Goal: Task Accomplishment & Management: Manage account settings

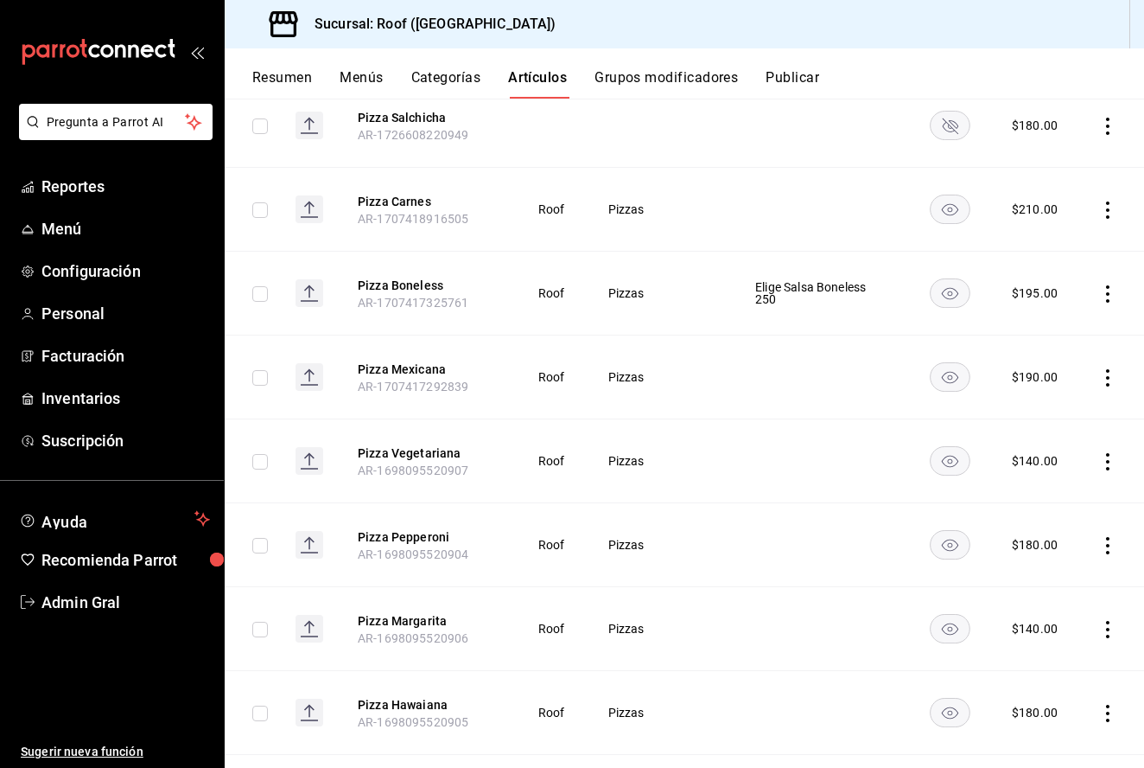
scroll to position [340, 0]
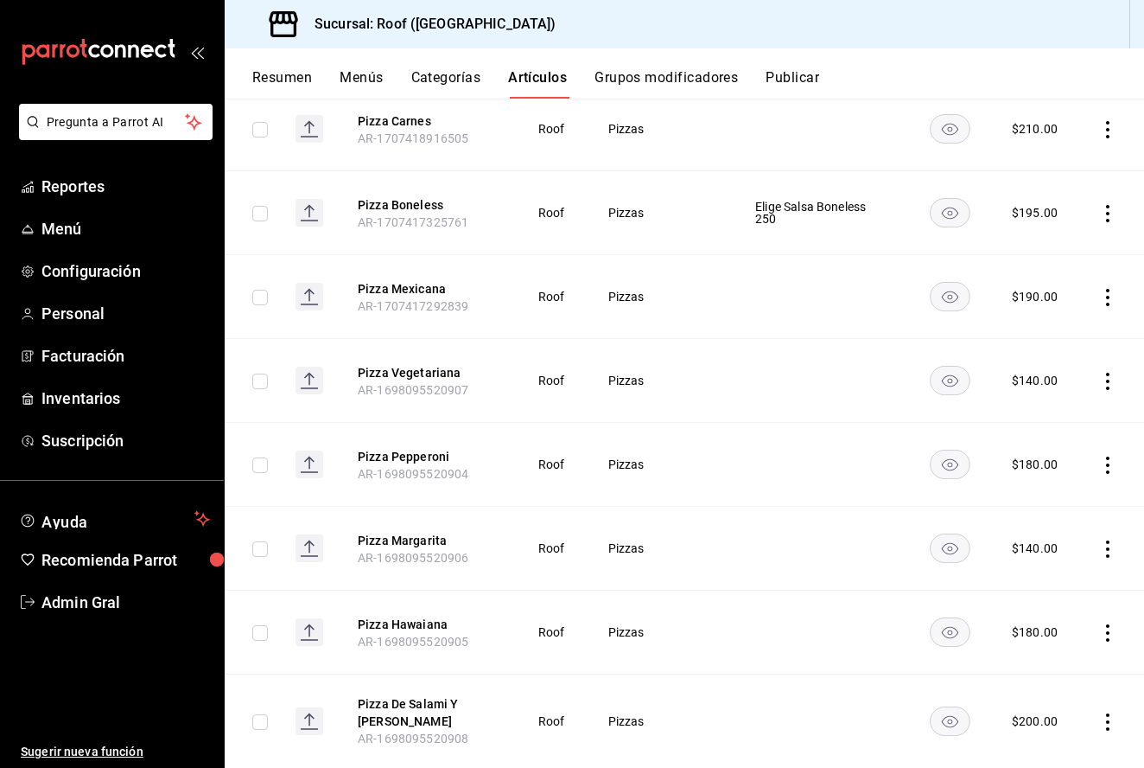
type input "Pizza"
click at [1110, 462] on icon "actions" at bounding box center [1107, 464] width 17 height 17
click at [1055, 501] on span "Editar" at bounding box center [1056, 505] width 45 height 18
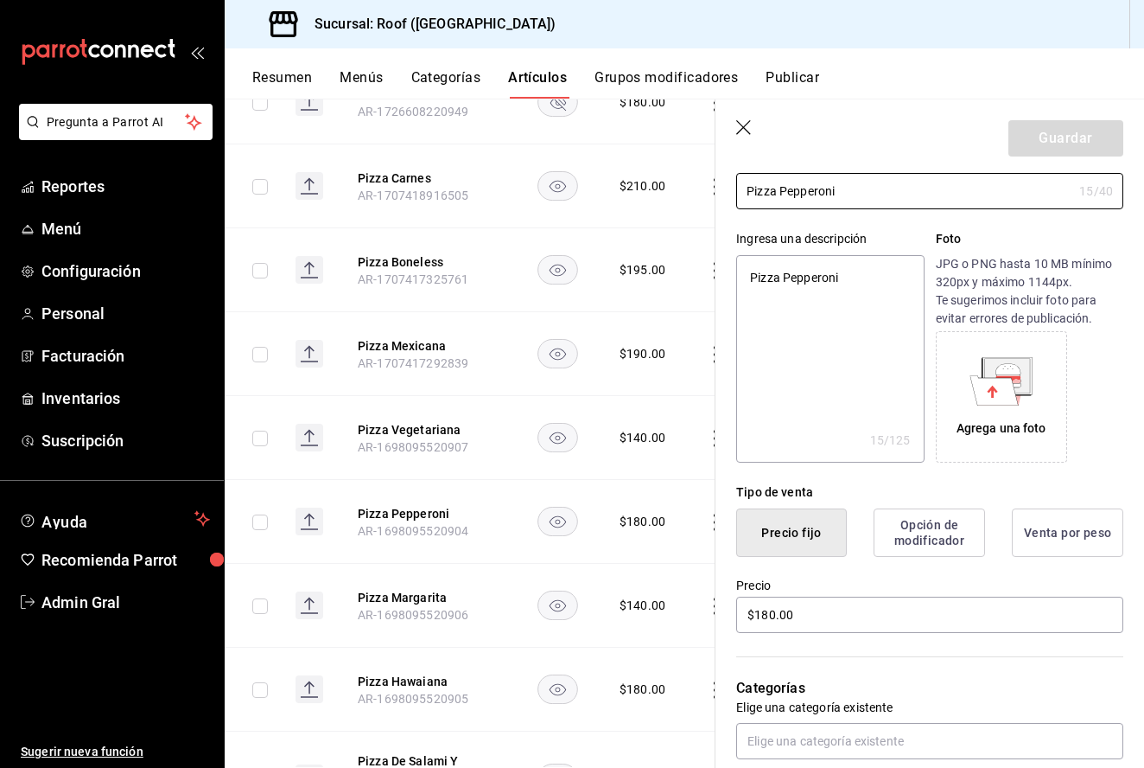
scroll to position [180, 0]
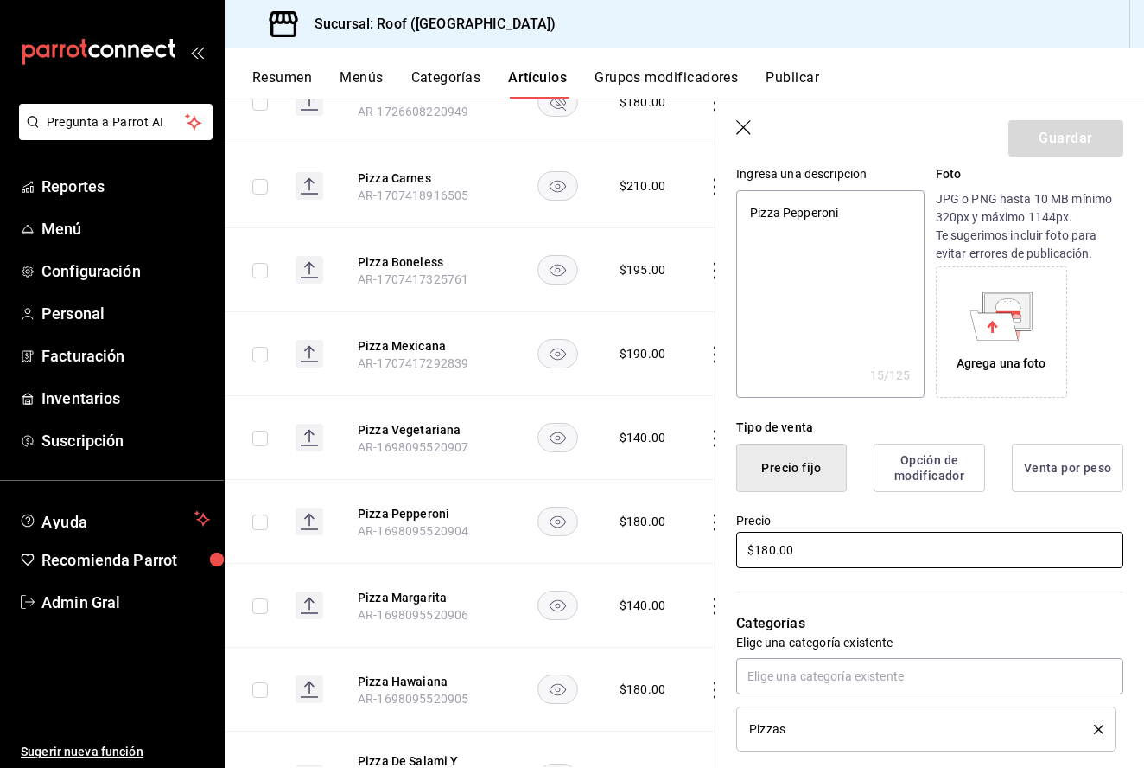
click at [775, 549] on input "$180.00" at bounding box center [929, 550] width 387 height 36
type textarea "x"
type input "$18.00"
type textarea "x"
type input "$1.00"
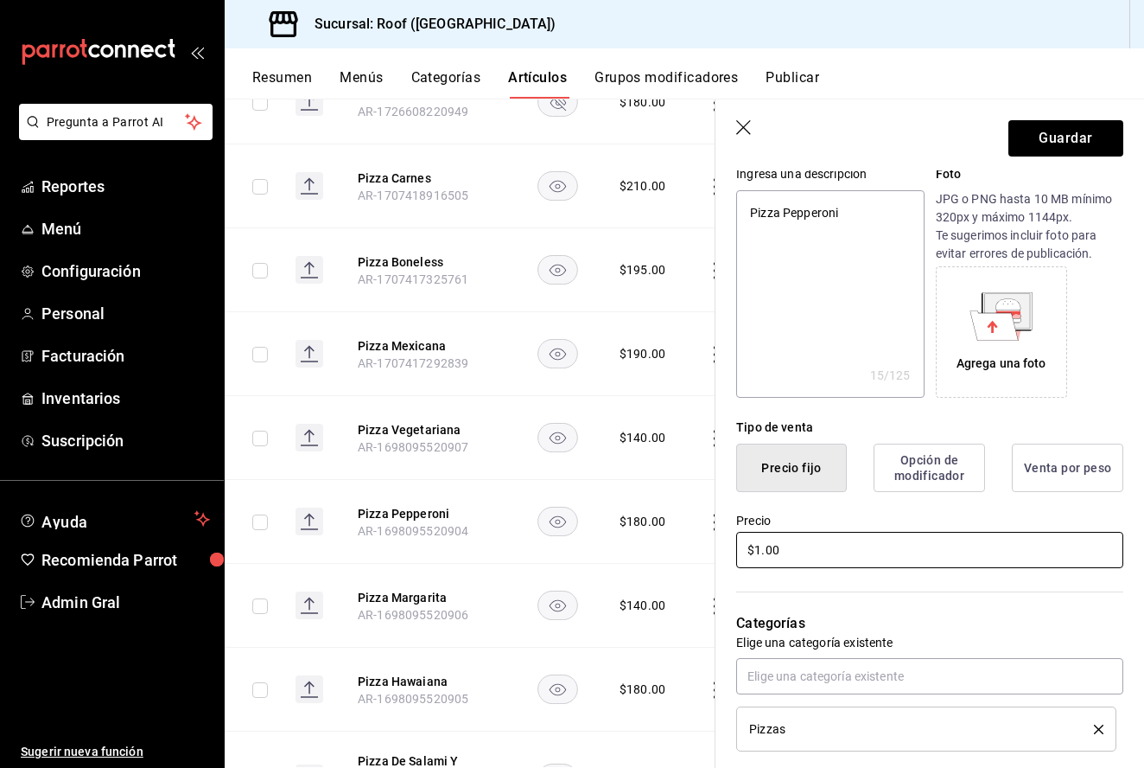
type textarea "x"
type input "$19.00"
type textarea "x"
type input "$195.00"
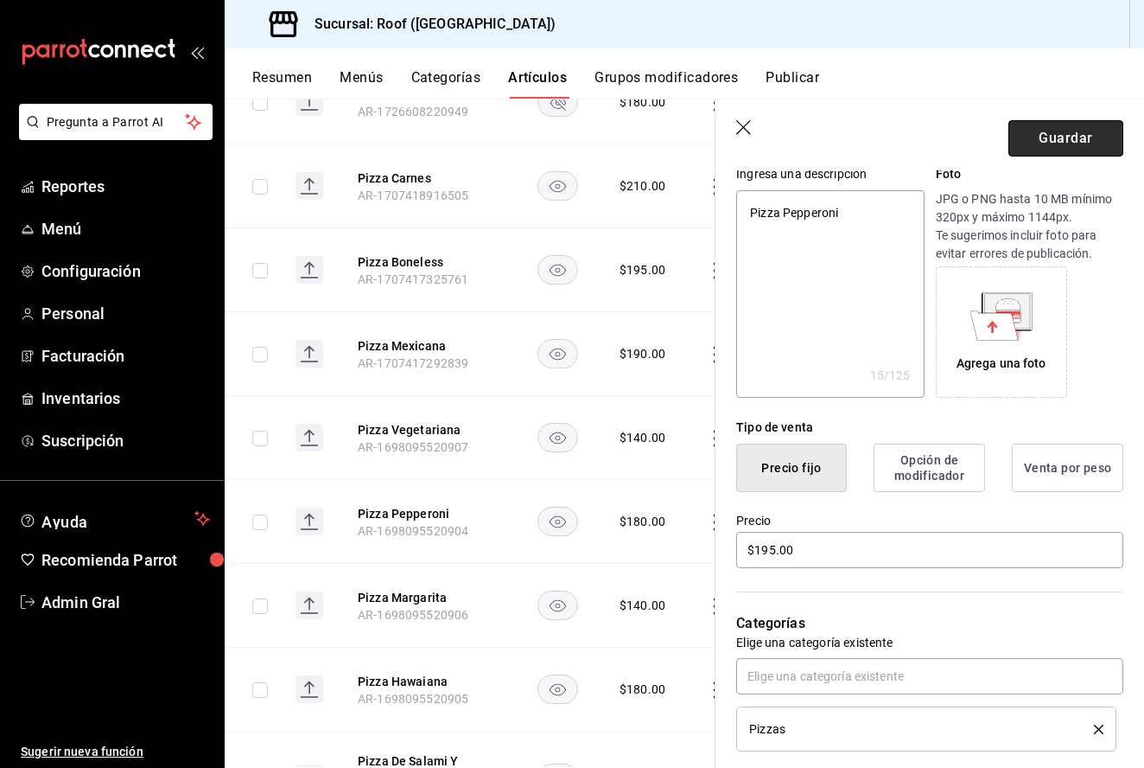
click at [1069, 131] on button "Guardar" at bounding box center [1066, 138] width 115 height 36
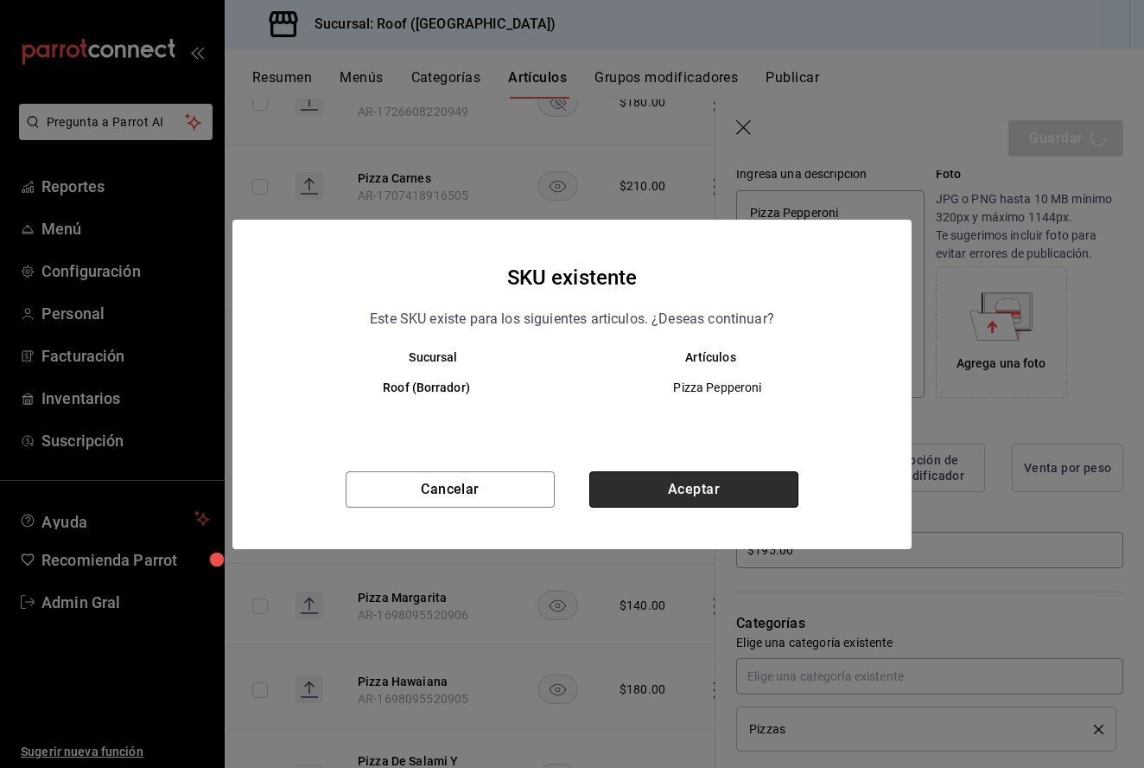
click at [639, 485] on button "Aceptar" at bounding box center [693, 489] width 209 height 36
type textarea "x"
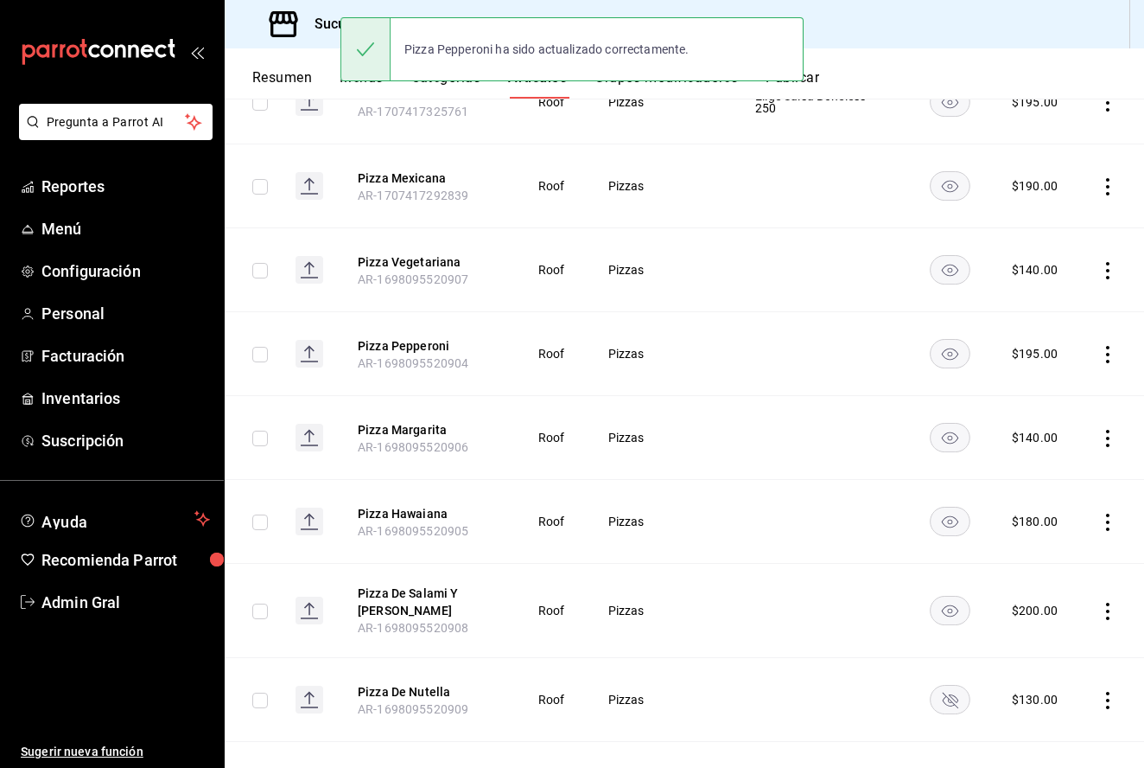
scroll to position [452, 0]
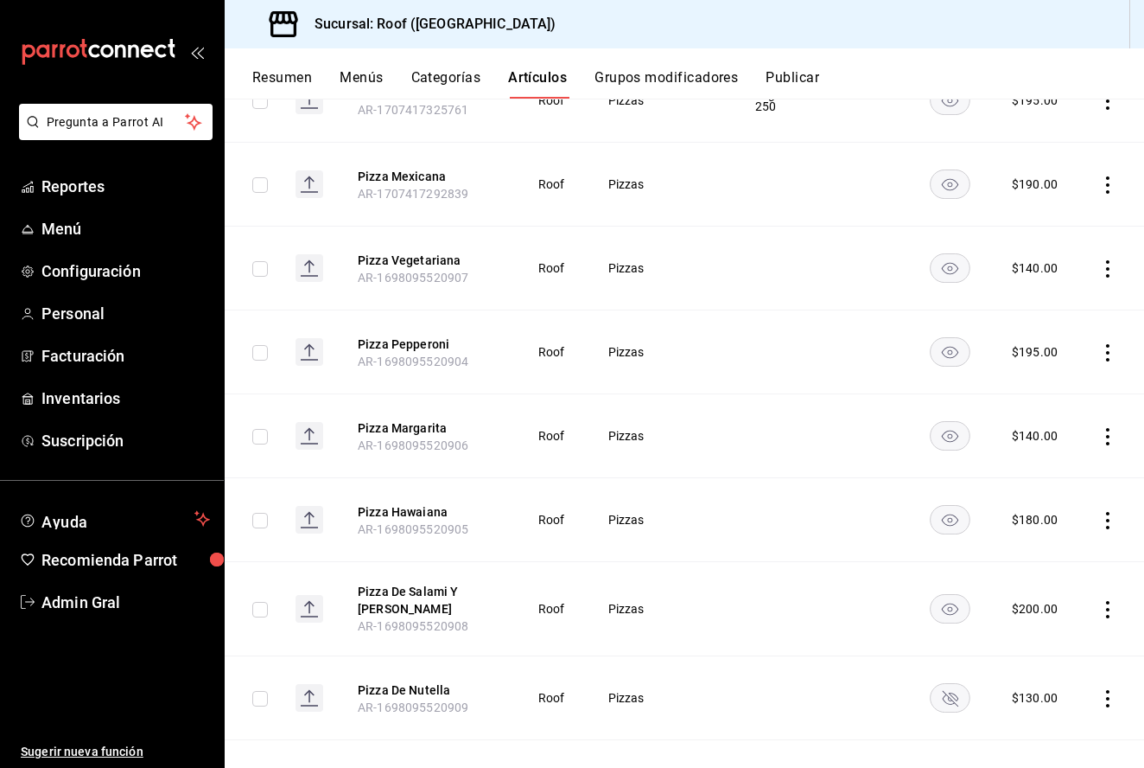
click at [1108, 441] on icon "actions" at bounding box center [1107, 436] width 17 height 17
click at [1054, 477] on span "Editar" at bounding box center [1056, 477] width 45 height 18
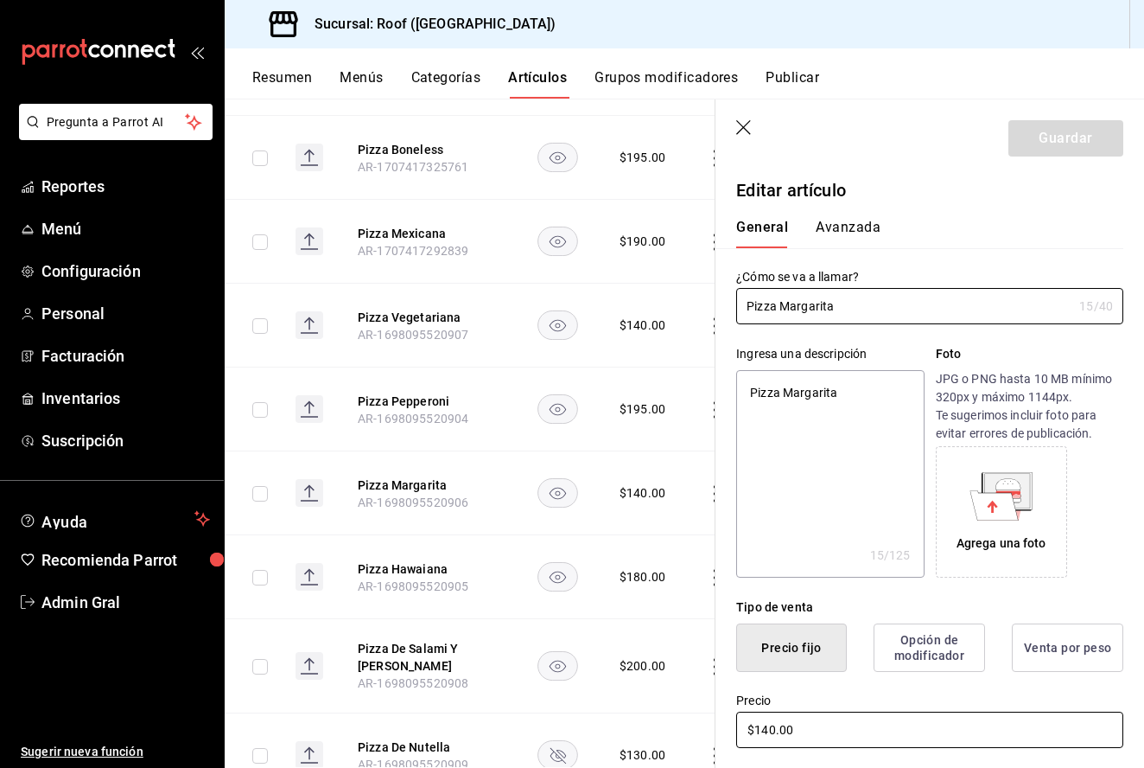
click at [768, 725] on input "$140.00" at bounding box center [929, 729] width 387 height 36
type textarea "x"
type input "$10.00"
type textarea "x"
type input "$180.00"
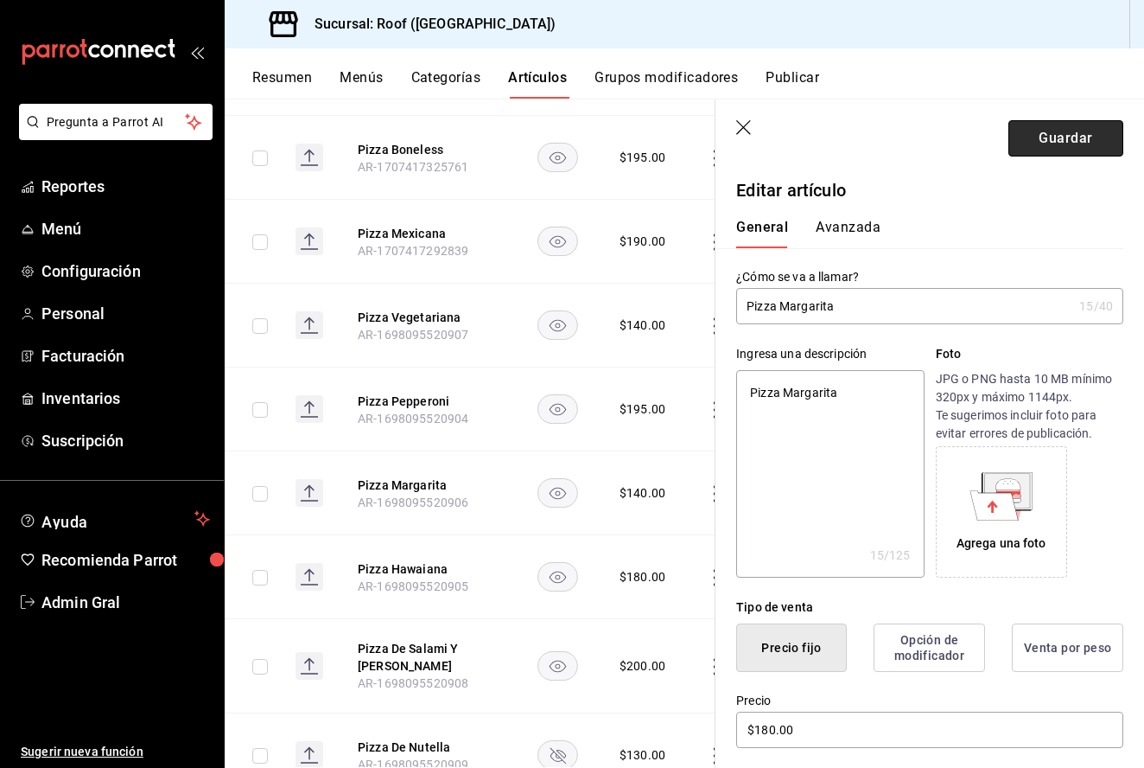
click at [1027, 147] on button "Guardar" at bounding box center [1066, 138] width 115 height 36
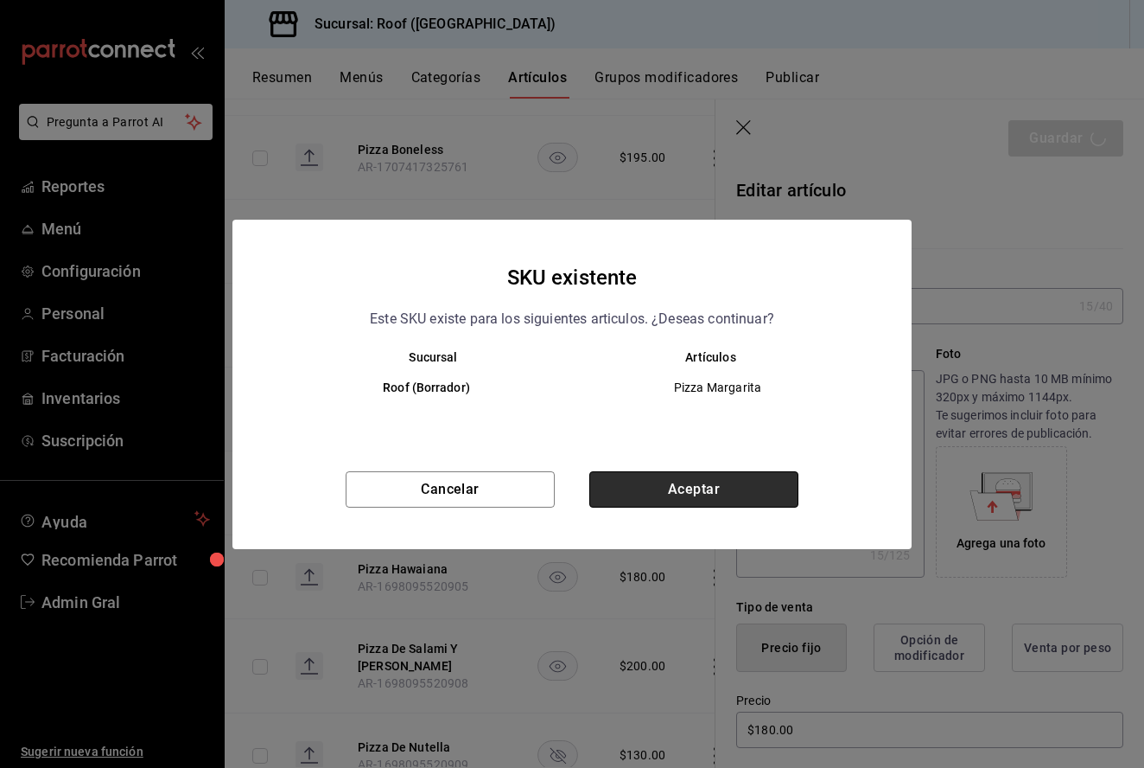
click at [669, 504] on button "Aceptar" at bounding box center [693, 489] width 209 height 36
type textarea "x"
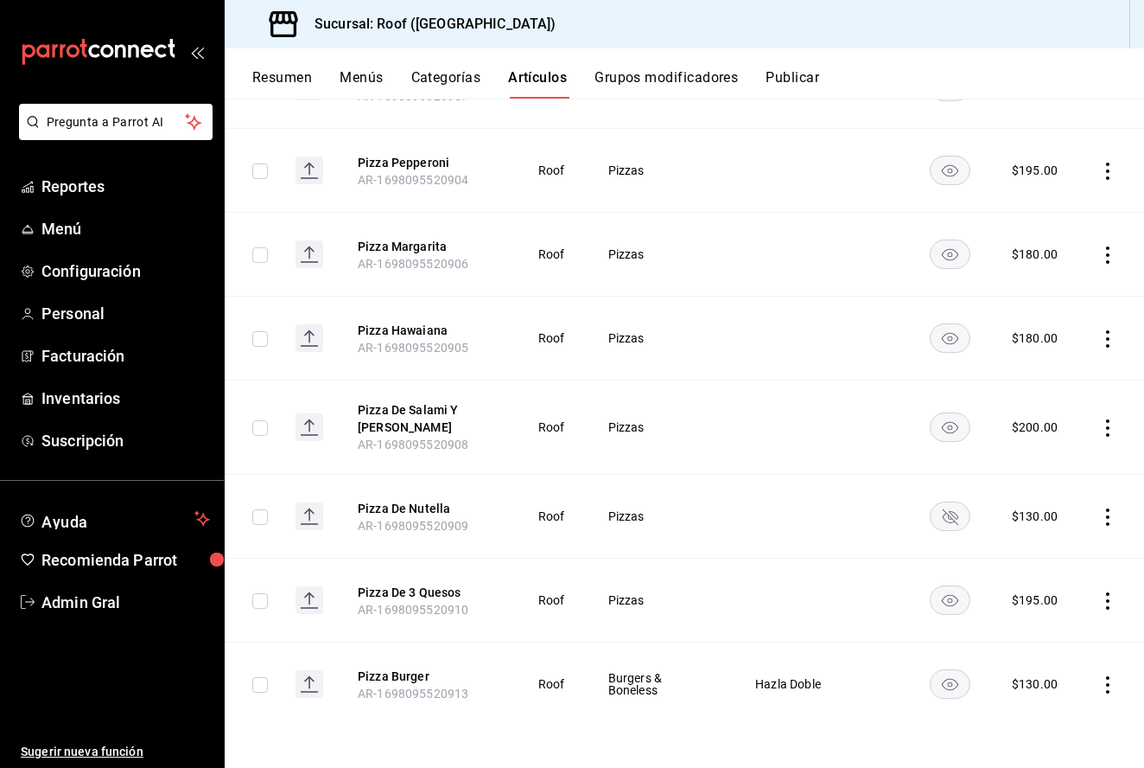
scroll to position [634, 0]
click at [1110, 602] on icon "actions" at bounding box center [1107, 600] width 17 height 17
click at [1051, 639] on span "Editar" at bounding box center [1056, 641] width 45 height 18
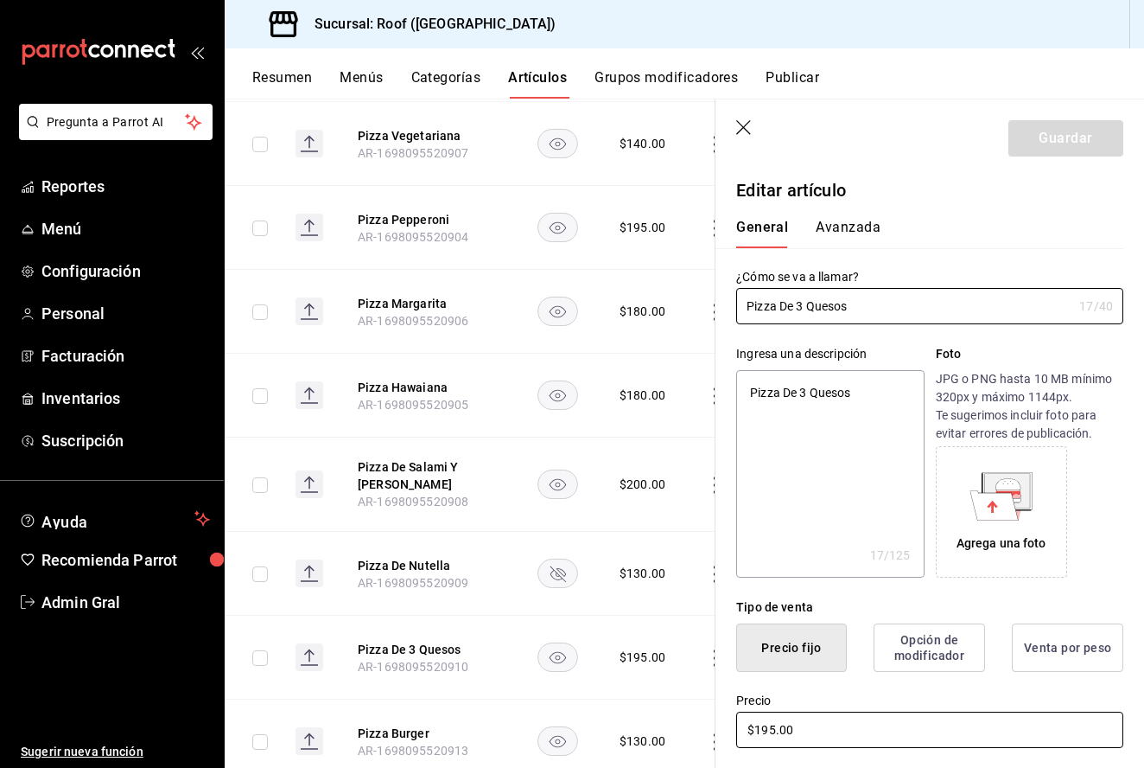
click at [777, 726] on input "$195.00" at bounding box center [929, 729] width 387 height 36
type textarea "x"
type input "$19.00"
type textarea "x"
type input "$1.00"
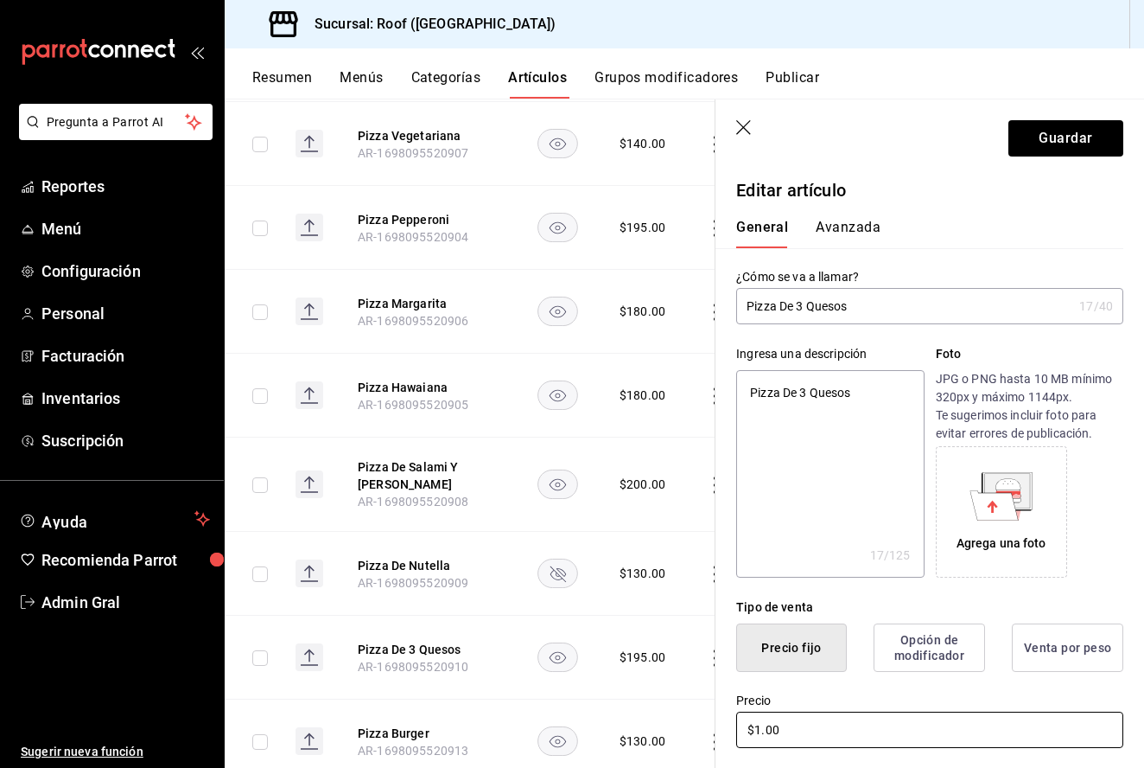
type textarea "x"
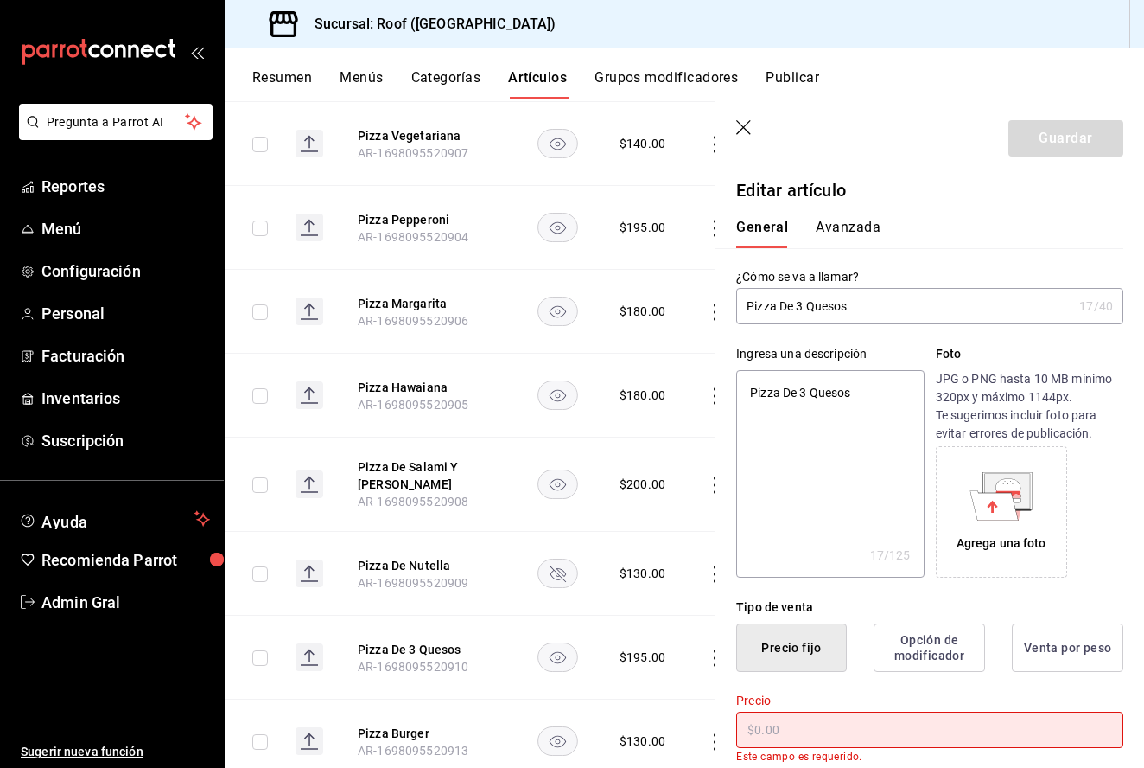
type textarea "x"
type input "$2.00"
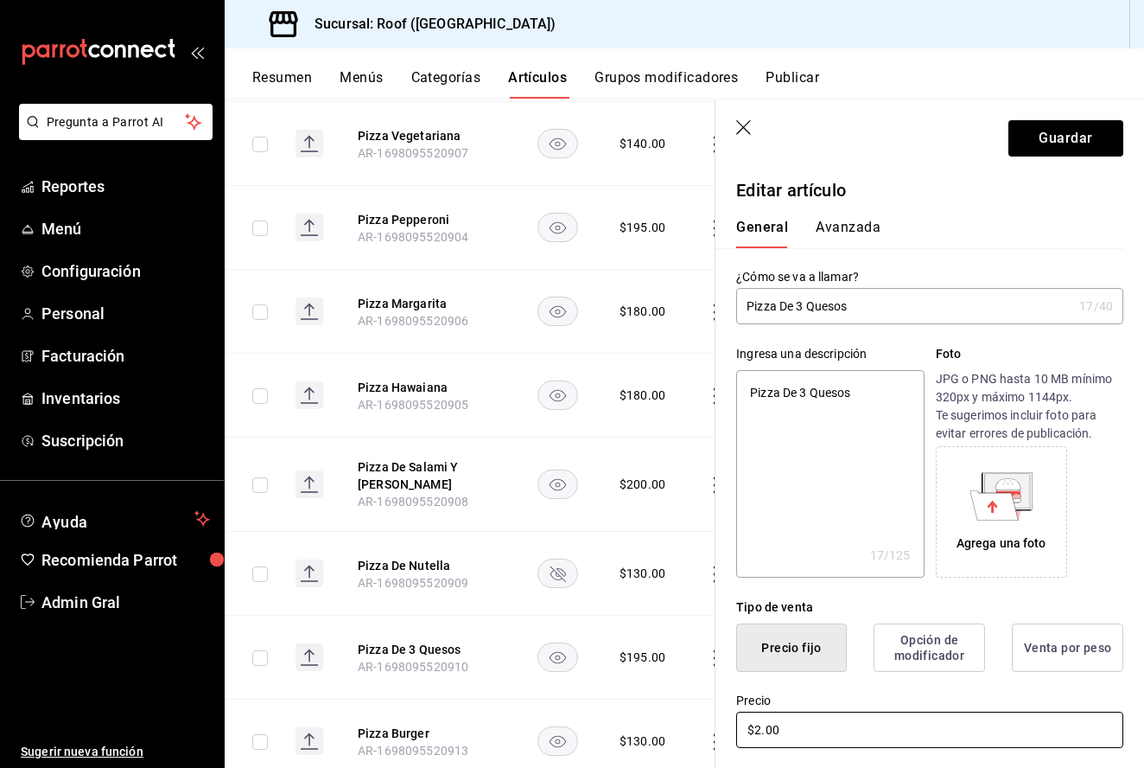
type textarea "x"
type input "$20.00"
type textarea "x"
type input "$200.00"
click at [1030, 157] on header "Guardar" at bounding box center [930, 134] width 429 height 71
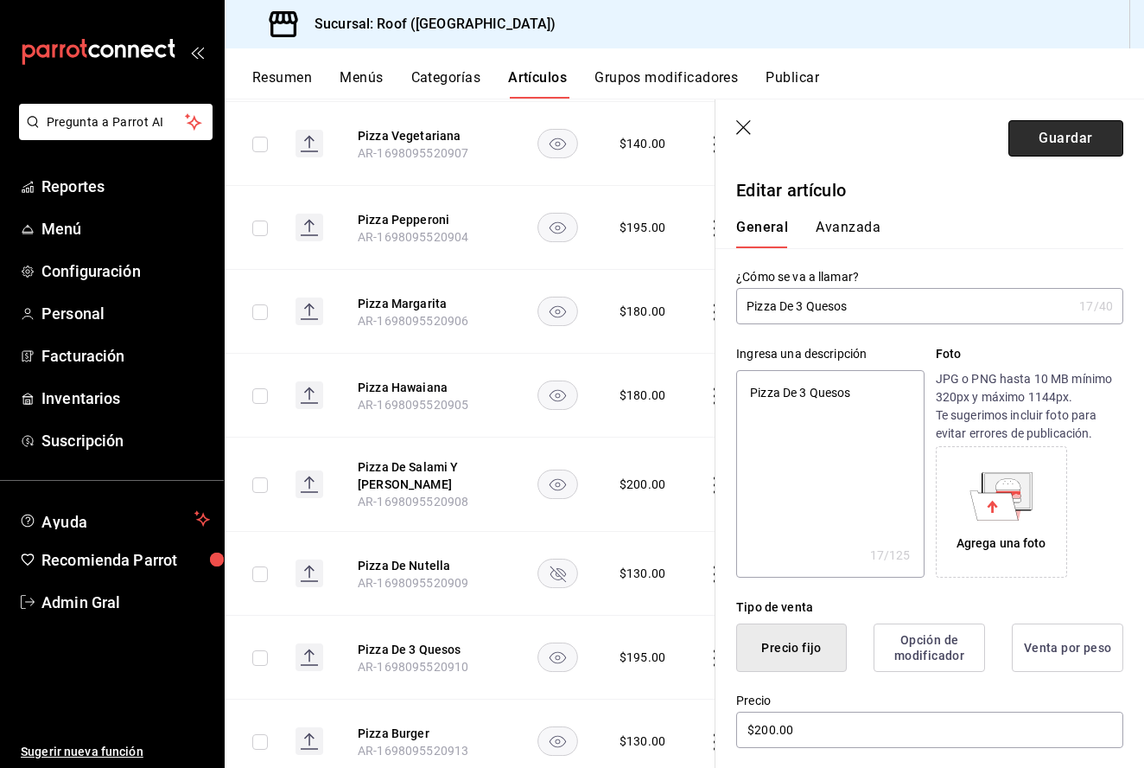
click at [1034, 132] on button "Guardar" at bounding box center [1066, 138] width 115 height 36
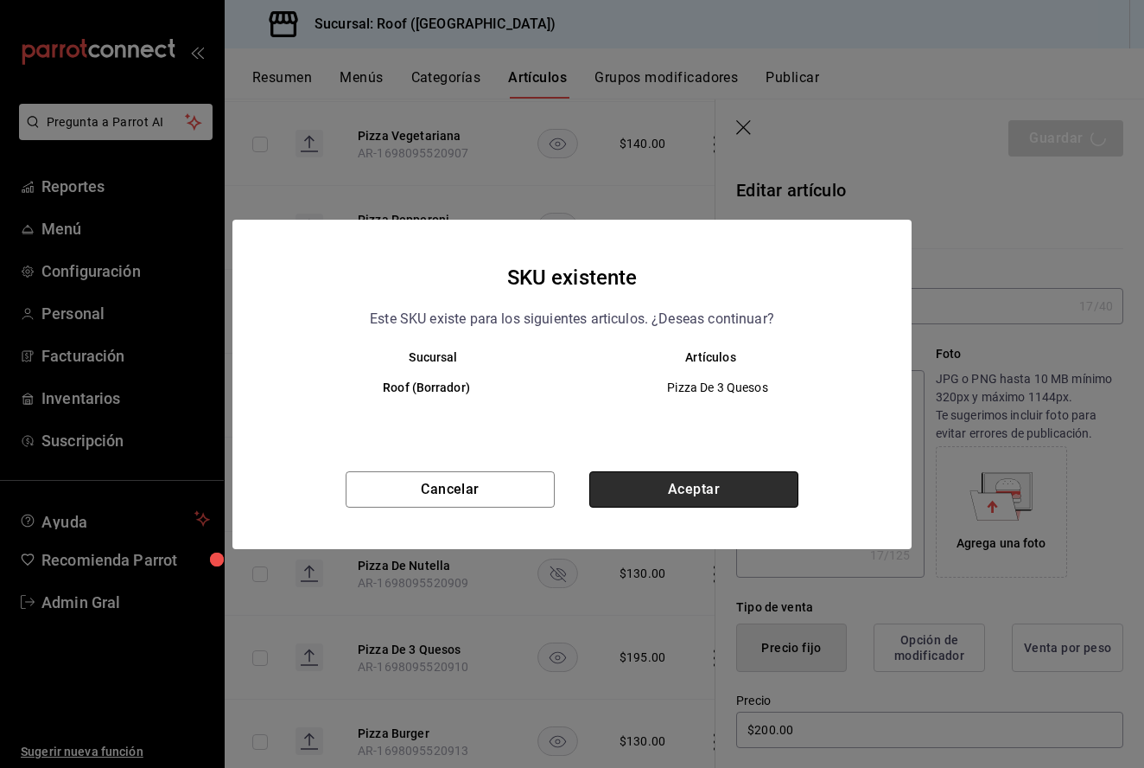
click at [731, 491] on button "Aceptar" at bounding box center [693, 489] width 209 height 36
type textarea "x"
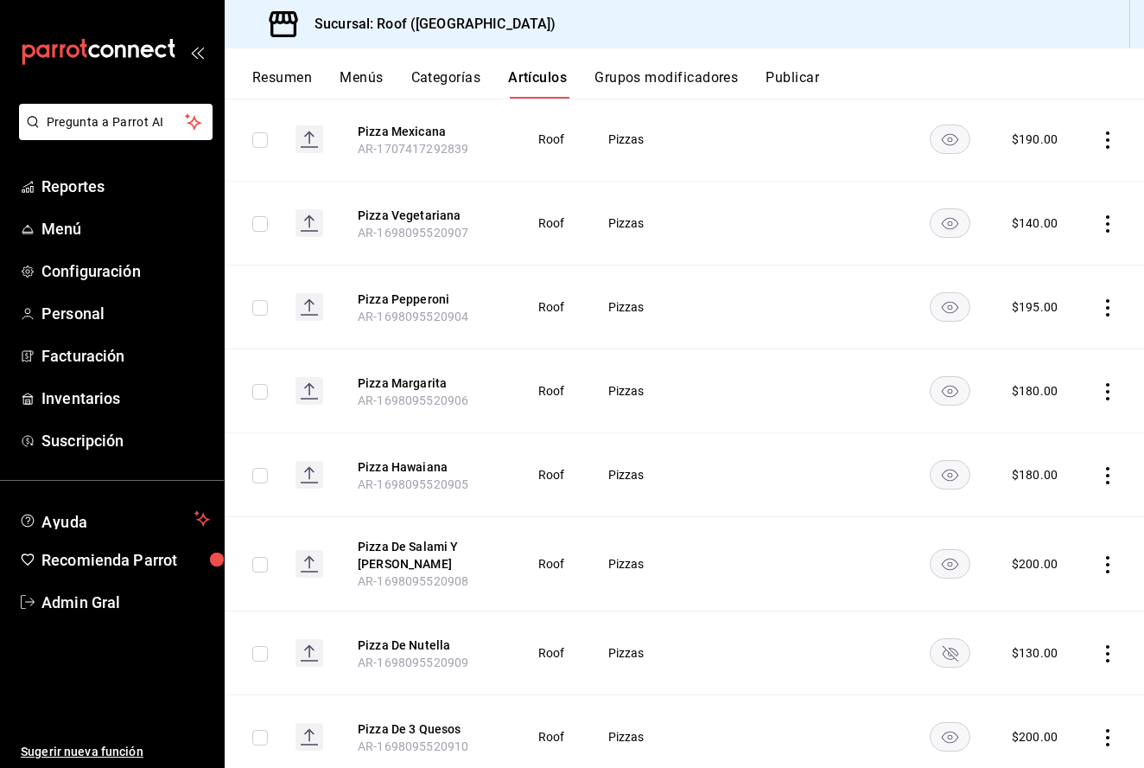
scroll to position [525, 0]
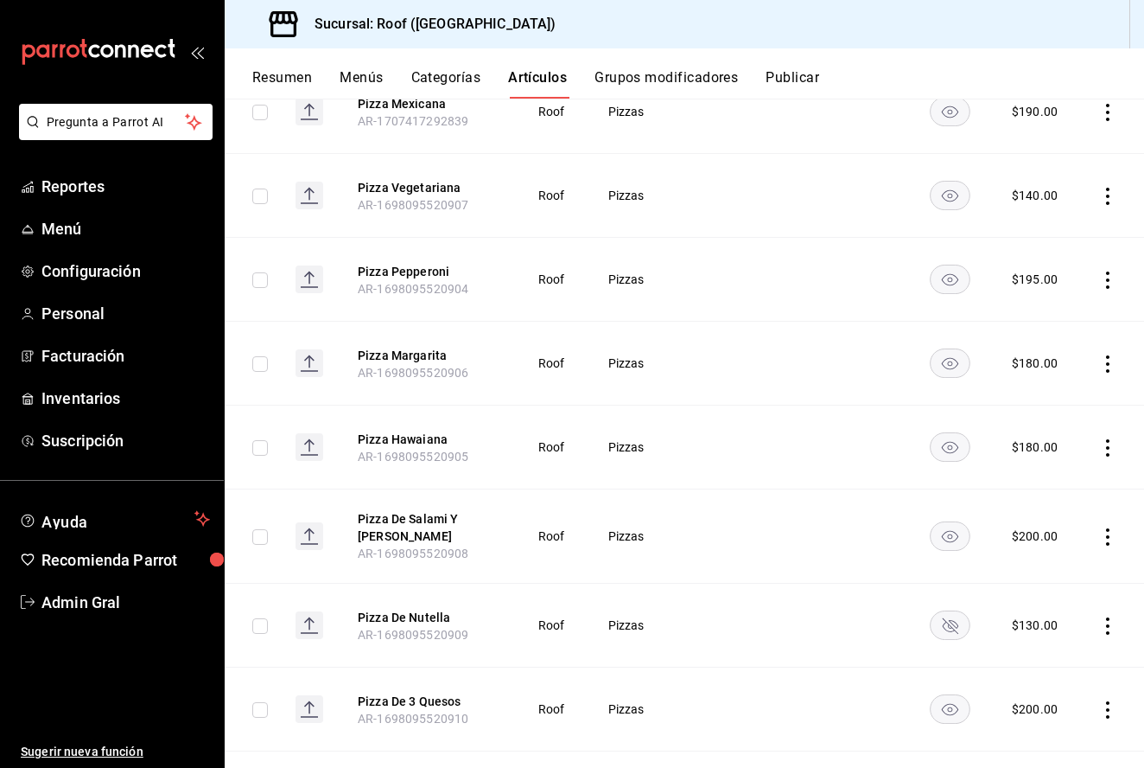
click at [1112, 448] on icon "actions" at bounding box center [1107, 447] width 17 height 17
click at [1039, 481] on span "Editar" at bounding box center [1056, 488] width 45 height 18
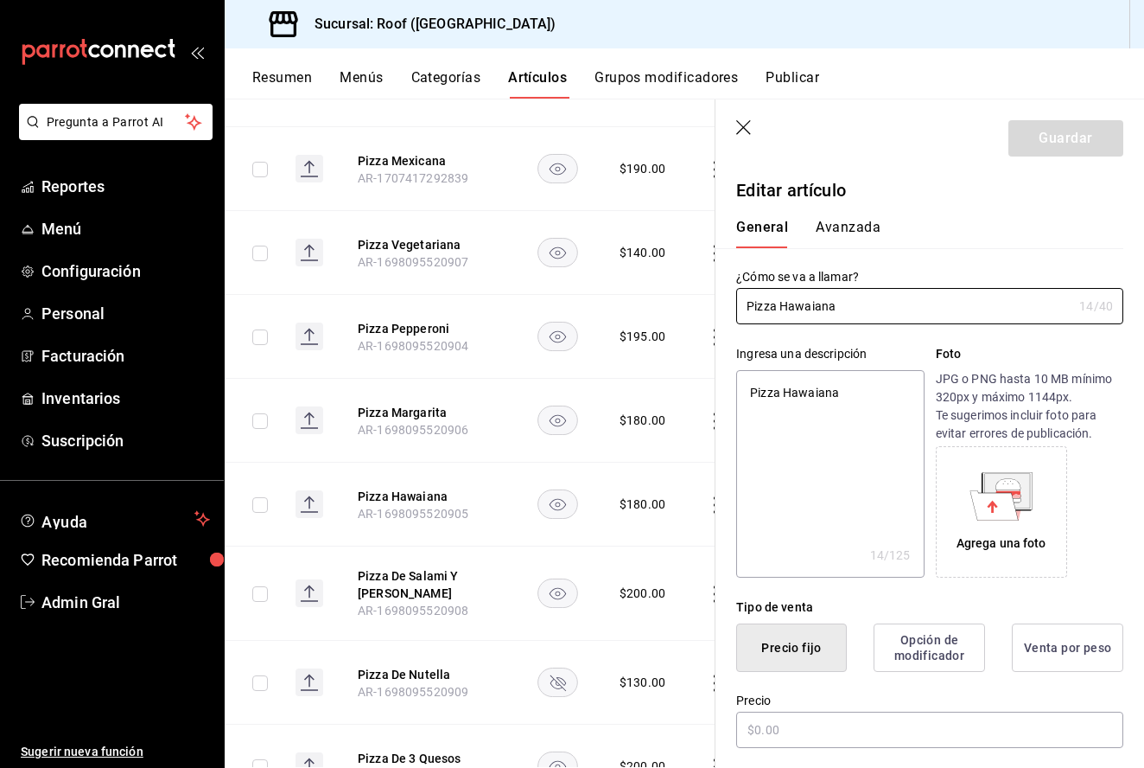
type textarea "x"
type input "$180.00"
click at [770, 723] on input "$180.00" at bounding box center [929, 729] width 387 height 36
type textarea "x"
type input "$18.00"
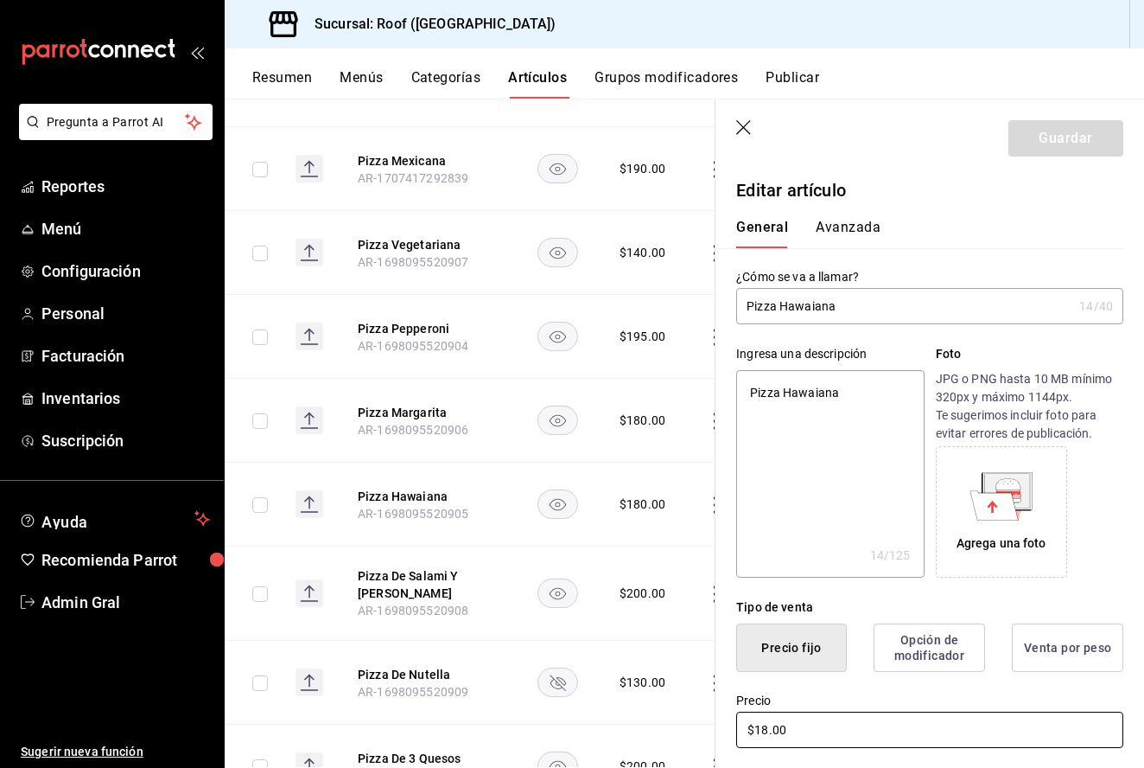
type textarea "x"
type input "$1.00"
type textarea "x"
type input "$19.00"
type textarea "x"
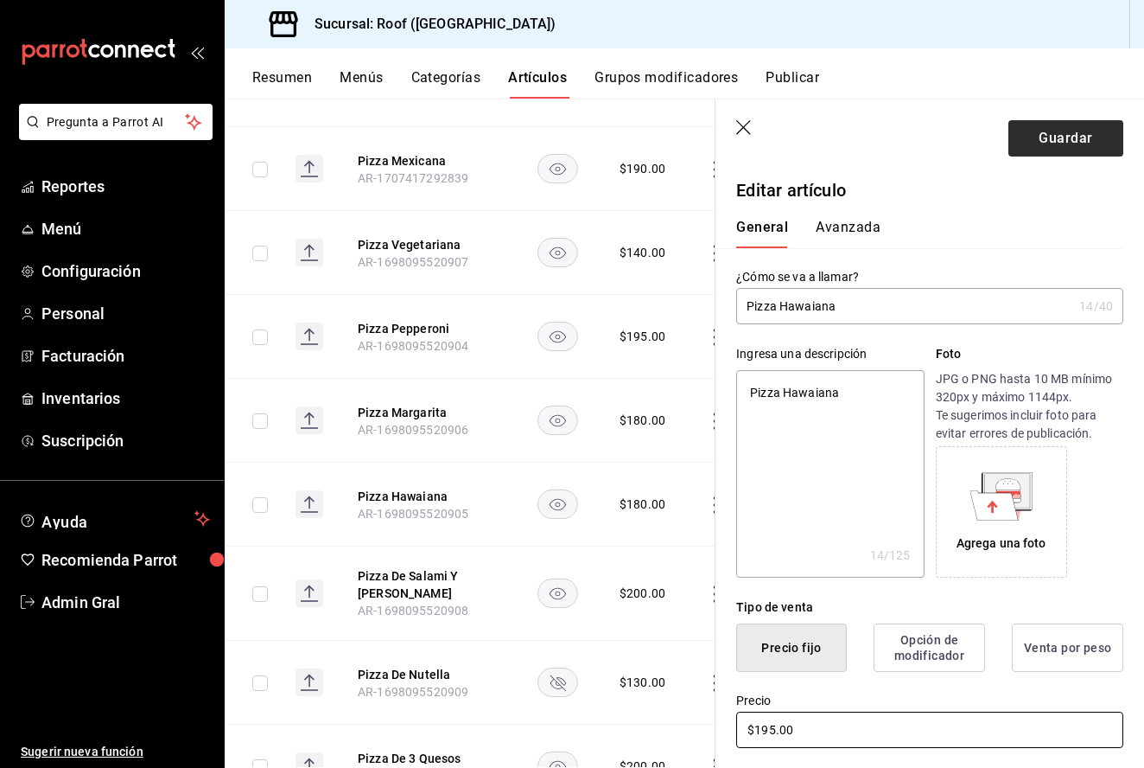
type input "$195.00"
click at [1064, 129] on button "Guardar" at bounding box center [1066, 138] width 115 height 36
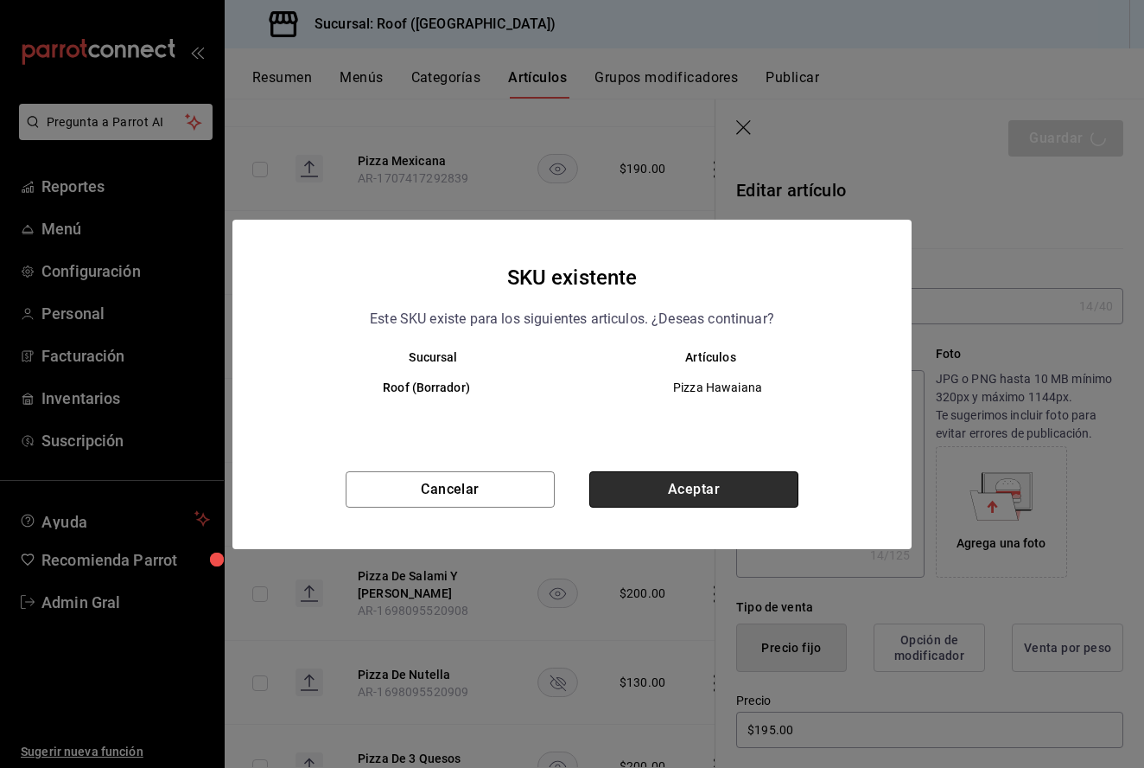
click at [707, 480] on button "Aceptar" at bounding box center [693, 489] width 209 height 36
type textarea "x"
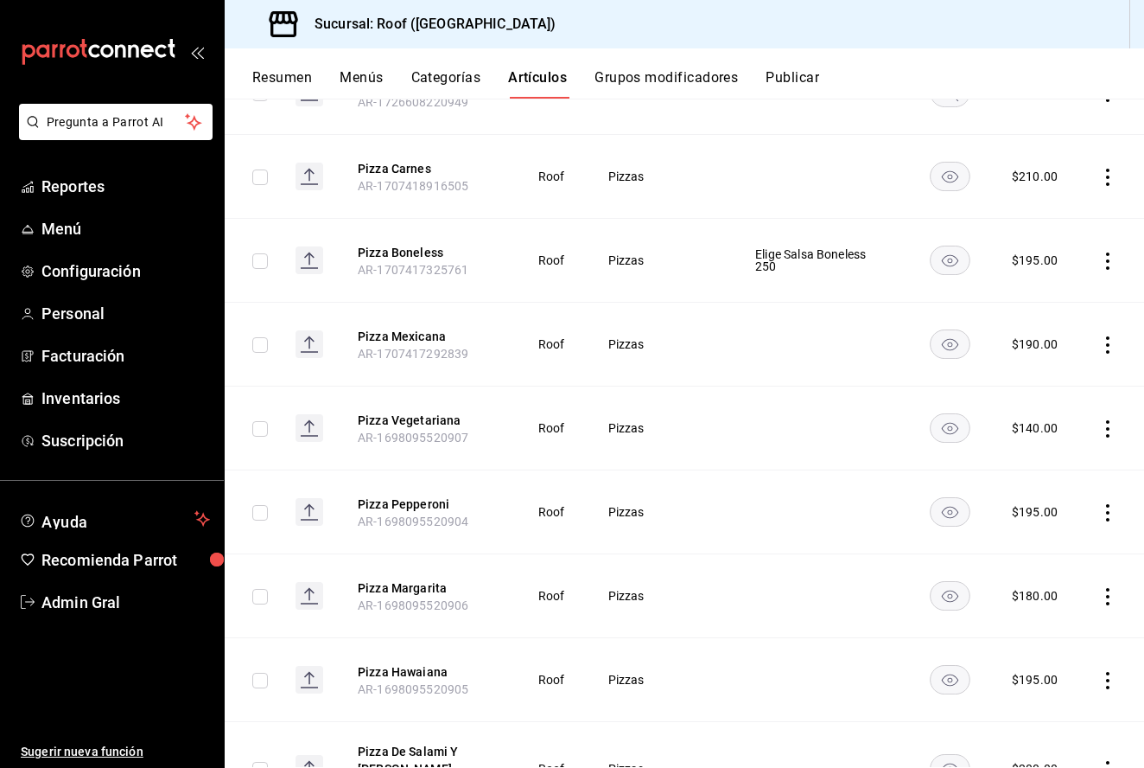
scroll to position [260, 0]
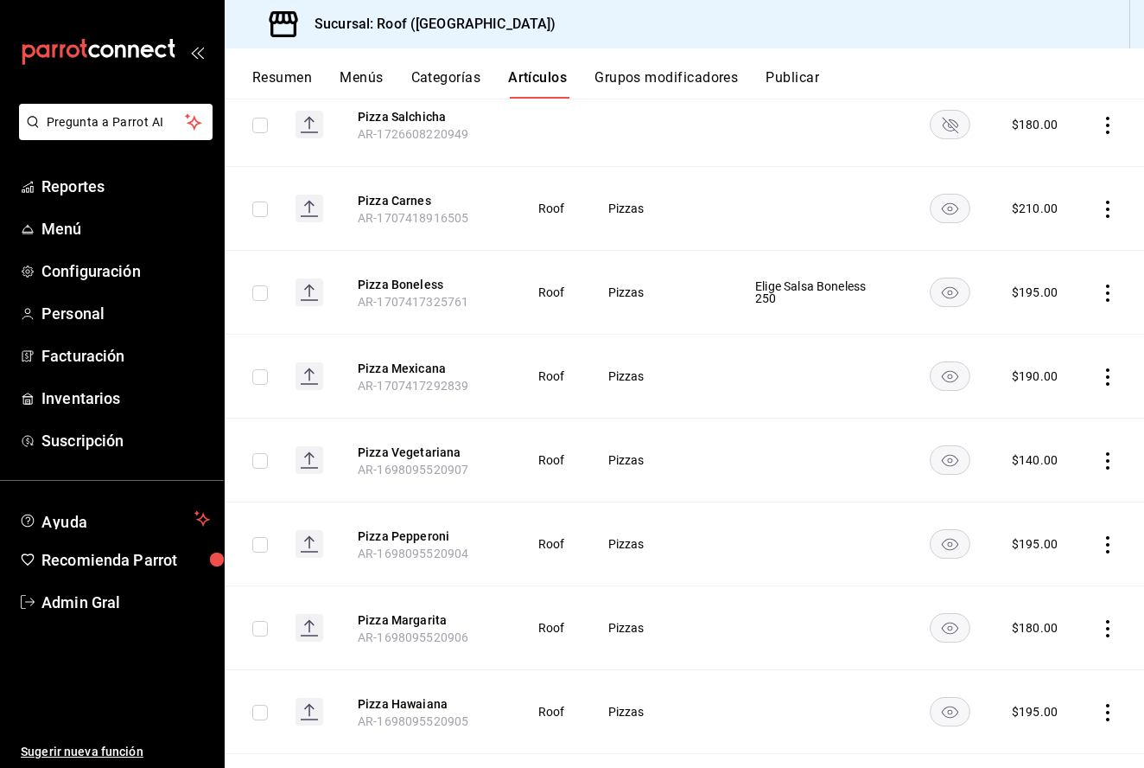
click at [1106, 382] on icon "actions" at bounding box center [1107, 376] width 17 height 17
click at [1030, 427] on div at bounding box center [1018, 417] width 31 height 21
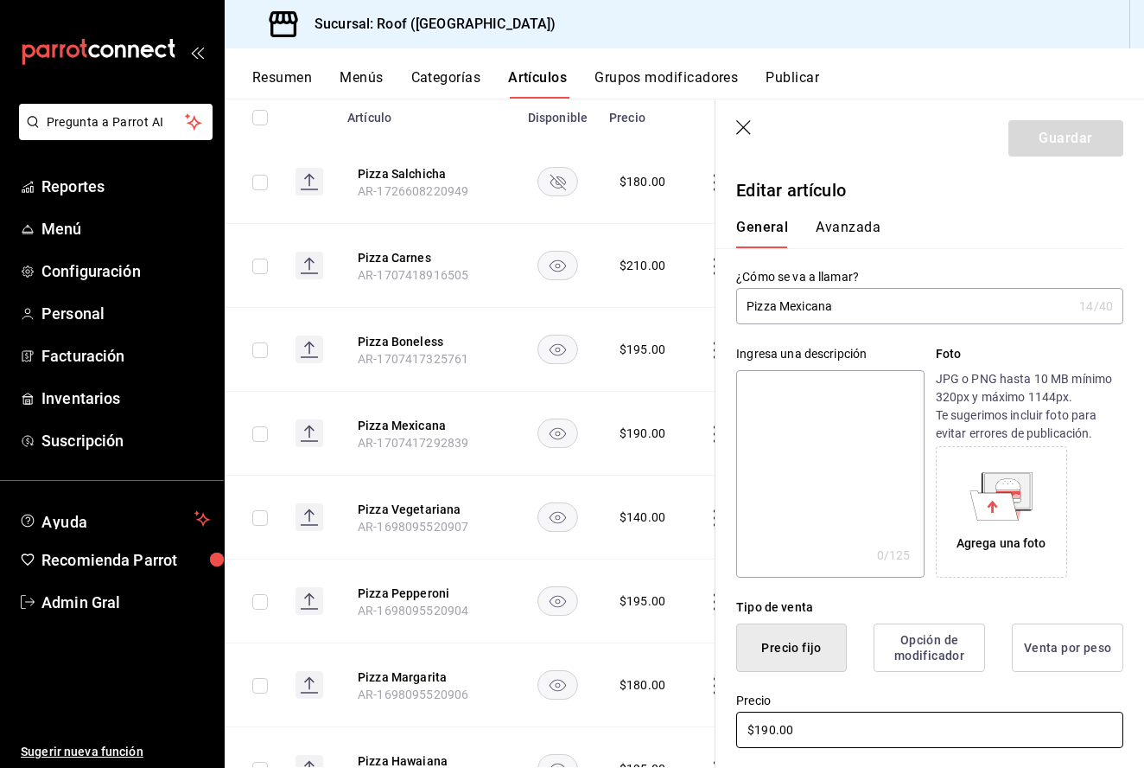
click at [774, 736] on input "$190.00" at bounding box center [929, 729] width 387 height 36
click at [767, 726] on input "$190.00" at bounding box center [929, 729] width 387 height 36
type input "$220.00"
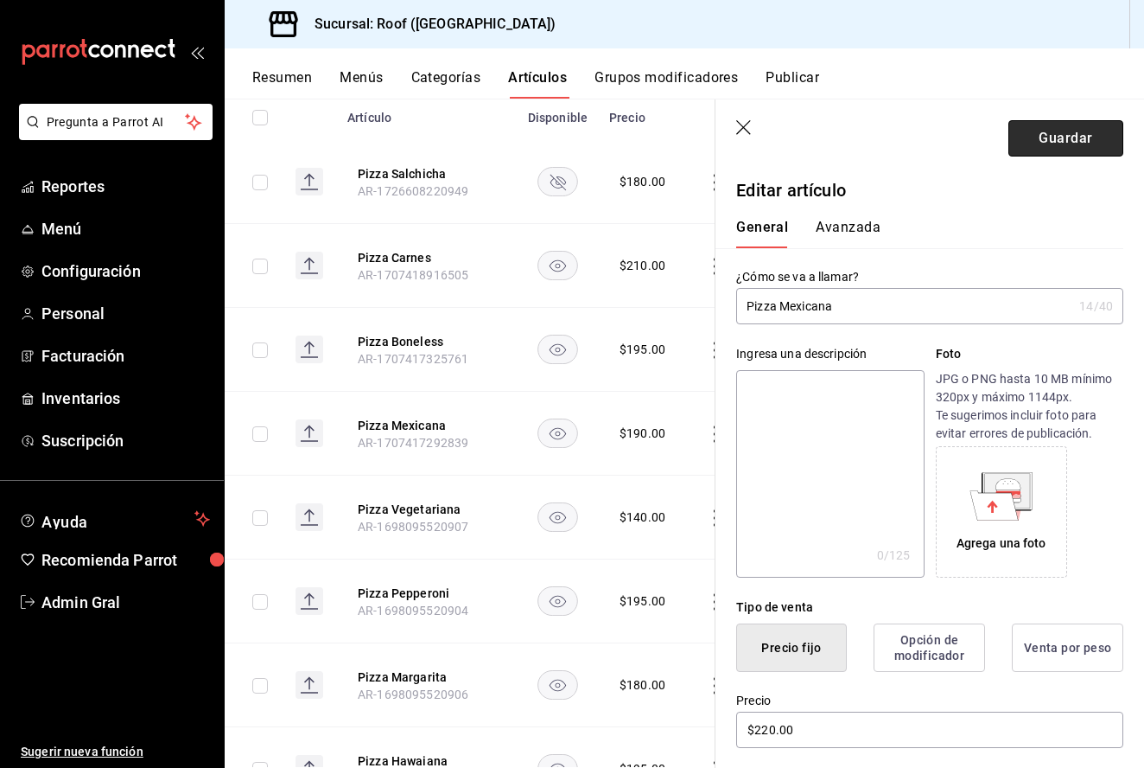
click at [1055, 151] on button "Guardar" at bounding box center [1066, 138] width 115 height 36
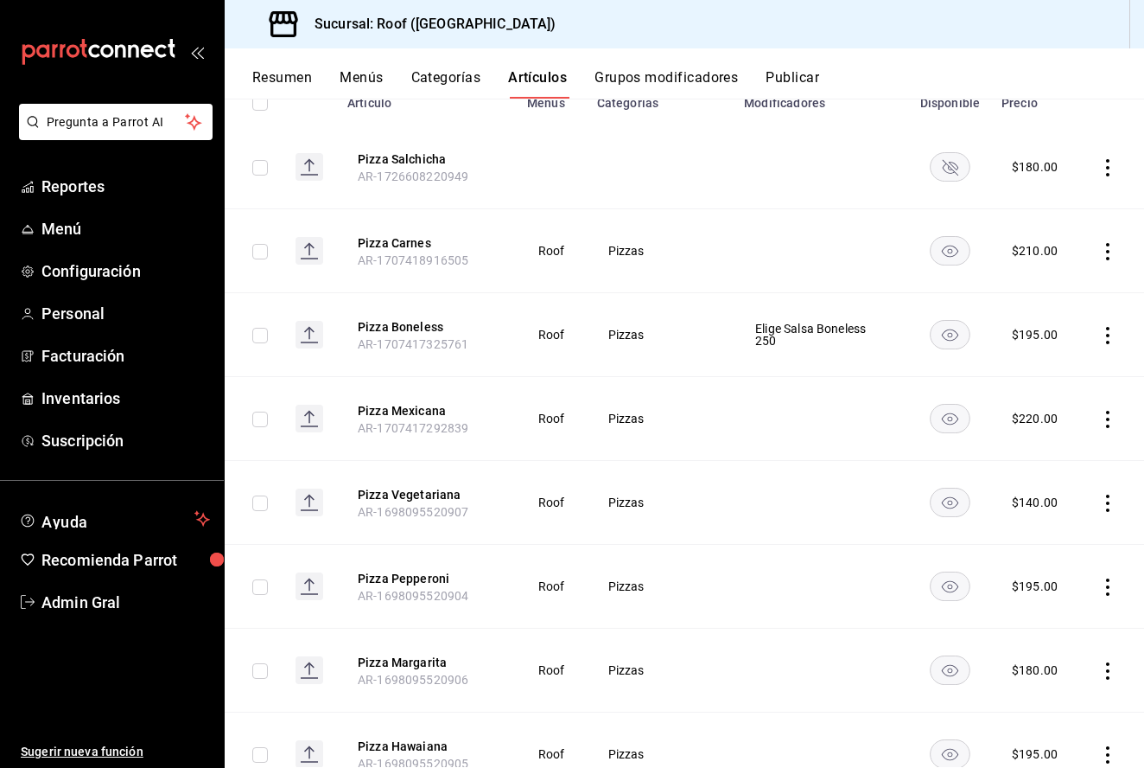
scroll to position [214, 0]
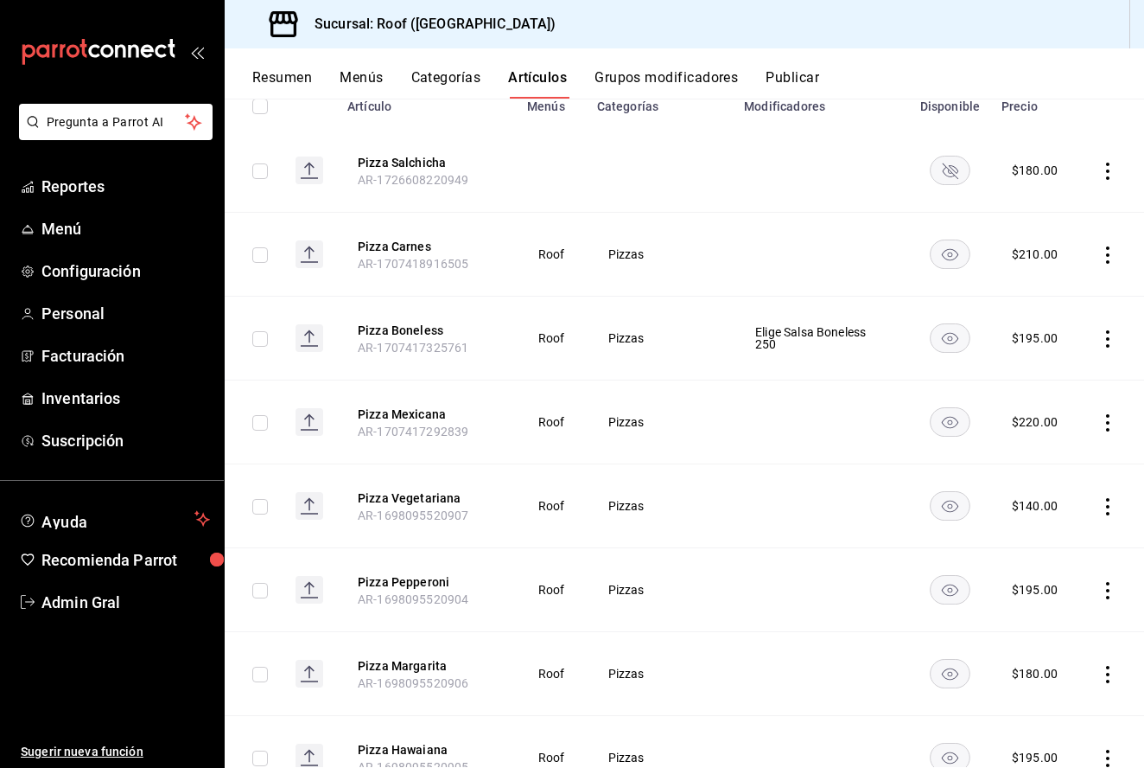
click at [1105, 263] on icon "actions" at bounding box center [1107, 254] width 17 height 17
click at [1066, 299] on span "Editar" at bounding box center [1056, 295] width 45 height 18
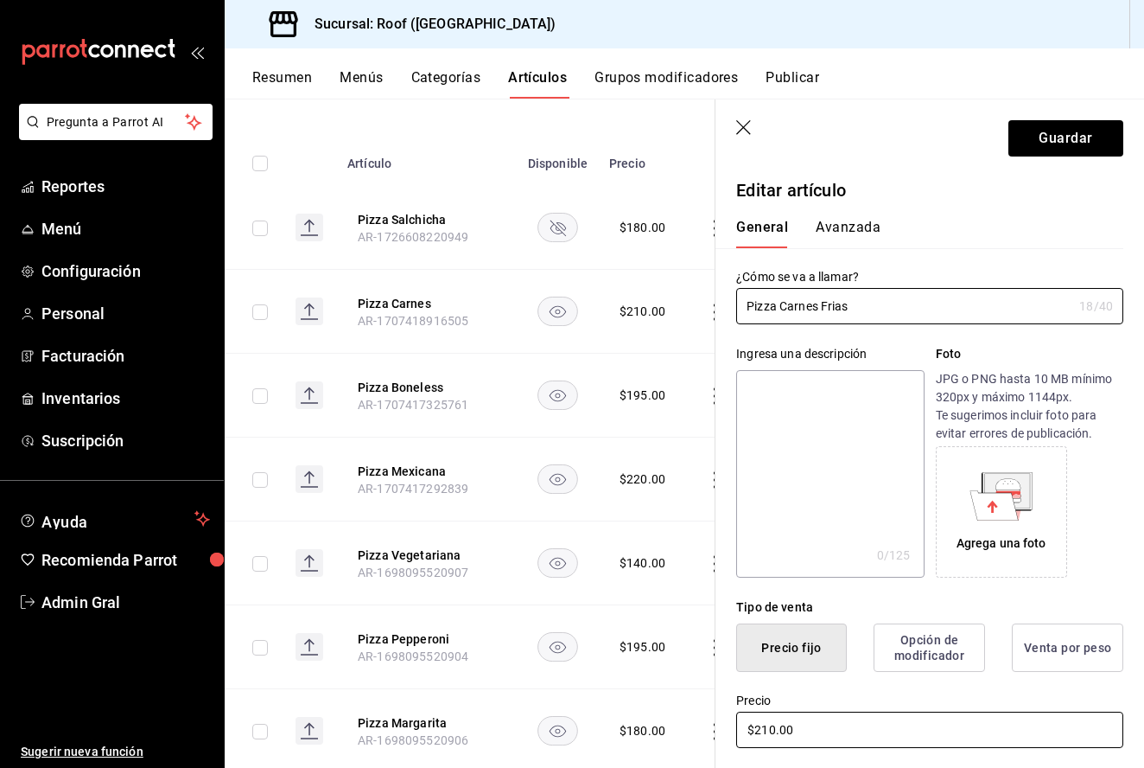
type input "Pizza Carnes Frias"
click at [765, 729] on input "$210.00" at bounding box center [929, 729] width 387 height 36
type input "$230.00"
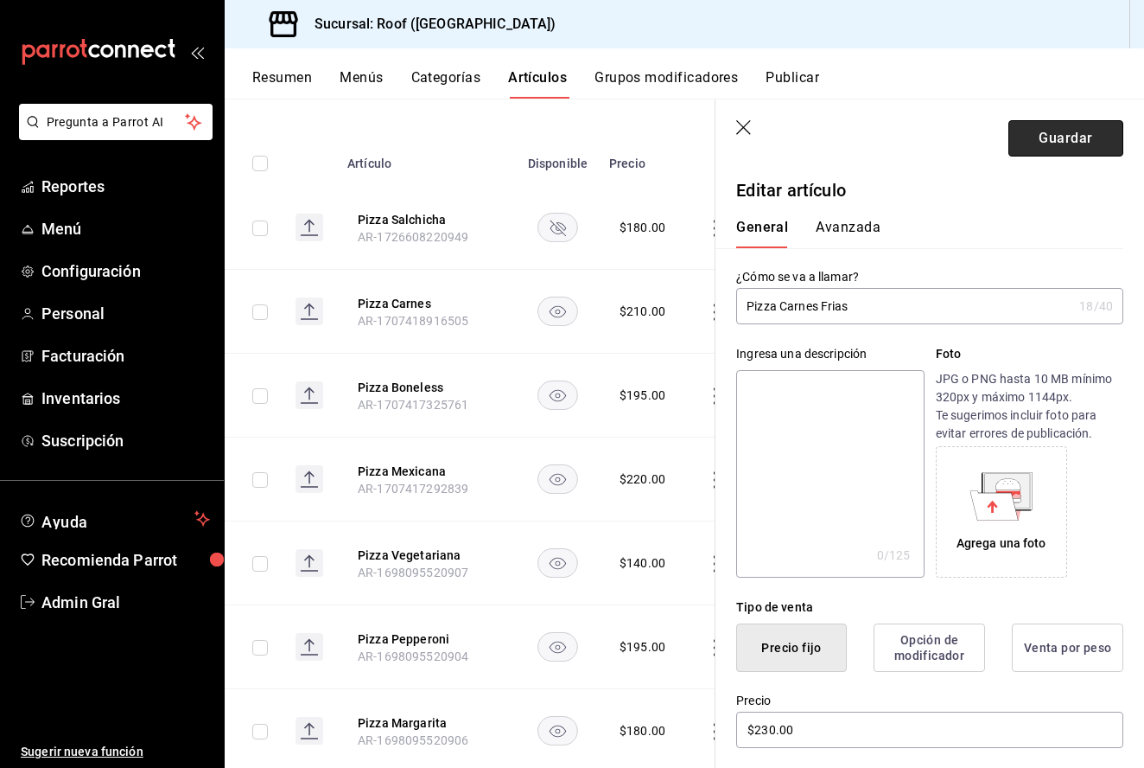
click at [1046, 141] on button "Guardar" at bounding box center [1066, 138] width 115 height 36
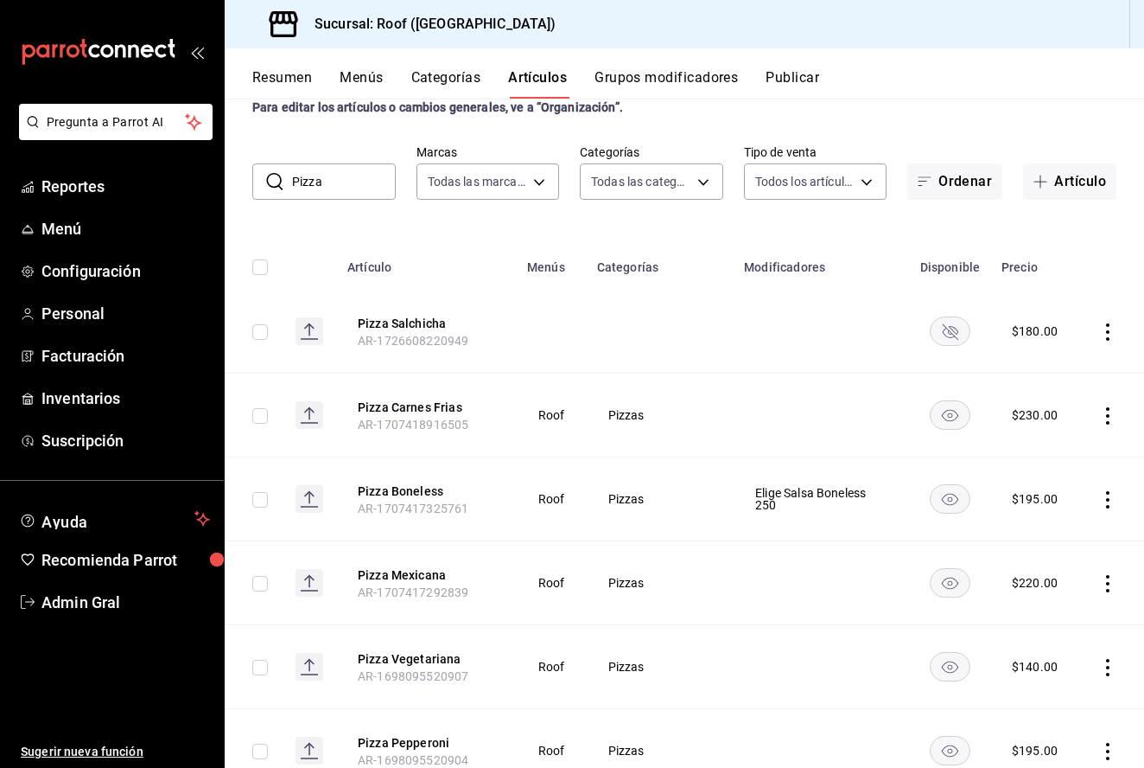
scroll to position [25, 0]
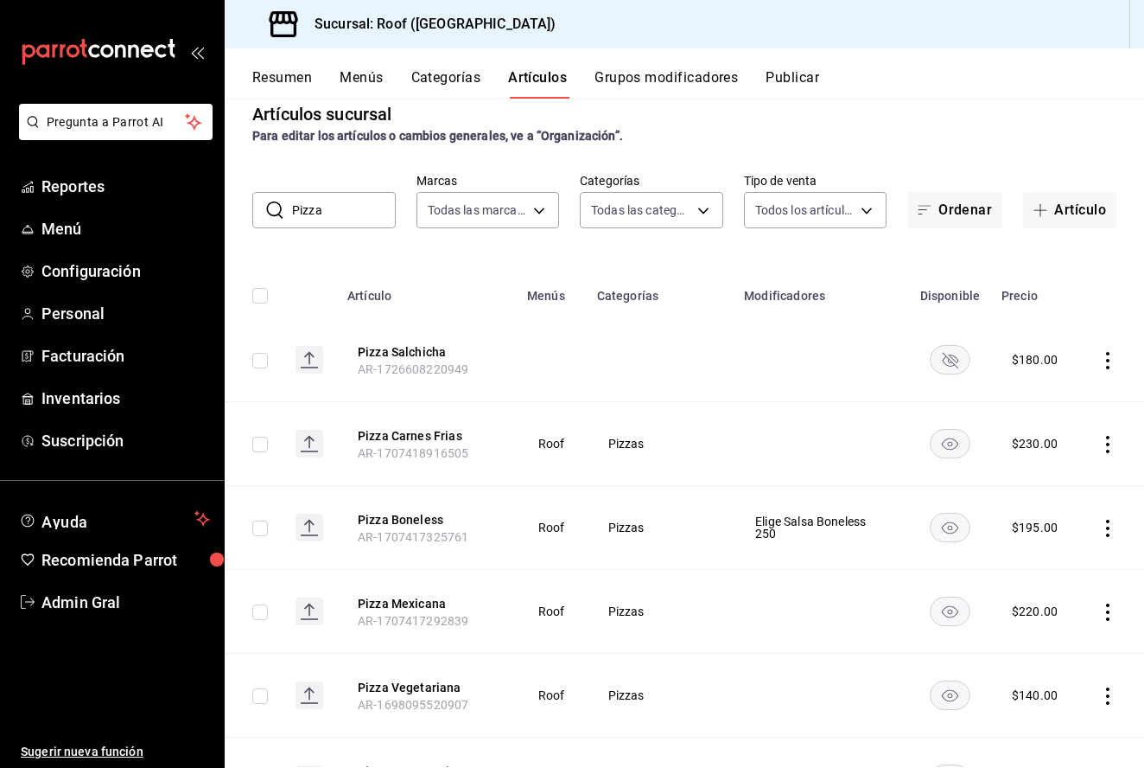
click at [334, 205] on input "Pizza" at bounding box center [344, 210] width 104 height 35
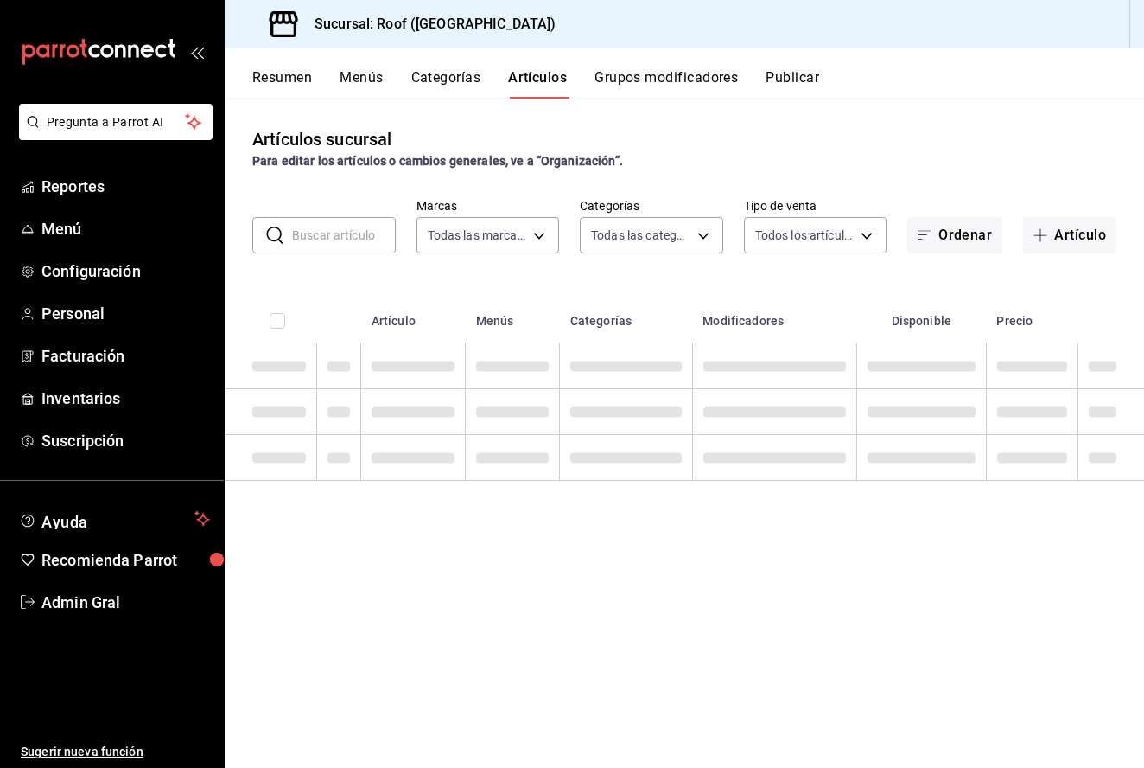
scroll to position [0, 0]
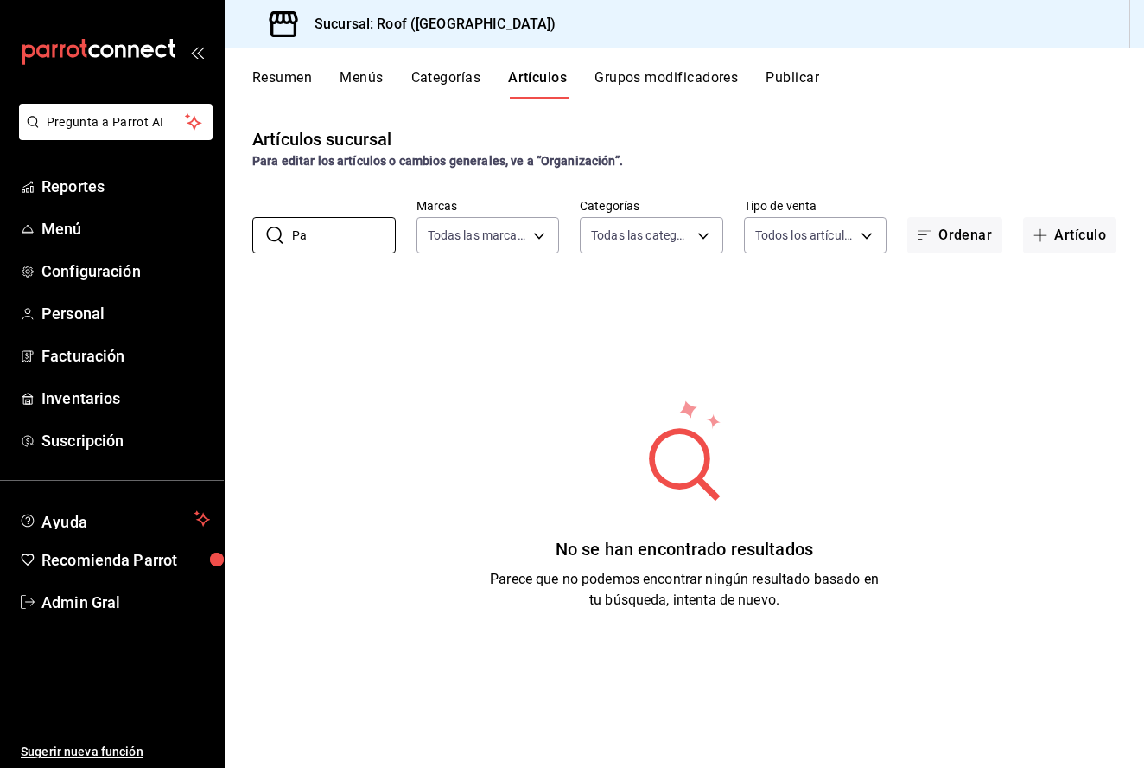
type input "P"
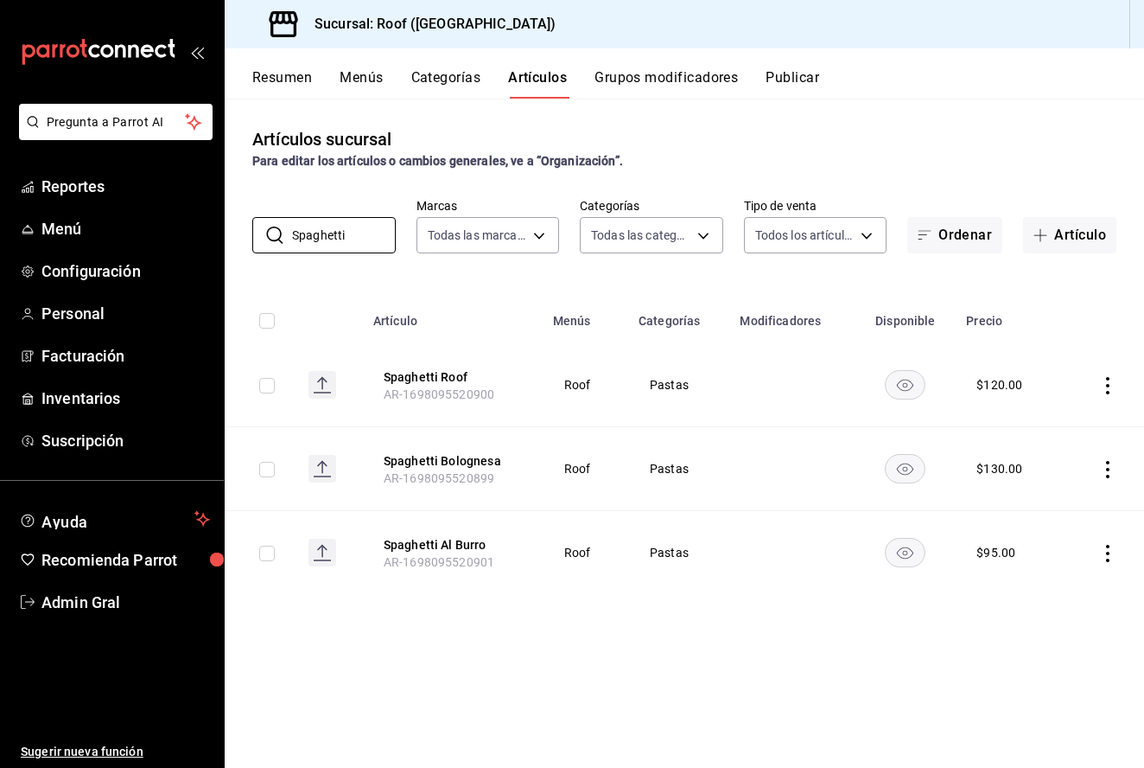
type input "Spaghetti"
click at [1111, 390] on icon "actions" at bounding box center [1107, 385] width 17 height 17
click at [1073, 424] on span "Editar" at bounding box center [1056, 426] width 45 height 18
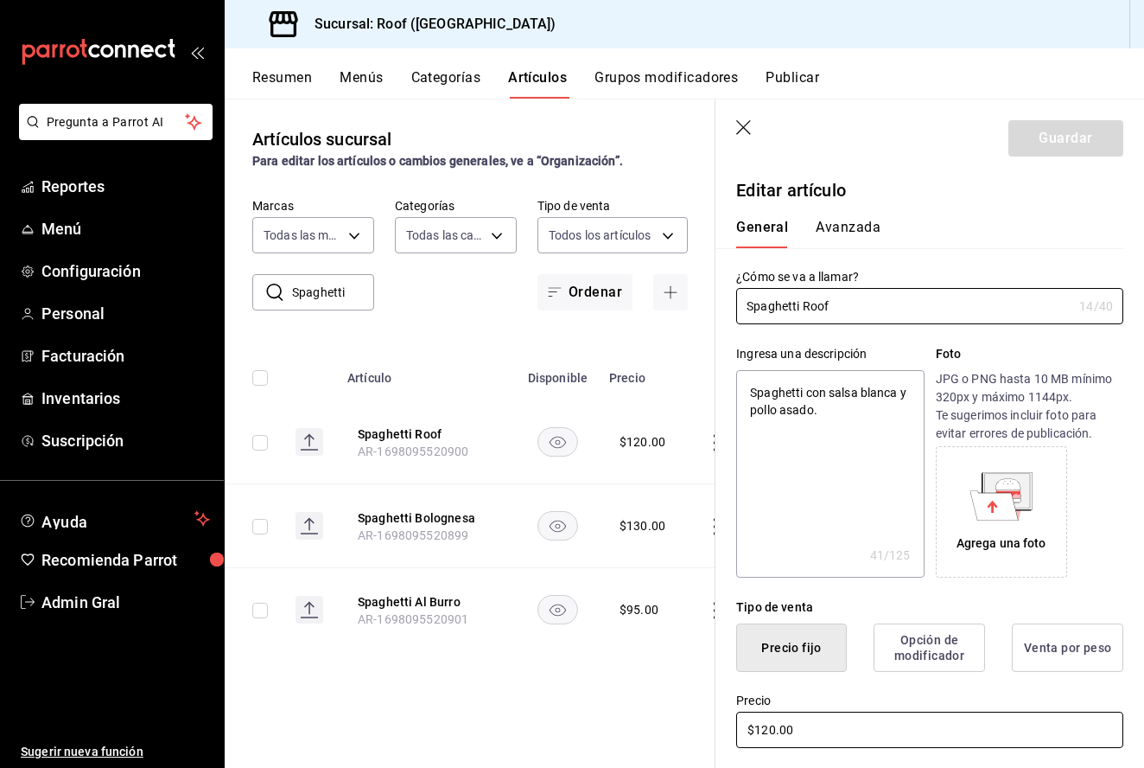
click at [773, 727] on input "$120.00" at bounding box center [929, 729] width 387 height 36
type textarea "x"
type input "$12.00"
type textarea "x"
type input "$1.00"
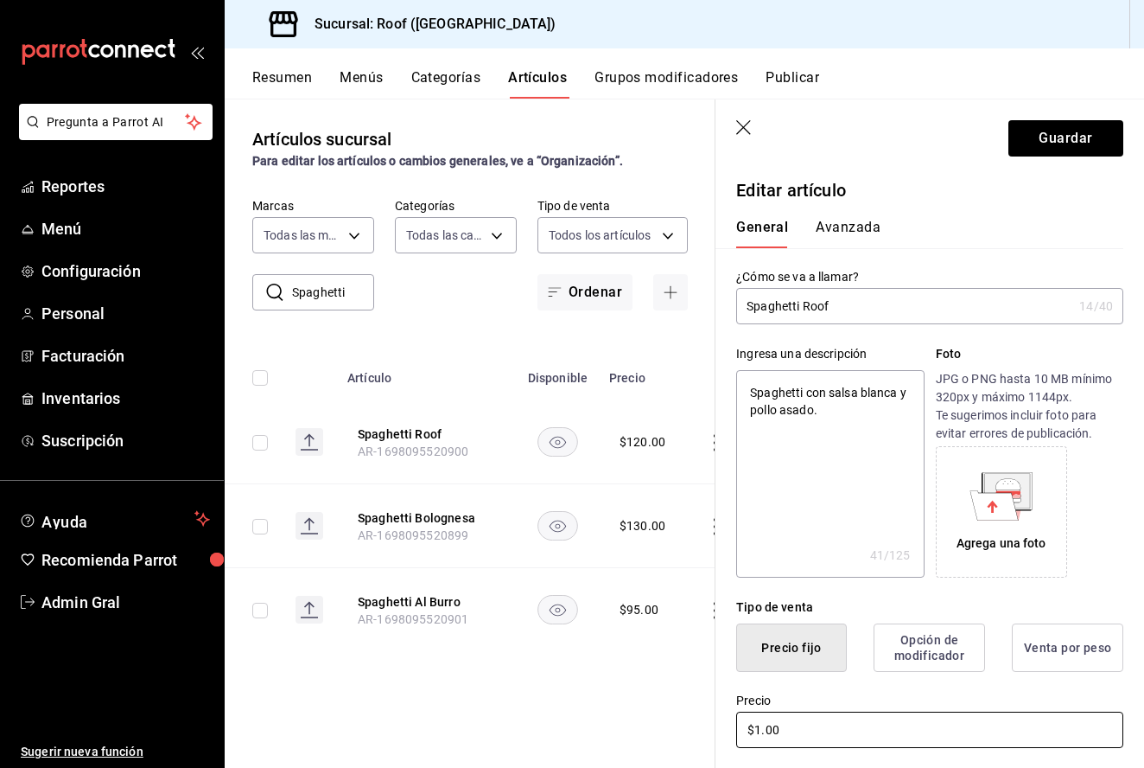
type textarea "x"
type input "$13.00"
type textarea "x"
type input "$130.00"
click at [803, 305] on input "Spaghetti Roof" at bounding box center [904, 306] width 336 height 35
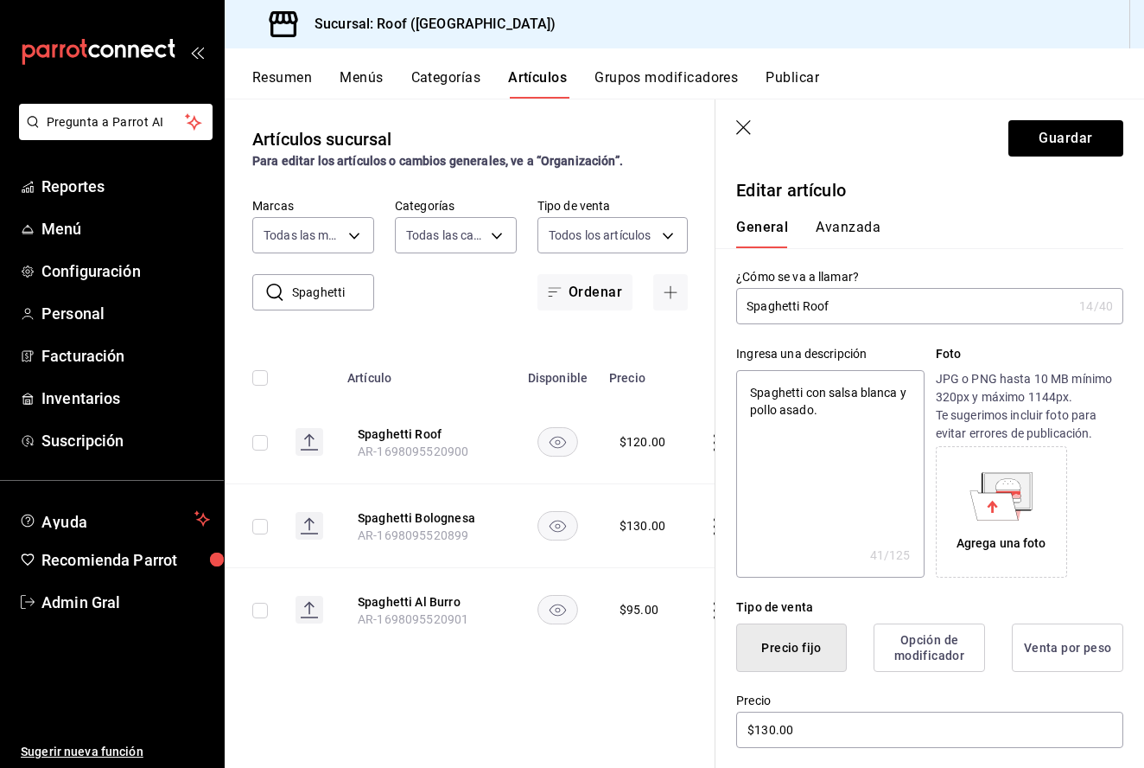
type input "SpaghettiRoof"
type textarea "x"
type input "SpaghettRoof"
type textarea "x"
type input "SpaghetRoof"
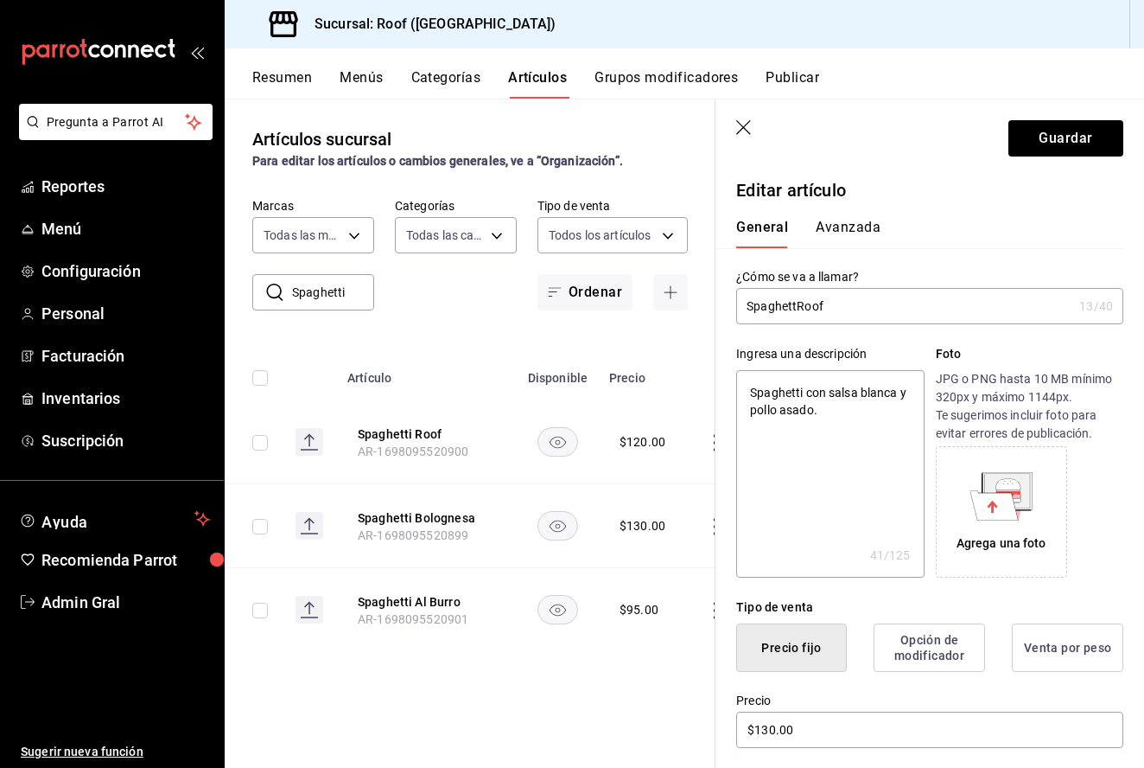
type textarea "x"
type input "SpagheRoof"
type textarea "x"
type input "SpaghRoof"
type textarea "x"
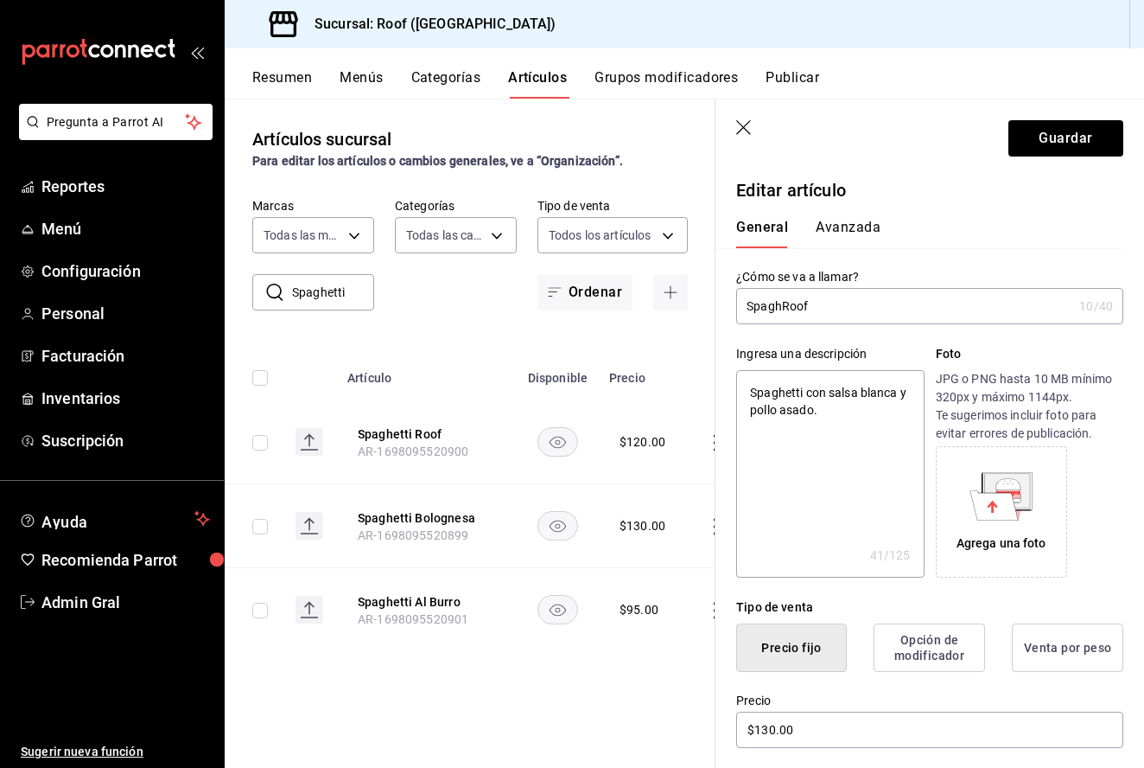
type input "SpagRoof"
type textarea "x"
type input "SpaRoof"
type textarea "x"
type input "SpRoof"
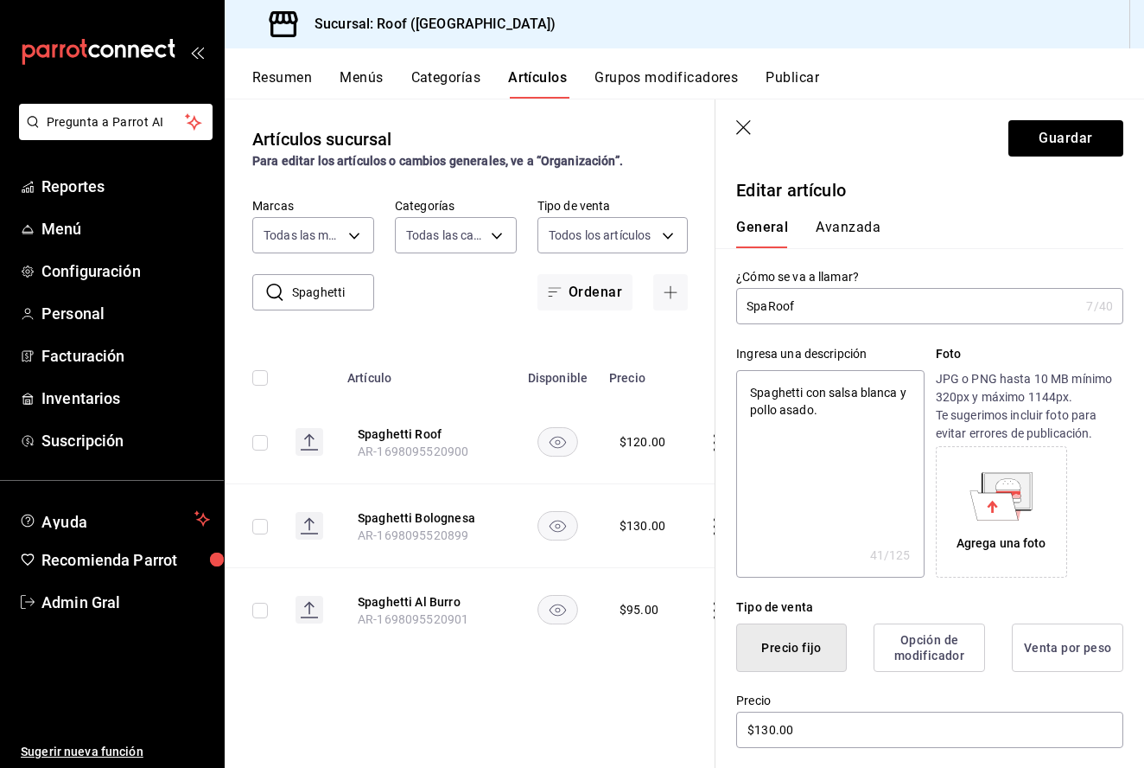
type textarea "x"
type input "SRoof"
type textarea "x"
type input "Roof"
type textarea "x"
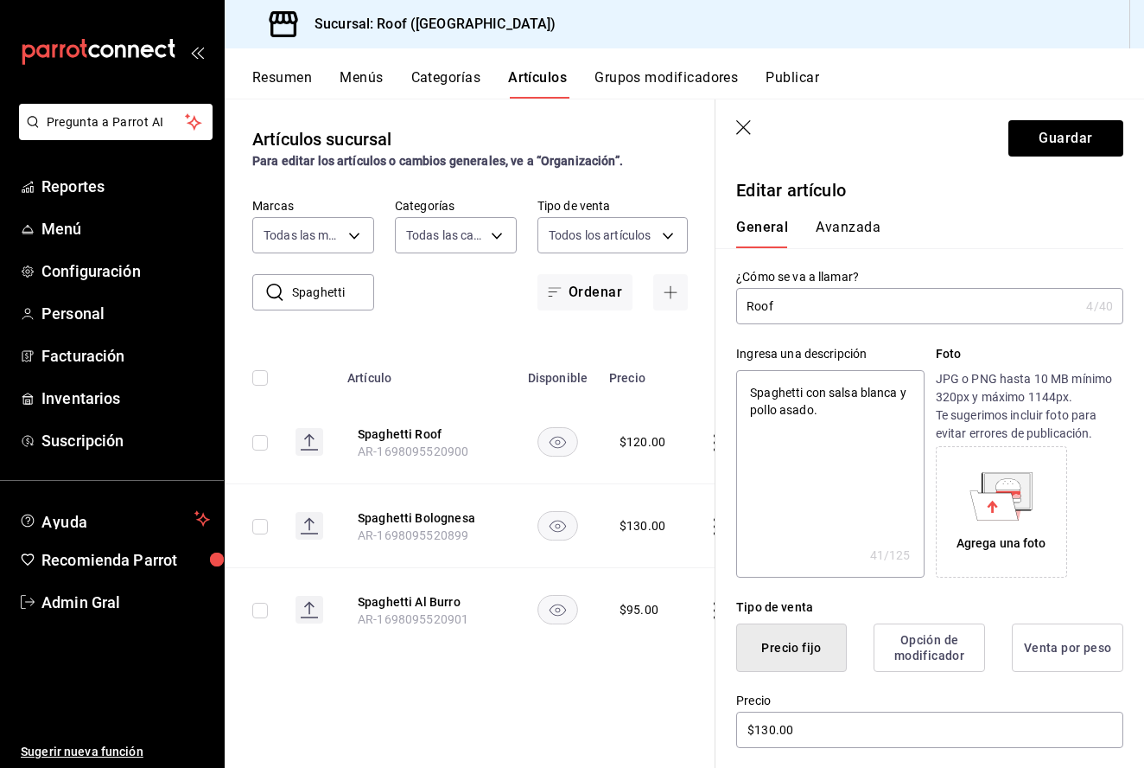
type input "PRoof"
type textarea "x"
type input "PaRoof"
type textarea "x"
type input "PasRoof"
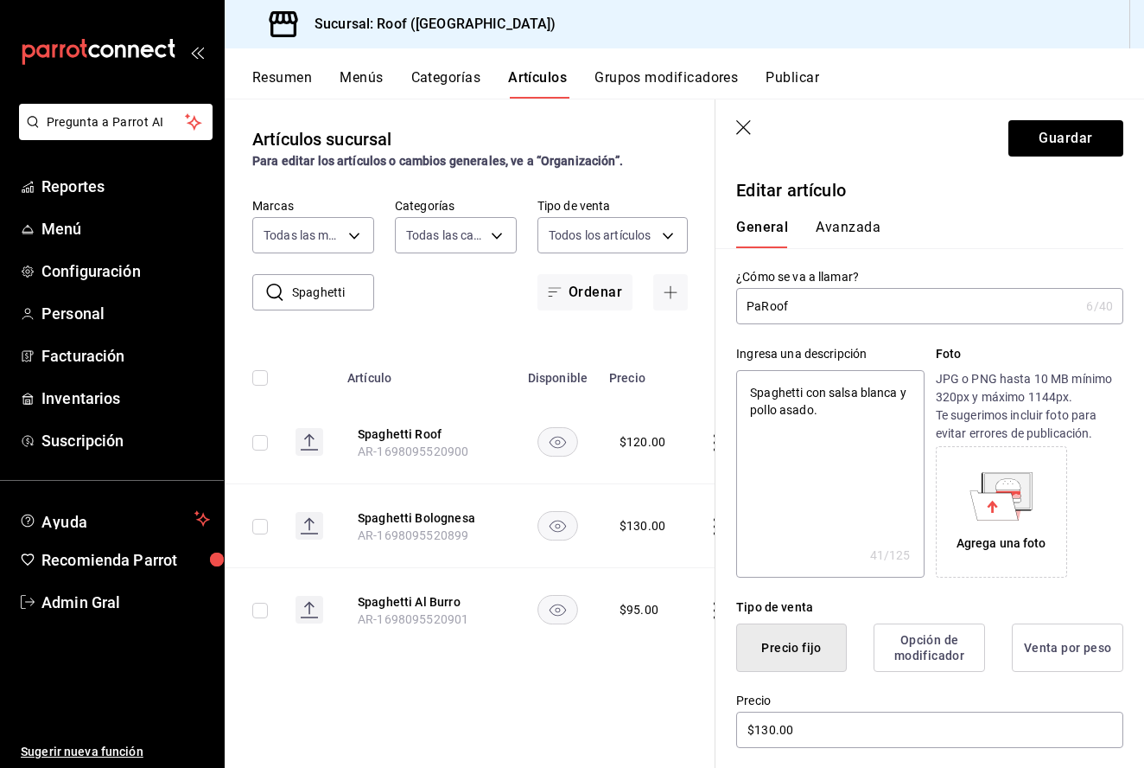
type textarea "x"
type input "PastRoof"
type textarea "x"
type input "PastaRoof"
type textarea "x"
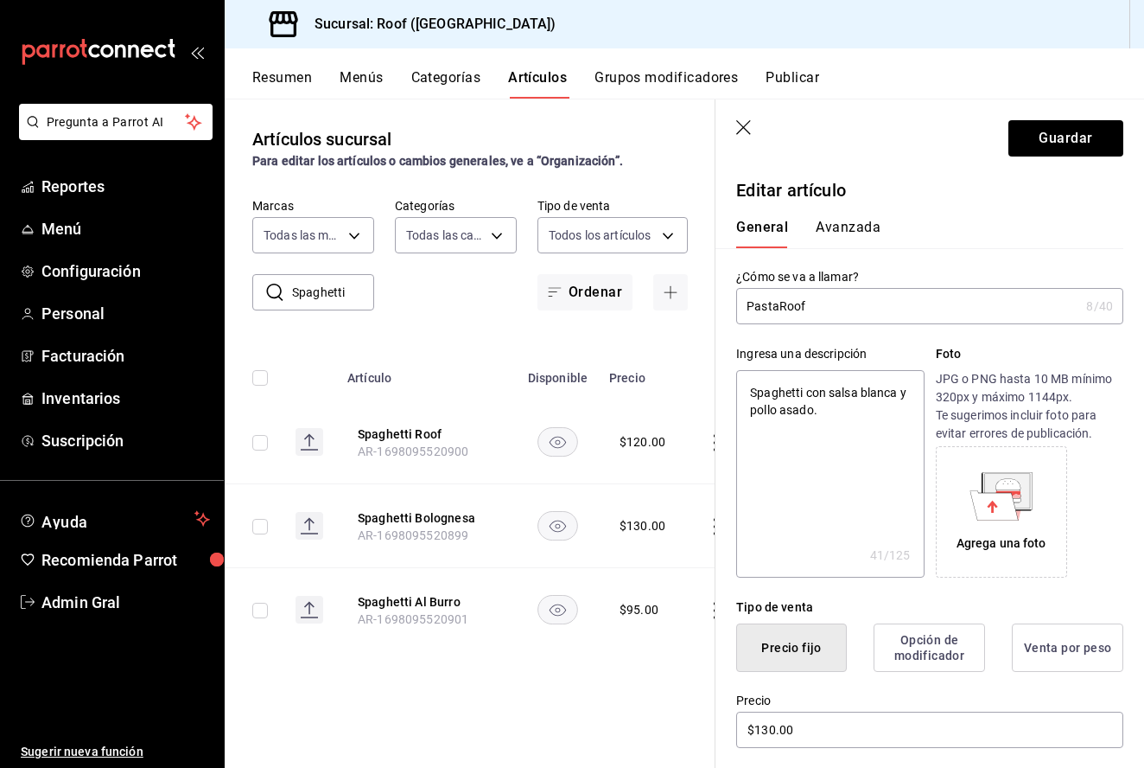
type input "Pasta Roof"
type textarea "x"
type input "PastaRoof"
type textarea "x"
type input "PastRoof"
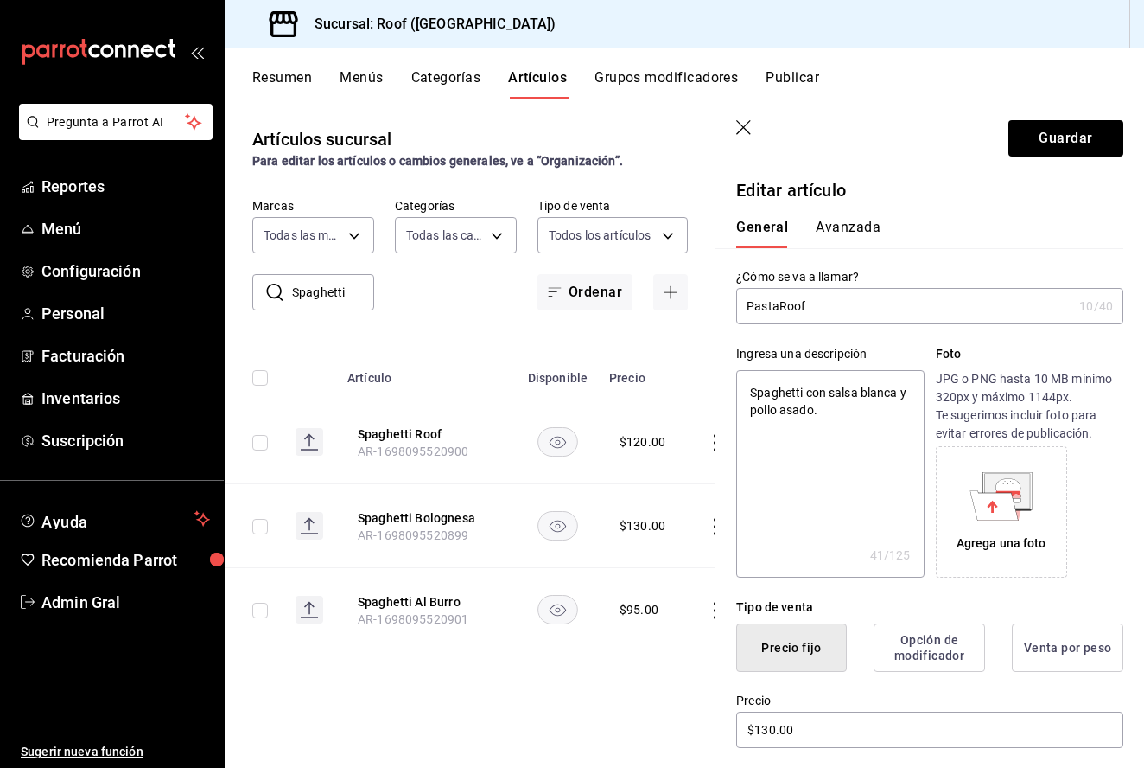
type textarea "x"
type input "PasRoof"
type textarea "x"
type input "PaRoof"
type textarea "x"
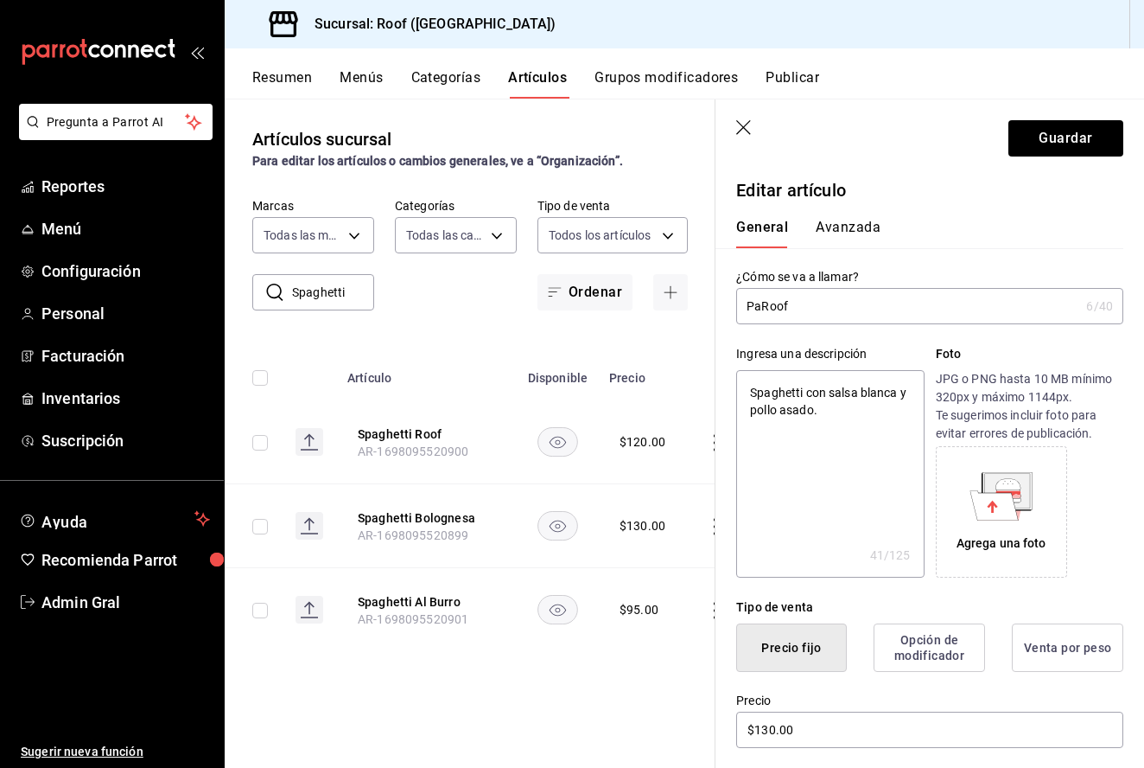
type input "PRoof"
type textarea "x"
type input "Roof"
type textarea "x"
type input "SRoof"
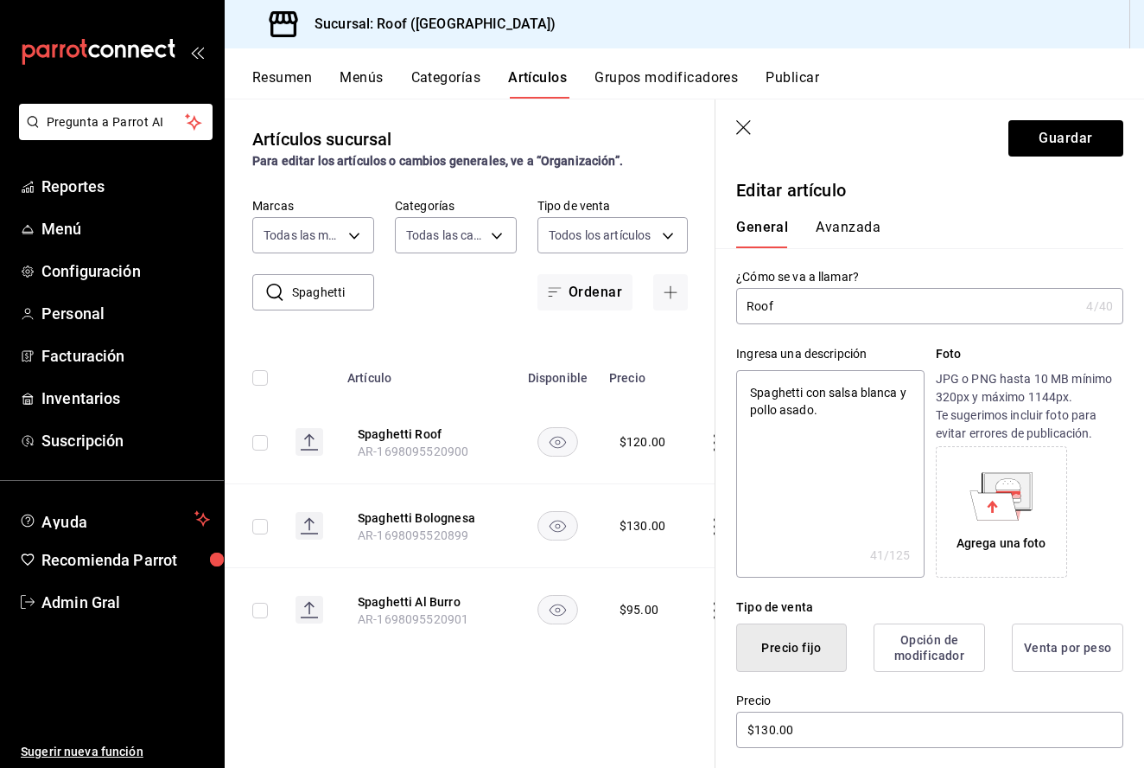
type textarea "x"
type input "SpRoof"
type textarea "x"
type input "SpaRoof"
type textarea "x"
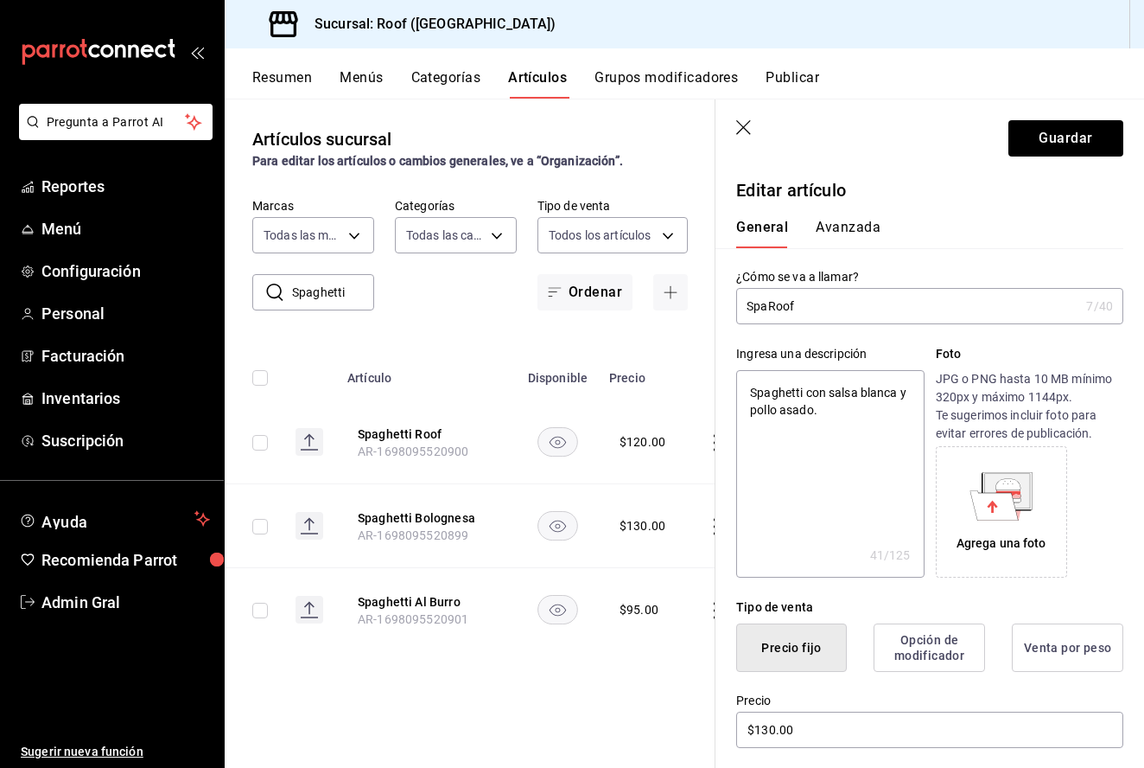
type input "SpagRoof"
type textarea "x"
type input "SpaghRoof"
type textarea "x"
type input "SpagheRoof"
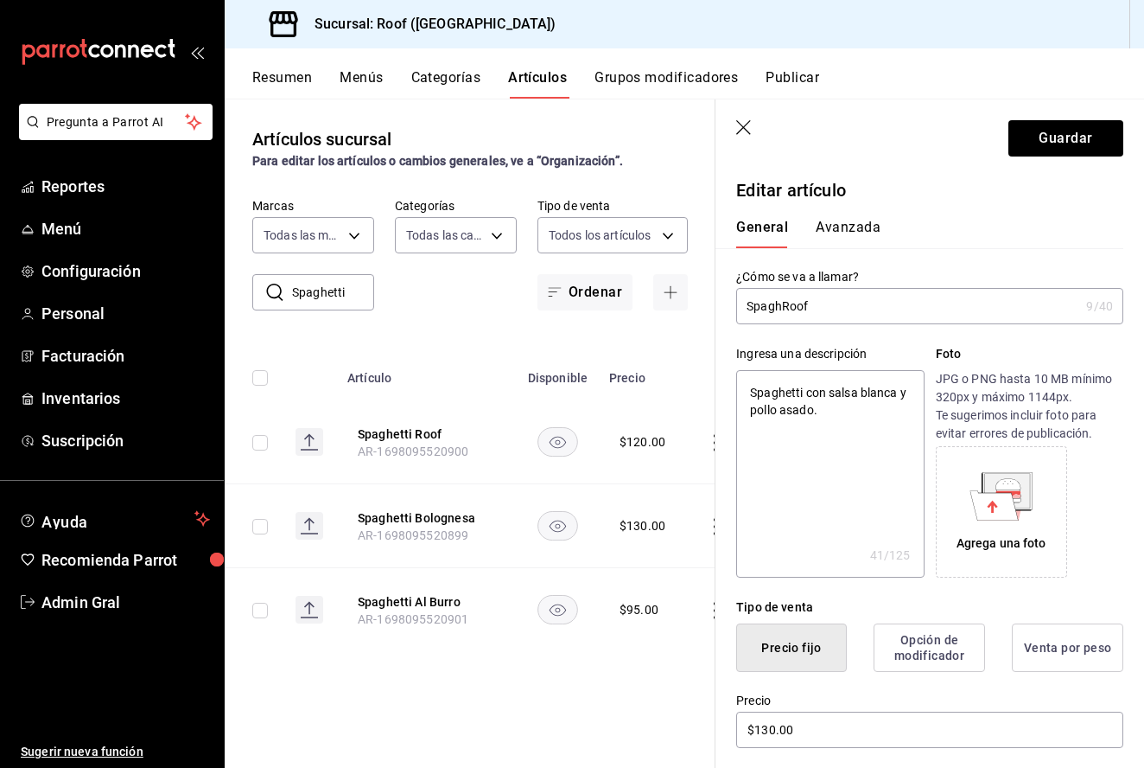
type textarea "x"
type input "SpaghetRoof"
type textarea "x"
type input "SpaghettRoof"
type textarea "x"
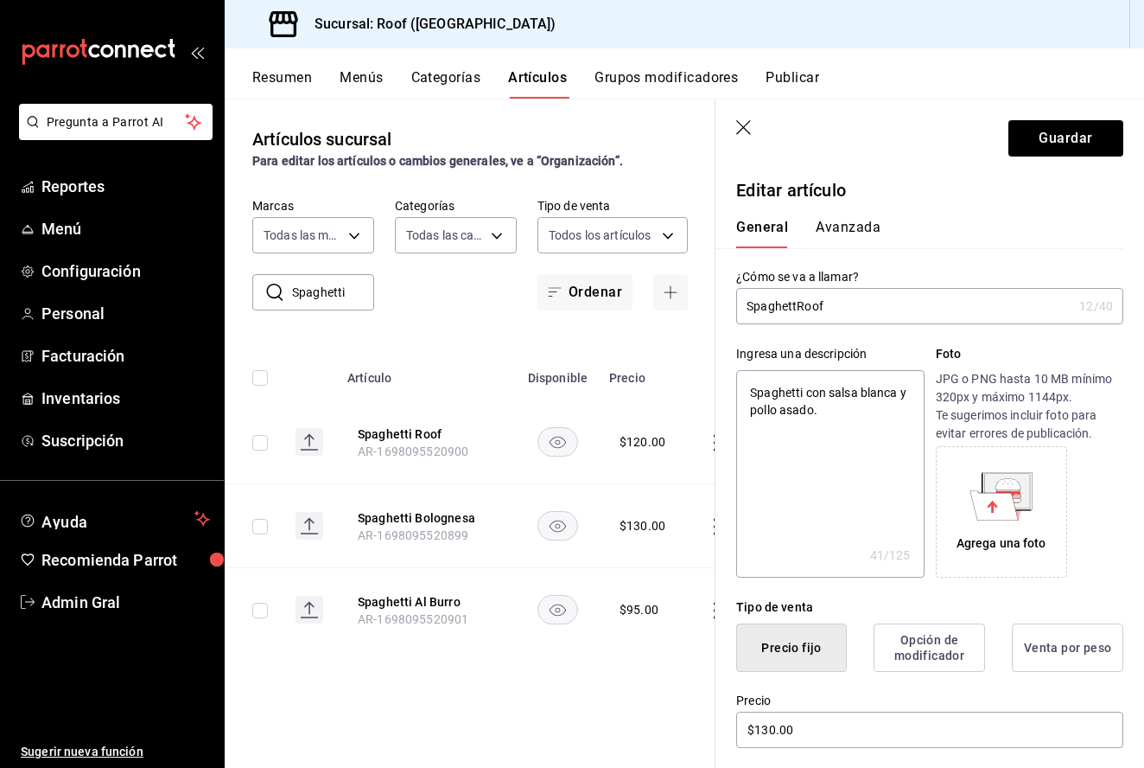
type input "SpaghettiRoof"
type textarea "x"
type input "Spaghetti Roof"
click at [1067, 139] on button "Guardar" at bounding box center [1066, 138] width 115 height 36
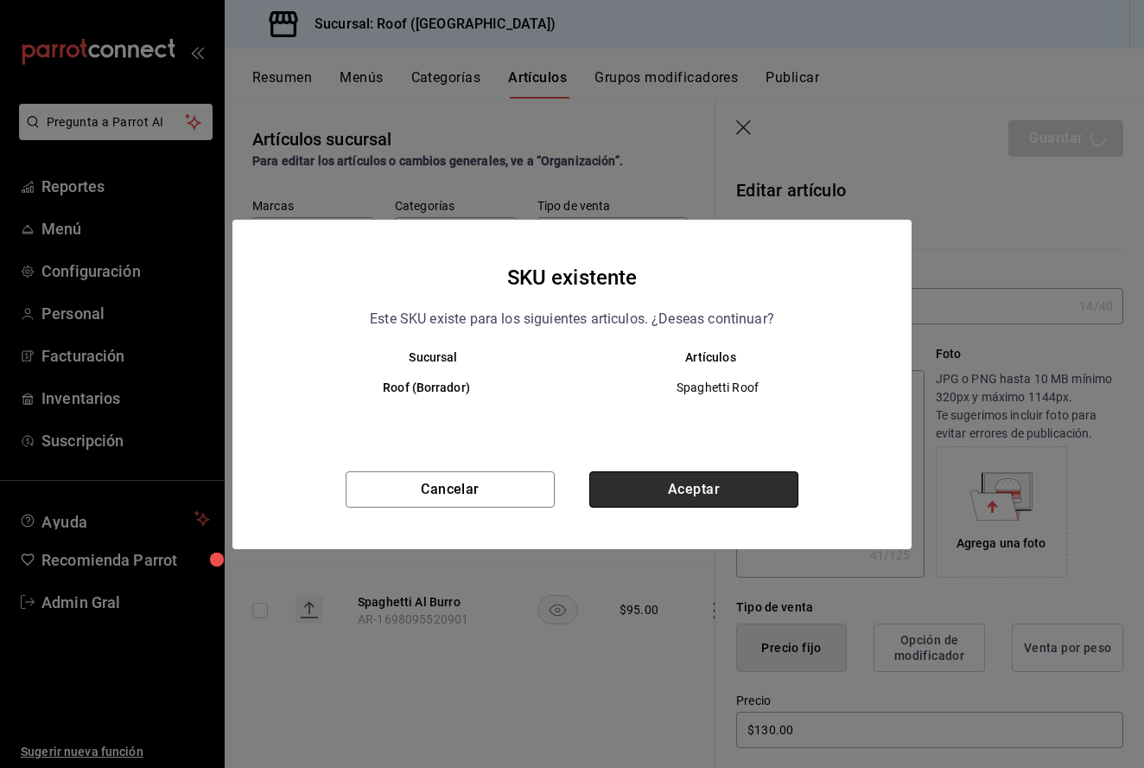
click at [615, 503] on button "Aceptar" at bounding box center [693, 489] width 209 height 36
type textarea "x"
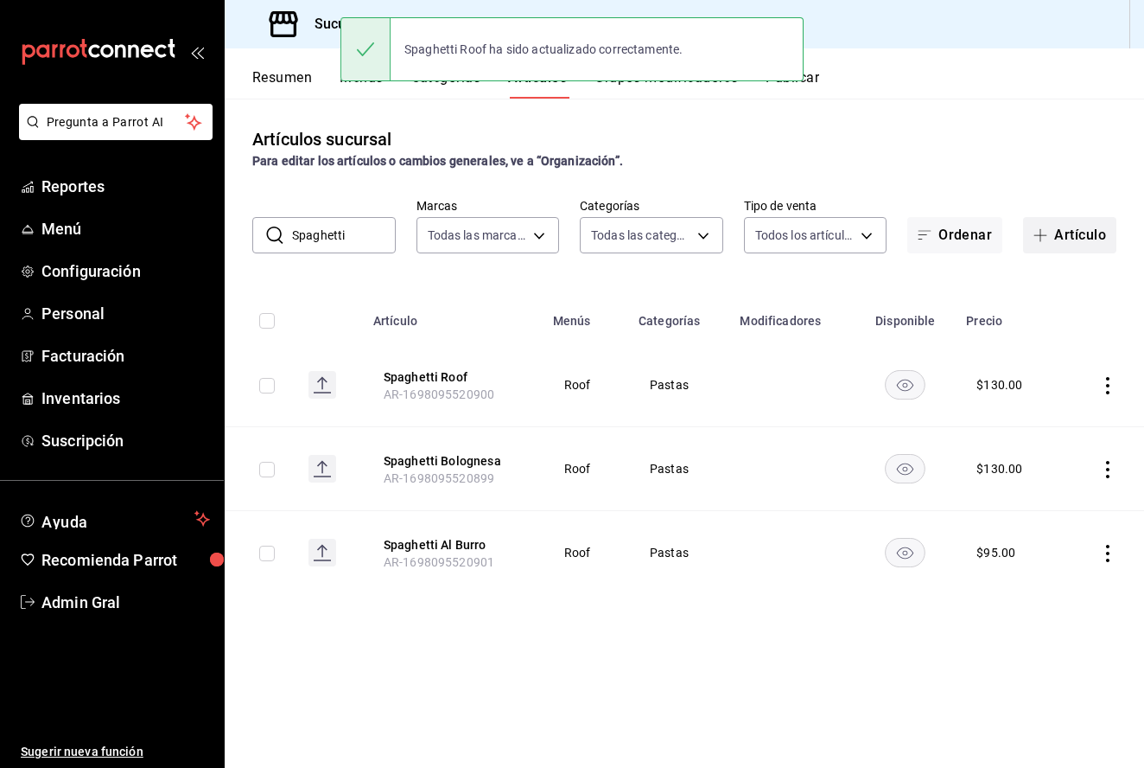
click at [1050, 229] on span "button" at bounding box center [1044, 235] width 21 height 14
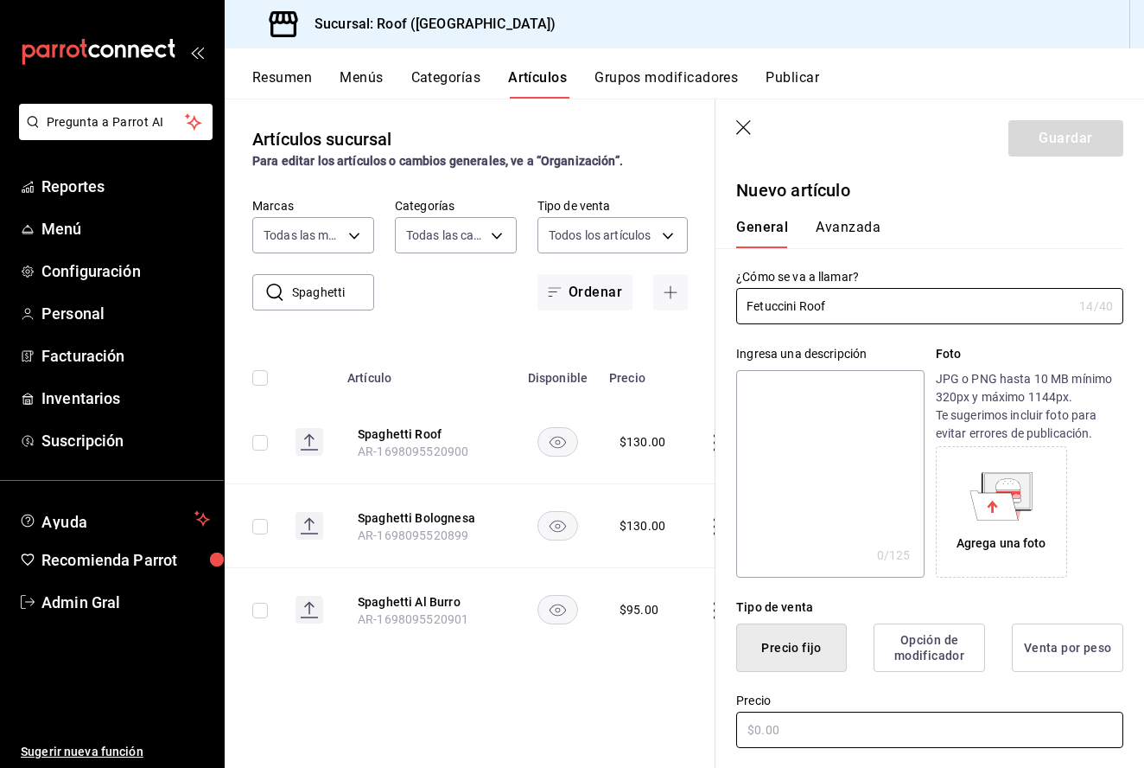
type input "Fetuccini Roof"
click at [805, 719] on input "text" at bounding box center [929, 729] width 387 height 36
type input "$130.00"
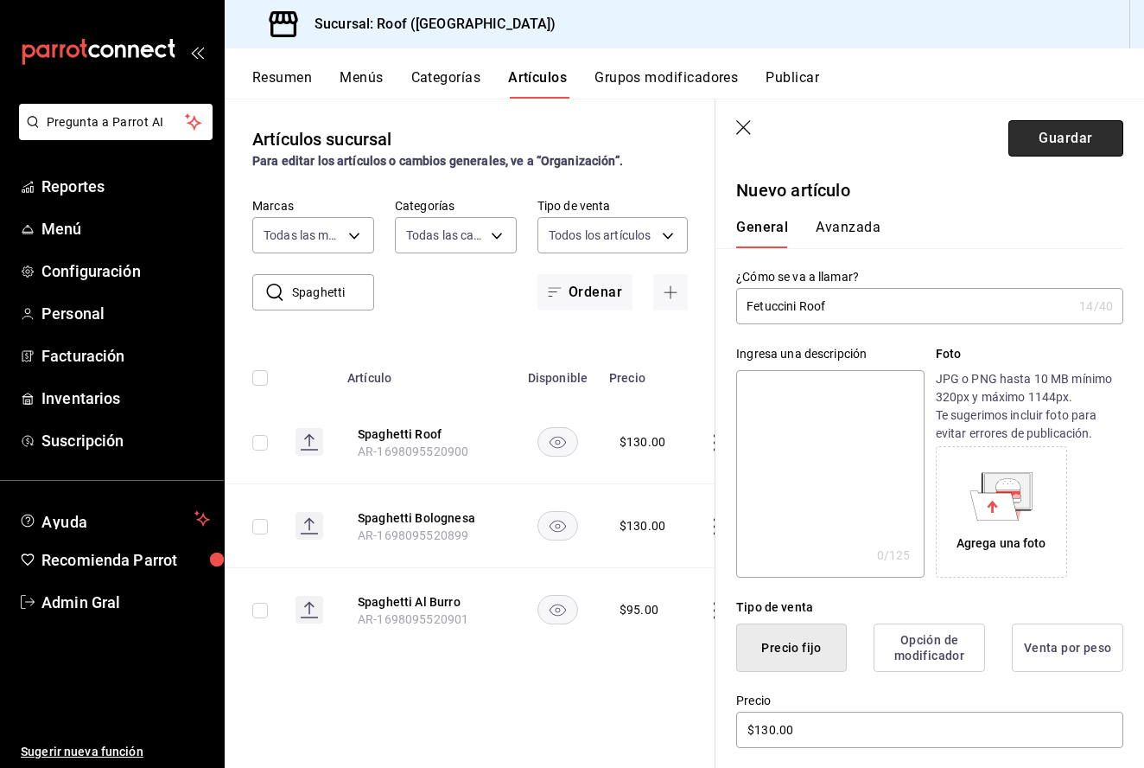
click at [1053, 140] on button "Guardar" at bounding box center [1066, 138] width 115 height 36
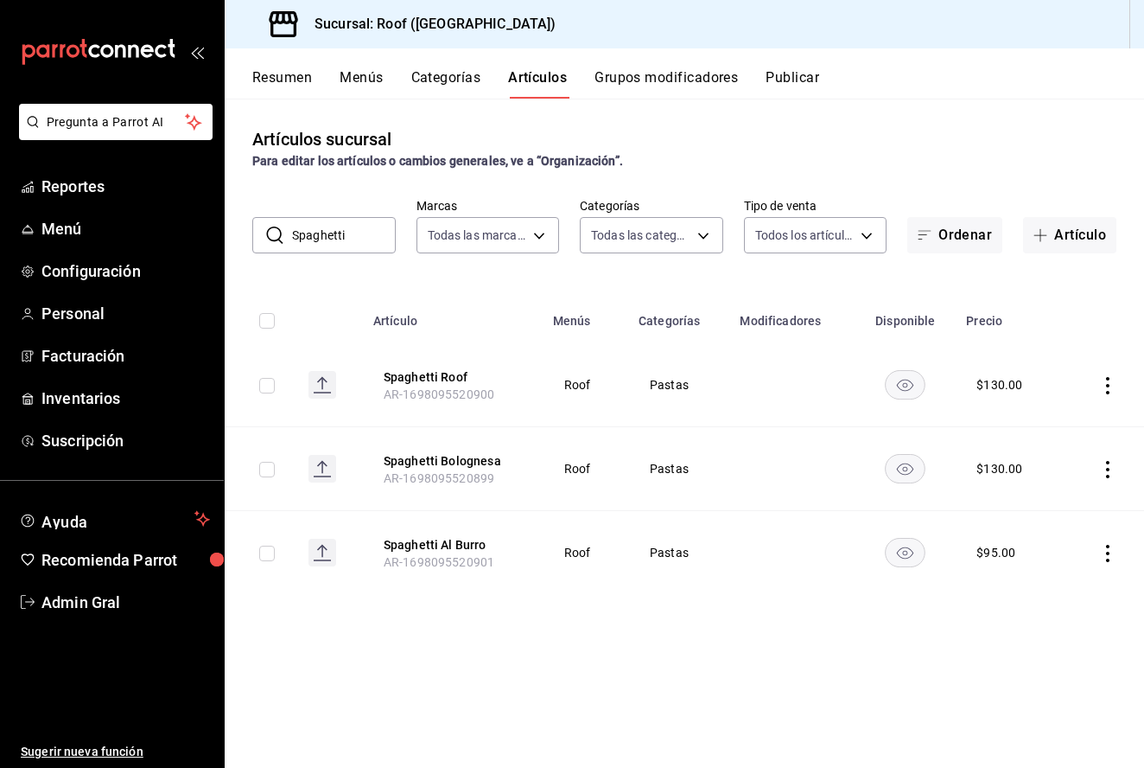
click at [1110, 466] on icon "actions" at bounding box center [1107, 469] width 17 height 17
click at [1099, 221] on div at bounding box center [572, 384] width 1144 height 768
click at [1064, 228] on button "Artículo" at bounding box center [1069, 235] width 93 height 36
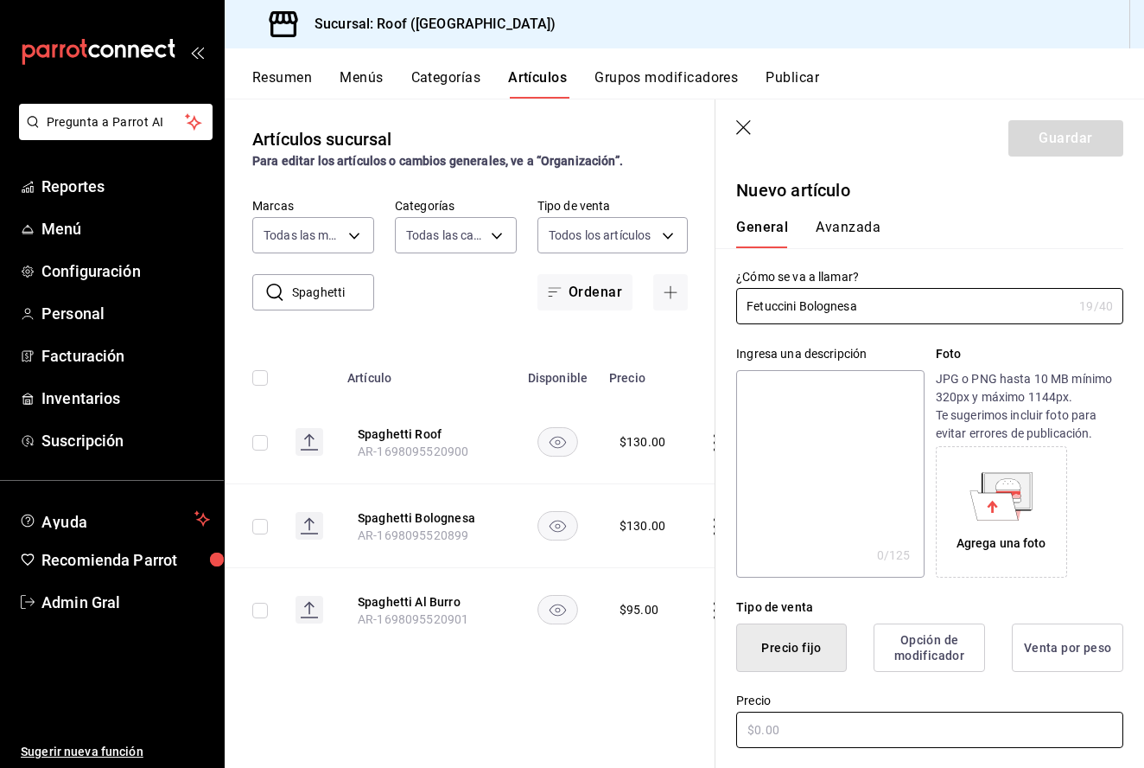
type input "Fetuccini Bolognesa"
click at [839, 742] on input "text" at bounding box center [929, 729] width 387 height 36
type input "$130.00"
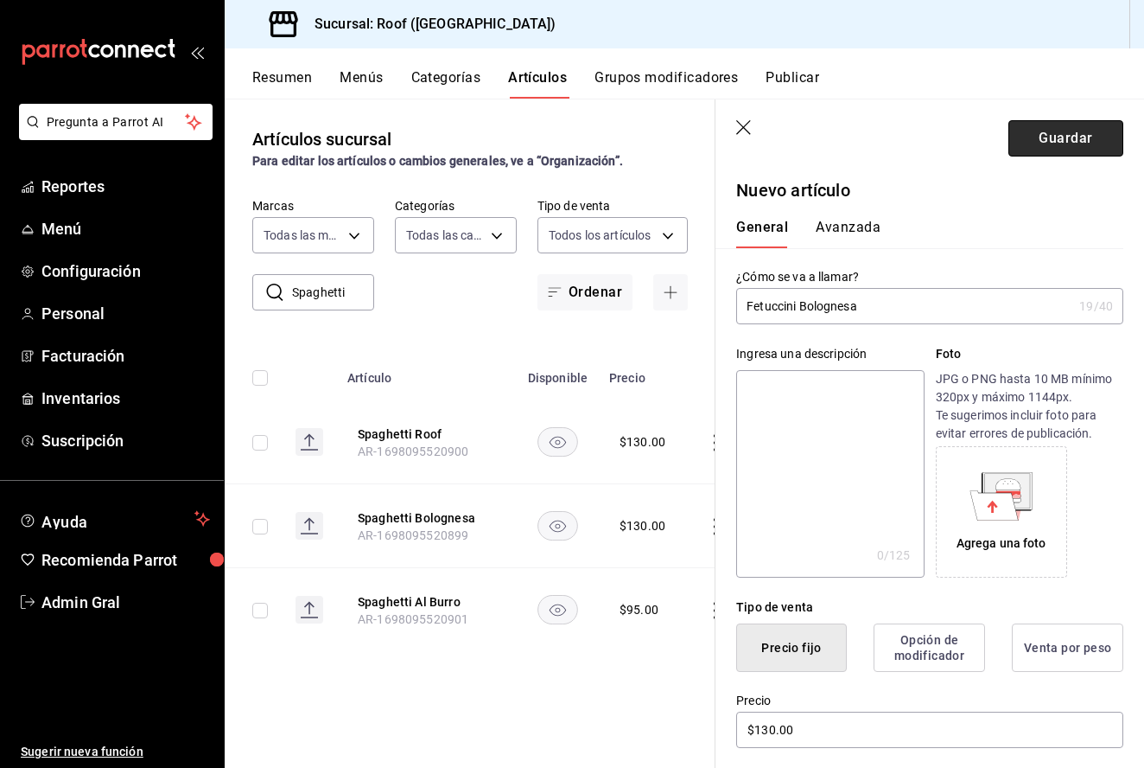
click at [1045, 139] on button "Guardar" at bounding box center [1066, 138] width 115 height 36
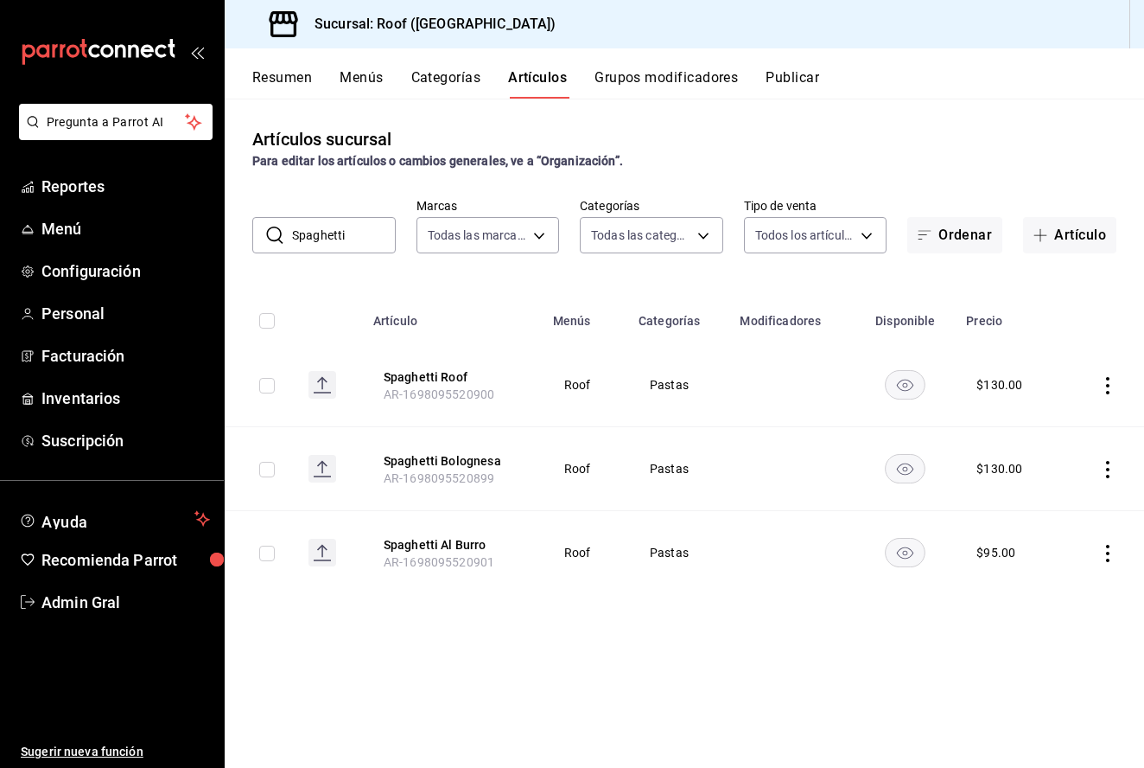
click at [1099, 551] on td at bounding box center [1103, 553] width 81 height 84
click at [1107, 555] on icon "actions" at bounding box center [1107, 553] width 17 height 17
click at [1047, 667] on span "Eliminar" at bounding box center [1056, 664] width 44 height 14
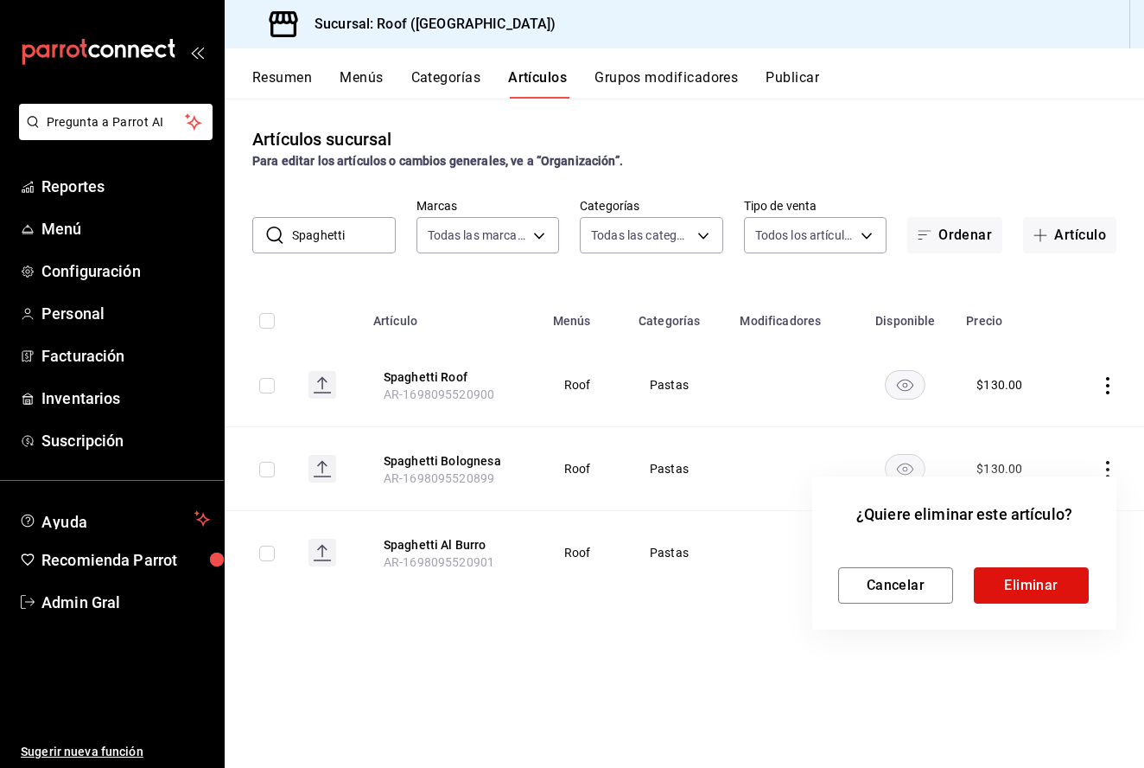
click at [1037, 600] on button "Eliminar" at bounding box center [1031, 585] width 115 height 36
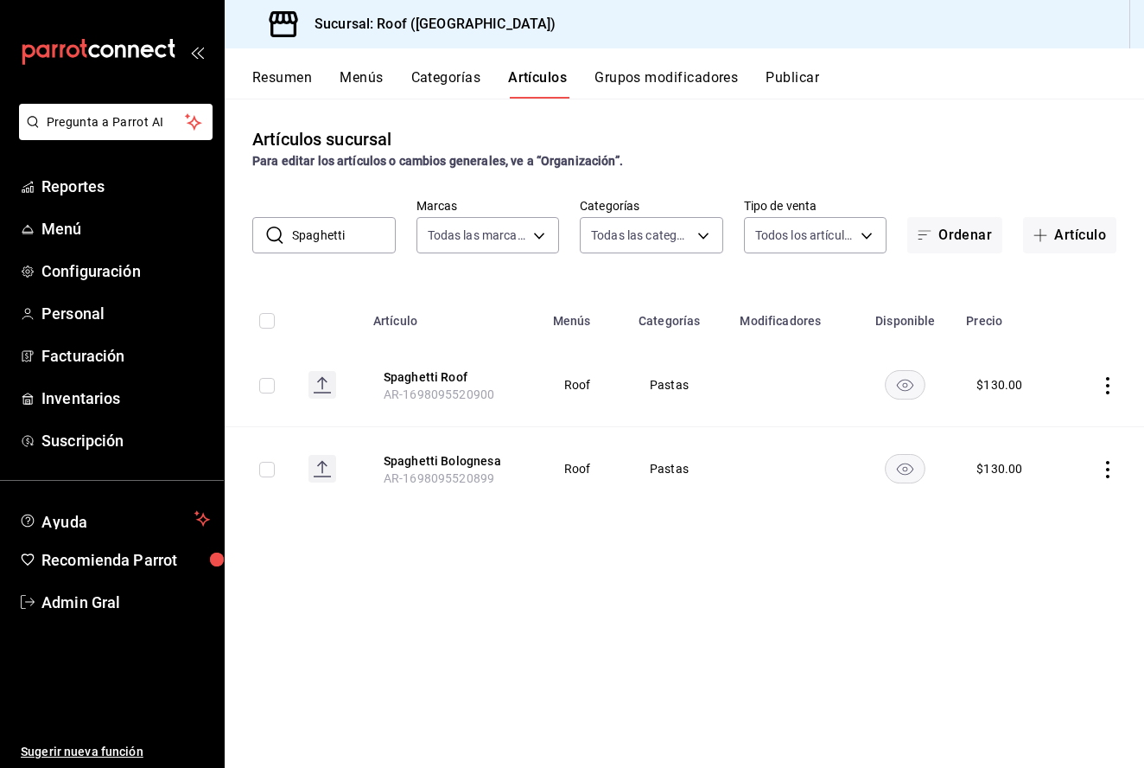
click at [354, 240] on input "Spaghetti" at bounding box center [344, 235] width 104 height 35
type input "S"
type input "[PERSON_NAME]"
click at [1108, 385] on icon "actions" at bounding box center [1107, 385] width 3 height 17
click at [354, 245] on div at bounding box center [572, 384] width 1144 height 768
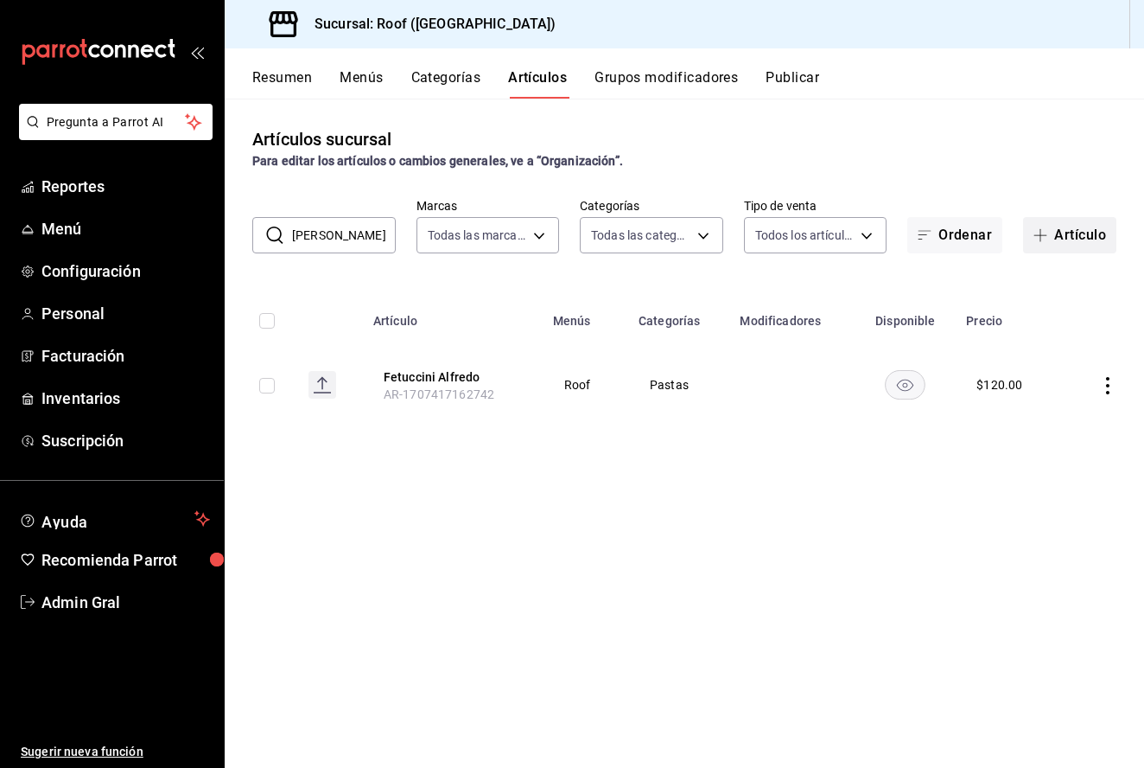
click at [1042, 218] on button "Artículo" at bounding box center [1069, 235] width 93 height 36
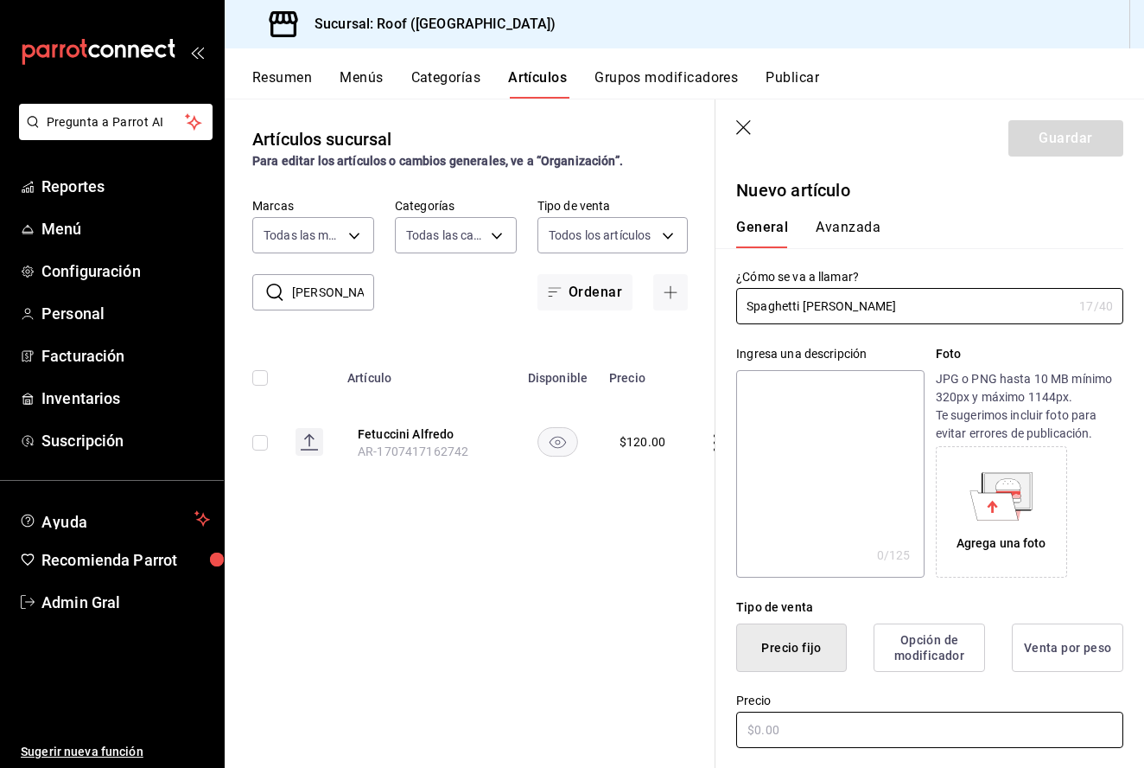
type input "Spaghetti [PERSON_NAME]"
click at [890, 725] on input "text" at bounding box center [929, 729] width 387 height 36
type input "$120.00"
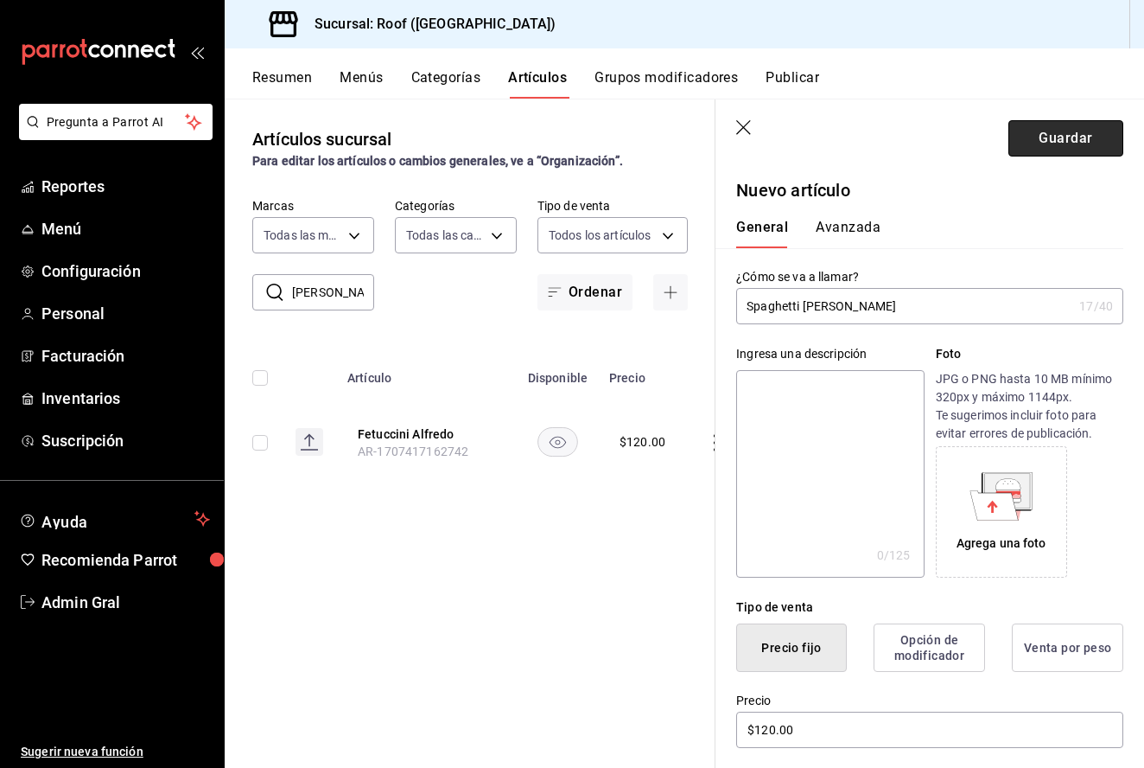
click at [1047, 132] on button "Guardar" at bounding box center [1066, 138] width 115 height 36
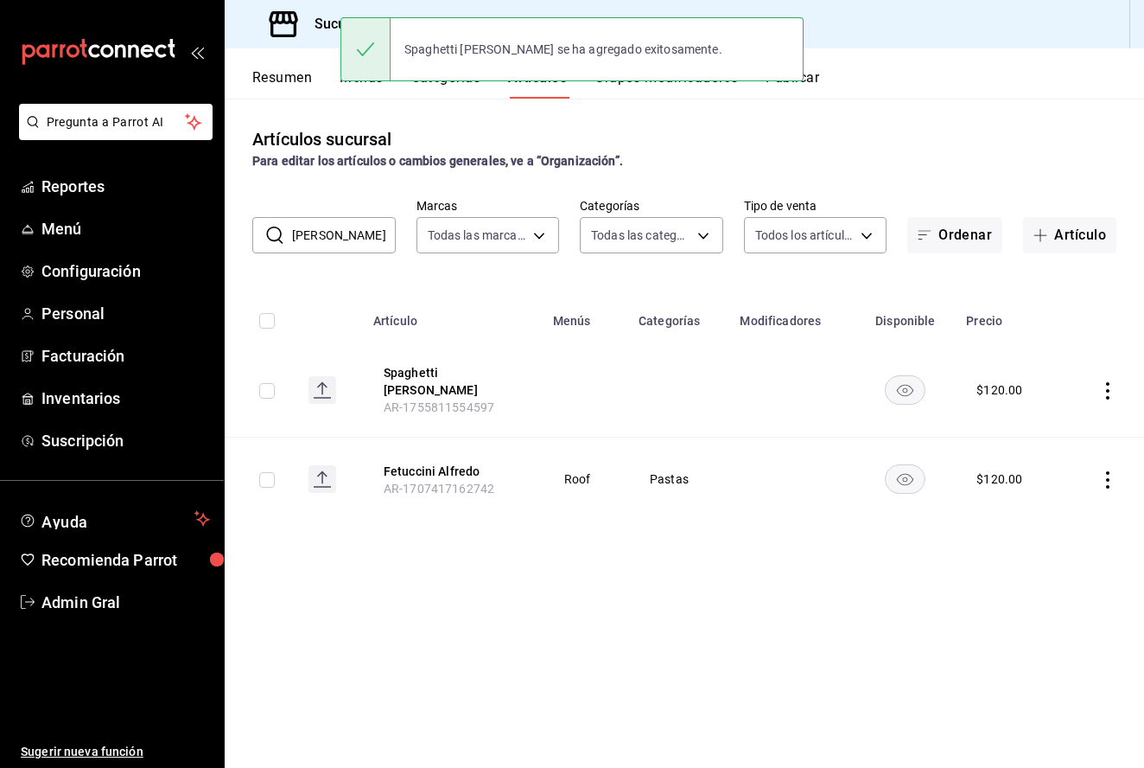
click at [363, 230] on input "[PERSON_NAME]" at bounding box center [344, 235] width 104 height 35
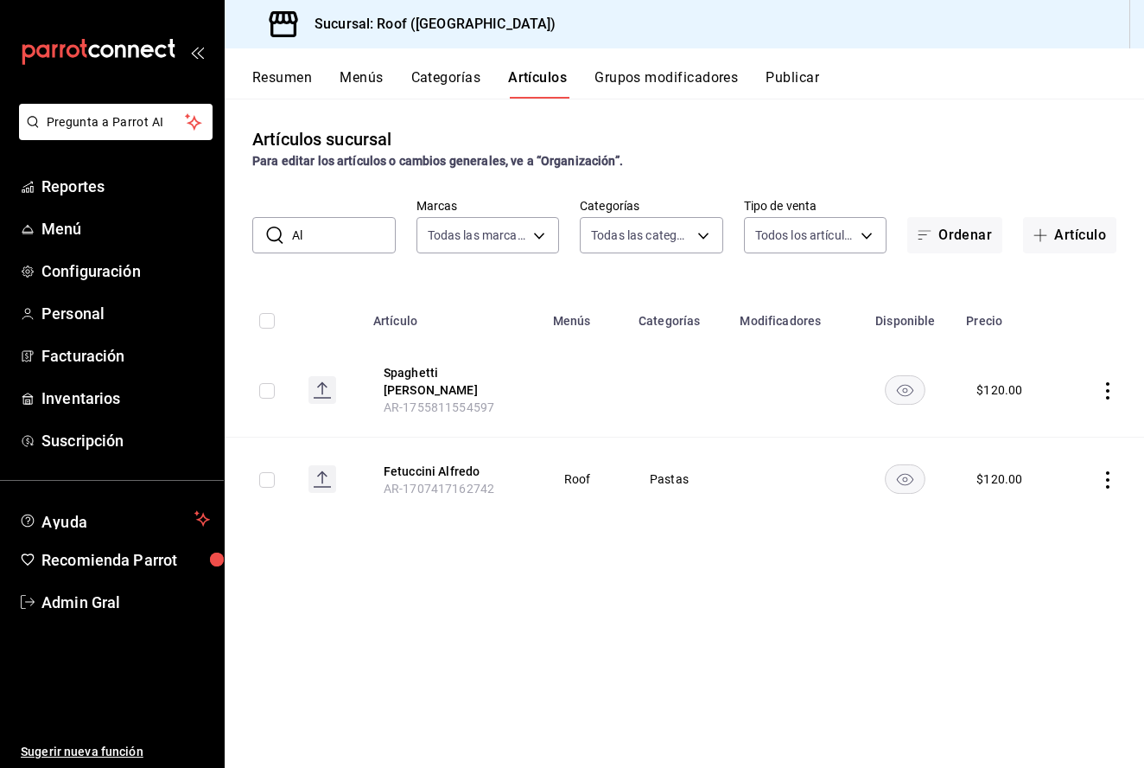
type input "A"
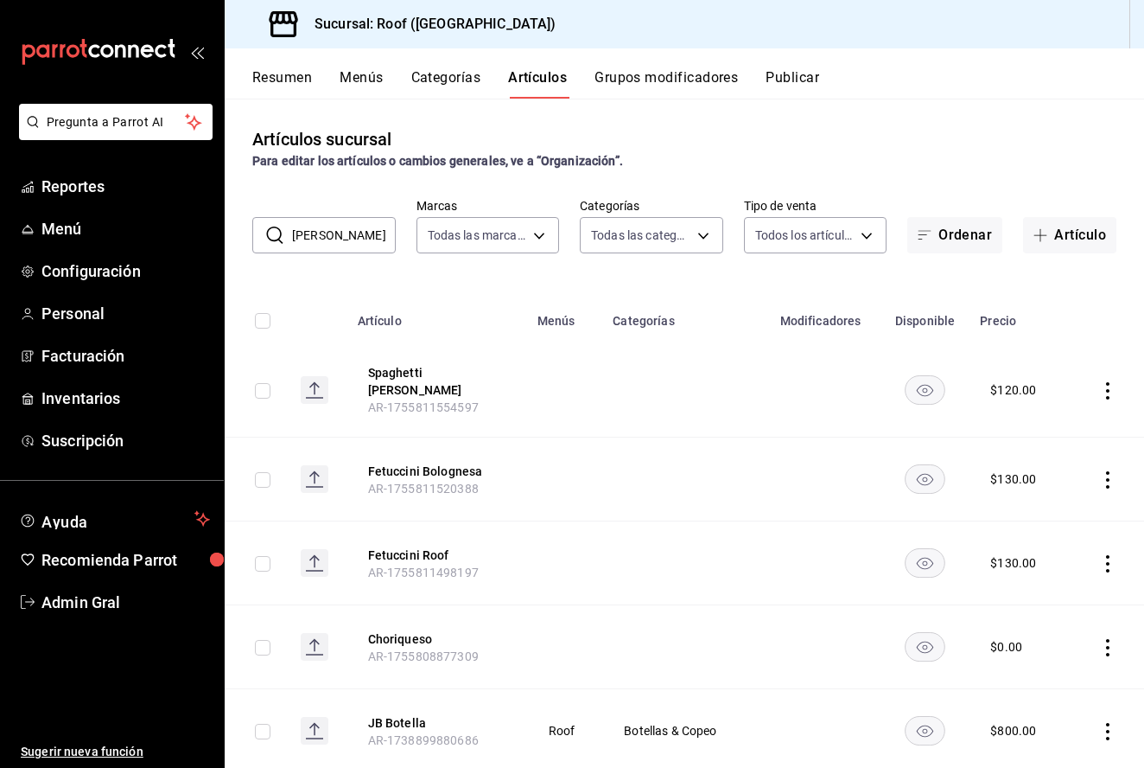
type input "[PERSON_NAME]"
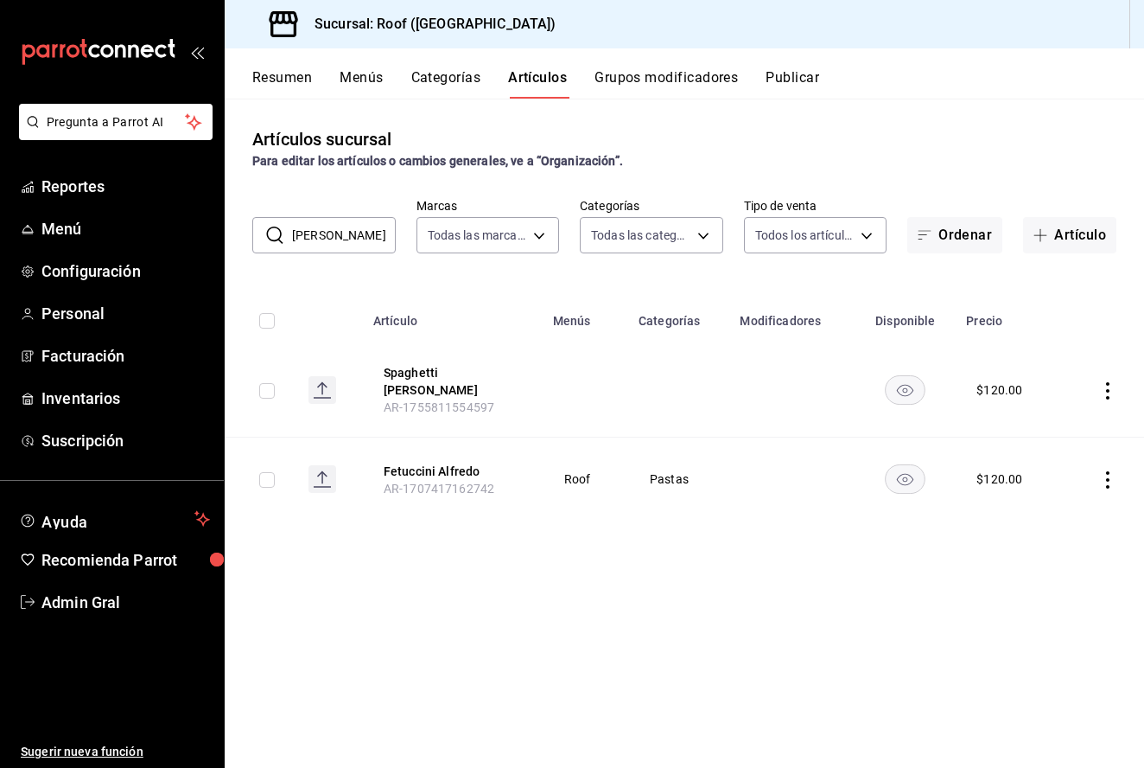
click at [1105, 382] on icon "actions" at bounding box center [1107, 390] width 17 height 17
click at [1085, 430] on li "Editar" at bounding box center [1041, 425] width 104 height 35
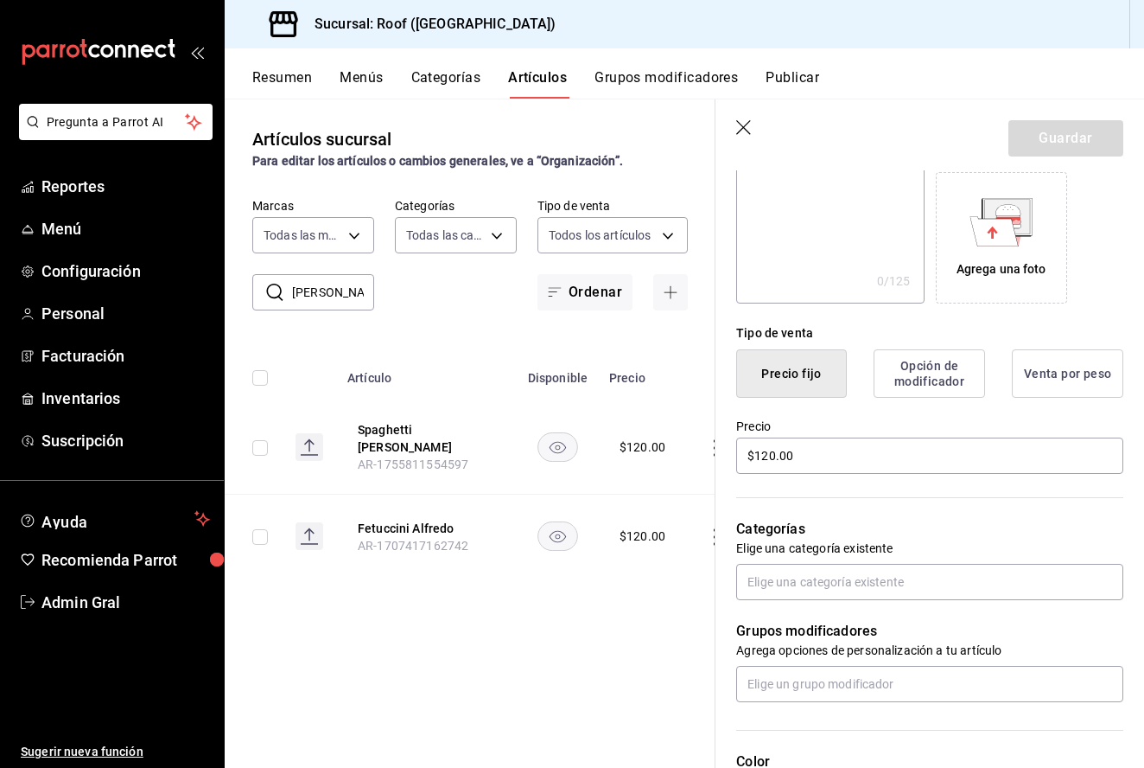
scroll to position [319, 0]
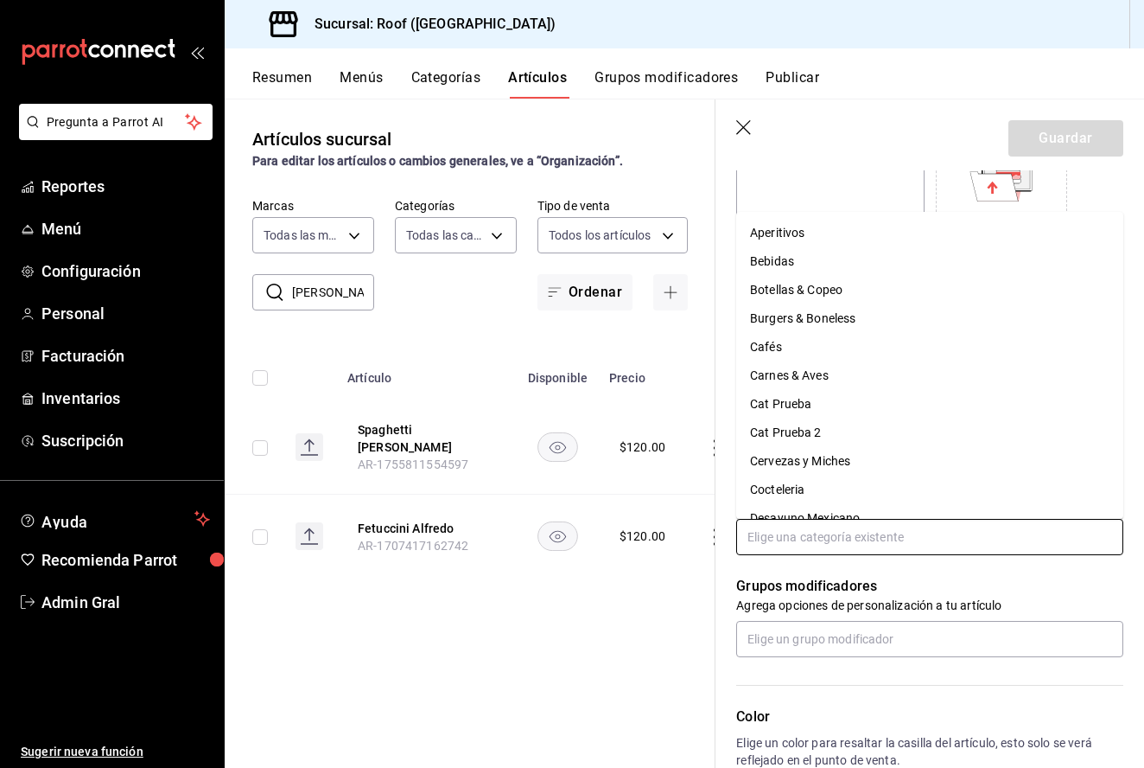
click at [973, 539] on input "text" at bounding box center [929, 537] width 387 height 36
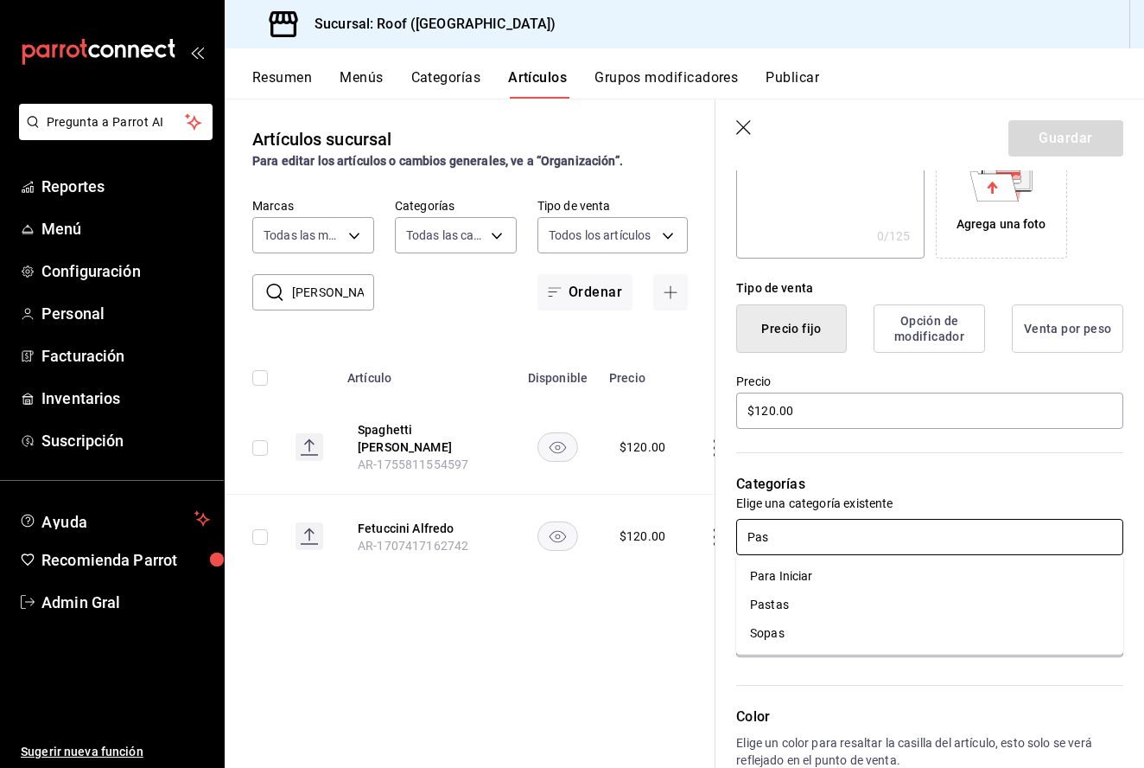
type input "Past"
click at [939, 583] on li "Pastas" at bounding box center [929, 576] width 387 height 29
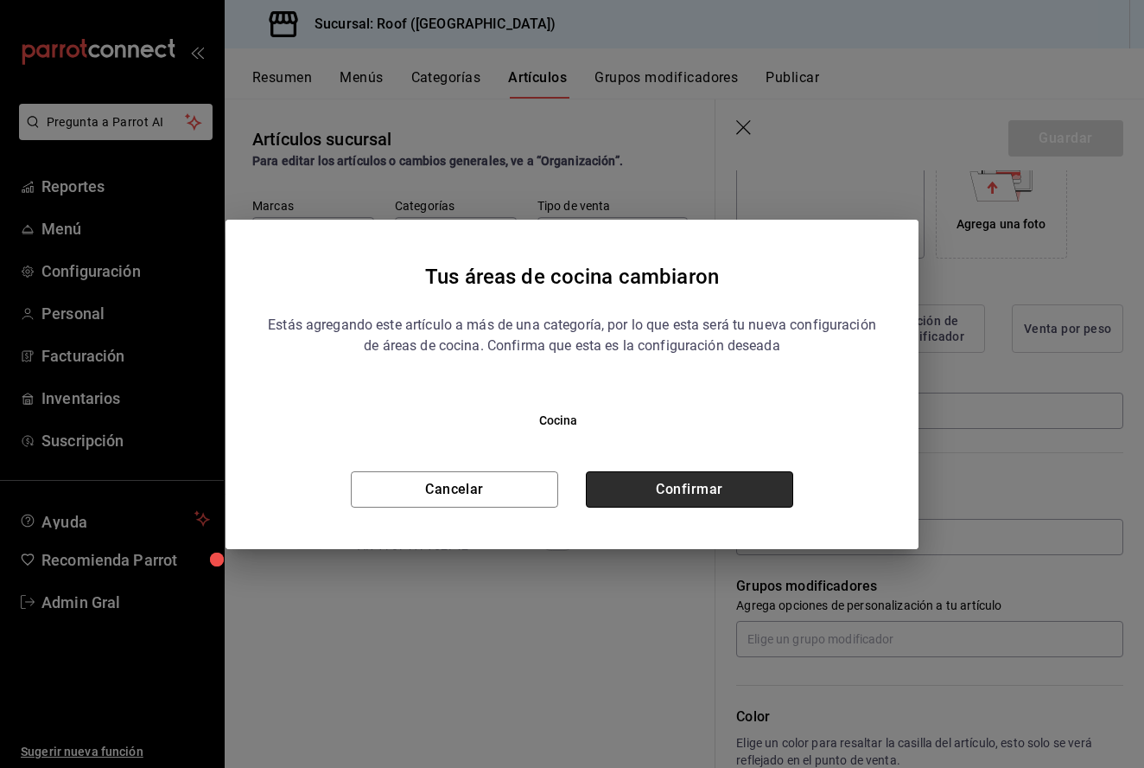
click at [705, 481] on button "Confirmar" at bounding box center [689, 489] width 207 height 36
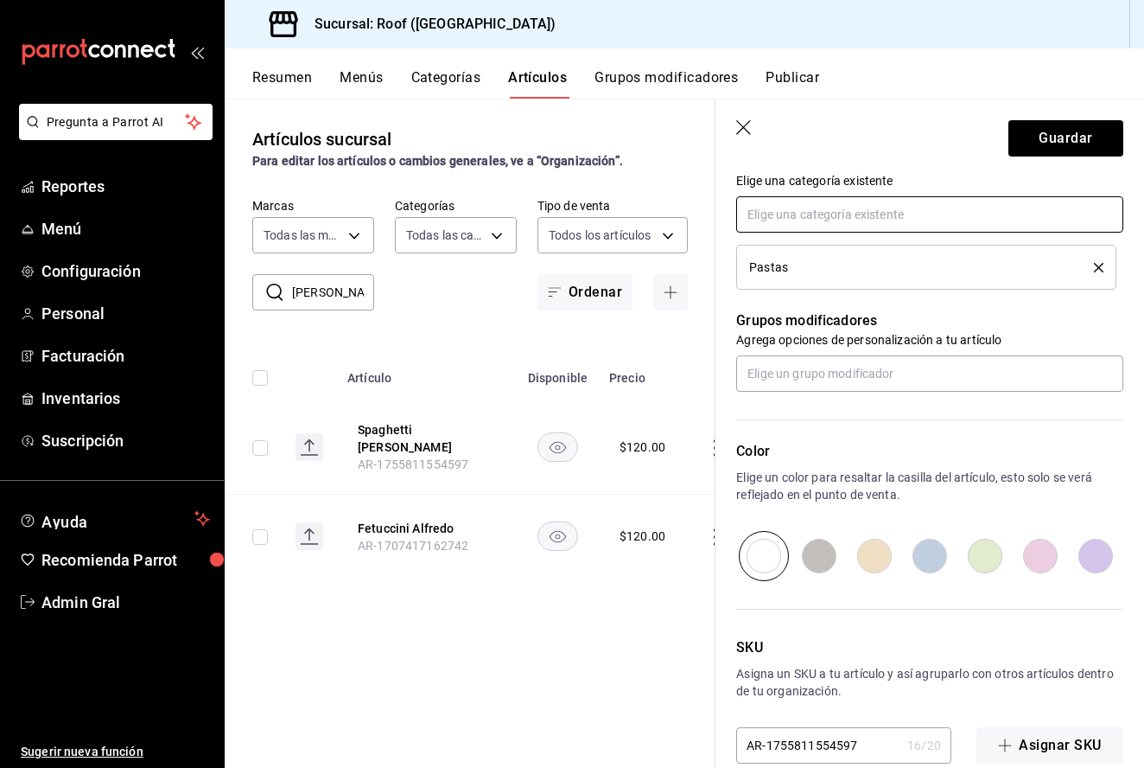
scroll to position [643, 0]
click at [1029, 118] on header "Guardar" at bounding box center [930, 134] width 429 height 71
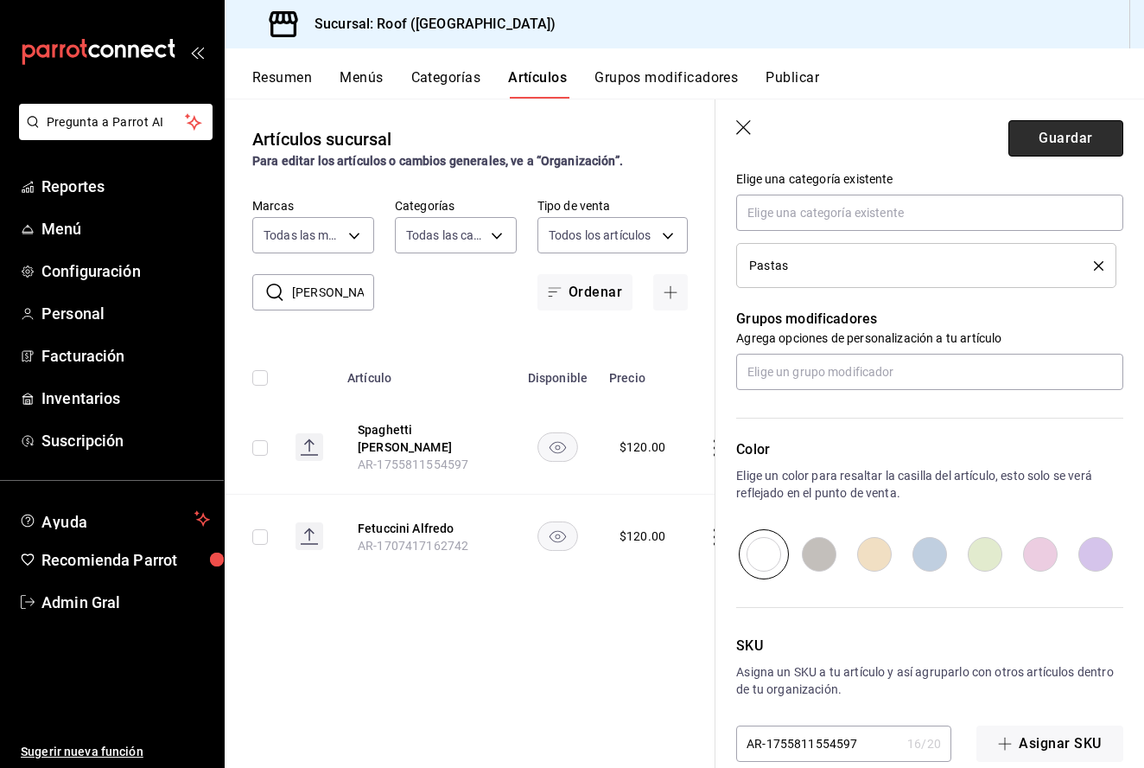
click at [1034, 148] on button "Guardar" at bounding box center [1066, 138] width 115 height 36
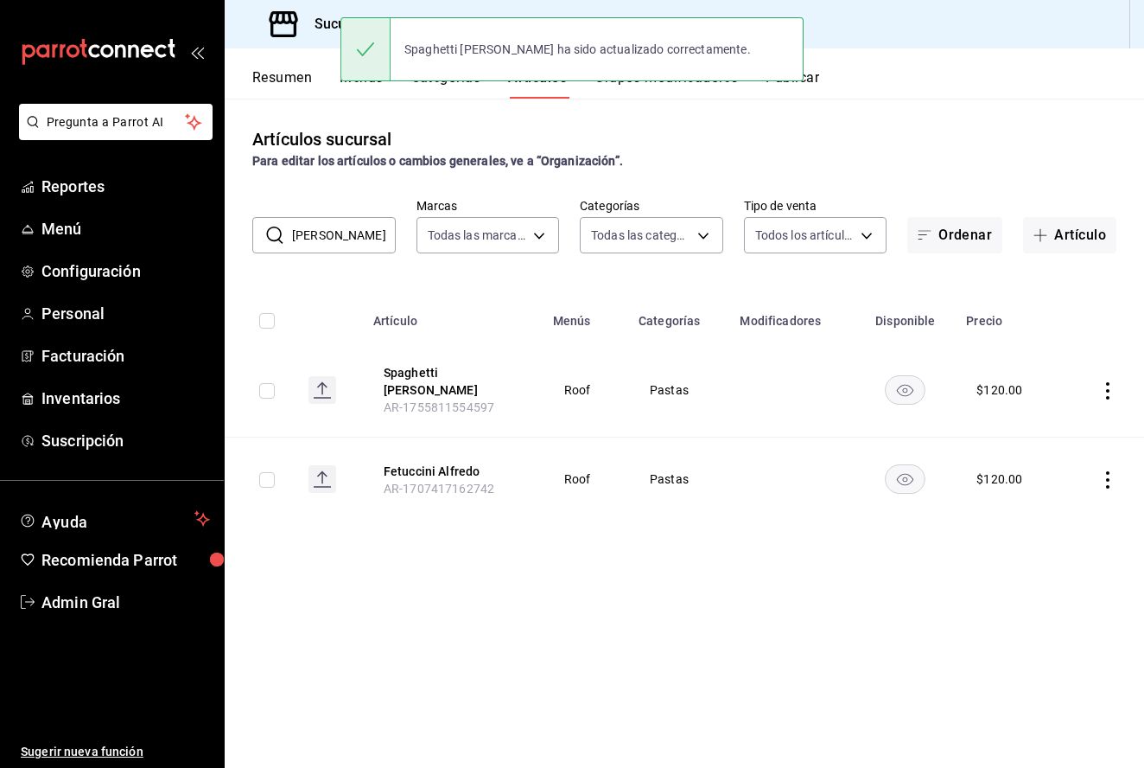
click at [341, 241] on input "[PERSON_NAME]" at bounding box center [344, 235] width 104 height 35
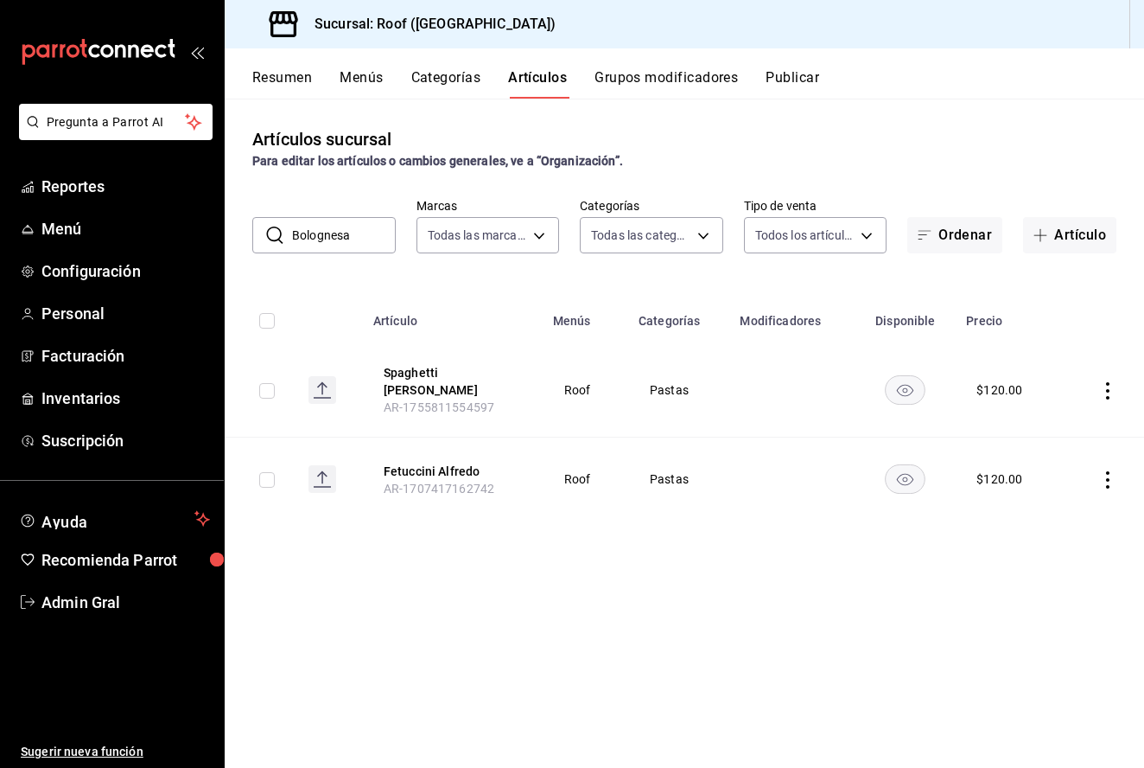
type input "Bolognesa"
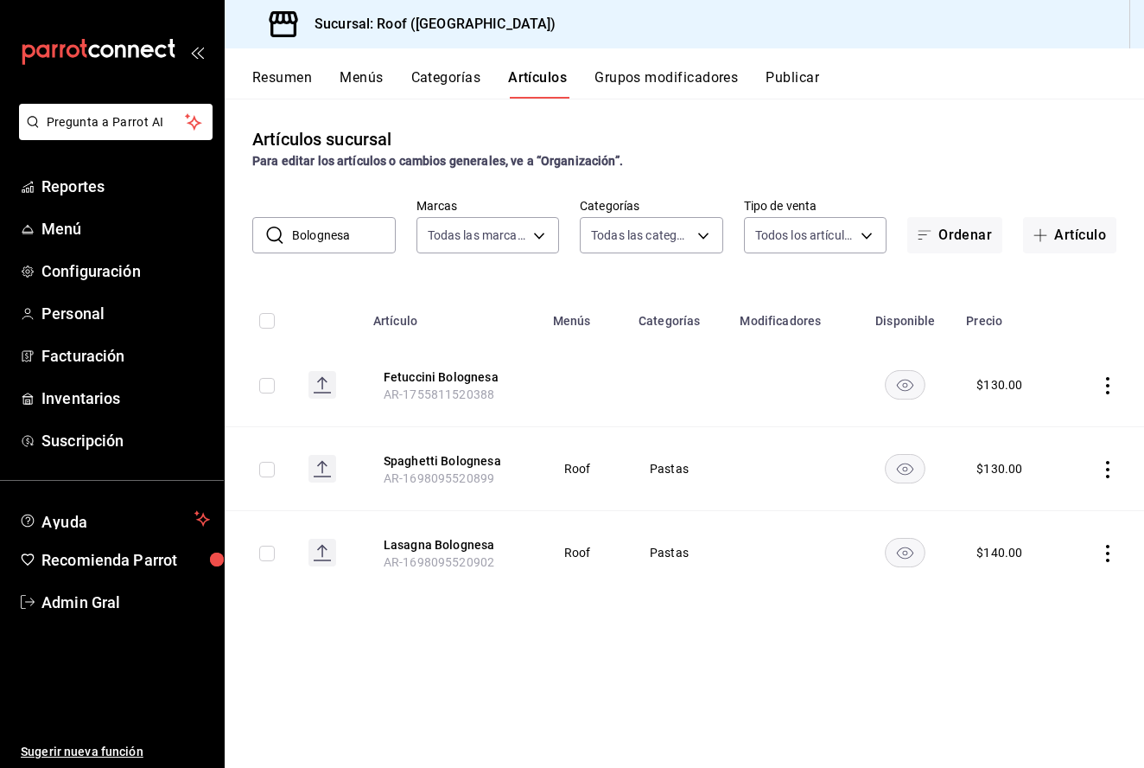
click at [1112, 382] on icon "actions" at bounding box center [1107, 385] width 17 height 17
click at [1058, 430] on span "Editar" at bounding box center [1056, 426] width 45 height 18
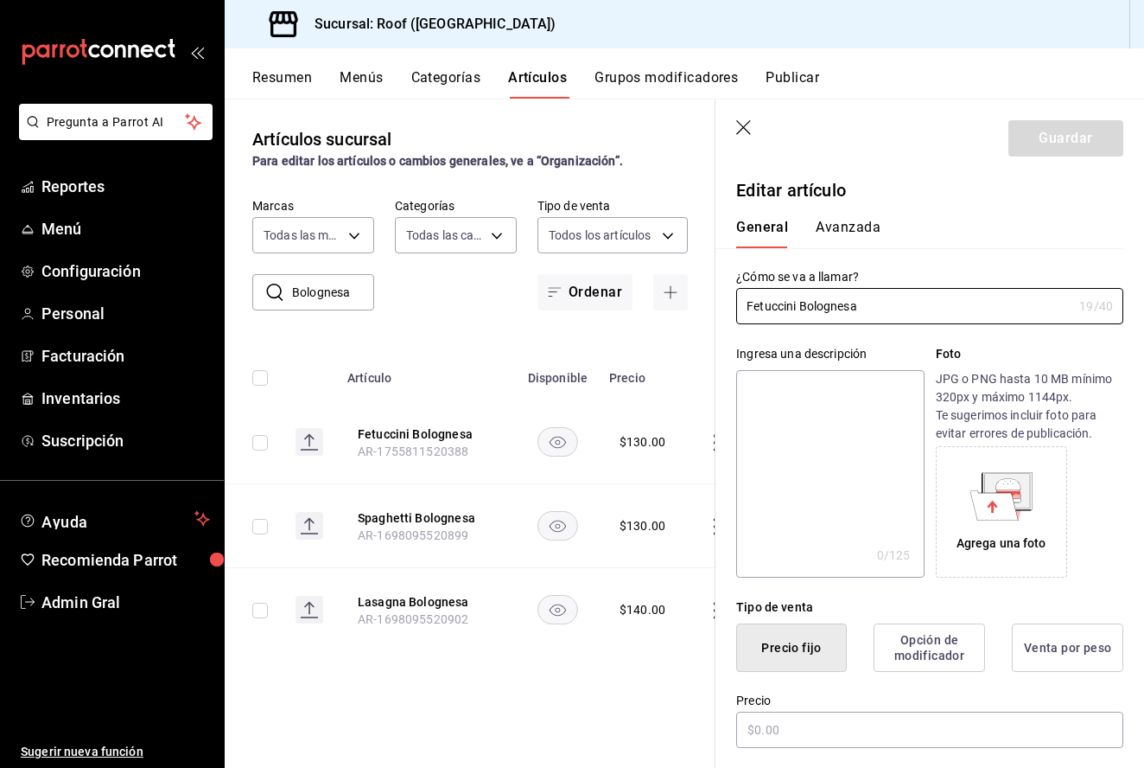
type input "$130.00"
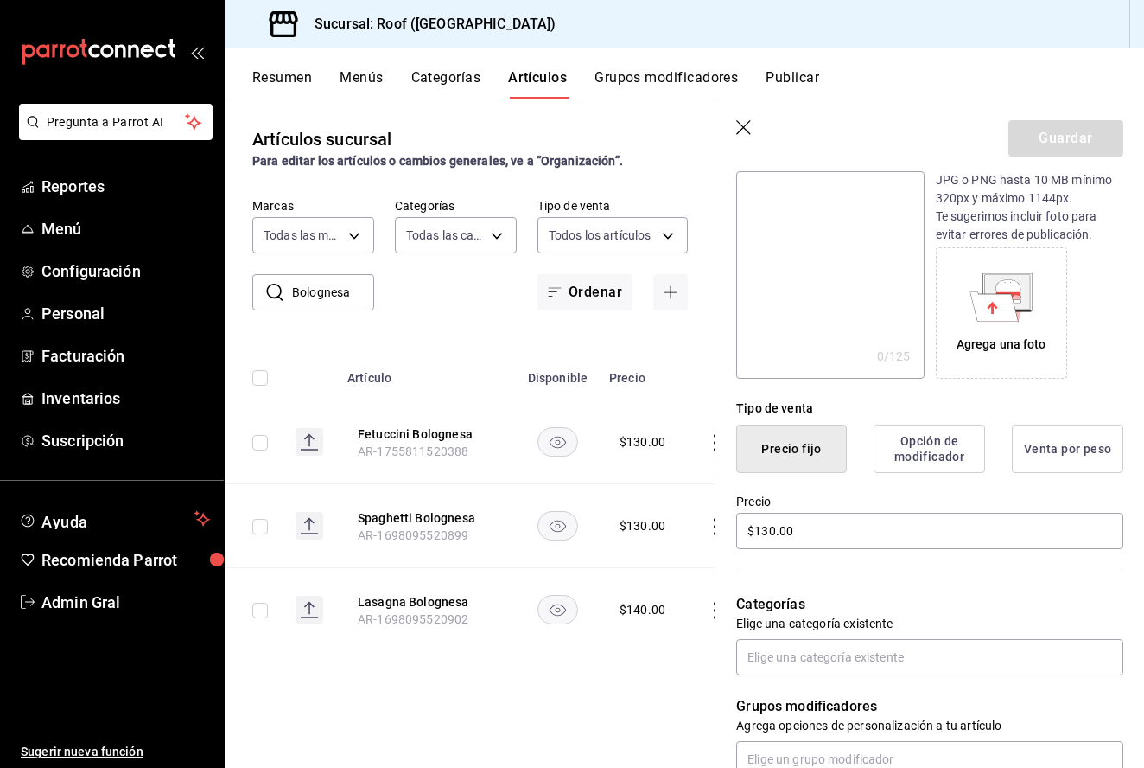
scroll to position [301, 0]
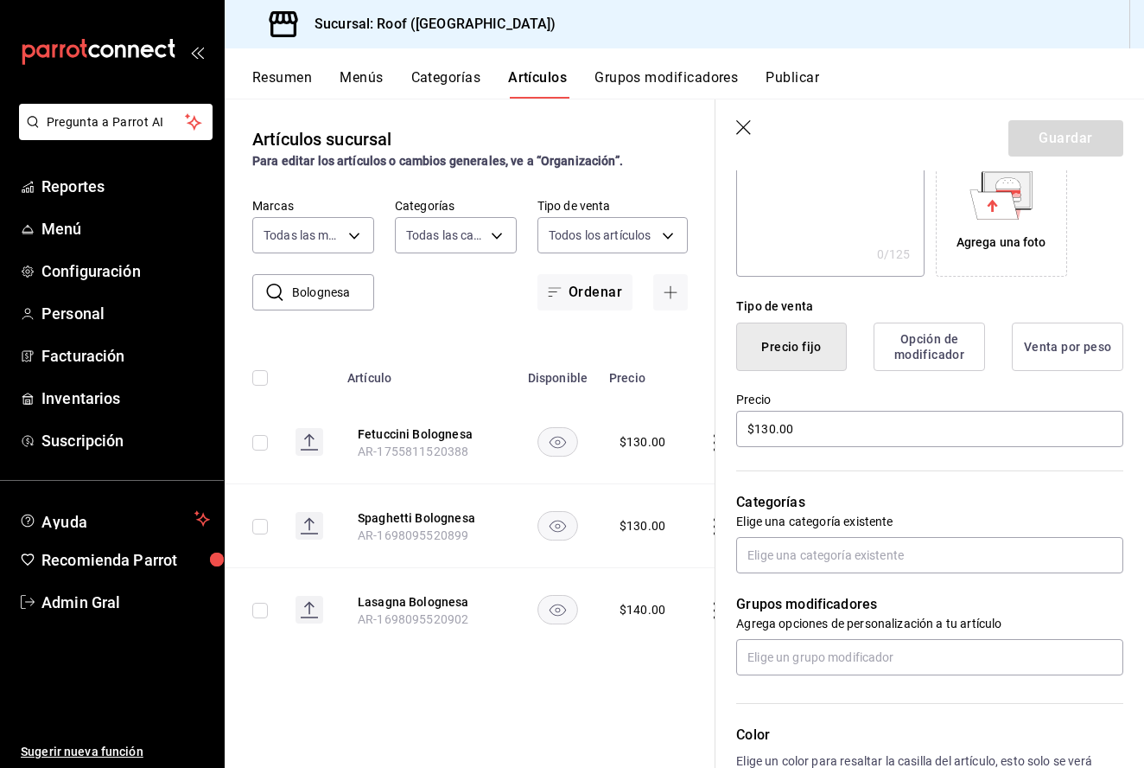
click at [891, 523] on p "Elige una categoría existente" at bounding box center [929, 521] width 387 height 17
click at [887, 543] on input "text" at bounding box center [929, 555] width 387 height 36
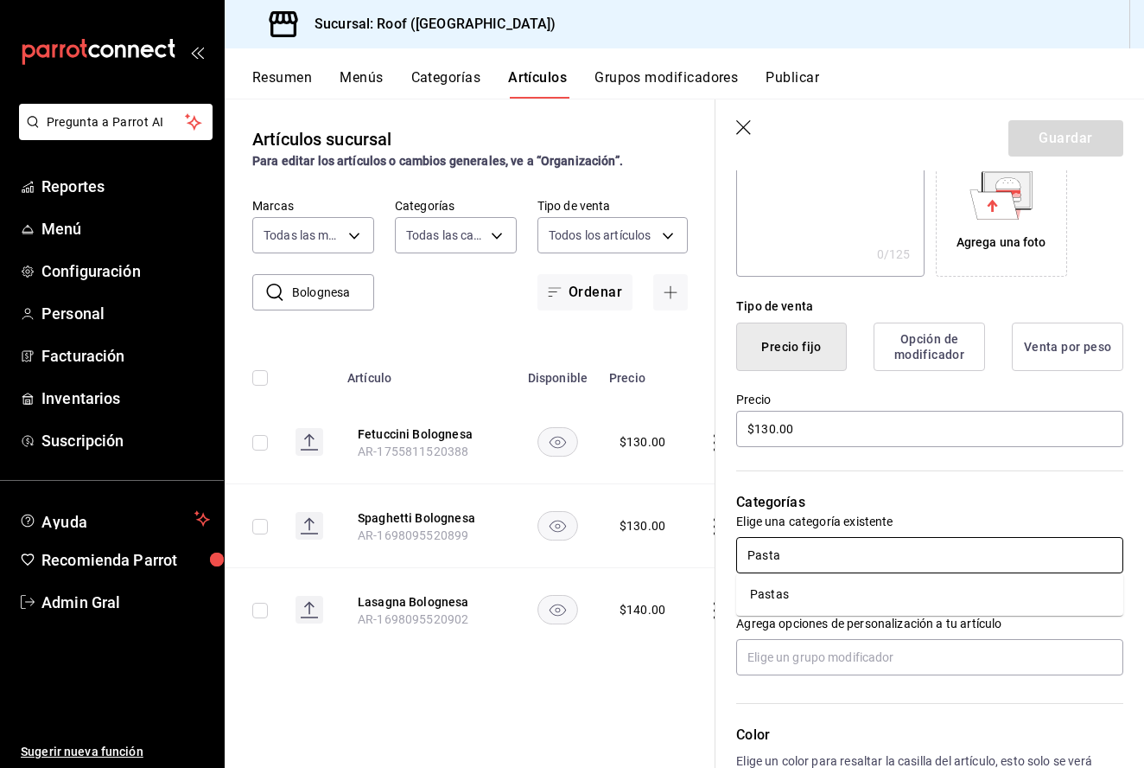
type input "Pastas"
click at [897, 589] on li "Pastas" at bounding box center [929, 594] width 387 height 29
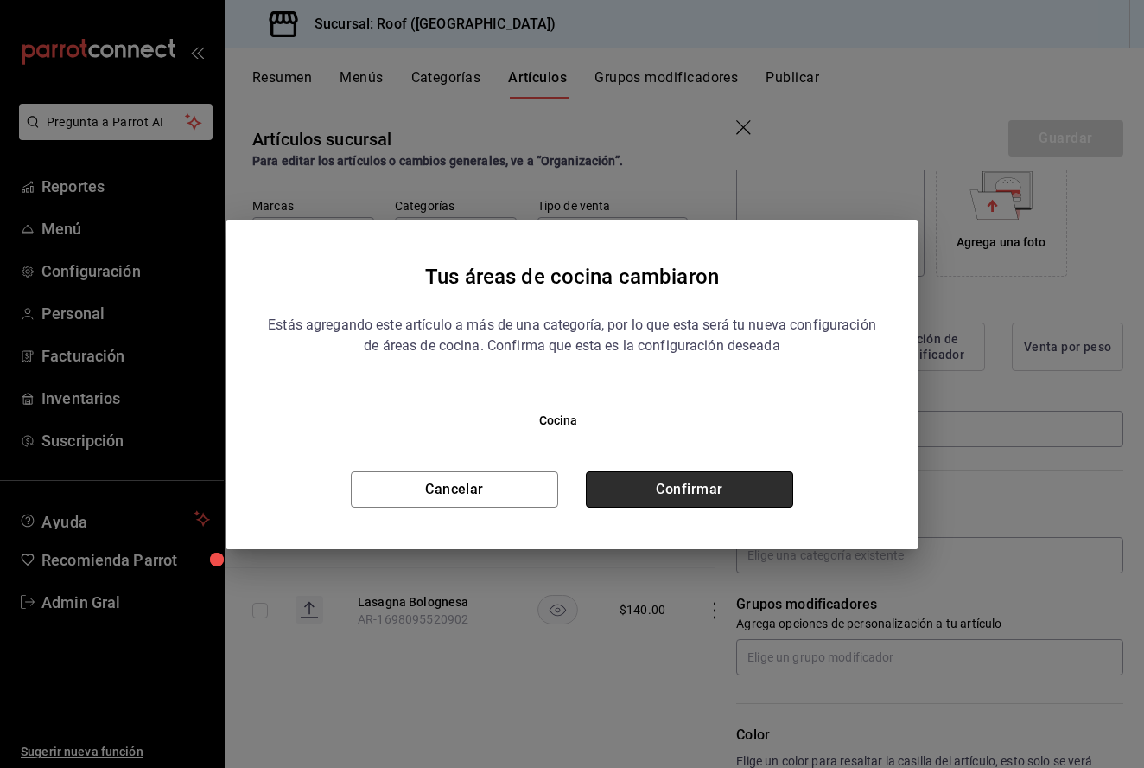
click at [705, 502] on button "Confirmar" at bounding box center [689, 489] width 207 height 36
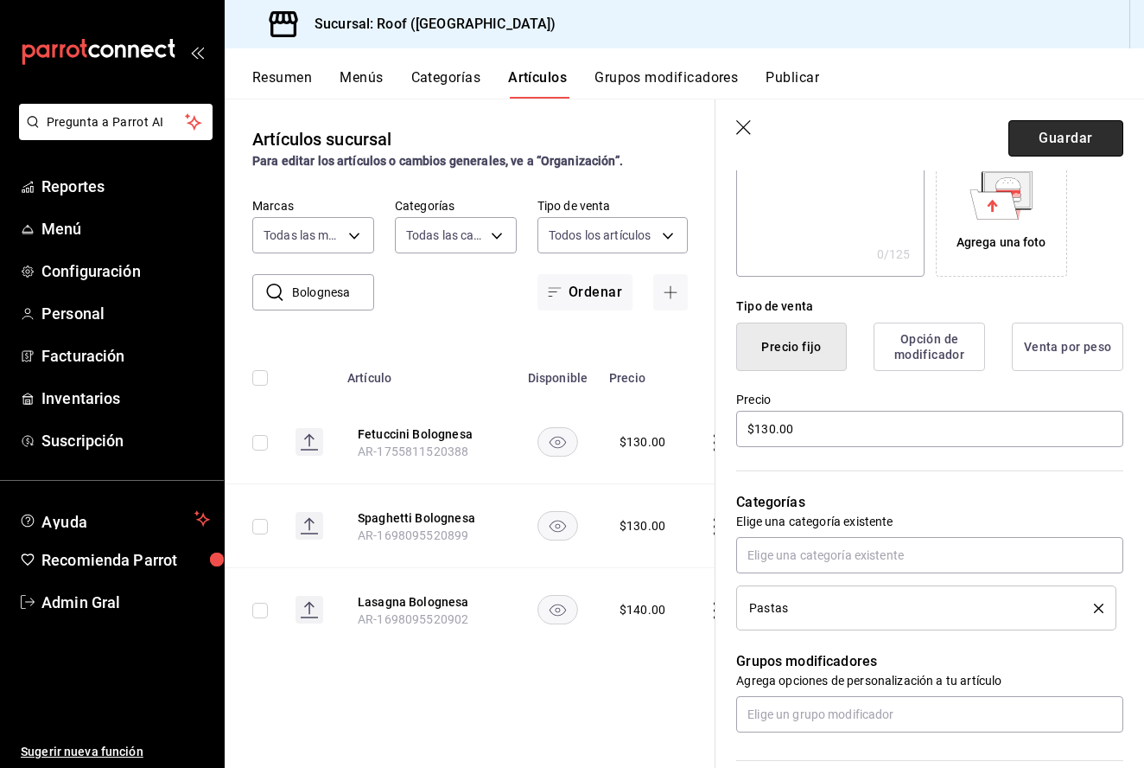
click at [1045, 147] on button "Guardar" at bounding box center [1066, 138] width 115 height 36
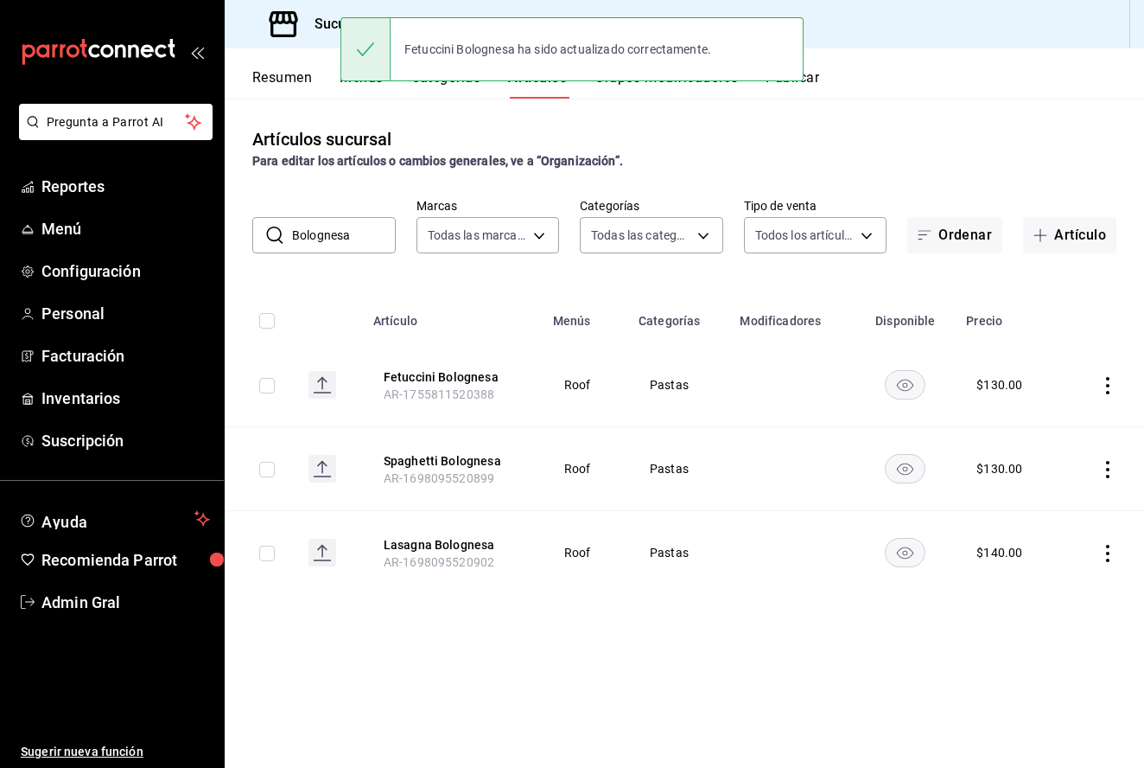
click at [346, 239] on input "Bolognesa" at bounding box center [344, 235] width 104 height 35
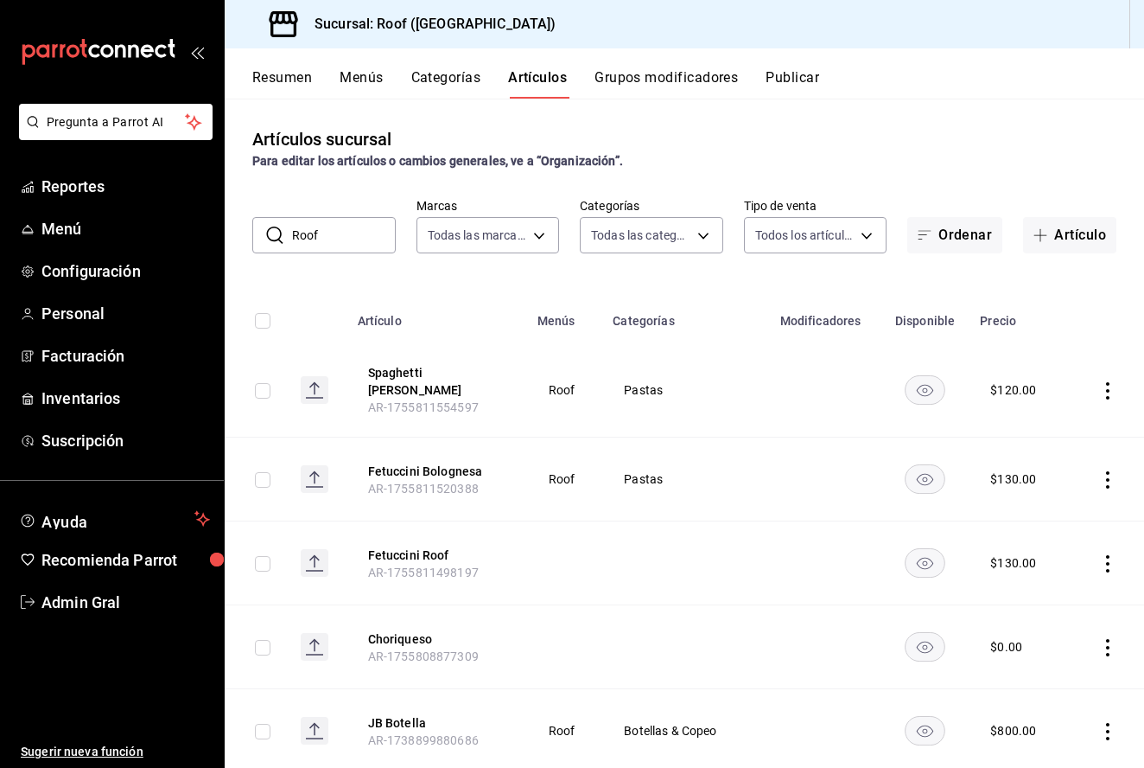
type input "Roof"
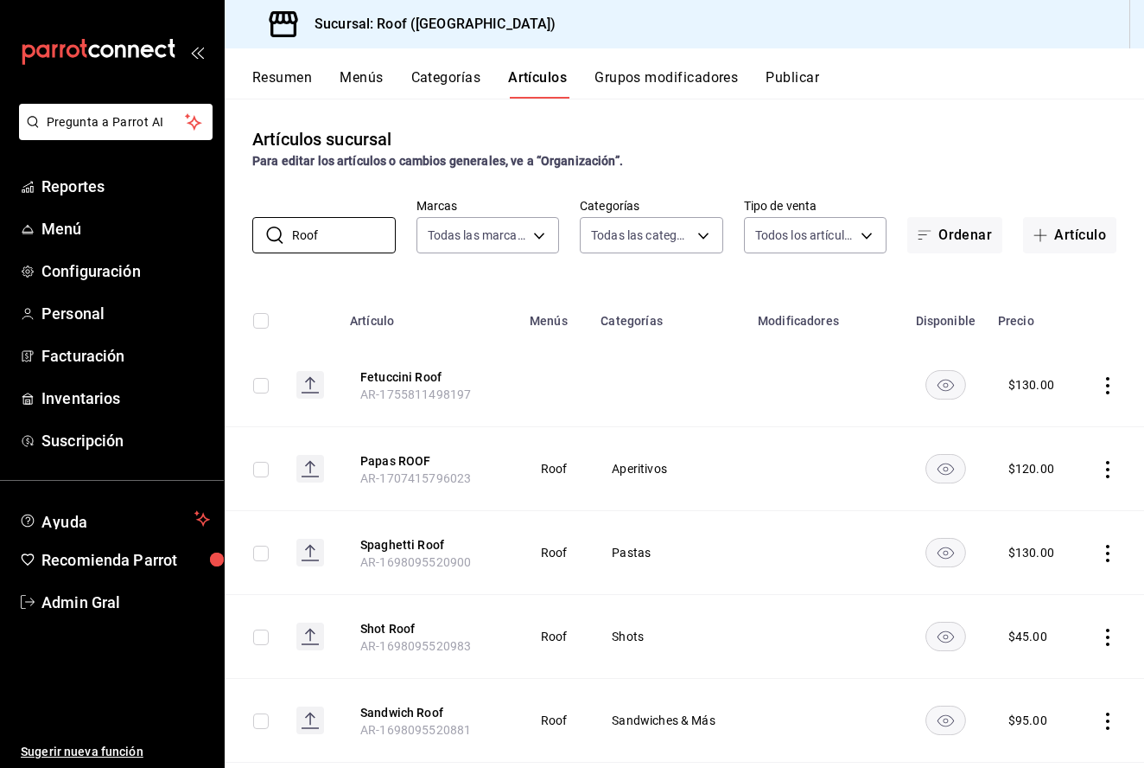
scroll to position [42, 0]
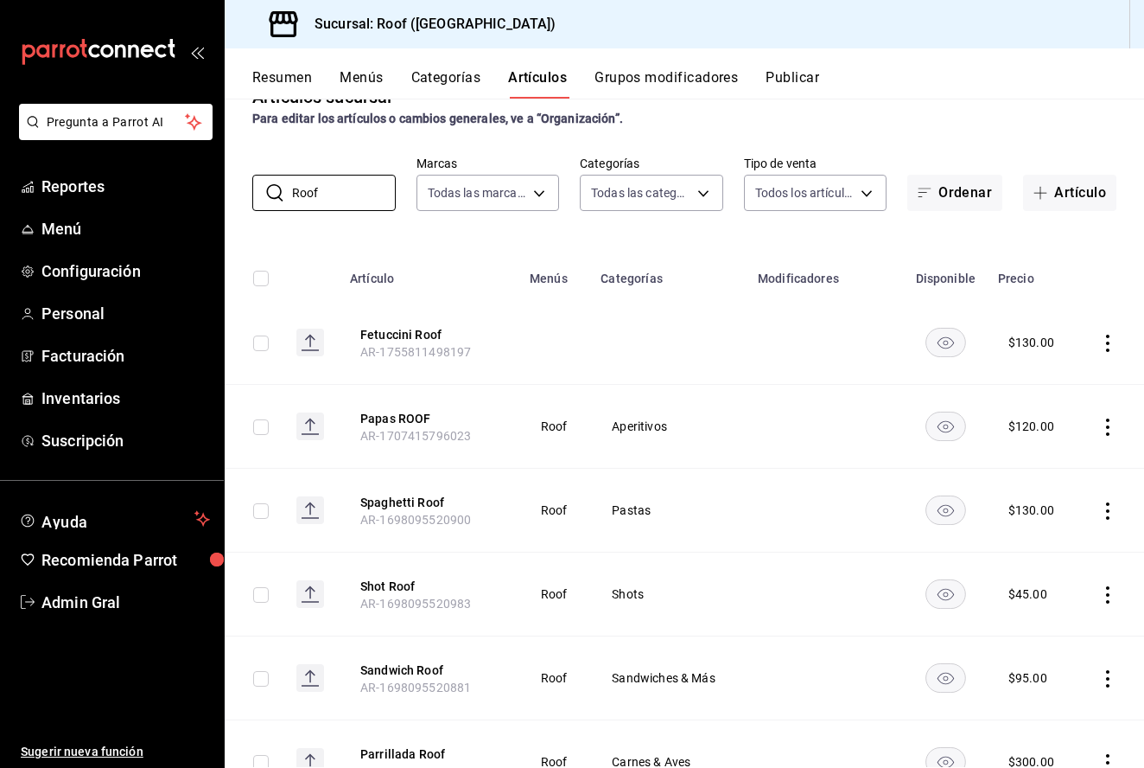
click at [1109, 341] on icon "actions" at bounding box center [1107, 342] width 17 height 17
click at [1049, 388] on span "Editar" at bounding box center [1056, 383] width 45 height 18
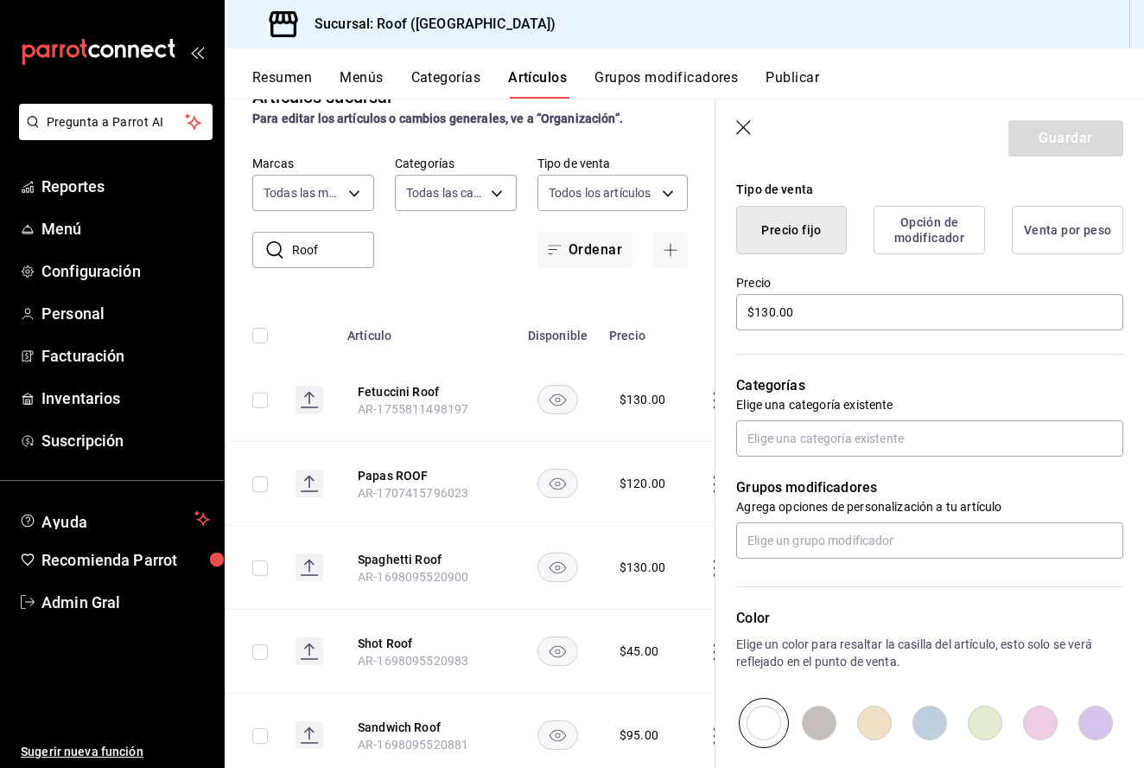
scroll to position [475, 0]
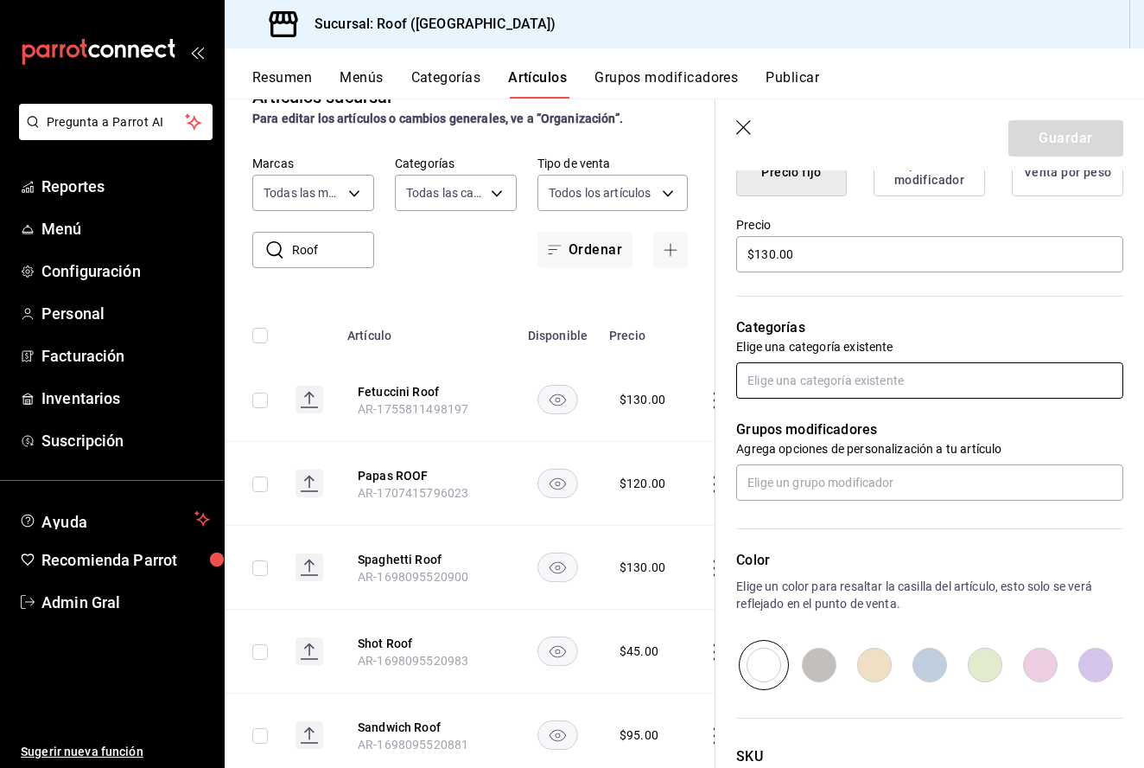
click at [831, 382] on input "text" at bounding box center [929, 380] width 387 height 36
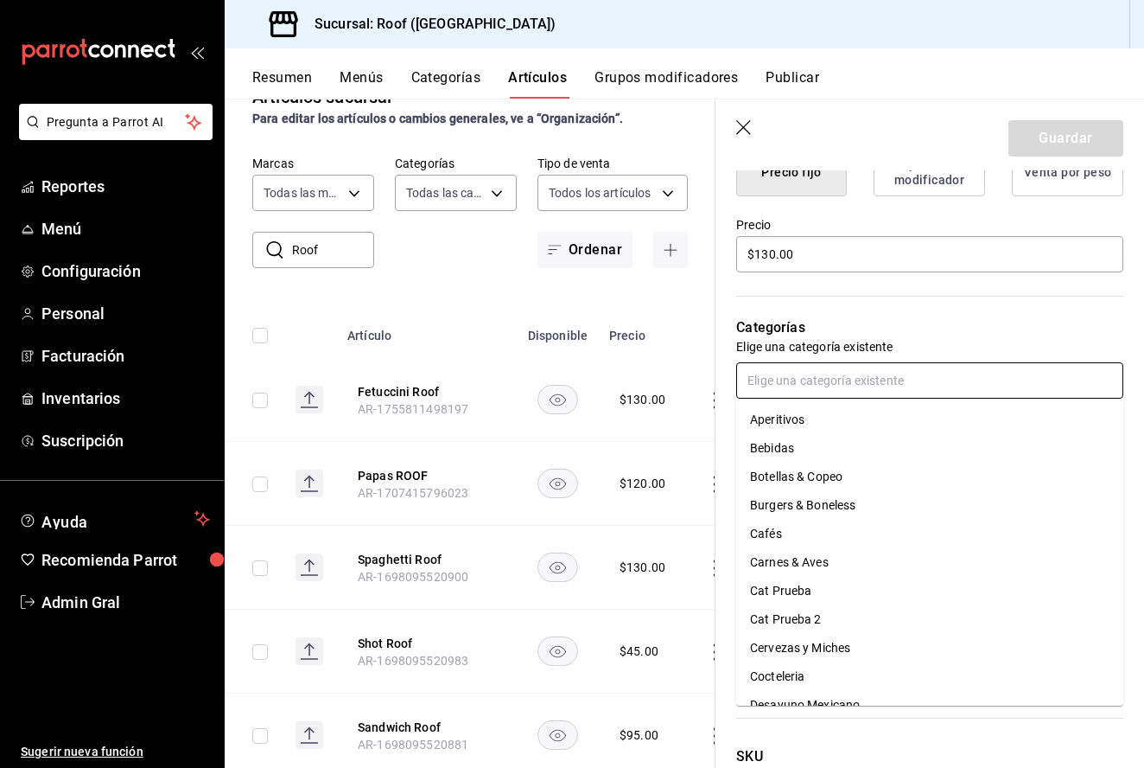
click at [814, 367] on input "text" at bounding box center [929, 380] width 387 height 36
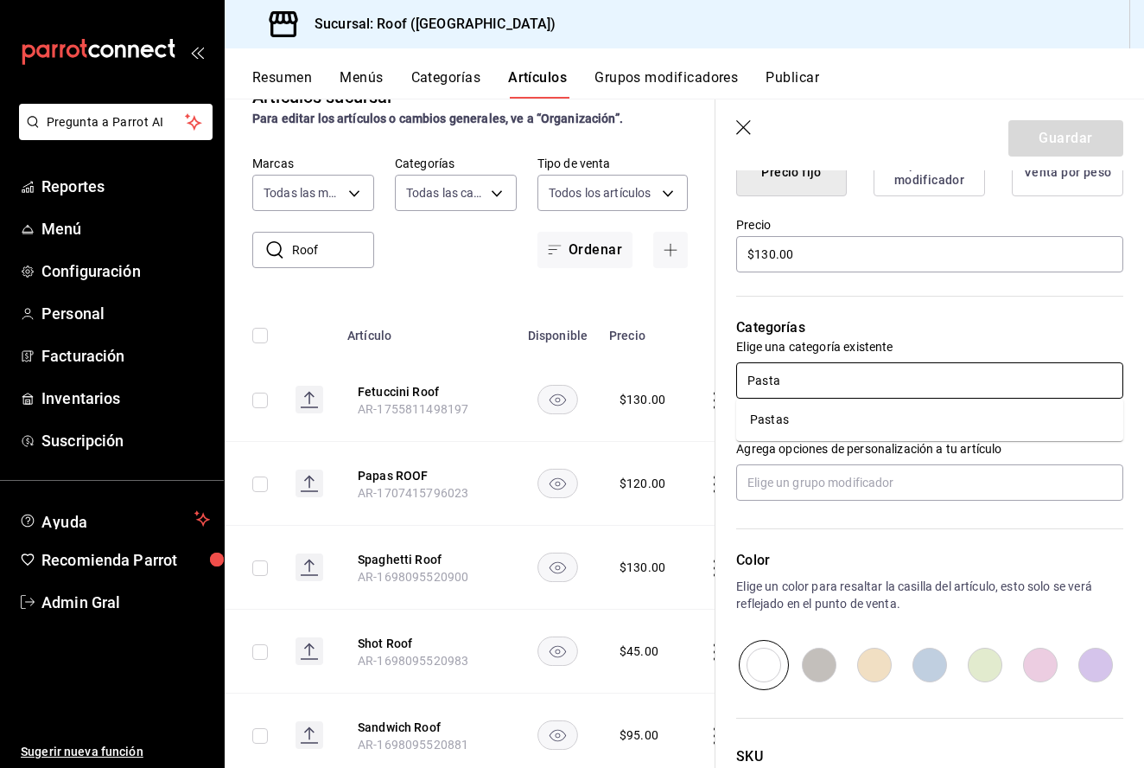
type input "Pastas"
click at [793, 420] on li "Pastas" at bounding box center [929, 419] width 387 height 29
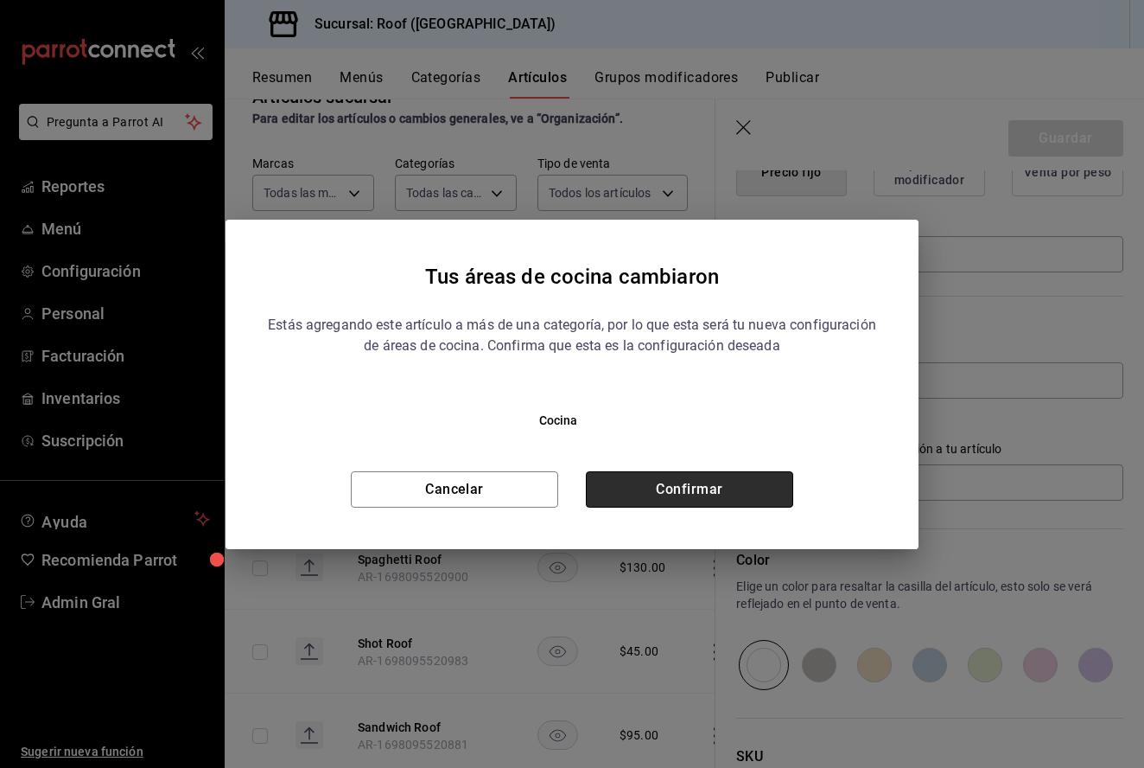
click at [709, 495] on button "Confirmar" at bounding box center [689, 489] width 207 height 36
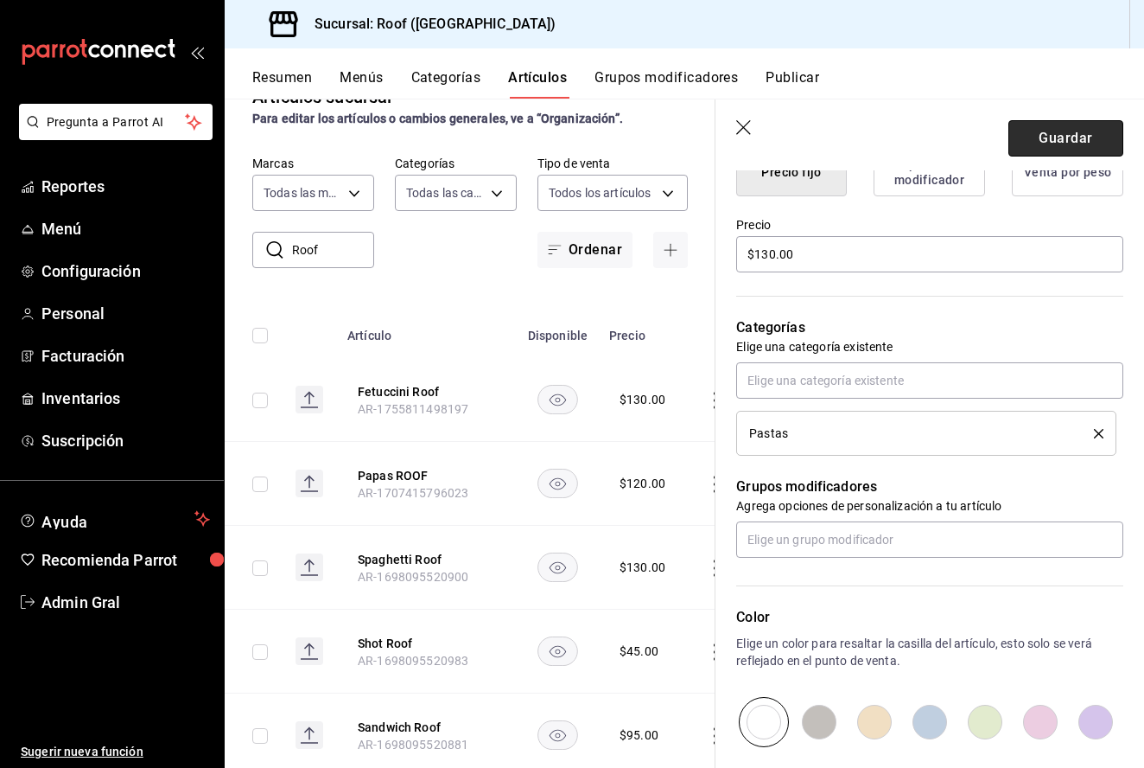
click at [1045, 143] on button "Guardar" at bounding box center [1066, 138] width 115 height 36
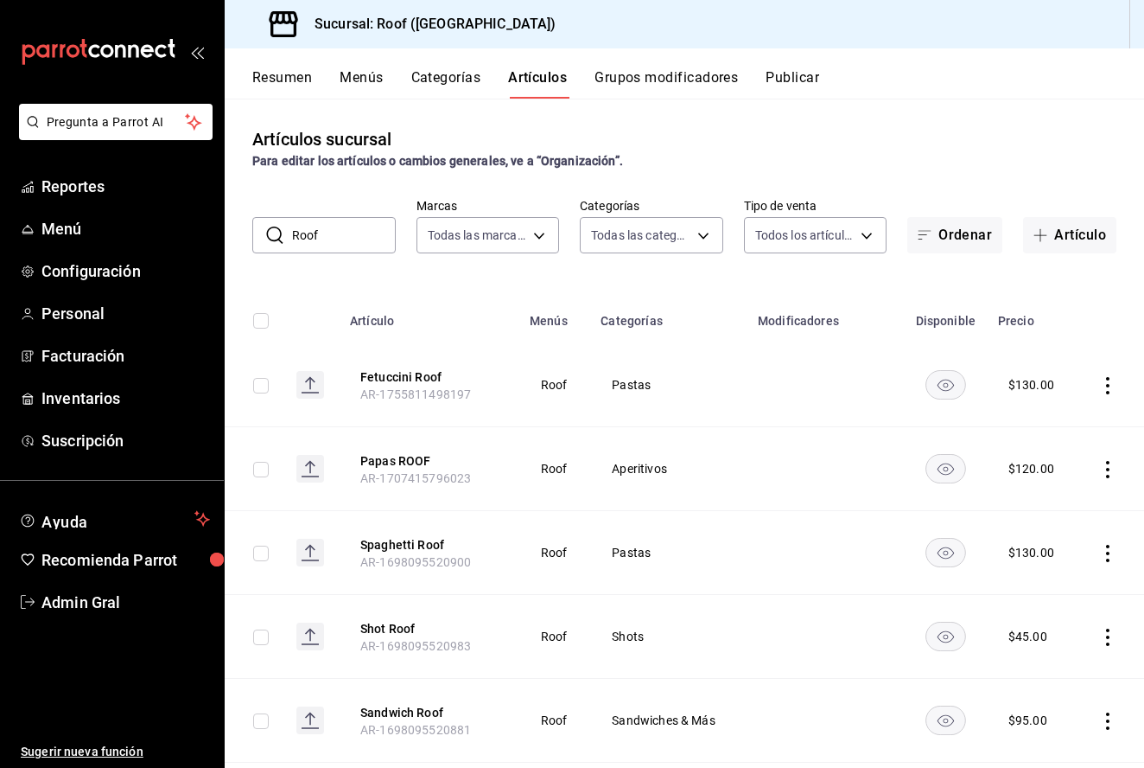
click at [360, 235] on input "Roof" at bounding box center [344, 235] width 104 height 35
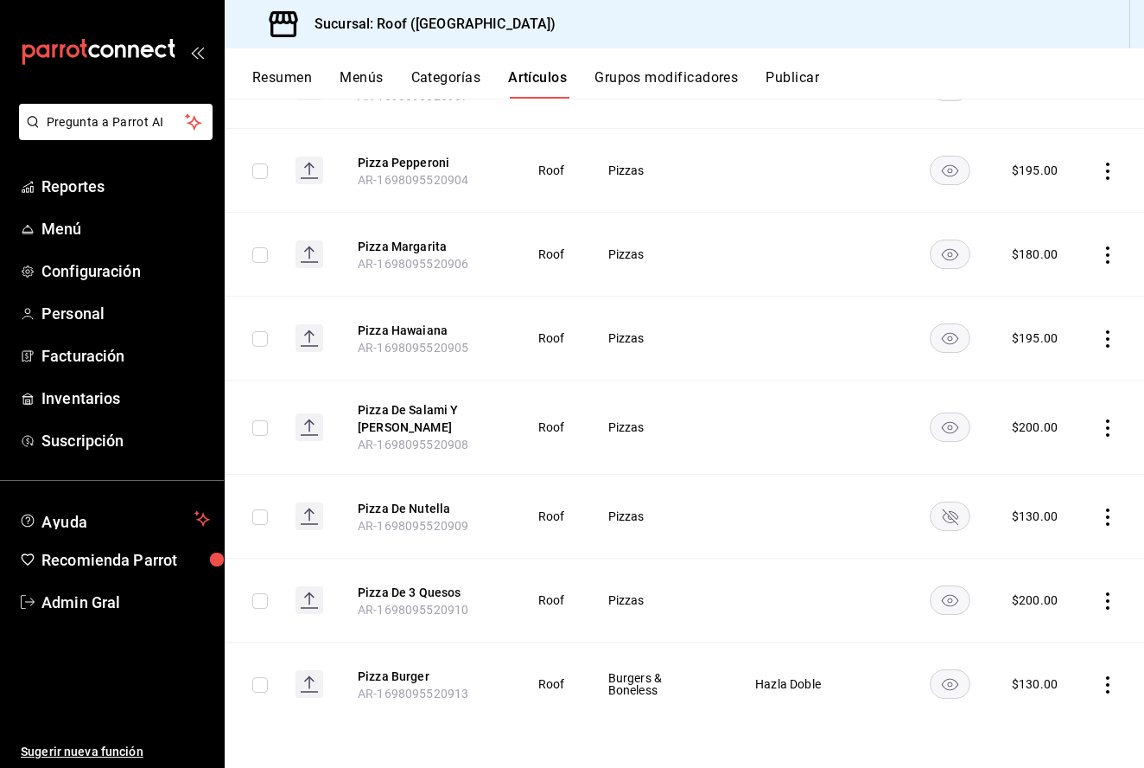
scroll to position [634, 0]
type input "pizza"
click at [1107, 601] on icon "actions" at bounding box center [1107, 600] width 3 height 17
click at [1061, 647] on span "Editar" at bounding box center [1056, 641] width 45 height 18
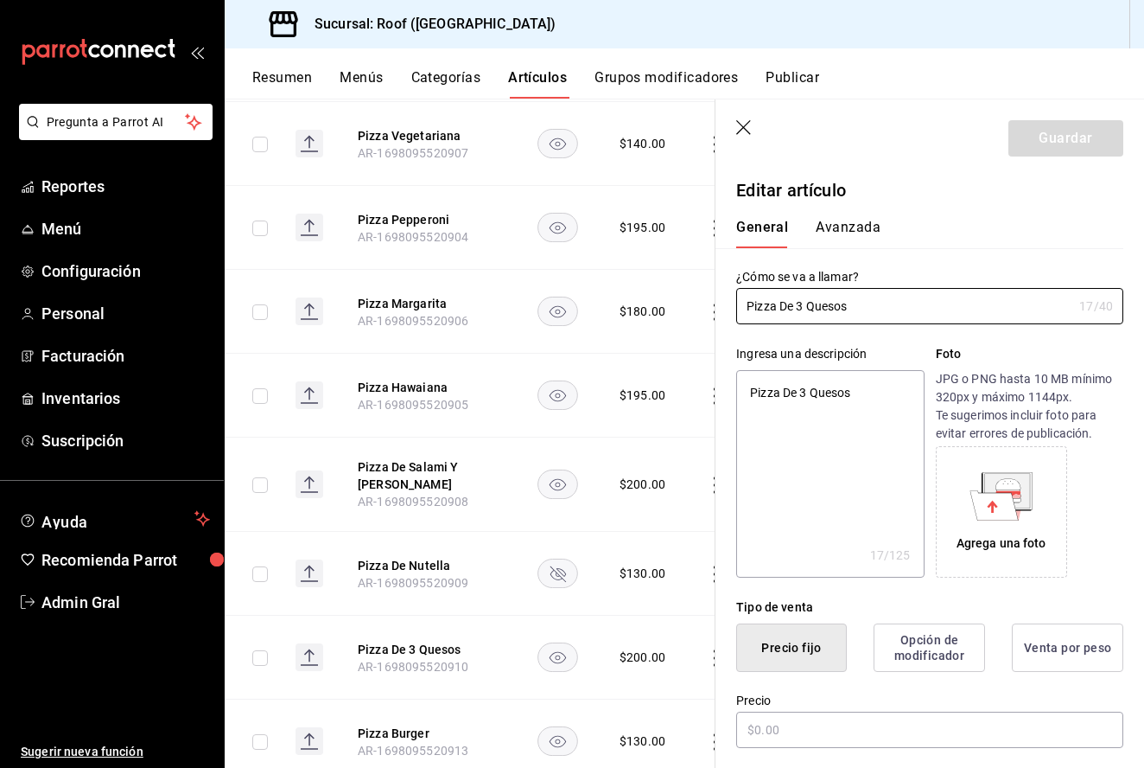
type textarea "x"
type input "$200.00"
click at [812, 303] on input "Pizza De 3 Quesos" at bounding box center [904, 306] width 336 height 35
type input "Pizza De 3Quesos"
type textarea "x"
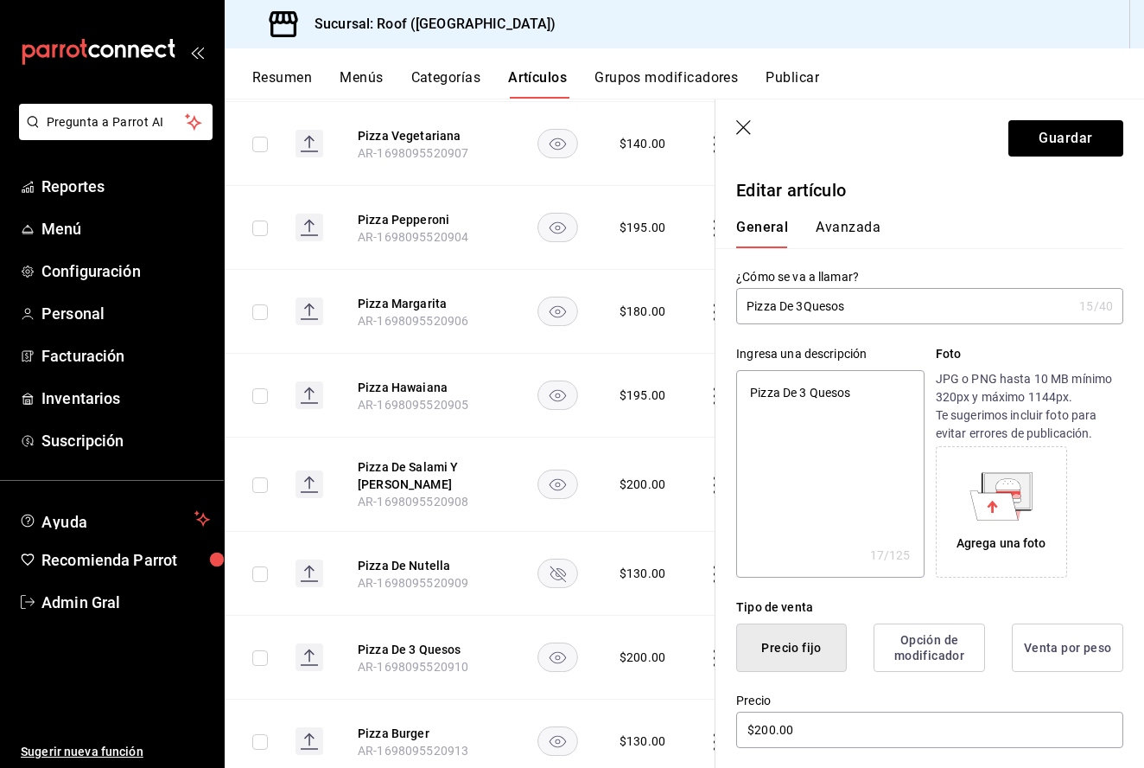
type input "Pizza De Quesos"
type textarea "x"
type input "Pizza De Quesos"
click at [1055, 141] on button "Guardar" at bounding box center [1066, 138] width 115 height 36
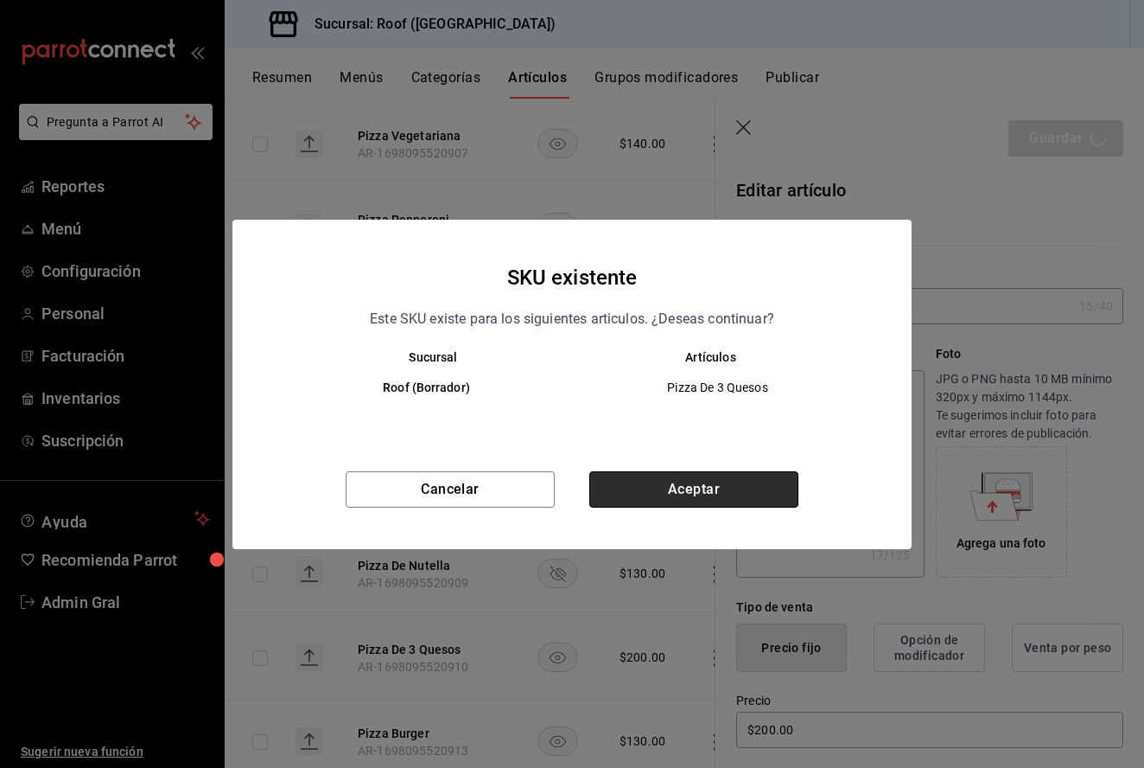
click at [709, 484] on button "Aceptar" at bounding box center [693, 489] width 209 height 36
type textarea "x"
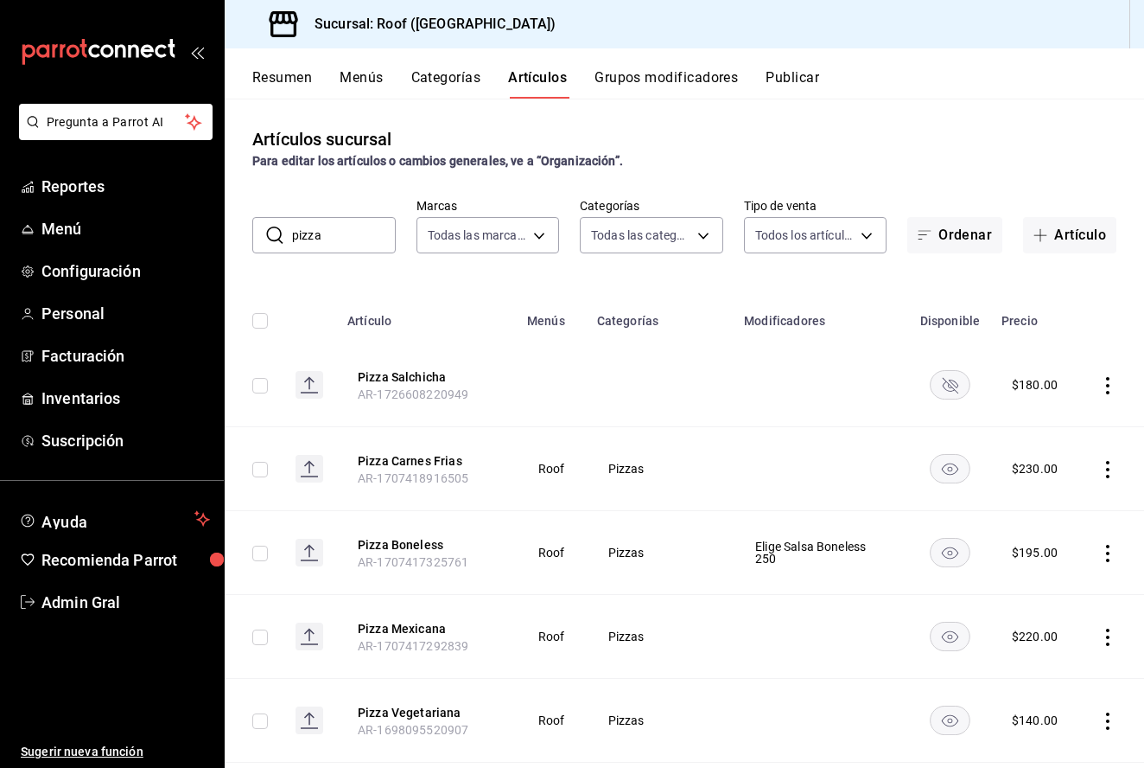
click at [348, 221] on input "pizza" at bounding box center [344, 235] width 104 height 35
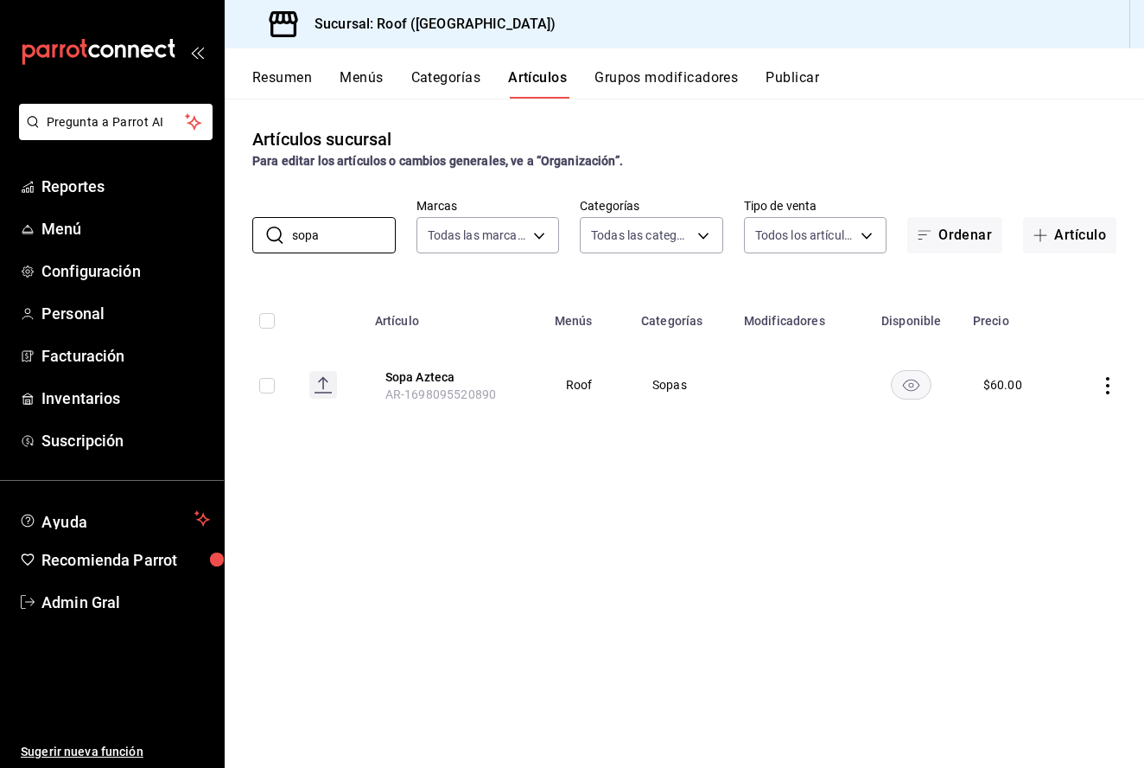
click at [553, 539] on div "Artículos sucursal Para editar los artículos o cambios generales, ve a “Organiz…" at bounding box center [685, 433] width 920 height 668
click at [341, 242] on input "sopa" at bounding box center [344, 235] width 104 height 35
type input "s"
type input "tacos"
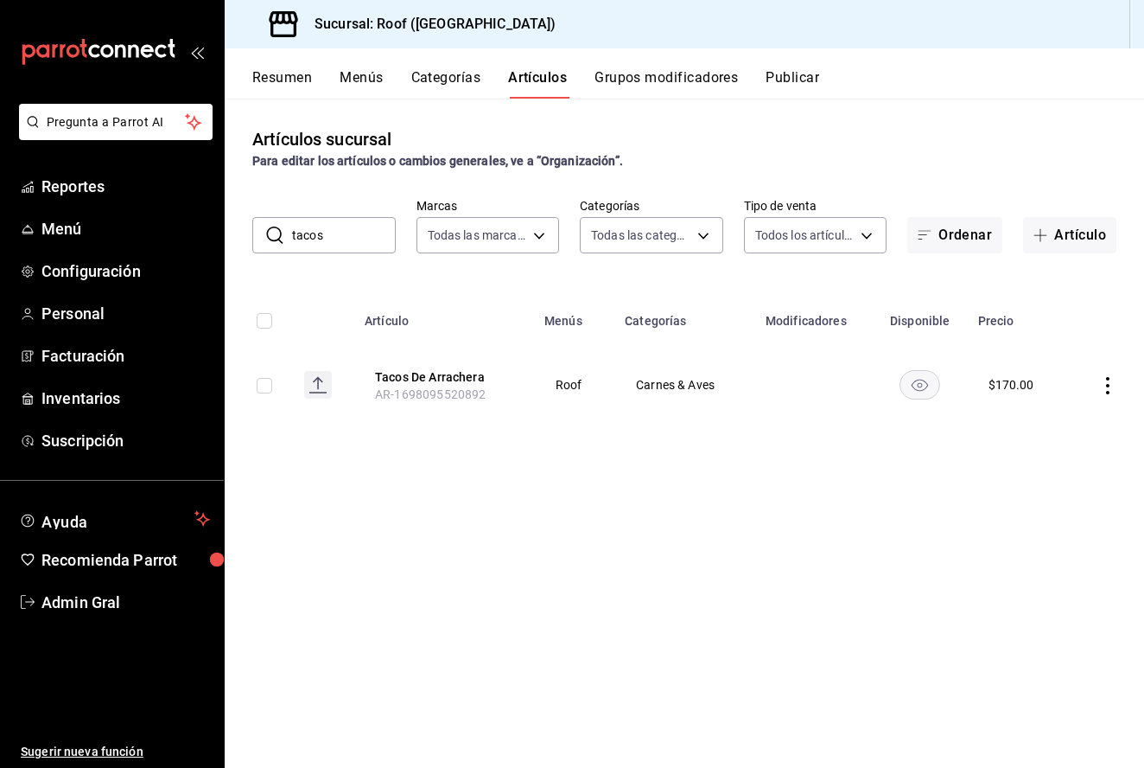
click at [1104, 386] on icon "actions" at bounding box center [1107, 385] width 17 height 17
click at [1054, 430] on span "Editar" at bounding box center [1056, 426] width 45 height 18
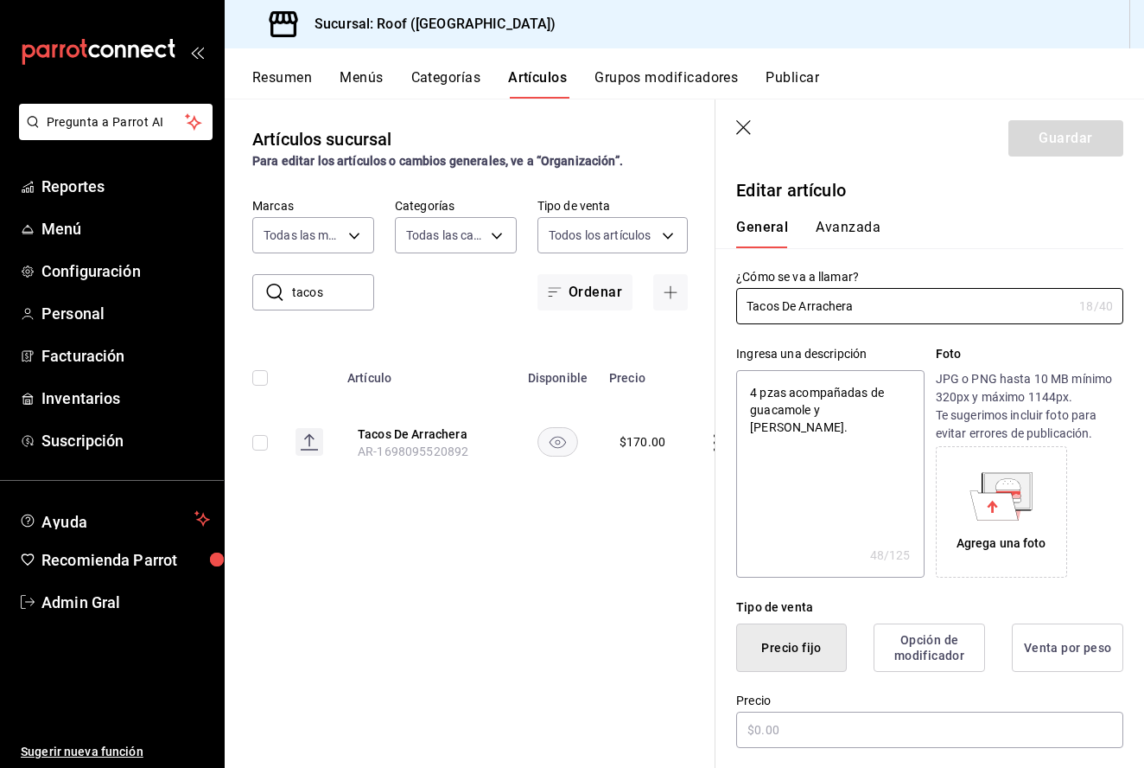
type textarea "x"
type input "$170.00"
click at [772, 724] on input "$170.00" at bounding box center [929, 729] width 387 height 36
type textarea "x"
type input "$17.00"
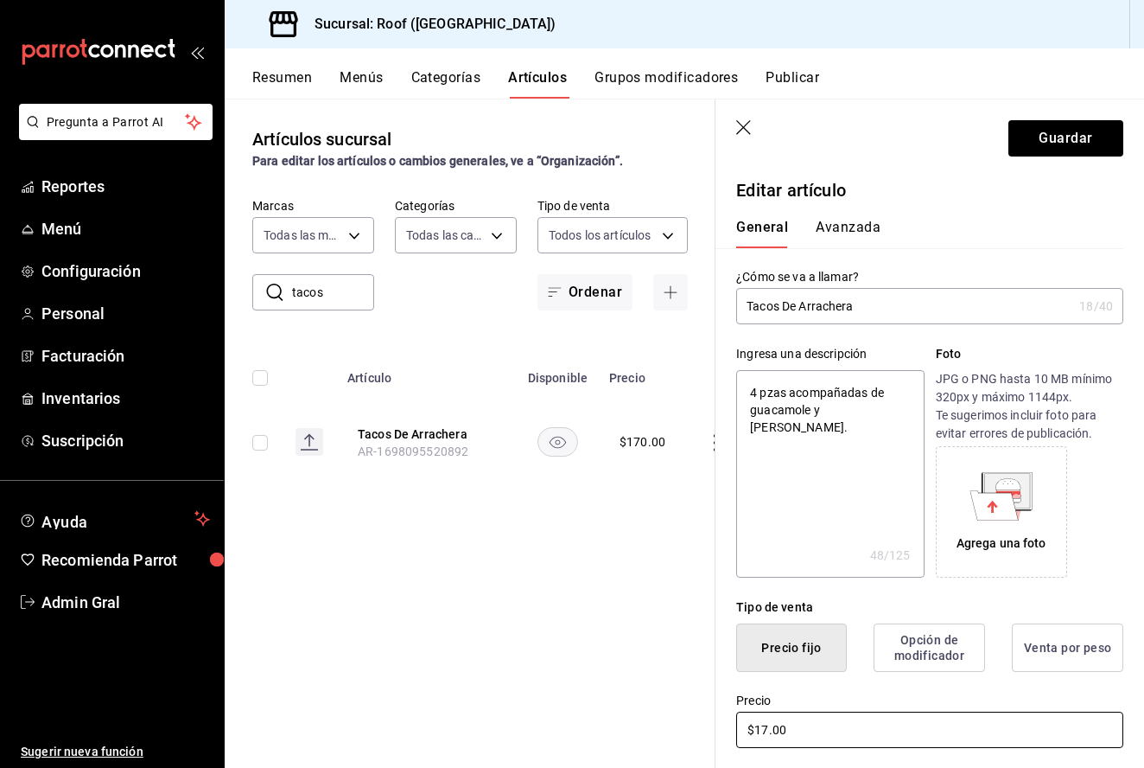
type textarea "x"
type input "$1.00"
type textarea "x"
type input "$18.00"
type textarea "x"
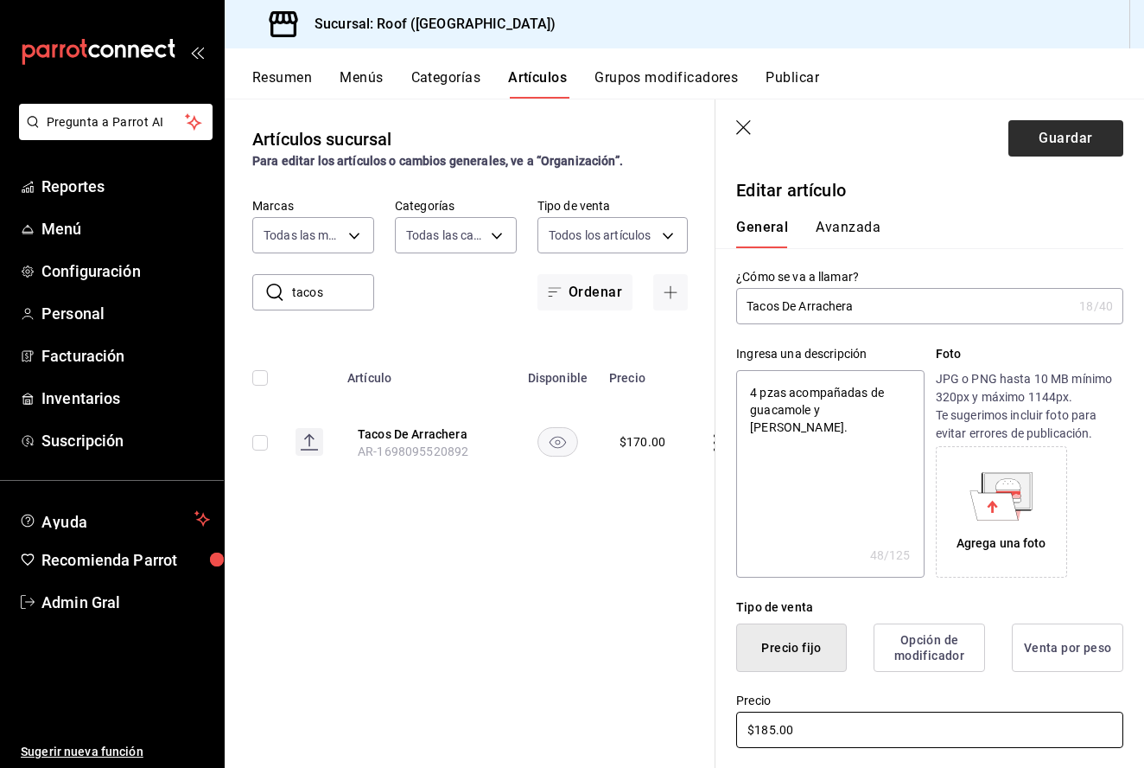
type input "$185.00"
click at [1029, 151] on button "Guardar" at bounding box center [1066, 138] width 115 height 36
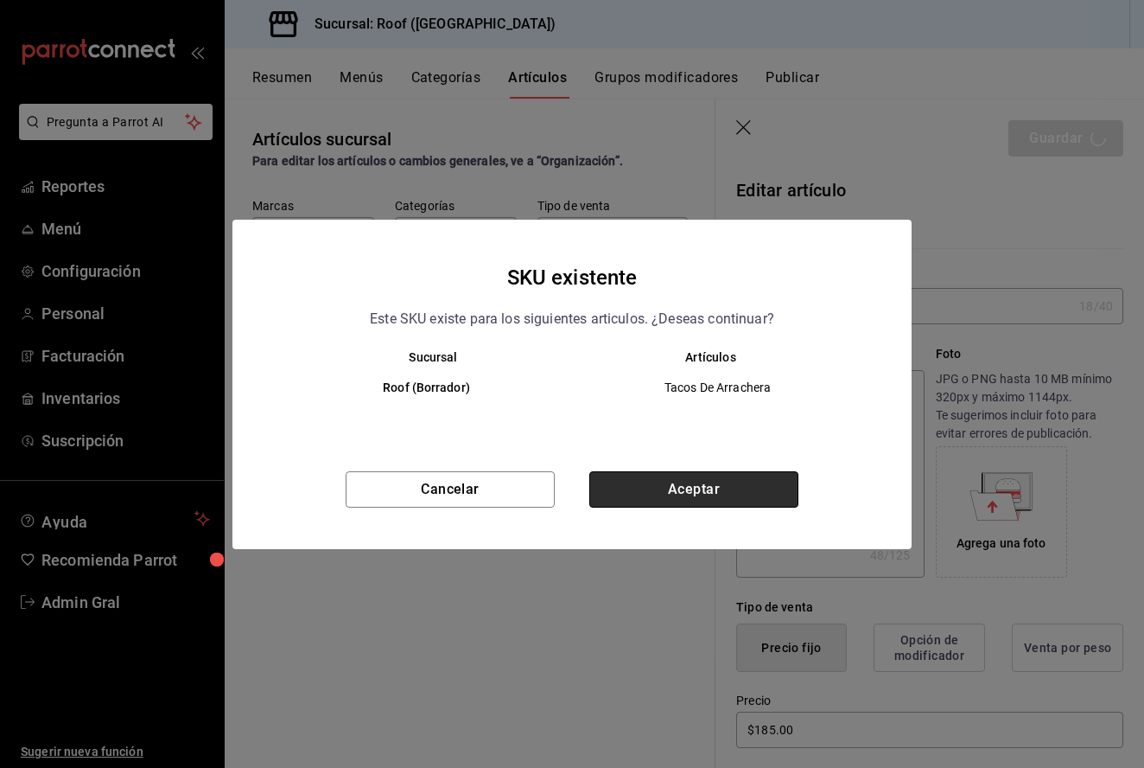
click at [659, 494] on button "Aceptar" at bounding box center [693, 489] width 209 height 36
type textarea "x"
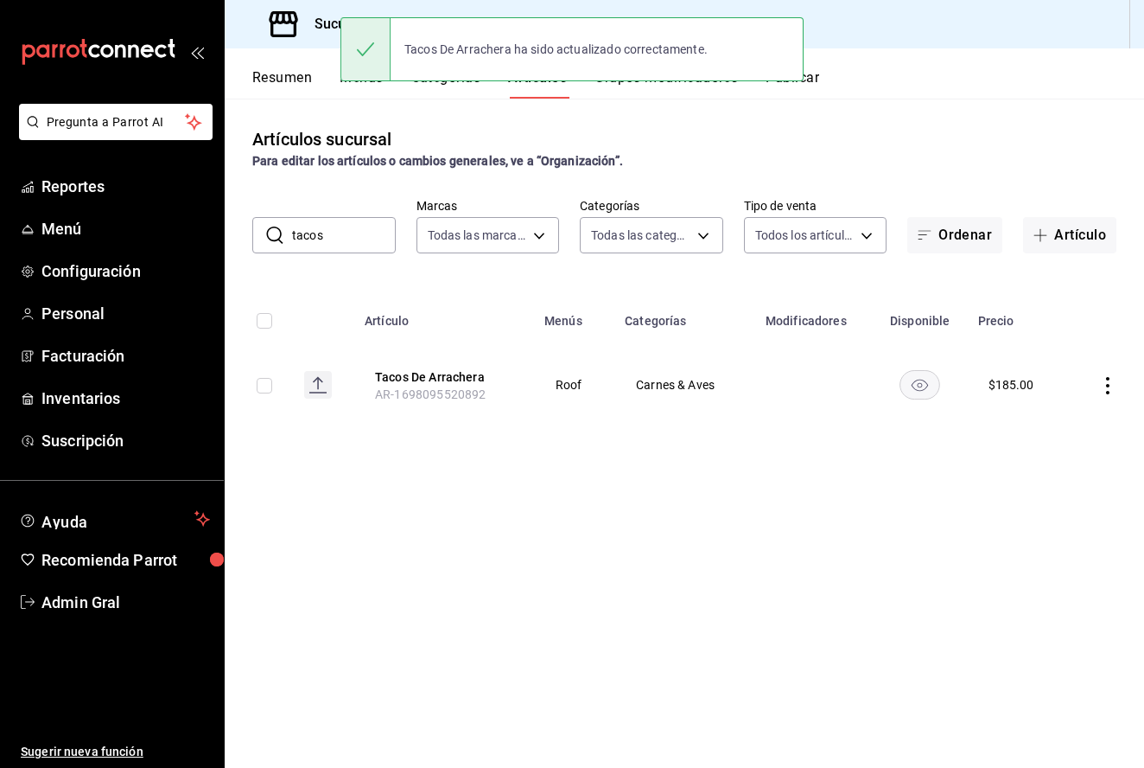
click at [324, 235] on input "tacos" at bounding box center [344, 235] width 104 height 35
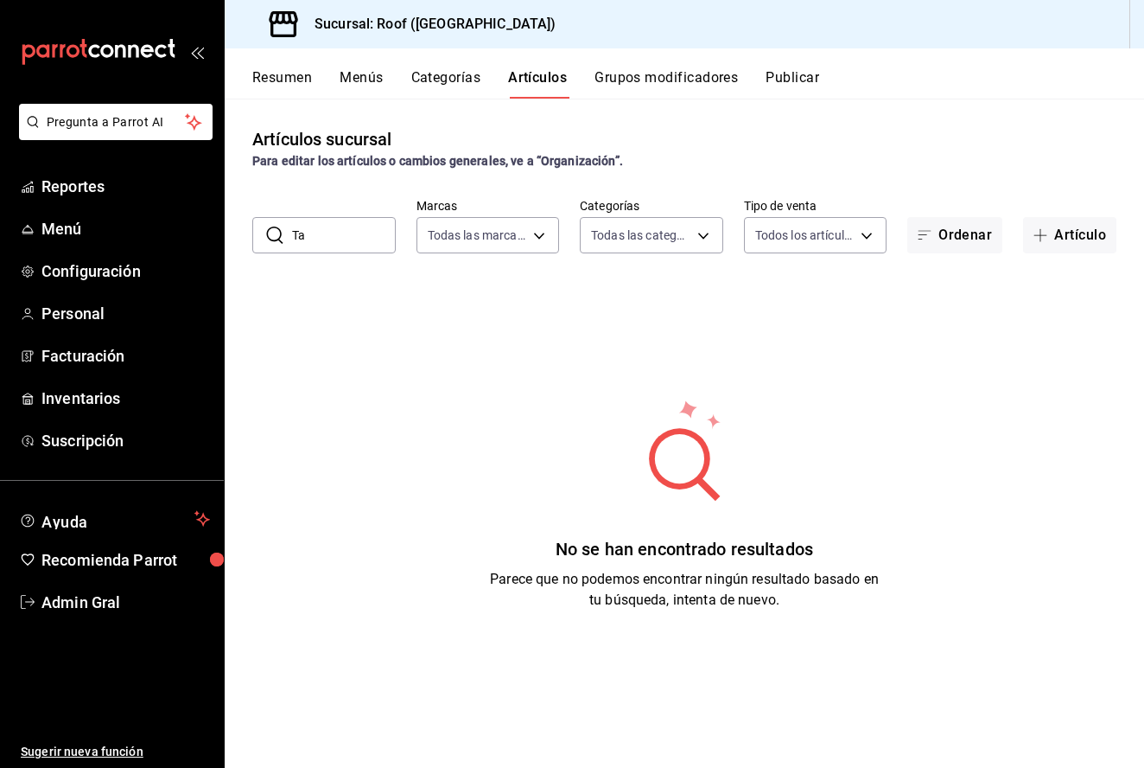
type input "T"
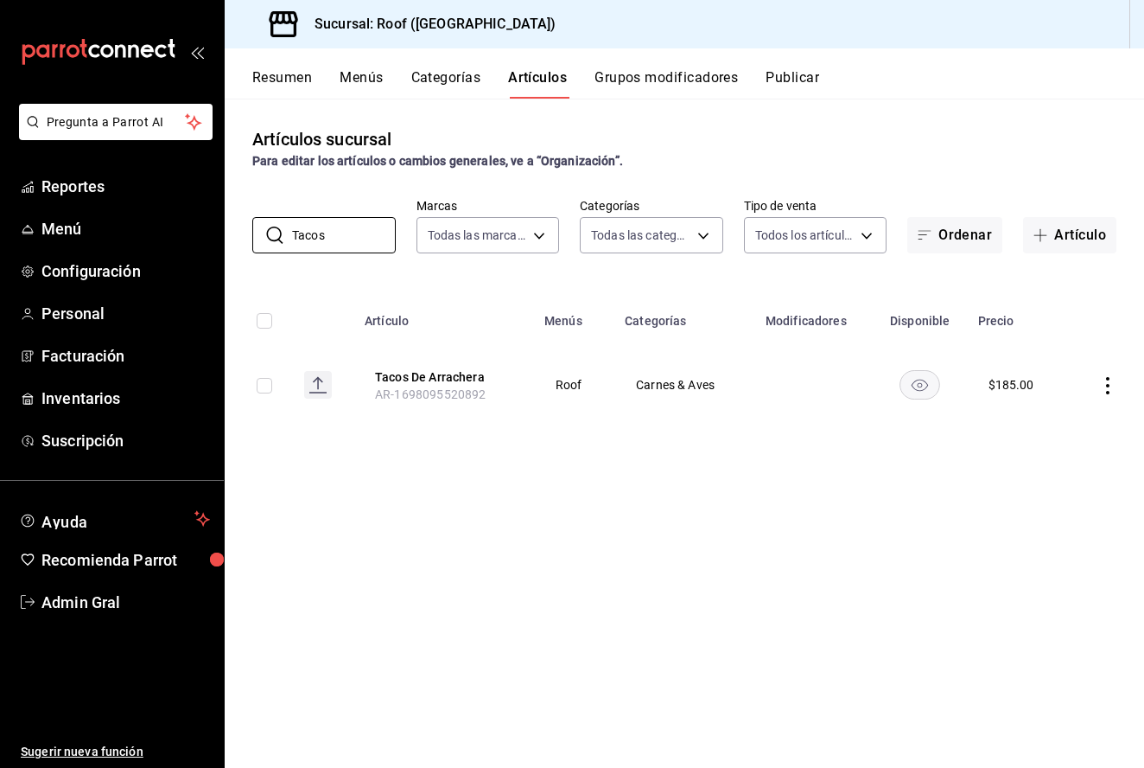
type input "Tacos"
click at [393, 392] on span "AR-1698095520892" at bounding box center [430, 394] width 111 height 14
click at [398, 378] on button "Tacos De Arrachera" at bounding box center [444, 376] width 138 height 17
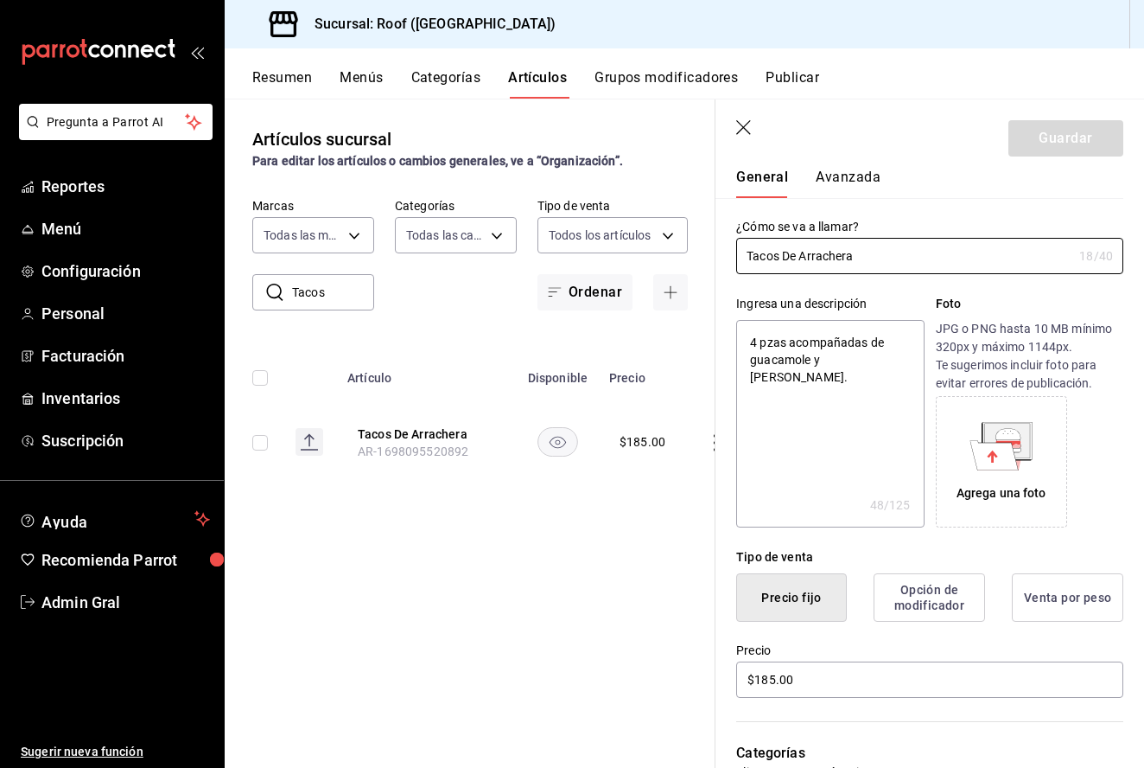
scroll to position [57, 0]
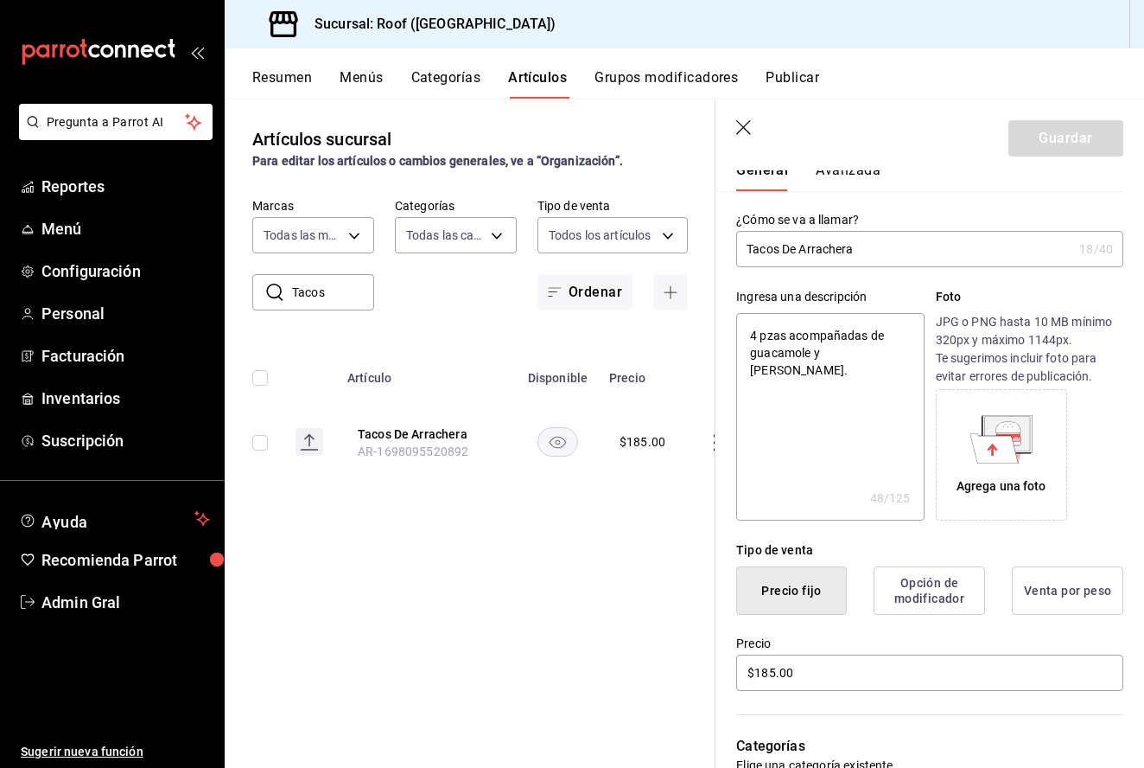
click at [895, 355] on textarea "4 pzas acompañadas de guacamole y [PERSON_NAME]." at bounding box center [830, 416] width 188 height 207
type textarea "x"
click at [749, 124] on icon "button" at bounding box center [744, 128] width 17 height 17
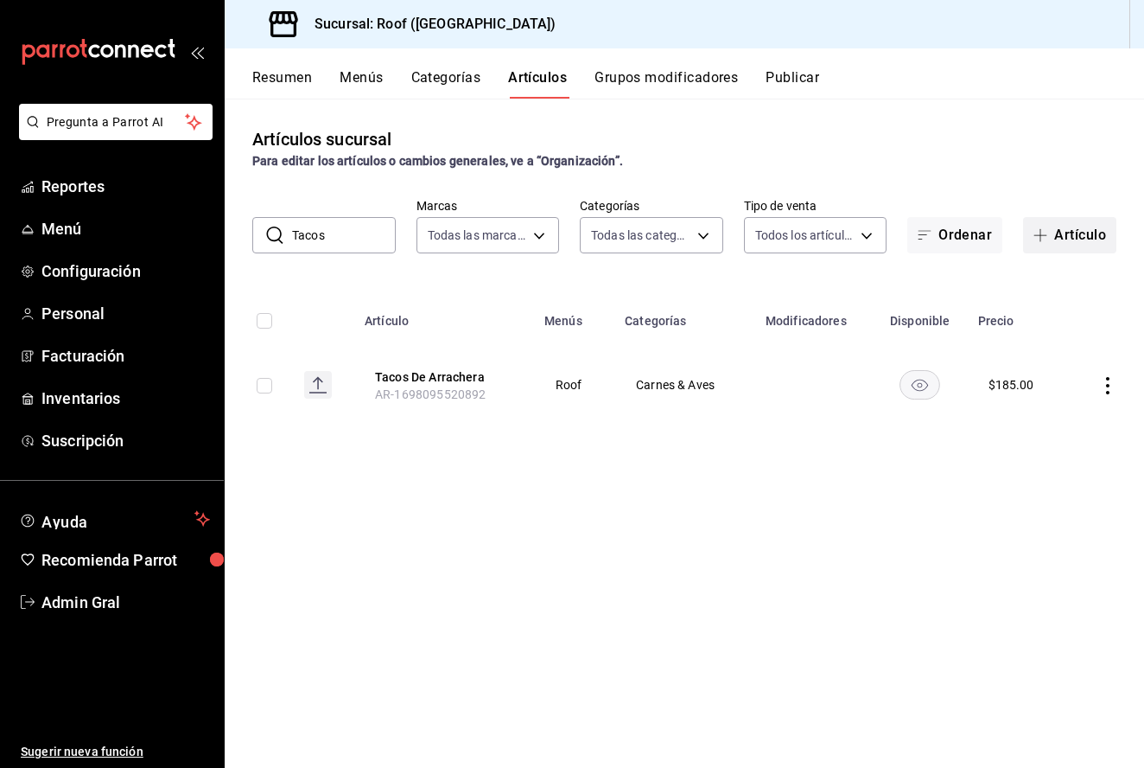
click at [1067, 236] on button "Artículo" at bounding box center [1069, 235] width 93 height 36
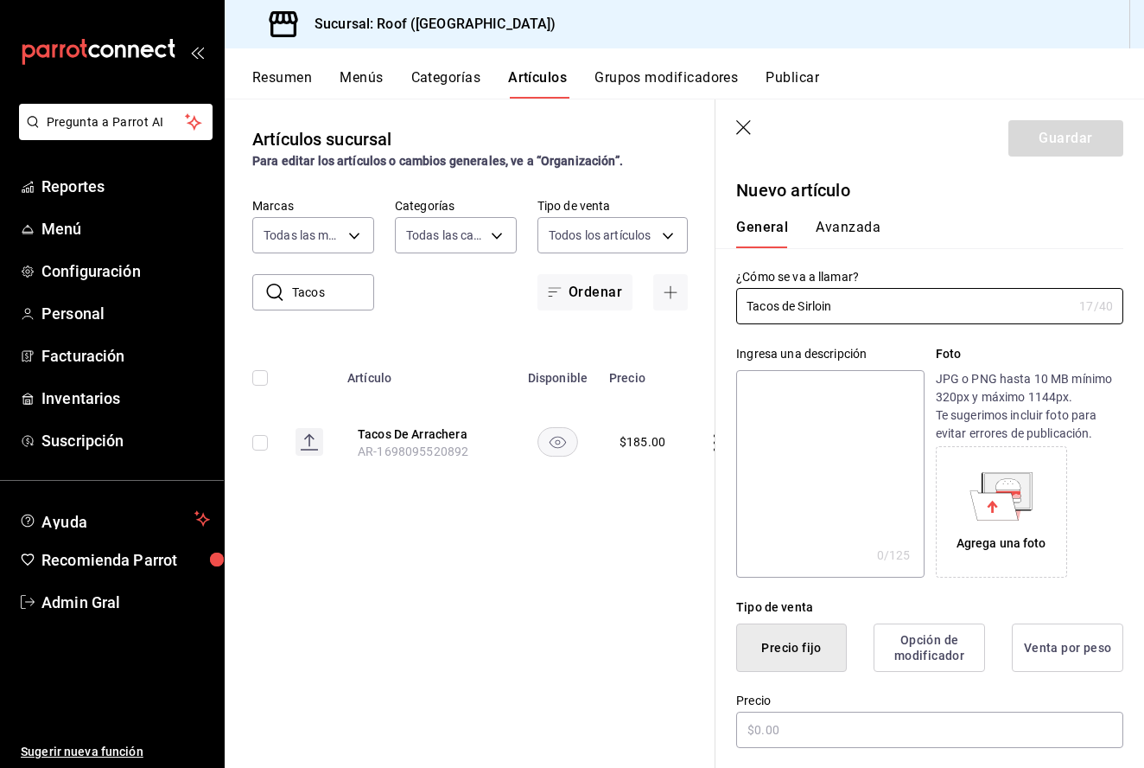
type input "Tacos de Sirloin"
click at [850, 419] on textarea at bounding box center [830, 473] width 188 height 207
paste textarea "4 pzas acompañadas de guacamole y [PERSON_NAME]."
type textarea "4 pzas acompañadas de guacamole y [PERSON_NAME]."
type textarea "x"
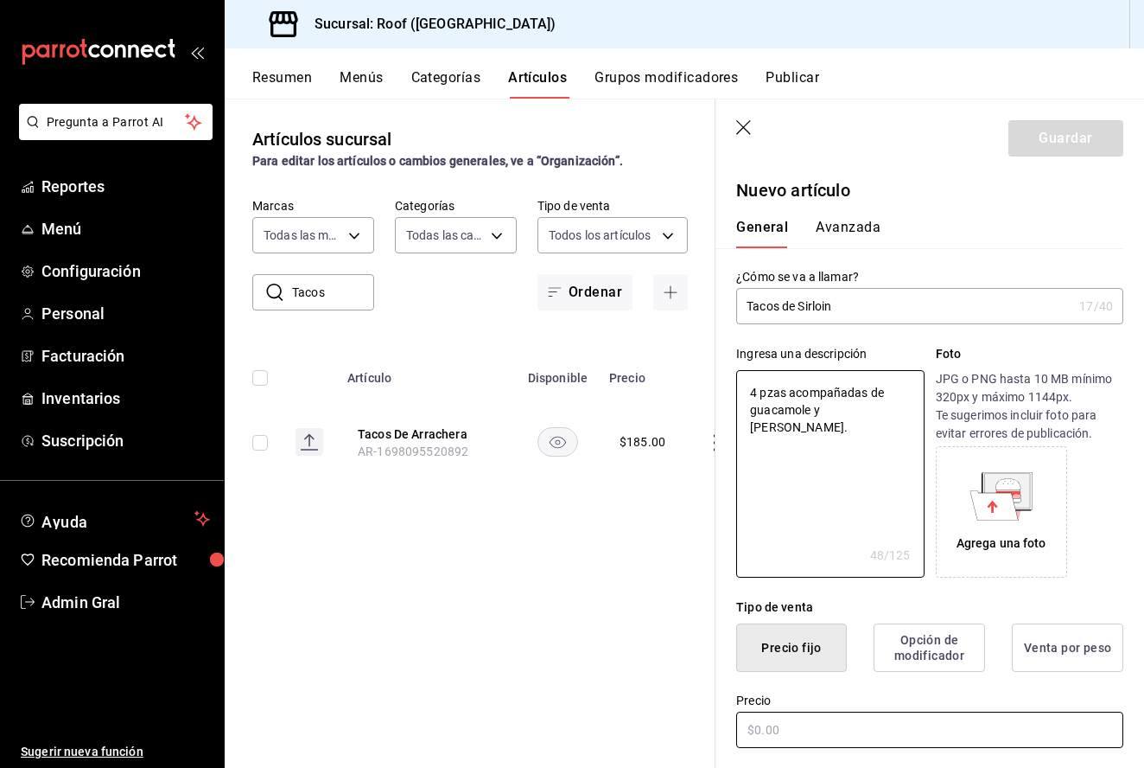
type textarea "4 pzas acompañadas de guacamole y [PERSON_NAME]."
click at [889, 725] on input "text" at bounding box center [929, 729] width 387 height 36
type textarea "x"
type input "$1.00"
type textarea "x"
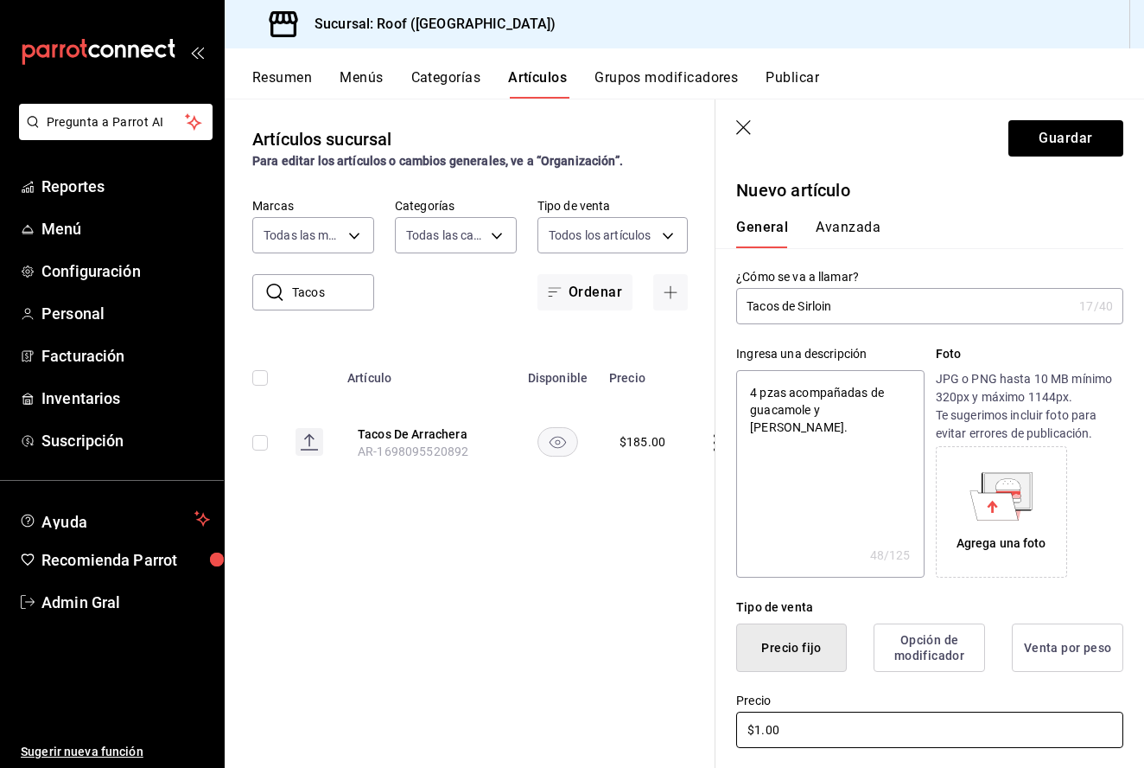
type input "$17.00"
type textarea "x"
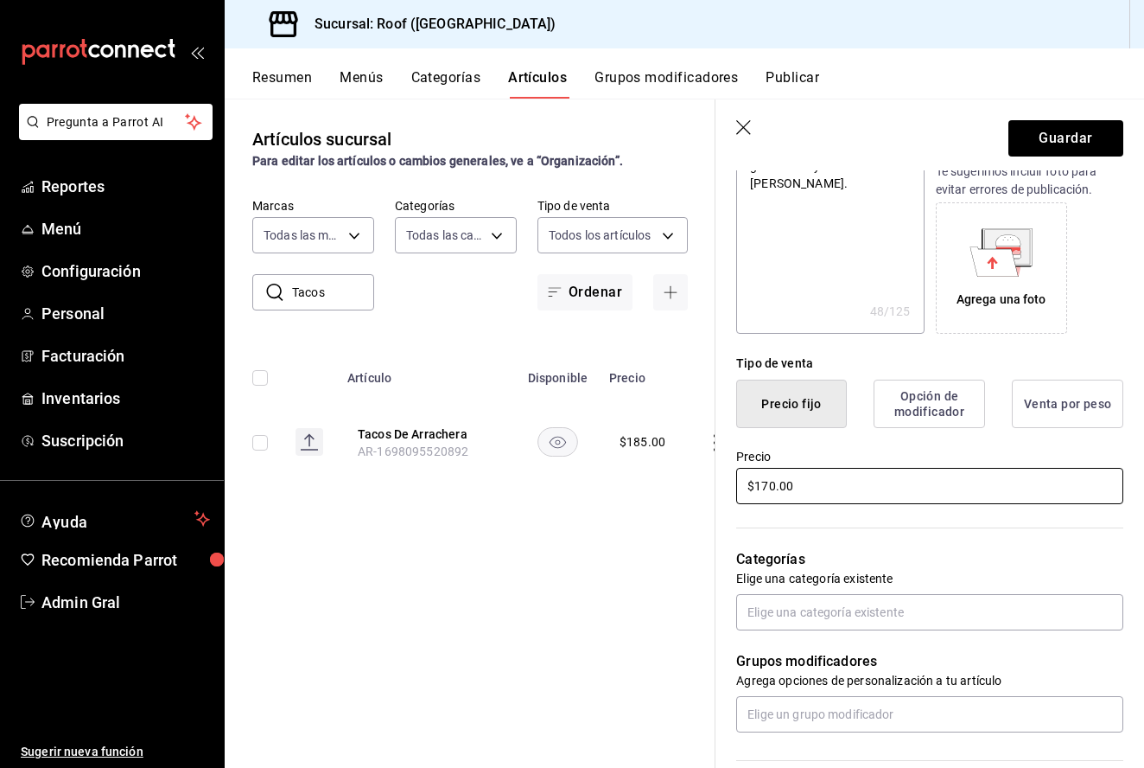
scroll to position [293, 0]
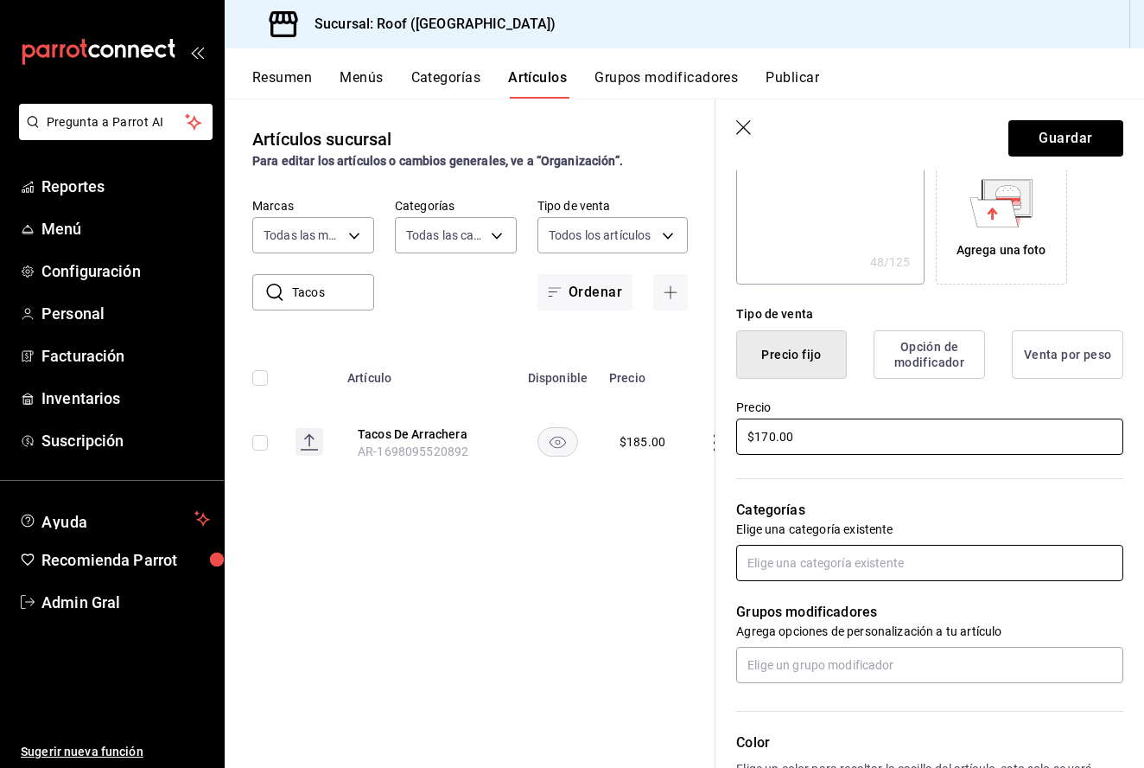
type input "$170.00"
click at [822, 575] on input "text" at bounding box center [929, 563] width 387 height 36
type input "Carnes"
click at [857, 602] on li "Carnes & Aves" at bounding box center [929, 602] width 387 height 29
type textarea "x"
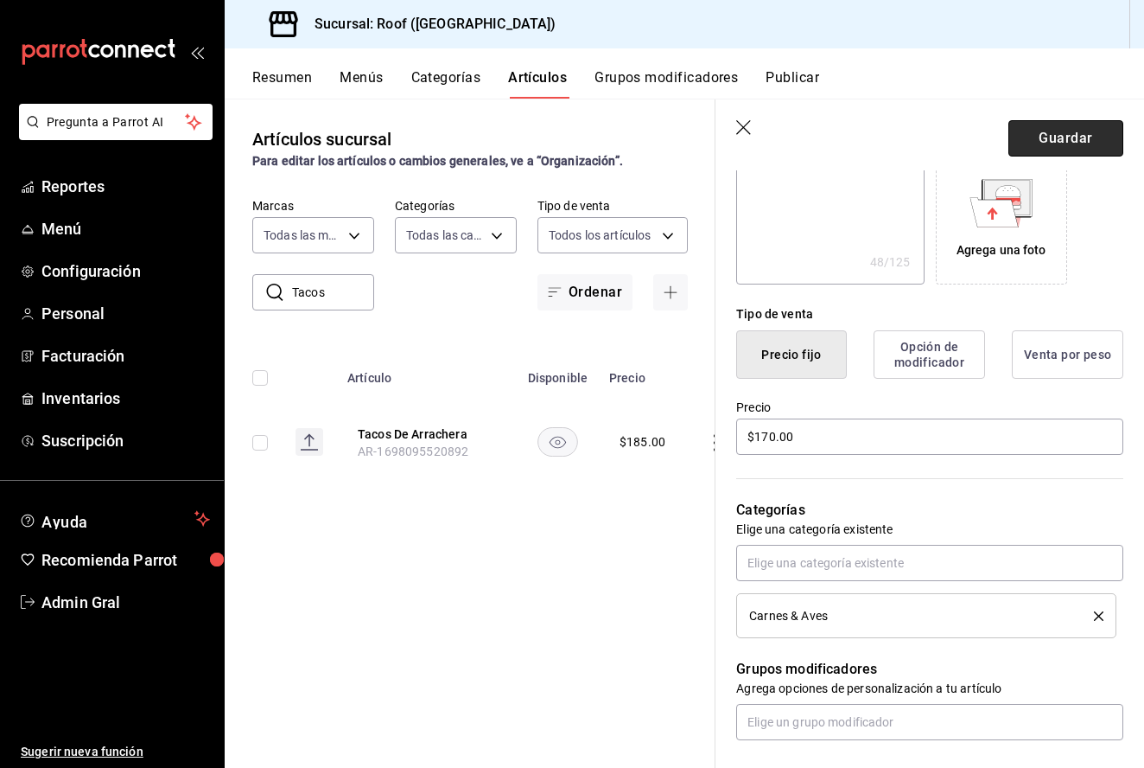
click at [1031, 153] on button "Guardar" at bounding box center [1066, 138] width 115 height 36
type textarea "x"
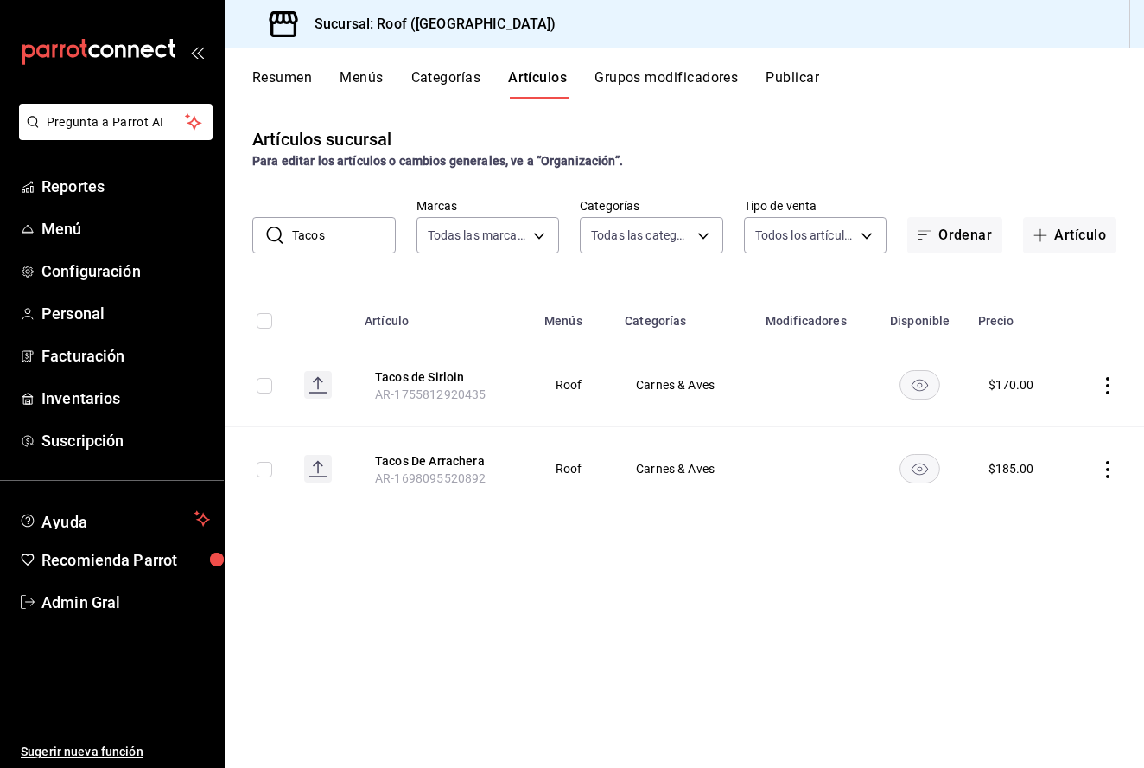
click at [365, 244] on input "Tacos" at bounding box center [344, 235] width 104 height 35
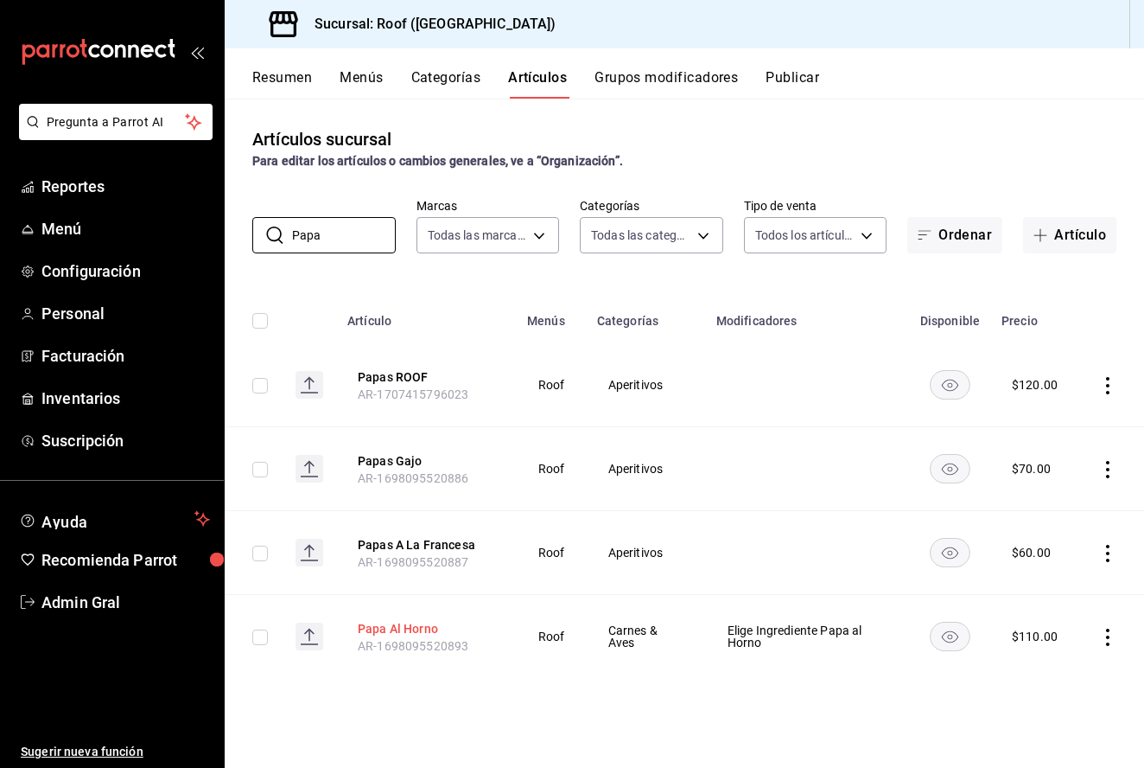
type input "Papa"
click at [373, 627] on button "Papa Al Horno" at bounding box center [427, 628] width 138 height 17
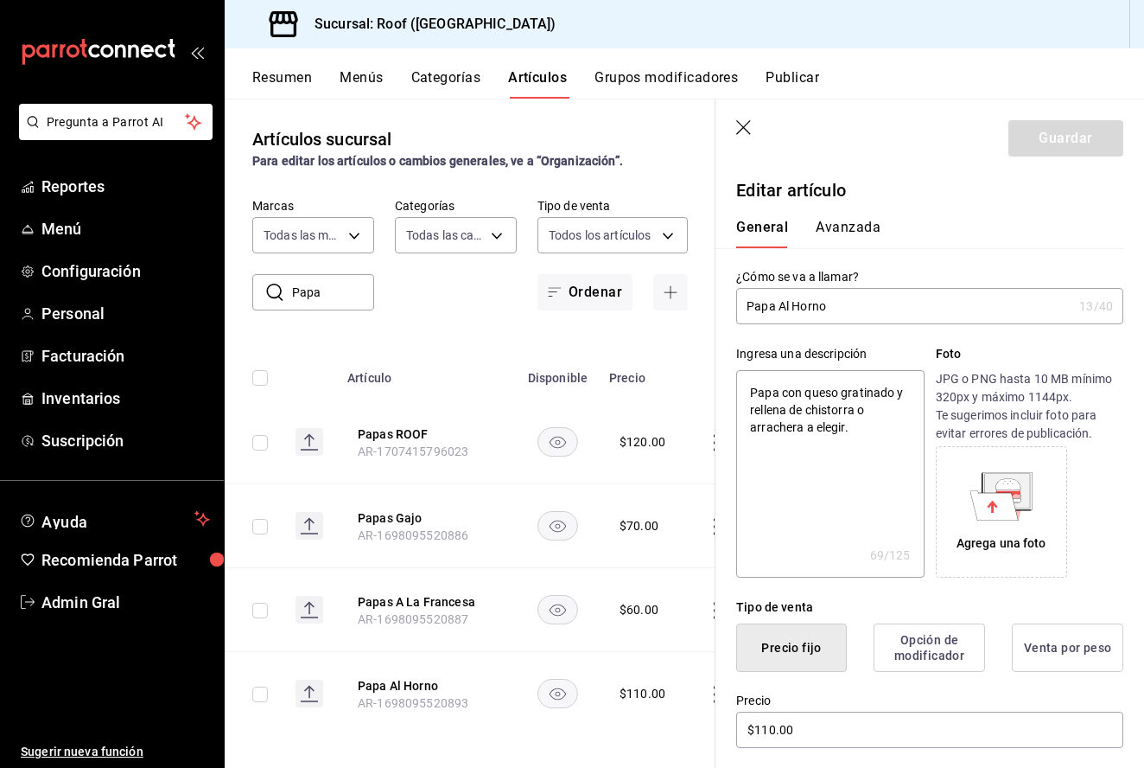
click at [779, 311] on input "Papa Al Horno" at bounding box center [904, 306] width 336 height 35
type input "Papa RAl Horno"
type textarea "x"
type input "Papa ReAl Horno"
type textarea "x"
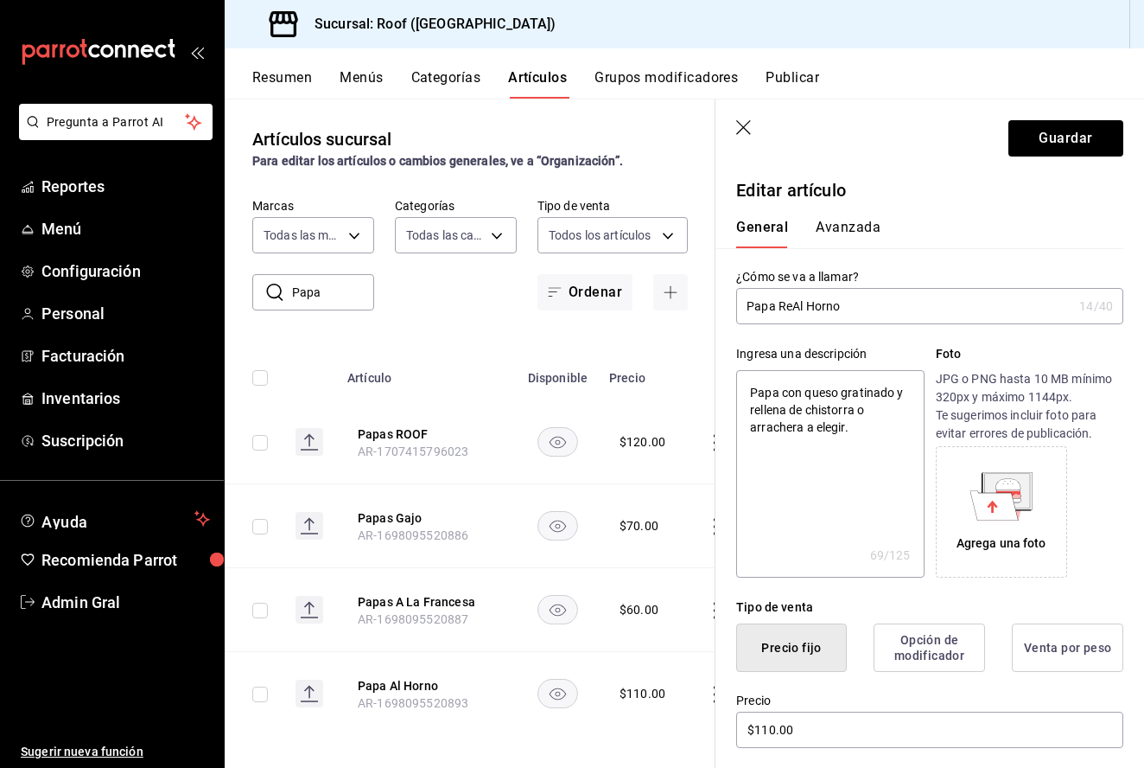
type input "Papa RelAl Horno"
type textarea "x"
type input "Papa RellAl Horno"
type textarea "x"
type input "Papa [PERSON_NAME]"
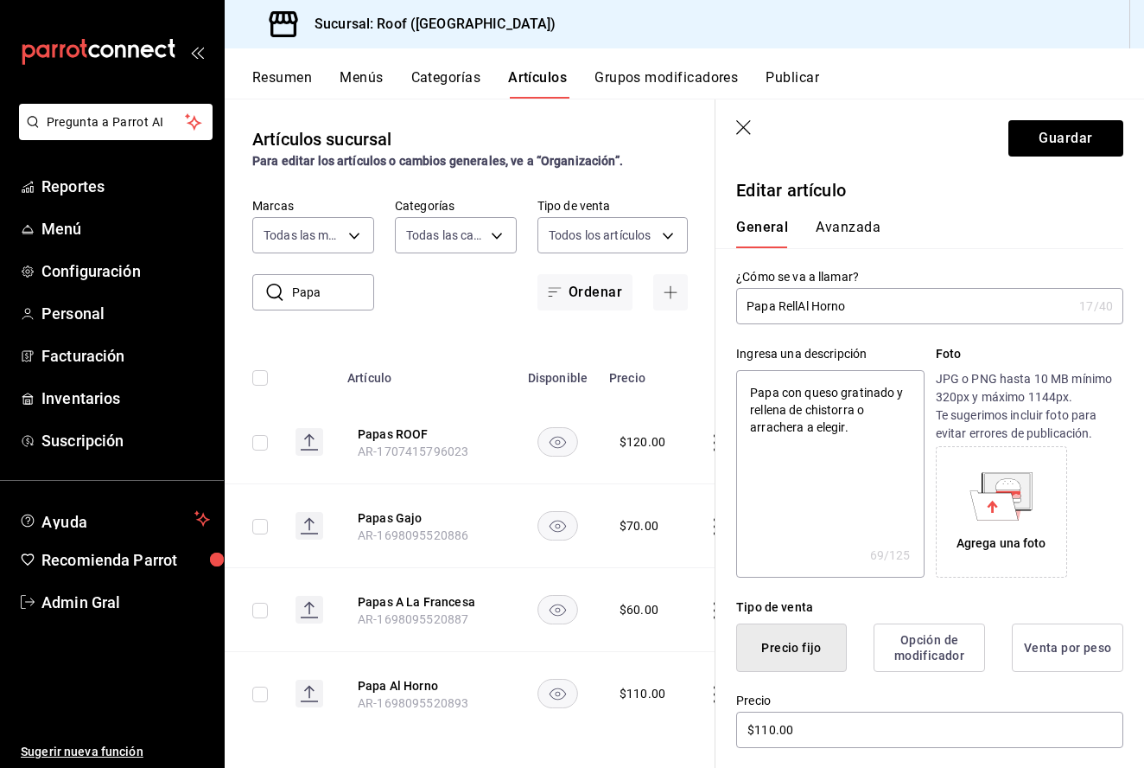
type textarea "x"
type input "Papa RellenAl Horno"
type textarea "x"
type input "Papa RellenaAl Horno"
type textarea "x"
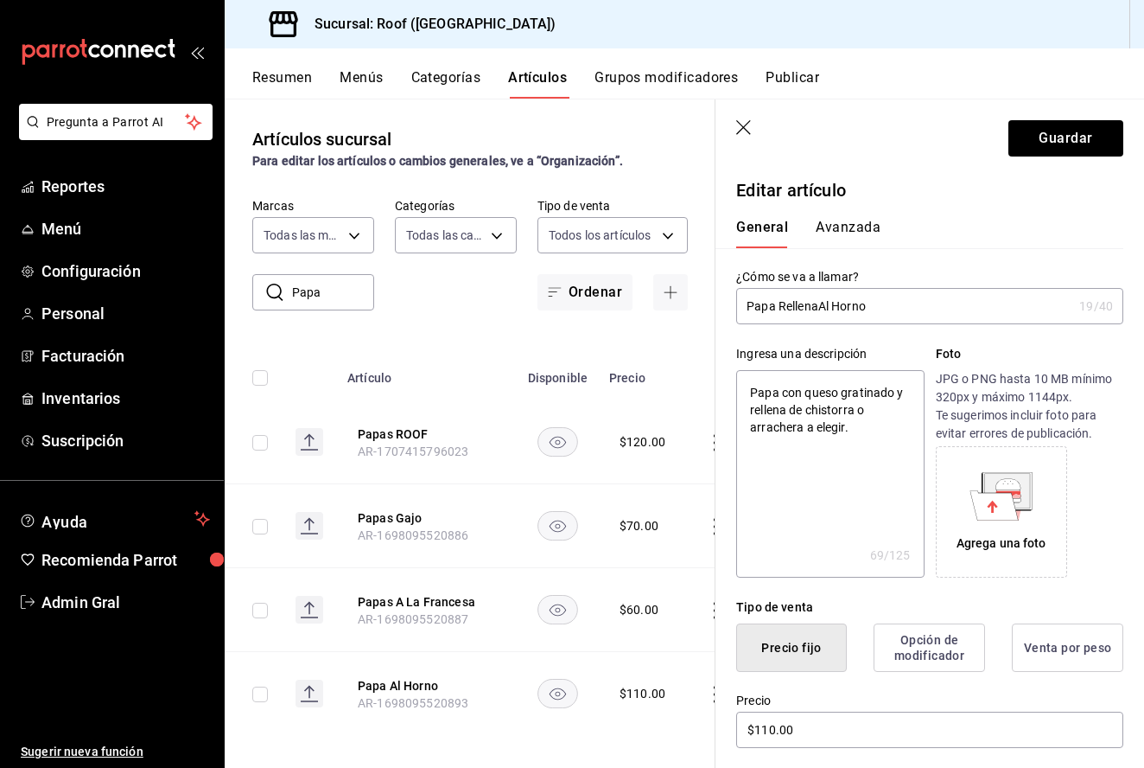
type input "Papa Rellena Al Horno"
type textarea "x"
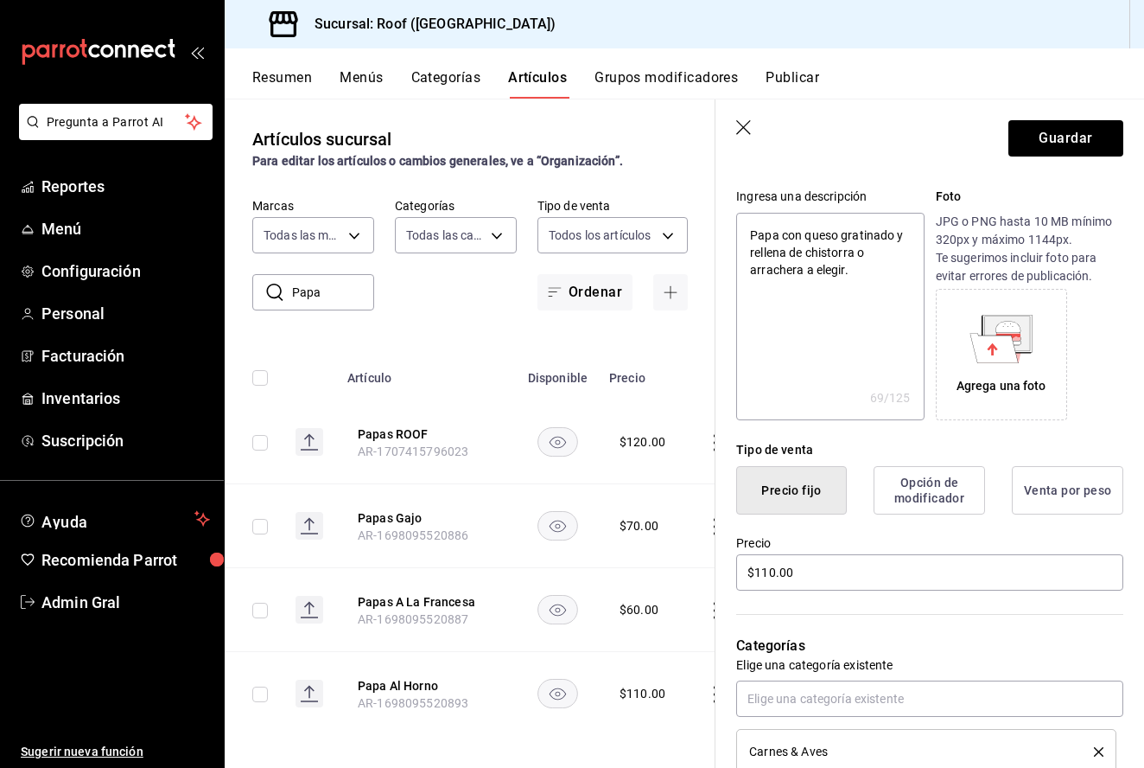
scroll to position [161, 0]
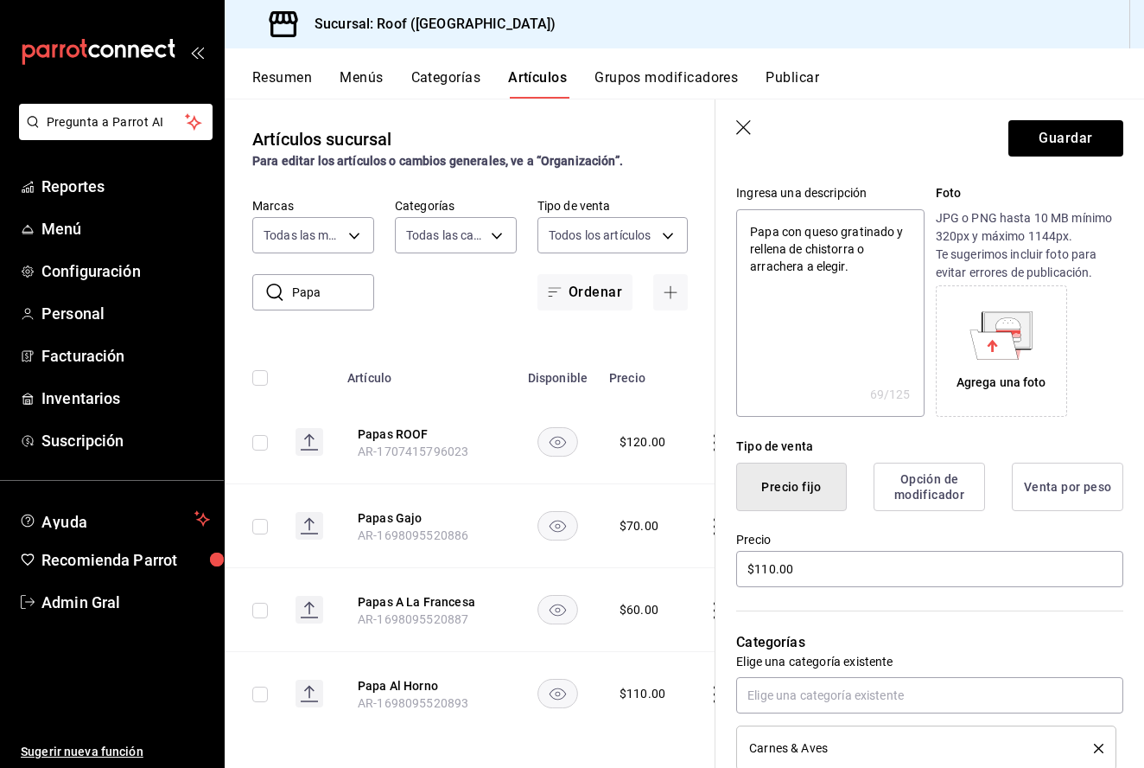
type input "Papa Rellena Al Horno"
click at [1081, 118] on header "Guardar" at bounding box center [930, 134] width 429 height 71
click at [1077, 131] on button "Guardar" at bounding box center [1066, 138] width 115 height 36
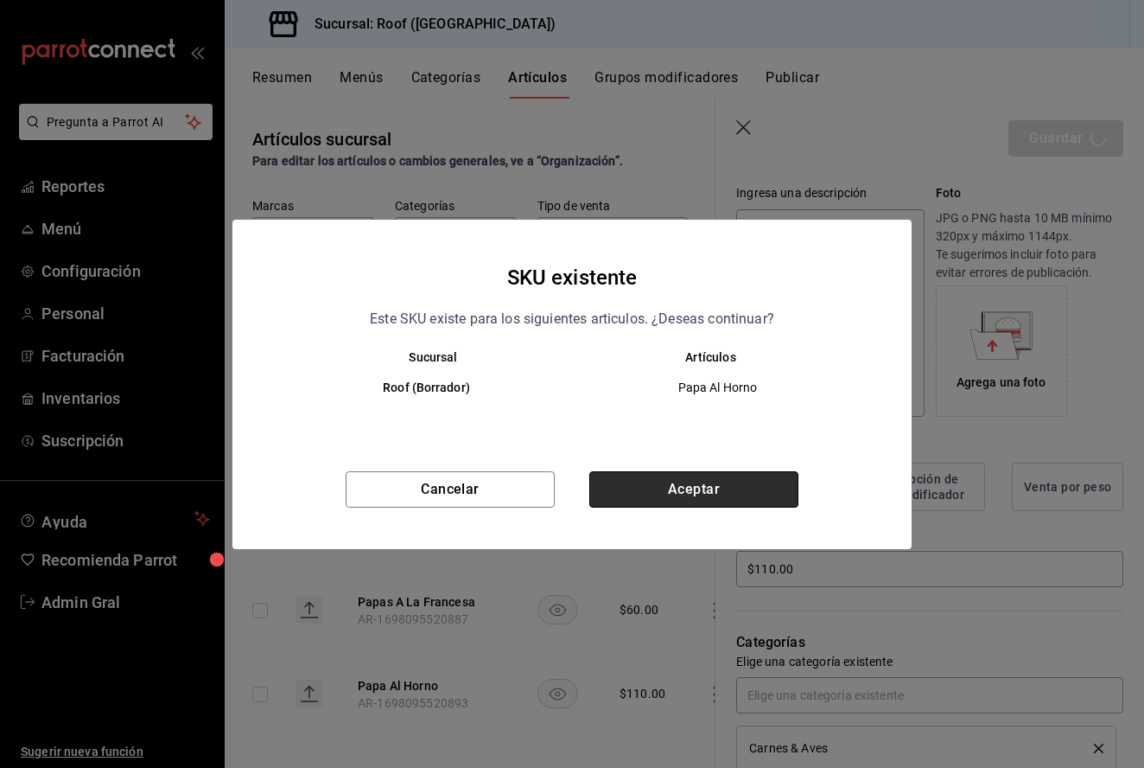
click at [626, 472] on button "Aceptar" at bounding box center [693, 489] width 209 height 36
type textarea "x"
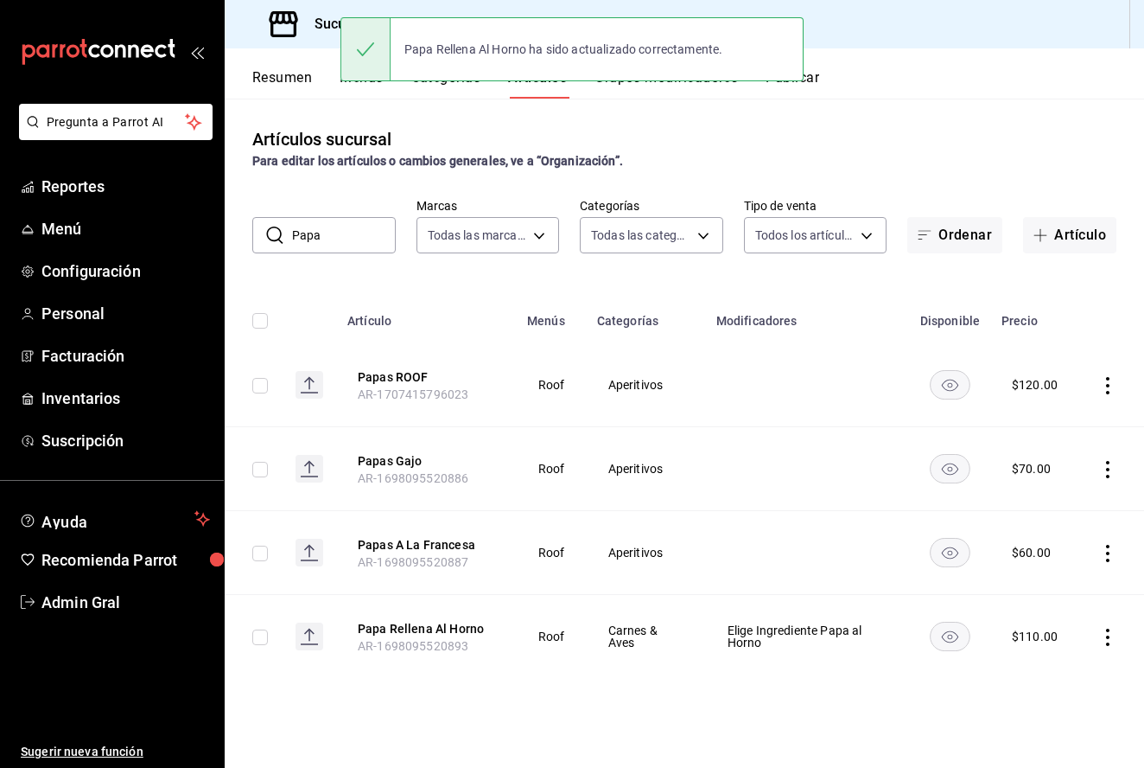
click at [348, 238] on input "Papa" at bounding box center [344, 235] width 104 height 35
type input "P"
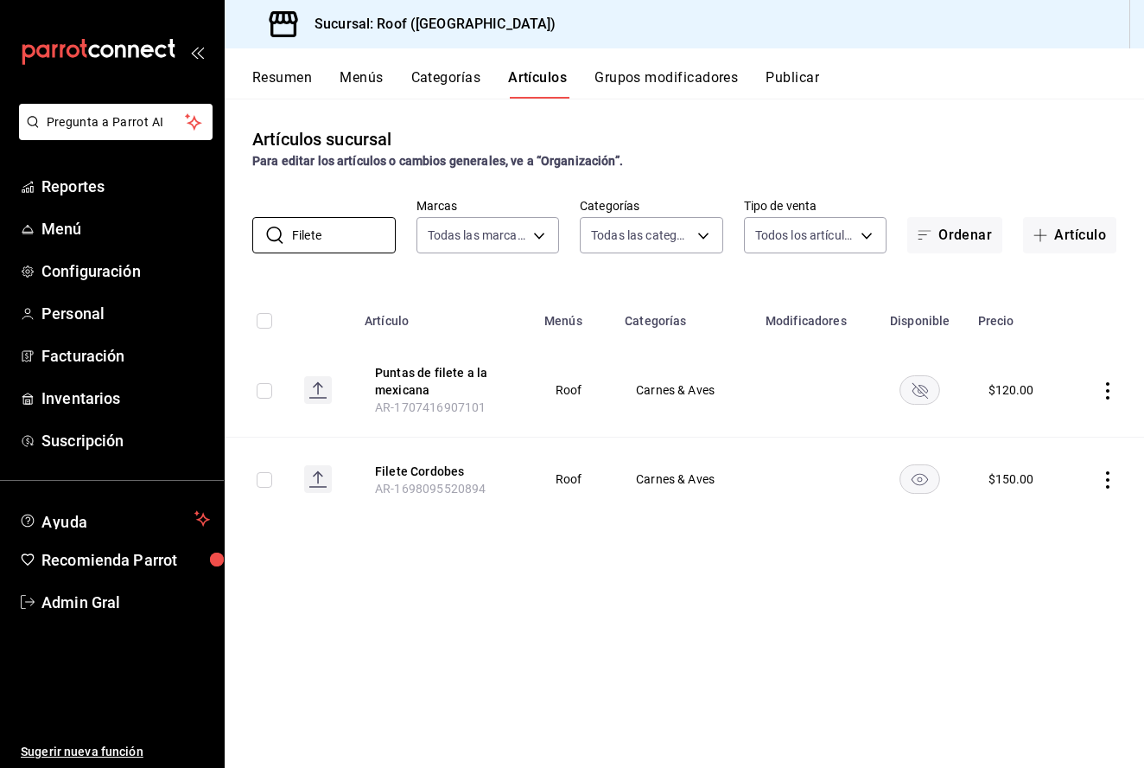
type input "Filete"
click at [436, 480] on th "Filete Cordobes AR-1698095520894" at bounding box center [444, 479] width 180 height 84
click at [436, 471] on button "Filete Cordobes" at bounding box center [444, 470] width 138 height 17
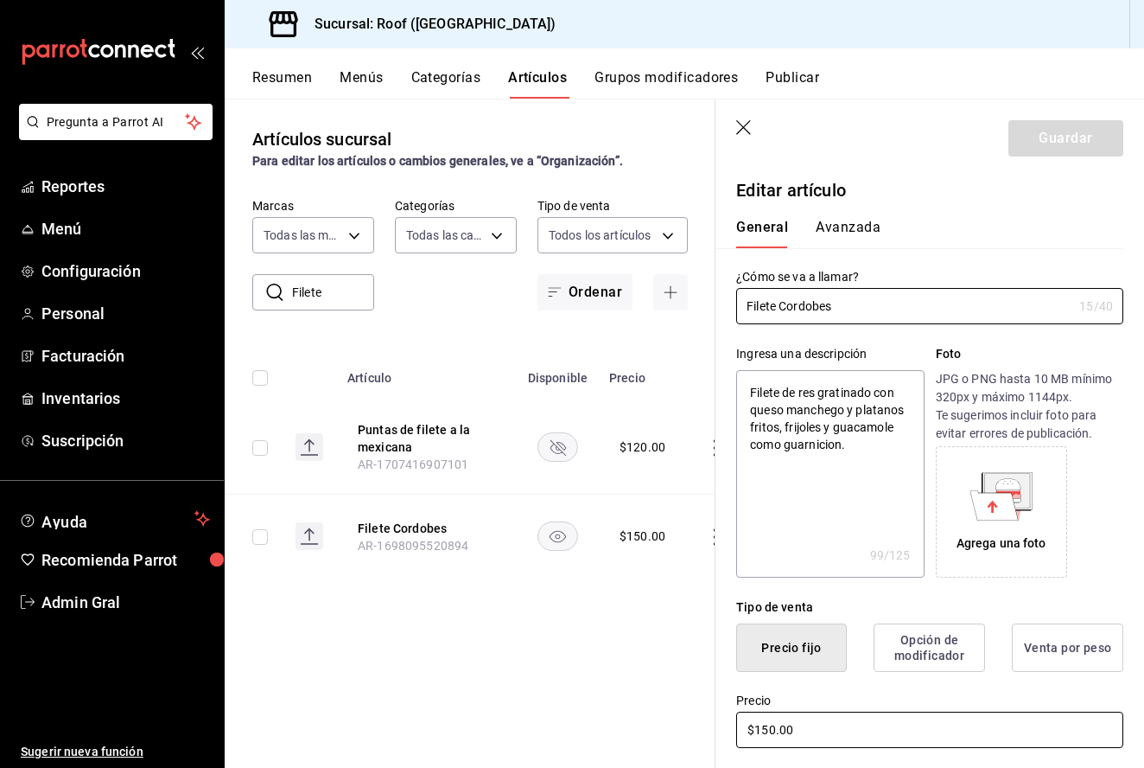
click at [767, 729] on input "$150.00" at bounding box center [929, 729] width 387 height 36
type textarea "x"
type input "$10.00"
type textarea "x"
type input "$160.00"
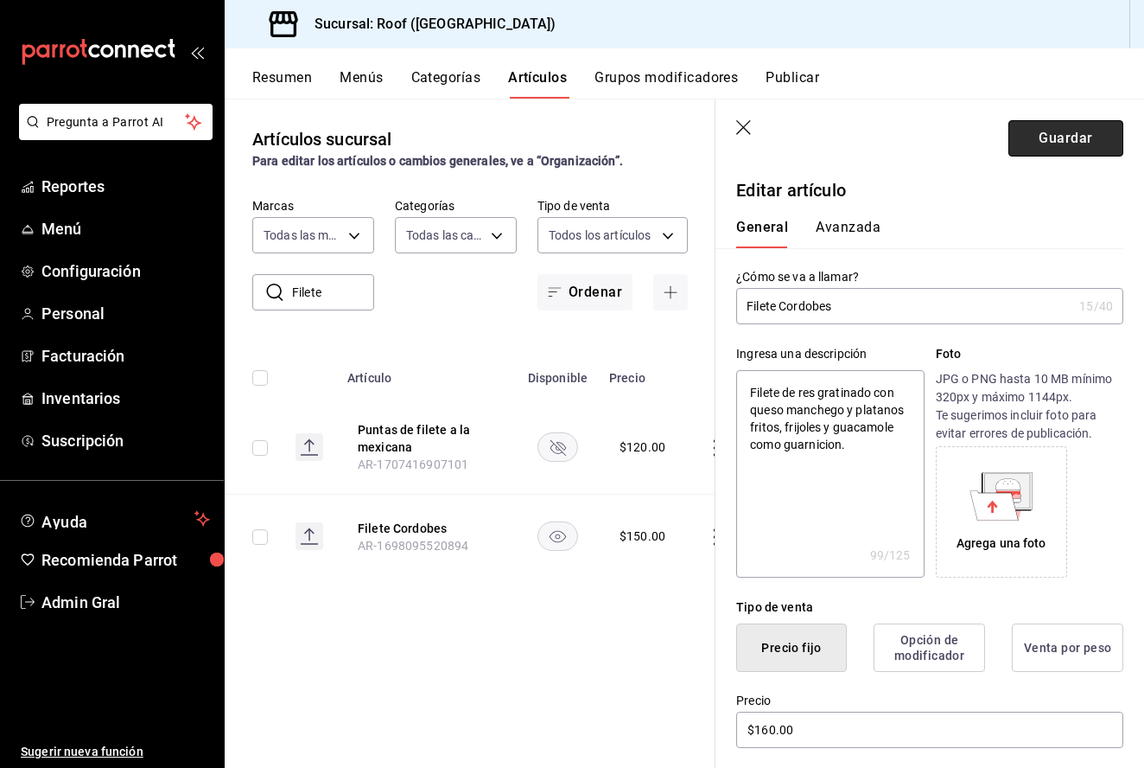
click at [1044, 142] on button "Guardar" at bounding box center [1066, 138] width 115 height 36
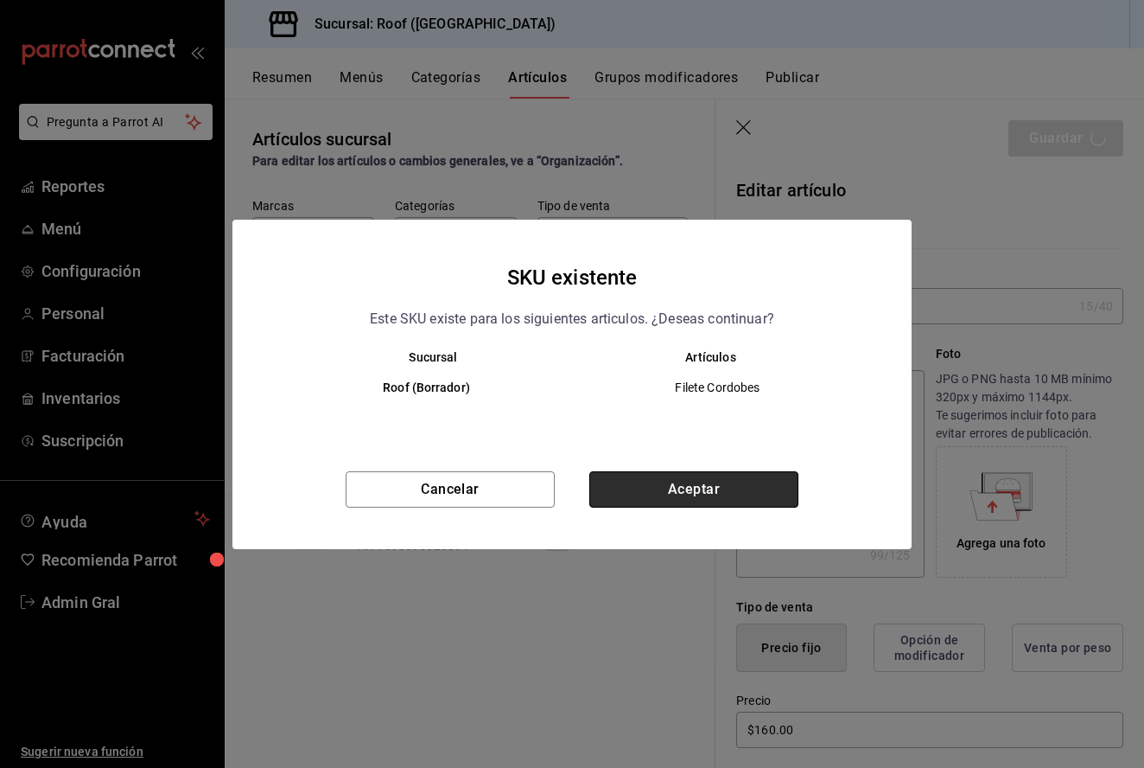
click at [678, 480] on button "Aceptar" at bounding box center [693, 489] width 209 height 36
type textarea "x"
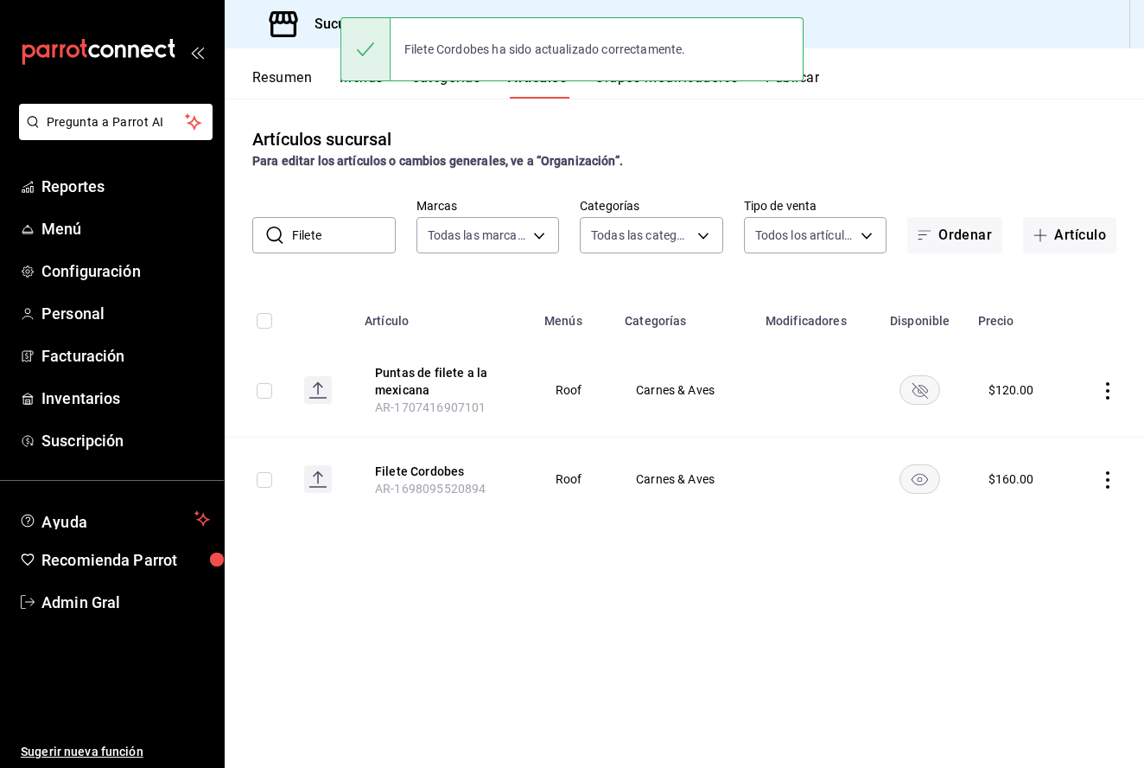
click at [368, 240] on input "Filete" at bounding box center [344, 235] width 104 height 35
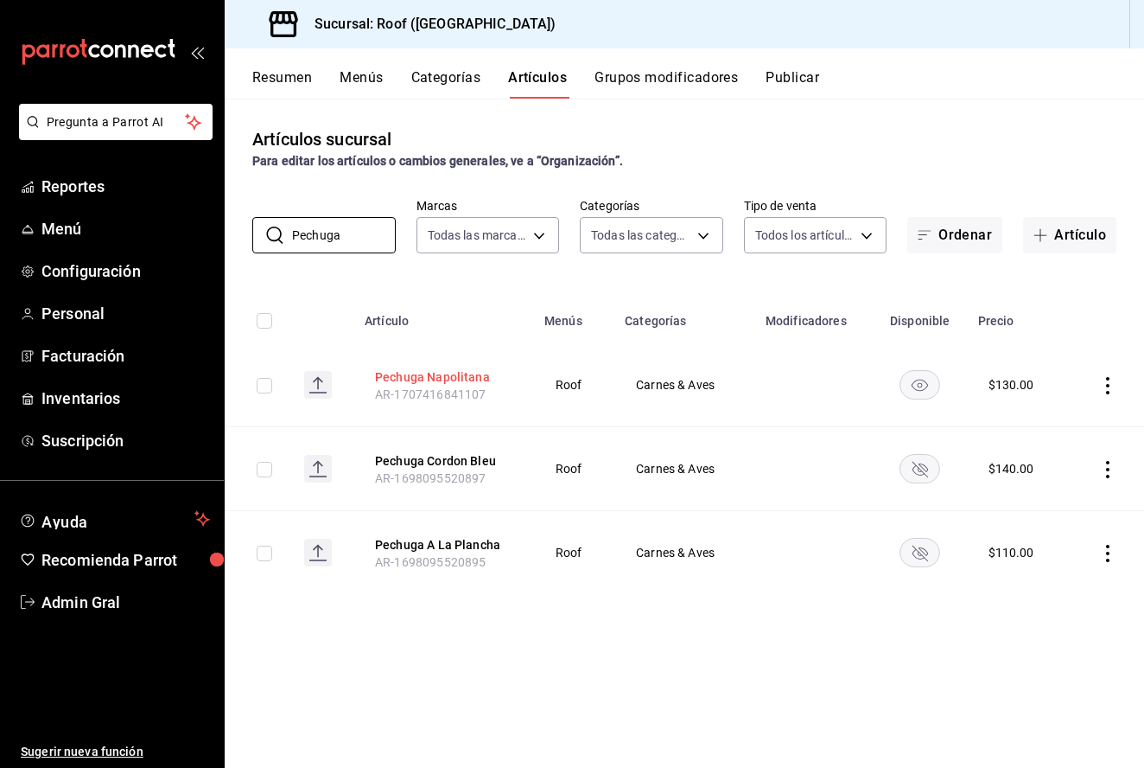
click at [422, 383] on button "Pechuga Napolitana" at bounding box center [444, 376] width 138 height 17
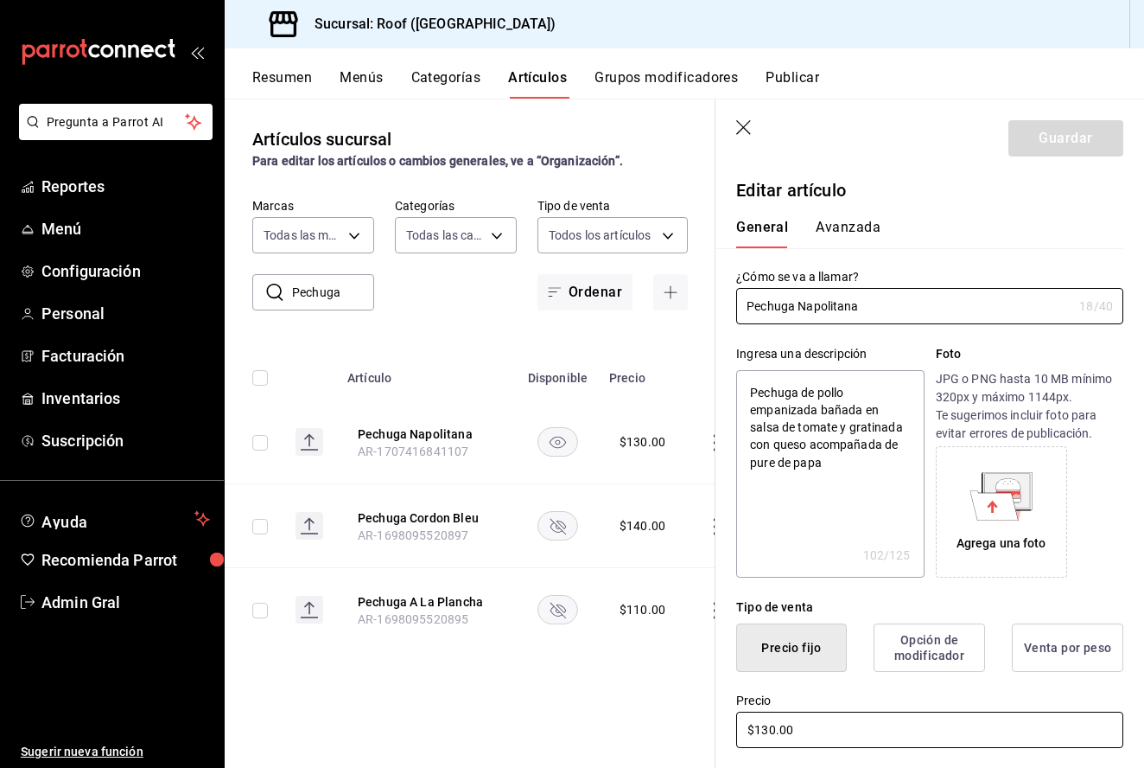
click at [769, 724] on input "$130.00" at bounding box center [929, 729] width 387 height 36
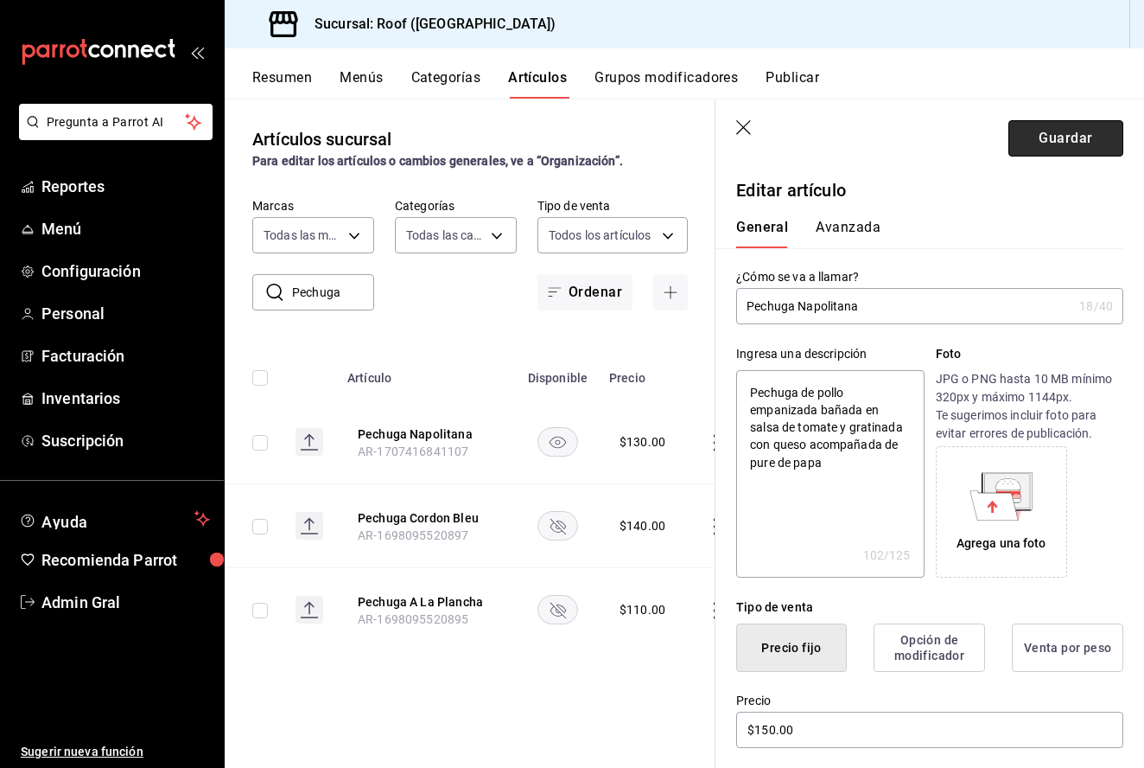
click at [1037, 145] on button "Guardar" at bounding box center [1066, 138] width 115 height 36
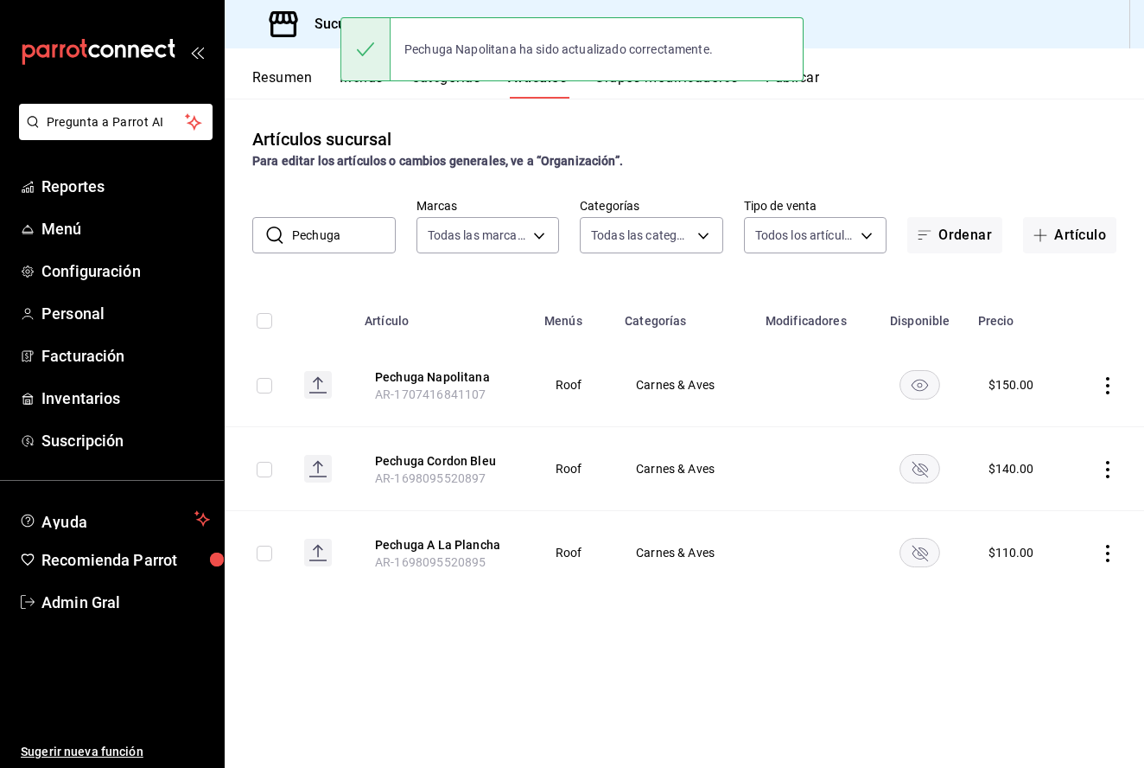
click at [354, 232] on input "Pechuga" at bounding box center [344, 235] width 104 height 35
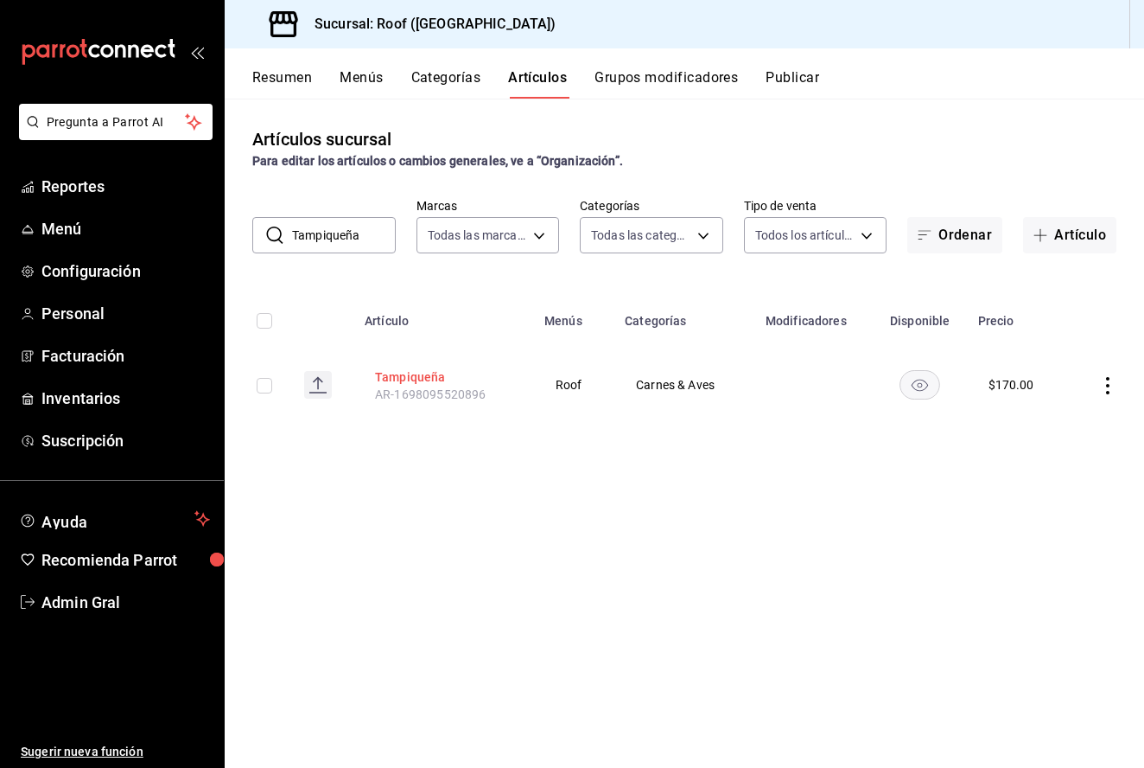
click at [415, 384] on button "Tampiqueña" at bounding box center [444, 376] width 138 height 17
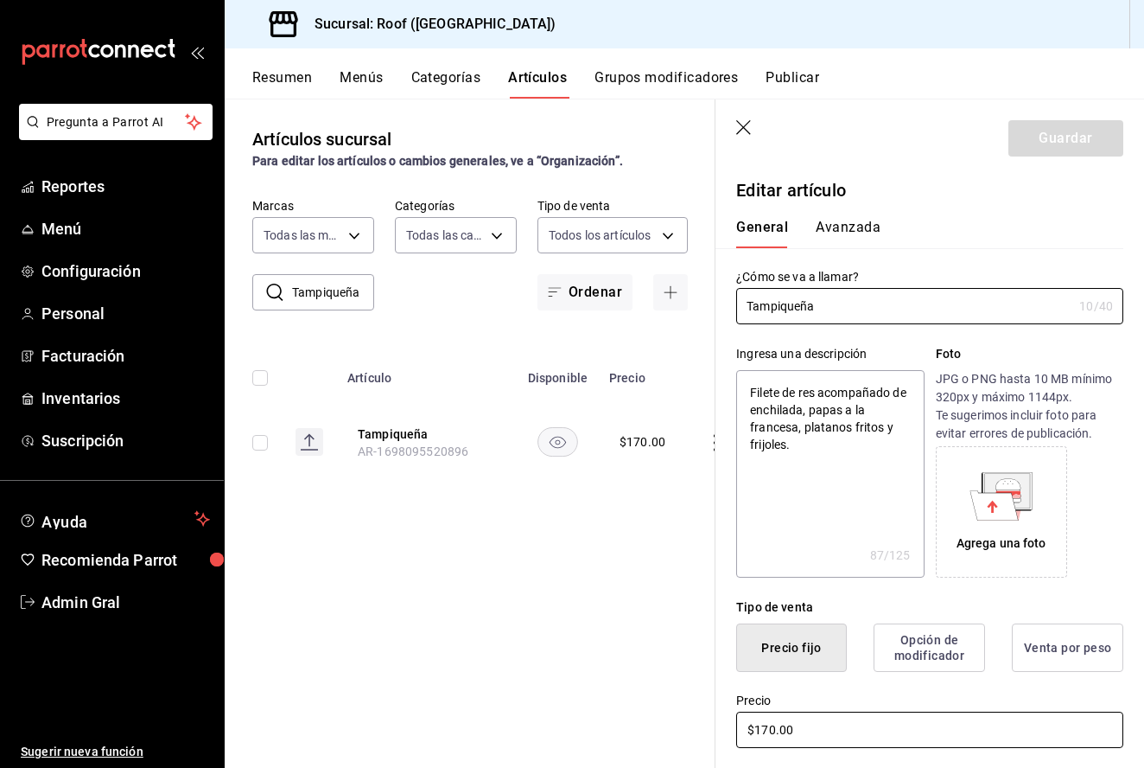
click at [771, 729] on input "$170.00" at bounding box center [929, 729] width 387 height 36
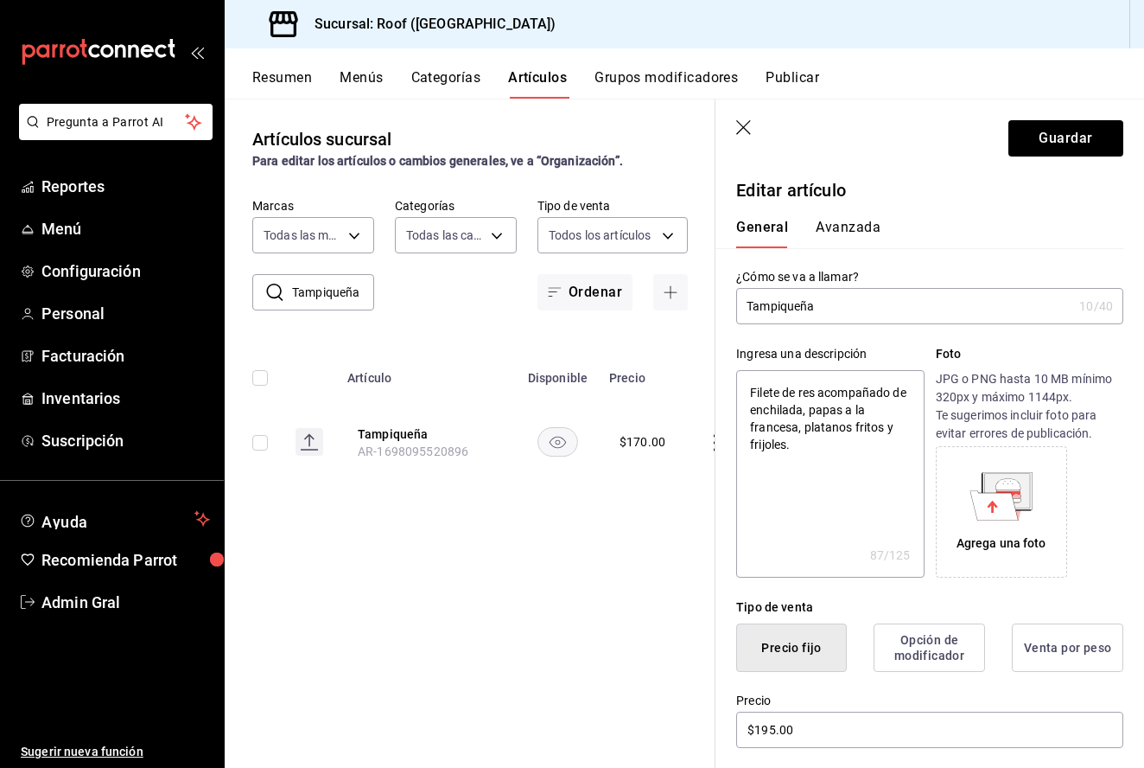
click at [1075, 160] on header "Guardar" at bounding box center [930, 134] width 429 height 71
click at [1075, 147] on button "Guardar" at bounding box center [1066, 138] width 115 height 36
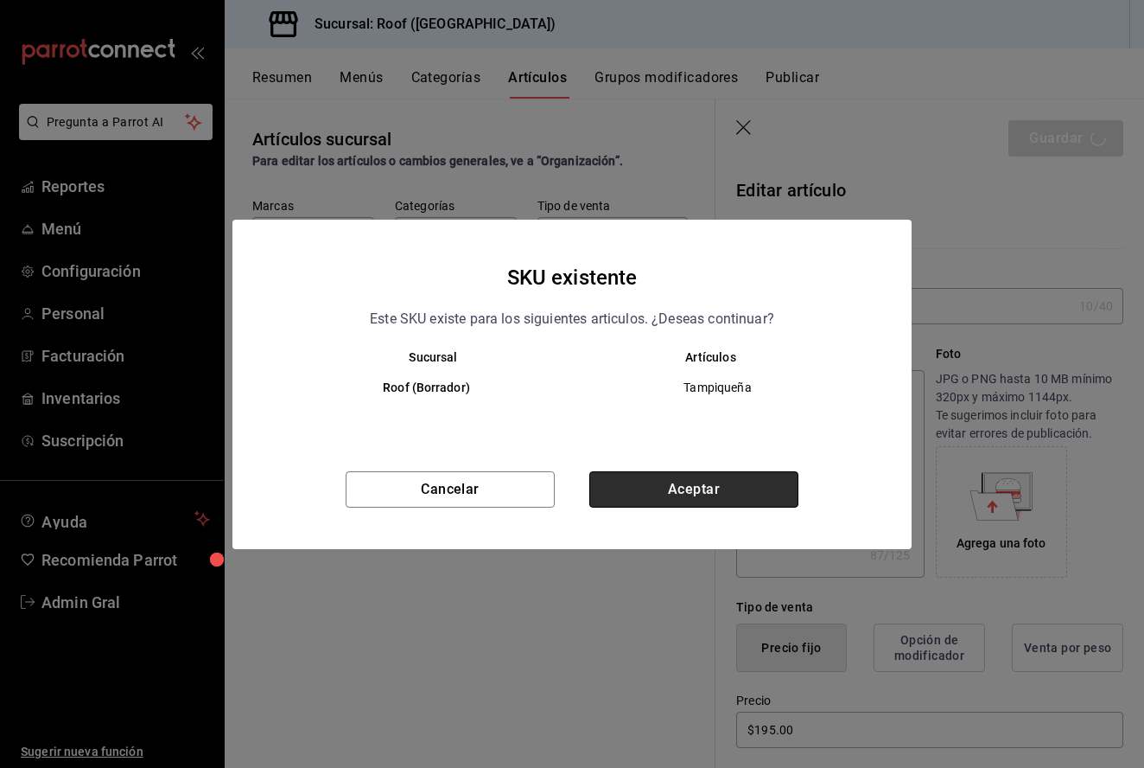
click at [782, 481] on button "Aceptar" at bounding box center [693, 489] width 209 height 36
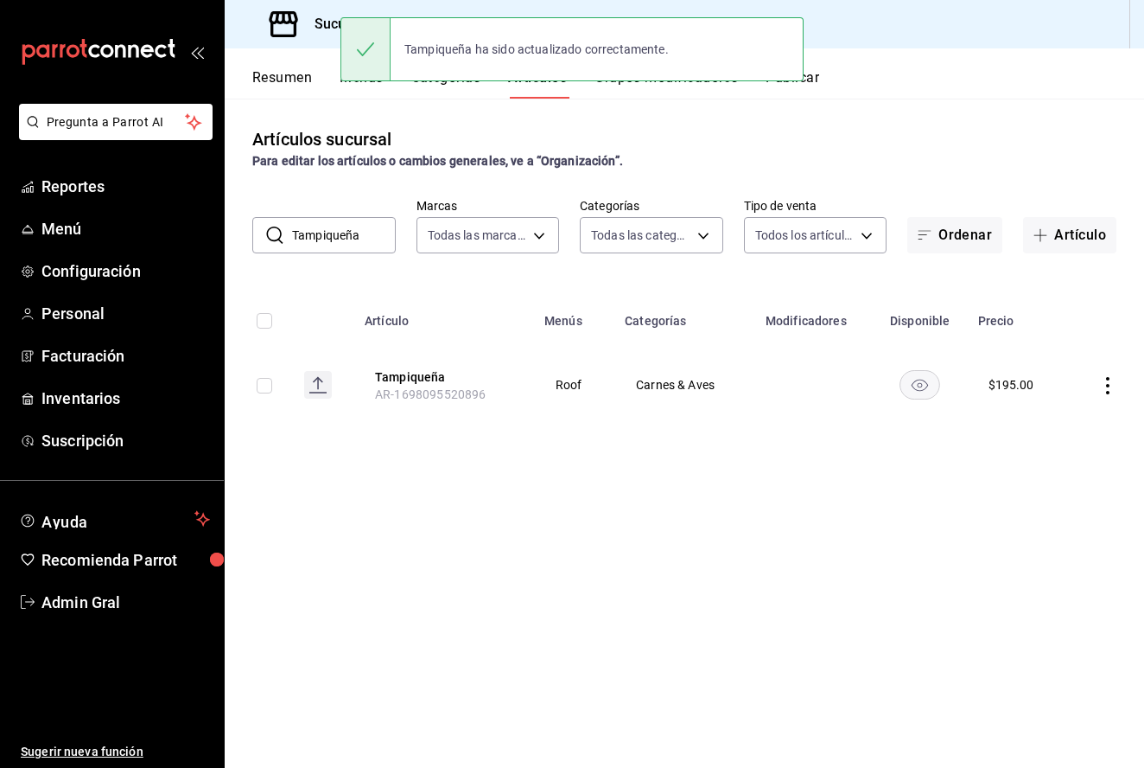
click at [341, 243] on input "Tampiqueña" at bounding box center [344, 235] width 104 height 35
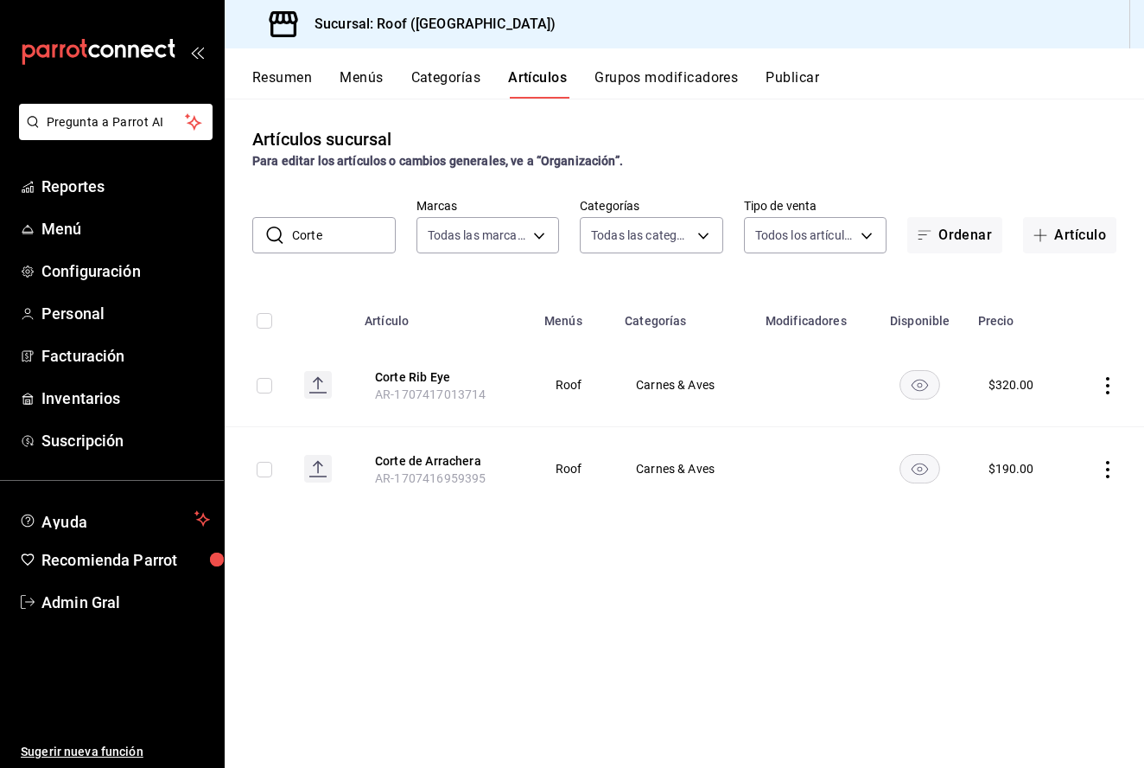
click at [1106, 471] on icon "actions" at bounding box center [1107, 469] width 17 height 17
click at [1042, 518] on span "Editar" at bounding box center [1056, 509] width 45 height 18
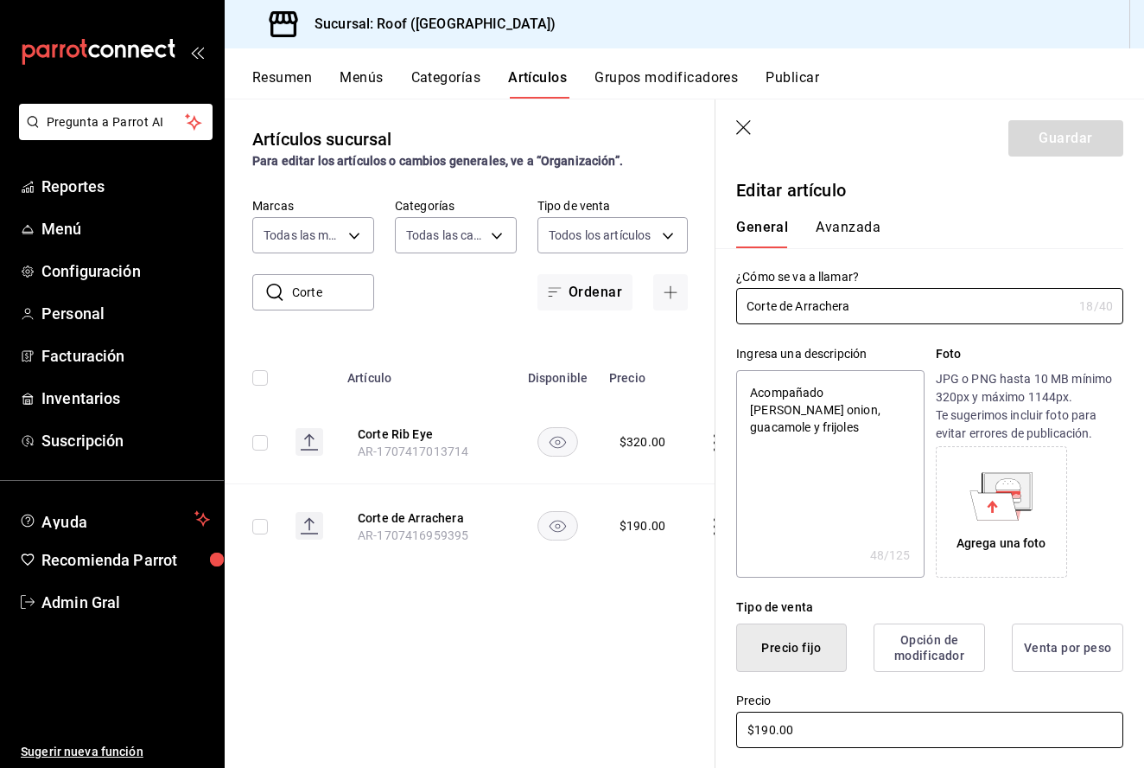
click at [774, 728] on input "$190.00" at bounding box center [929, 729] width 387 height 36
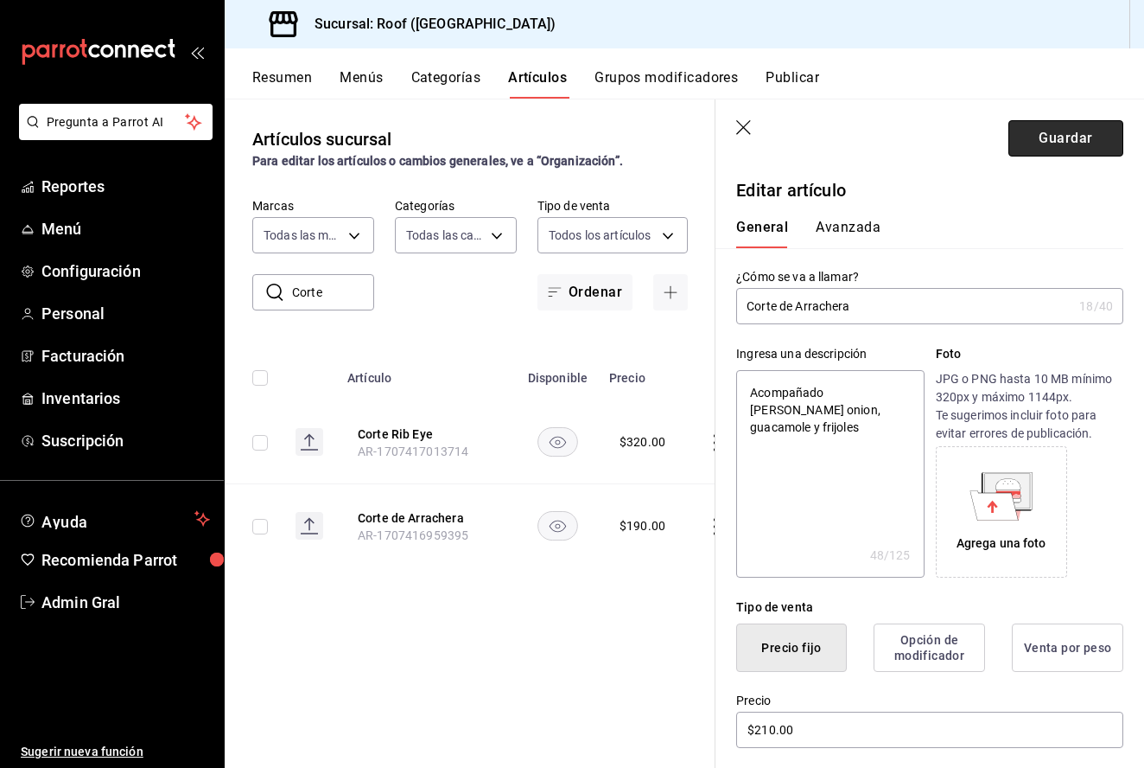
click at [1060, 141] on button "Guardar" at bounding box center [1066, 138] width 115 height 36
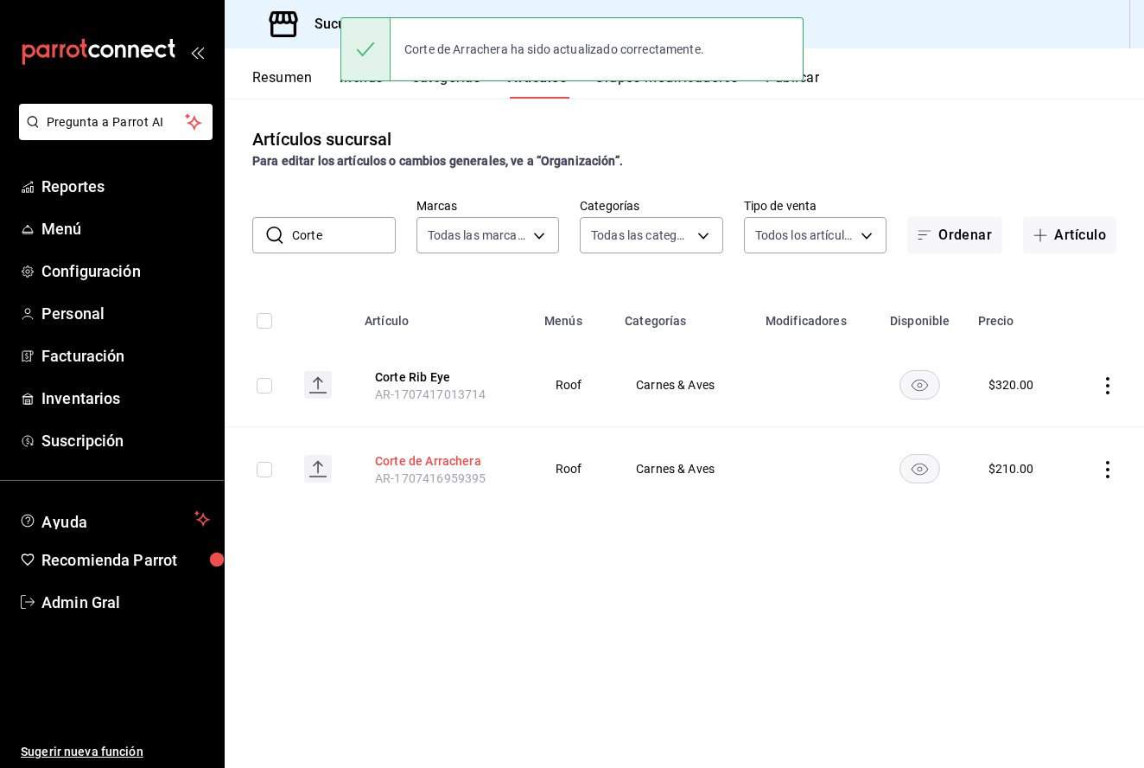
click at [435, 458] on button "Corte de Arrachera" at bounding box center [444, 460] width 138 height 17
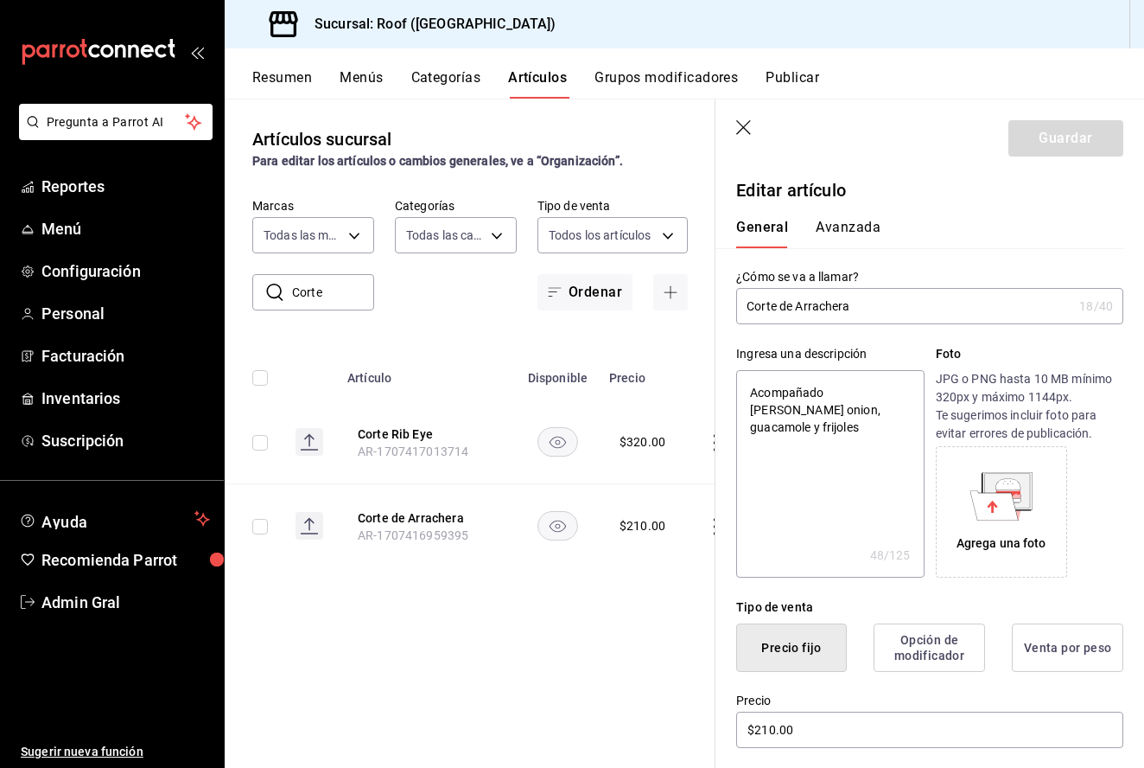
click at [874, 394] on textarea "Acompañado [PERSON_NAME] onion, guacamole y frijoles" at bounding box center [830, 473] width 188 height 207
click at [781, 411] on textarea "Acompañado [PERSON_NAME] onion, guacamole y frijoles" at bounding box center [830, 473] width 188 height 207
click at [1067, 158] on header "Guardar" at bounding box center [930, 134] width 429 height 71
click at [1067, 156] on button "Guardar" at bounding box center [1066, 138] width 115 height 36
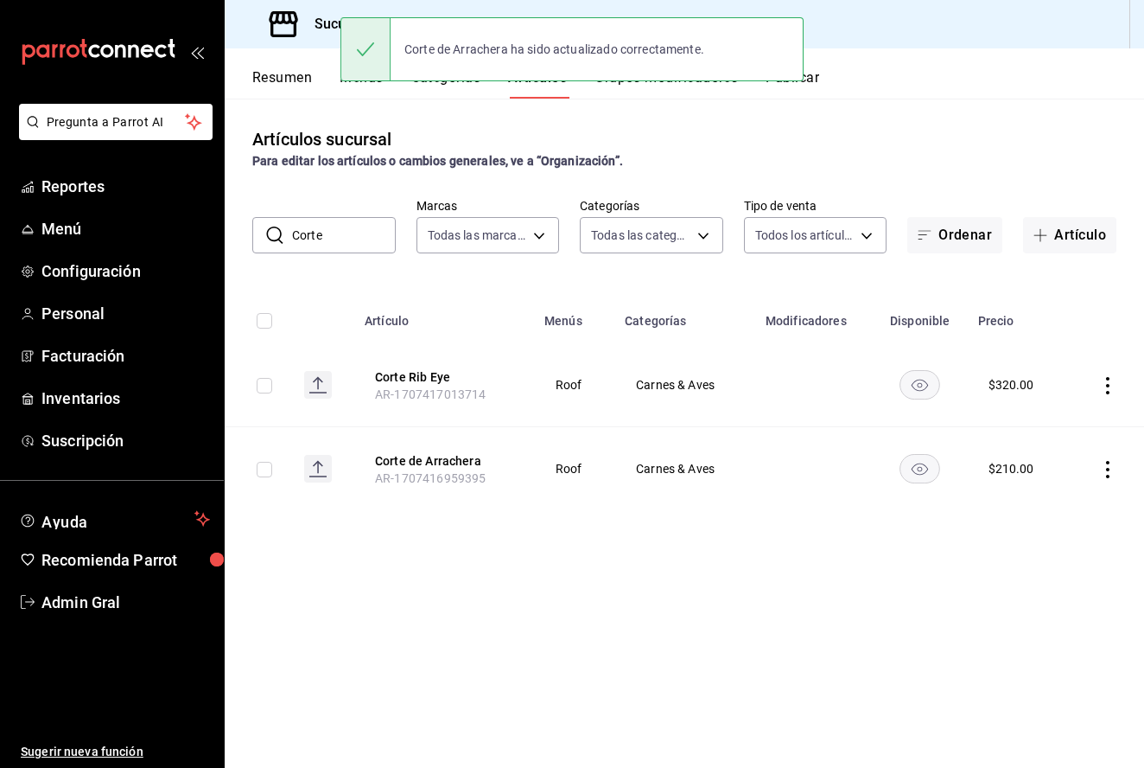
click at [336, 237] on input "Corte" at bounding box center [344, 235] width 104 height 35
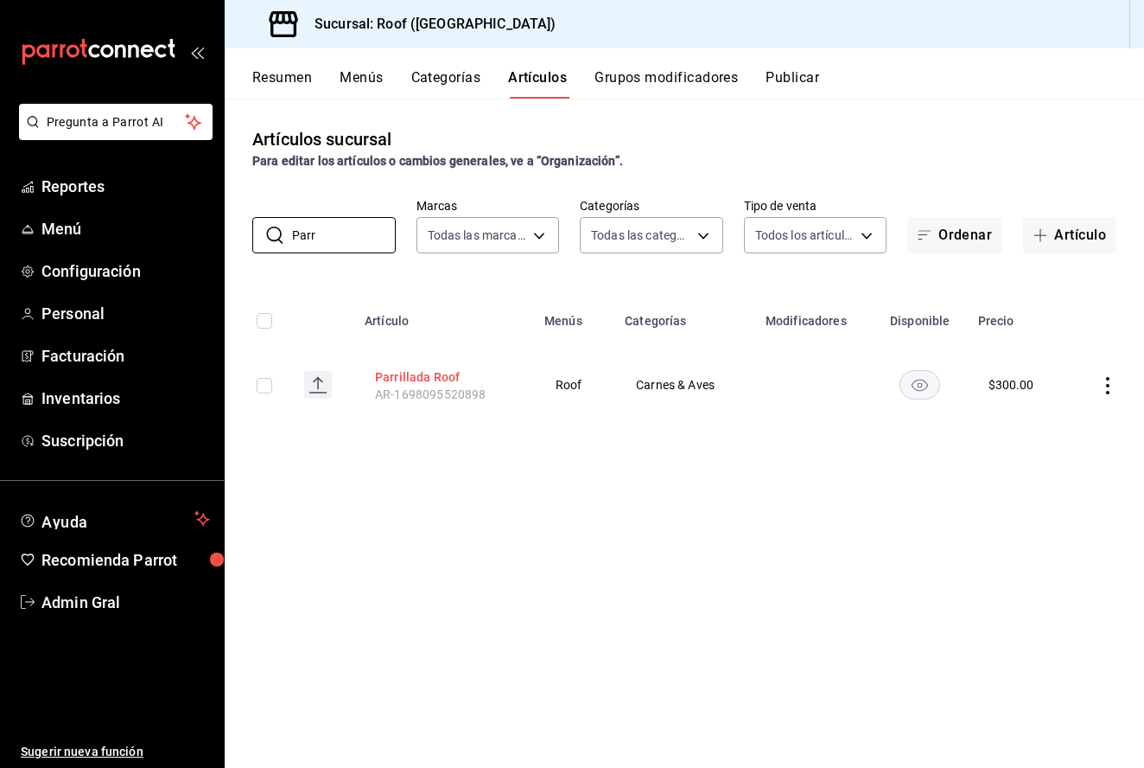
click at [411, 373] on button "Parrillada Roof" at bounding box center [444, 376] width 138 height 17
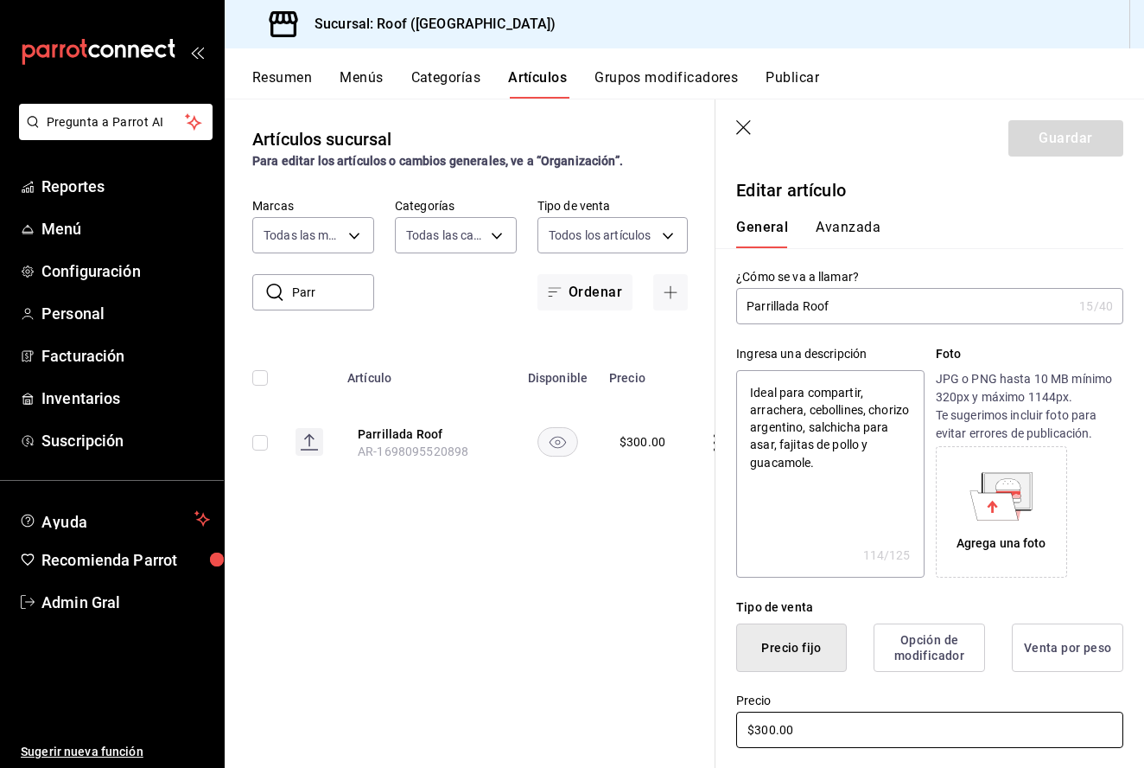
click at [769, 723] on input "$300.00" at bounding box center [929, 729] width 387 height 36
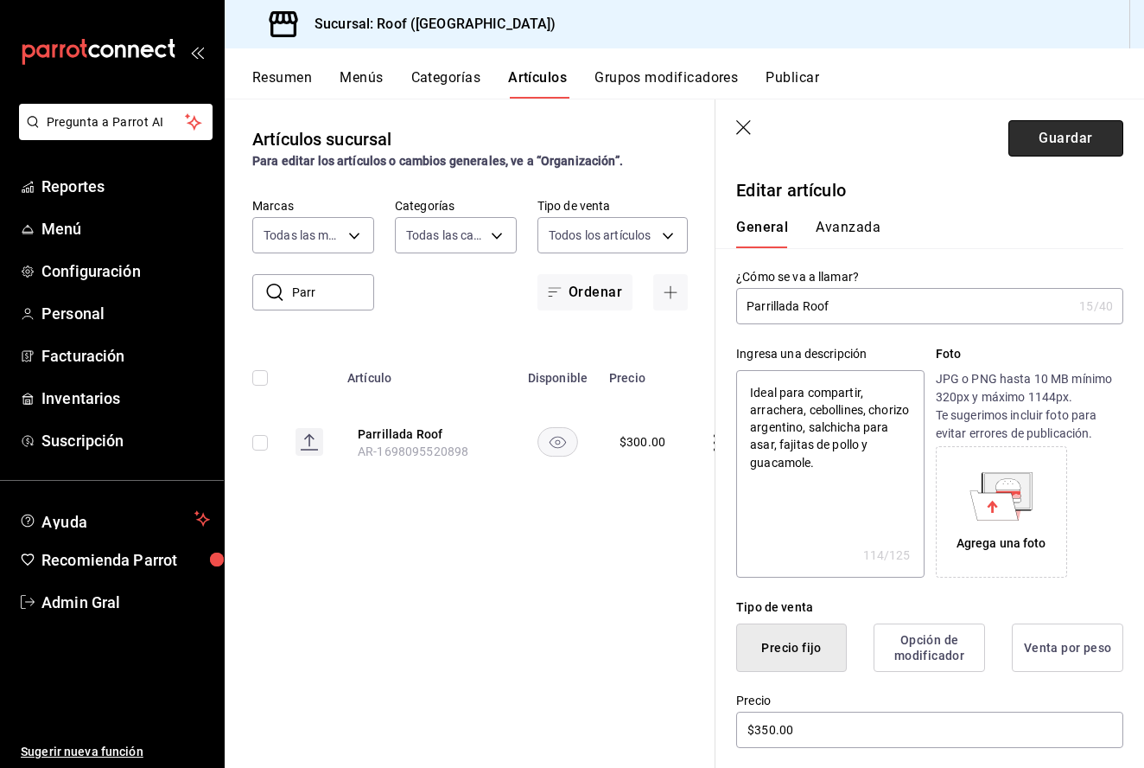
click at [1047, 136] on button "Guardar" at bounding box center [1066, 138] width 115 height 36
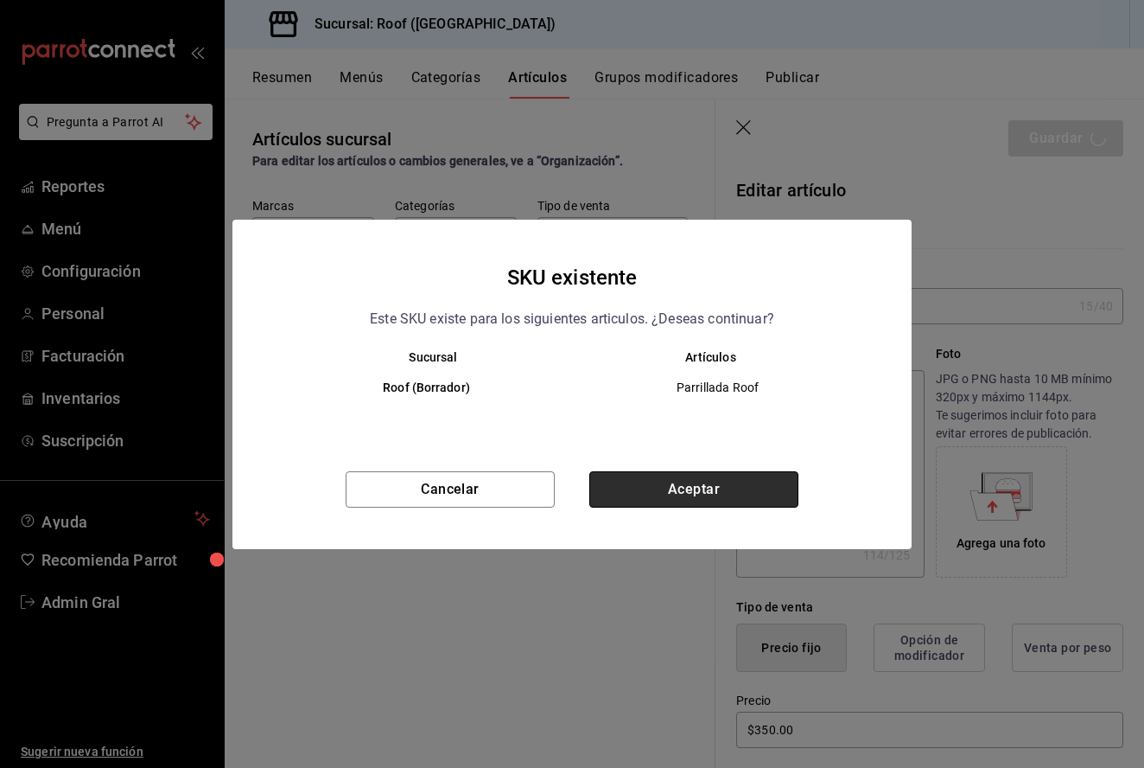
click at [686, 486] on button "Aceptar" at bounding box center [693, 489] width 209 height 36
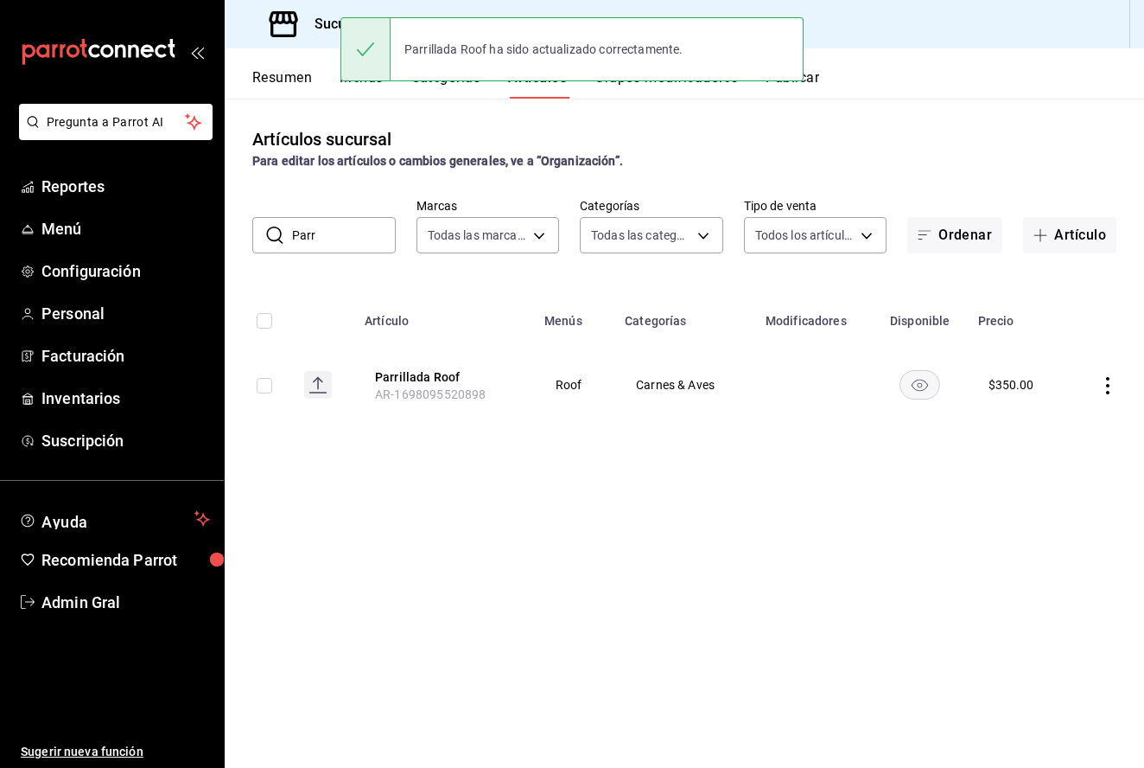
click at [325, 226] on input "Parr" at bounding box center [344, 235] width 104 height 35
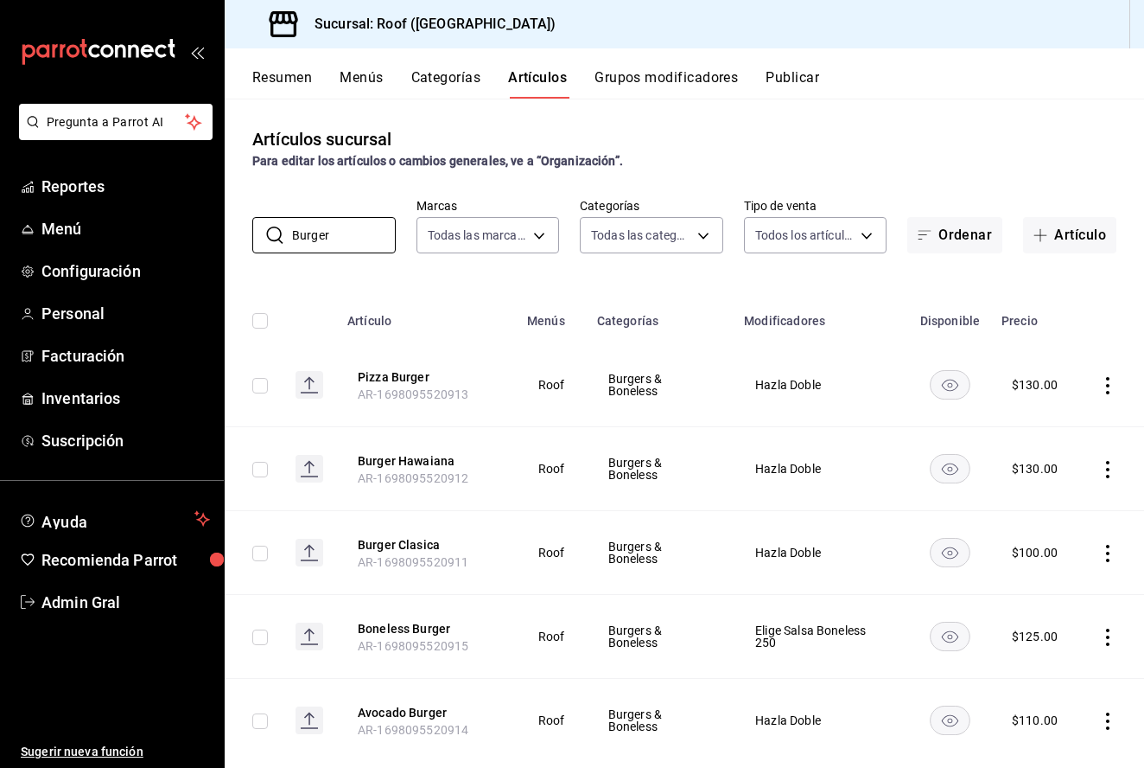
click at [1111, 380] on icon "actions" at bounding box center [1107, 385] width 17 height 17
click at [1054, 424] on span "Editar" at bounding box center [1056, 426] width 45 height 18
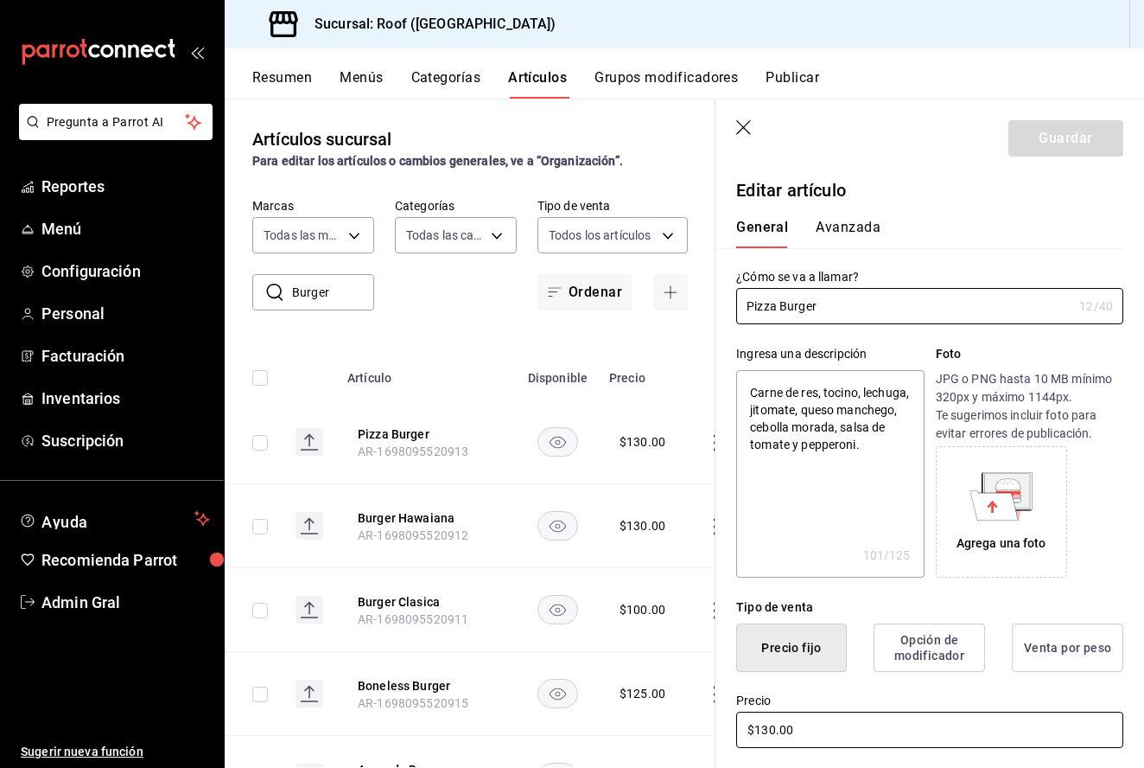
click at [773, 724] on input "$130.00" at bounding box center [929, 729] width 387 height 36
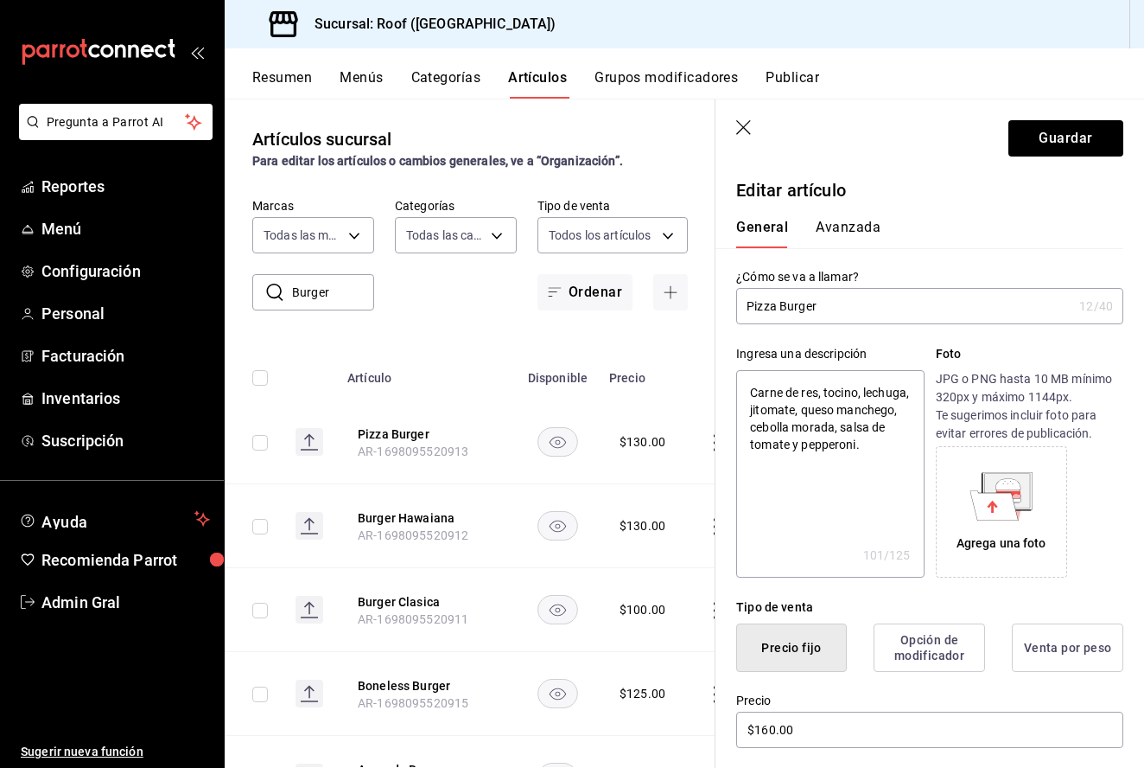
click at [1072, 117] on header "Guardar" at bounding box center [930, 134] width 429 height 71
click at [1072, 133] on button "Guardar" at bounding box center [1066, 138] width 115 height 36
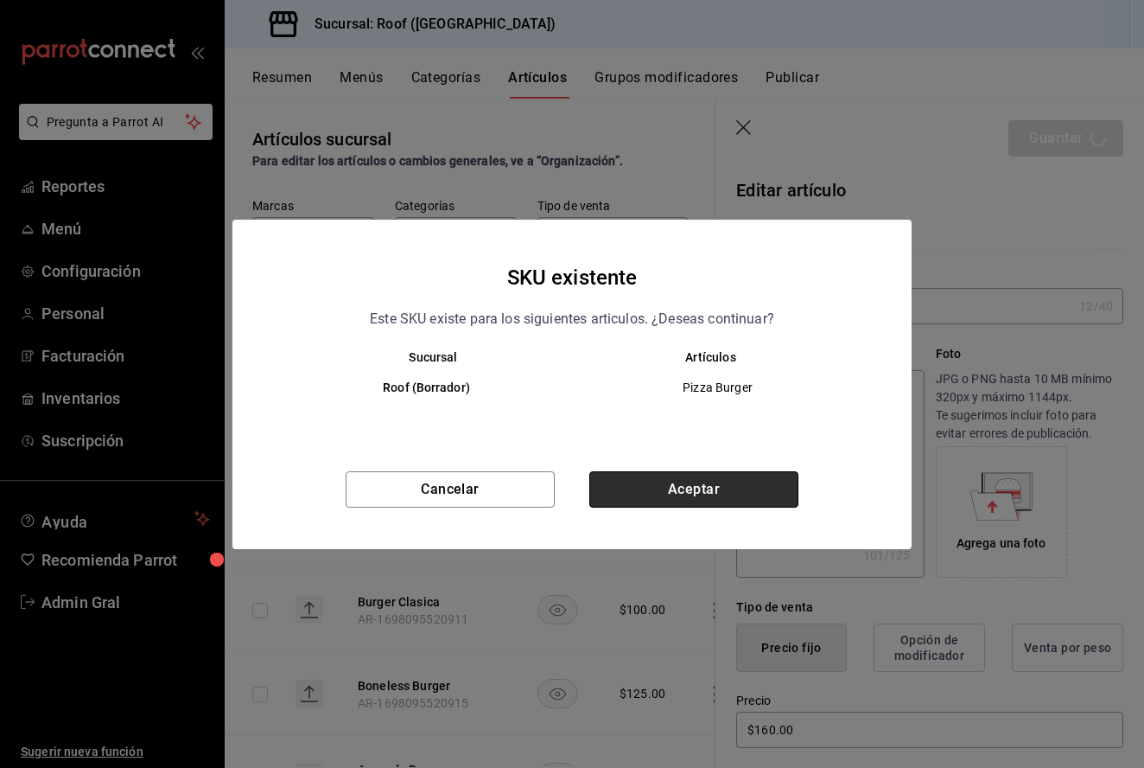
click at [621, 489] on button "Aceptar" at bounding box center [693, 489] width 209 height 36
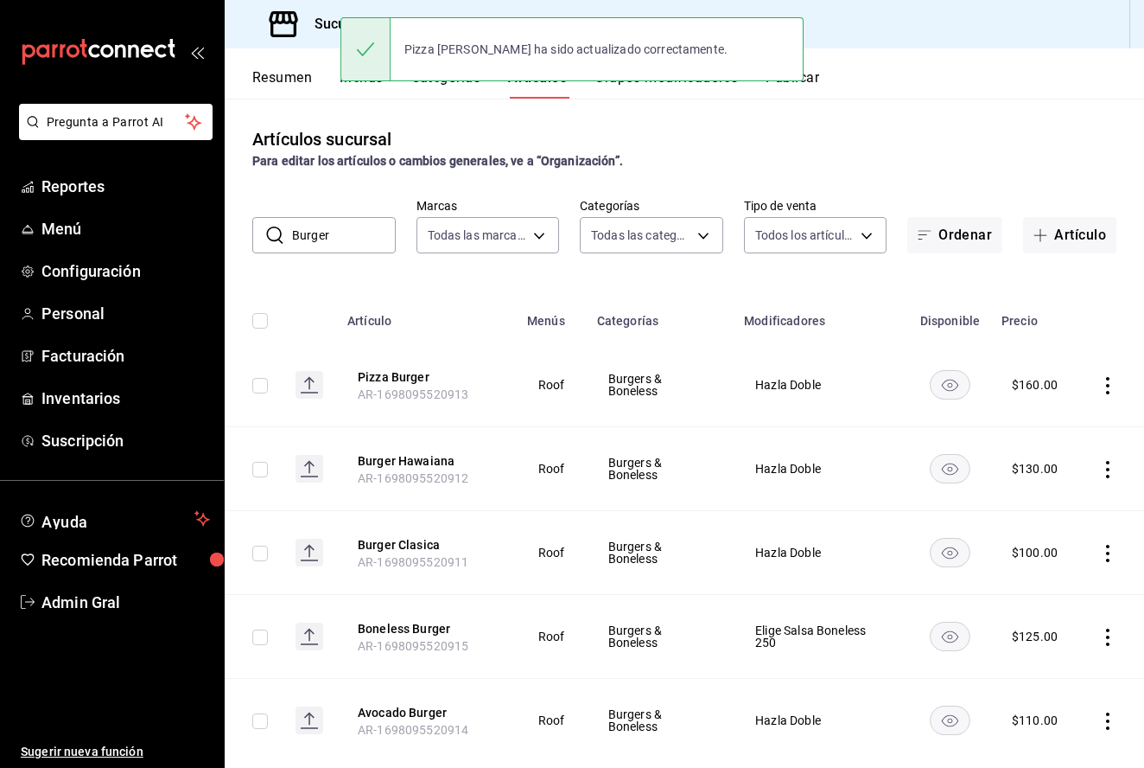
click at [1114, 461] on icon "actions" at bounding box center [1107, 469] width 17 height 17
click at [1054, 506] on span "Editar" at bounding box center [1056, 509] width 45 height 18
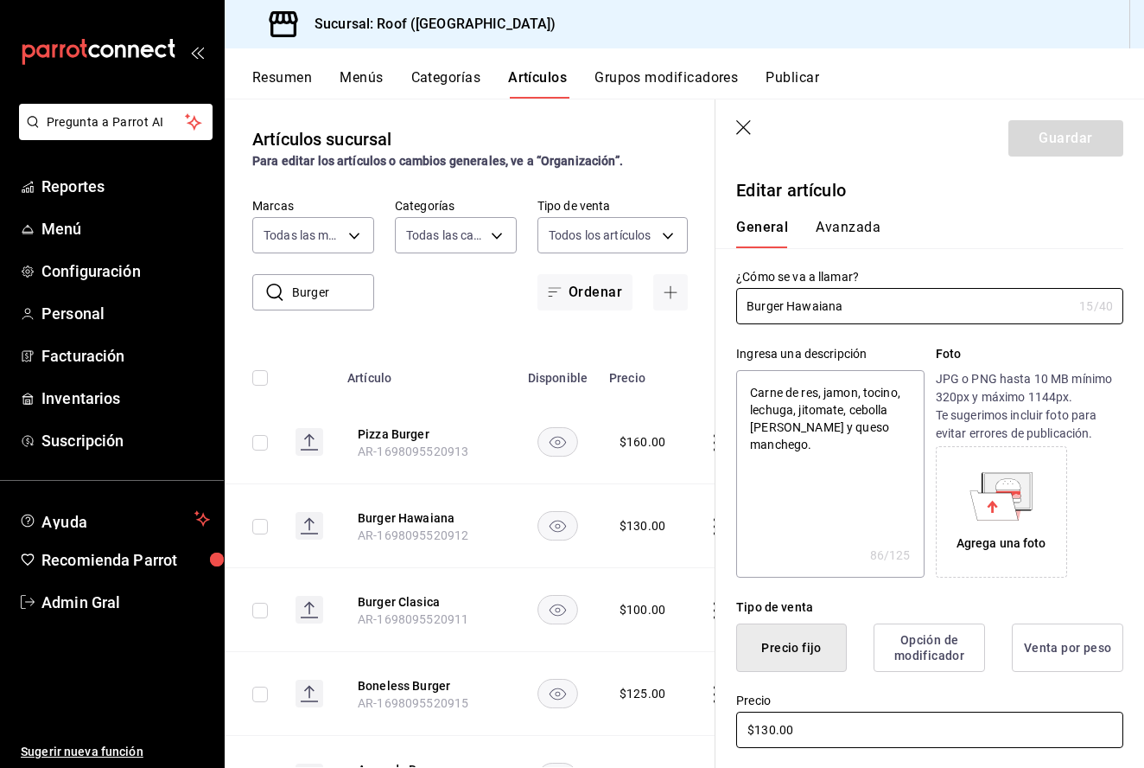
click at [768, 737] on input "$130.00" at bounding box center [929, 729] width 387 height 36
click at [770, 730] on input "$130.00" at bounding box center [929, 729] width 387 height 36
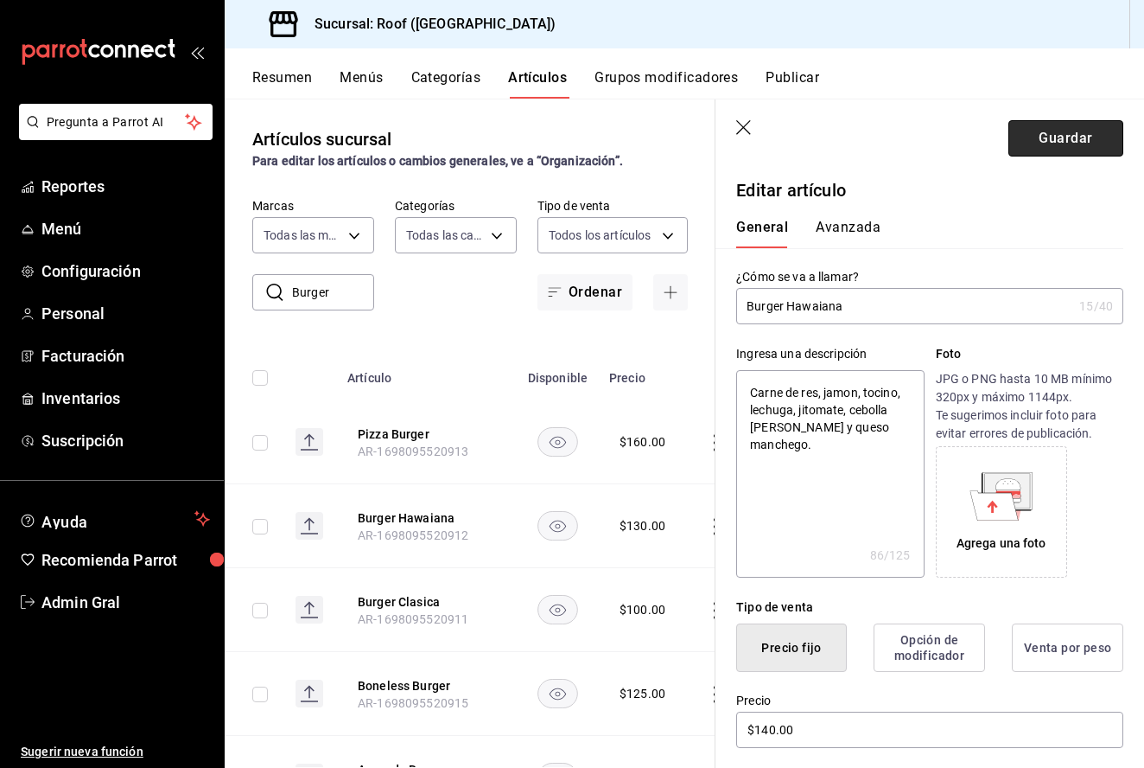
click at [1054, 155] on button "Guardar" at bounding box center [1066, 138] width 115 height 36
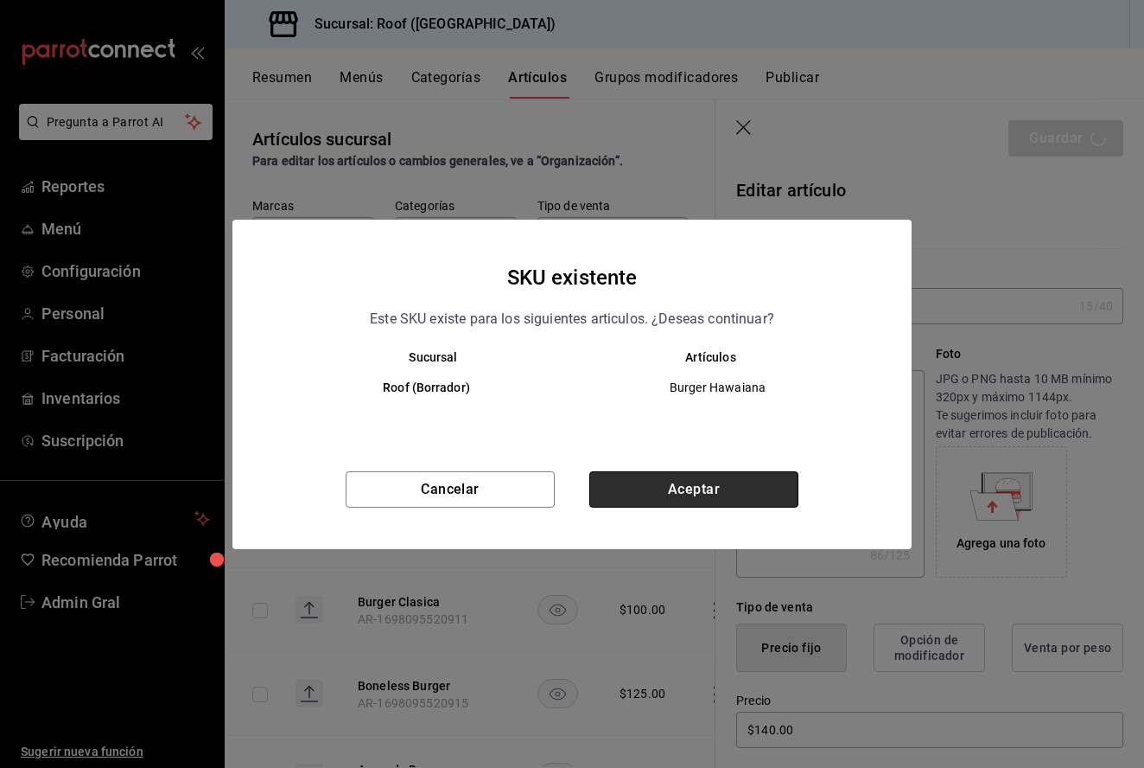
click at [640, 494] on button "Aceptar" at bounding box center [693, 489] width 209 height 36
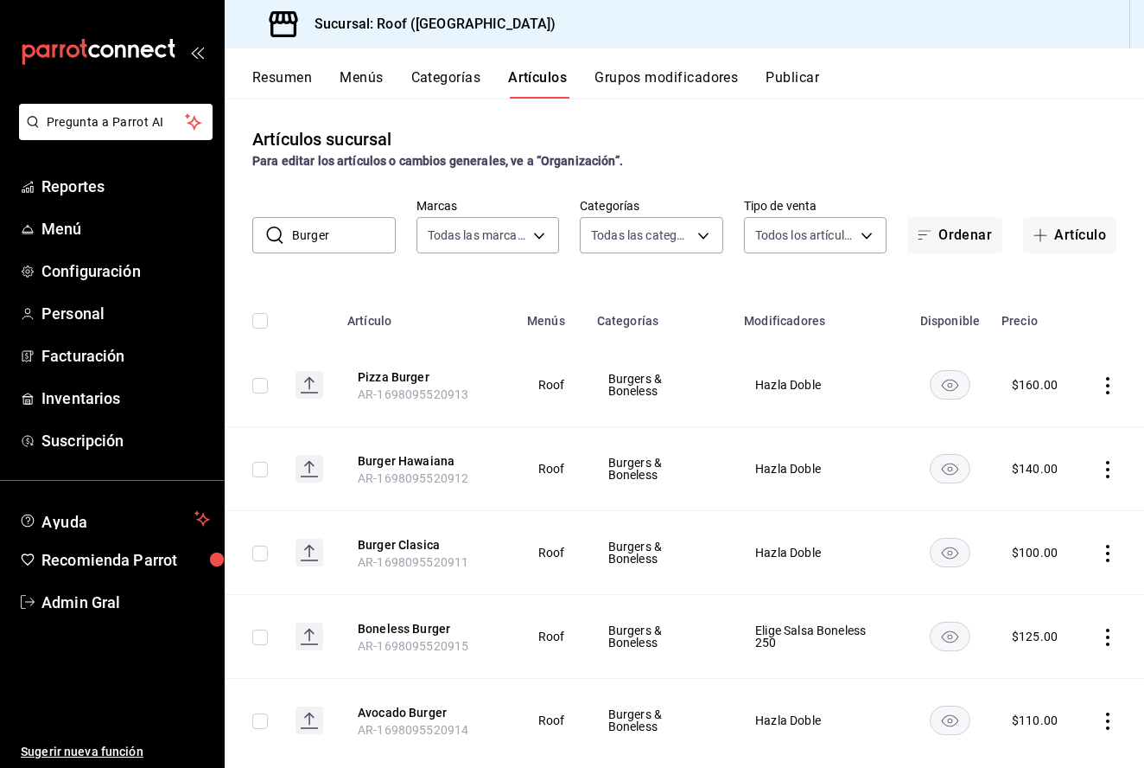
click at [1110, 555] on icon "actions" at bounding box center [1107, 553] width 17 height 17
click at [1050, 589] on span "Editar" at bounding box center [1056, 593] width 45 height 18
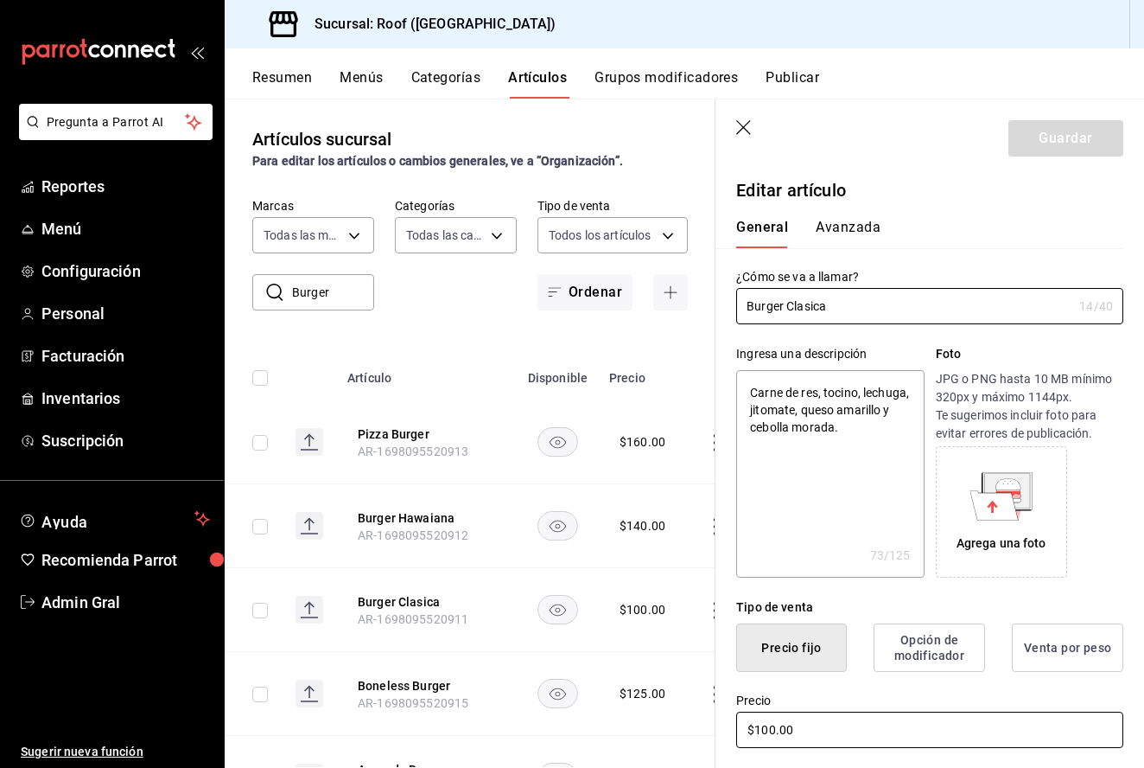
click at [769, 727] on input "$100.00" at bounding box center [929, 729] width 387 height 36
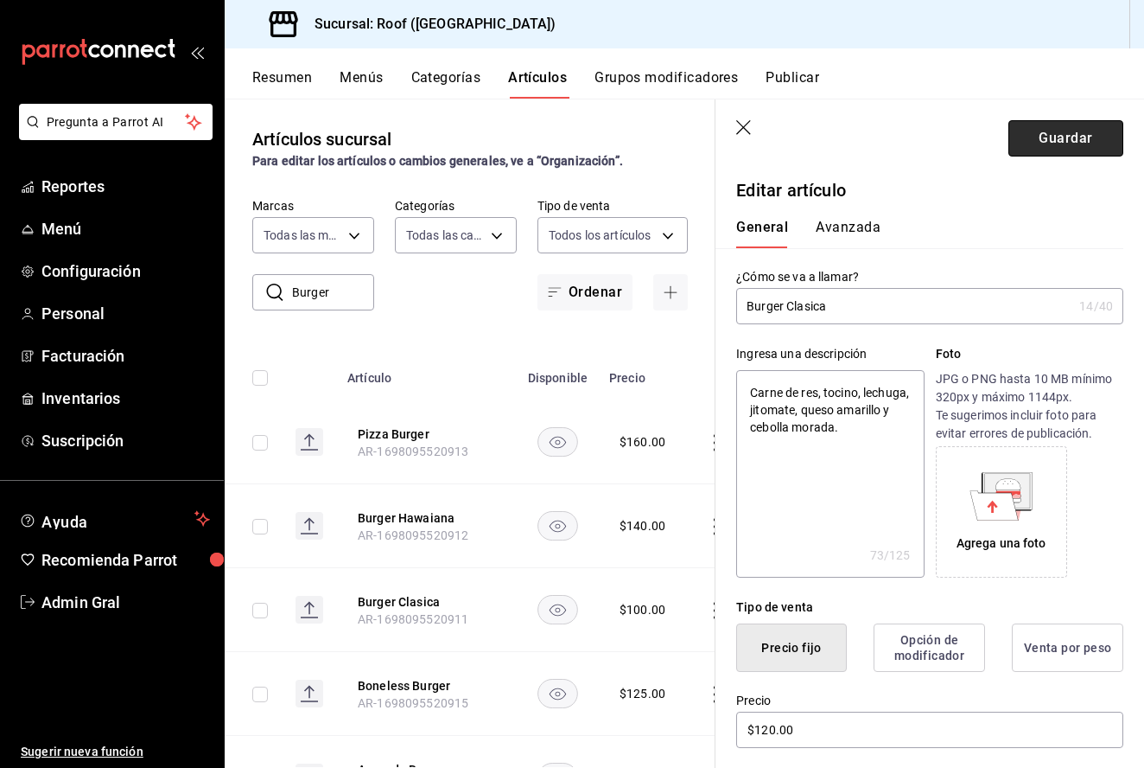
click at [1072, 137] on button "Guardar" at bounding box center [1066, 138] width 115 height 36
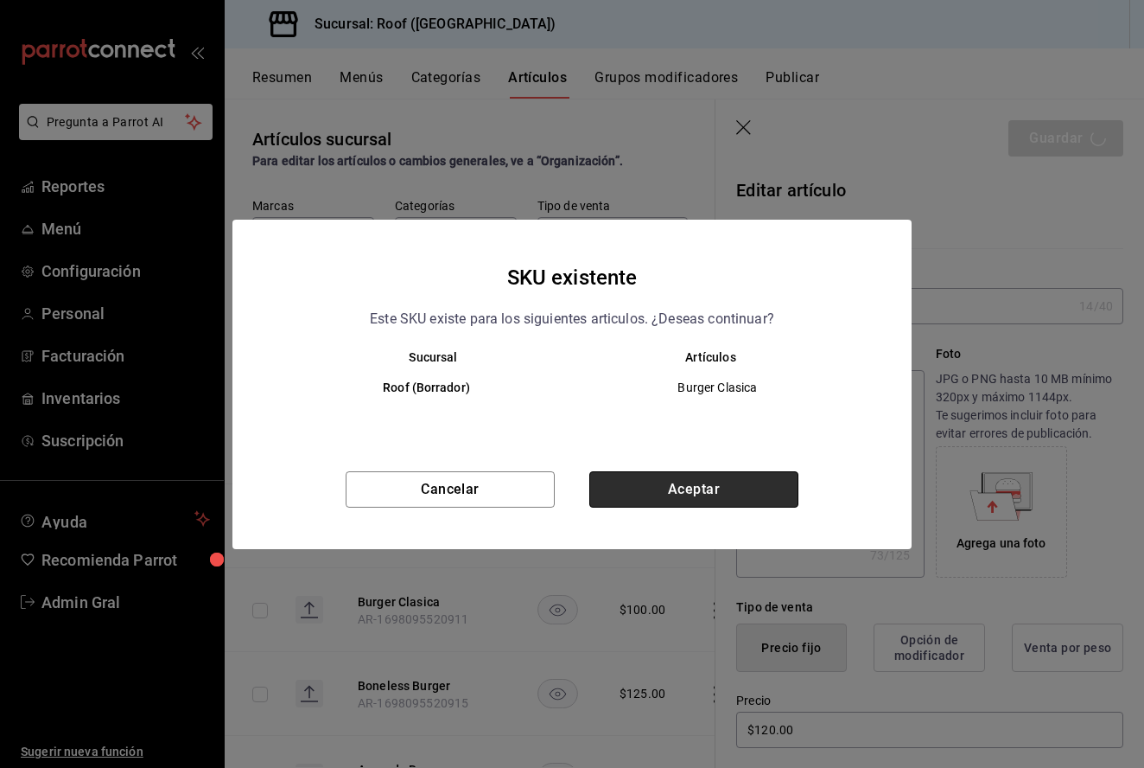
click at [671, 487] on button "Aceptar" at bounding box center [693, 489] width 209 height 36
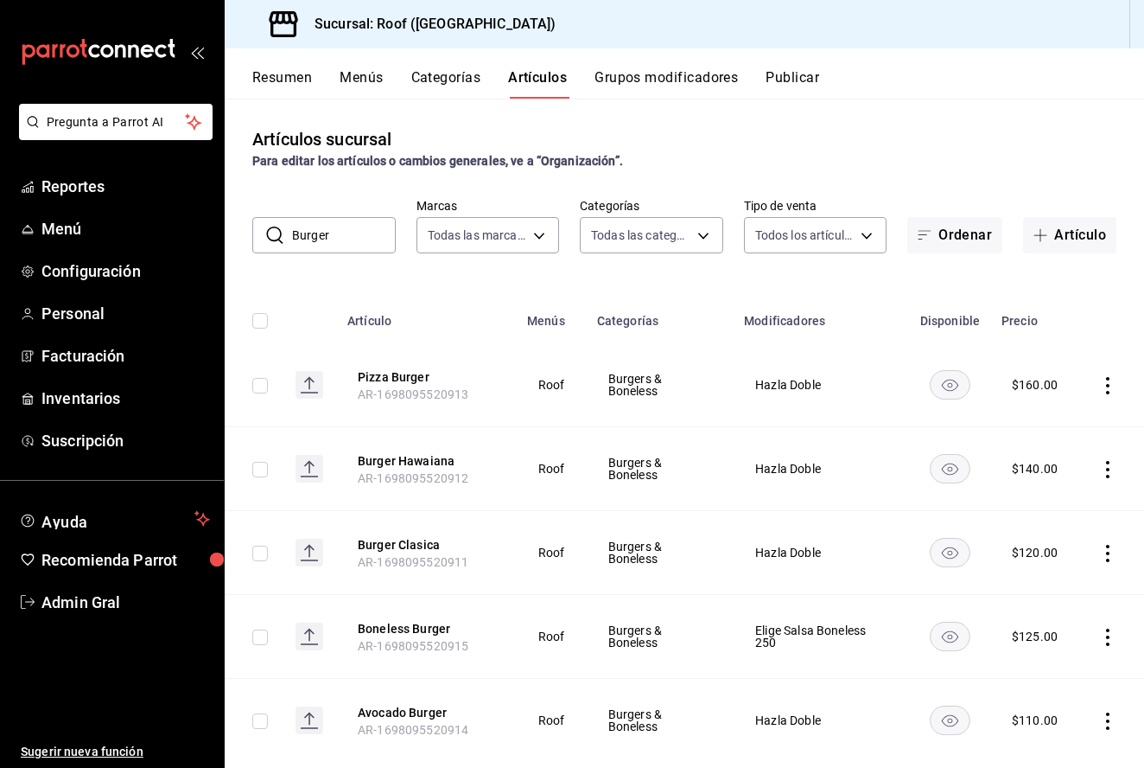
click at [1105, 639] on icon "actions" at bounding box center [1107, 636] width 17 height 17
click at [1042, 657] on span "Editar" at bounding box center [1056, 651] width 45 height 18
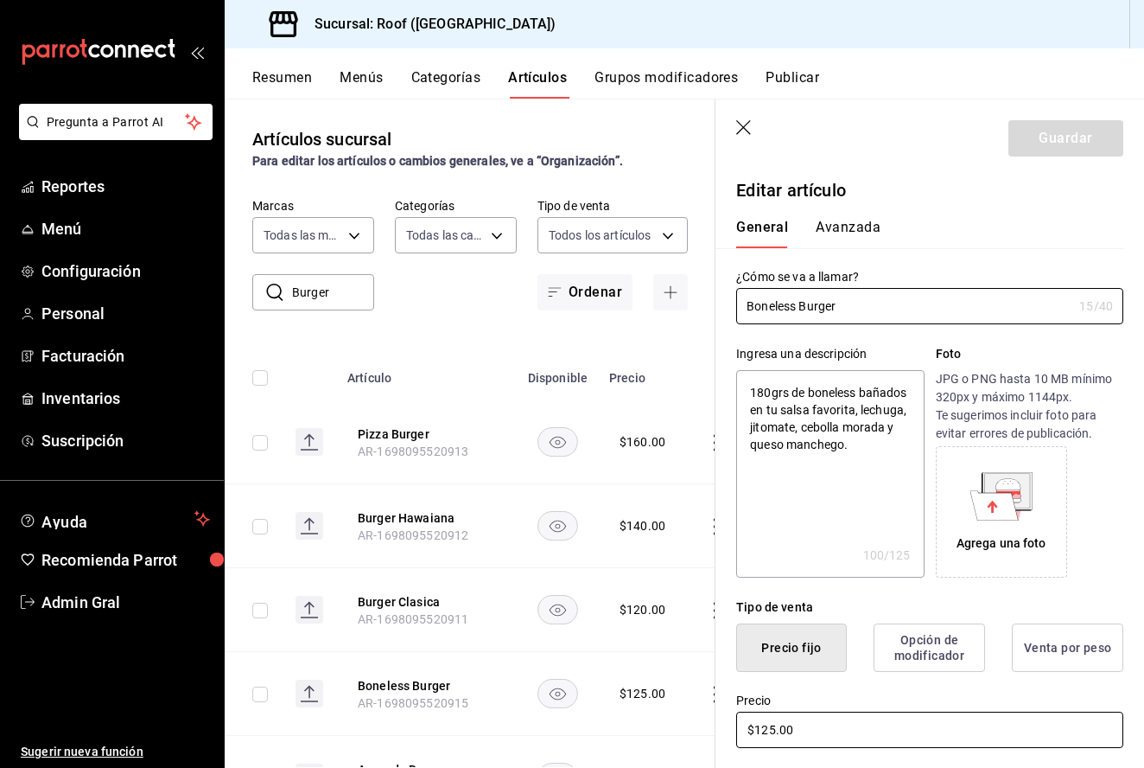
click at [773, 720] on input "$125.00" at bounding box center [929, 729] width 387 height 36
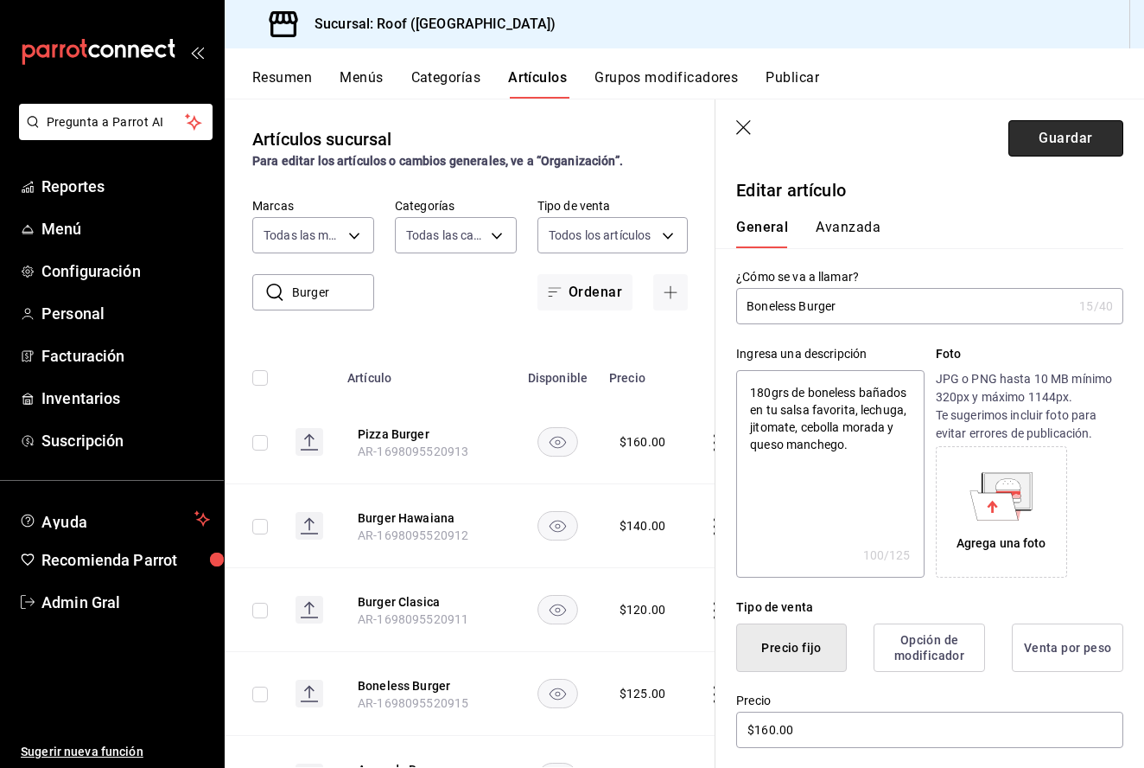
click at [1029, 144] on button "Guardar" at bounding box center [1066, 138] width 115 height 36
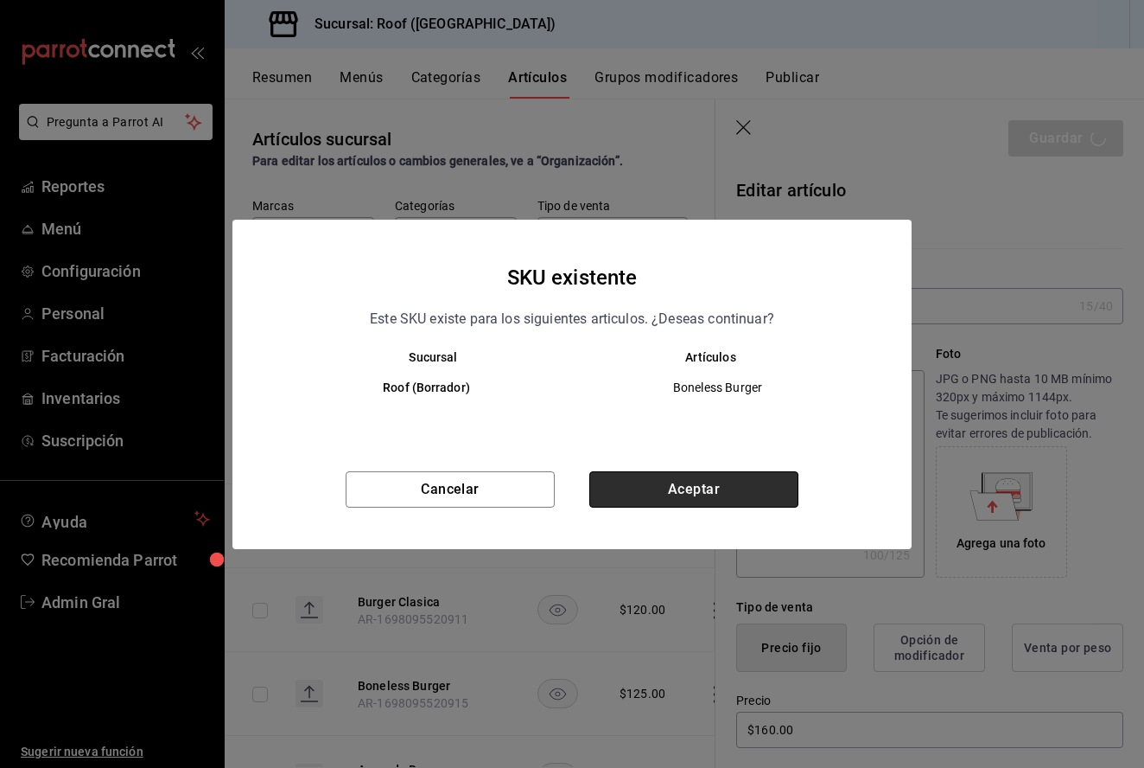
click at [685, 490] on button "Aceptar" at bounding box center [693, 489] width 209 height 36
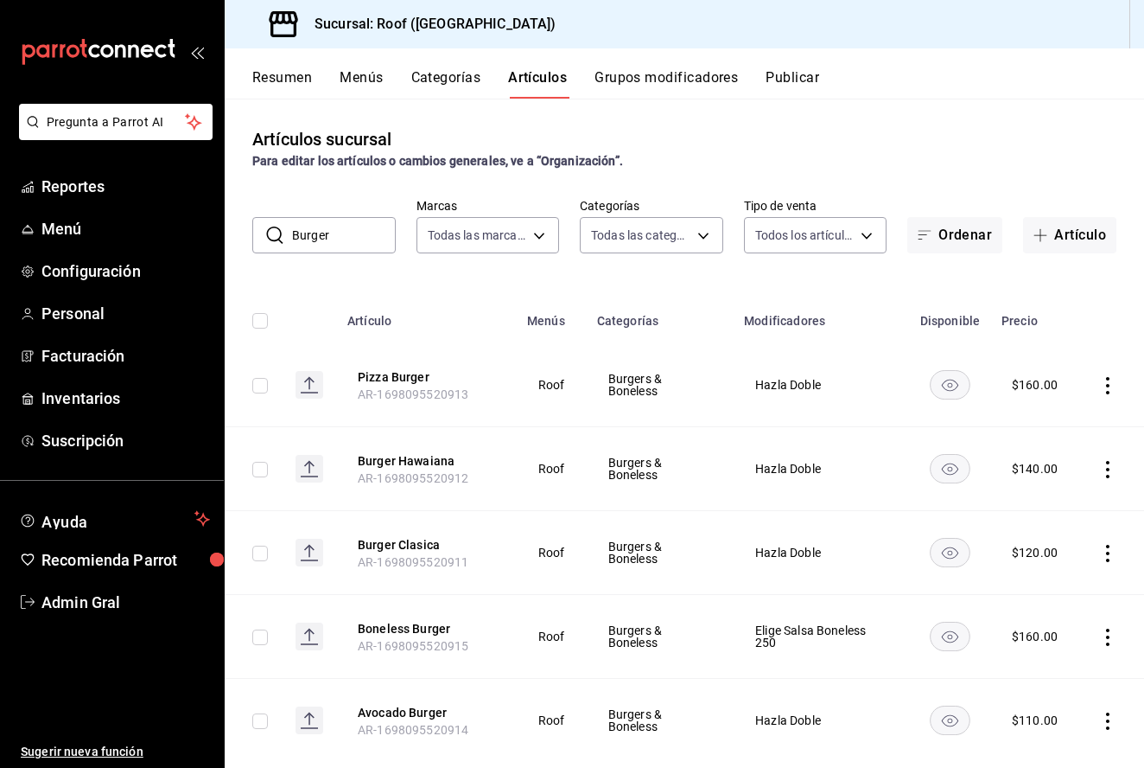
click at [1104, 723] on icon "actions" at bounding box center [1107, 720] width 17 height 17
click at [1048, 647] on span "Editar" at bounding box center [1056, 651] width 45 height 18
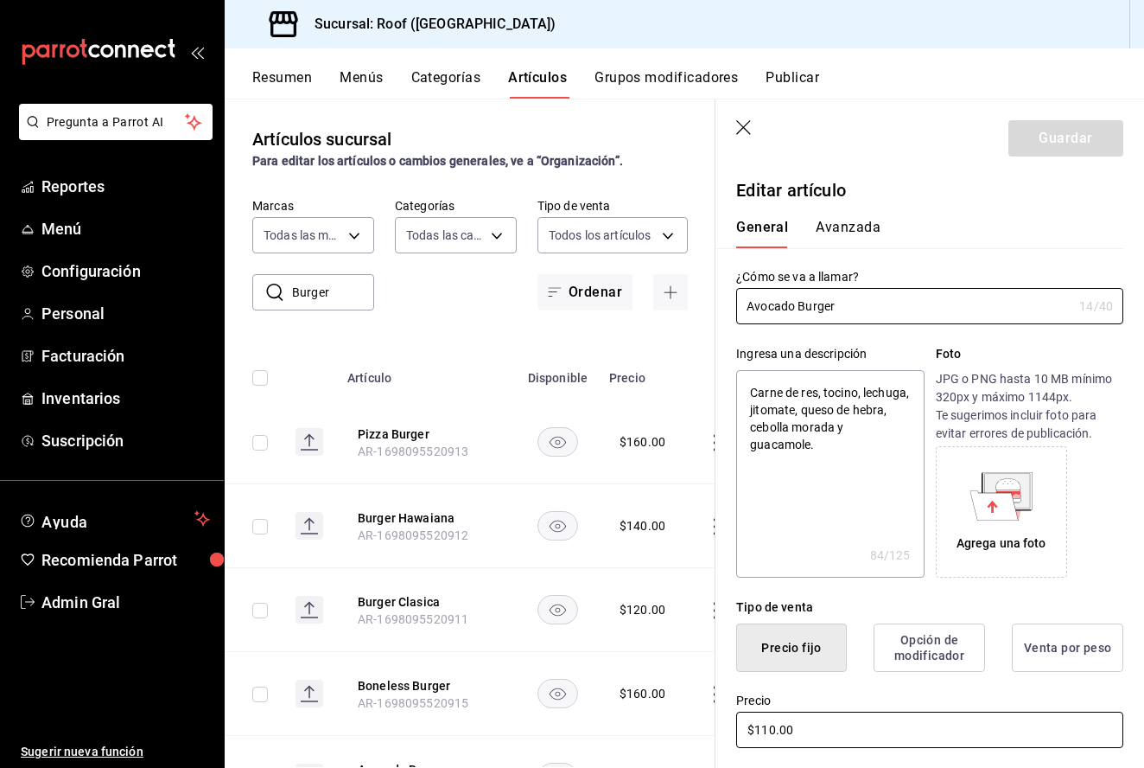
click at [773, 733] on input "$110.00" at bounding box center [929, 729] width 387 height 36
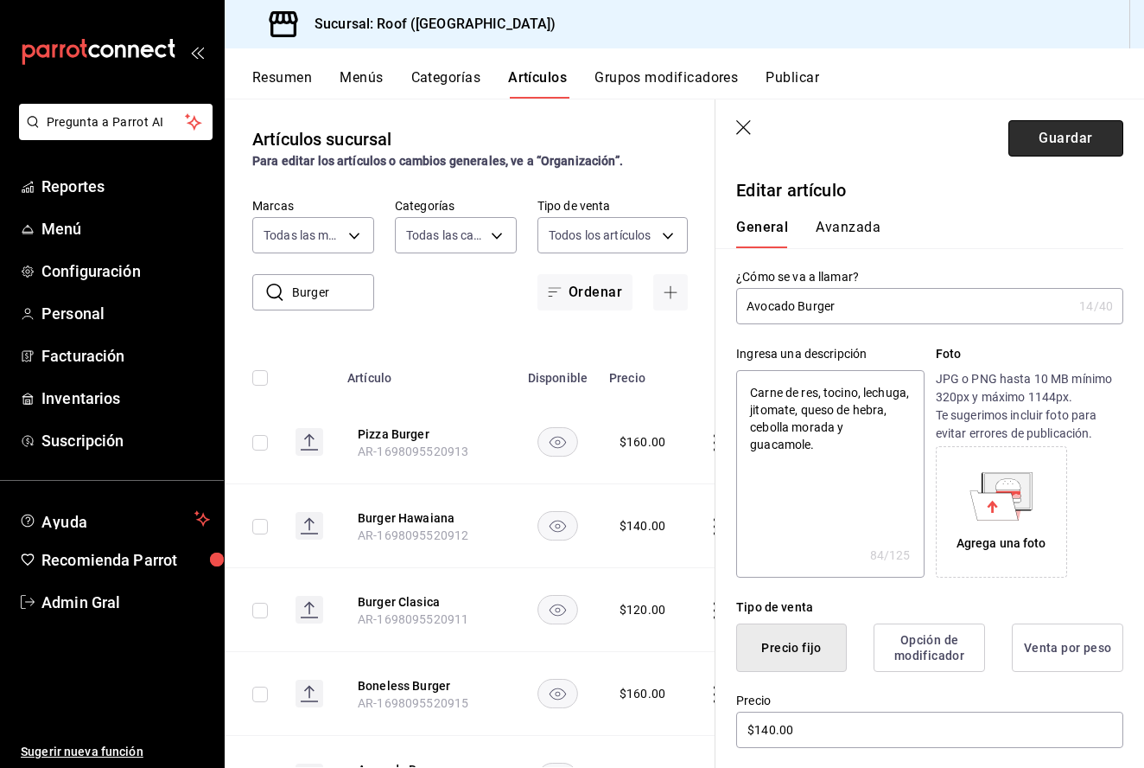
click at [1067, 139] on button "Guardar" at bounding box center [1066, 138] width 115 height 36
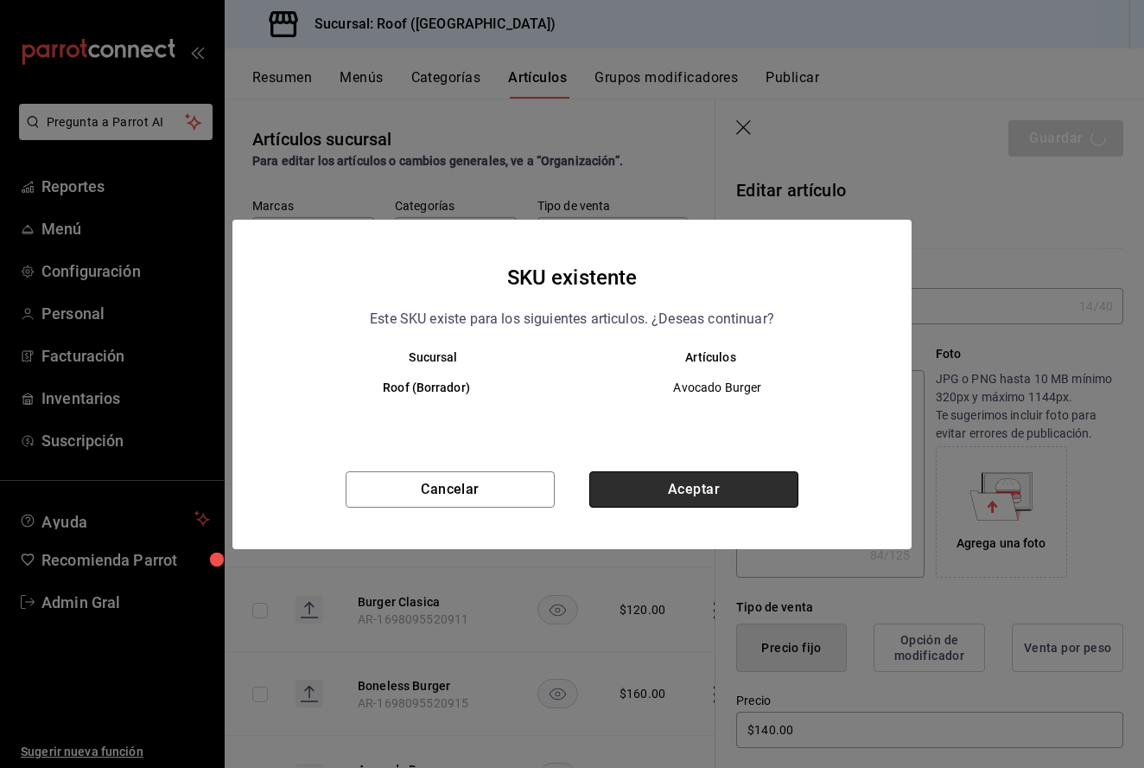
click at [694, 474] on button "Aceptar" at bounding box center [693, 489] width 209 height 36
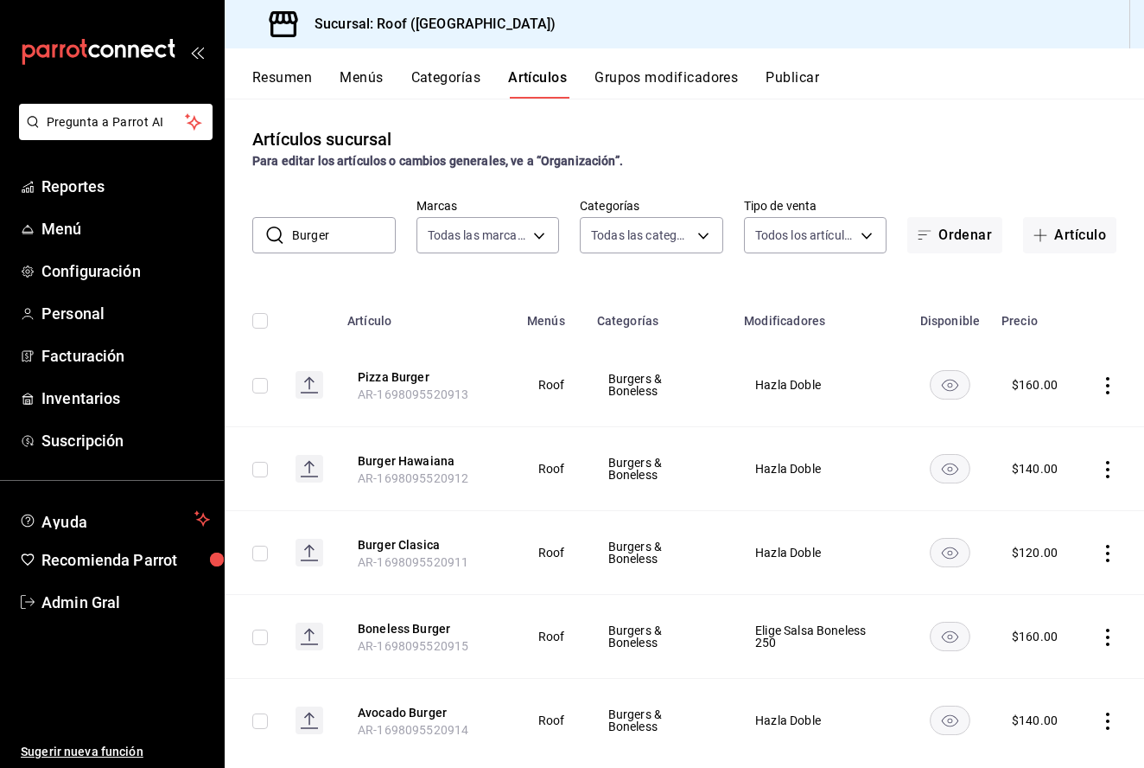
click at [346, 229] on input "Burger" at bounding box center [344, 235] width 104 height 35
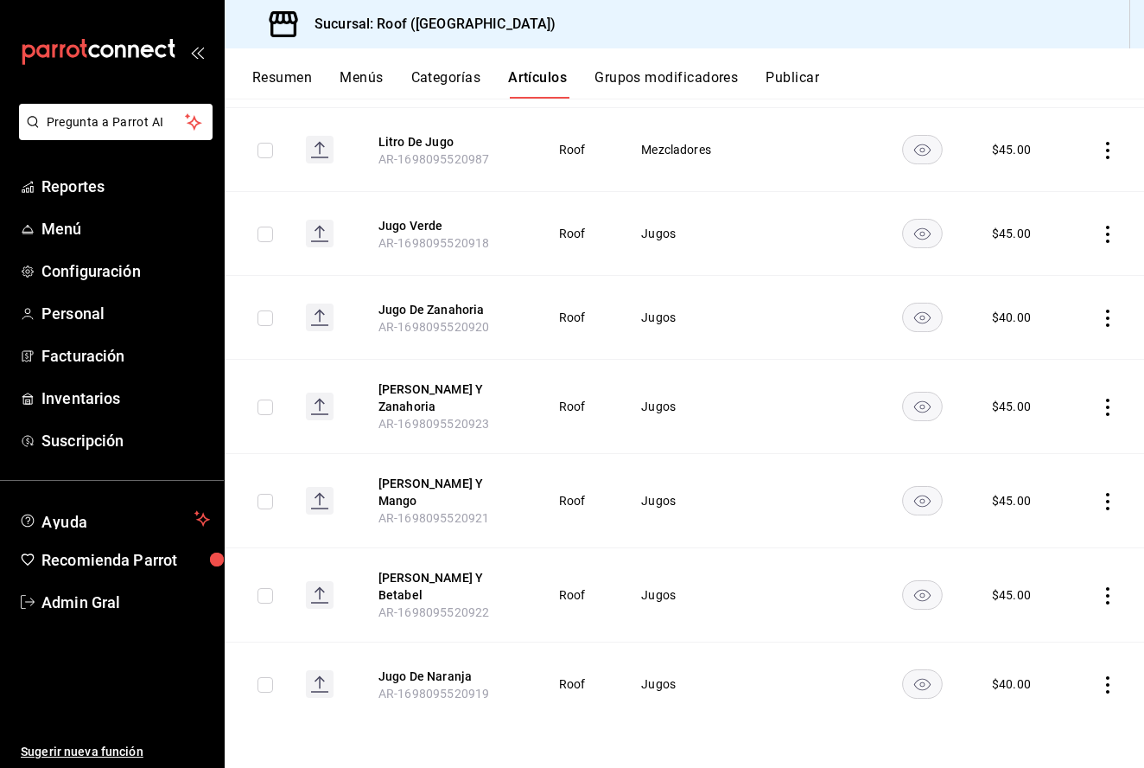
scroll to position [329, 0]
click at [1118, 682] on td at bounding box center [1106, 684] width 78 height 84
click at [1105, 682] on icon "actions" at bounding box center [1107, 684] width 17 height 17
click at [1073, 662] on li "Editar" at bounding box center [1041, 651] width 104 height 35
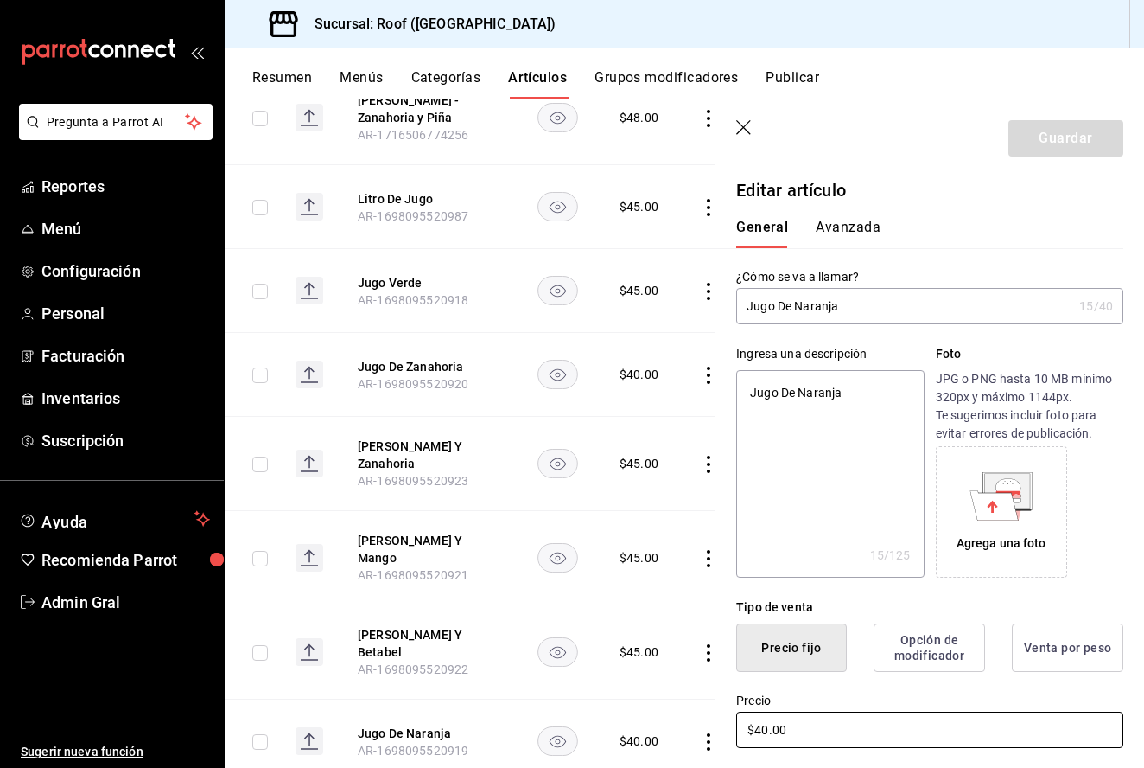
click at [772, 723] on input "$40.00" at bounding box center [929, 729] width 387 height 36
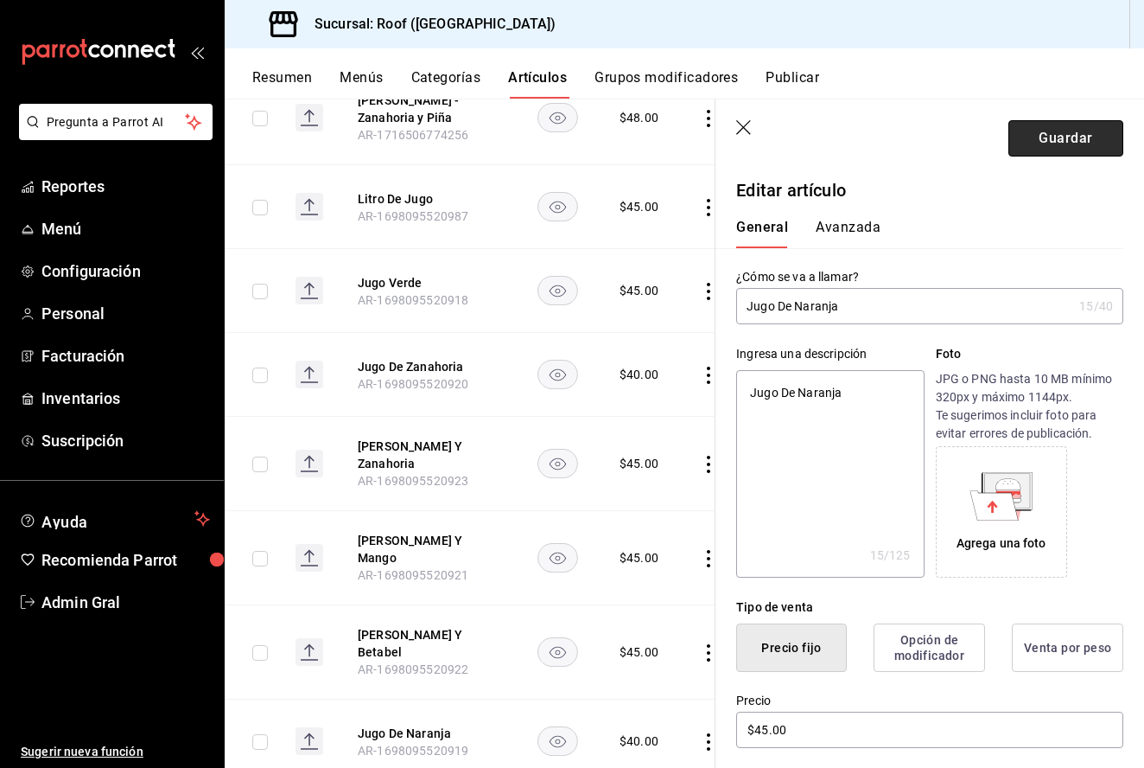
click at [1055, 144] on button "Guardar" at bounding box center [1066, 138] width 115 height 36
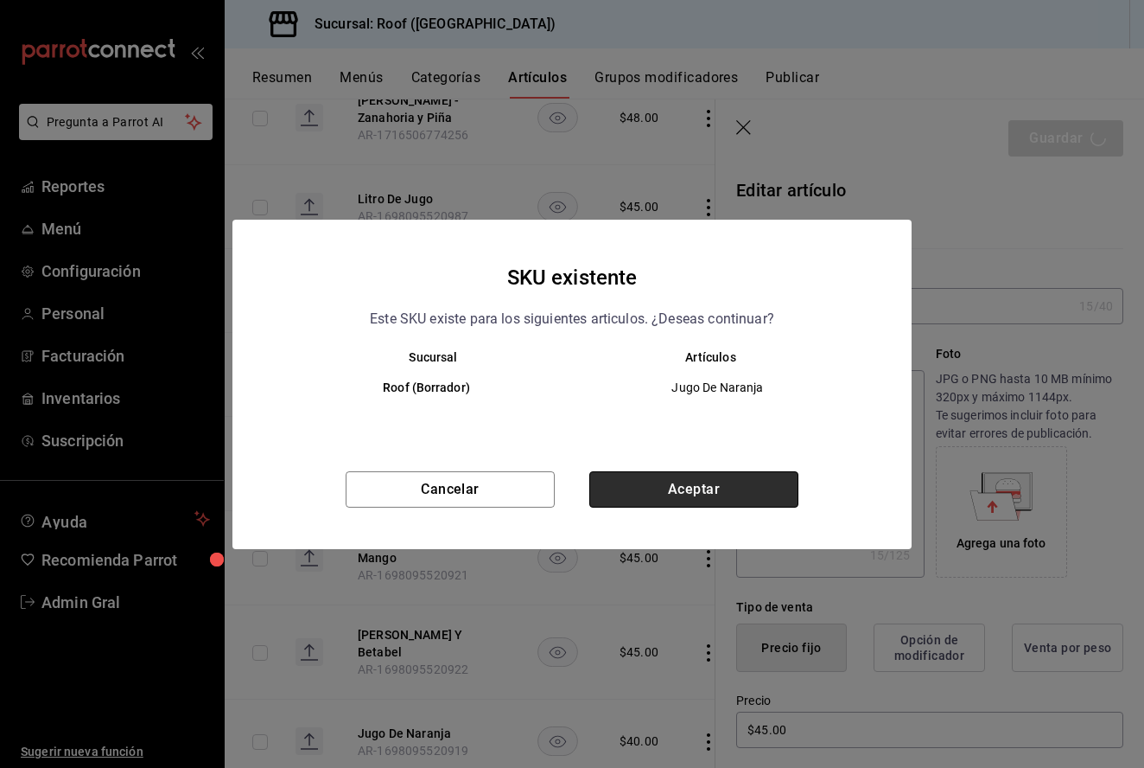
click at [709, 500] on button "Aceptar" at bounding box center [693, 489] width 209 height 36
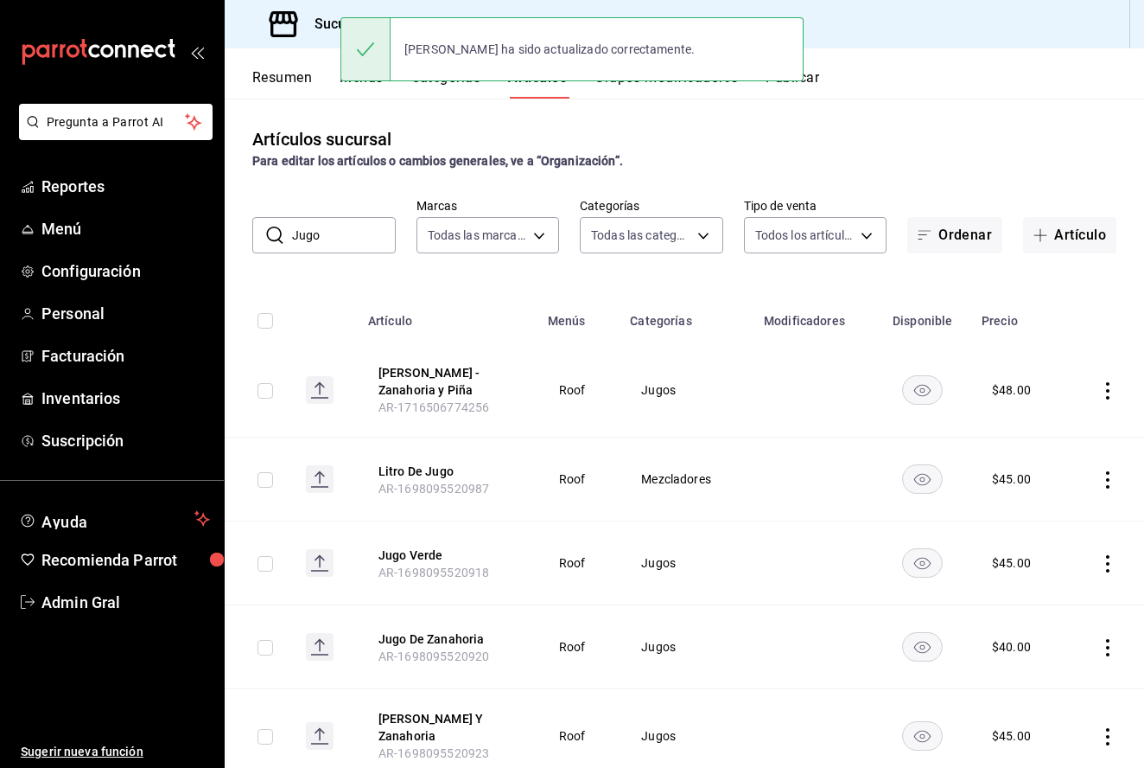
click at [358, 233] on input "Jugo" at bounding box center [344, 235] width 104 height 35
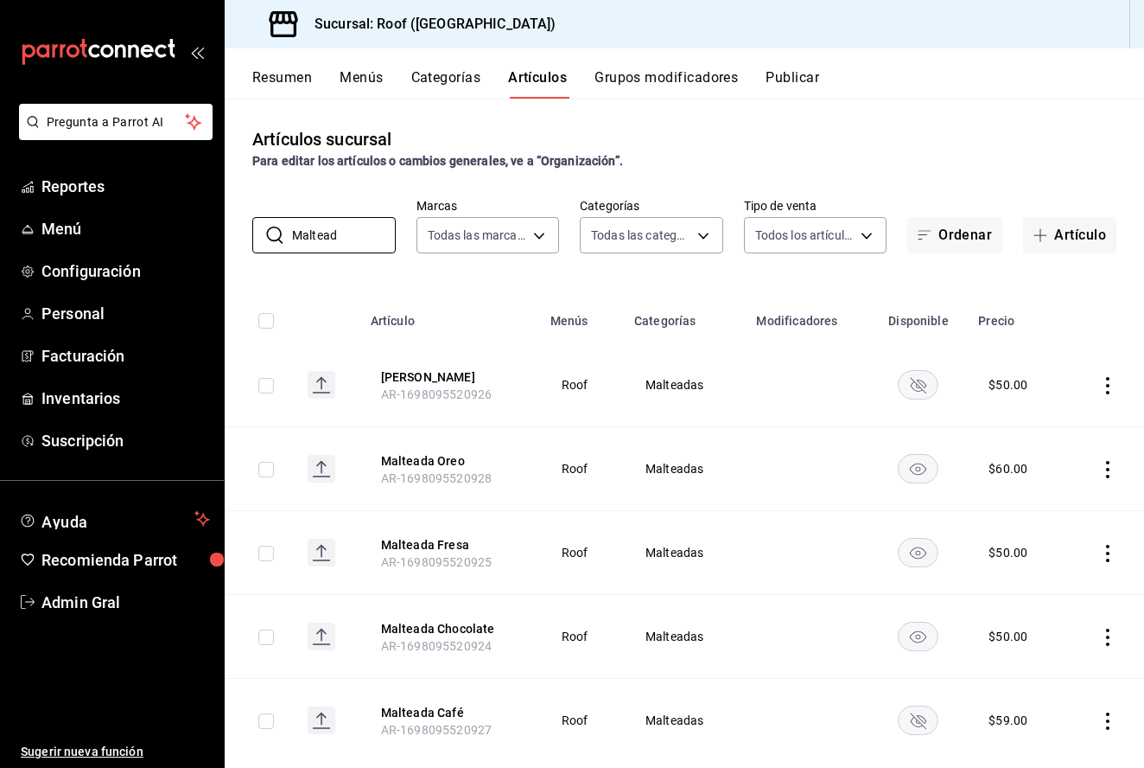
click at [1109, 385] on icon "actions" at bounding box center [1107, 385] width 3 height 17
click at [1054, 487] on li "Eliminar" at bounding box center [1041, 496] width 104 height 35
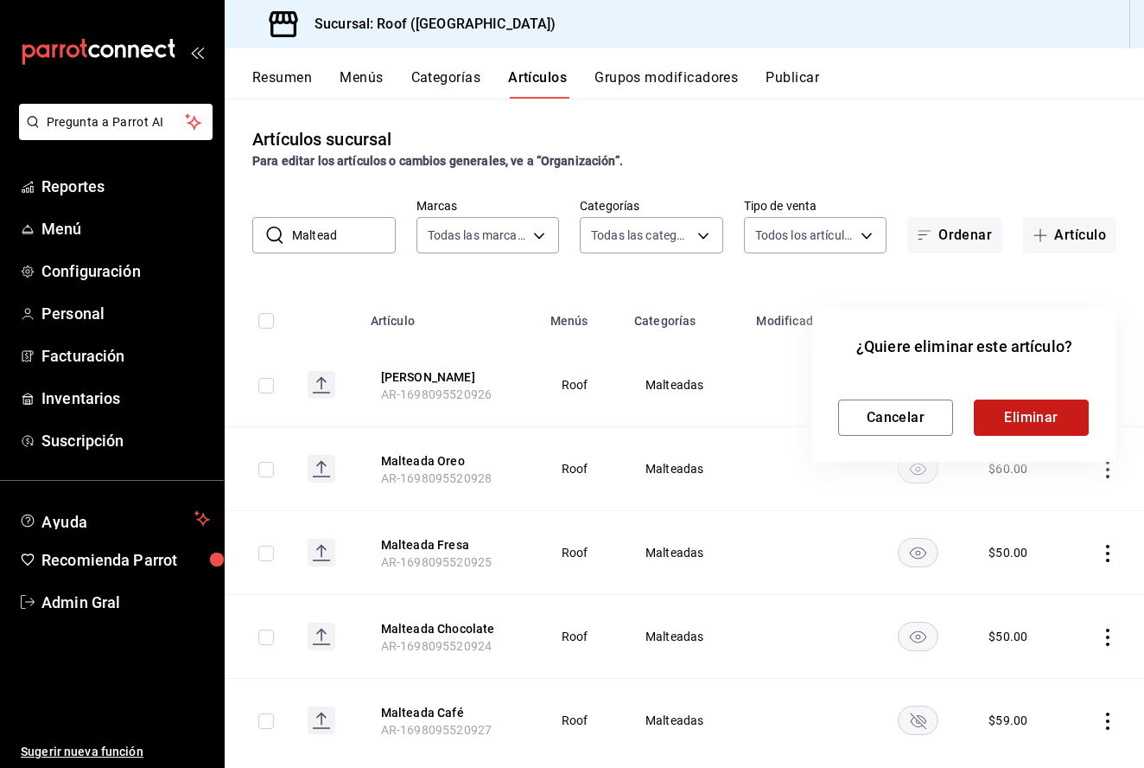
click at [1042, 416] on button "Eliminar" at bounding box center [1031, 417] width 115 height 36
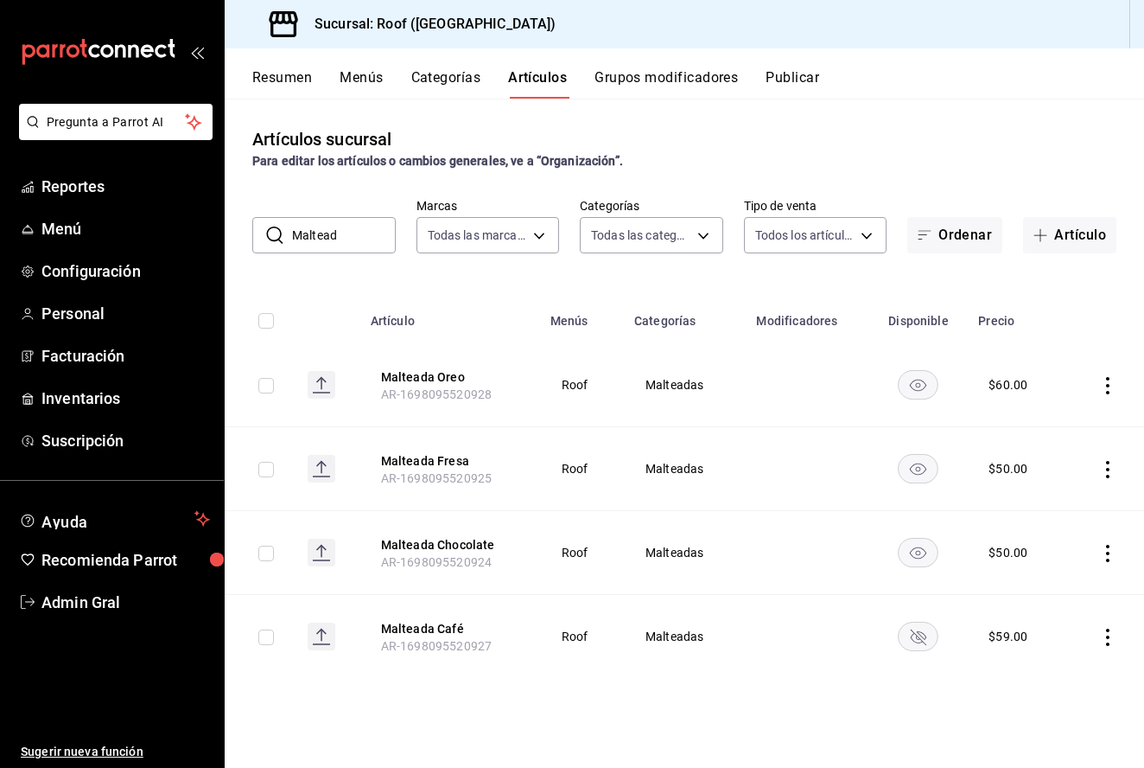
click at [1112, 468] on icon "actions" at bounding box center [1107, 469] width 17 height 17
click at [1061, 517] on span "Editar" at bounding box center [1056, 509] width 45 height 18
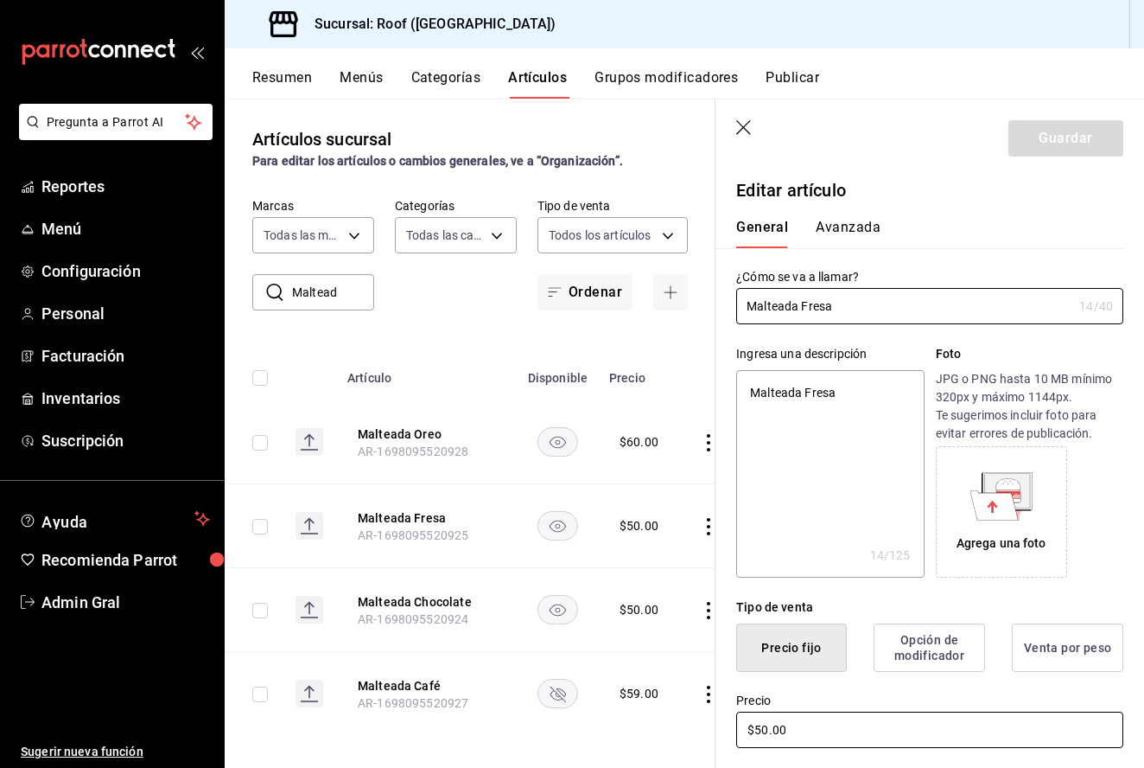
click at [763, 723] on input "$50.00" at bounding box center [929, 729] width 387 height 36
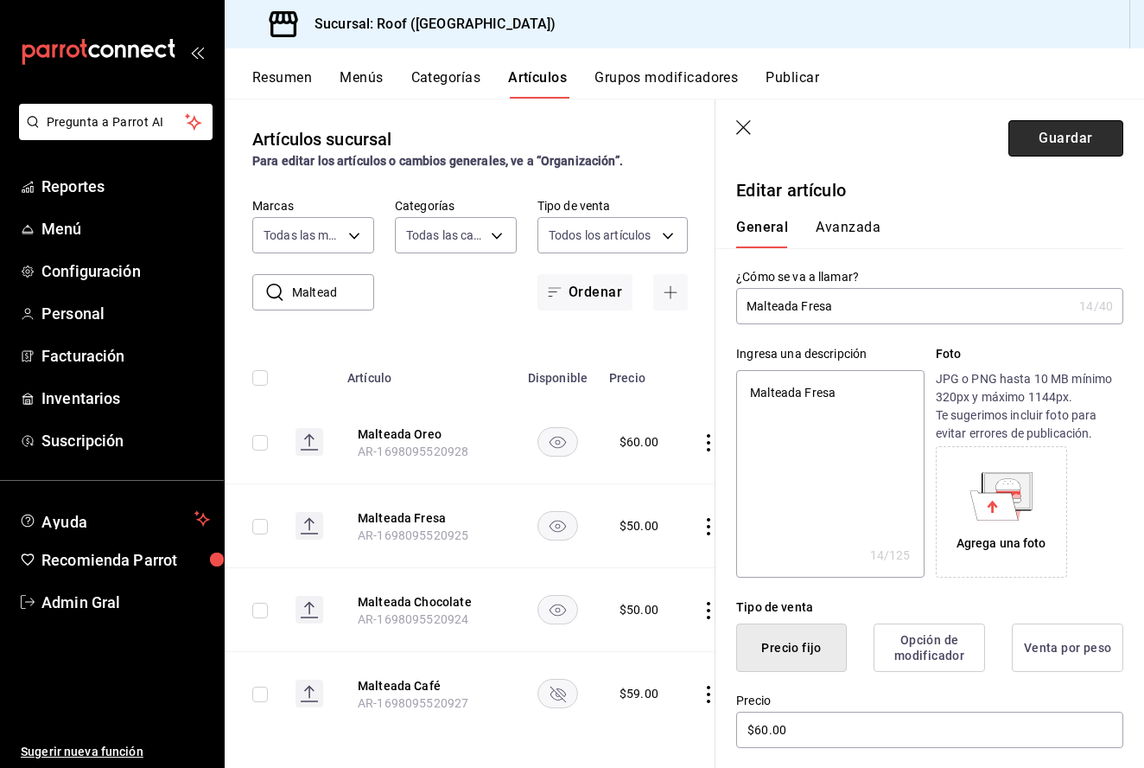
click at [1075, 143] on button "Guardar" at bounding box center [1066, 138] width 115 height 36
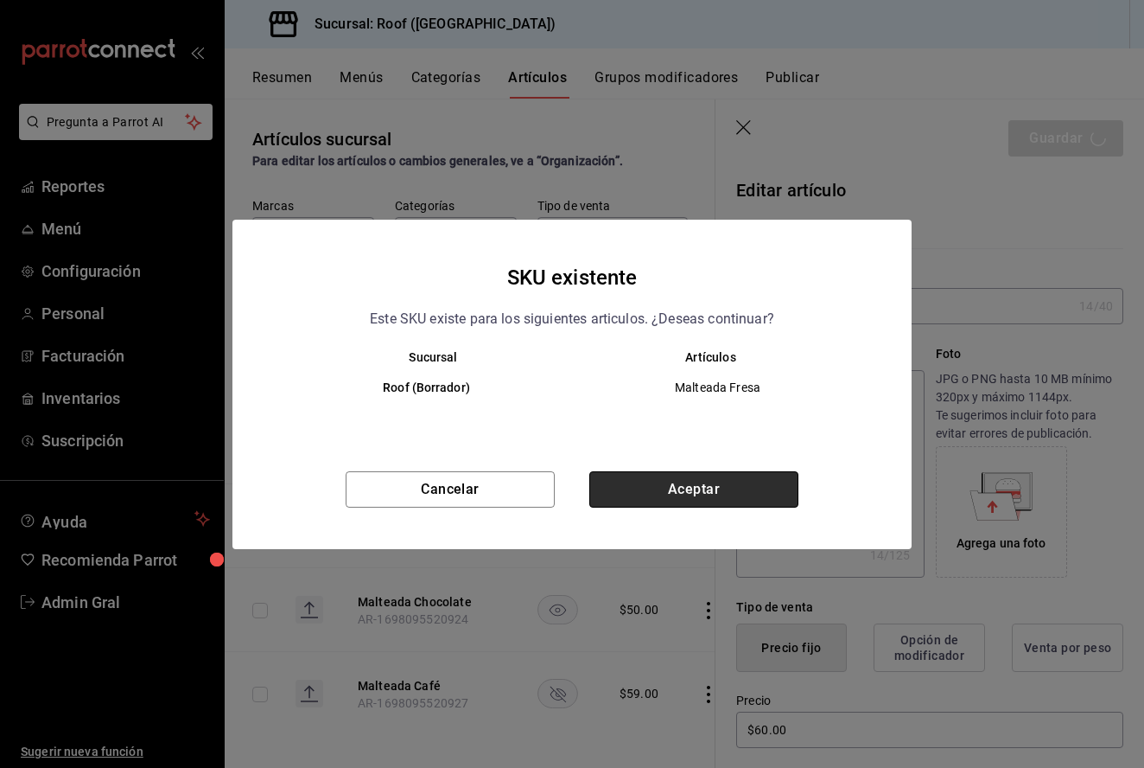
click at [742, 487] on button "Aceptar" at bounding box center [693, 489] width 209 height 36
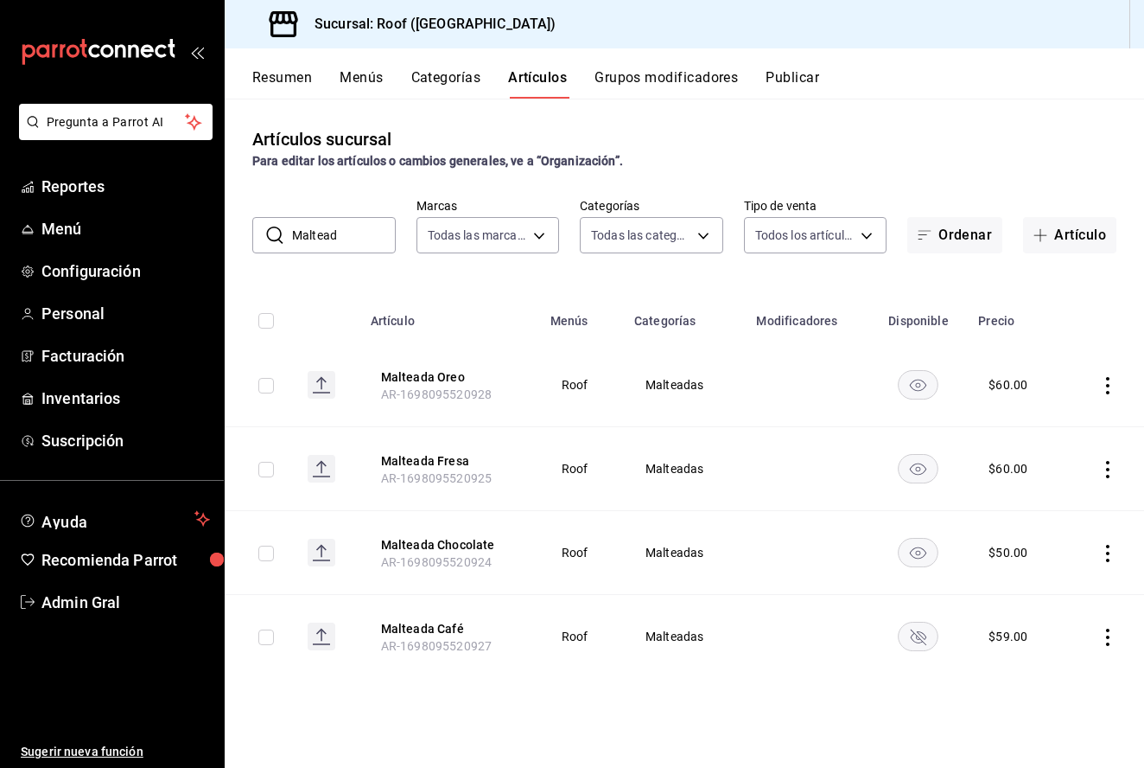
click at [1105, 552] on icon "actions" at bounding box center [1107, 553] width 17 height 17
click at [1049, 589] on span "Editar" at bounding box center [1056, 593] width 45 height 18
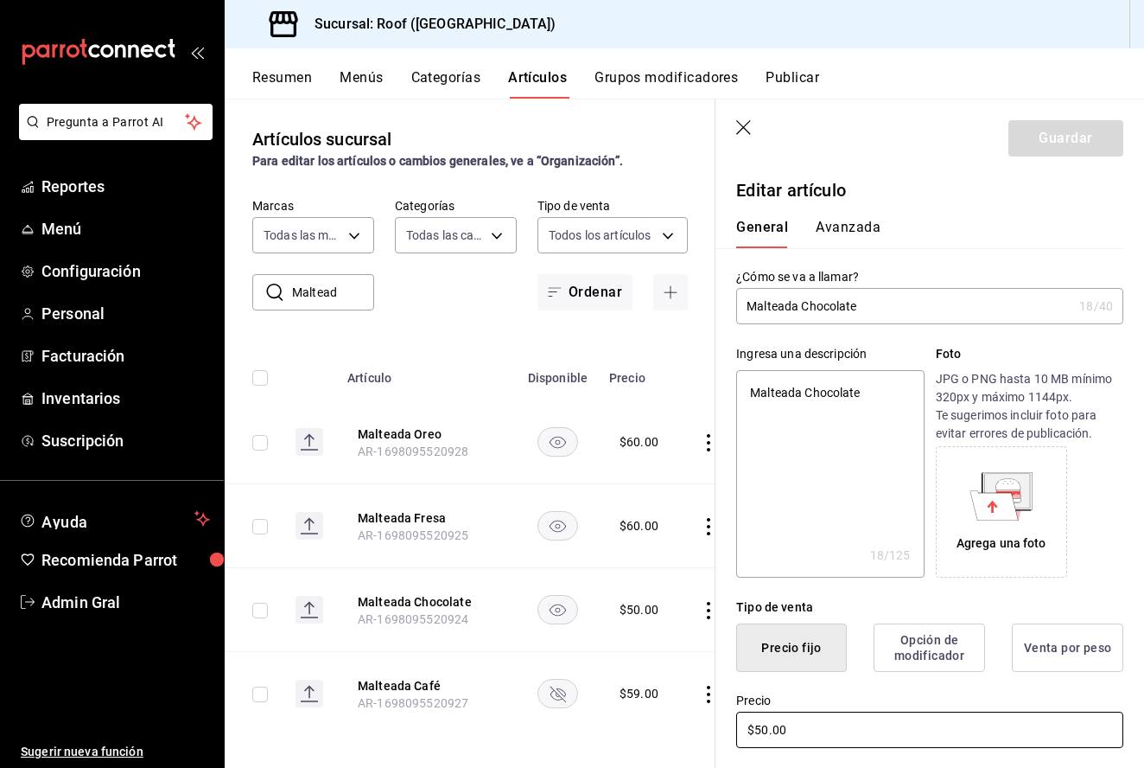
click at [765, 729] on input "$50.00" at bounding box center [929, 729] width 387 height 36
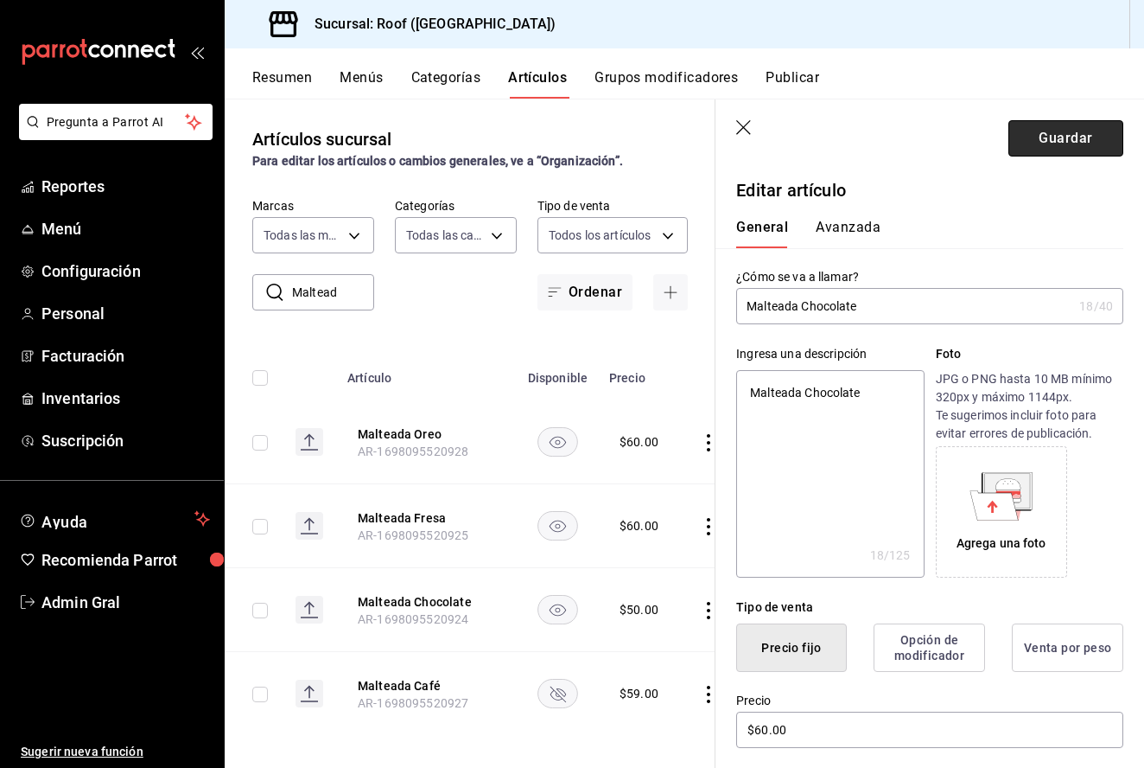
click at [1063, 141] on button "Guardar" at bounding box center [1066, 138] width 115 height 36
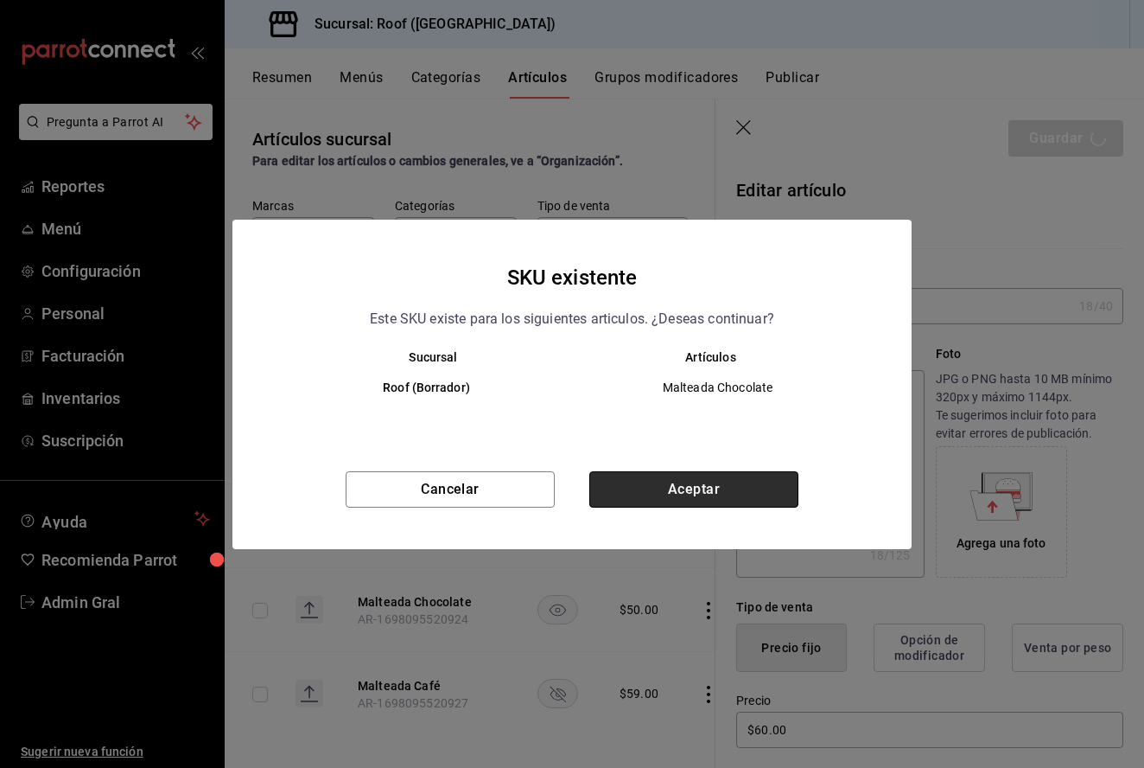
click at [696, 472] on button "Aceptar" at bounding box center [693, 489] width 209 height 36
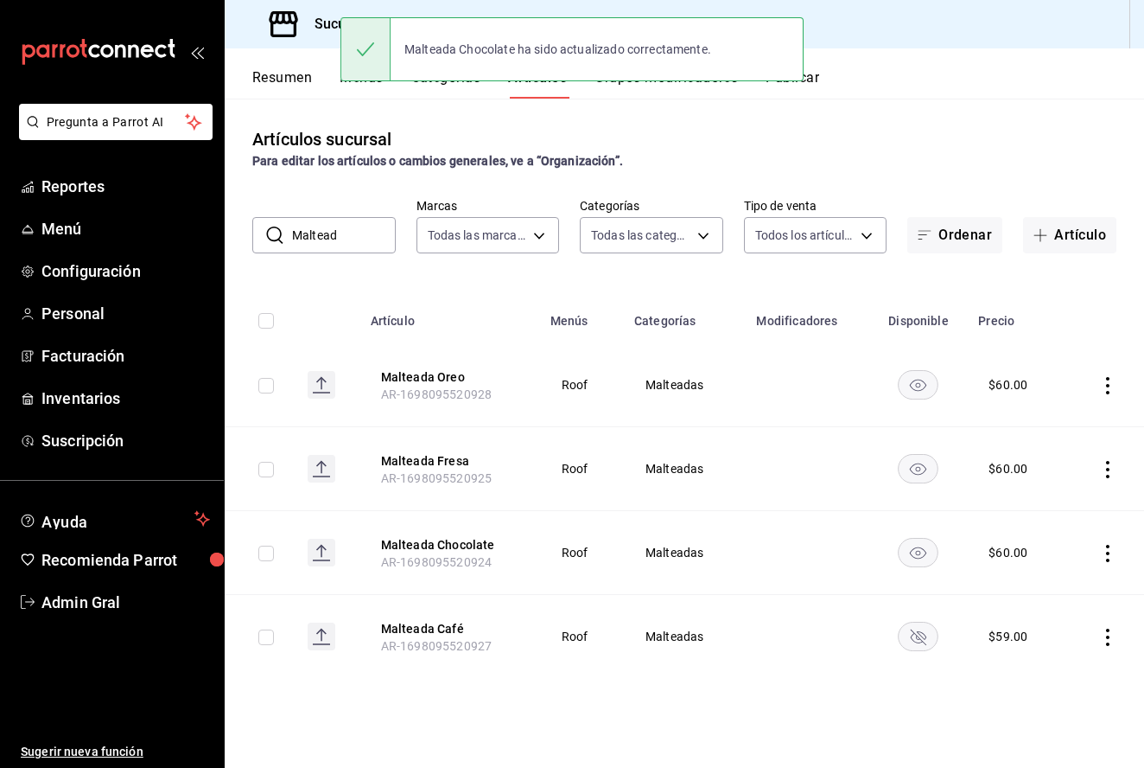
click at [1083, 632] on td at bounding box center [1105, 637] width 80 height 84
click at [1098, 634] on td at bounding box center [1105, 637] width 80 height 84
click at [1107, 634] on icon "actions" at bounding box center [1107, 636] width 17 height 17
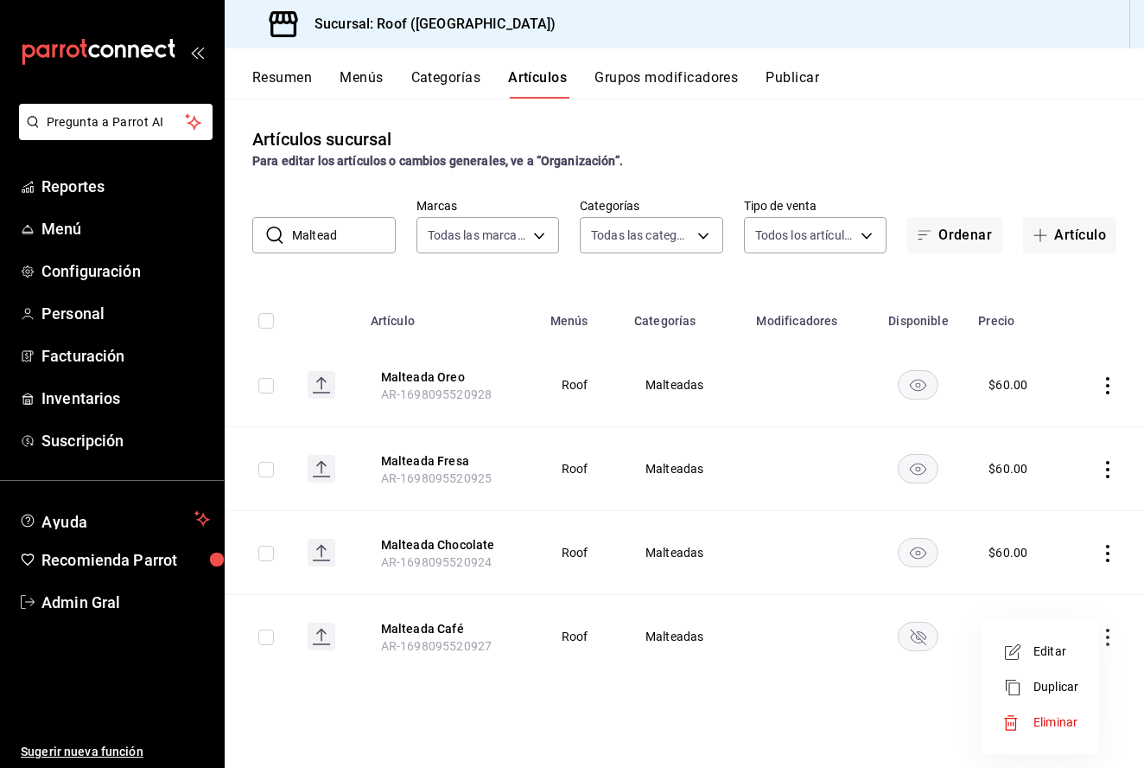
click at [1039, 707] on li "Eliminar" at bounding box center [1041, 721] width 104 height 35
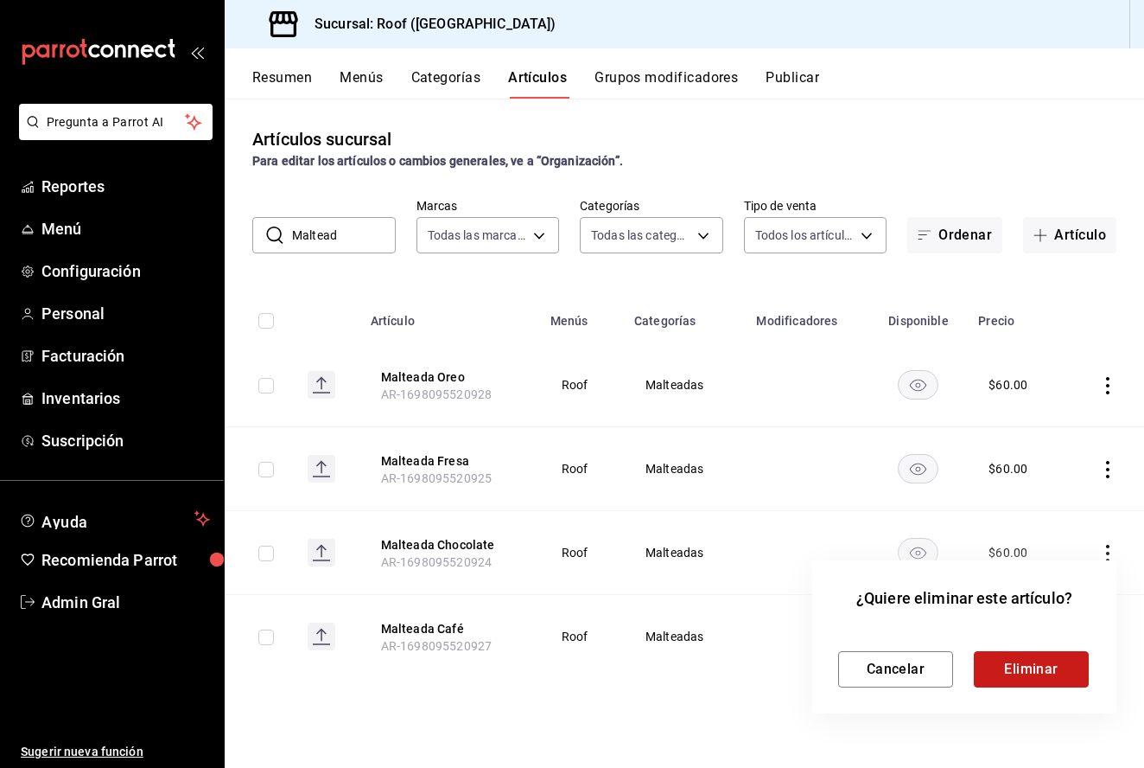
click at [1027, 658] on button "Eliminar" at bounding box center [1031, 669] width 115 height 36
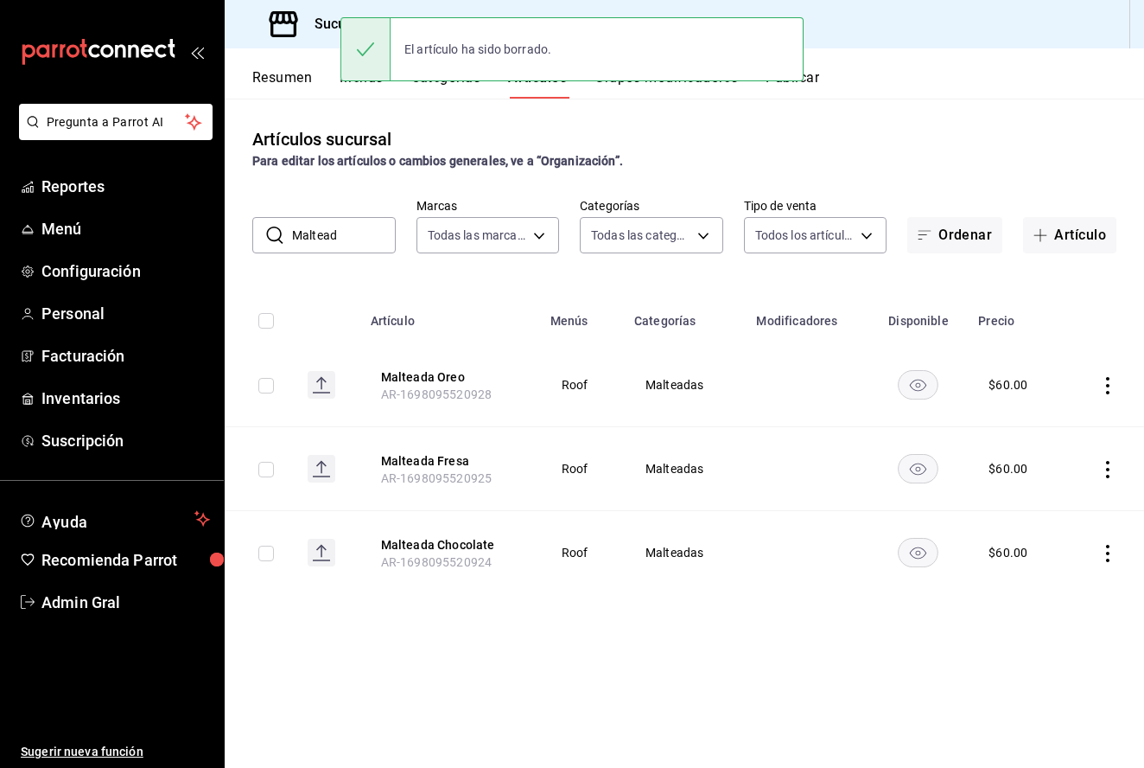
click at [360, 233] on input "Maltead" at bounding box center [344, 235] width 104 height 35
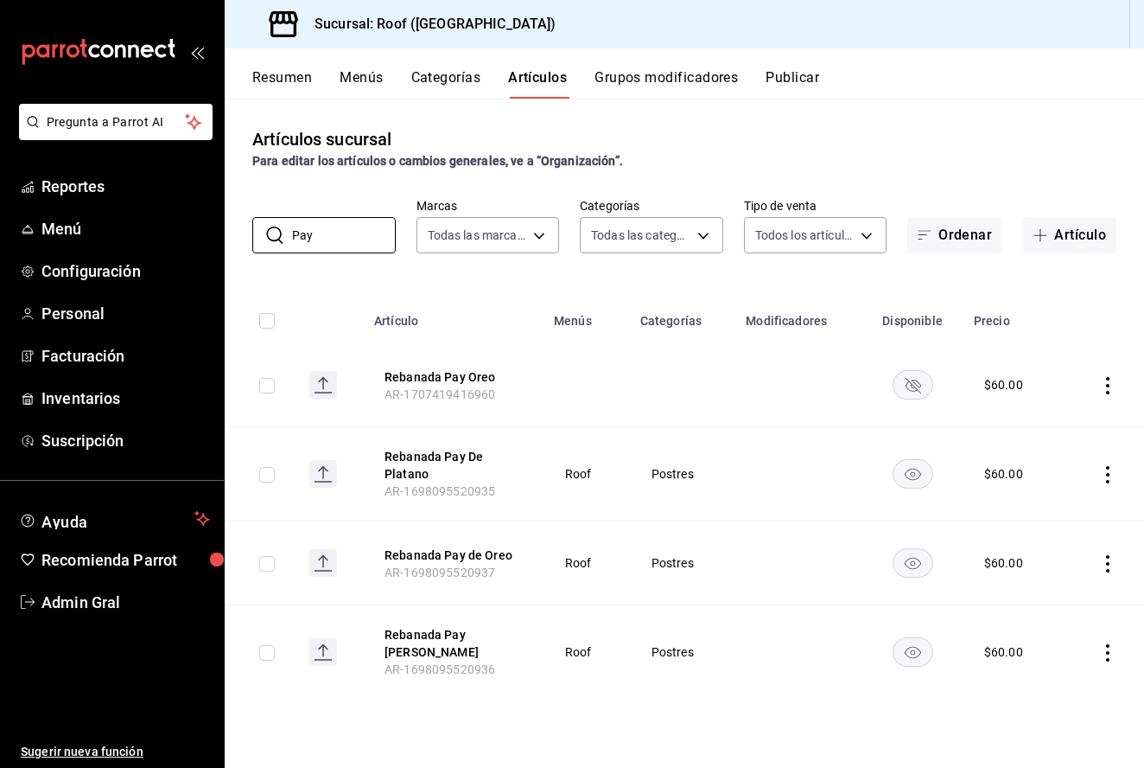
click at [1105, 390] on icon "actions" at bounding box center [1107, 385] width 17 height 17
click at [1063, 502] on span "Eliminar" at bounding box center [1056, 496] width 44 height 14
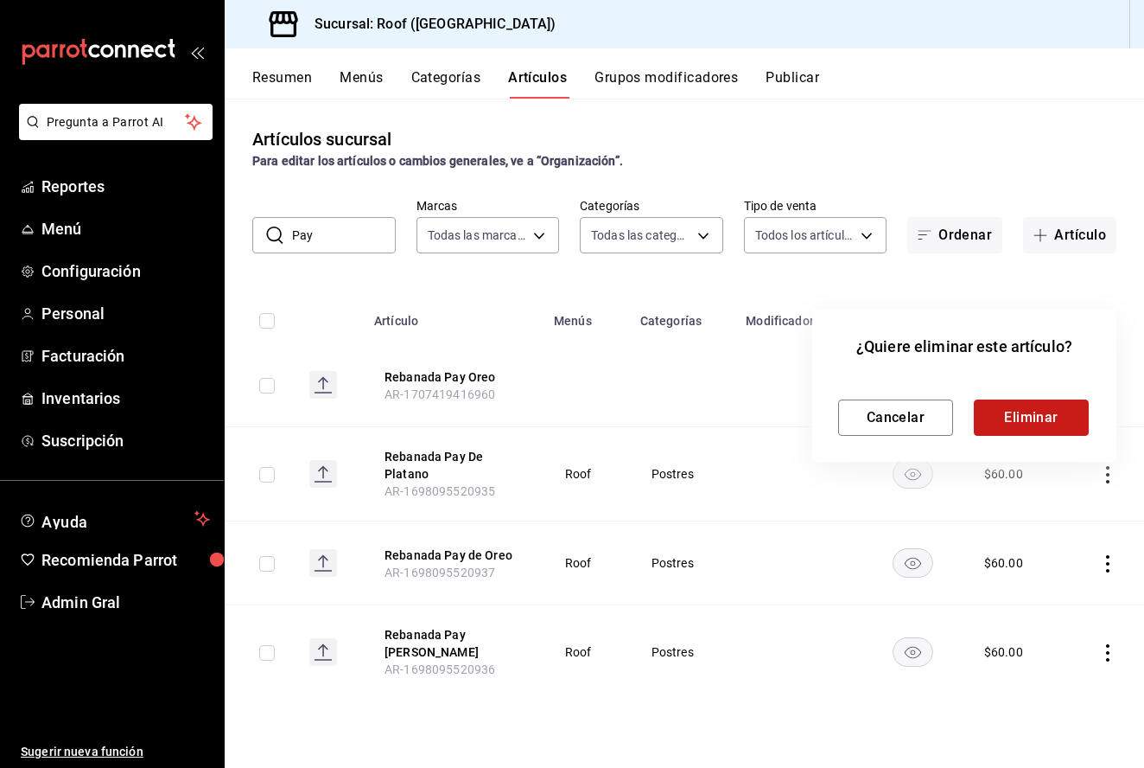
click at [1025, 428] on button "Eliminar" at bounding box center [1031, 417] width 115 height 36
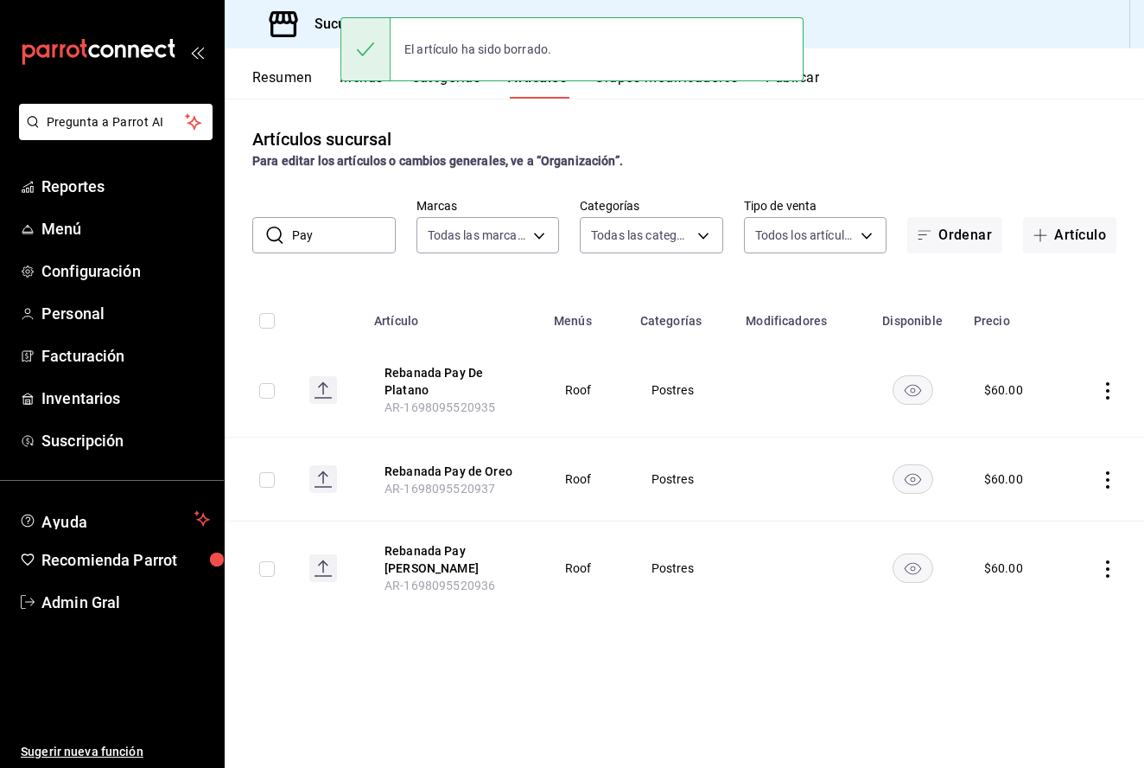
click at [1102, 400] on td at bounding box center [1103, 390] width 81 height 94
click at [1104, 396] on icon "actions" at bounding box center [1107, 390] width 17 height 17
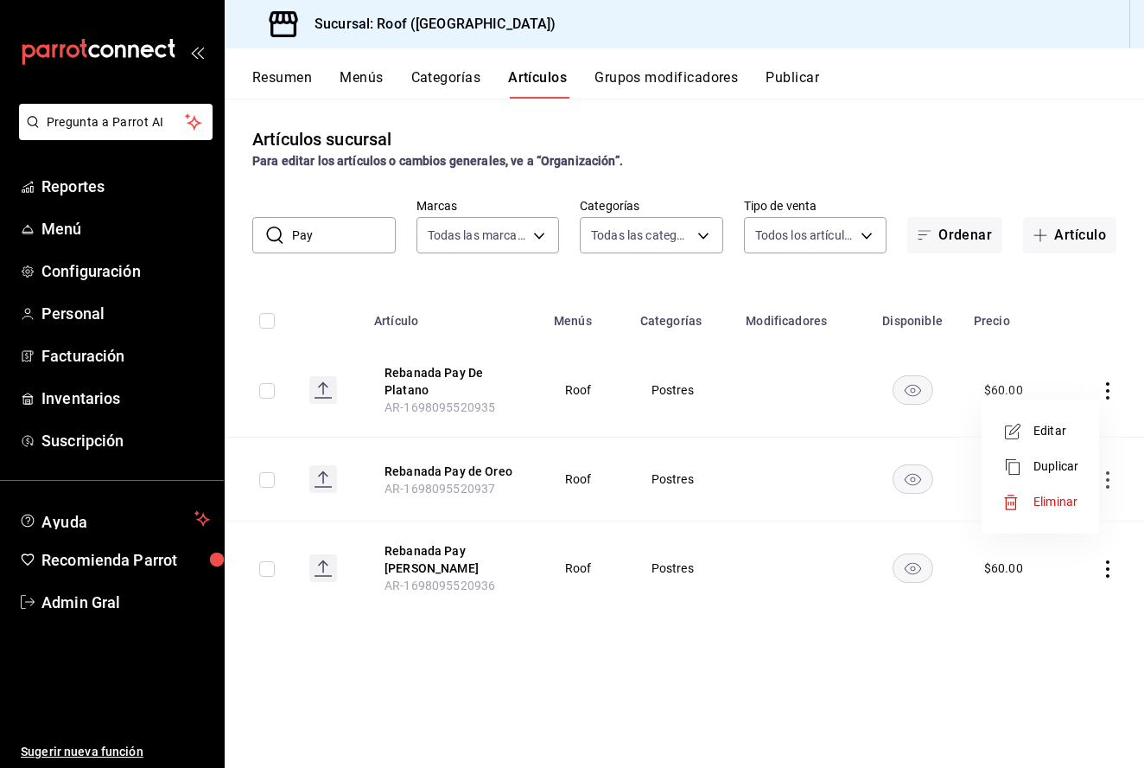
click at [1071, 427] on span "Editar" at bounding box center [1056, 431] width 45 height 18
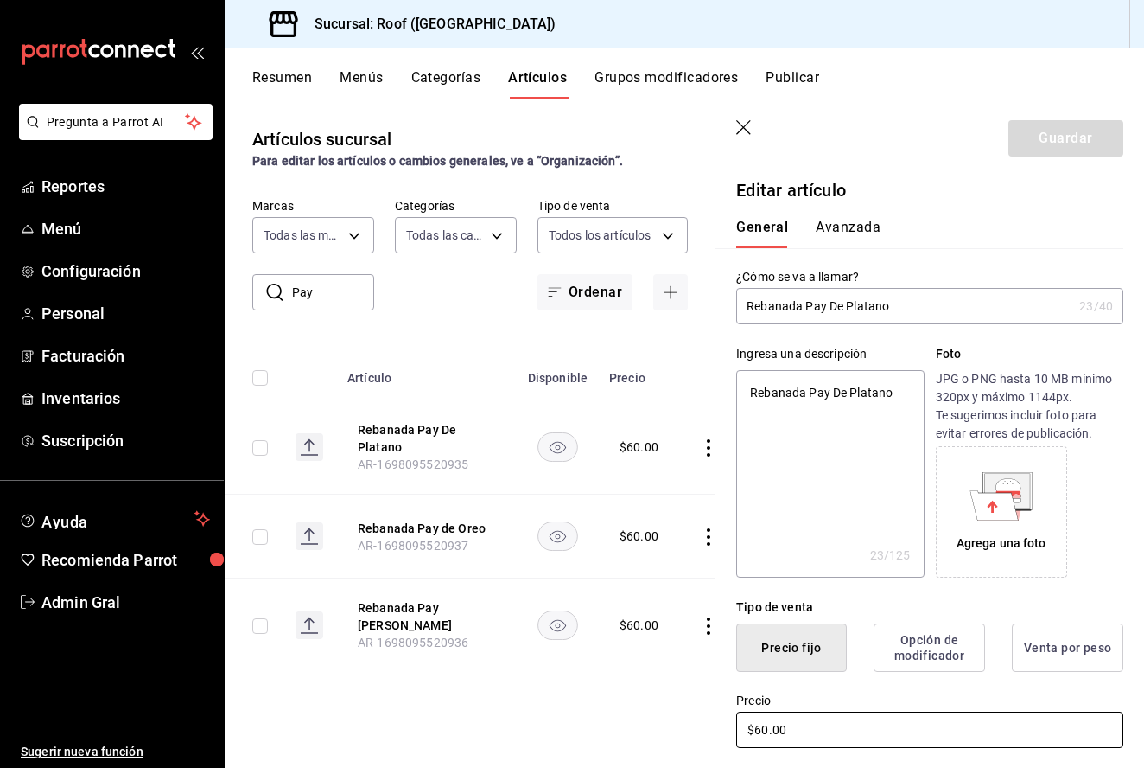
click at [762, 729] on input "$60.00" at bounding box center [929, 729] width 387 height 36
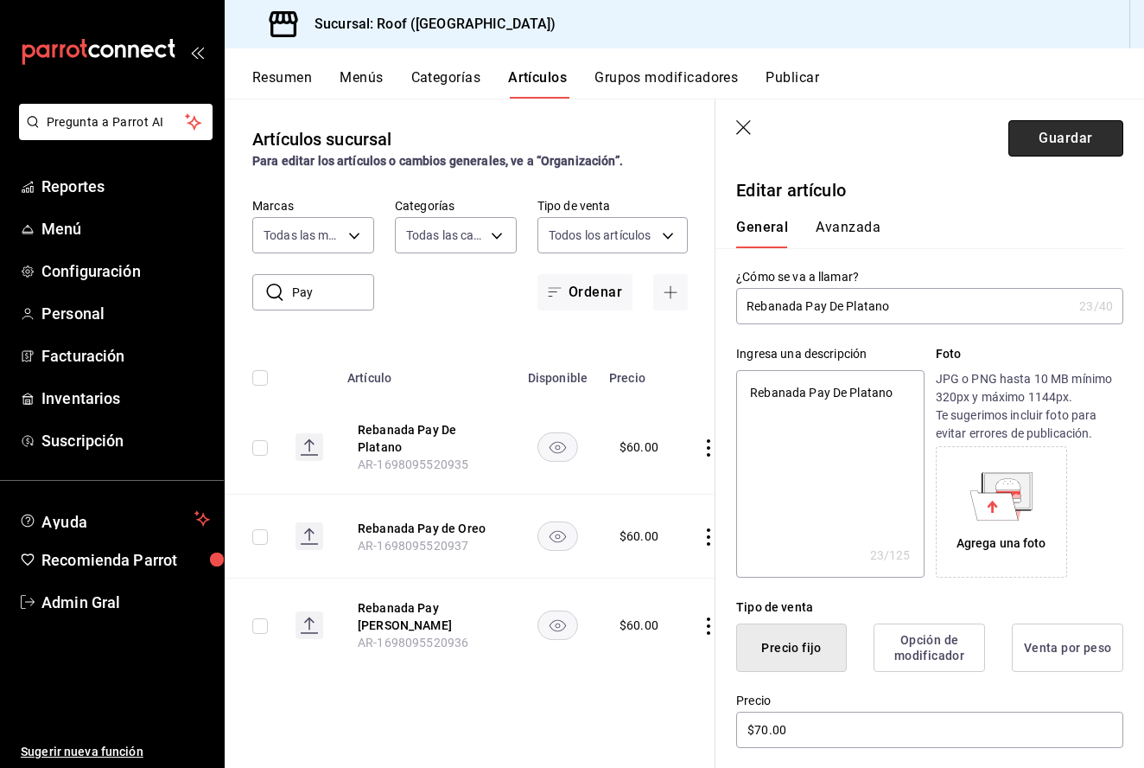
click at [1066, 132] on button "Guardar" at bounding box center [1066, 138] width 115 height 36
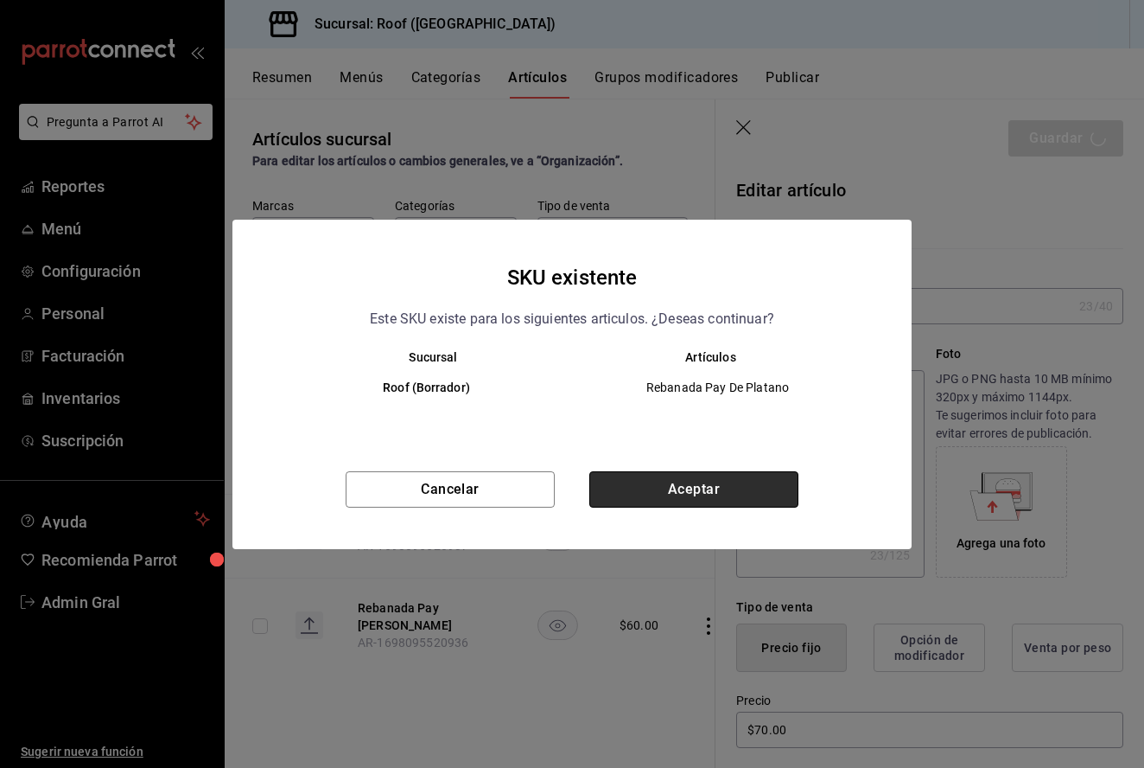
click at [739, 501] on button "Aceptar" at bounding box center [693, 489] width 209 height 36
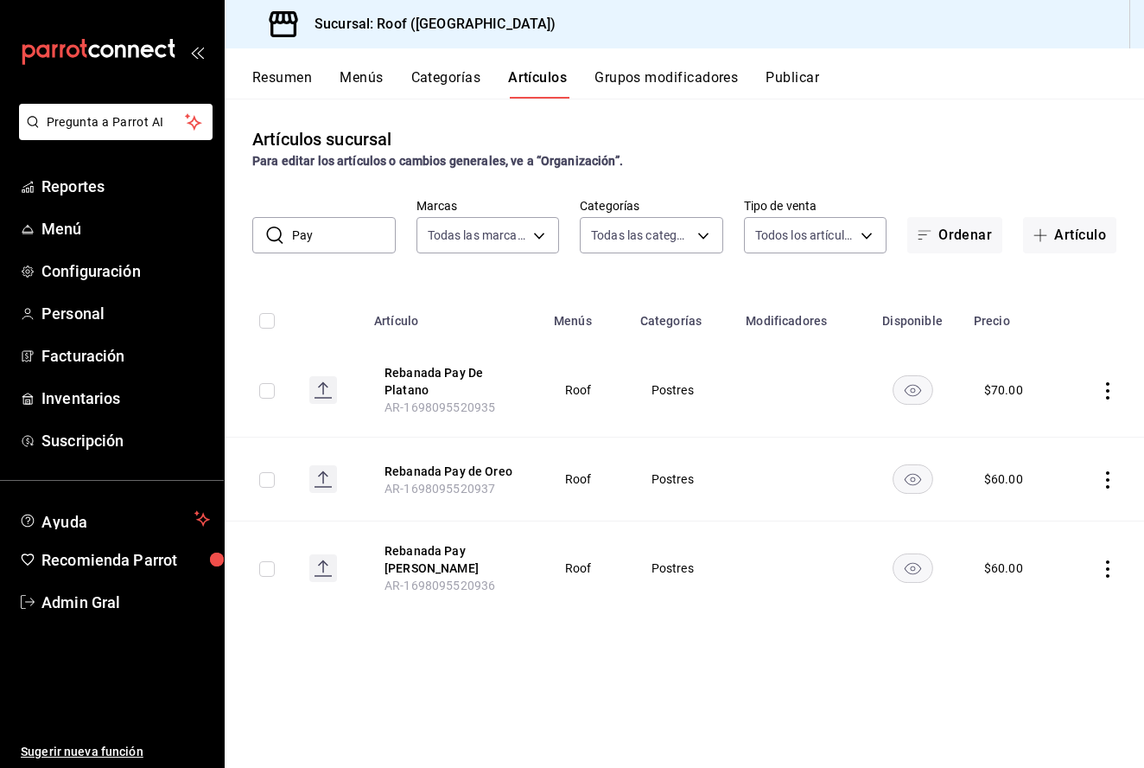
click at [1112, 570] on icon "actions" at bounding box center [1107, 568] width 17 height 17
click at [1070, 597] on span "Editar" at bounding box center [1056, 604] width 45 height 18
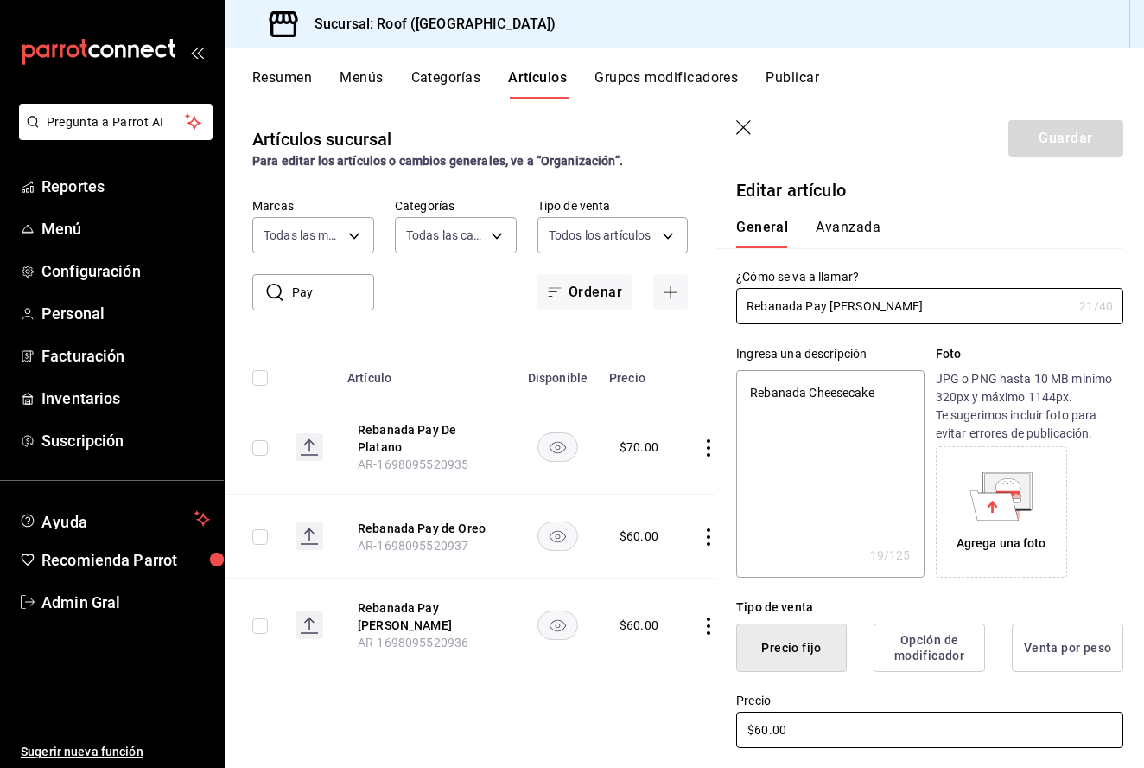
click at [770, 733] on input "$60.00" at bounding box center [929, 729] width 387 height 36
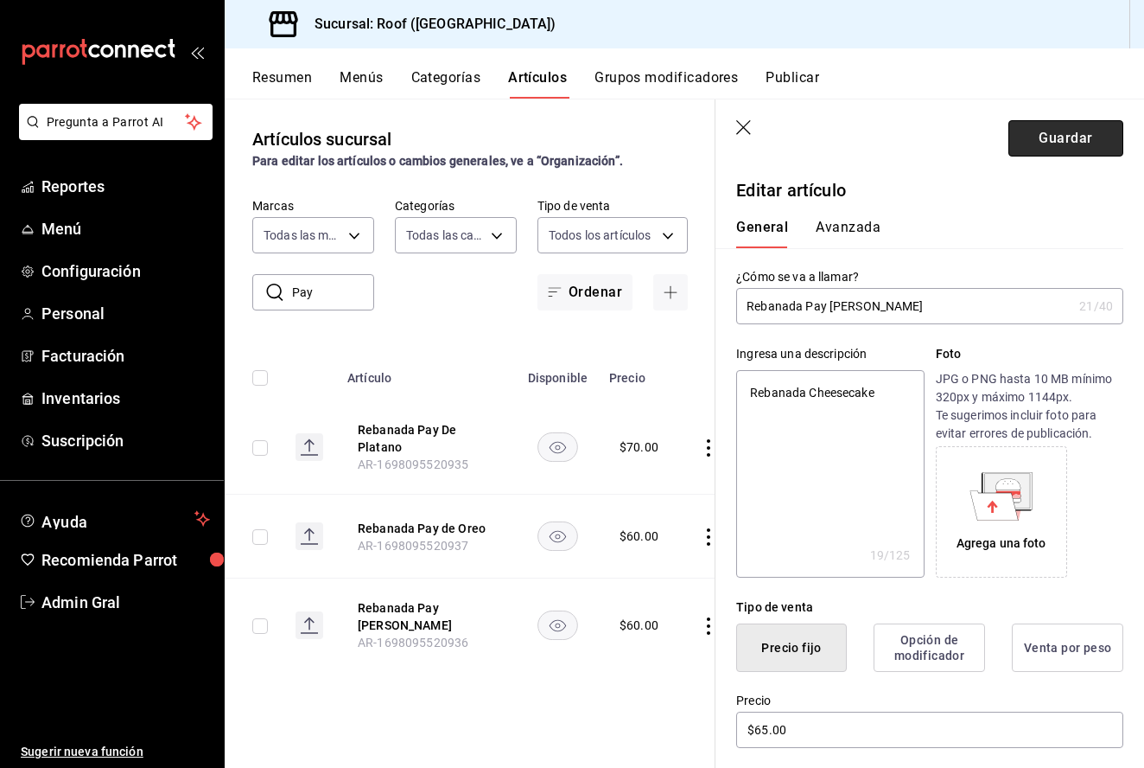
click at [1036, 153] on button "Guardar" at bounding box center [1066, 138] width 115 height 36
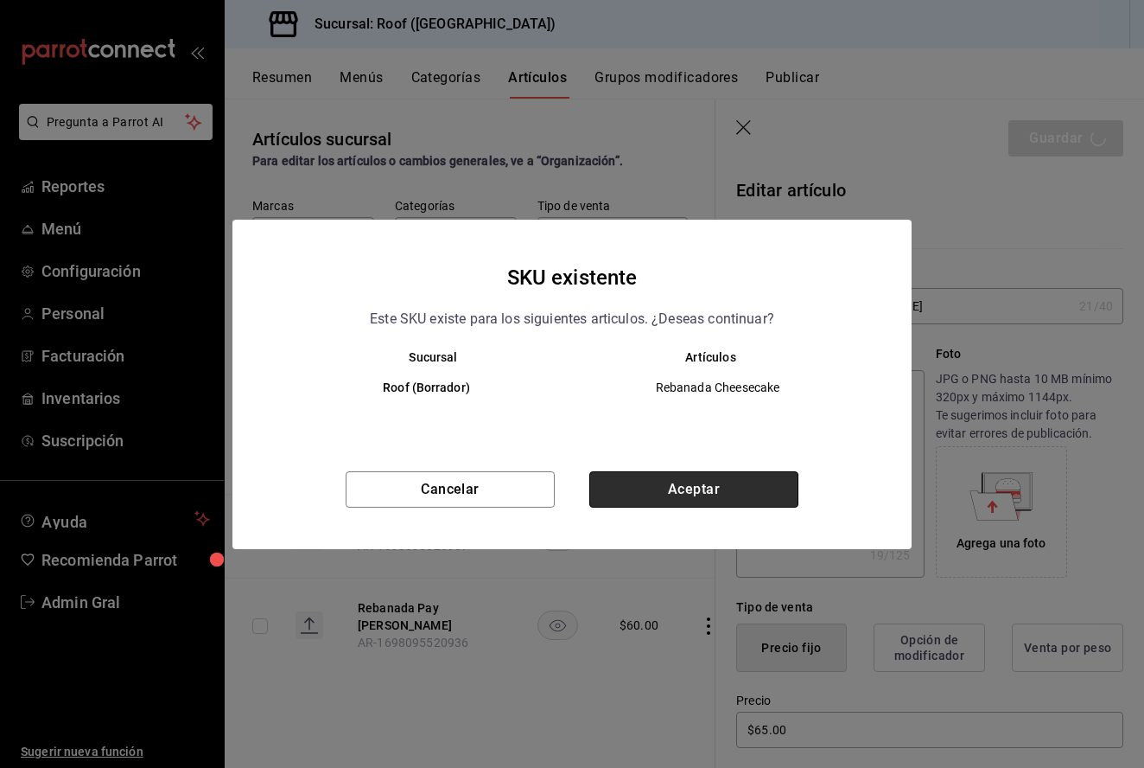
click at [671, 494] on button "Aceptar" at bounding box center [693, 489] width 209 height 36
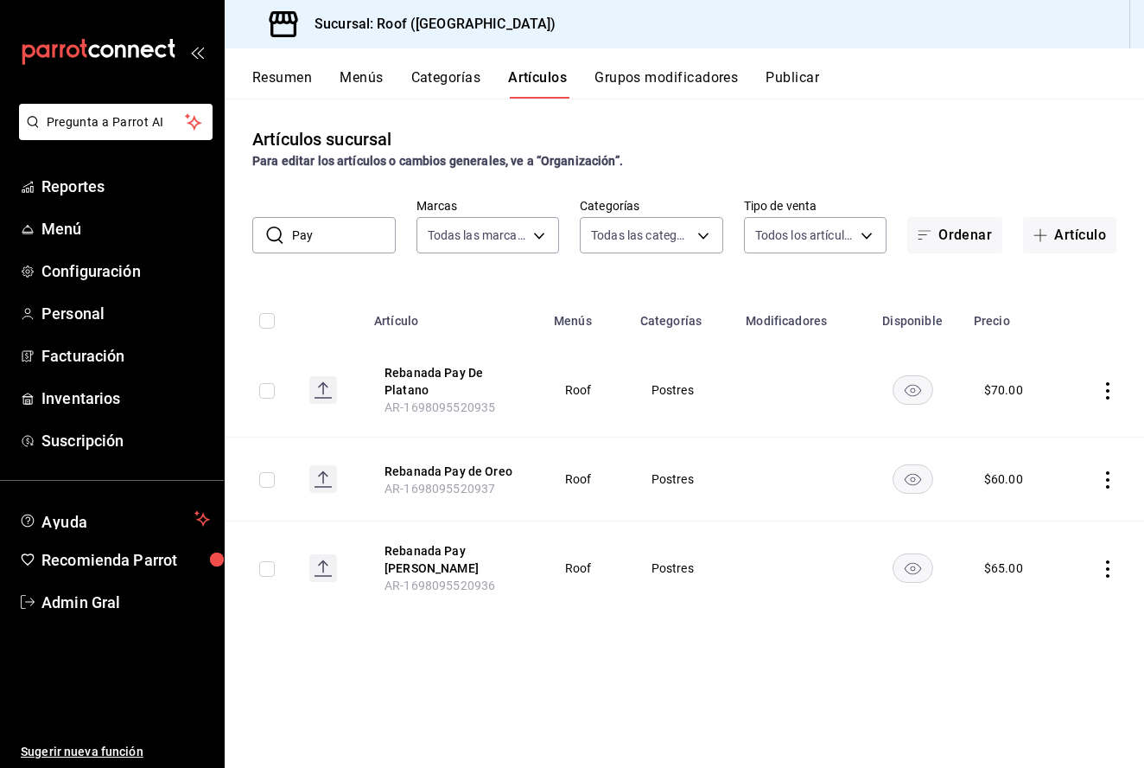
click at [1108, 393] on icon "actions" at bounding box center [1107, 390] width 17 height 17
drag, startPoint x: 1044, startPoint y: 449, endPoint x: 1048, endPoint y: 427, distance: 22.9
click at [1048, 427] on ul "Editar Duplicar Eliminar" at bounding box center [1041, 466] width 104 height 120
click at [1048, 427] on span "Editar" at bounding box center [1056, 431] width 45 height 18
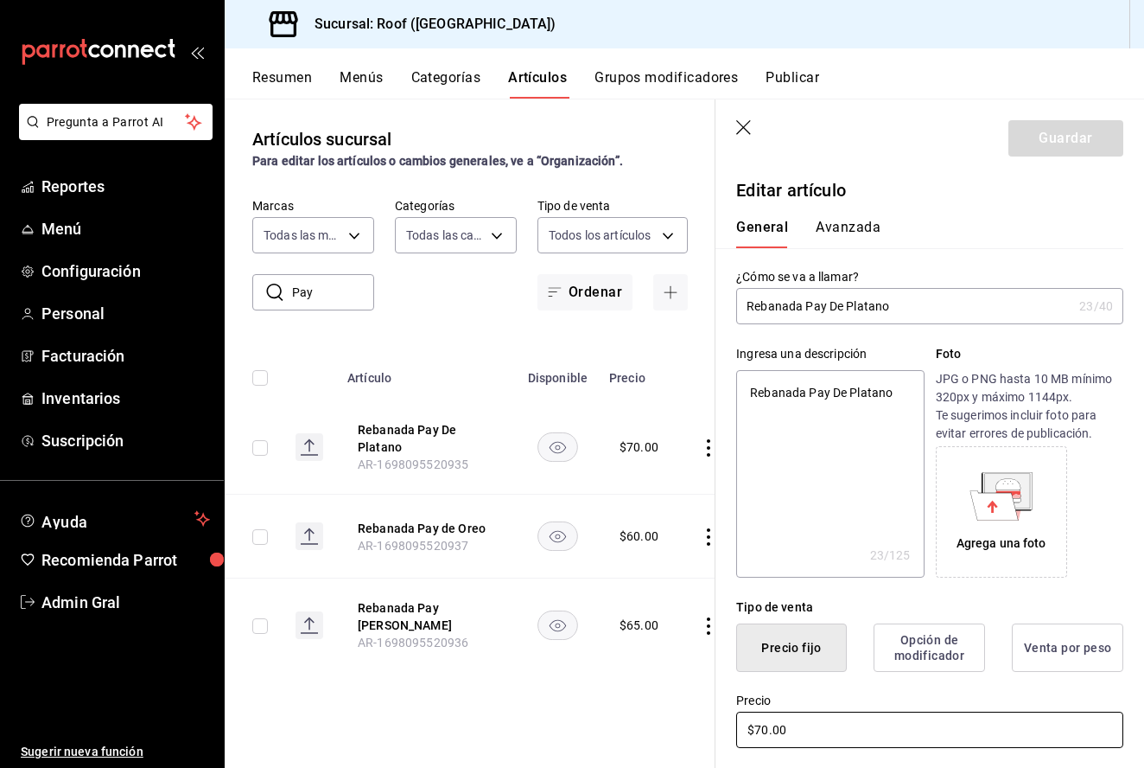
click at [768, 723] on input "$70.00" at bounding box center [929, 729] width 387 height 36
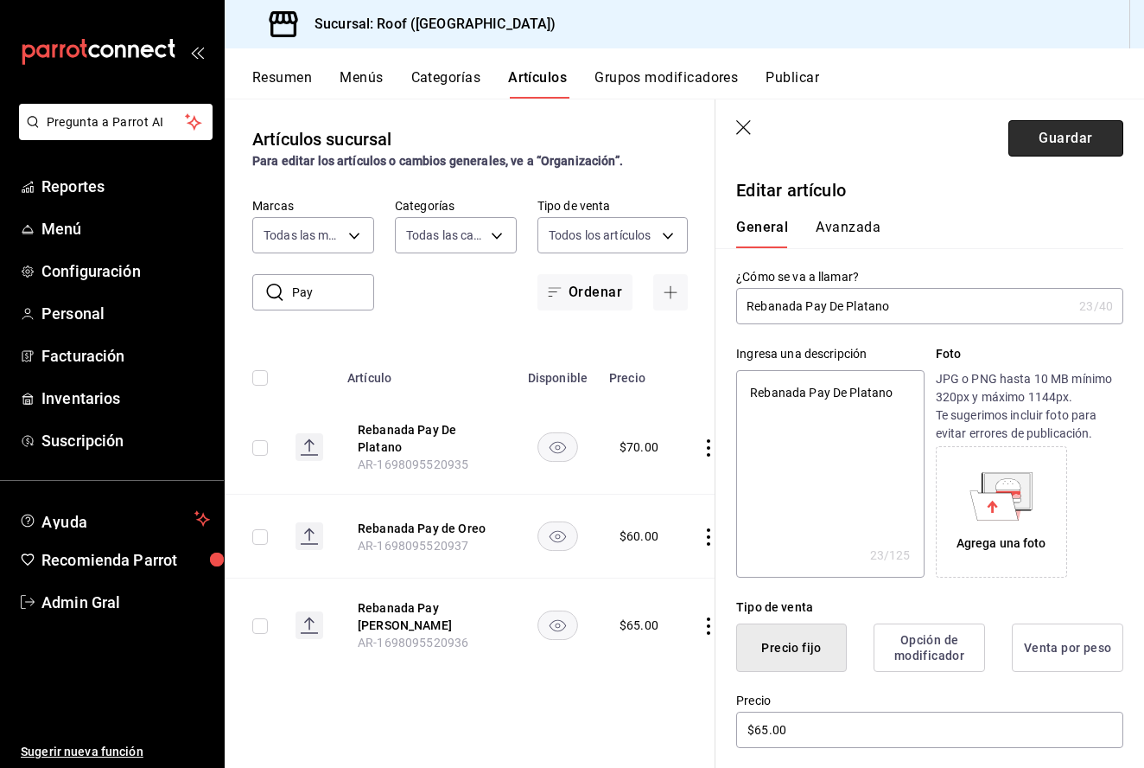
click at [1076, 131] on button "Guardar" at bounding box center [1066, 138] width 115 height 36
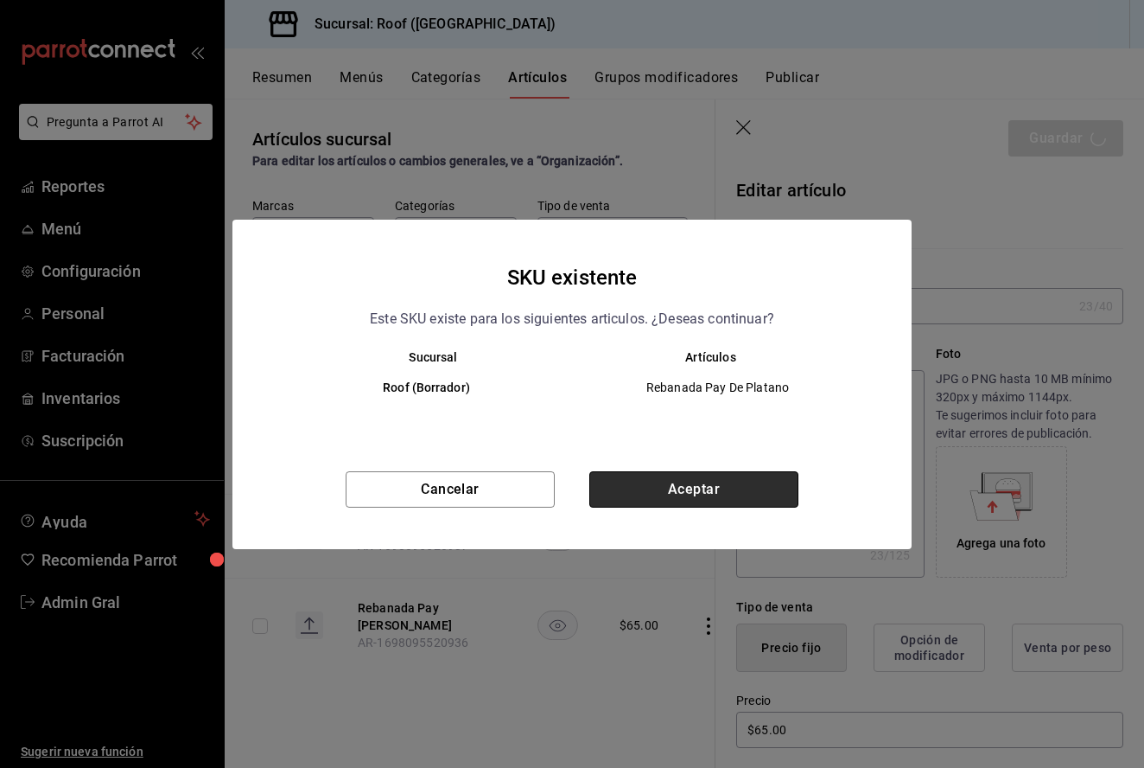
click at [720, 489] on button "Aceptar" at bounding box center [693, 489] width 209 height 36
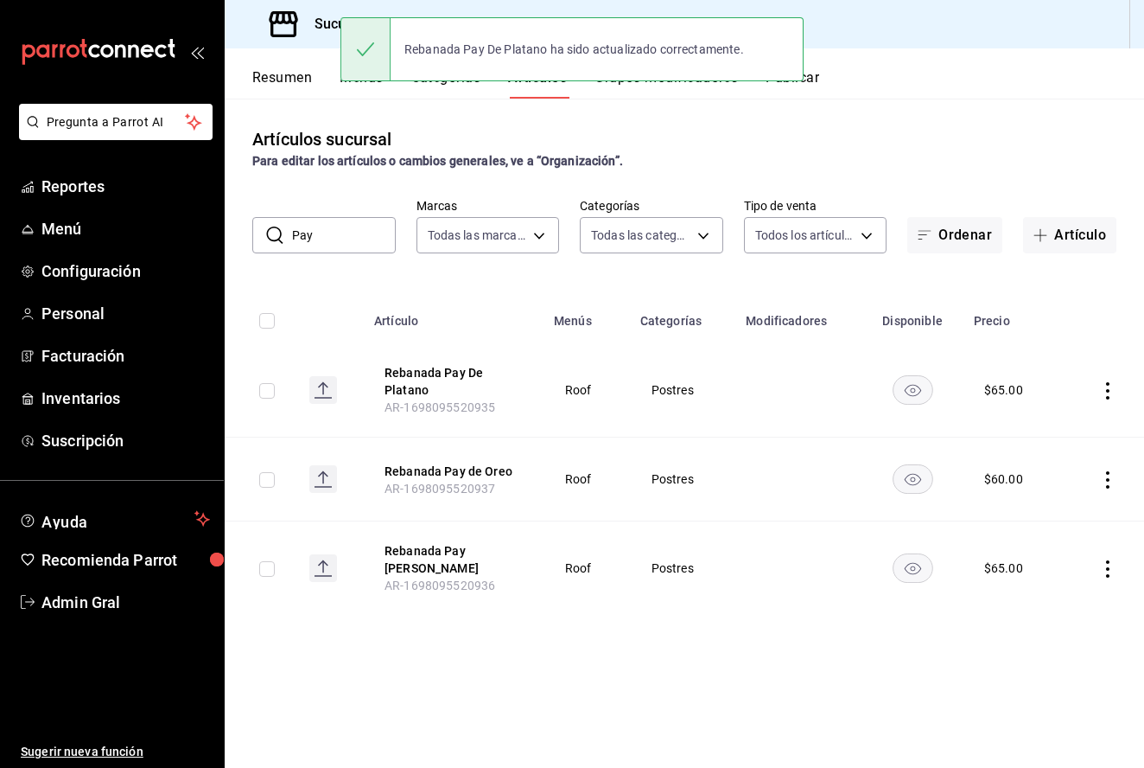
click at [1102, 478] on icon "actions" at bounding box center [1107, 479] width 17 height 17
click at [1049, 513] on span "Editar" at bounding box center [1056, 520] width 45 height 18
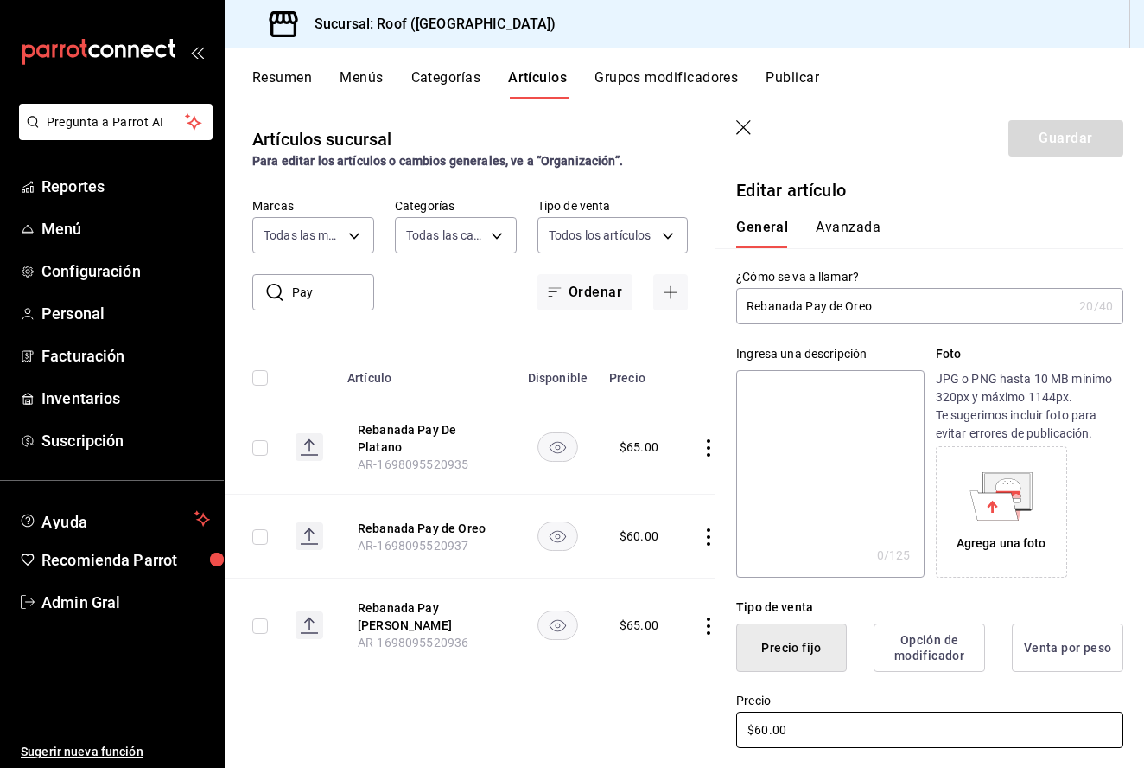
click at [761, 731] on input "$60.00" at bounding box center [929, 729] width 387 height 36
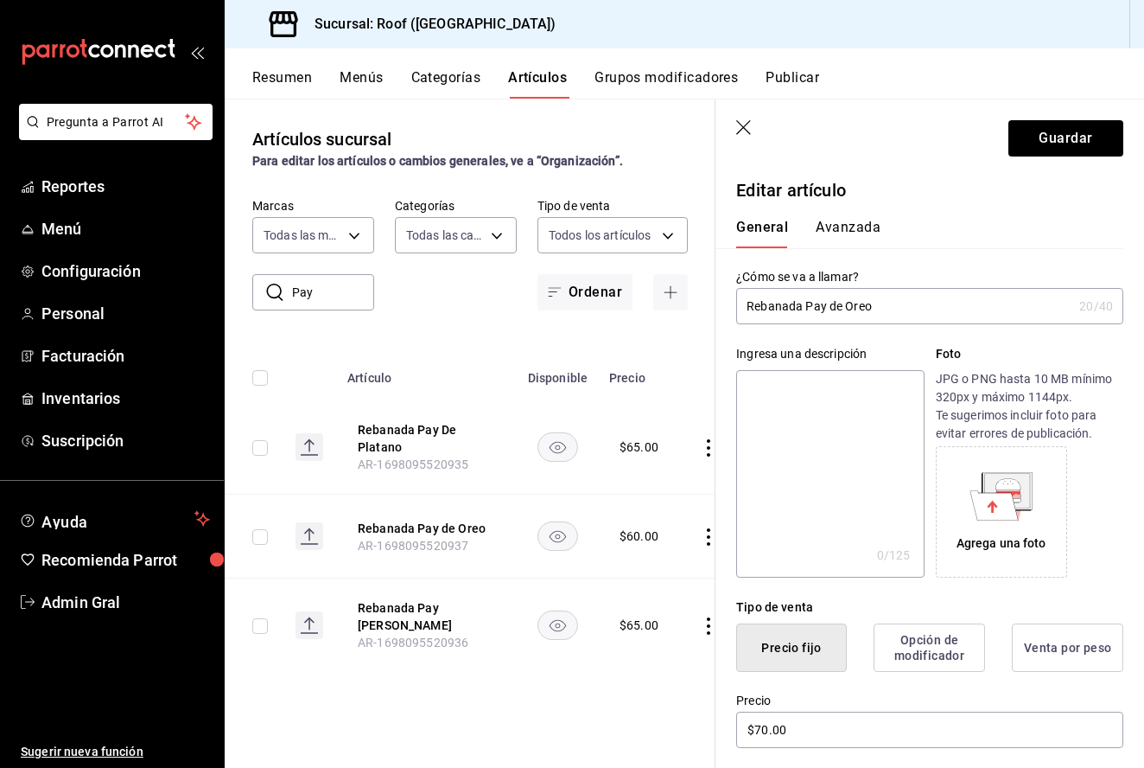
click at [1016, 168] on header "Guardar" at bounding box center [930, 134] width 429 height 71
click at [1019, 160] on header "Guardar" at bounding box center [930, 134] width 429 height 71
click at [1031, 149] on button "Guardar" at bounding box center [1066, 138] width 115 height 36
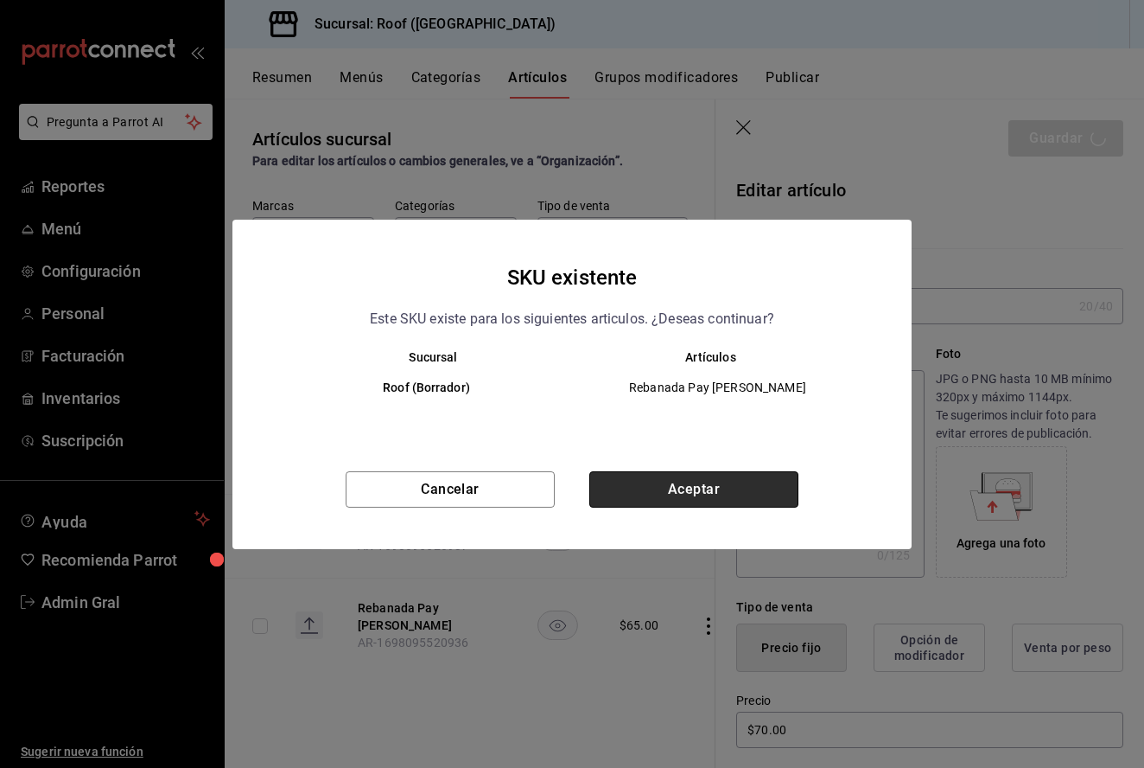
click at [698, 487] on button "Aceptar" at bounding box center [693, 489] width 209 height 36
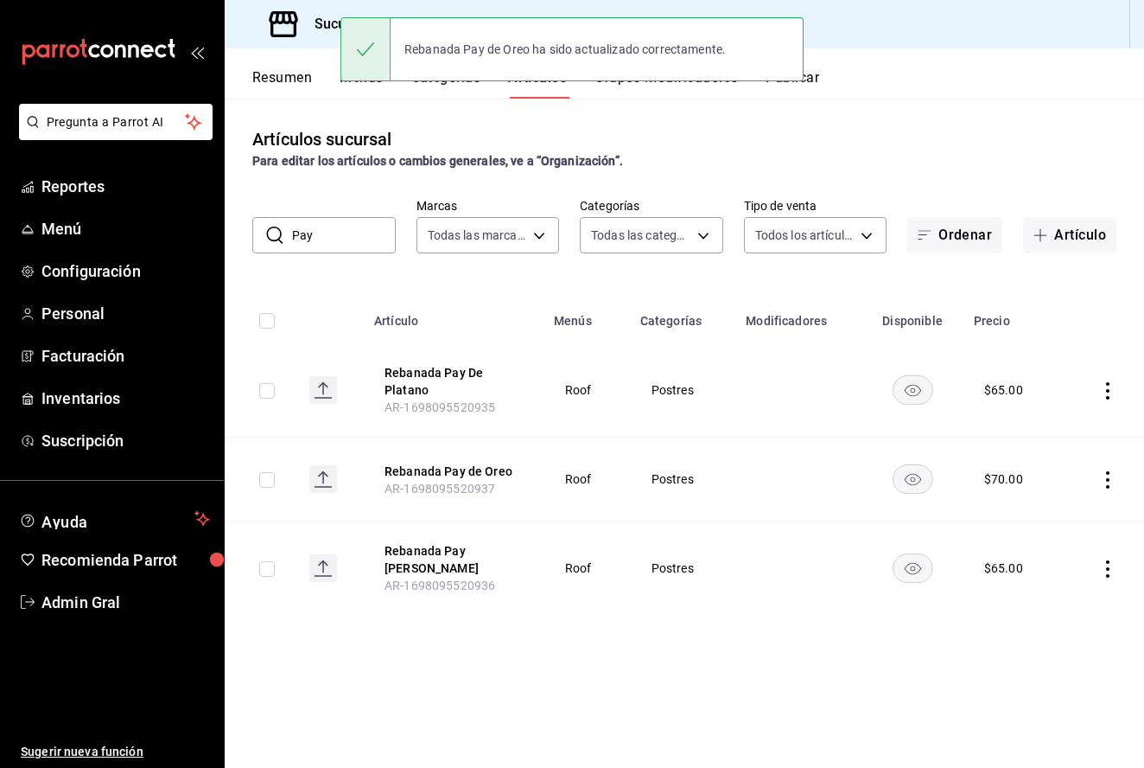
click at [365, 244] on input "Pay" at bounding box center [344, 235] width 104 height 35
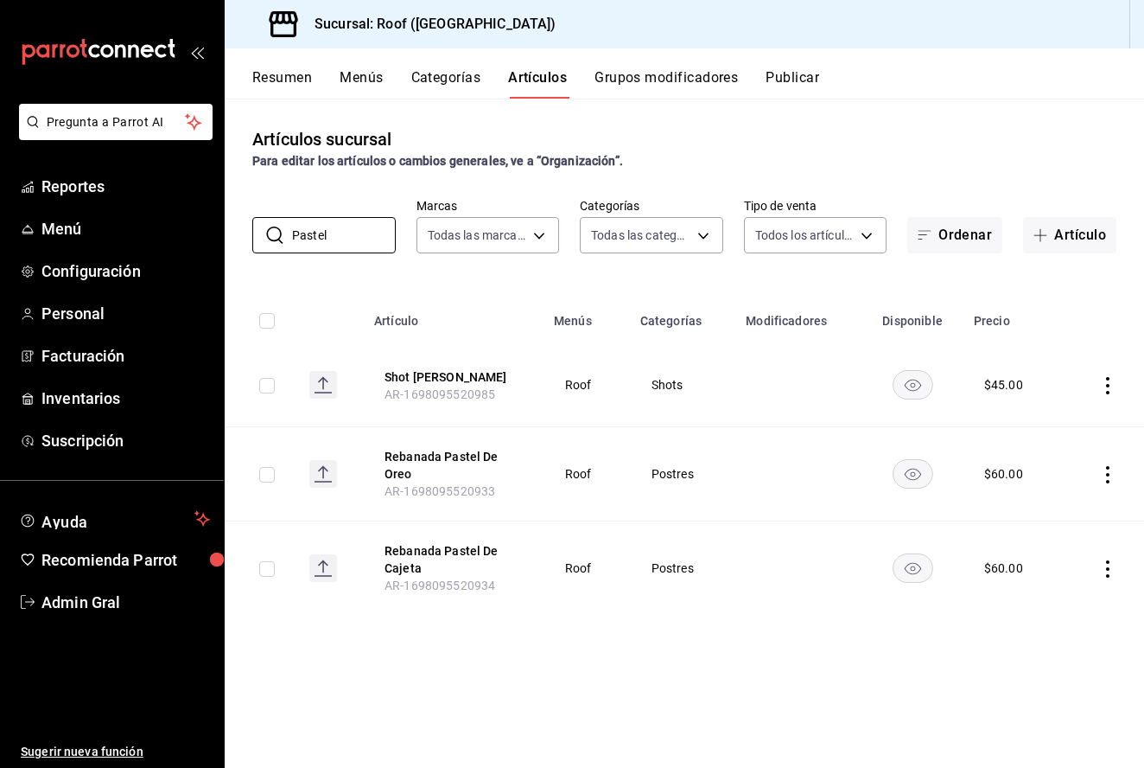
click at [1109, 558] on td at bounding box center [1103, 568] width 81 height 94
click at [1109, 569] on icon "actions" at bounding box center [1107, 568] width 3 height 17
click at [1043, 676] on span "Eliminar" at bounding box center [1056, 679] width 44 height 14
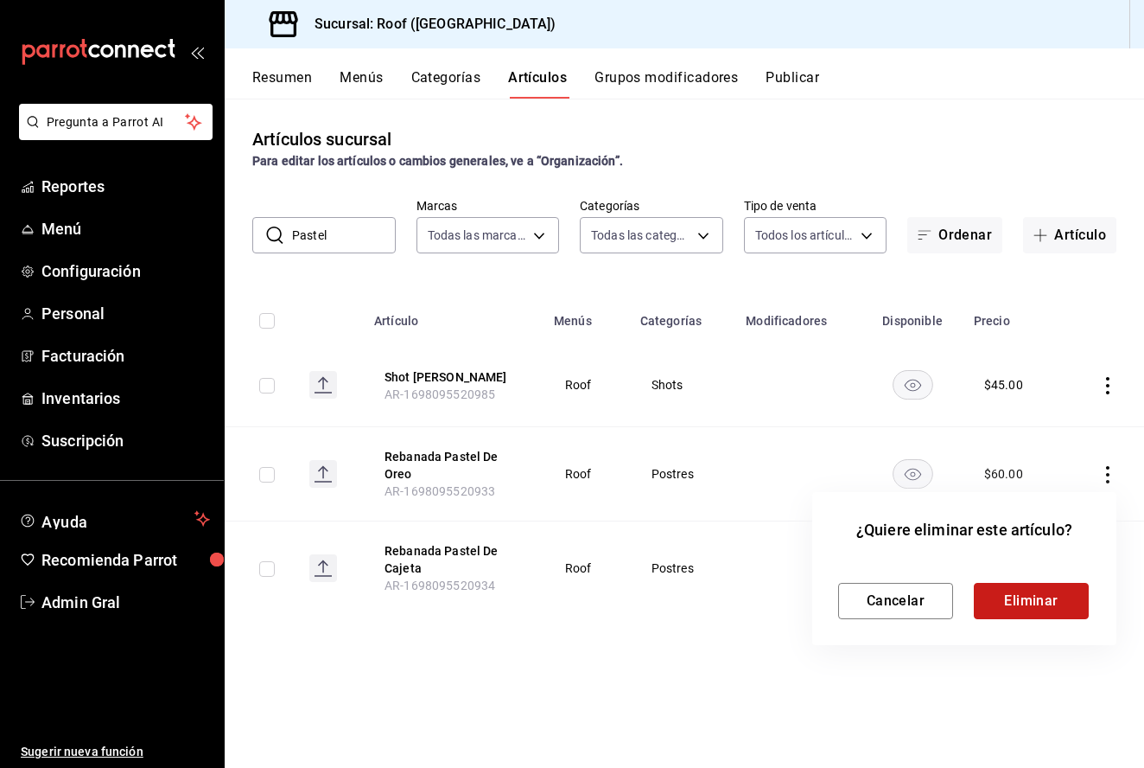
click at [1028, 603] on button "Eliminar" at bounding box center [1031, 601] width 115 height 36
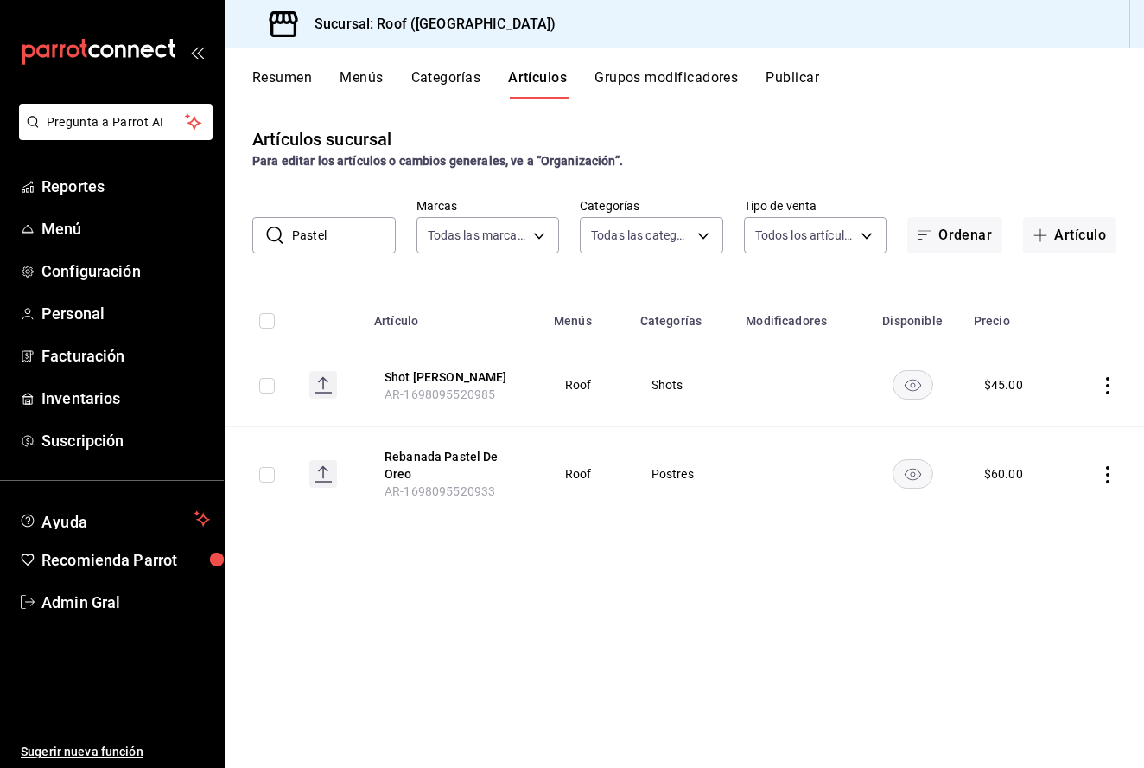
click at [1114, 468] on icon "actions" at bounding box center [1107, 474] width 17 height 17
click at [1055, 519] on span "Editar" at bounding box center [1056, 515] width 45 height 18
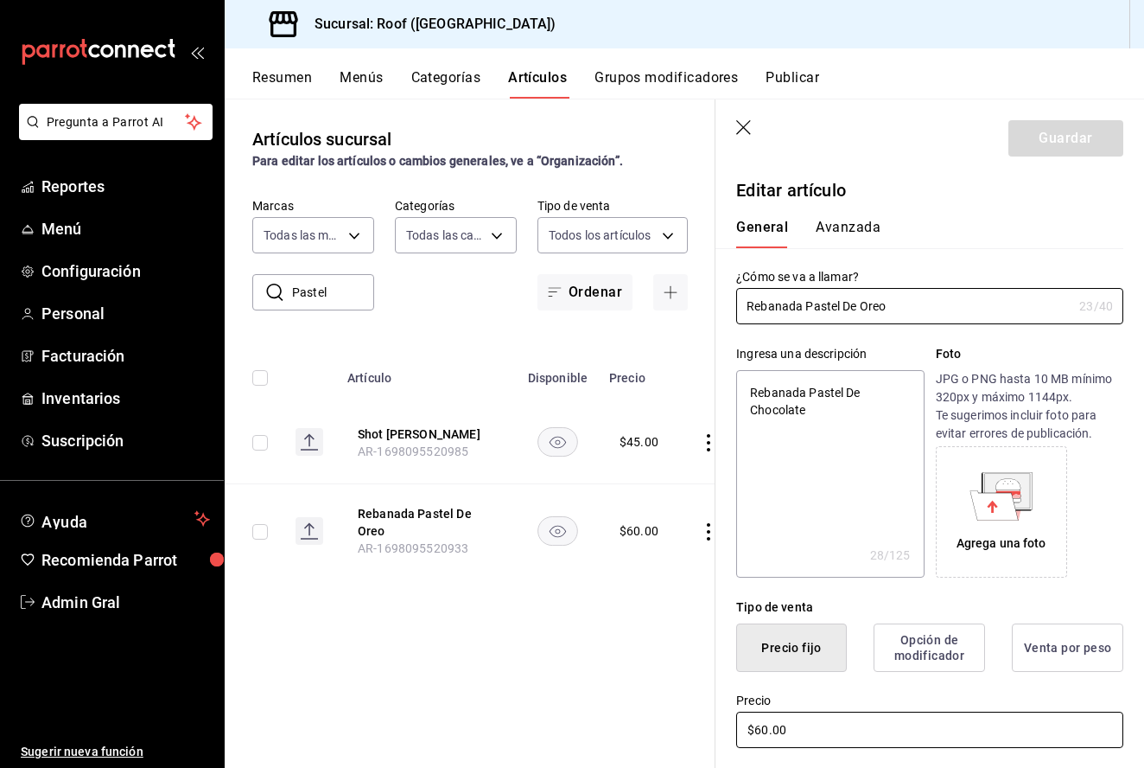
click at [768, 730] on input "$60.00" at bounding box center [929, 729] width 387 height 36
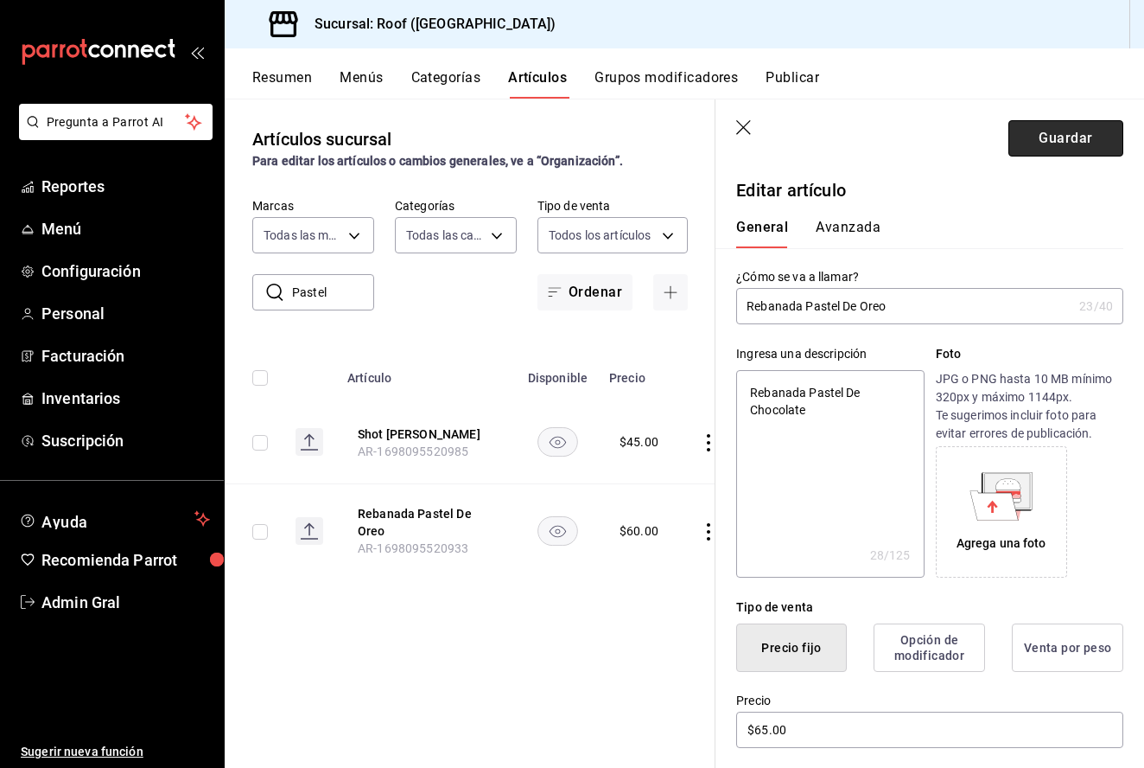
click at [1037, 147] on button "Guardar" at bounding box center [1066, 138] width 115 height 36
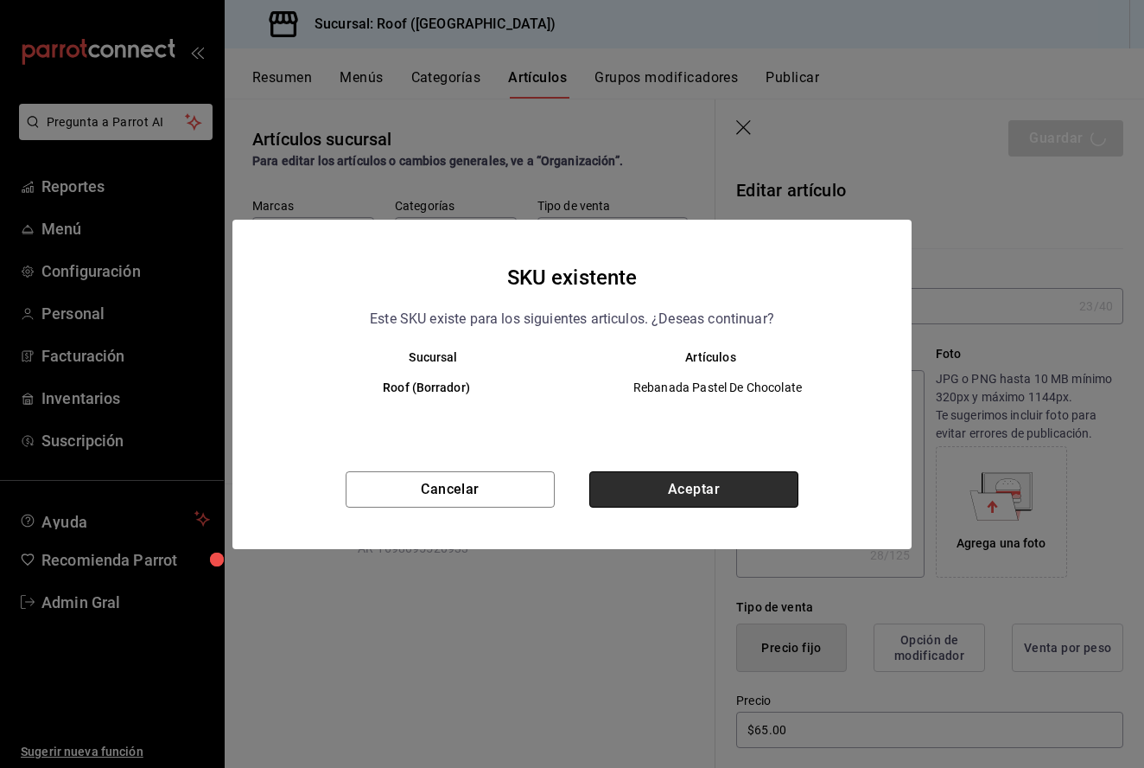
click at [645, 481] on button "Aceptar" at bounding box center [693, 489] width 209 height 36
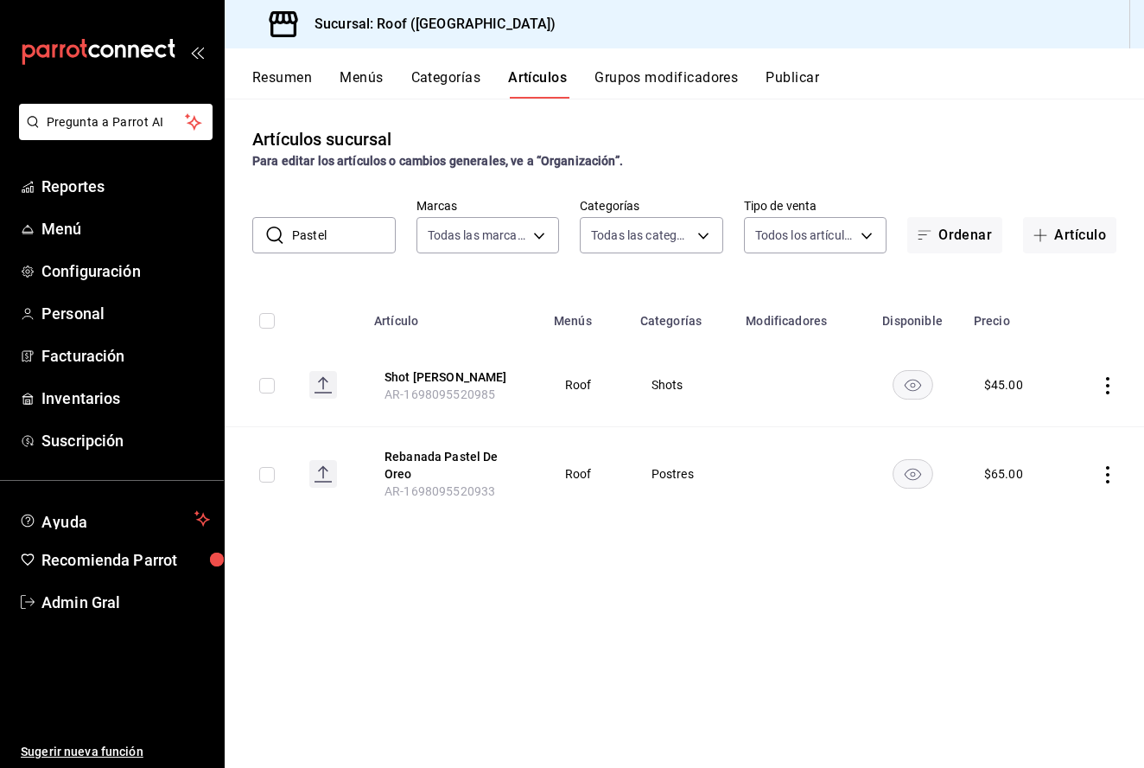
click at [341, 249] on input "Pastel" at bounding box center [344, 235] width 104 height 35
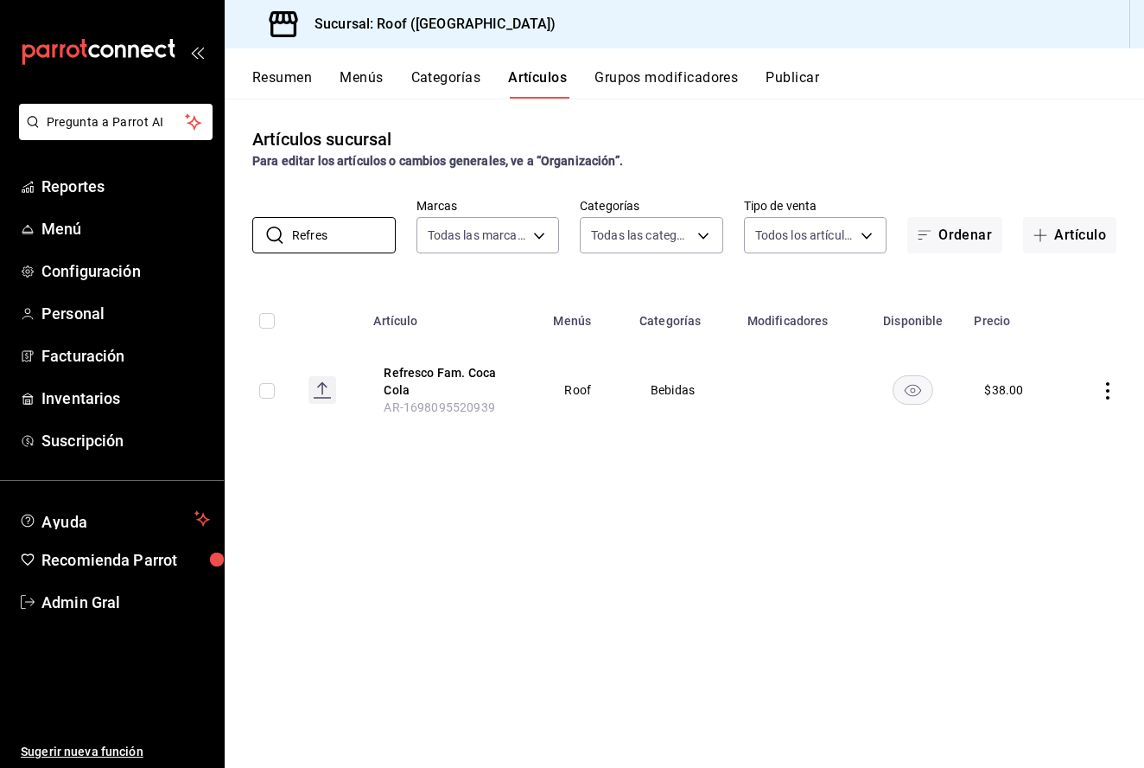
drag, startPoint x: 341, startPoint y: 249, endPoint x: 1088, endPoint y: 394, distance: 760.8
click at [1088, 394] on td at bounding box center [1103, 389] width 81 height 93
click at [1107, 391] on icon "actions" at bounding box center [1107, 390] width 3 height 17
click at [1073, 427] on span "Editar" at bounding box center [1056, 431] width 45 height 18
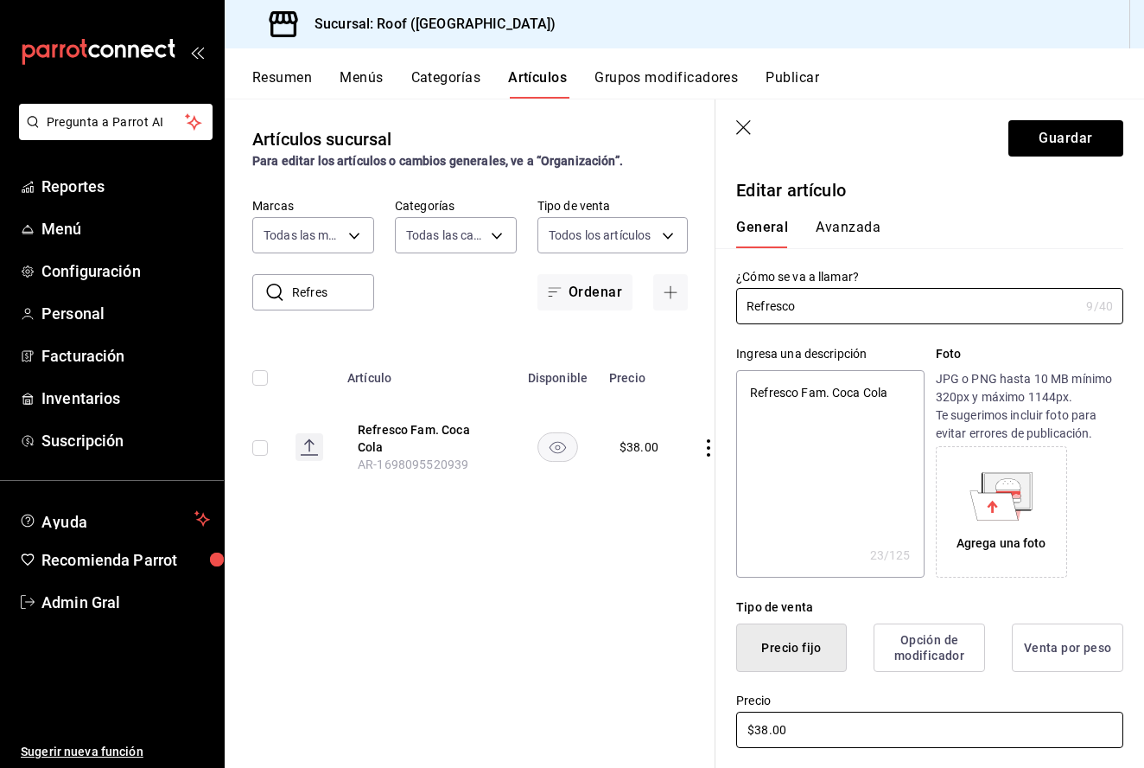
click at [768, 728] on input "$38.00" at bounding box center [929, 729] width 387 height 36
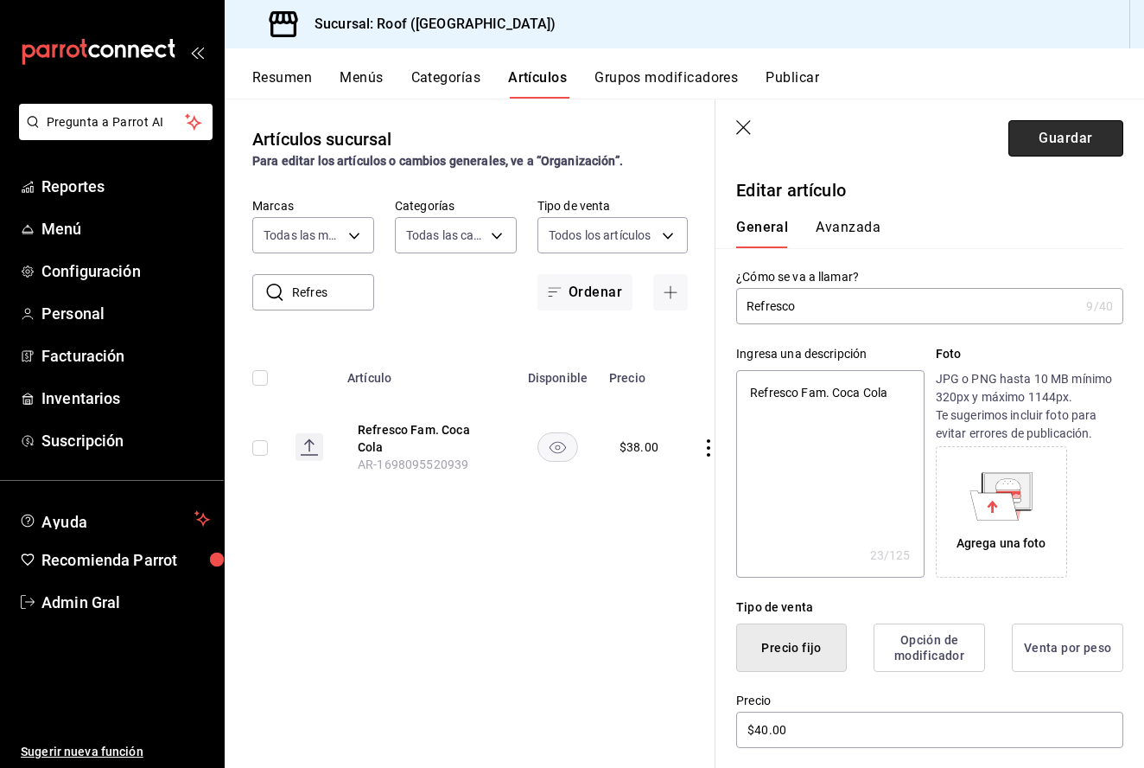
click at [1070, 153] on button "Guardar" at bounding box center [1066, 138] width 115 height 36
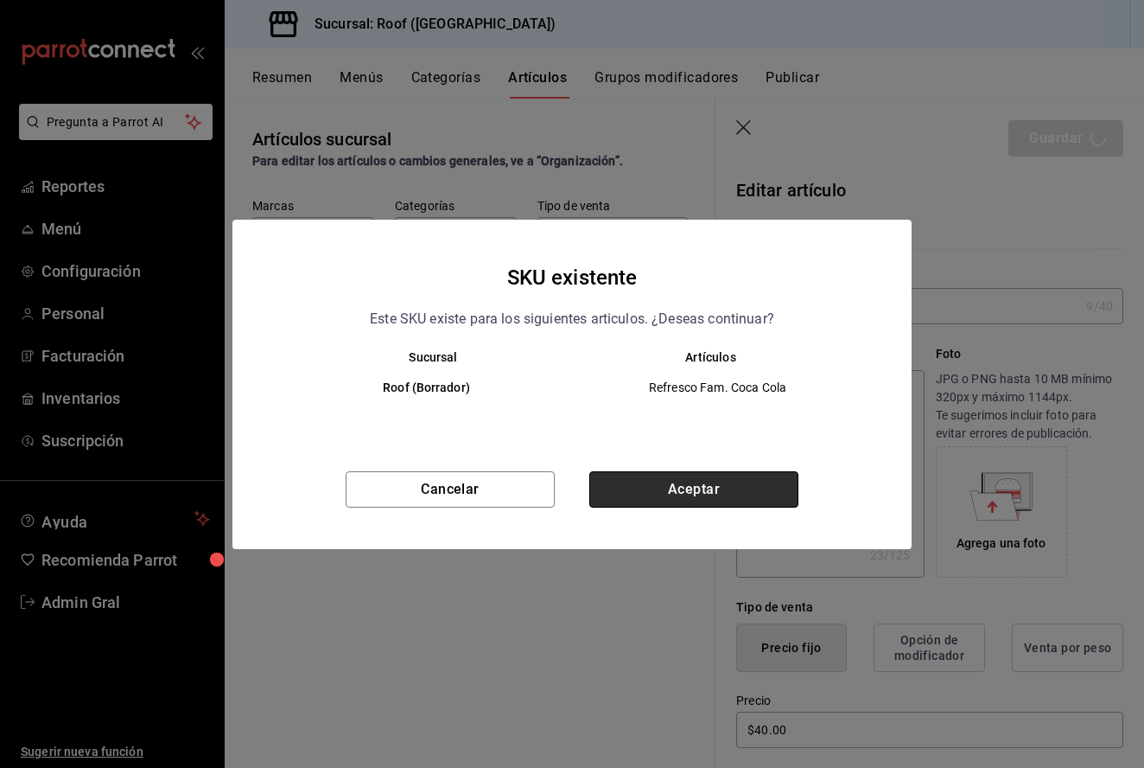
click at [657, 486] on button "Aceptar" at bounding box center [693, 489] width 209 height 36
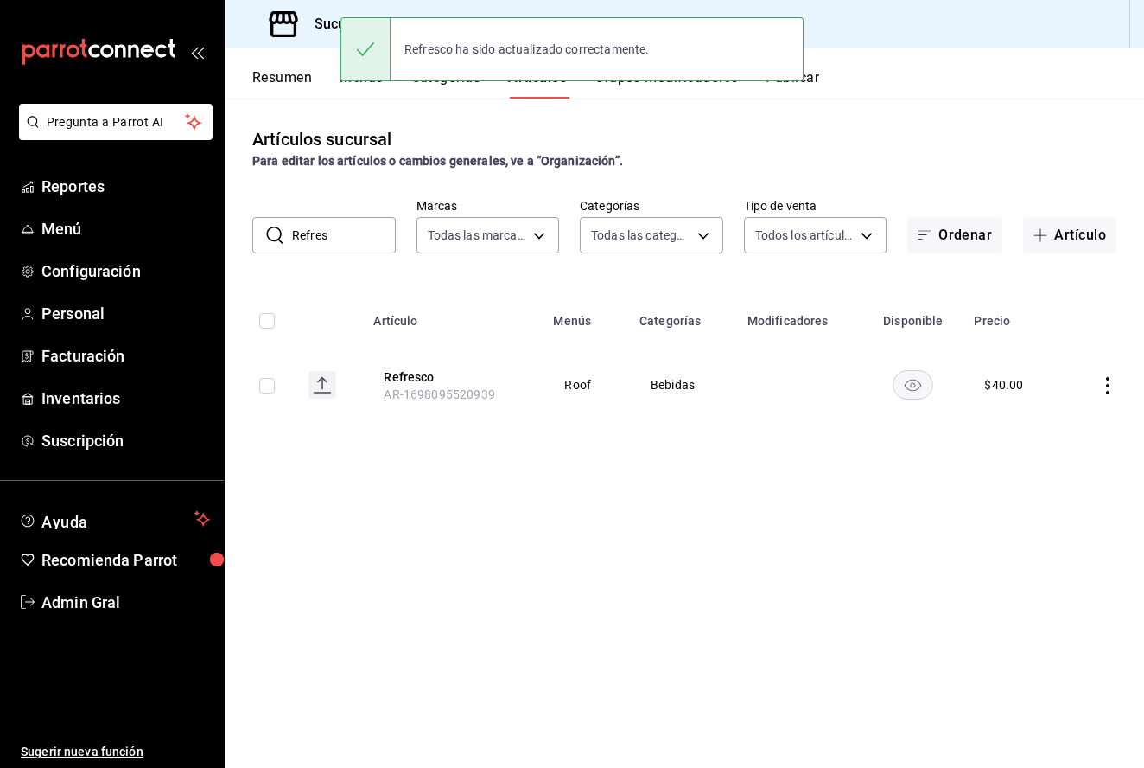
click at [348, 236] on input "Refres" at bounding box center [344, 235] width 104 height 35
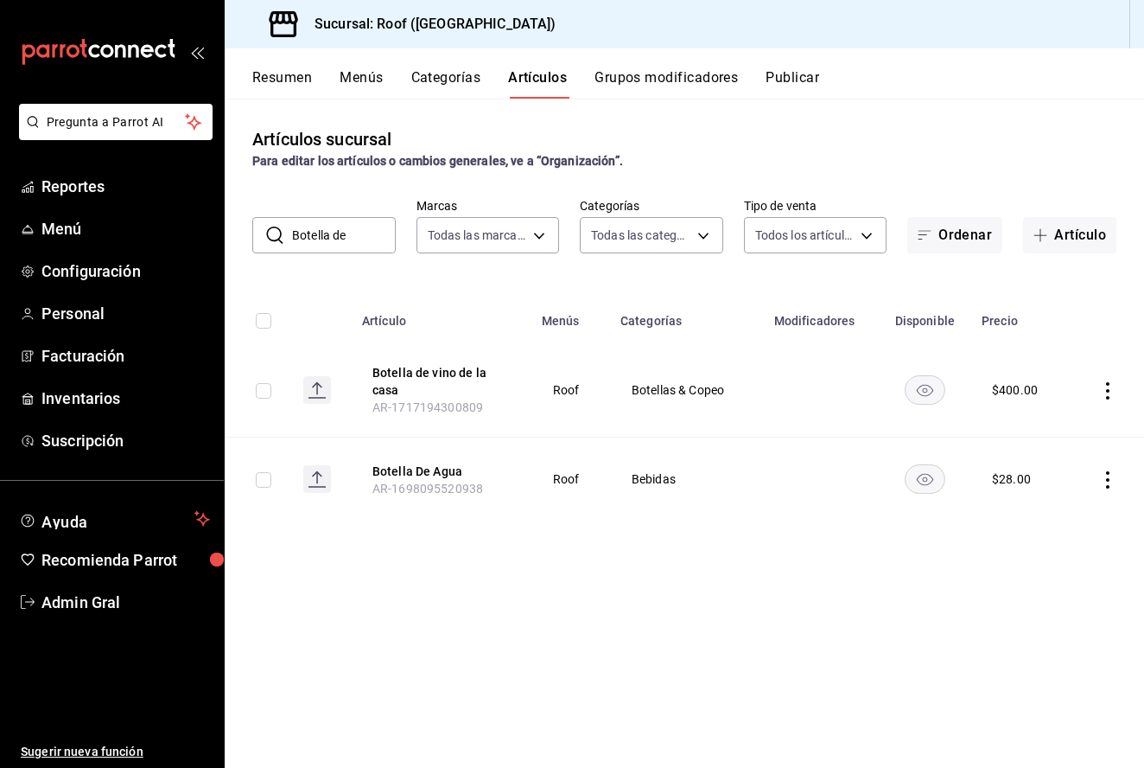
click at [375, 228] on input "Botella de" at bounding box center [344, 235] width 104 height 35
click at [375, 227] on input "Botella de" at bounding box center [344, 235] width 104 height 35
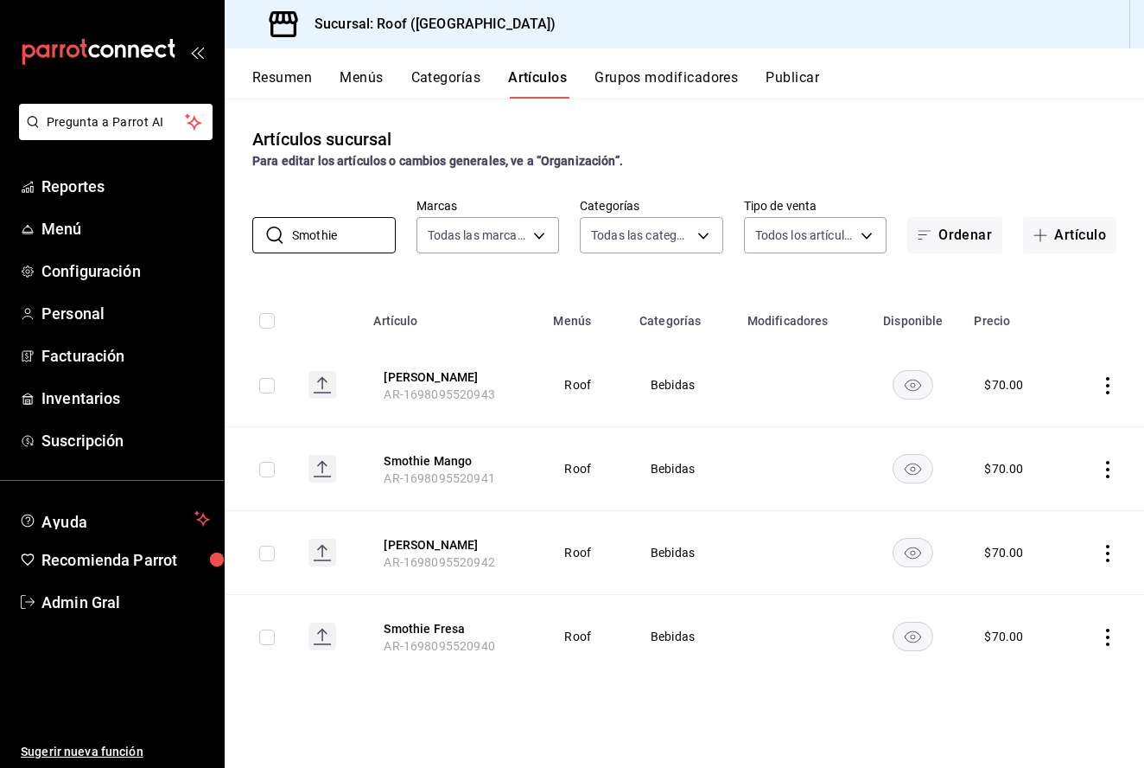
click at [1104, 385] on icon "actions" at bounding box center [1107, 385] width 17 height 17
click at [1059, 422] on span "Editar" at bounding box center [1056, 426] width 45 height 18
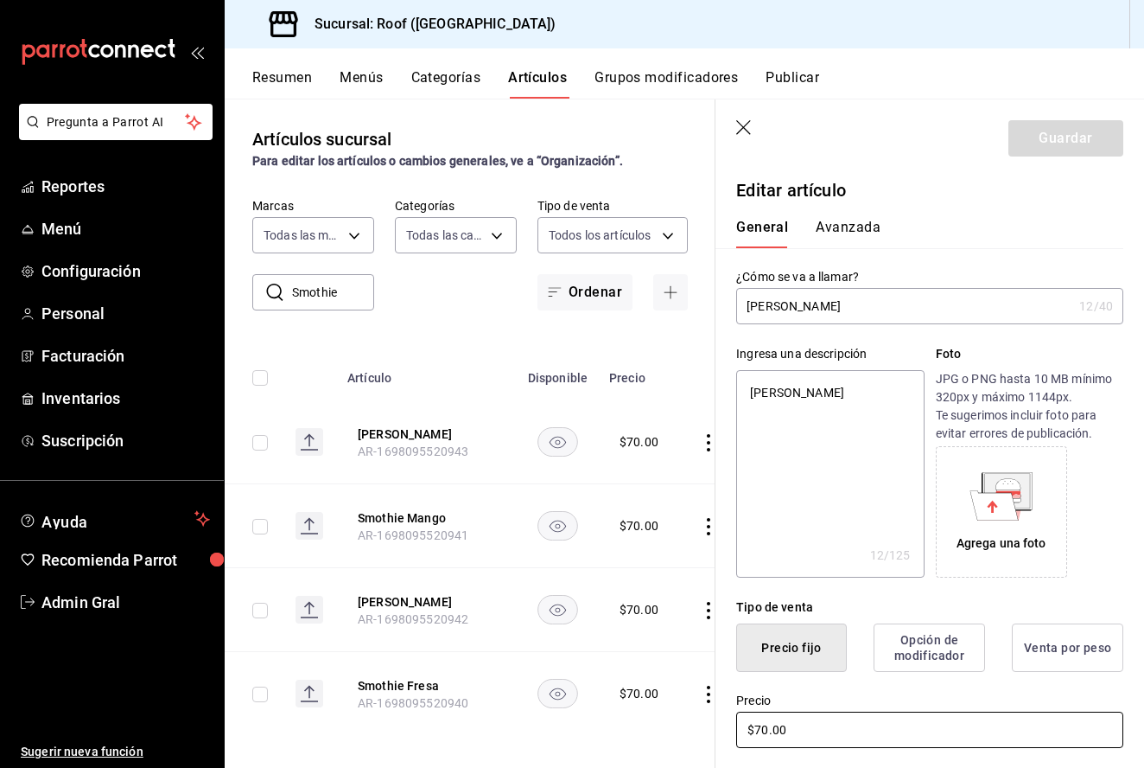
click at [822, 728] on input "$70.00" at bounding box center [929, 729] width 387 height 36
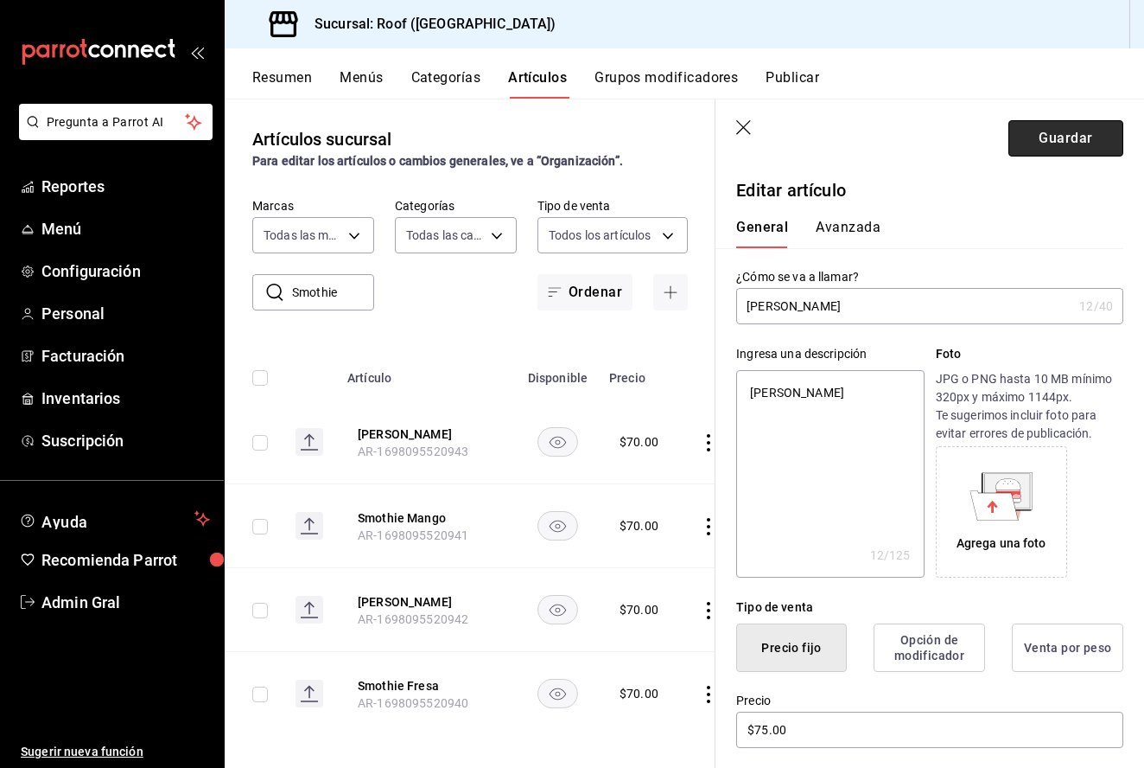
click at [1054, 156] on button "Guardar" at bounding box center [1066, 138] width 115 height 36
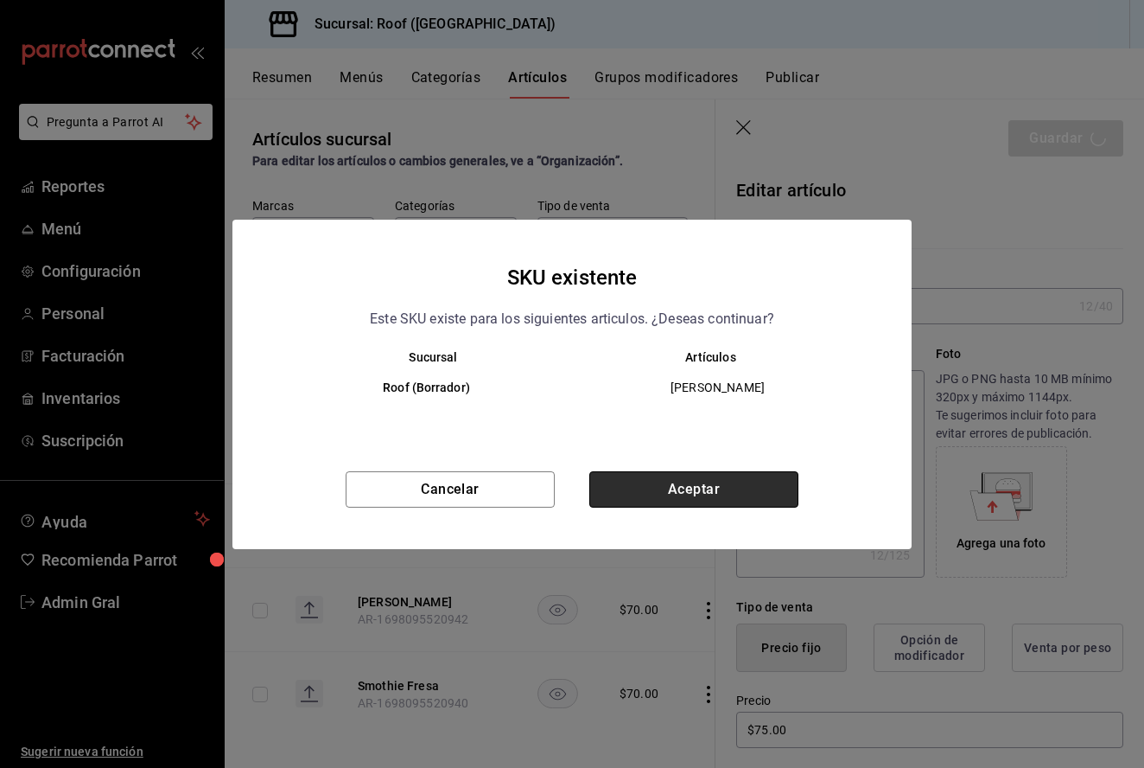
click at [682, 482] on button "Aceptar" at bounding box center [693, 489] width 209 height 36
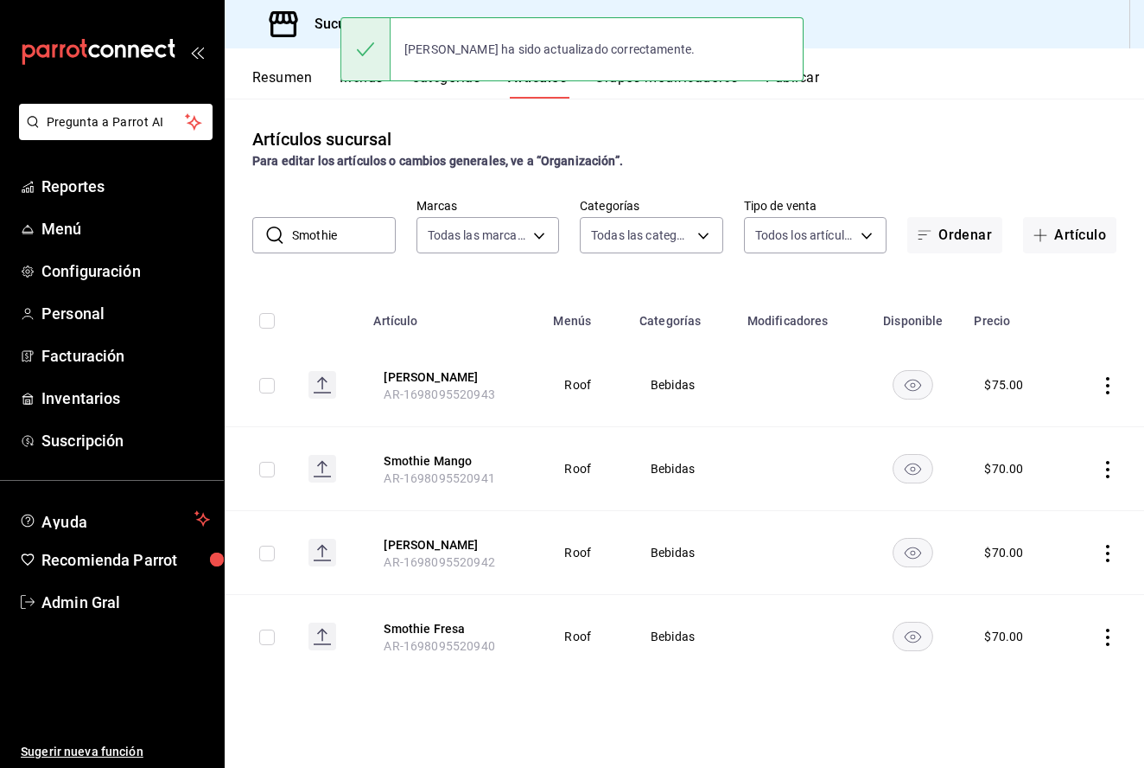
click at [1109, 471] on icon "actions" at bounding box center [1107, 469] width 17 height 17
click at [1062, 503] on span "Editar" at bounding box center [1056, 509] width 45 height 18
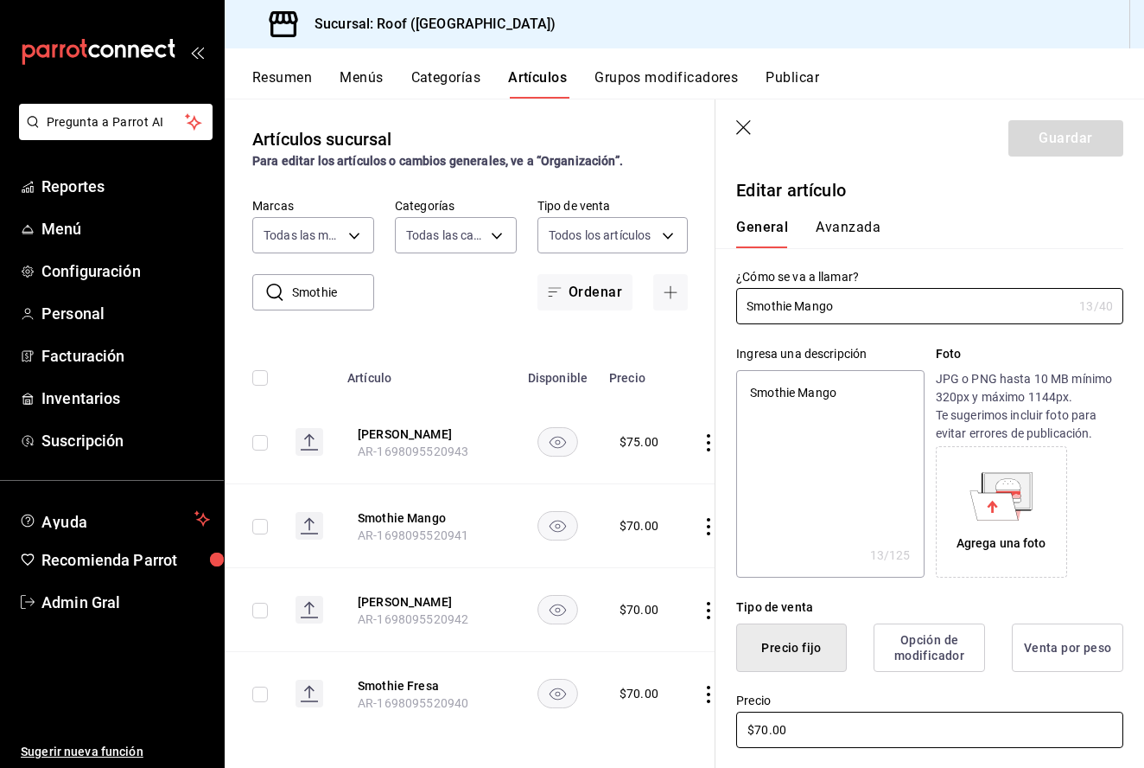
click at [768, 729] on input "$70.00" at bounding box center [929, 729] width 387 height 36
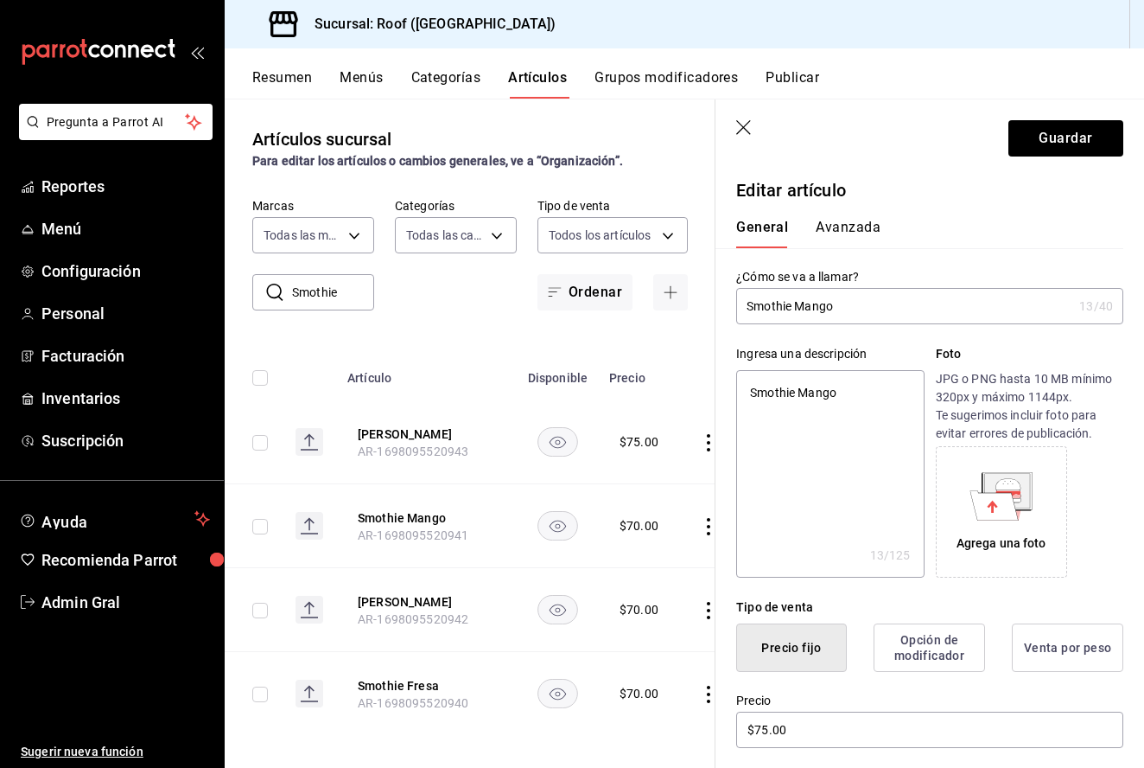
click at [1072, 111] on header "Guardar" at bounding box center [930, 134] width 429 height 71
click at [1072, 117] on header "Guardar" at bounding box center [930, 134] width 429 height 71
click at [1072, 145] on button "Guardar" at bounding box center [1066, 138] width 115 height 36
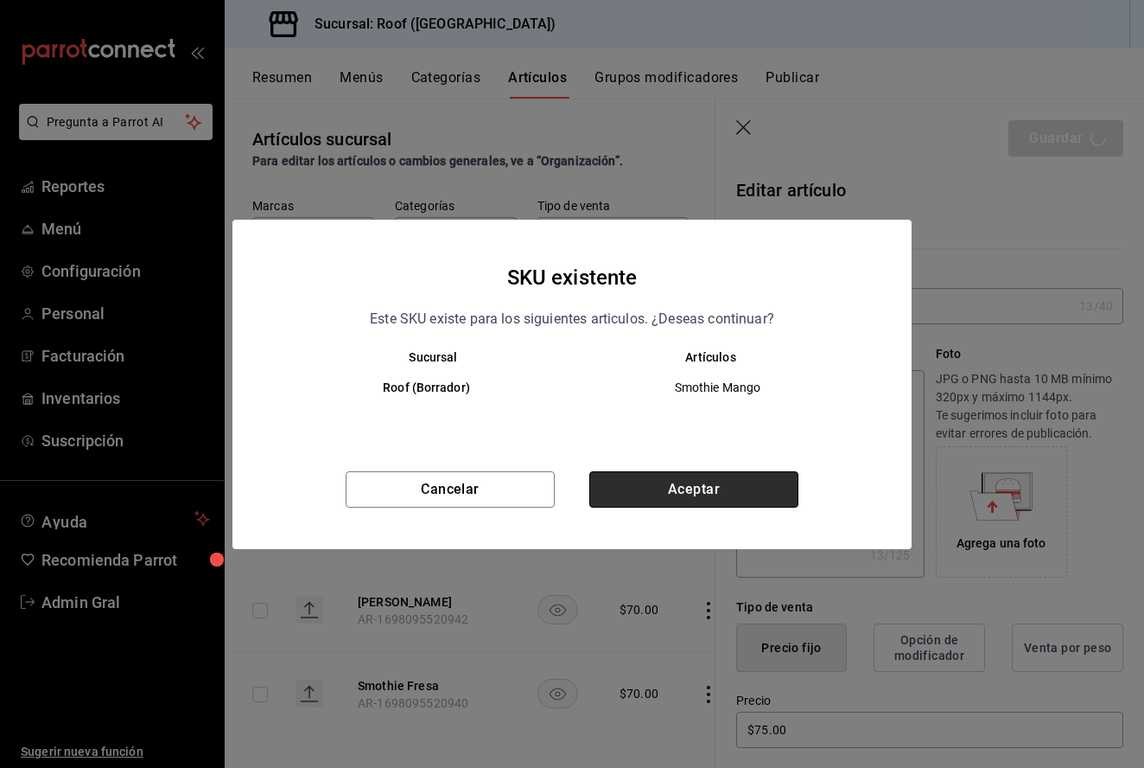
click at [728, 491] on button "Aceptar" at bounding box center [693, 489] width 209 height 36
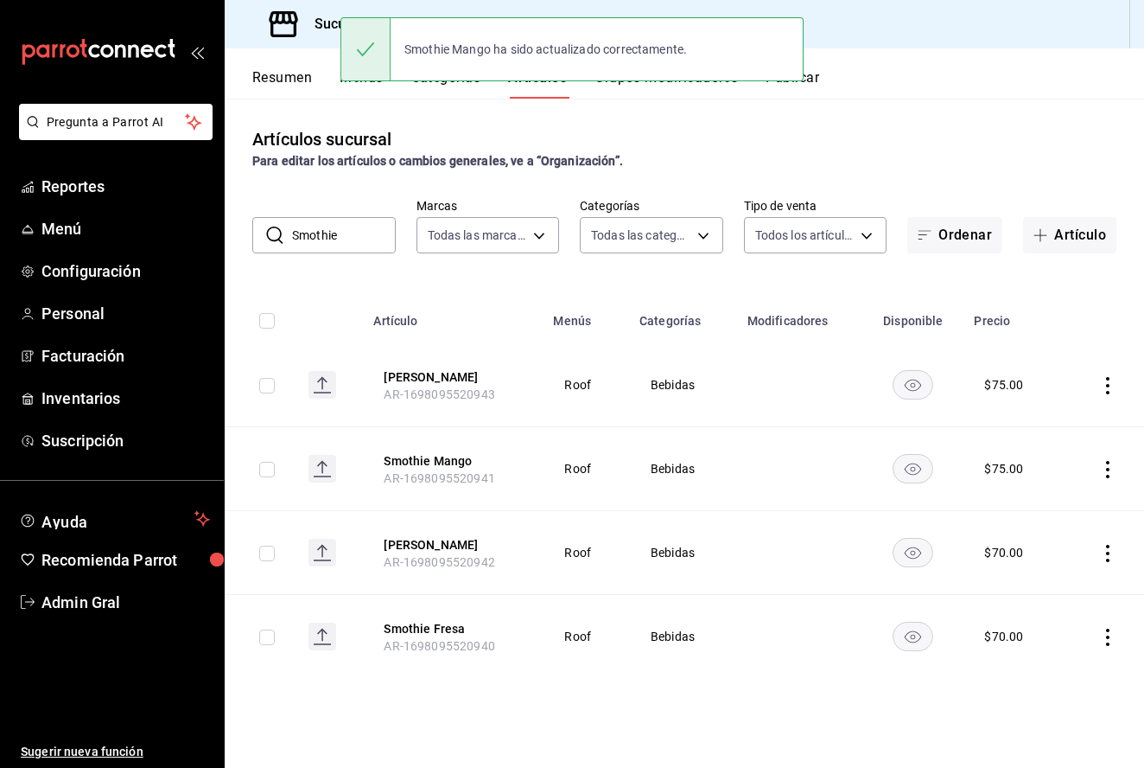
click at [1112, 557] on icon "actions" at bounding box center [1107, 553] width 17 height 17
click at [1067, 586] on span "Editar" at bounding box center [1056, 593] width 45 height 18
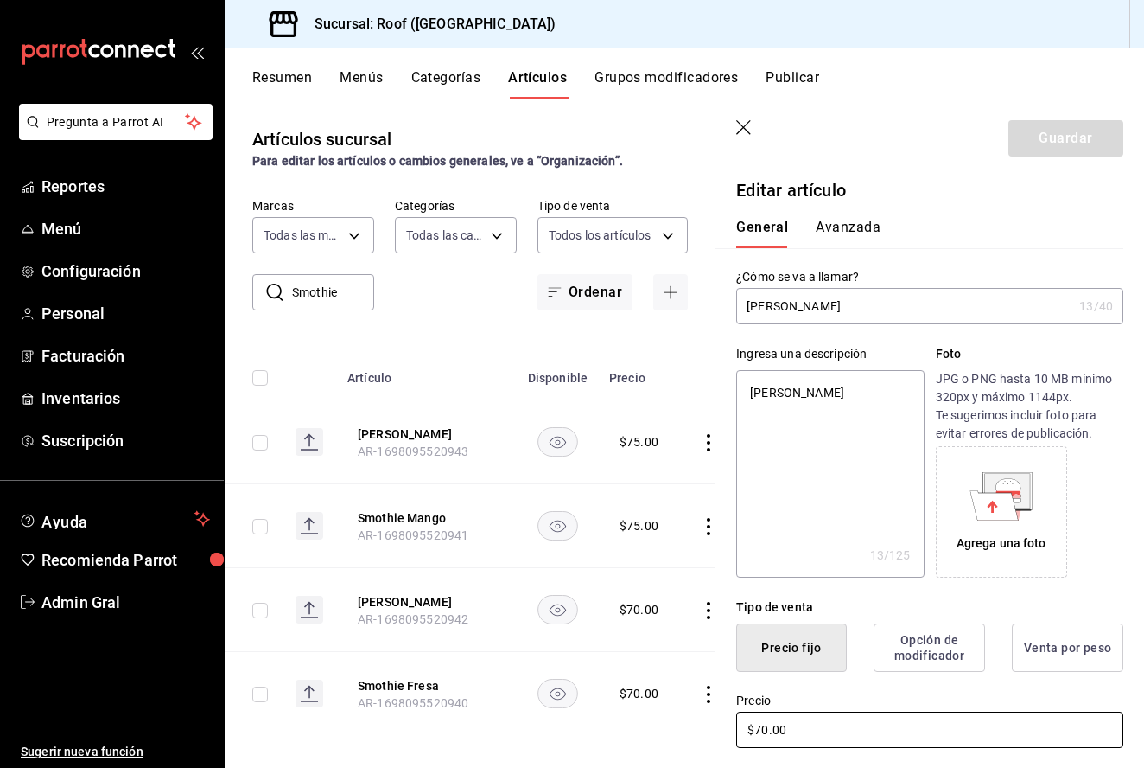
click at [769, 726] on input "$70.00" at bounding box center [929, 729] width 387 height 36
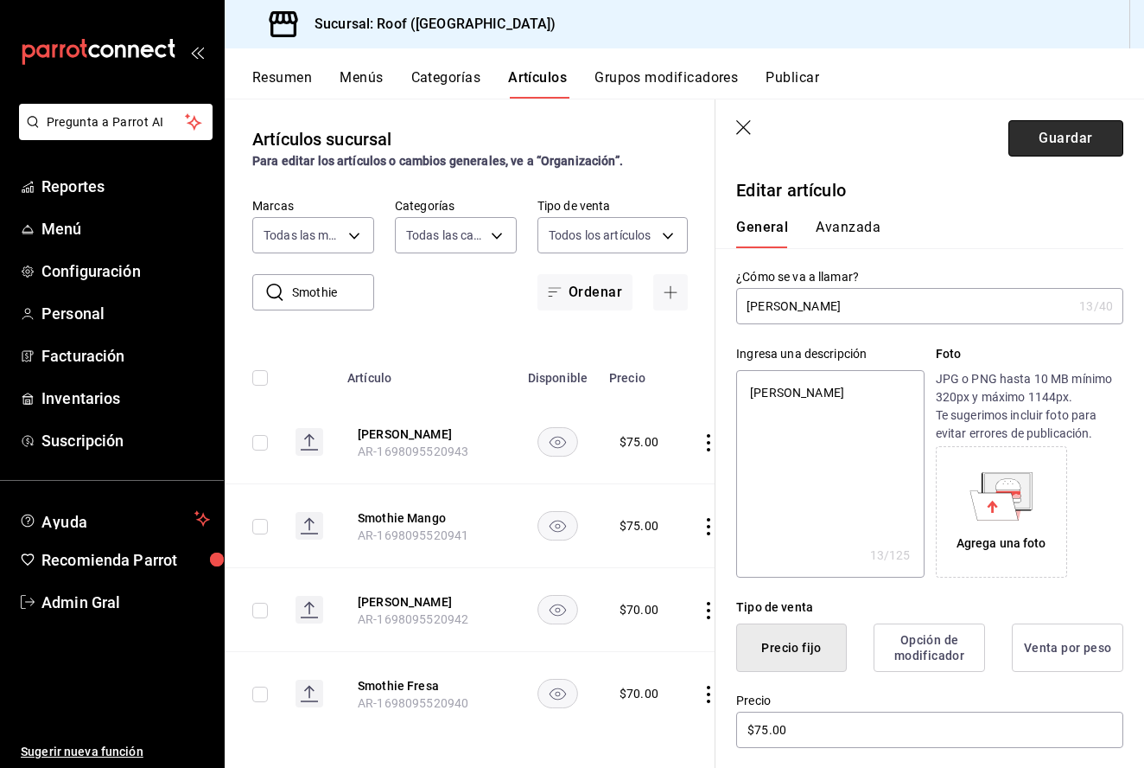
click at [1026, 133] on button "Guardar" at bounding box center [1066, 138] width 115 height 36
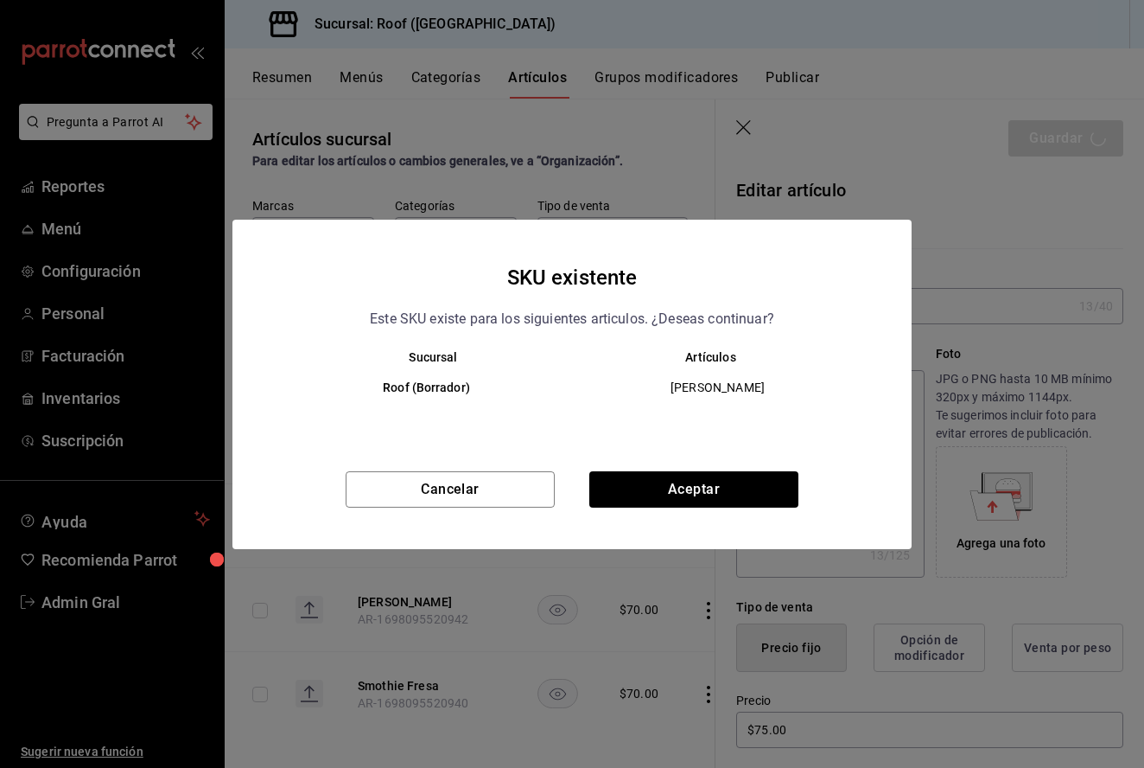
click at [758, 465] on div "SKU existente Este SKU existe para los siguientes articulos. ¿Deseas continuar?…" at bounding box center [572, 384] width 679 height 329
click at [758, 475] on button "Aceptar" at bounding box center [693, 489] width 209 height 36
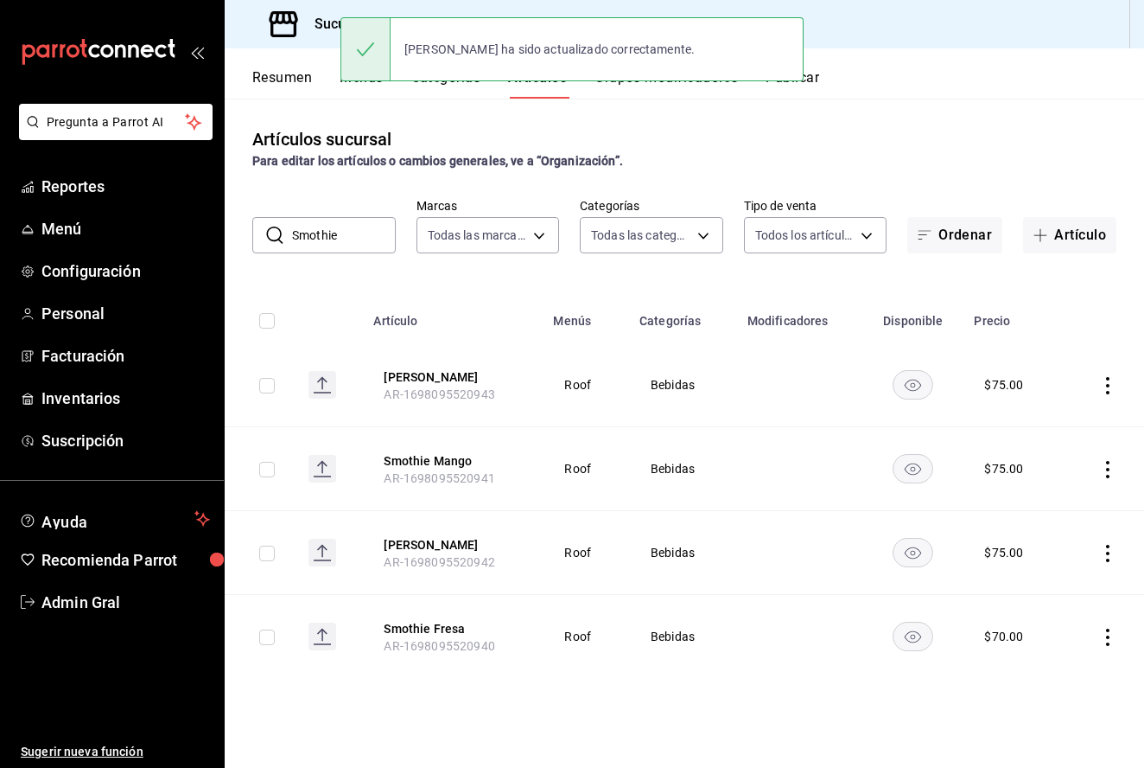
click at [1107, 627] on td at bounding box center [1103, 637] width 81 height 84
click at [1105, 643] on icon "actions" at bounding box center [1107, 636] width 17 height 17
click at [1061, 663] on li "Editar" at bounding box center [1041, 651] width 104 height 35
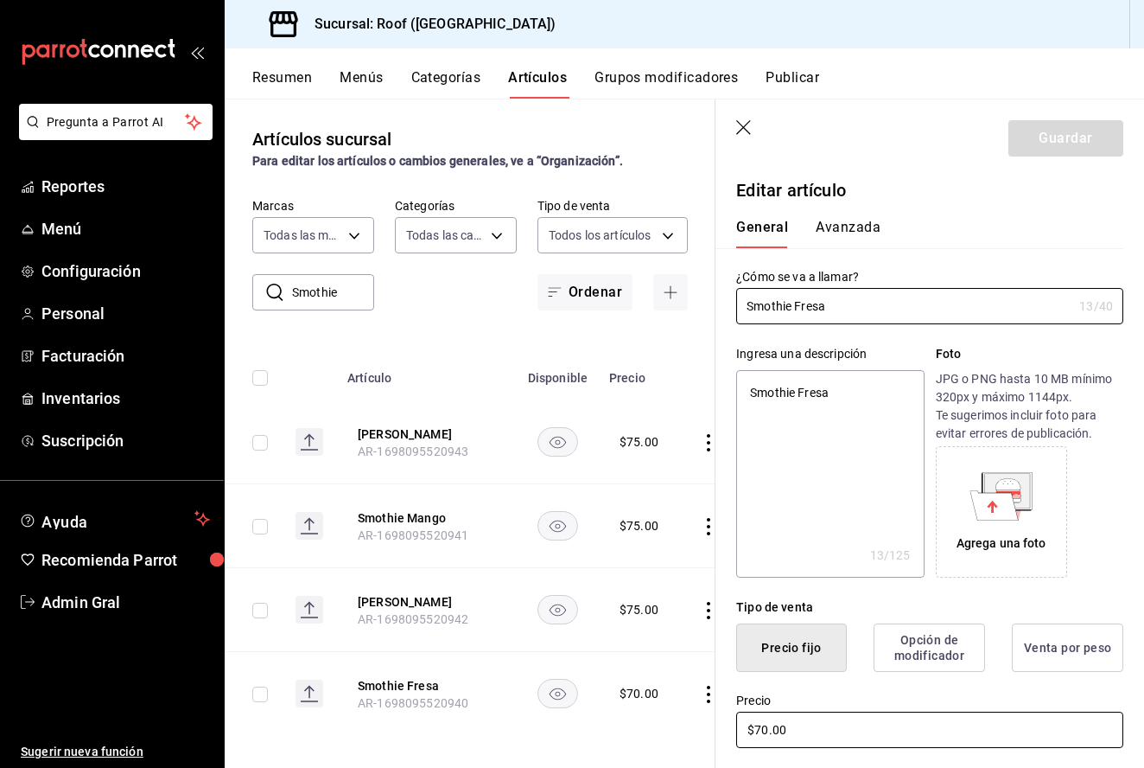
click at [767, 723] on input "$70.00" at bounding box center [929, 729] width 387 height 36
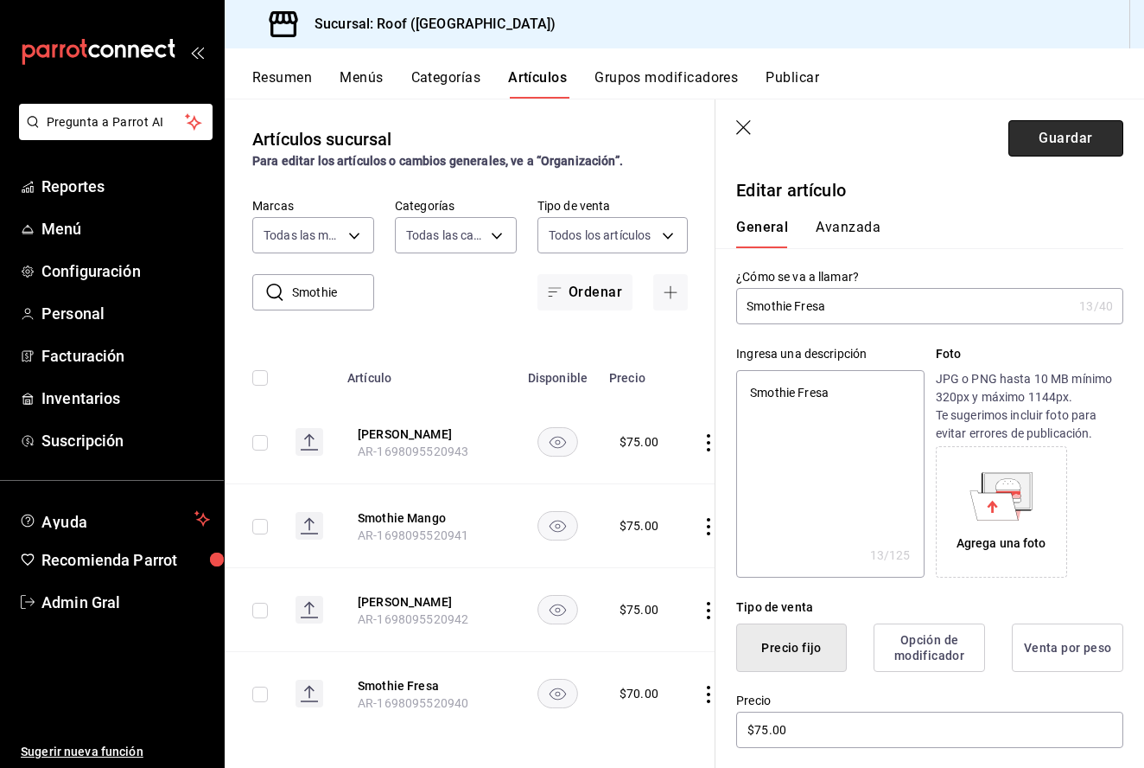
click at [1063, 153] on button "Guardar" at bounding box center [1066, 138] width 115 height 36
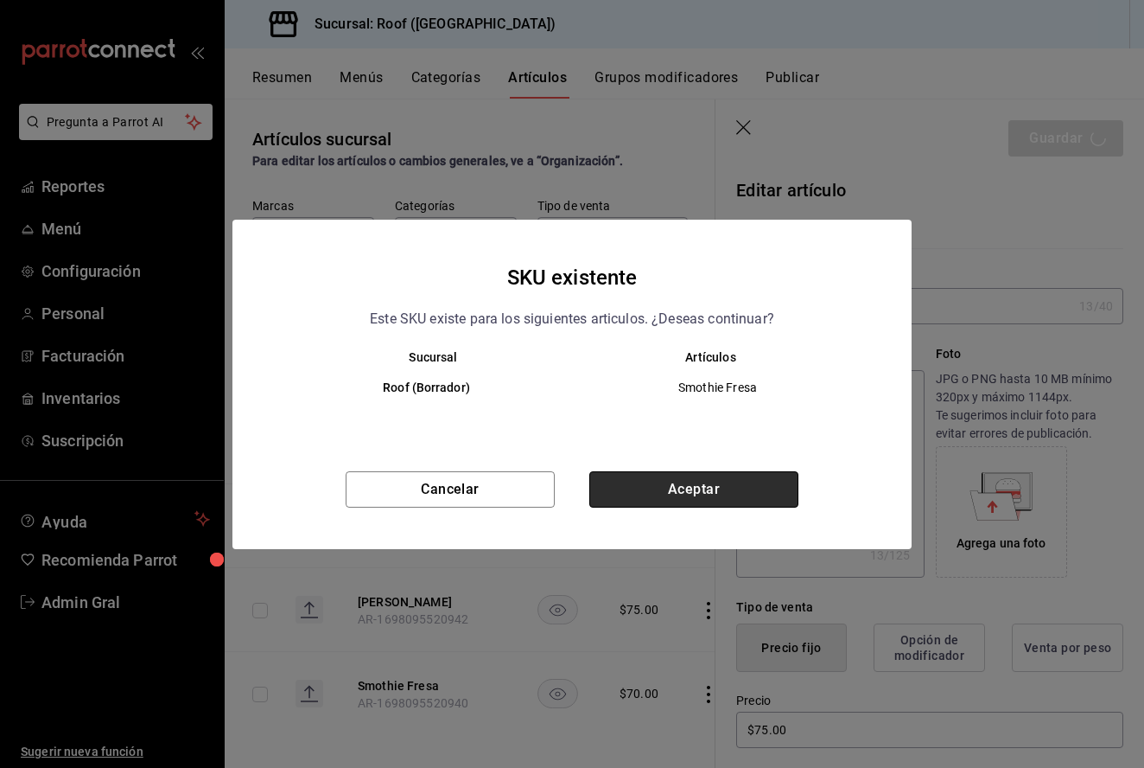
click at [718, 505] on button "Aceptar" at bounding box center [693, 489] width 209 height 36
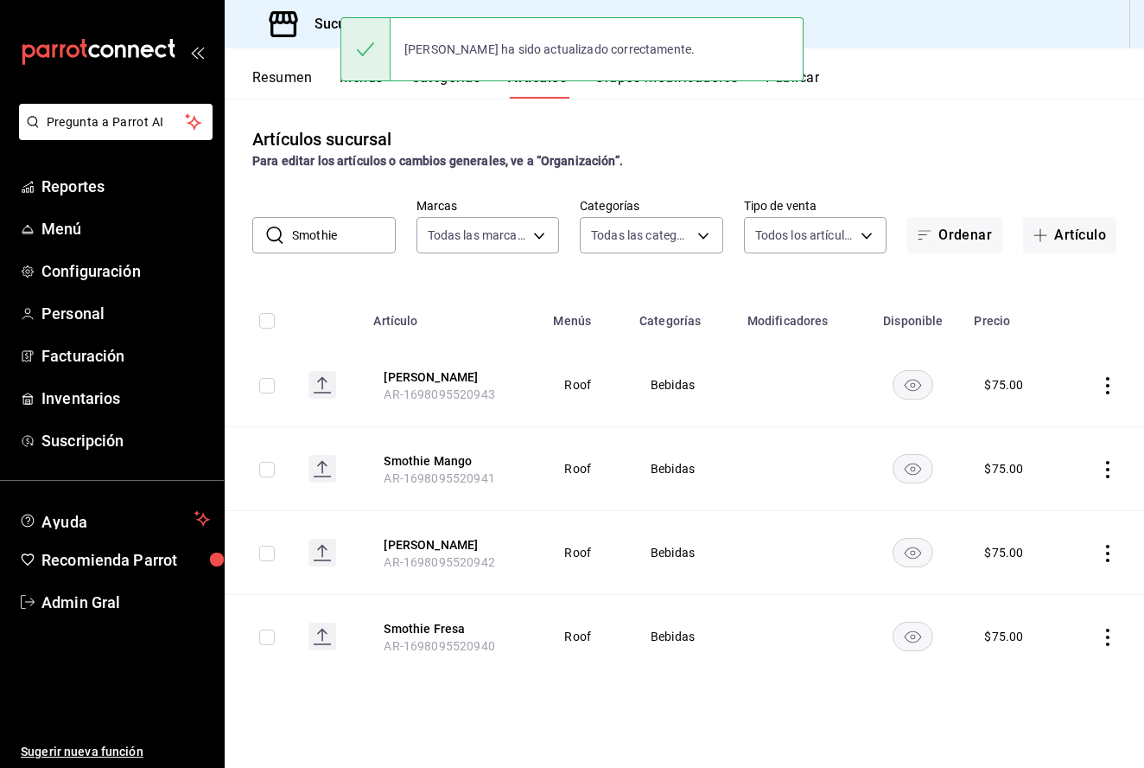
click at [355, 232] on input "Smothie" at bounding box center [344, 235] width 104 height 35
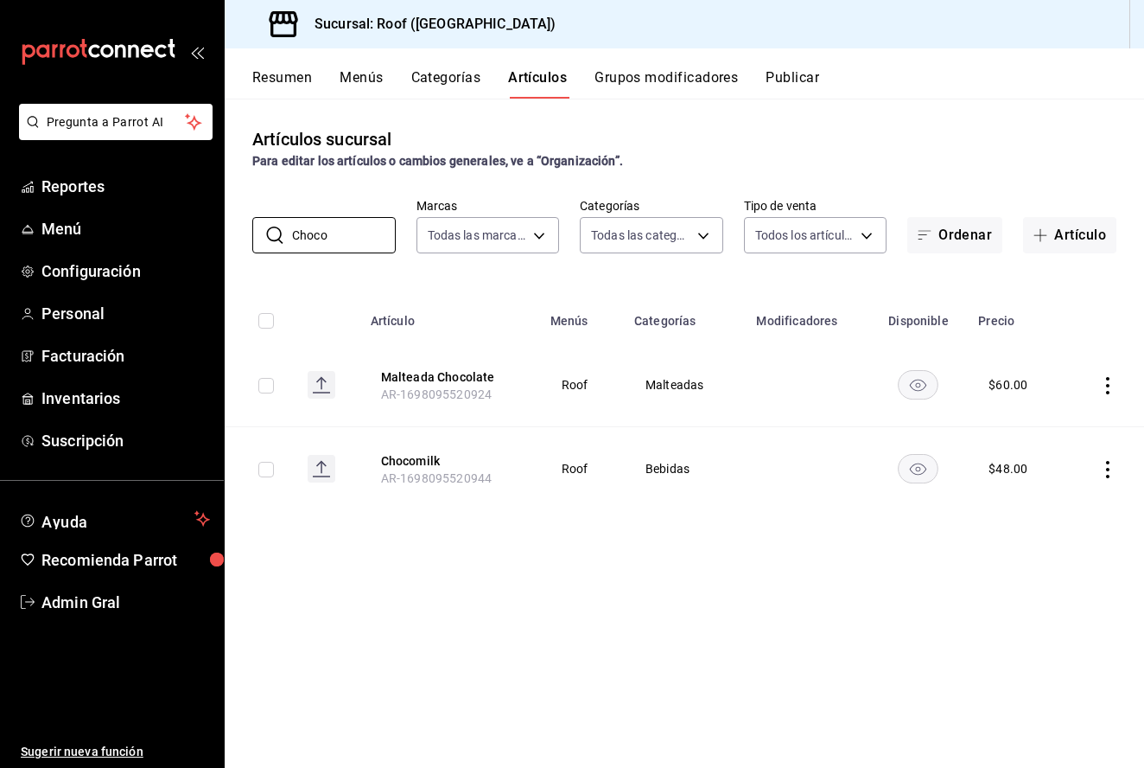
click at [1102, 471] on icon "actions" at bounding box center [1107, 469] width 17 height 17
click at [1065, 494] on li "Editar" at bounding box center [1041, 509] width 104 height 35
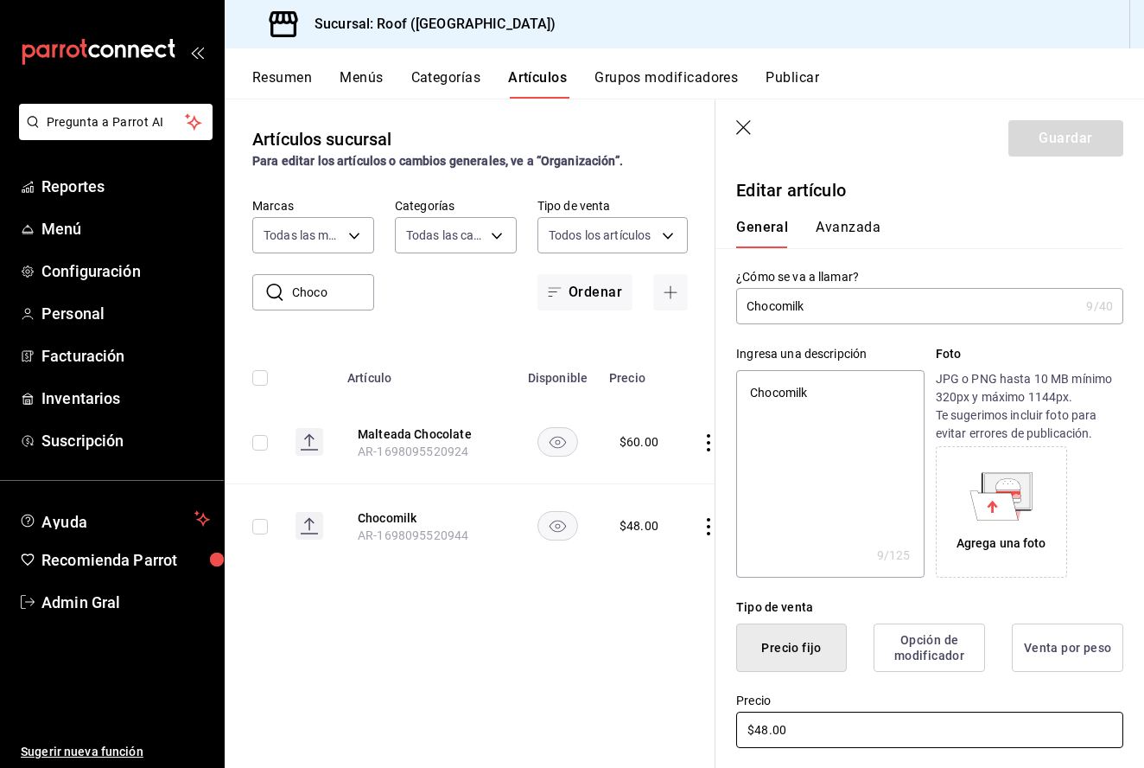
click at [764, 734] on input "$48.00" at bounding box center [929, 729] width 387 height 36
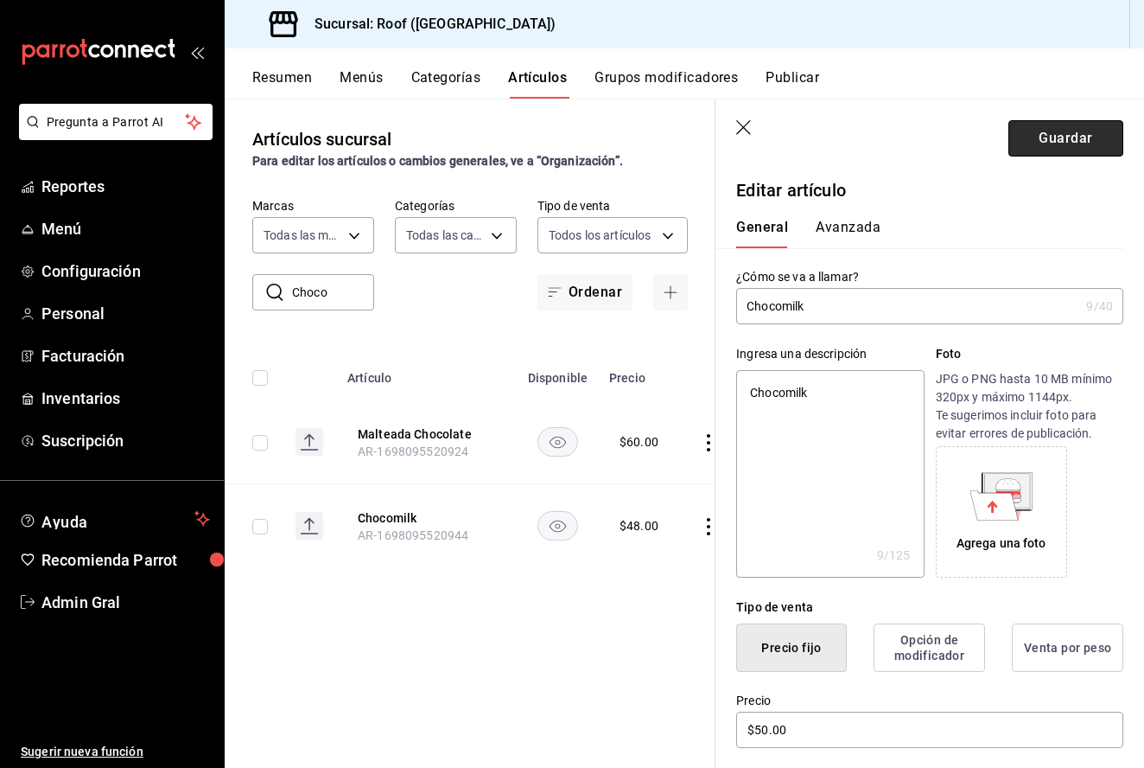
click at [1073, 149] on button "Guardar" at bounding box center [1066, 138] width 115 height 36
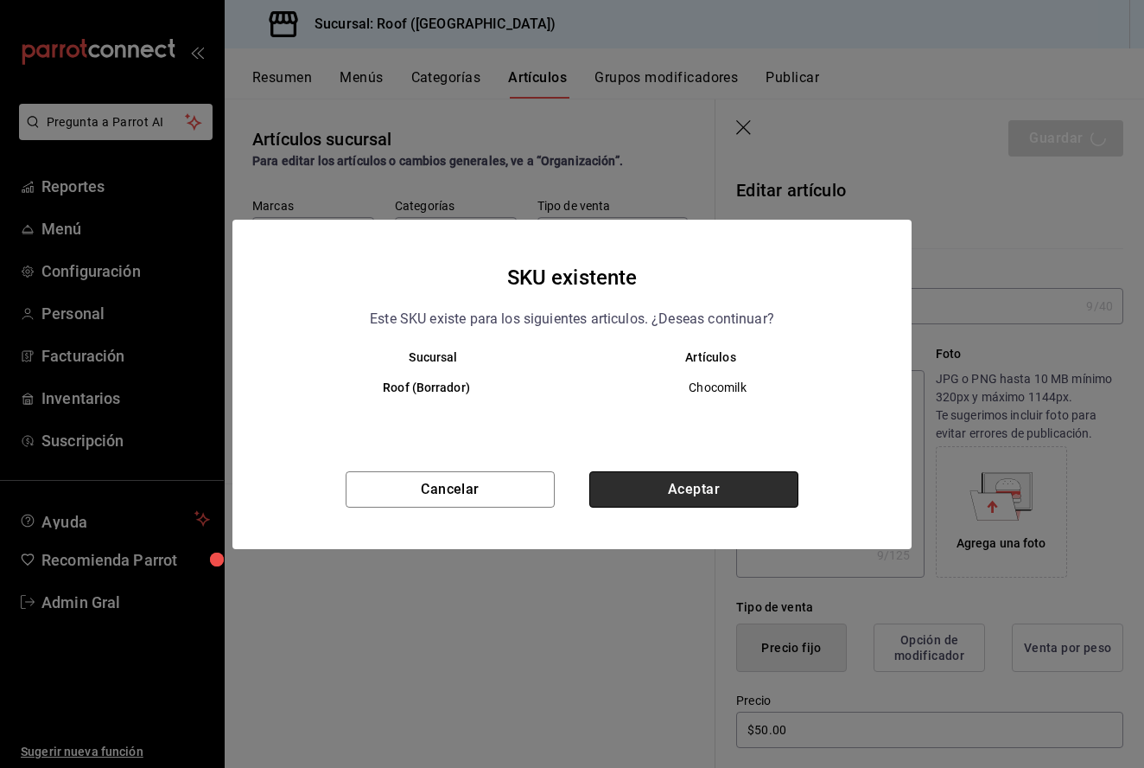
click at [709, 487] on button "Aceptar" at bounding box center [693, 489] width 209 height 36
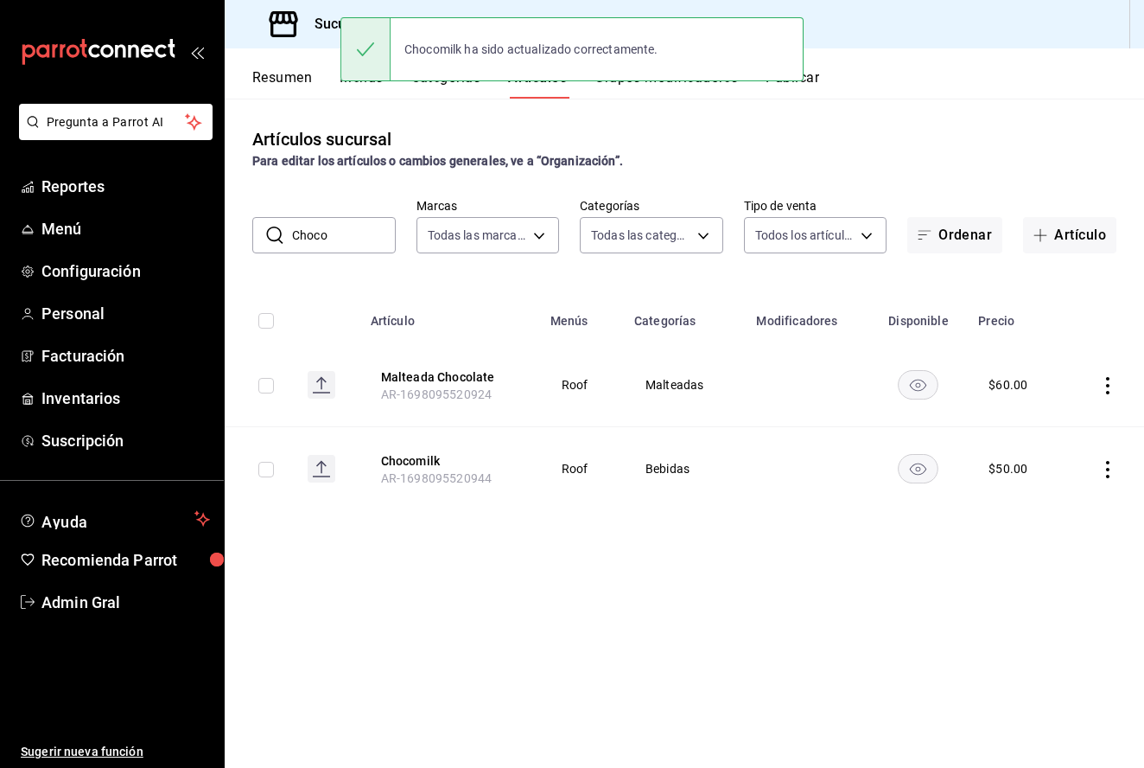
click at [359, 243] on input "Choco" at bounding box center [344, 235] width 104 height 35
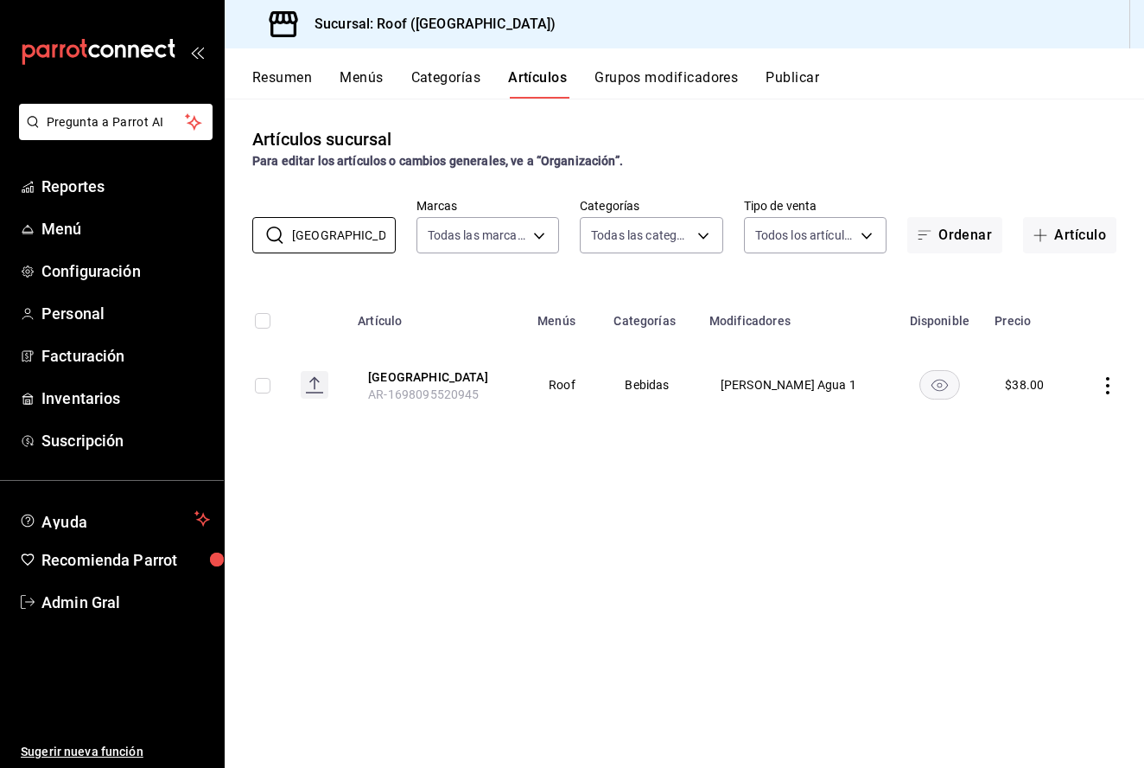
click at [1112, 383] on icon "actions" at bounding box center [1107, 385] width 17 height 17
click at [1054, 425] on span "Editar" at bounding box center [1056, 426] width 45 height 18
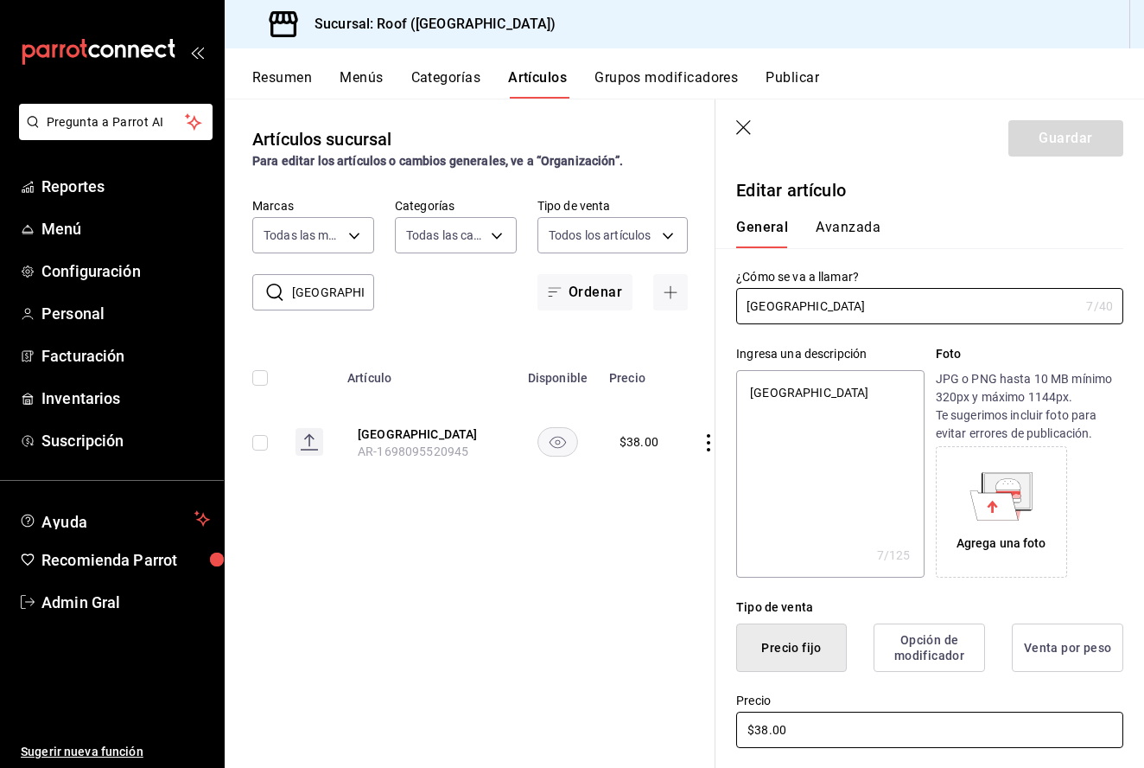
click at [774, 727] on input "$38.00" at bounding box center [929, 729] width 387 height 36
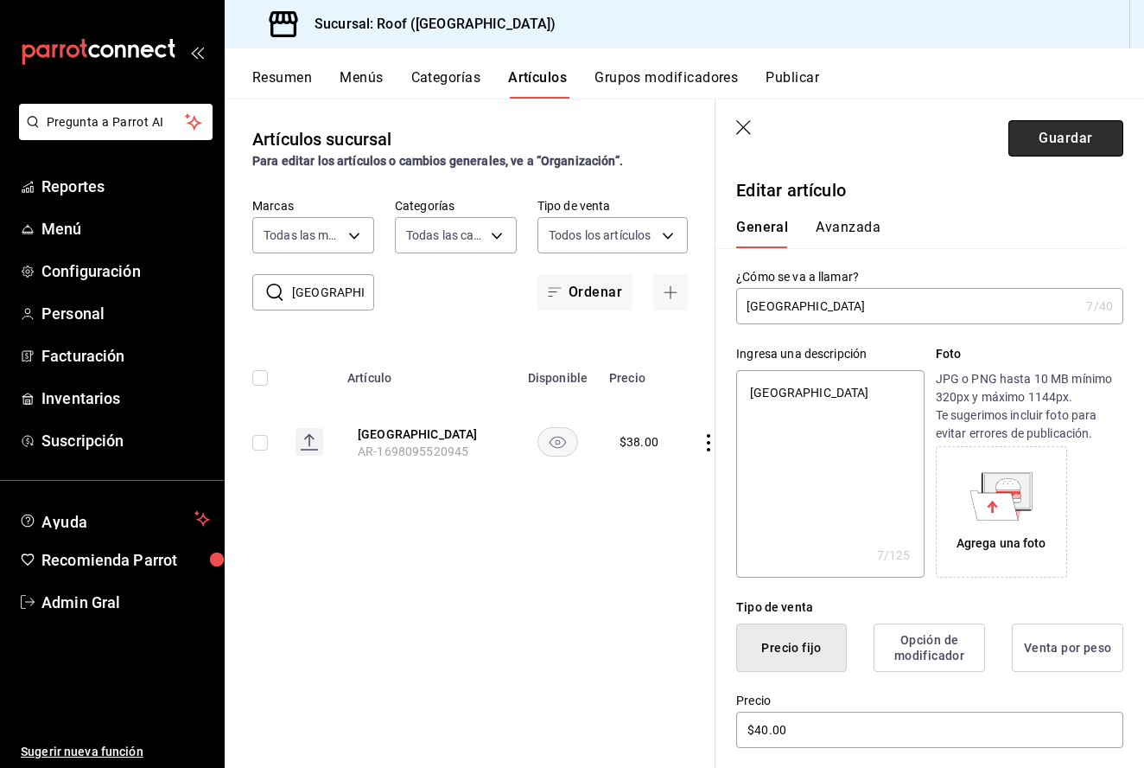
click at [1035, 143] on button "Guardar" at bounding box center [1066, 138] width 115 height 36
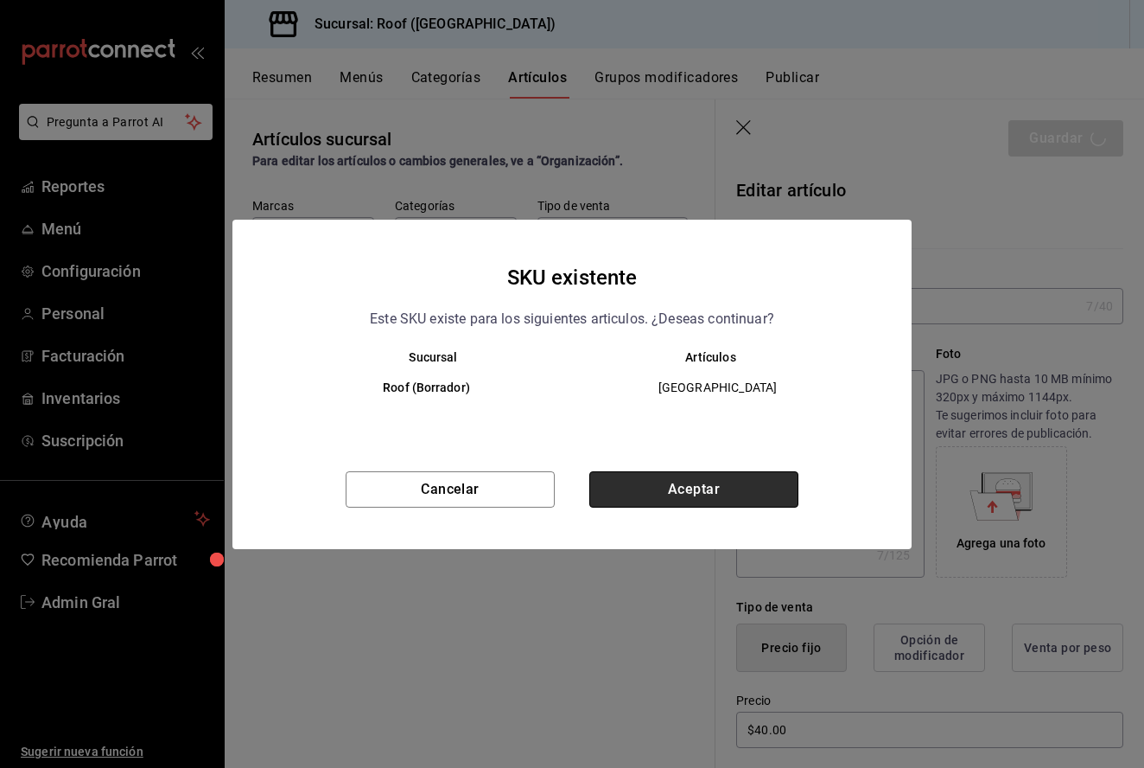
click at [685, 484] on button "Aceptar" at bounding box center [693, 489] width 209 height 36
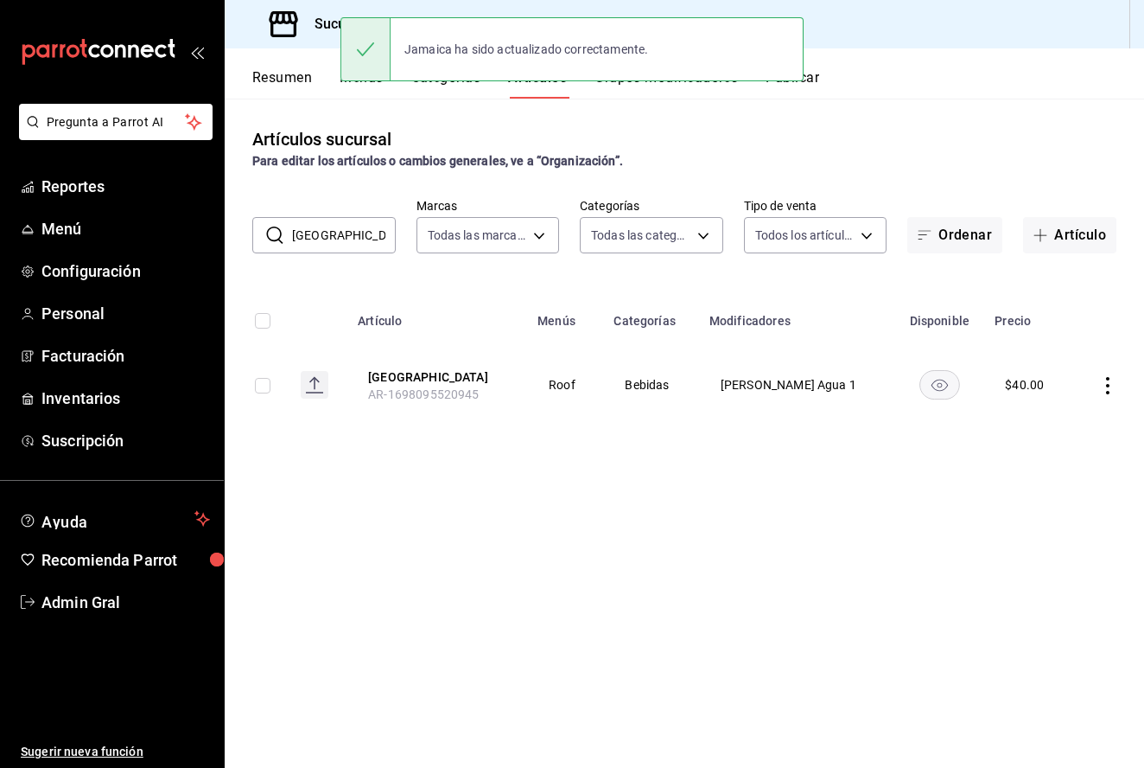
click at [344, 252] on input "[GEOGRAPHIC_DATA]" at bounding box center [344, 235] width 104 height 35
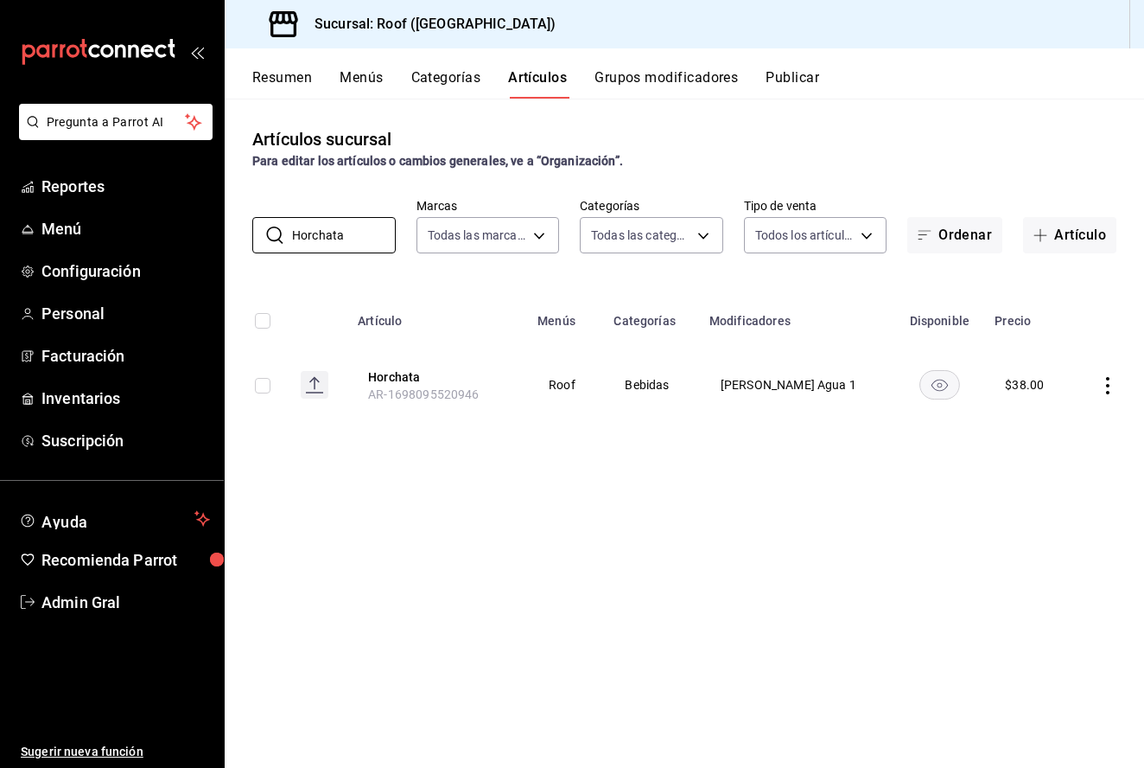
click at [1106, 383] on icon "actions" at bounding box center [1107, 385] width 17 height 17
click at [1041, 430] on span "Editar" at bounding box center [1056, 426] width 45 height 18
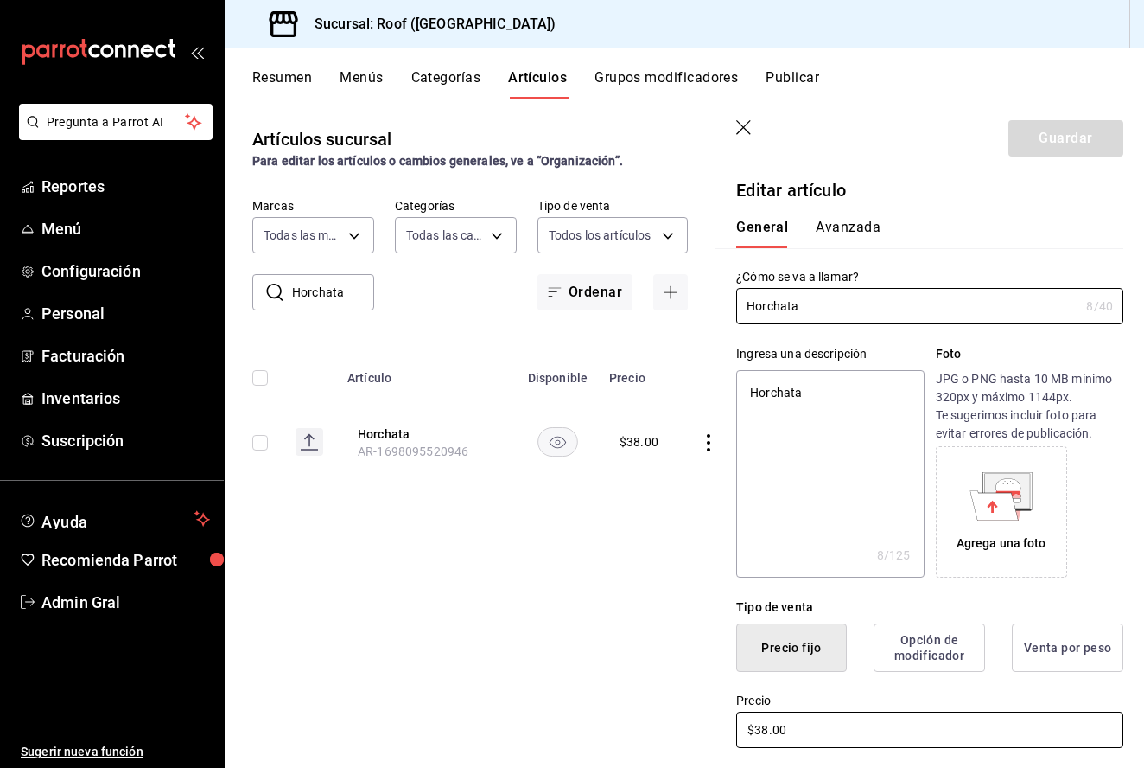
click at [767, 734] on input "$38.00" at bounding box center [929, 729] width 387 height 36
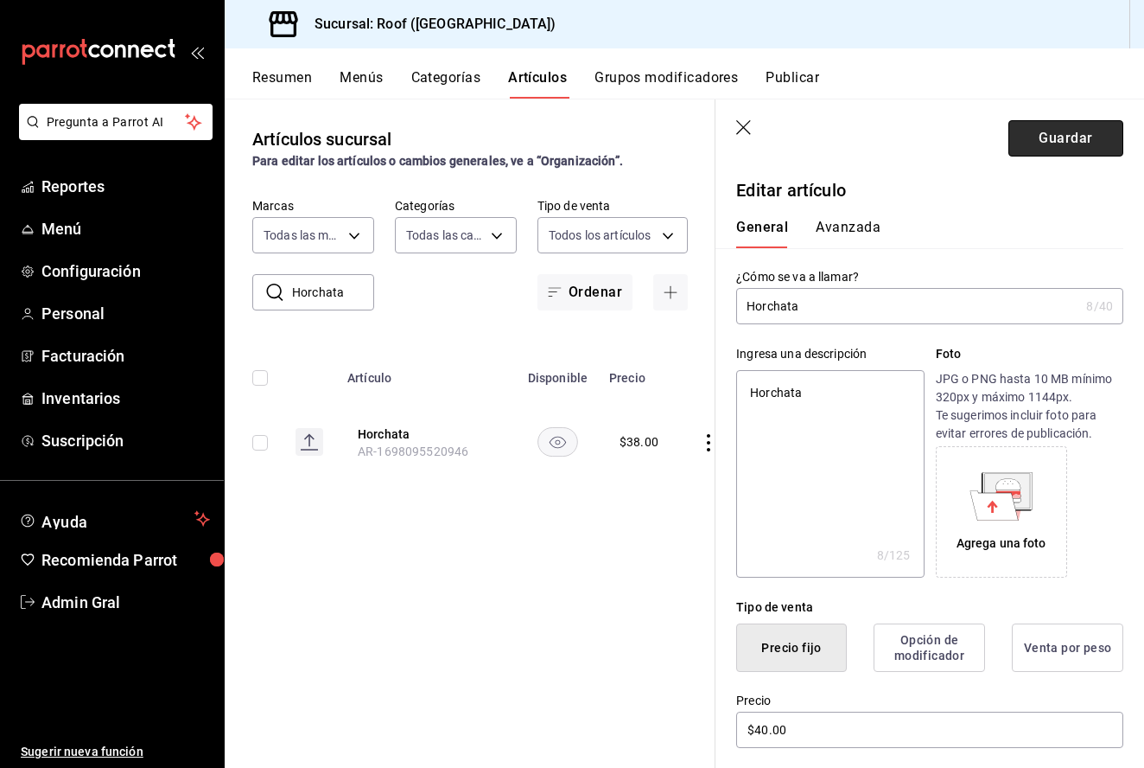
click at [1037, 132] on button "Guardar" at bounding box center [1066, 138] width 115 height 36
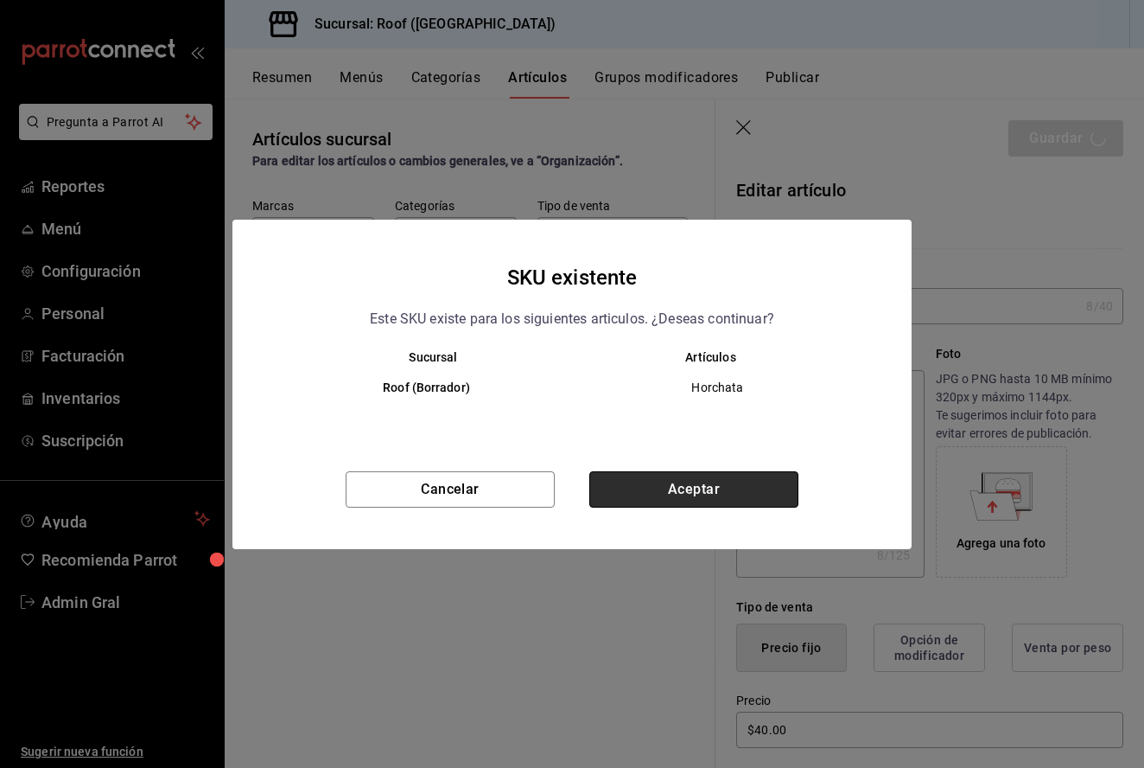
click at [719, 494] on button "Aceptar" at bounding box center [693, 489] width 209 height 36
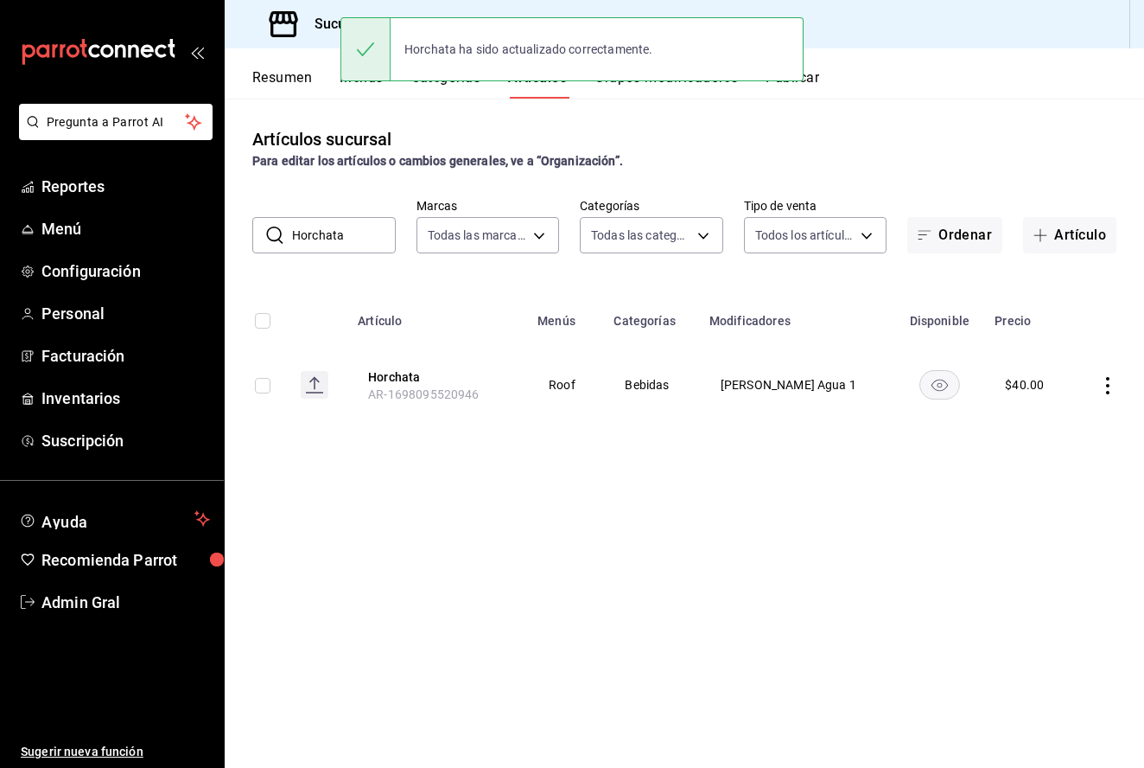
click at [347, 232] on input "Horchata" at bounding box center [344, 235] width 104 height 35
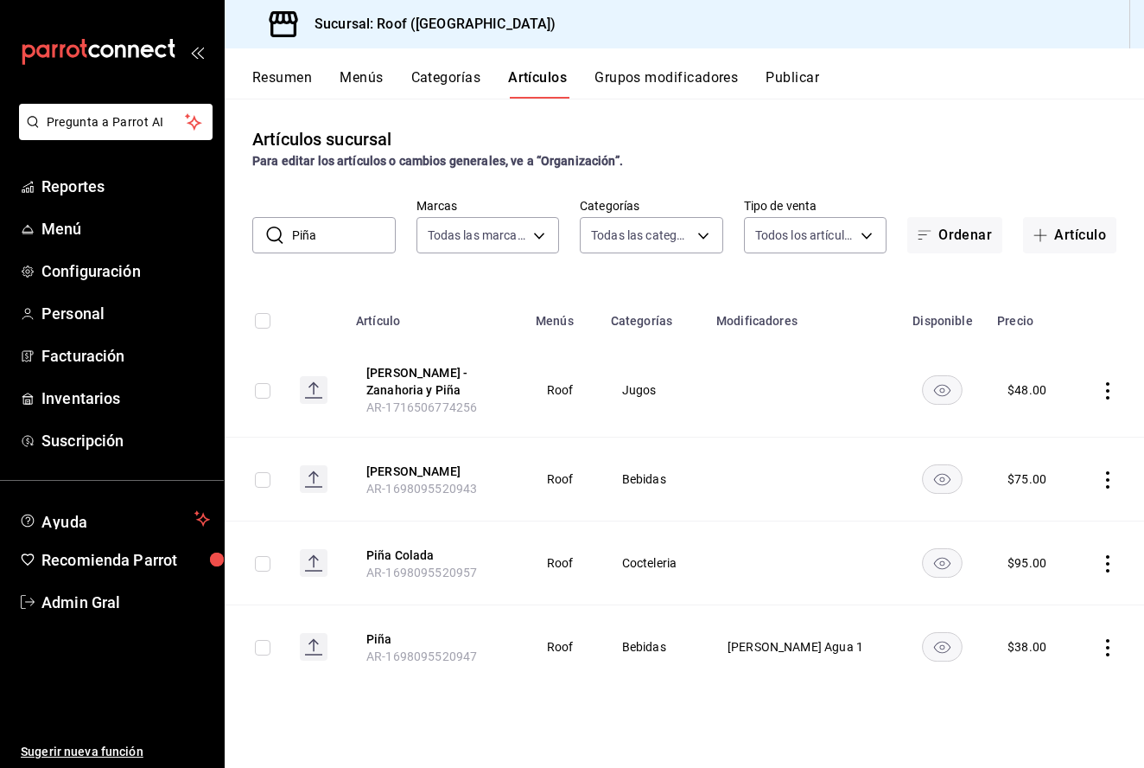
click at [1118, 647] on td at bounding box center [1108, 647] width 71 height 84
click at [1109, 649] on icon "actions" at bounding box center [1107, 647] width 17 height 17
click at [1054, 655] on span "Editar" at bounding box center [1056, 651] width 45 height 18
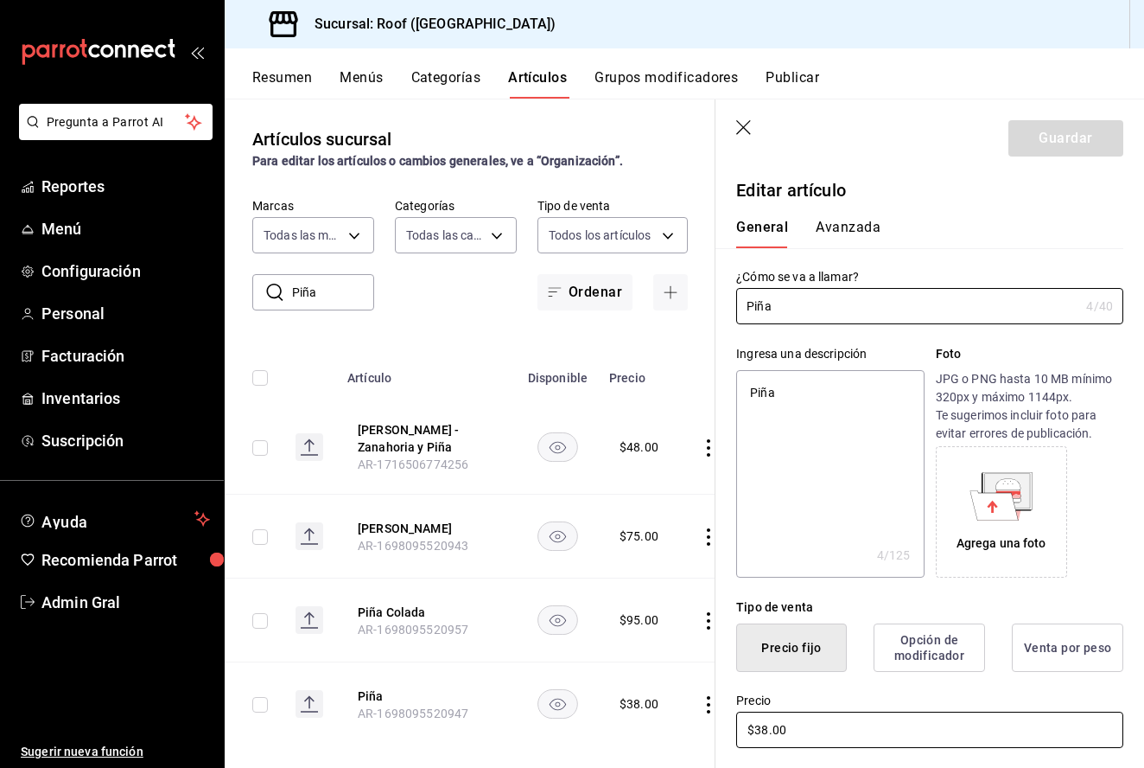
click at [769, 732] on input "$38.00" at bounding box center [929, 729] width 387 height 36
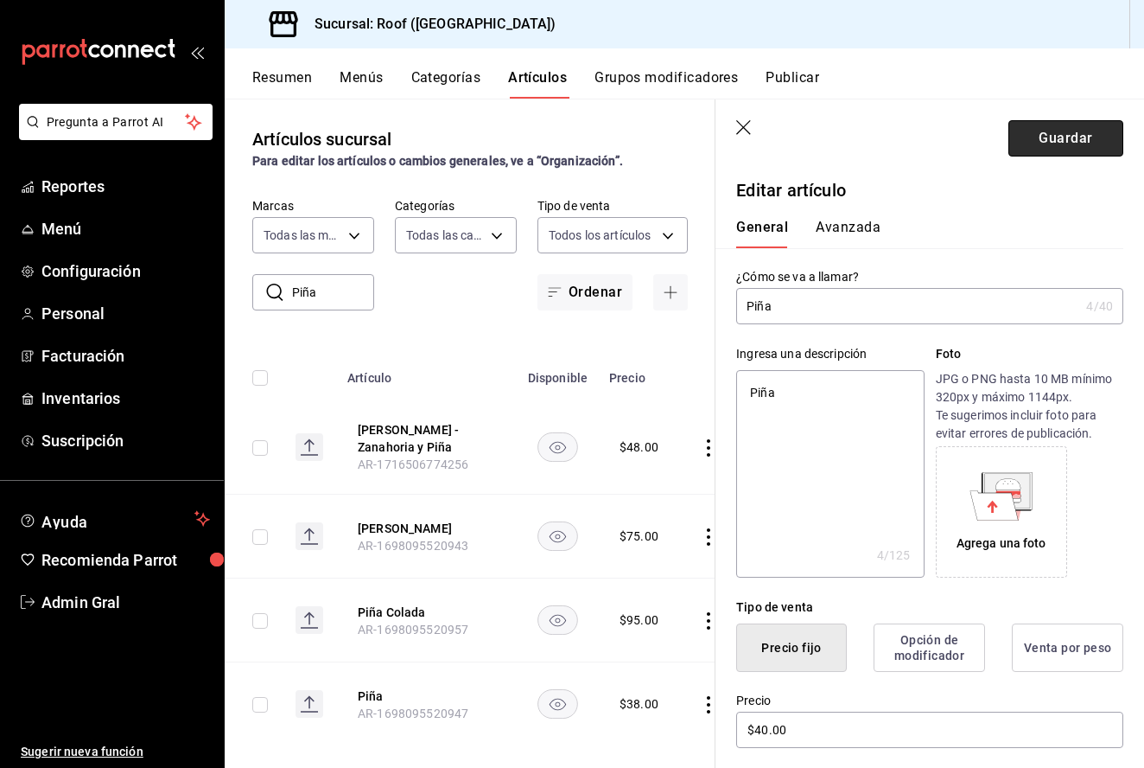
click at [1061, 140] on button "Guardar" at bounding box center [1066, 138] width 115 height 36
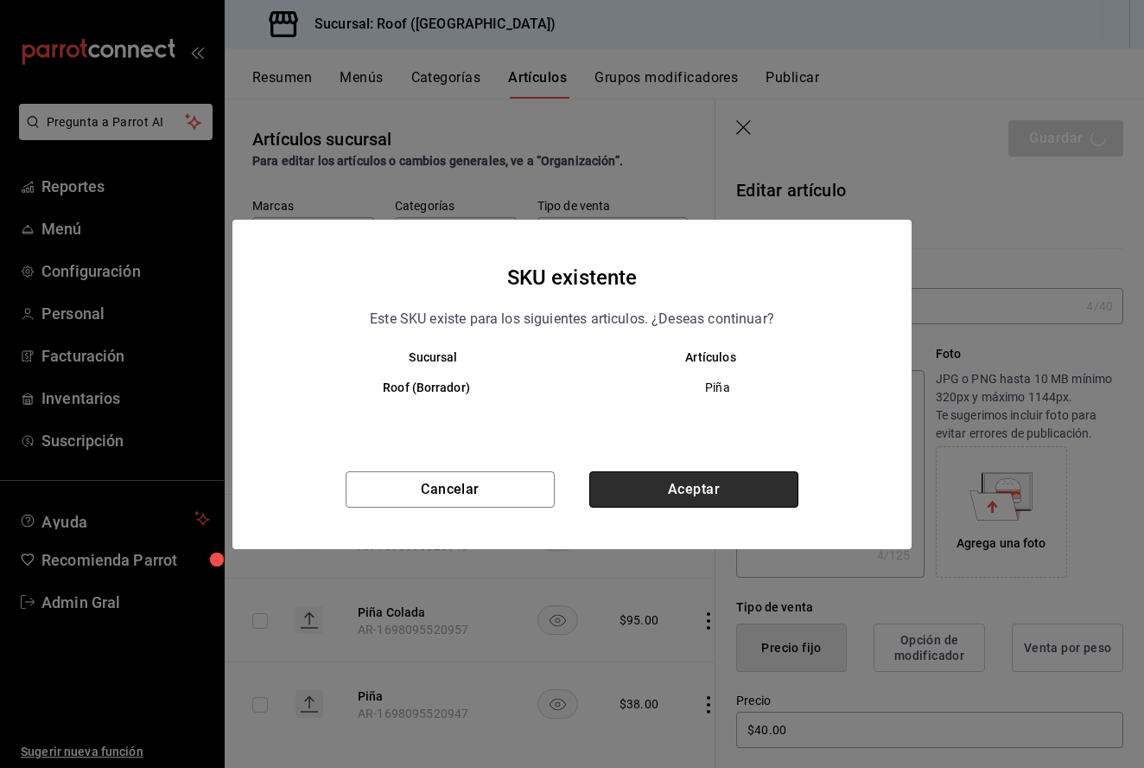
click at [715, 471] on button "Aceptar" at bounding box center [693, 489] width 209 height 36
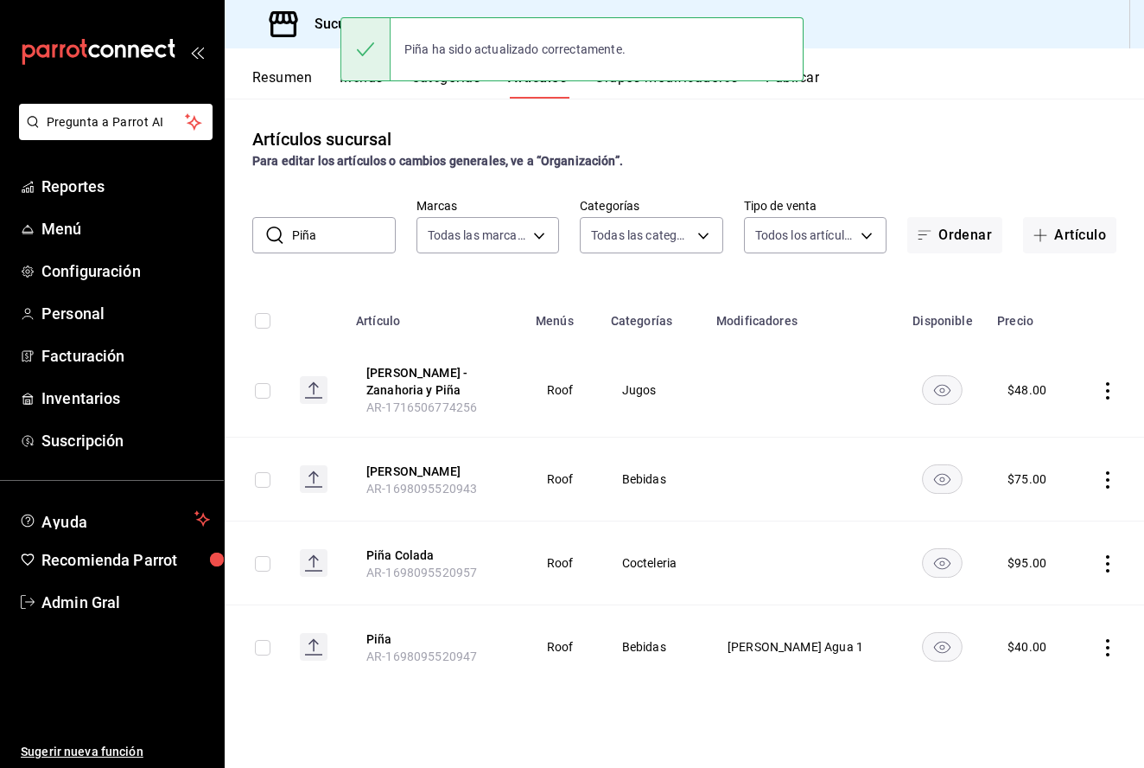
click at [347, 220] on input "Piña" at bounding box center [344, 235] width 104 height 35
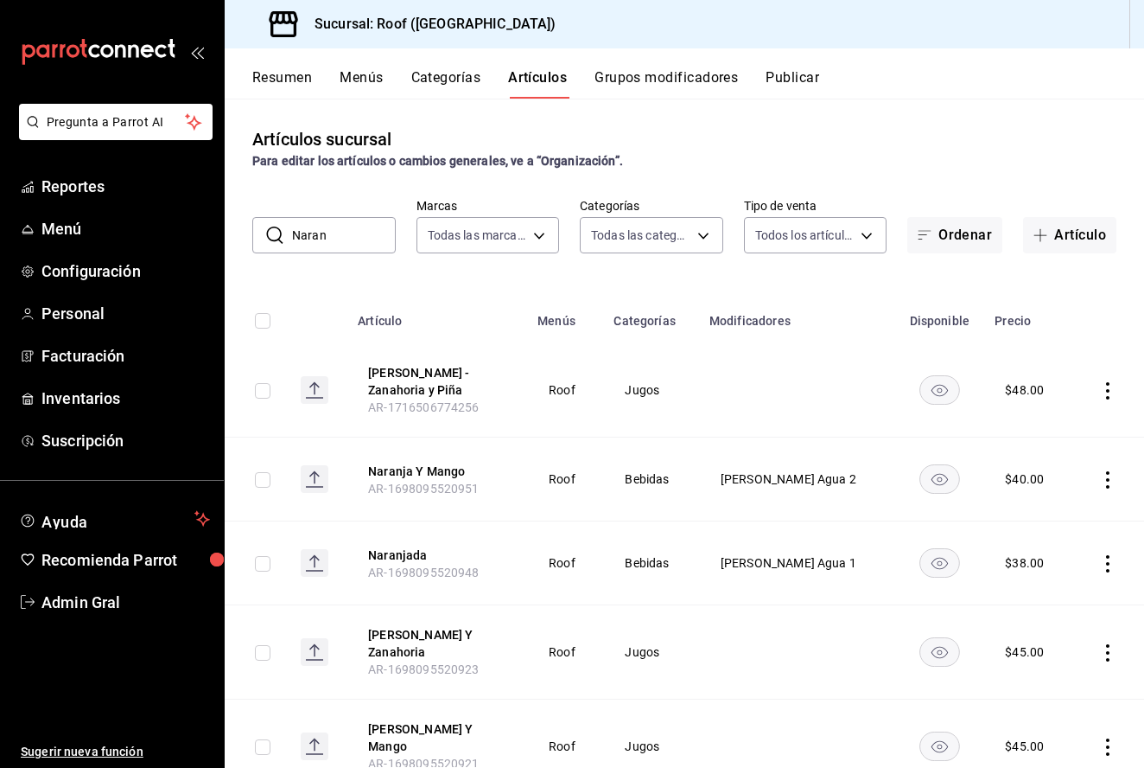
click at [1117, 547] on td at bounding box center [1109, 563] width 72 height 84
click at [1112, 565] on icon "actions" at bounding box center [1107, 563] width 17 height 17
click at [1021, 614] on icon at bounding box center [1013, 604] width 21 height 21
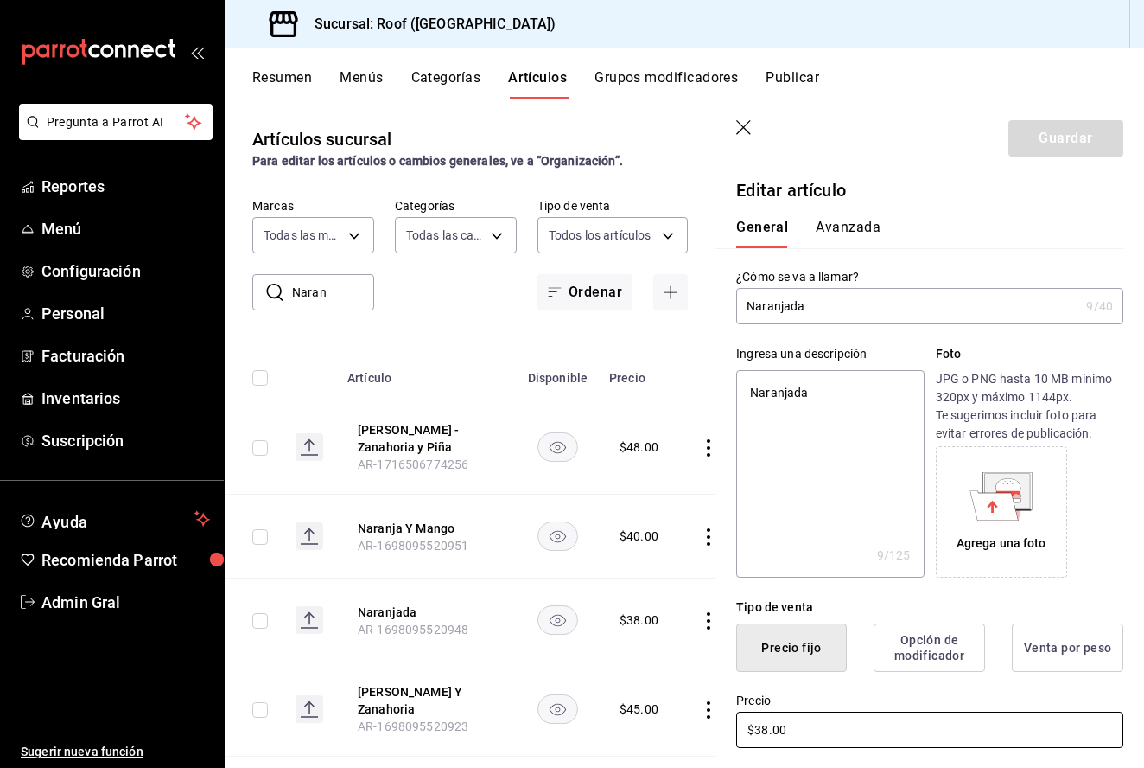
click at [769, 731] on input "$38.00" at bounding box center [929, 729] width 387 height 36
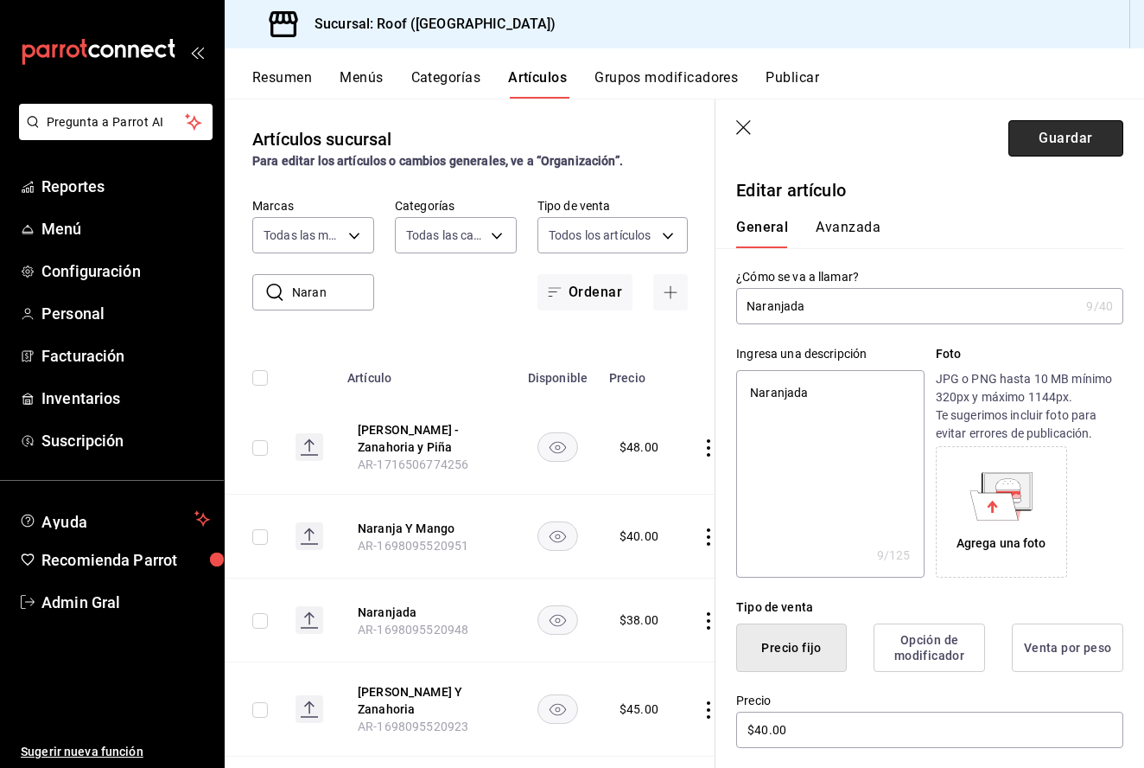
click at [1029, 148] on button "Guardar" at bounding box center [1066, 138] width 115 height 36
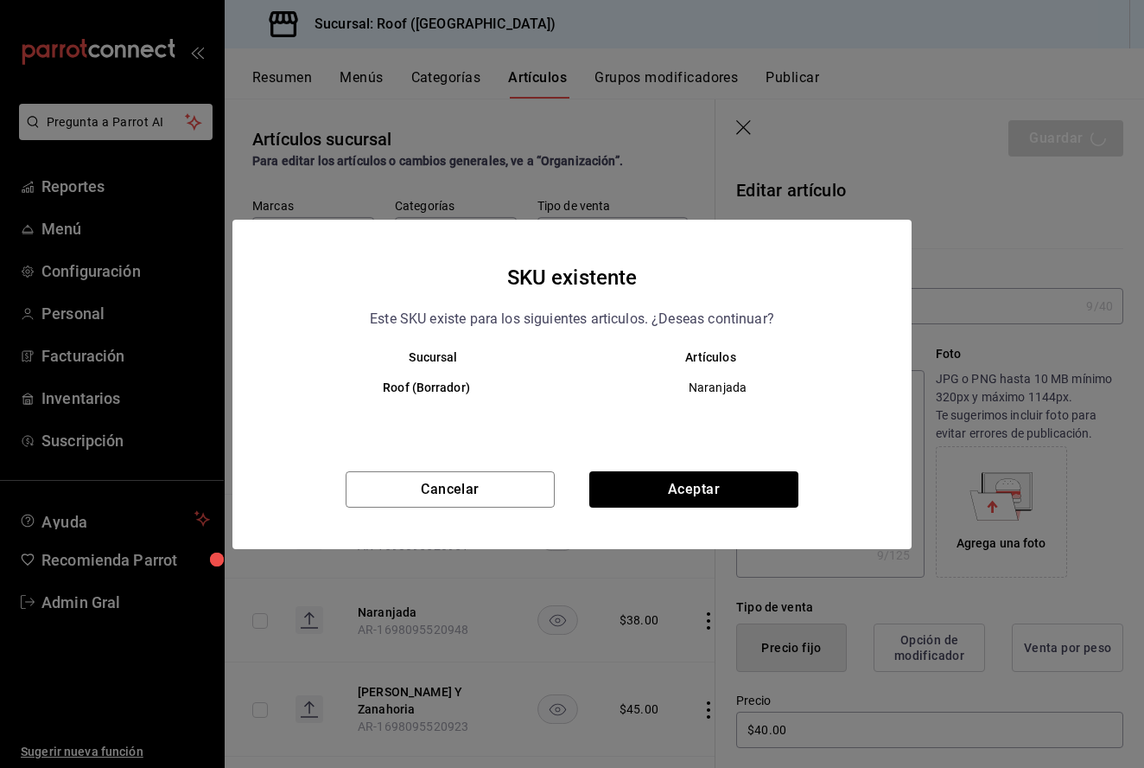
click at [648, 513] on div "Cancelar Aceptar" at bounding box center [572, 510] width 679 height 78
click at [658, 475] on button "Aceptar" at bounding box center [693, 489] width 209 height 36
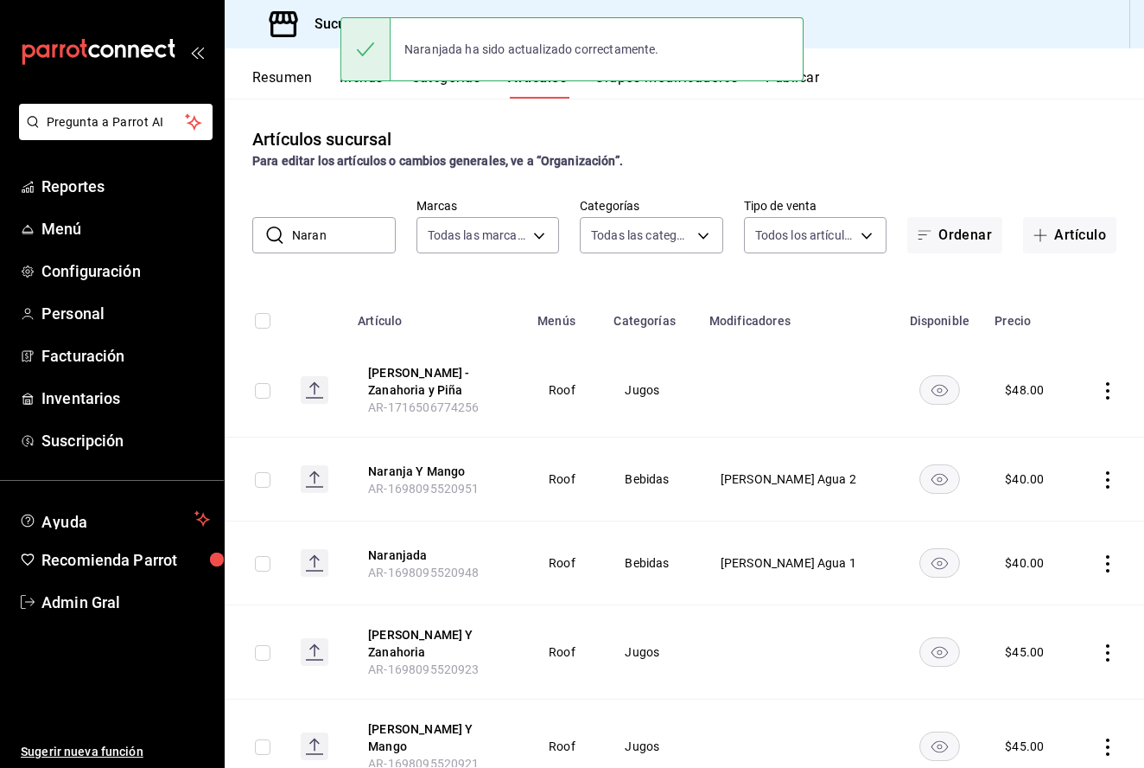
click at [322, 235] on input "Naran" at bounding box center [344, 235] width 104 height 35
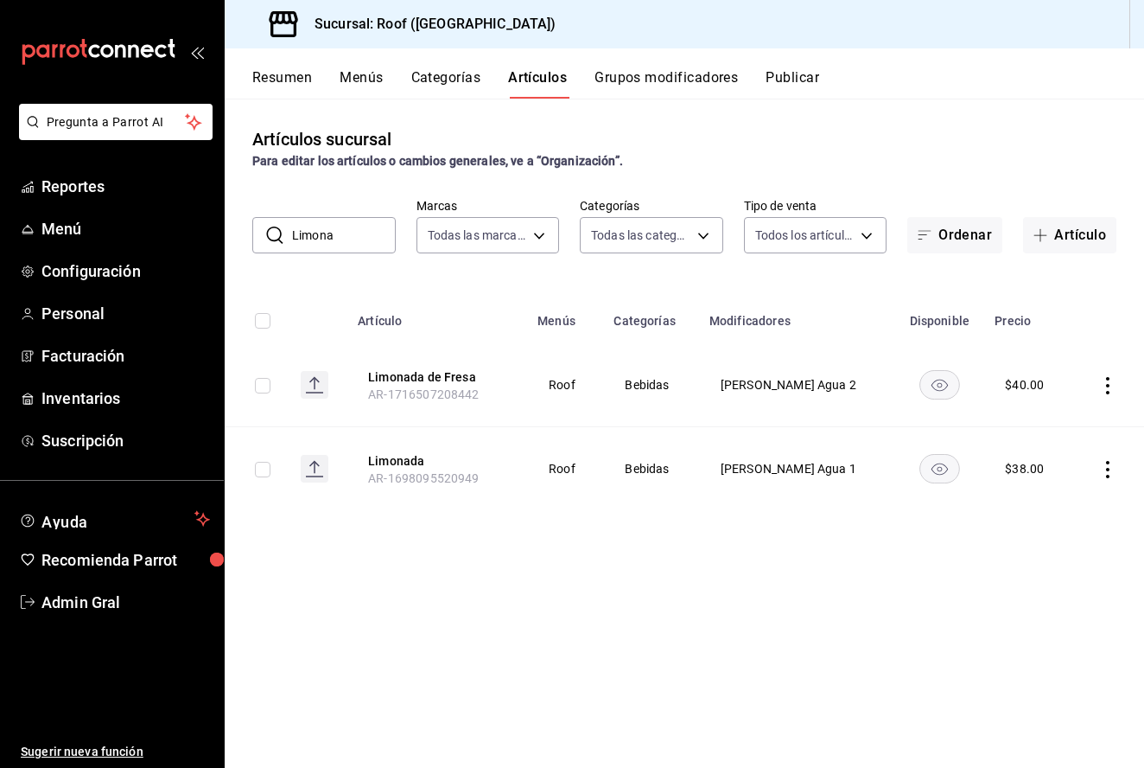
click at [1098, 472] on td at bounding box center [1109, 469] width 72 height 84
click at [1101, 472] on icon "actions" at bounding box center [1107, 469] width 17 height 17
click at [1037, 505] on span "Editar" at bounding box center [1056, 509] width 45 height 18
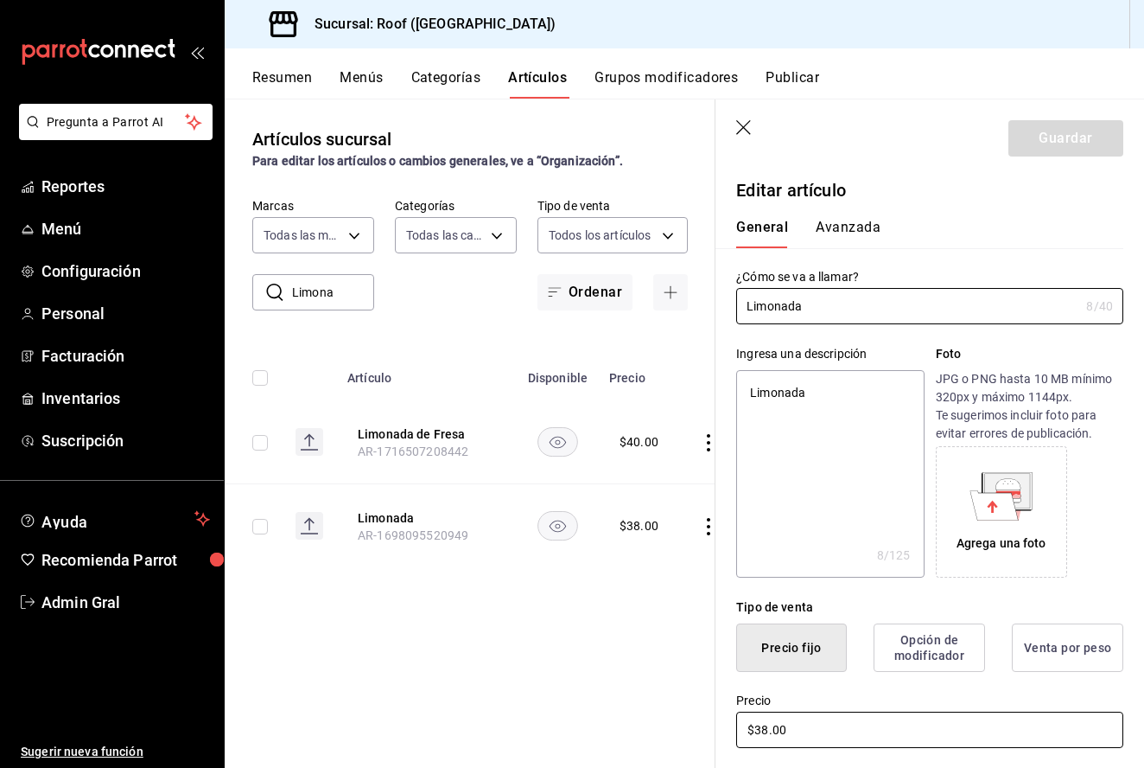
click at [773, 728] on input "$38.00" at bounding box center [929, 729] width 387 height 36
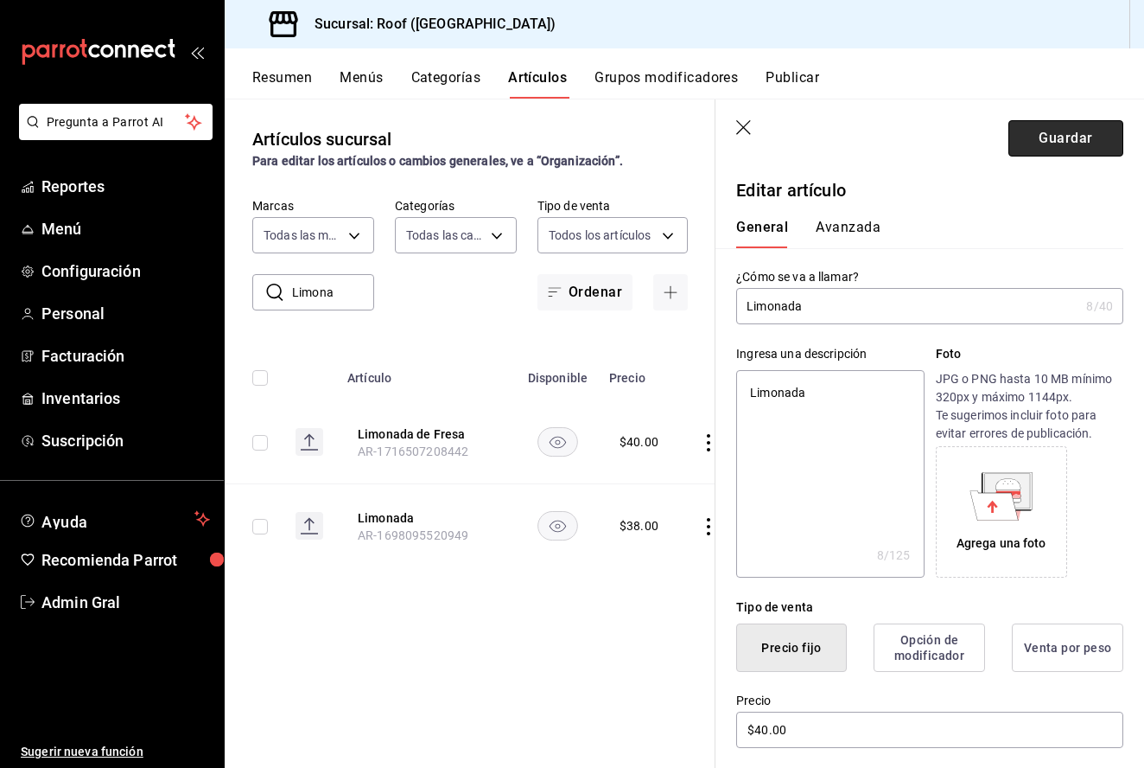
click at [1042, 146] on button "Guardar" at bounding box center [1066, 138] width 115 height 36
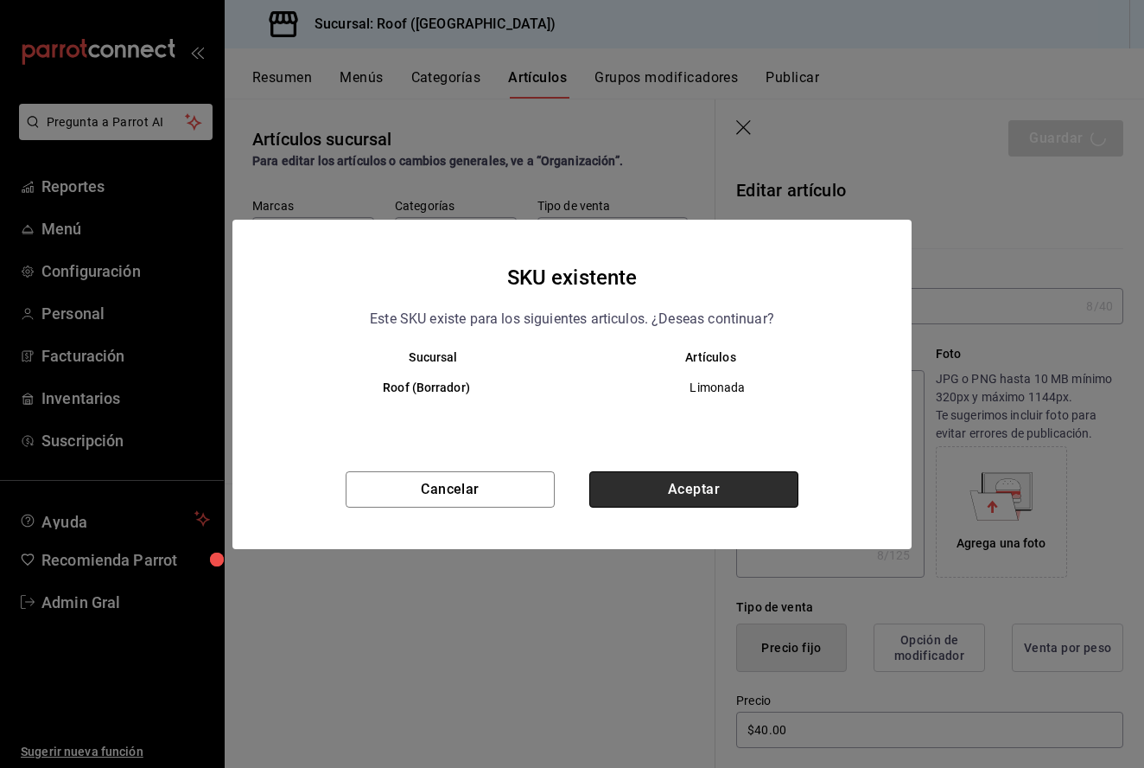
click at [711, 500] on button "Aceptar" at bounding box center [693, 489] width 209 height 36
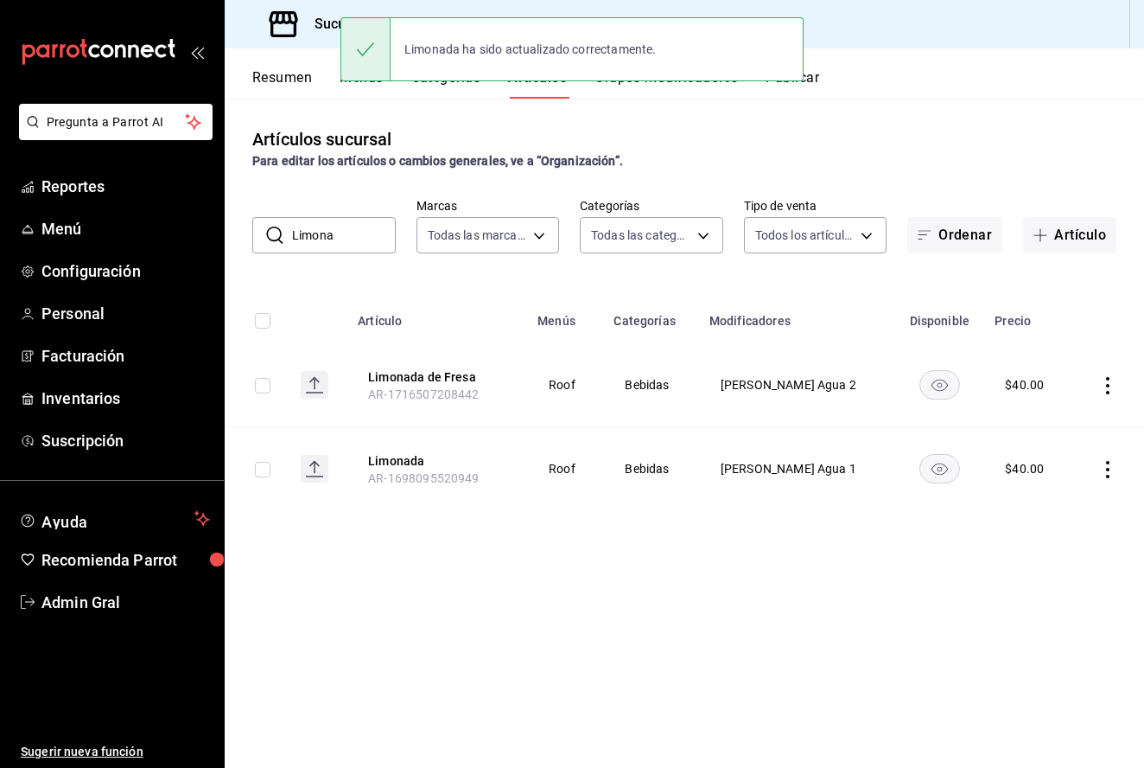
click at [354, 234] on input "Limona" at bounding box center [344, 235] width 104 height 35
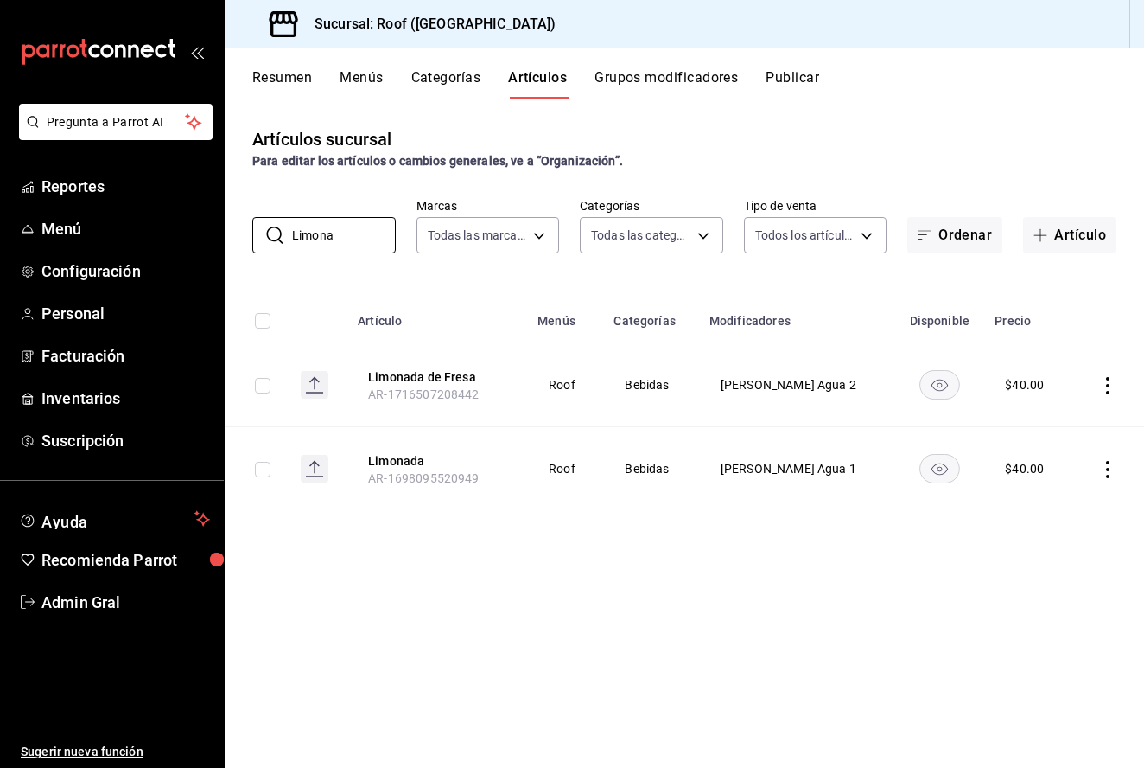
click at [1110, 389] on icon "actions" at bounding box center [1107, 385] width 17 height 17
click at [1044, 429] on span "Editar" at bounding box center [1056, 426] width 45 height 18
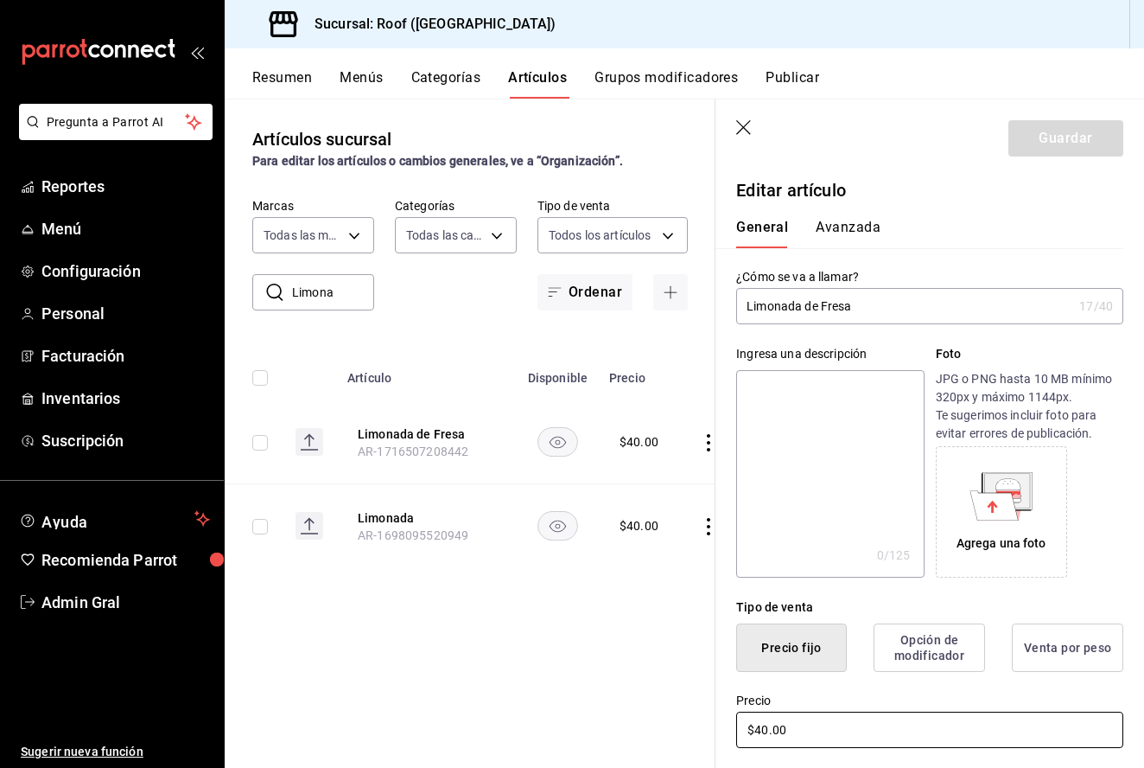
click at [769, 732] on input "$40.00" at bounding box center [929, 729] width 387 height 36
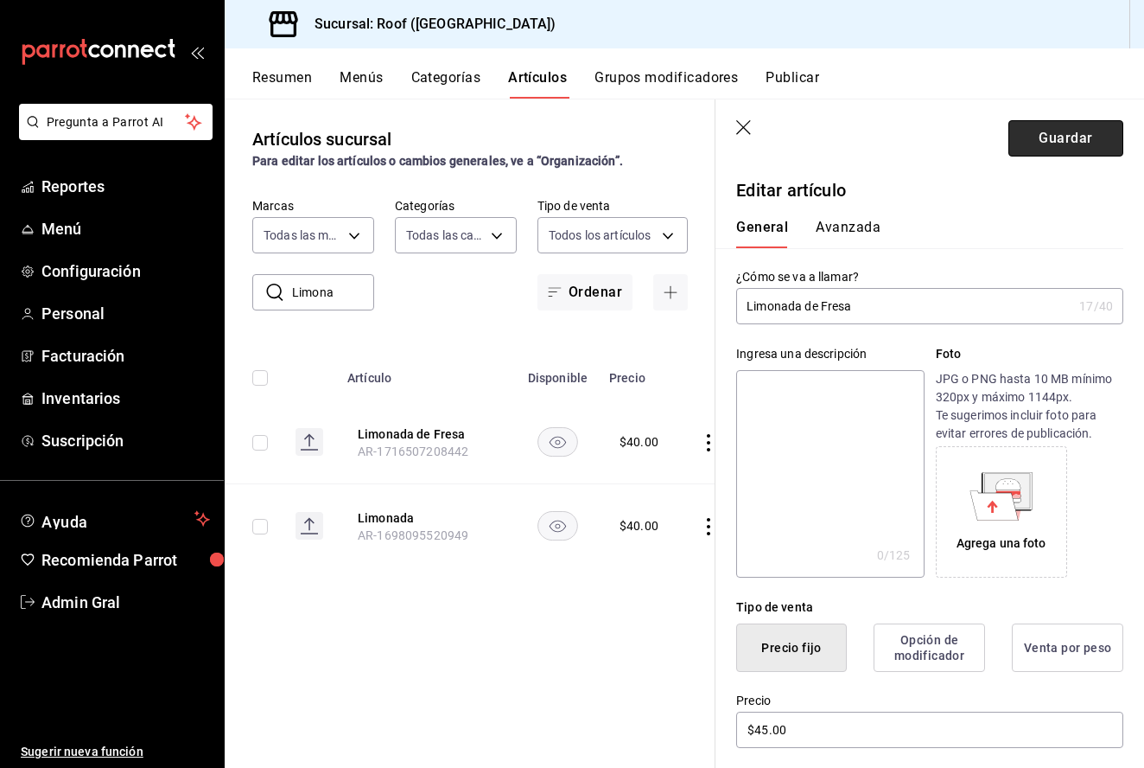
click at [1051, 124] on button "Guardar" at bounding box center [1066, 138] width 115 height 36
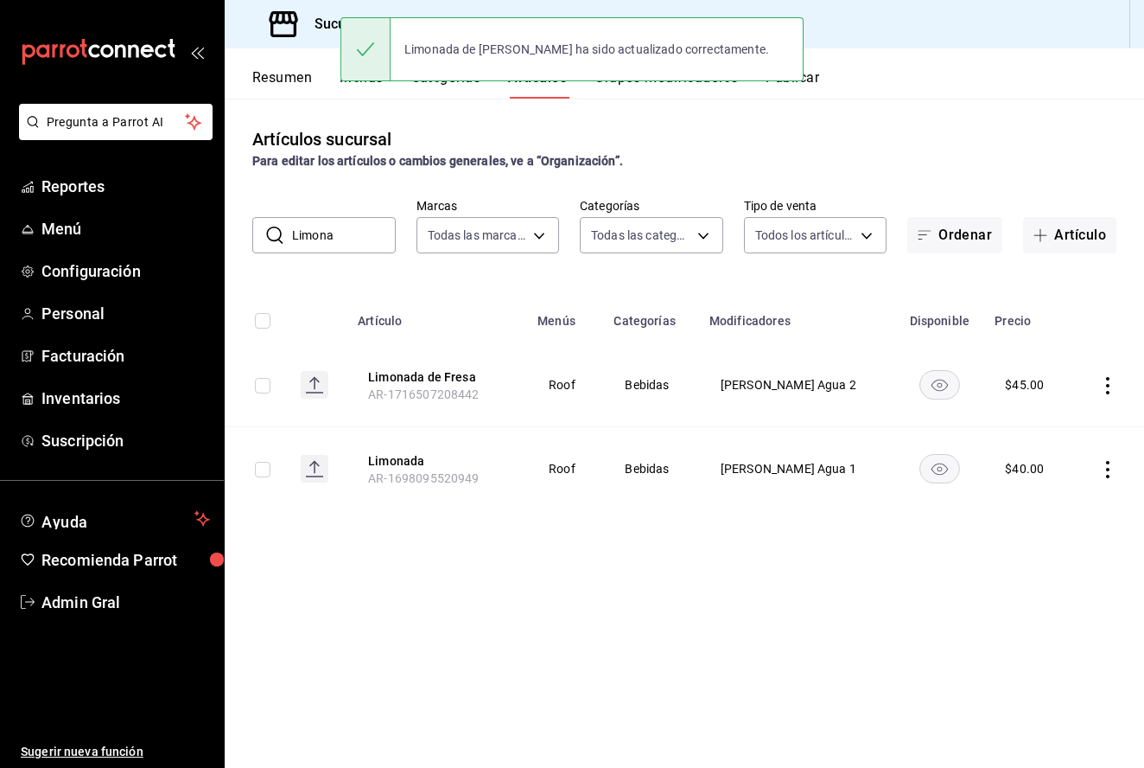
click at [364, 233] on input "Limona" at bounding box center [344, 235] width 104 height 35
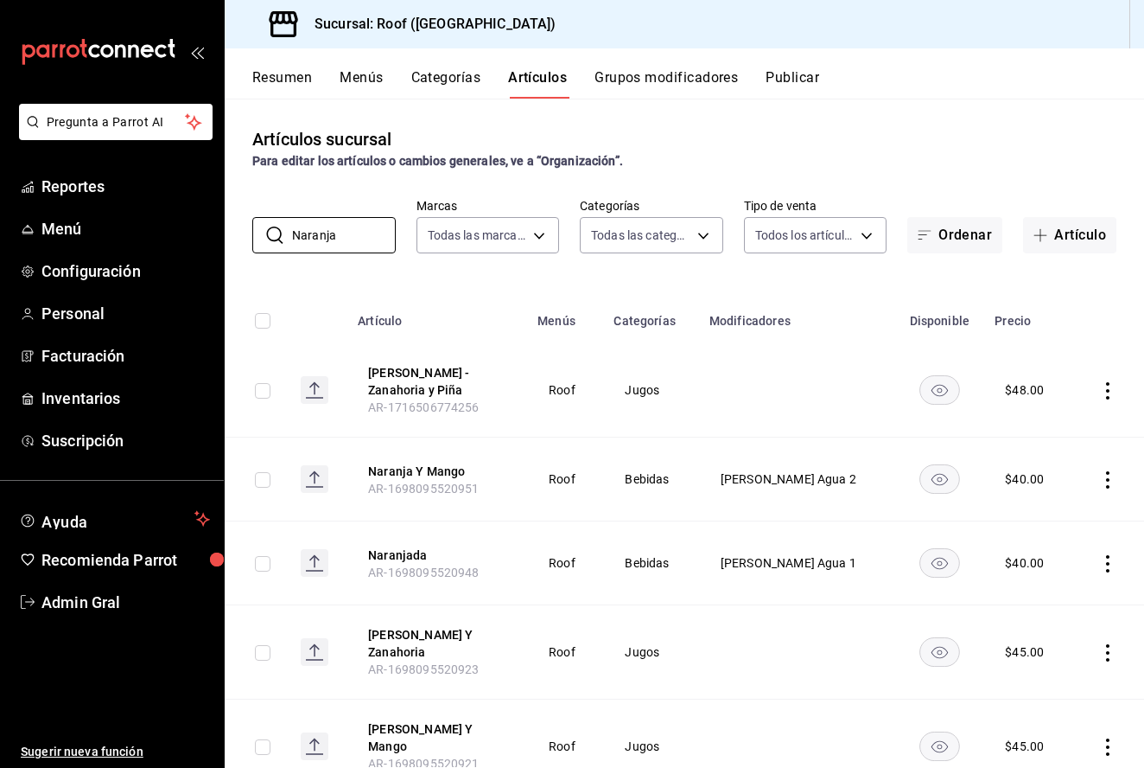
click at [1109, 481] on icon "actions" at bounding box center [1107, 479] width 17 height 17
click at [1067, 519] on span "Editar" at bounding box center [1056, 520] width 45 height 18
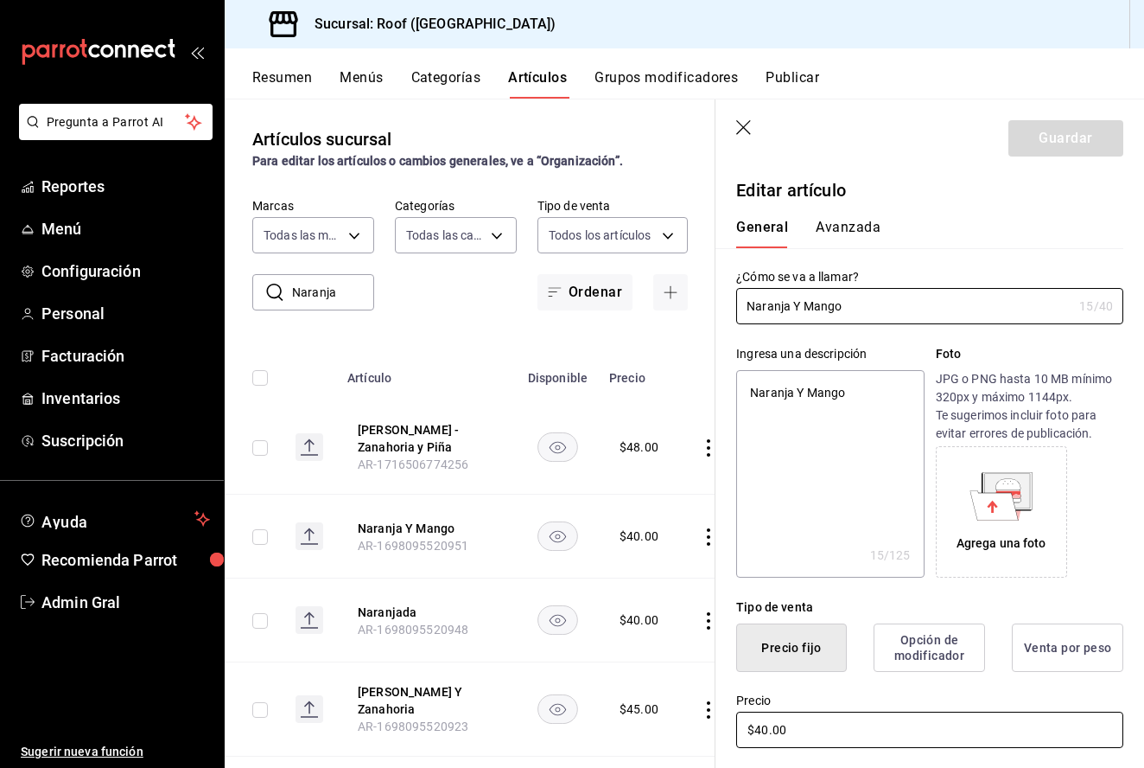
click at [764, 728] on input "$40.00" at bounding box center [929, 729] width 387 height 36
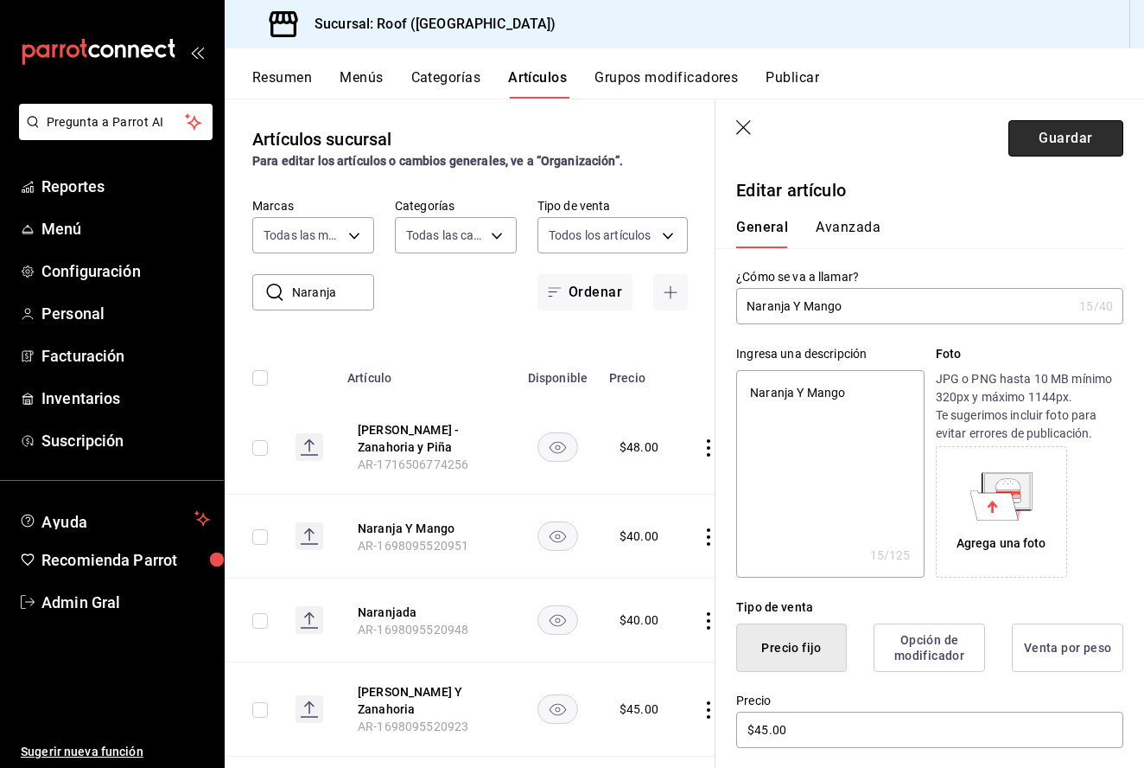
click at [1080, 131] on button "Guardar" at bounding box center [1066, 138] width 115 height 36
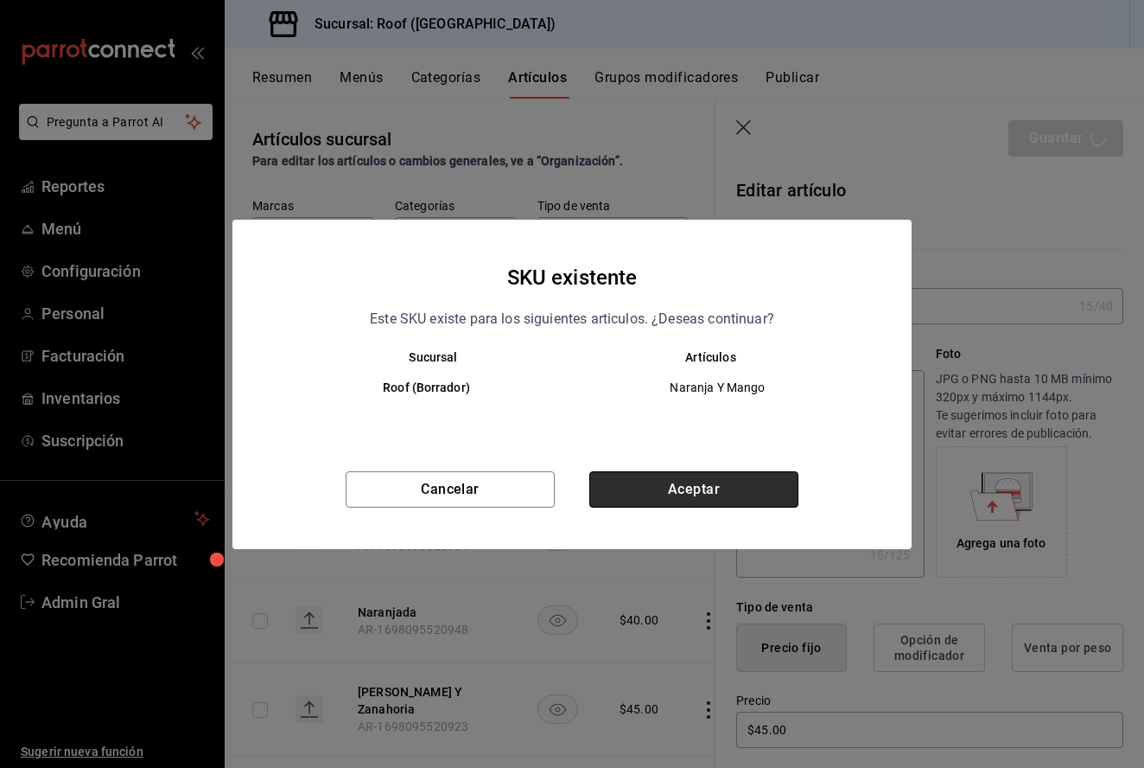
click at [698, 488] on button "Aceptar" at bounding box center [693, 489] width 209 height 36
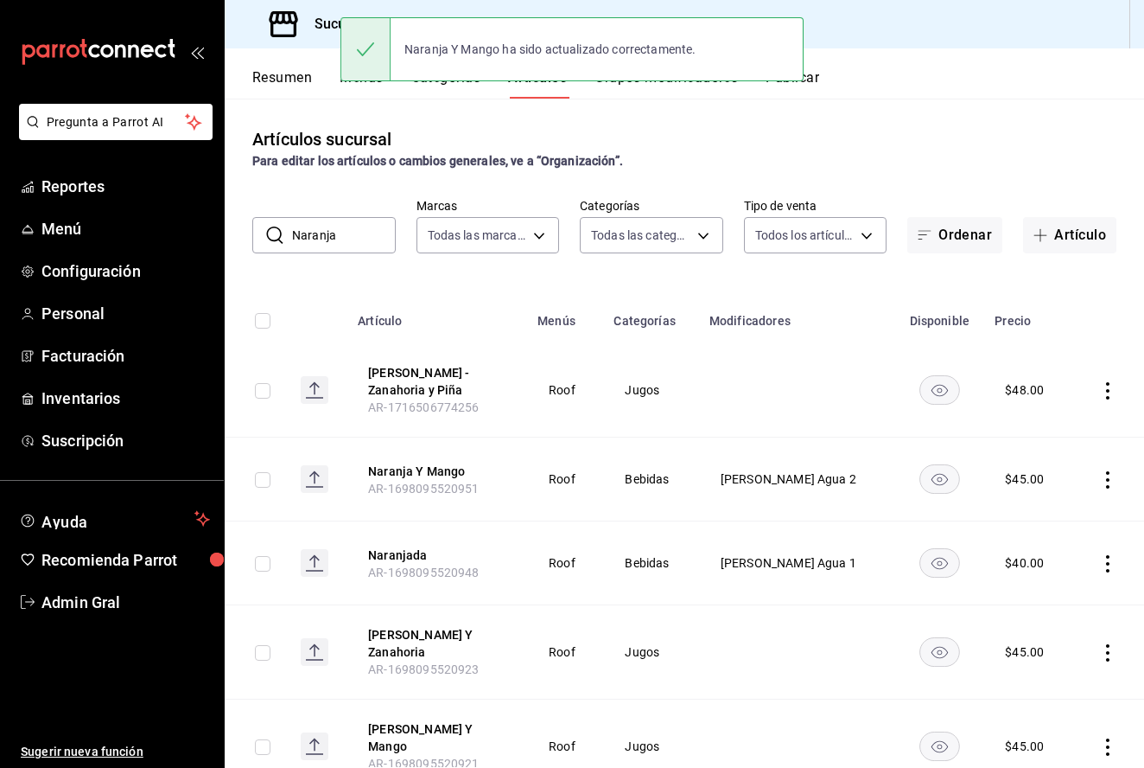
click at [336, 239] on input "Naranja" at bounding box center [344, 235] width 104 height 35
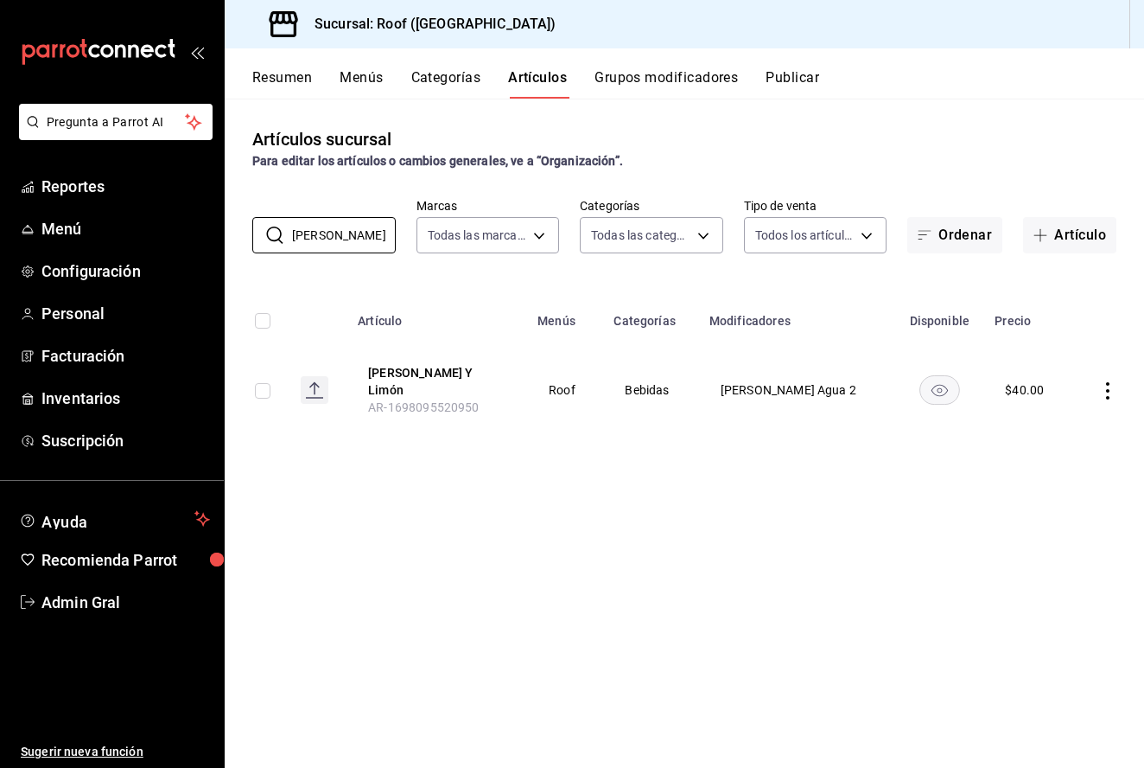
click at [1113, 382] on icon "actions" at bounding box center [1107, 390] width 17 height 17
click at [1052, 426] on span "Editar" at bounding box center [1056, 426] width 45 height 18
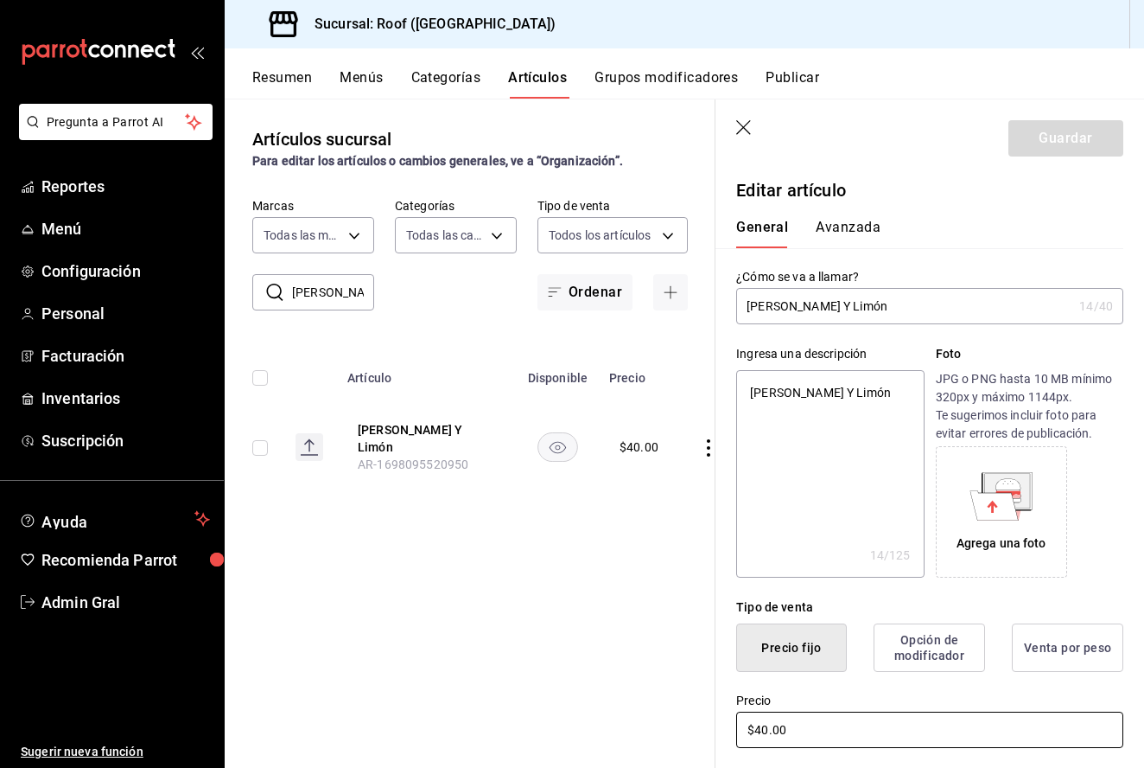
click at [771, 727] on input "$40.00" at bounding box center [929, 729] width 387 height 36
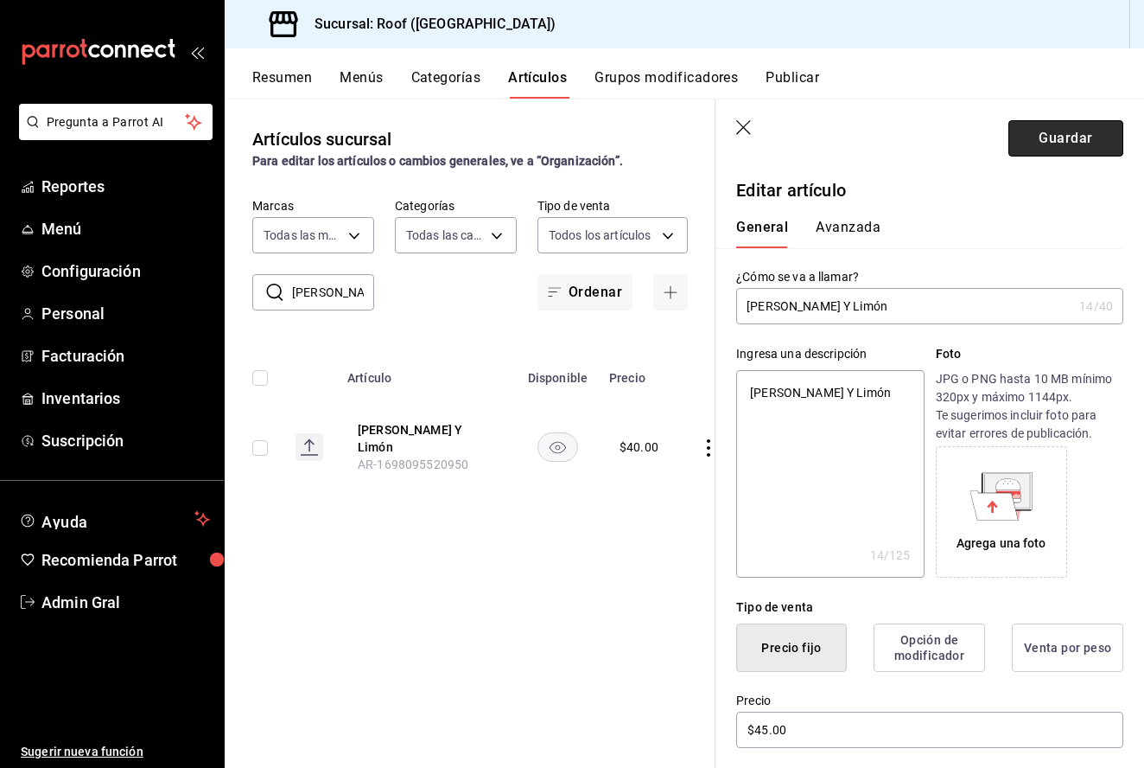
click at [1068, 131] on button "Guardar" at bounding box center [1066, 138] width 115 height 36
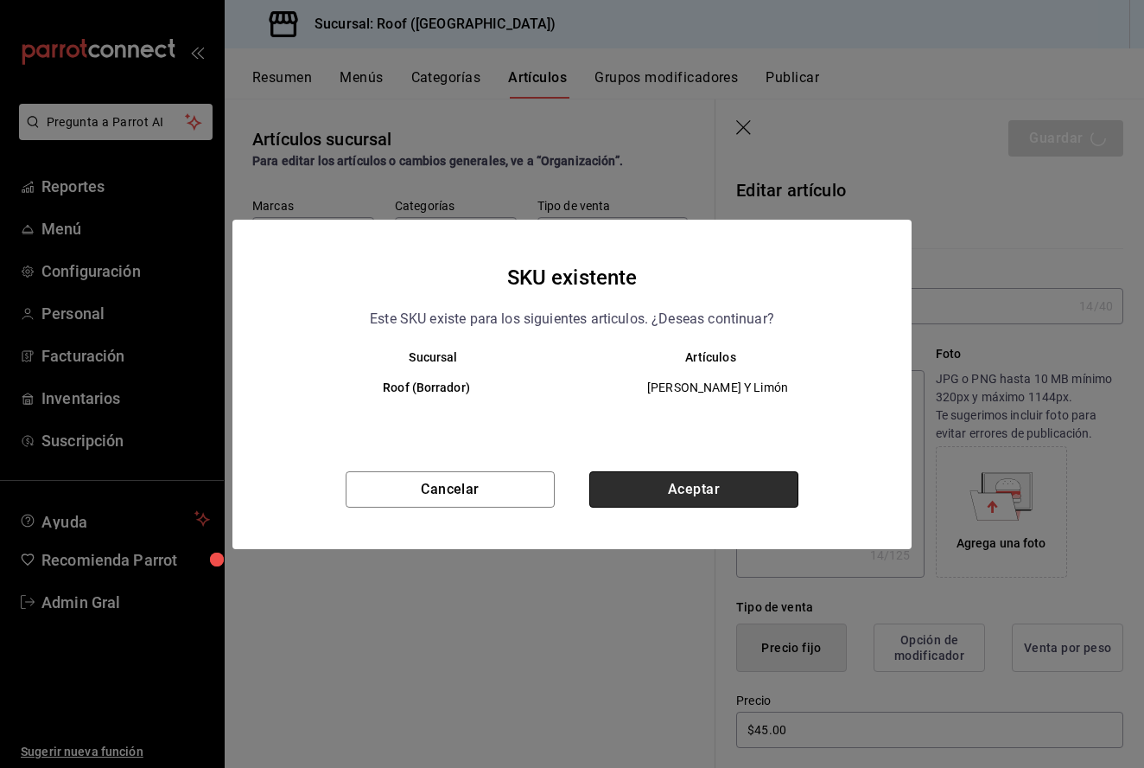
click at [717, 489] on button "Aceptar" at bounding box center [693, 489] width 209 height 36
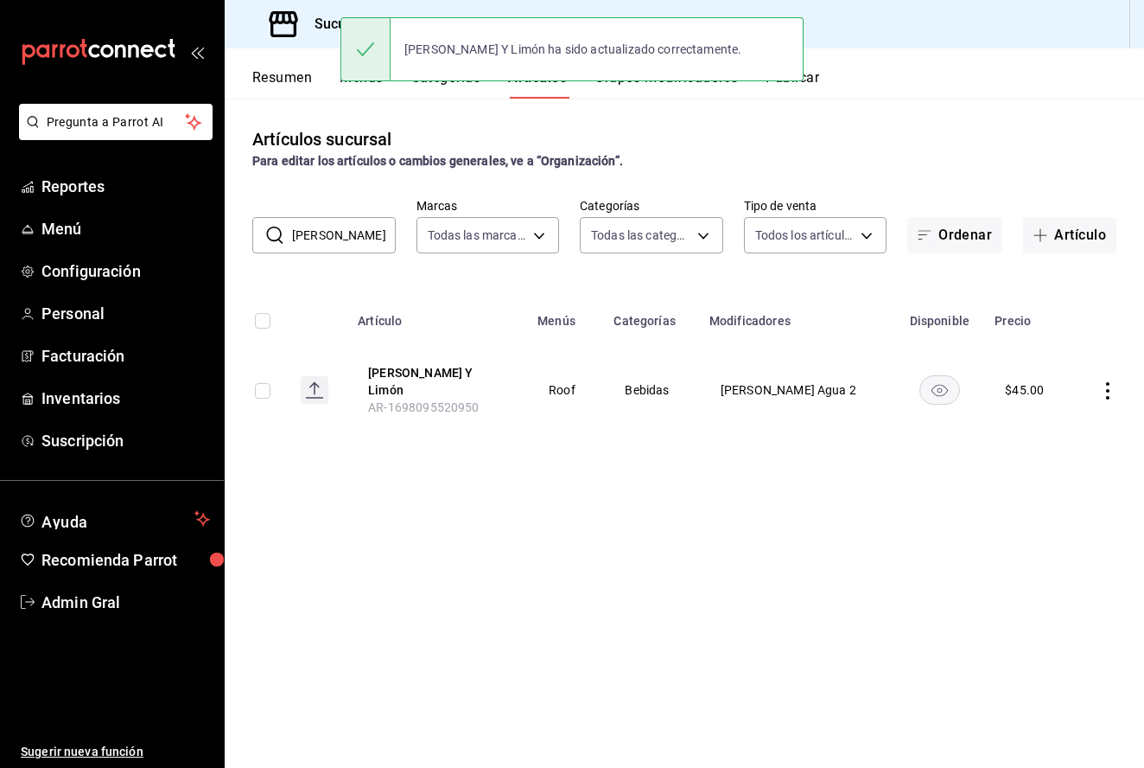
click at [376, 244] on input "[PERSON_NAME]" at bounding box center [344, 235] width 104 height 35
click at [623, 165] on strong "Para editar los artículos o cambios generales, ve a “Organización”." at bounding box center [437, 161] width 371 height 14
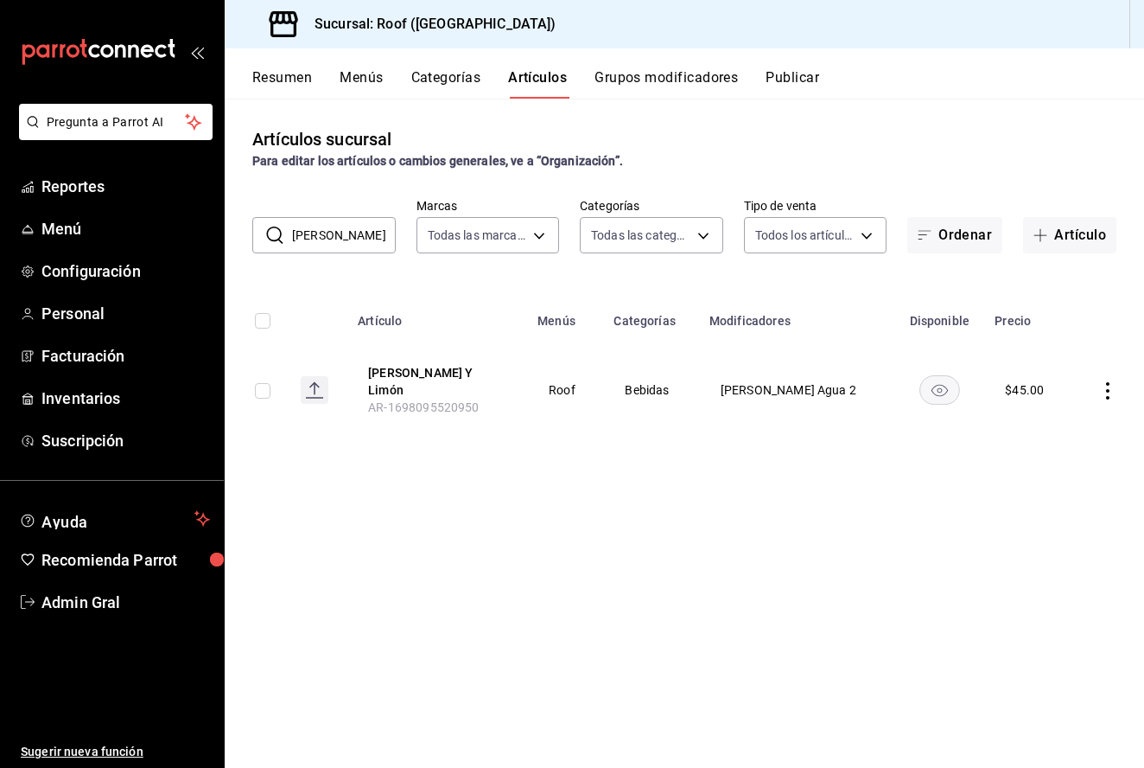
click at [641, 103] on div "Artículos sucursal Para editar los artículos o cambios generales, ve a “Organiz…" at bounding box center [685, 433] width 920 height 668
click at [646, 81] on button "Grupos modificadores" at bounding box center [666, 83] width 143 height 29
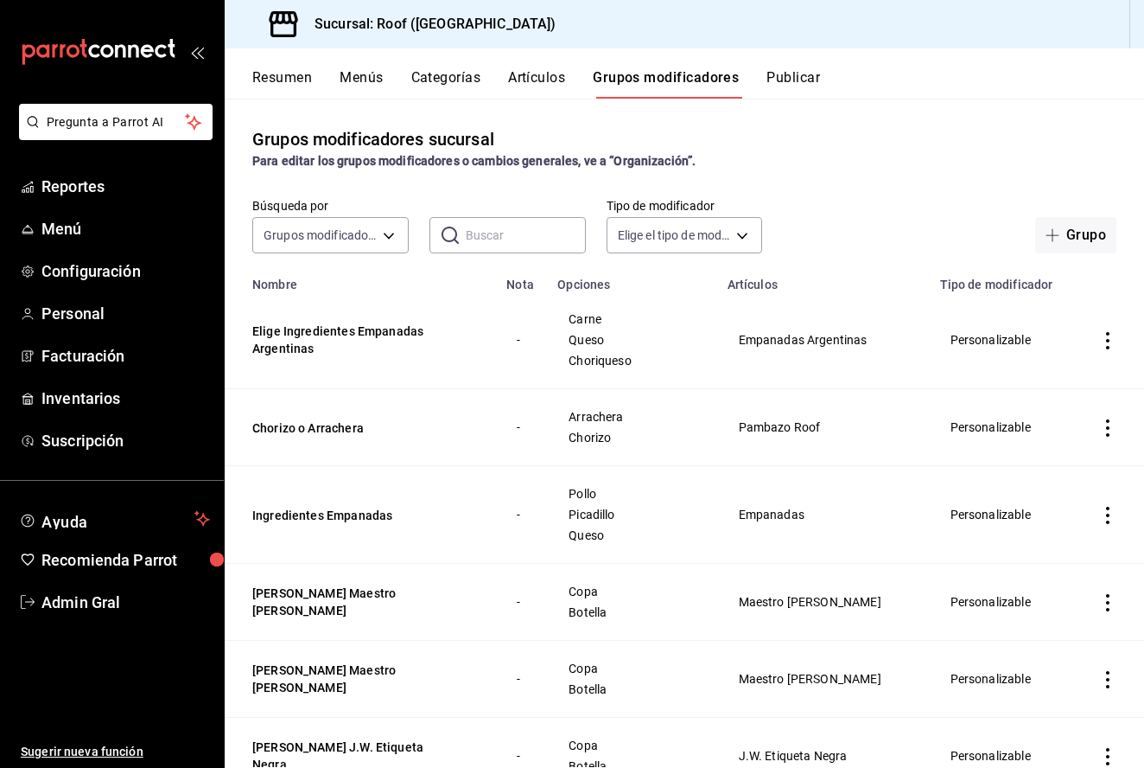
click at [466, 238] on input "text" at bounding box center [526, 235] width 120 height 35
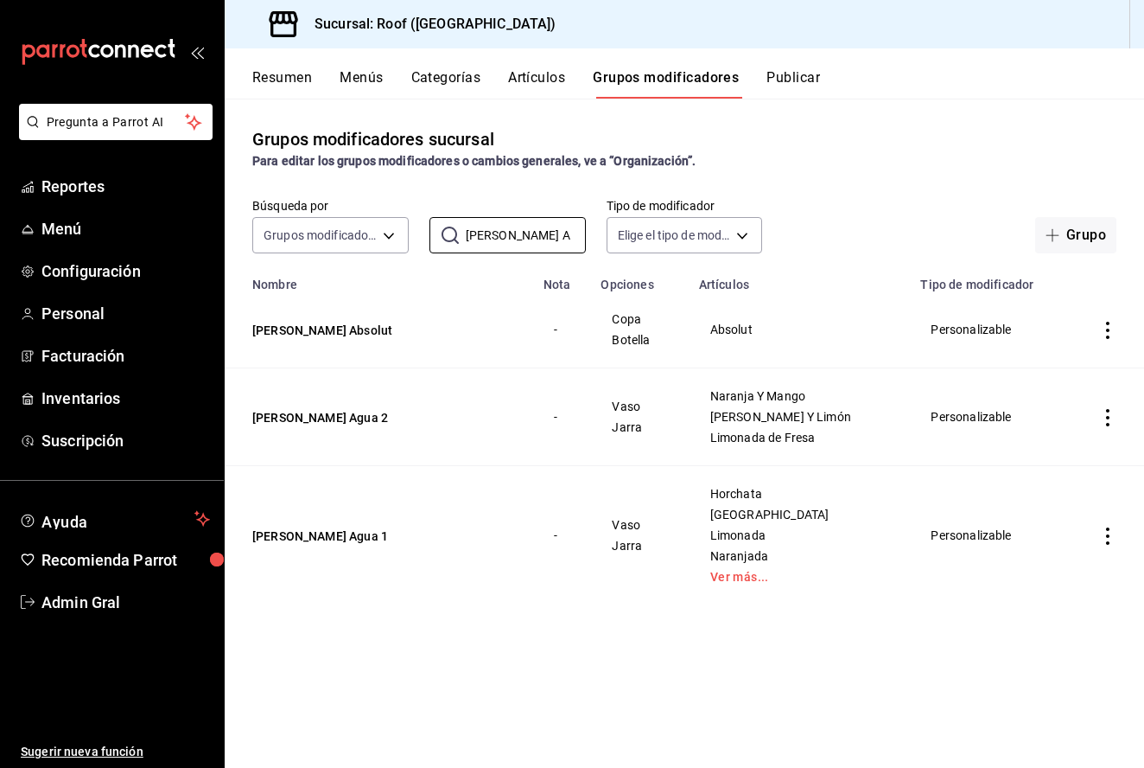
type input "Elige Tamaño A"
click at [1105, 538] on icon "actions" at bounding box center [1107, 535] width 17 height 17
click at [1069, 573] on span "Editar" at bounding box center [1056, 576] width 45 height 18
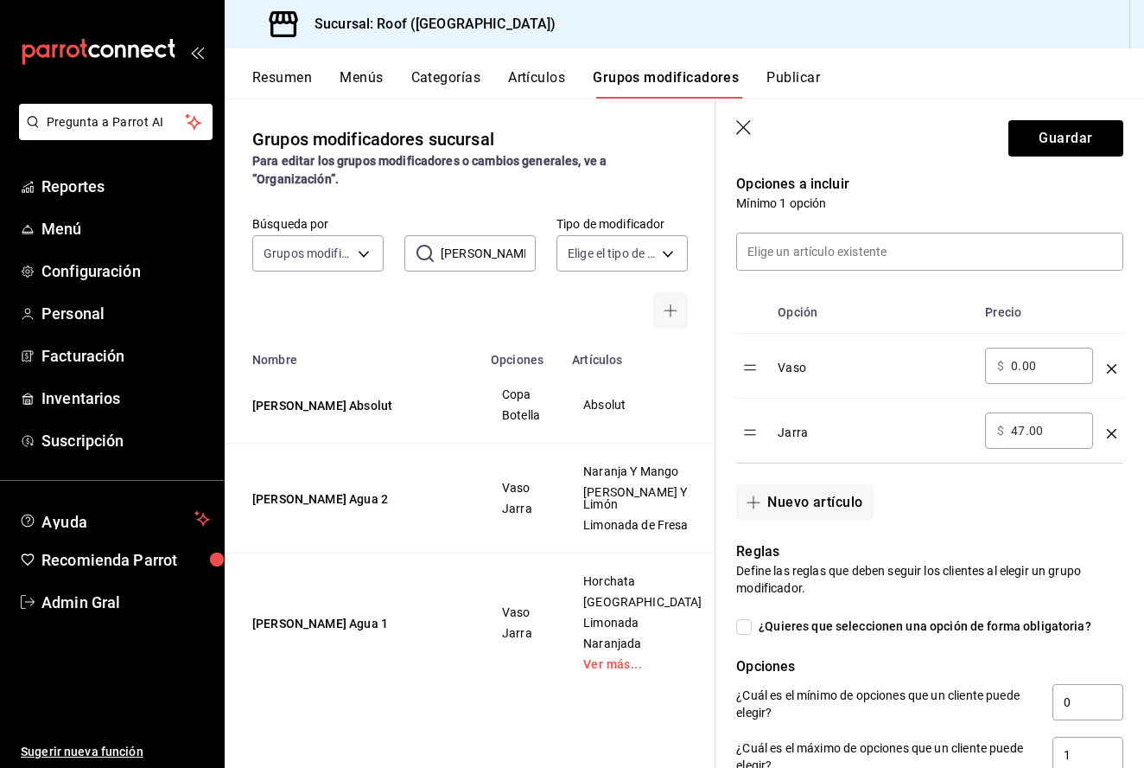
scroll to position [460, 0]
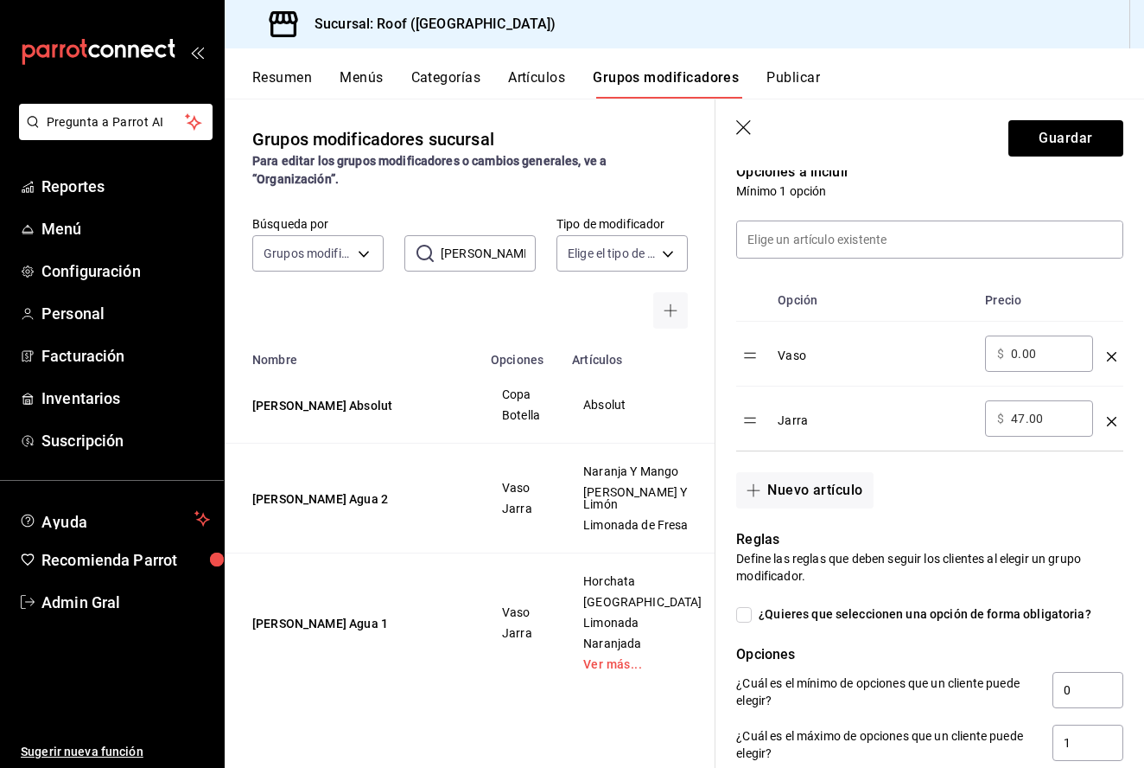
click at [1024, 418] on input "47.00" at bounding box center [1046, 418] width 70 height 17
type input "4.00"
type input "50.00"
click at [977, 506] on div "Nuevo artículo" at bounding box center [920, 479] width 408 height 57
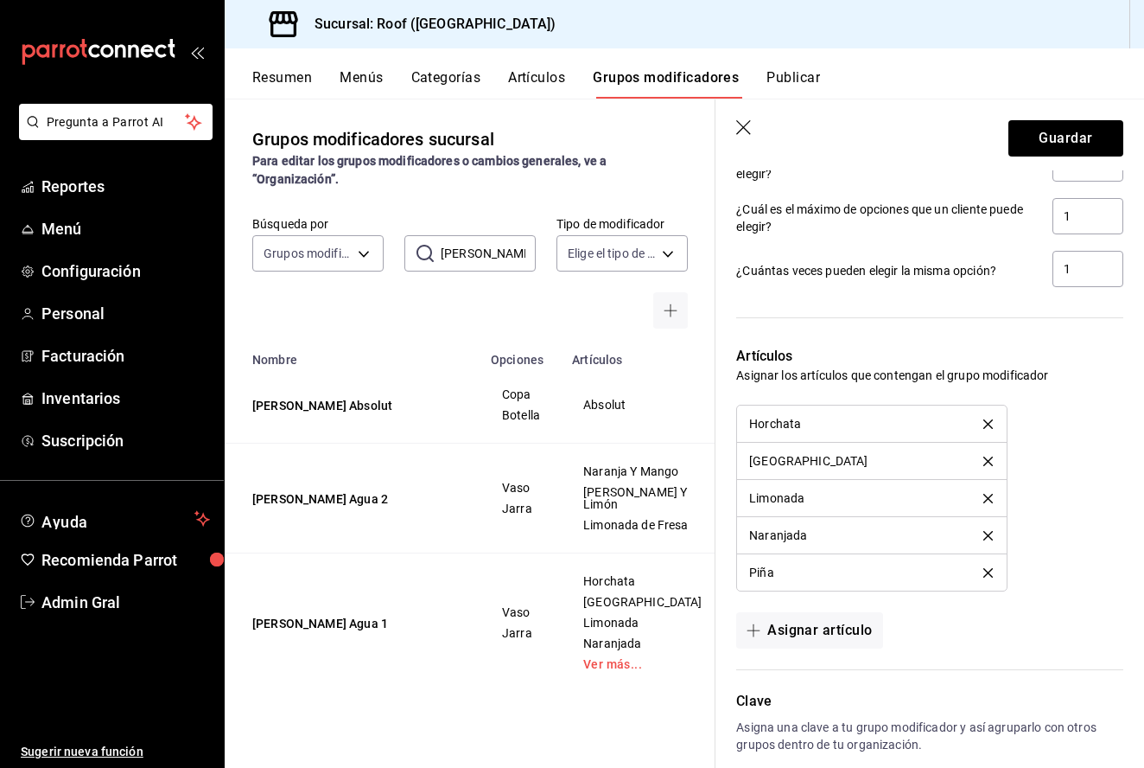
scroll to position [998, 0]
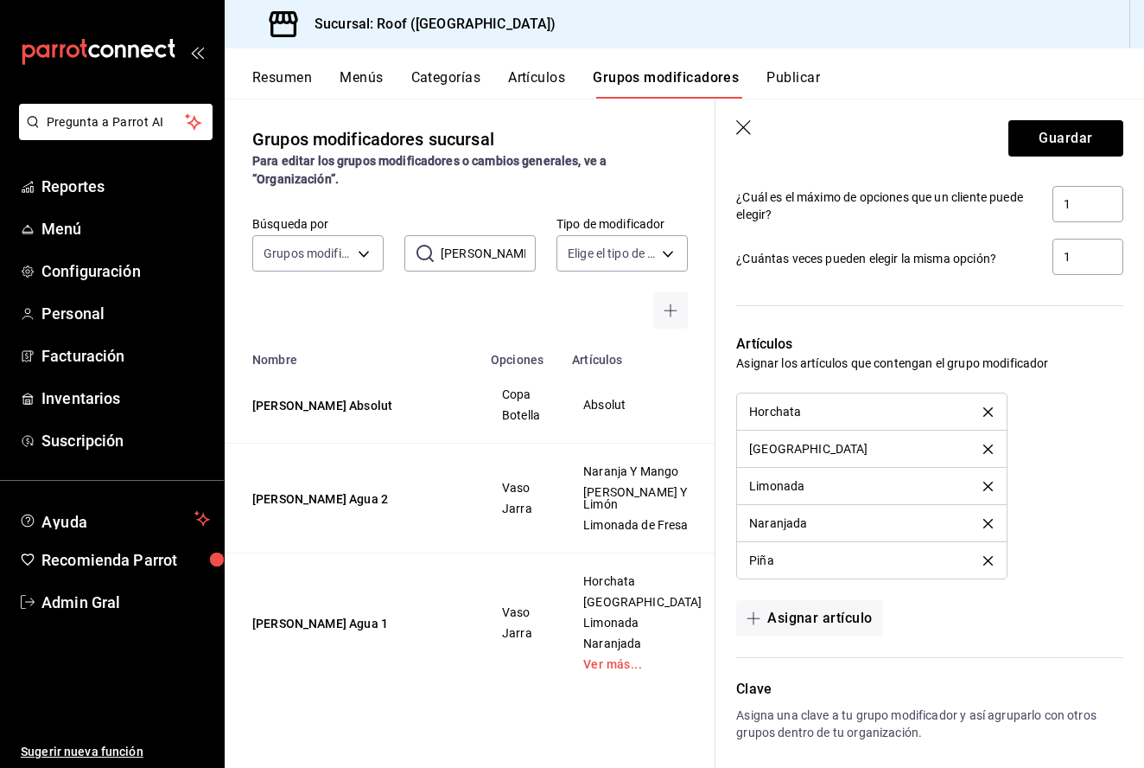
click at [1064, 115] on header "Guardar" at bounding box center [930, 134] width 429 height 71
click at [1064, 135] on button "Guardar" at bounding box center [1066, 138] width 115 height 36
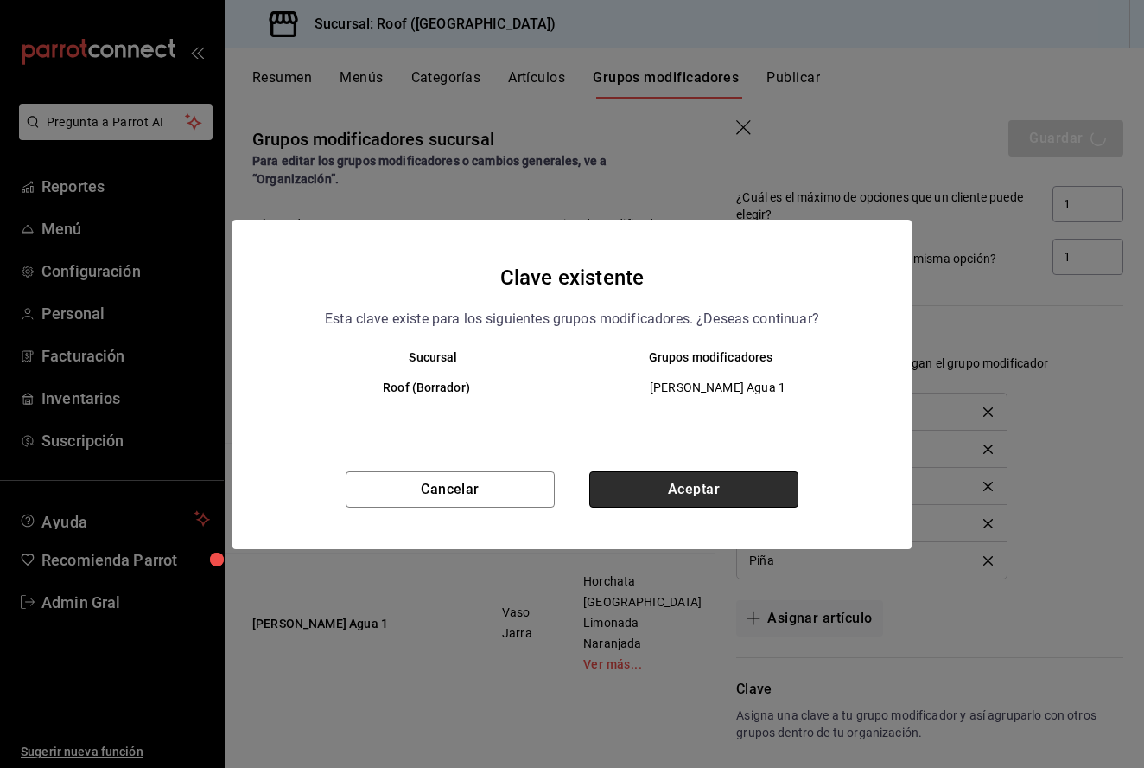
click at [755, 477] on button "Aceptar" at bounding box center [693, 489] width 209 height 36
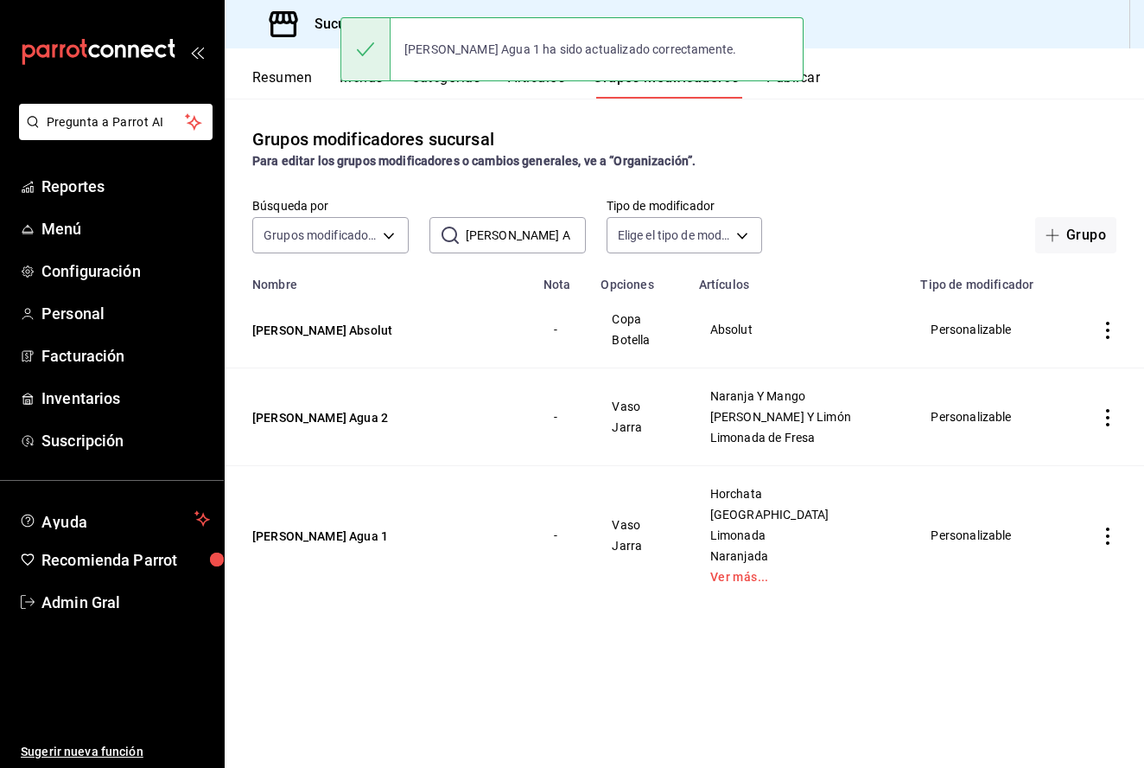
click at [1106, 416] on icon "actions" at bounding box center [1107, 417] width 17 height 17
click at [1044, 455] on span "Editar" at bounding box center [1056, 458] width 45 height 18
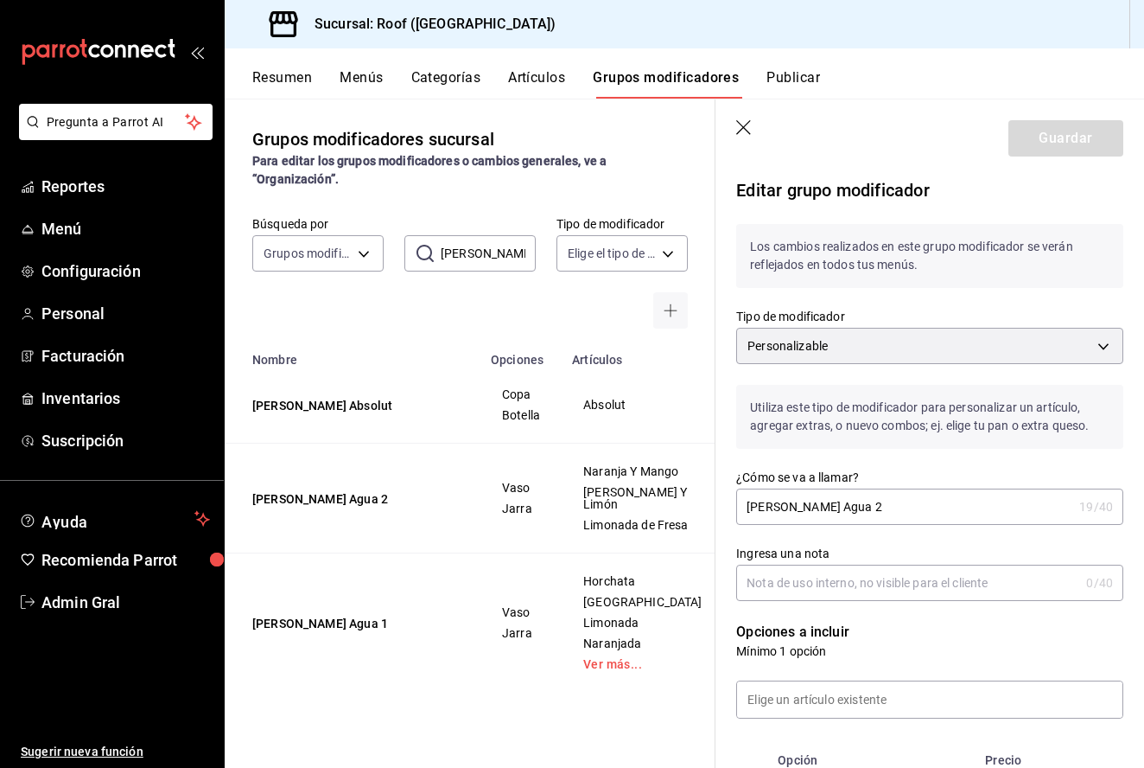
checkbox input "false"
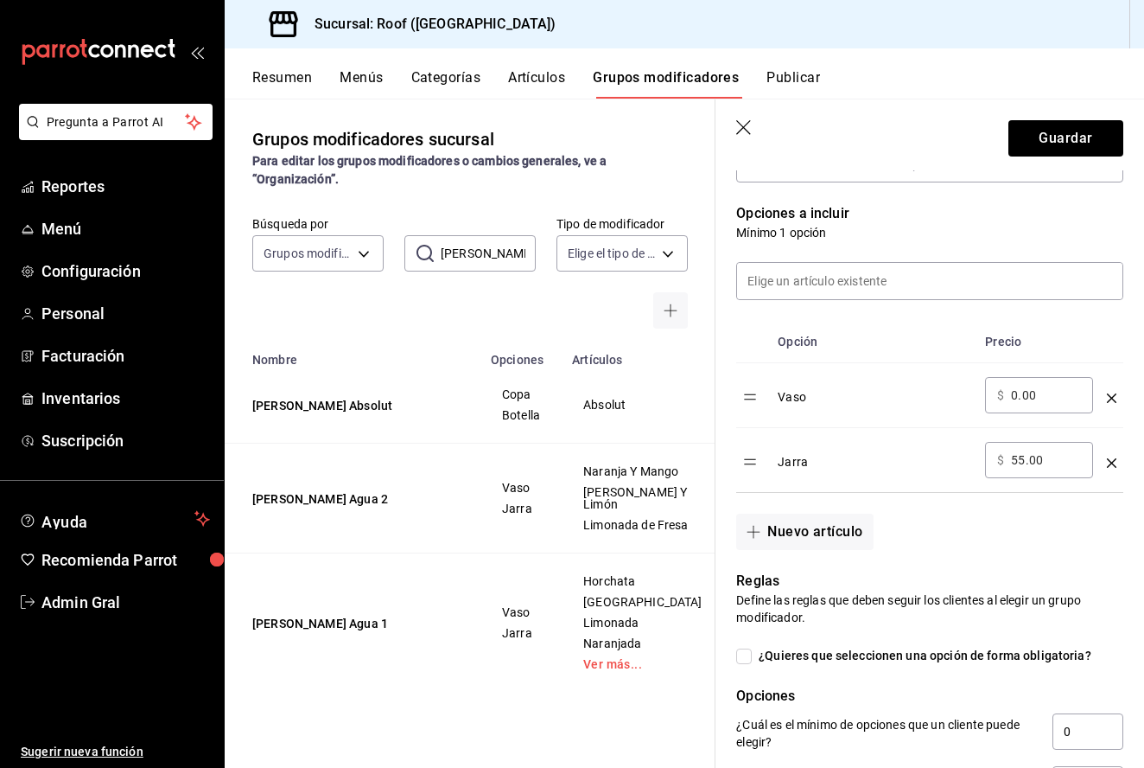
scroll to position [432, 0]
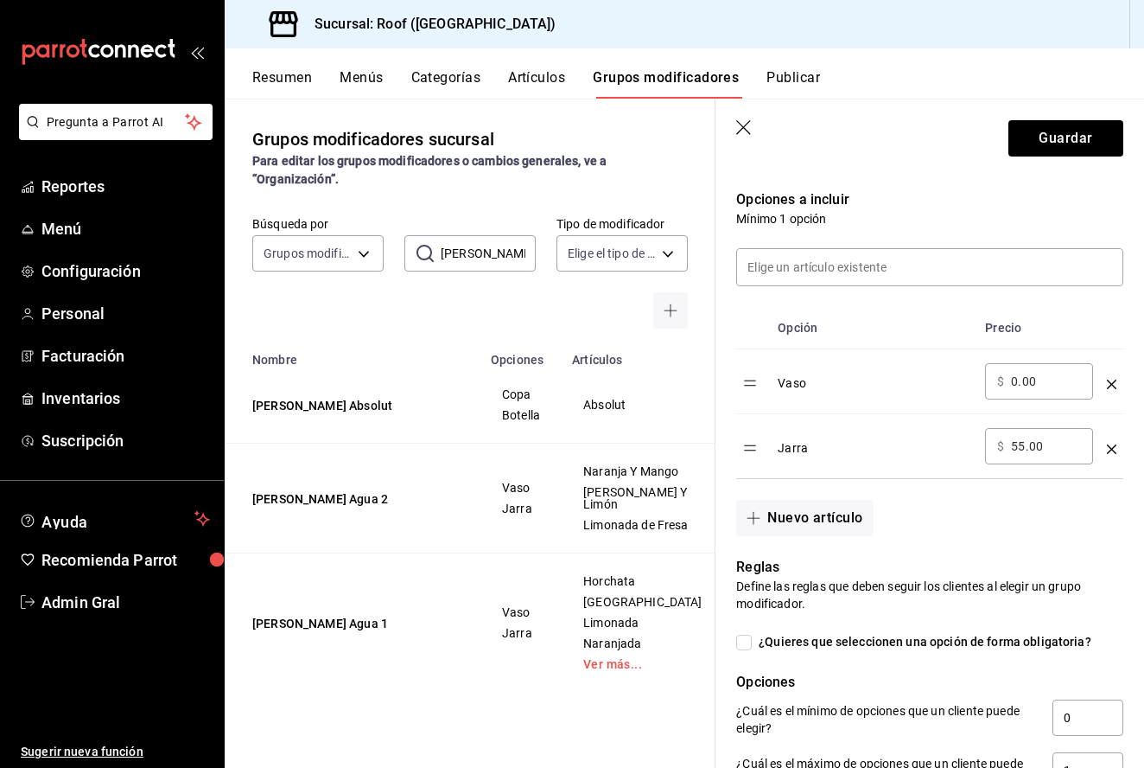
click at [1022, 442] on input "55.00" at bounding box center [1046, 445] width 70 height 17
type input "5.00"
type input "60.00"
click at [1057, 143] on button "Guardar" at bounding box center [1066, 138] width 115 height 36
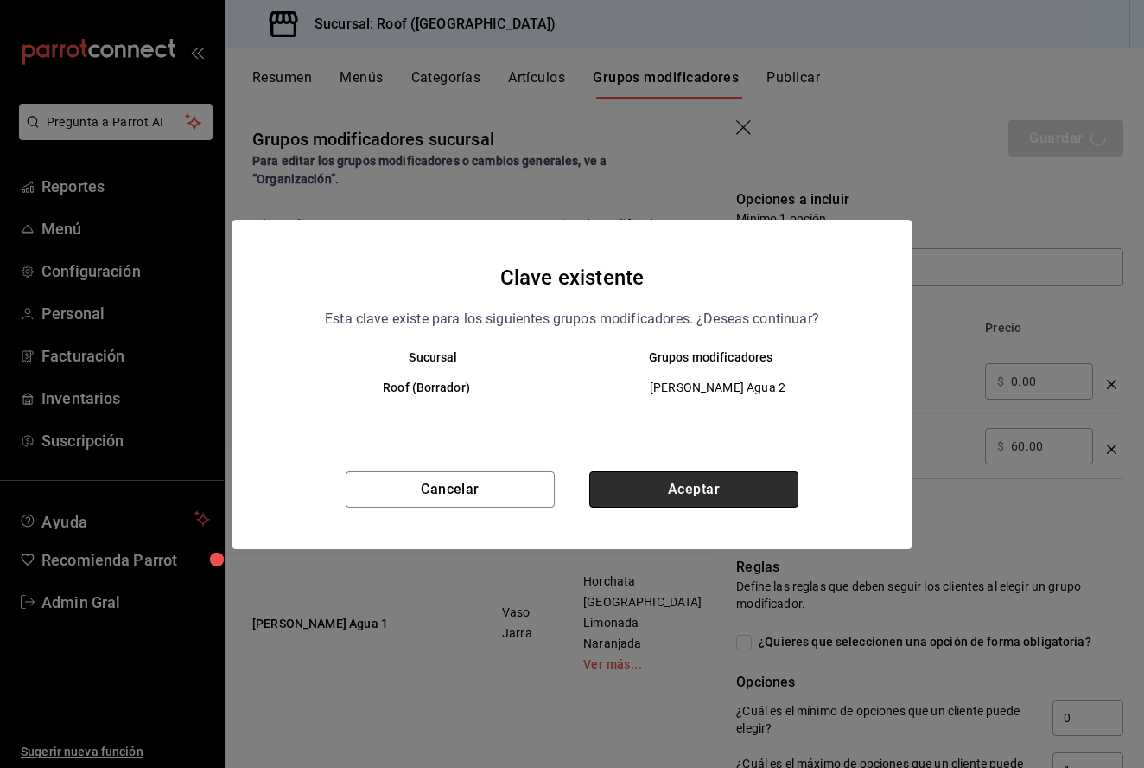
click at [642, 500] on button "Aceptar" at bounding box center [693, 489] width 209 height 36
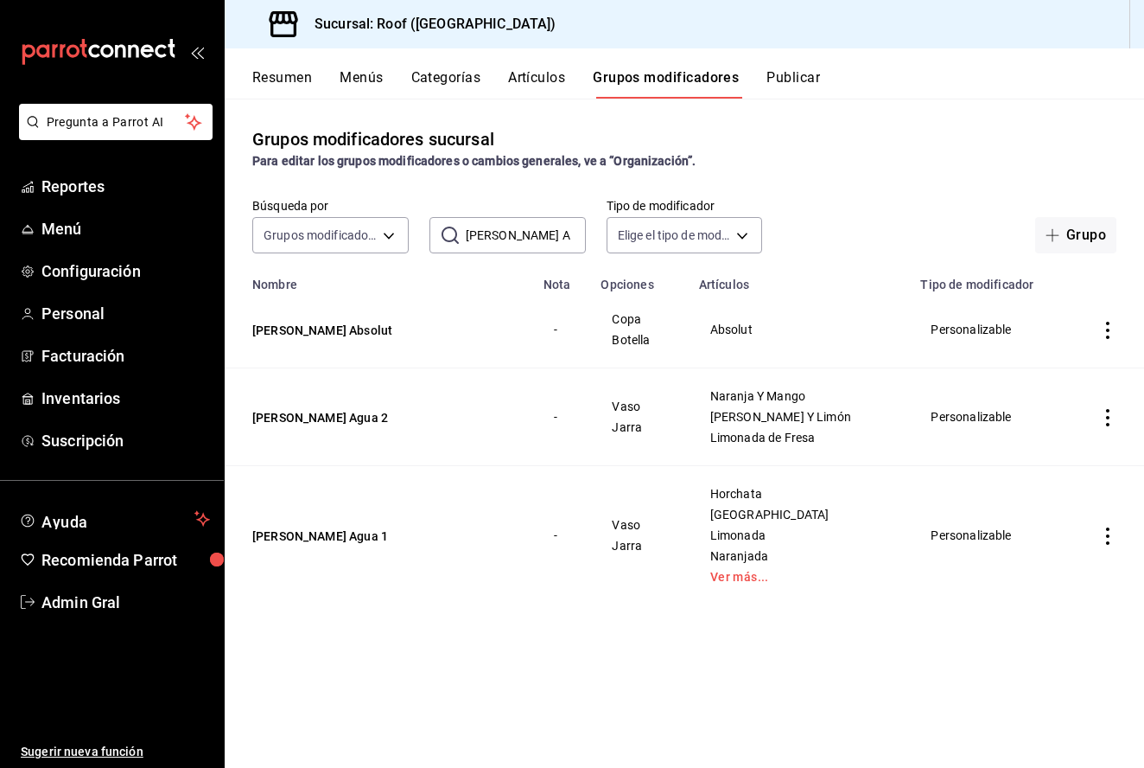
click at [532, 85] on button "Artículos" at bounding box center [536, 83] width 57 height 29
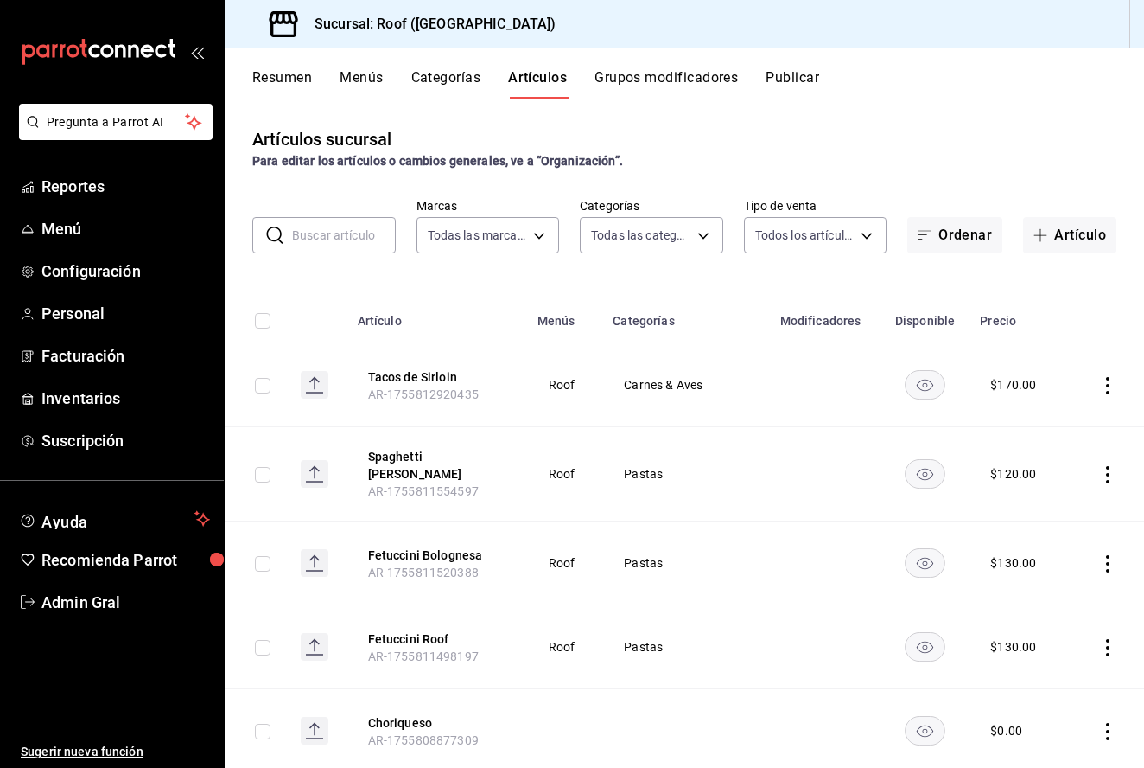
click at [336, 238] on input "text" at bounding box center [344, 235] width 104 height 35
type input "f955a4cd-8b55-4cf0-a58d-af3b50c6e45e"
type input "947ffdbc-cc80-4cb2-9811-b80ab4296b39,9d7db79b-6f27-410c-b83c-dcc6ff9c6244,e6891…"
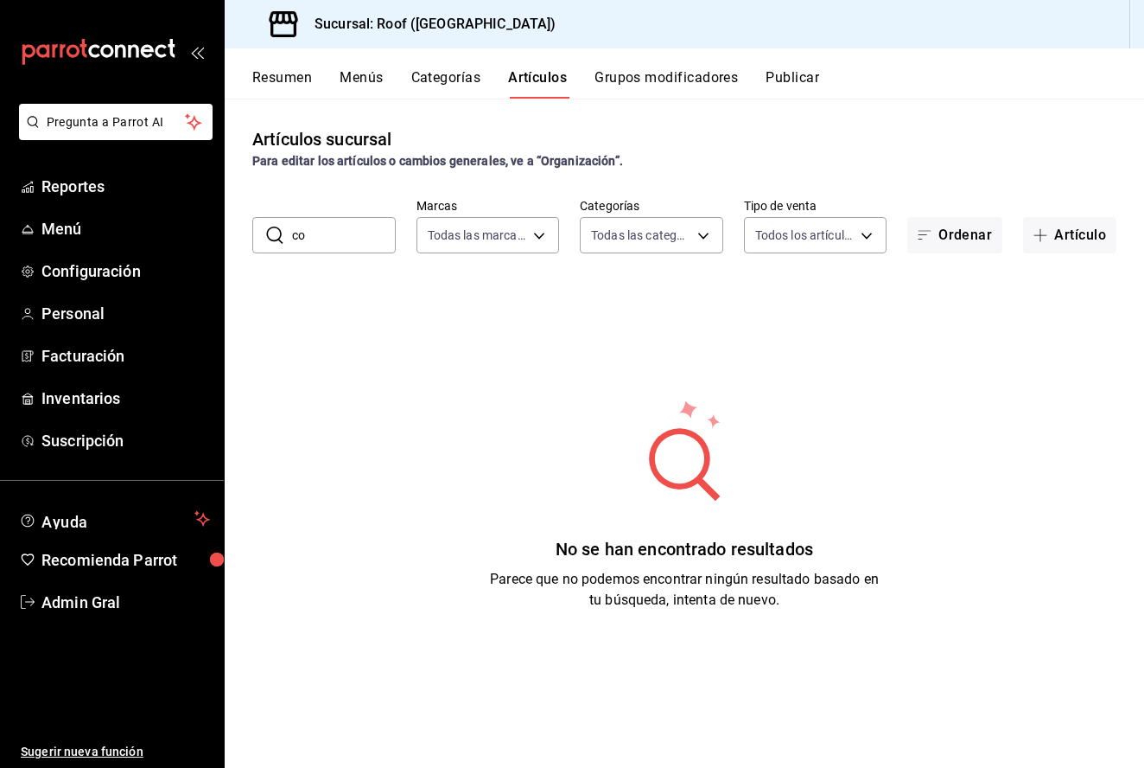
type input "c"
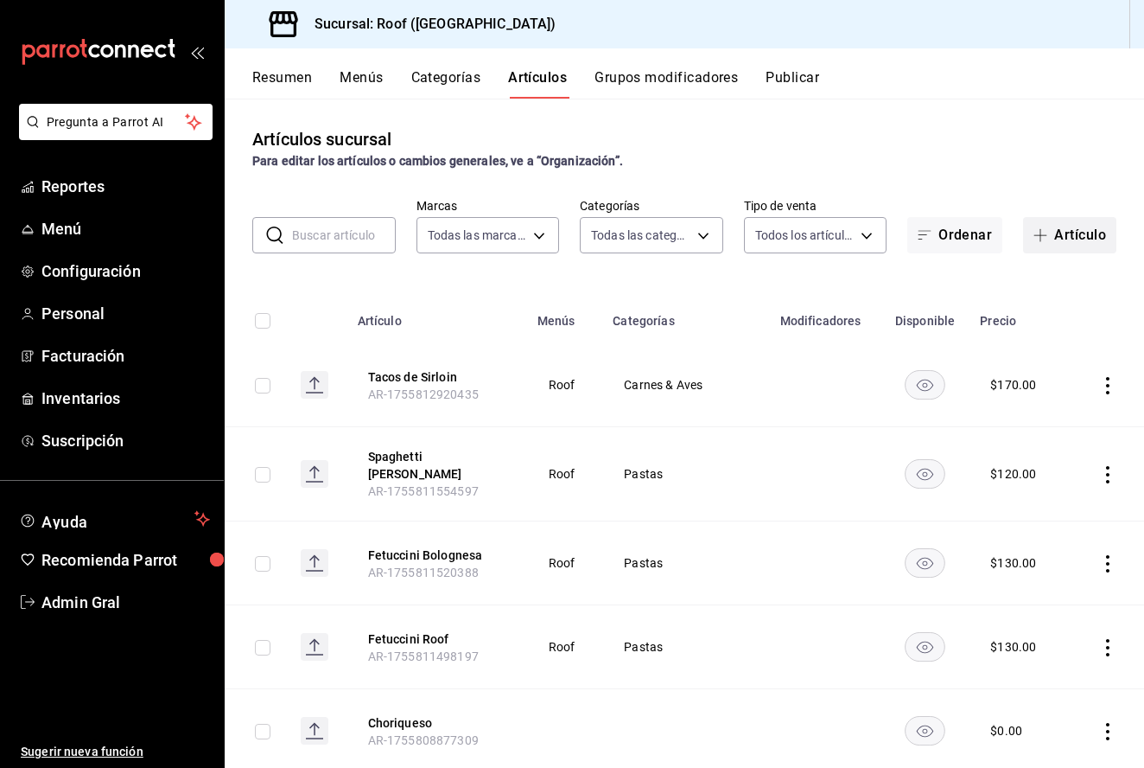
click at [1059, 243] on button "Artículo" at bounding box center [1069, 235] width 93 height 36
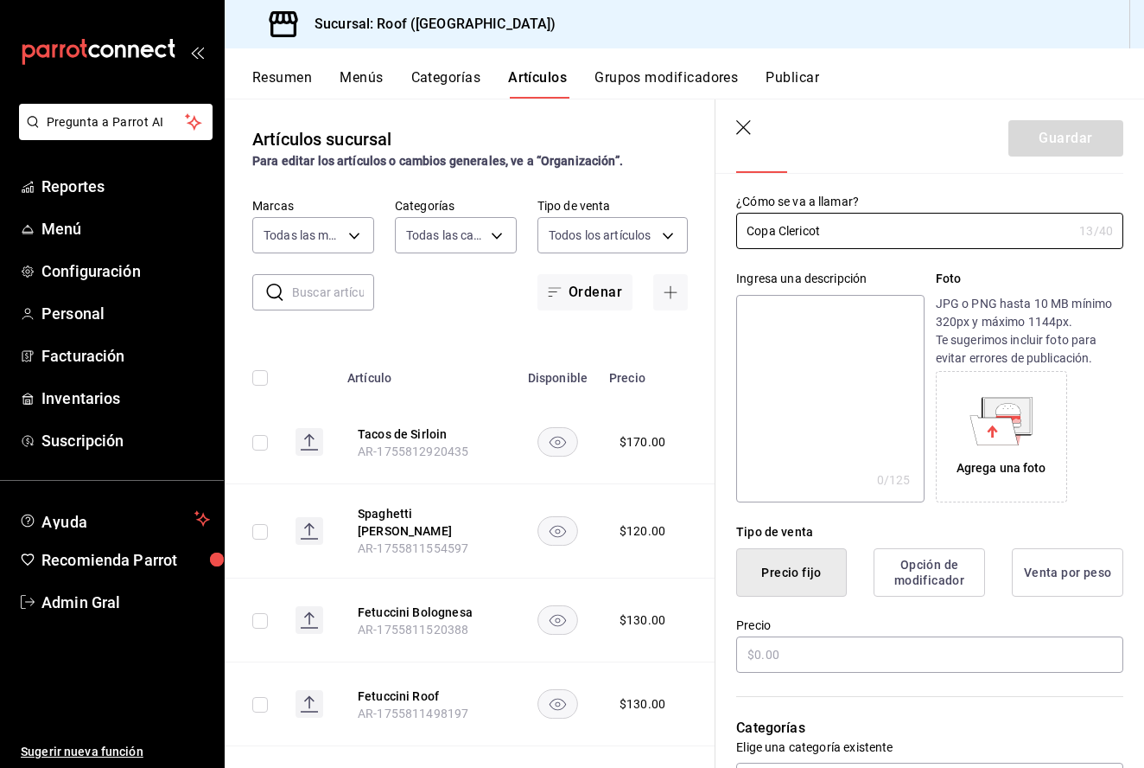
scroll to position [111, 0]
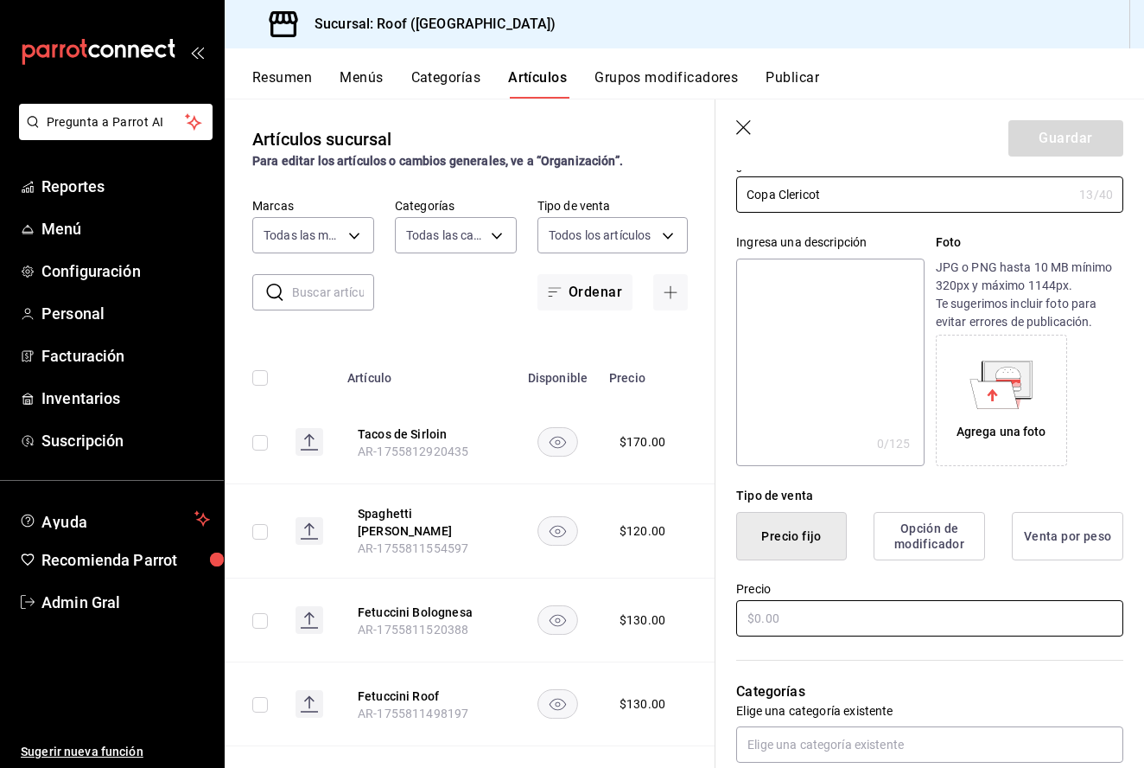
type input "Copa Clericot"
click at [844, 620] on input "text" at bounding box center [929, 618] width 387 height 36
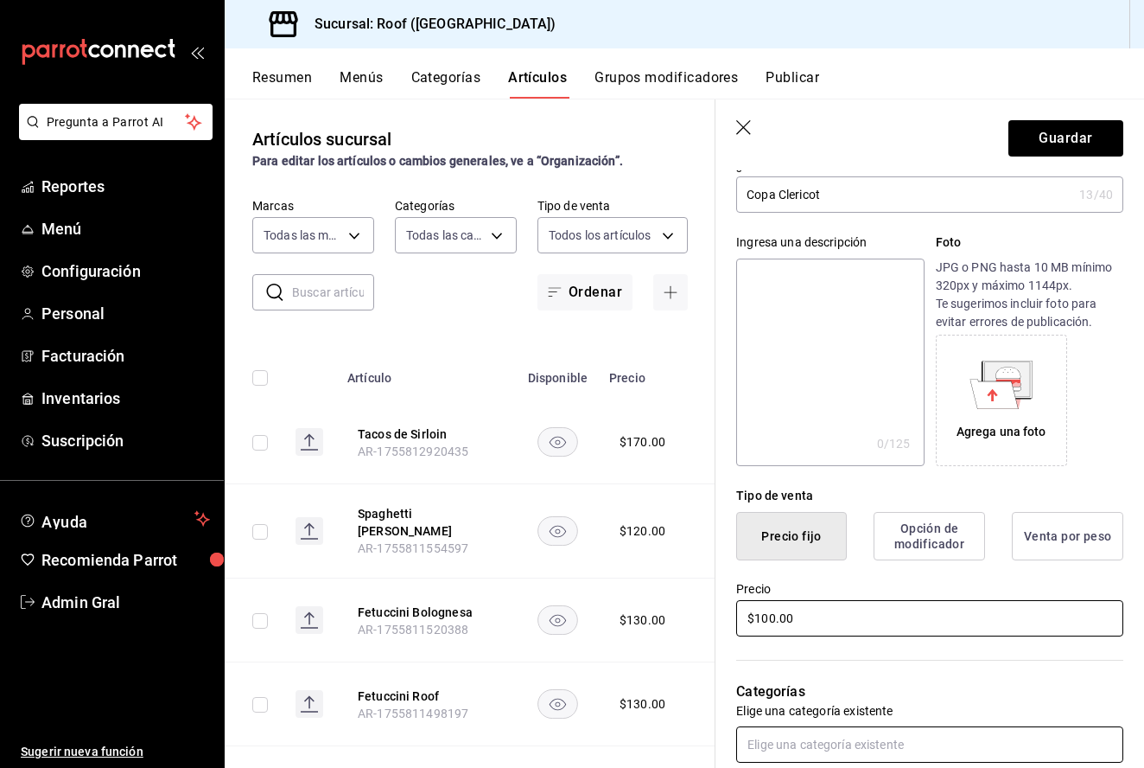
type input "$100.00"
click at [846, 742] on input "text" at bounding box center [929, 744] width 387 height 36
type input "Cocte"
click at [876, 716] on li "Cocteleria" at bounding box center [929, 705] width 387 height 29
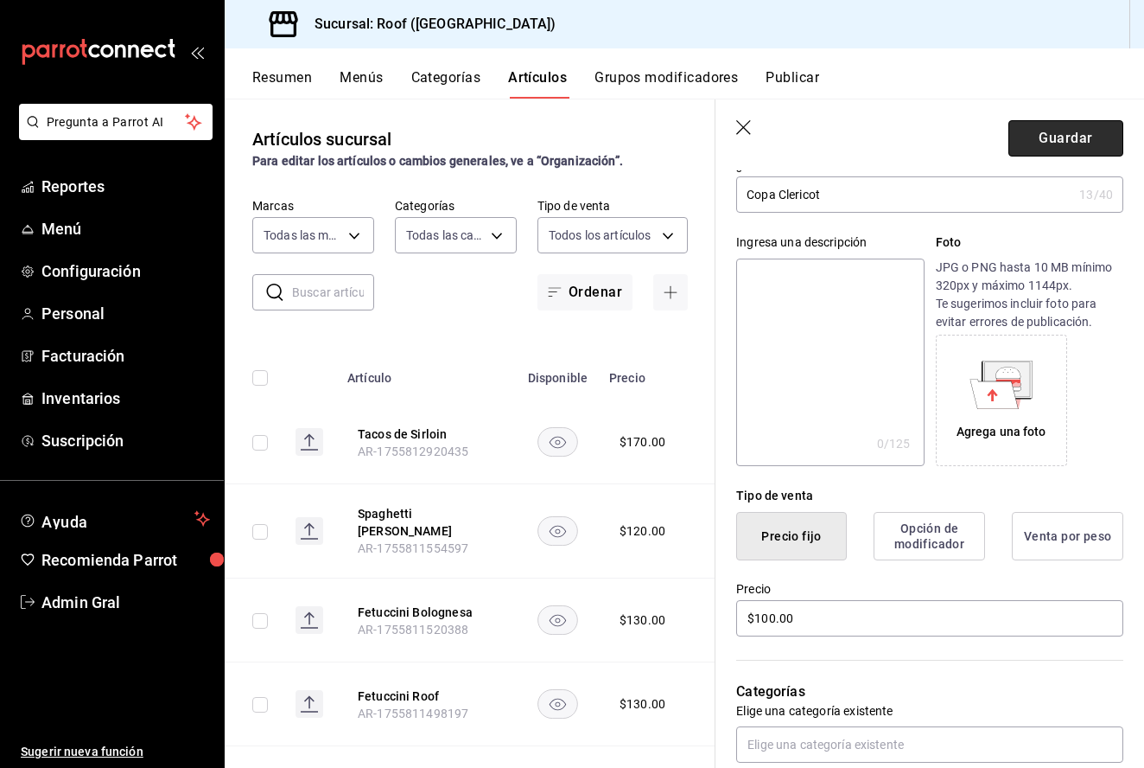
click at [1044, 141] on button "Guardar" at bounding box center [1066, 138] width 115 height 36
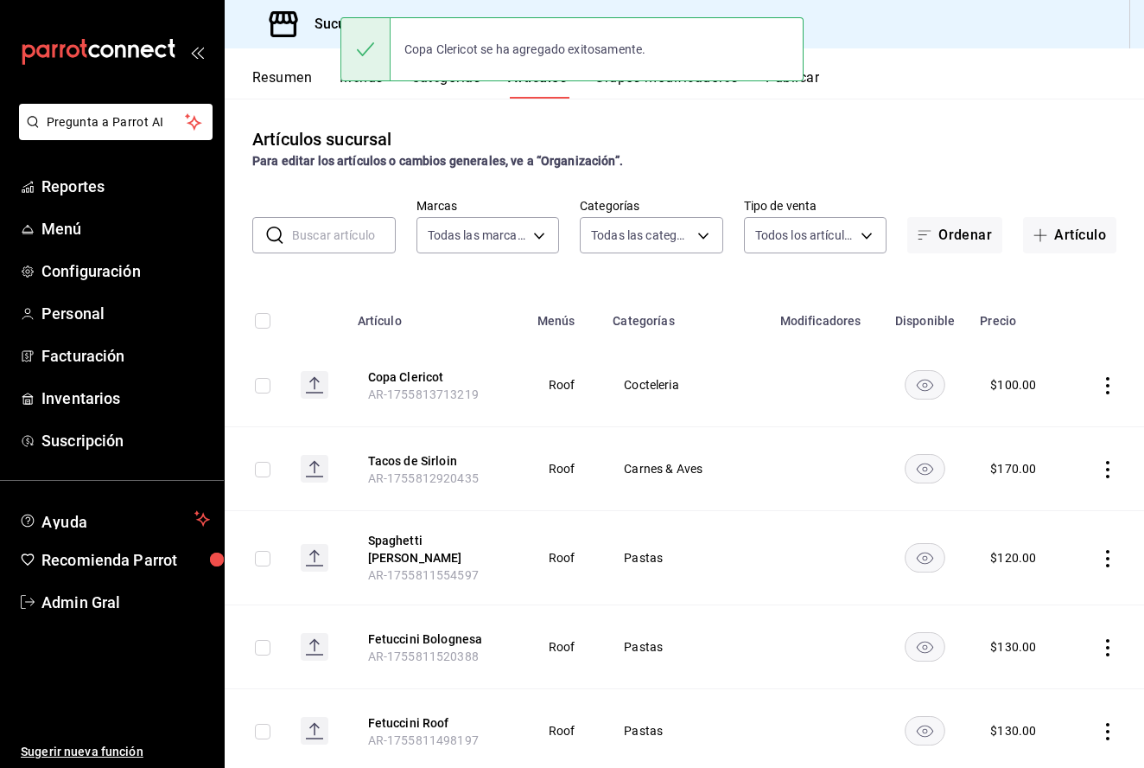
click at [318, 246] on input "text" at bounding box center [344, 235] width 104 height 35
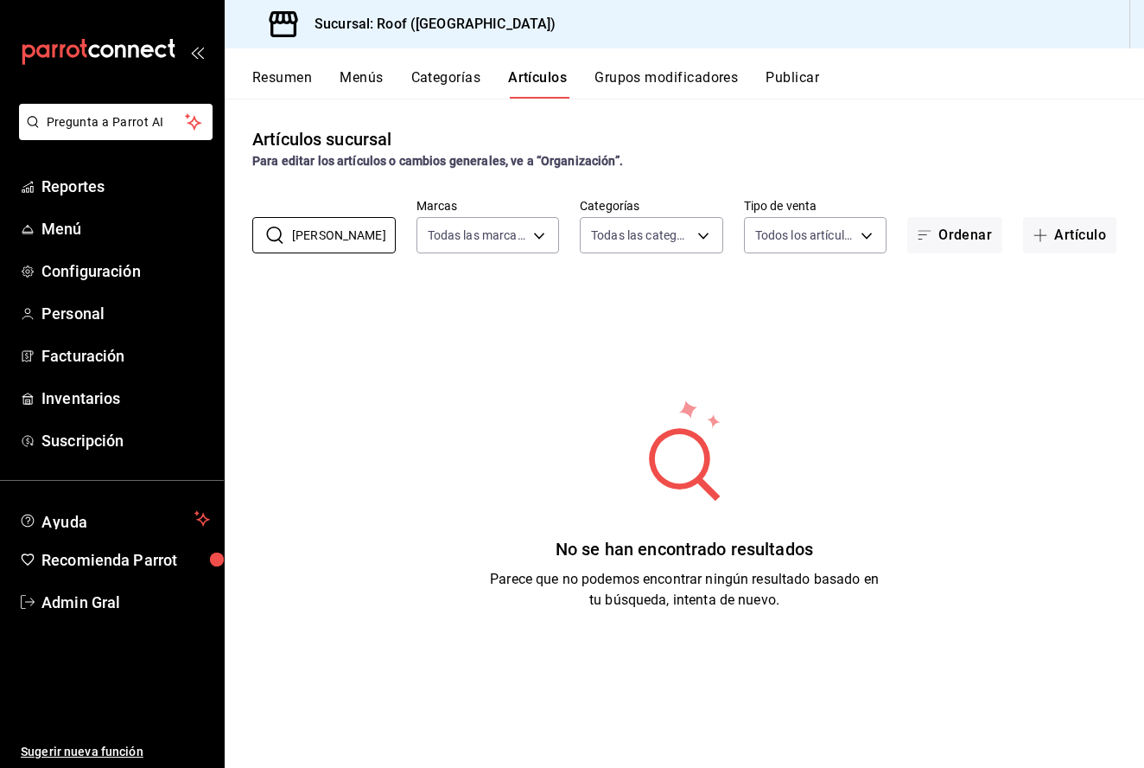
type input "J"
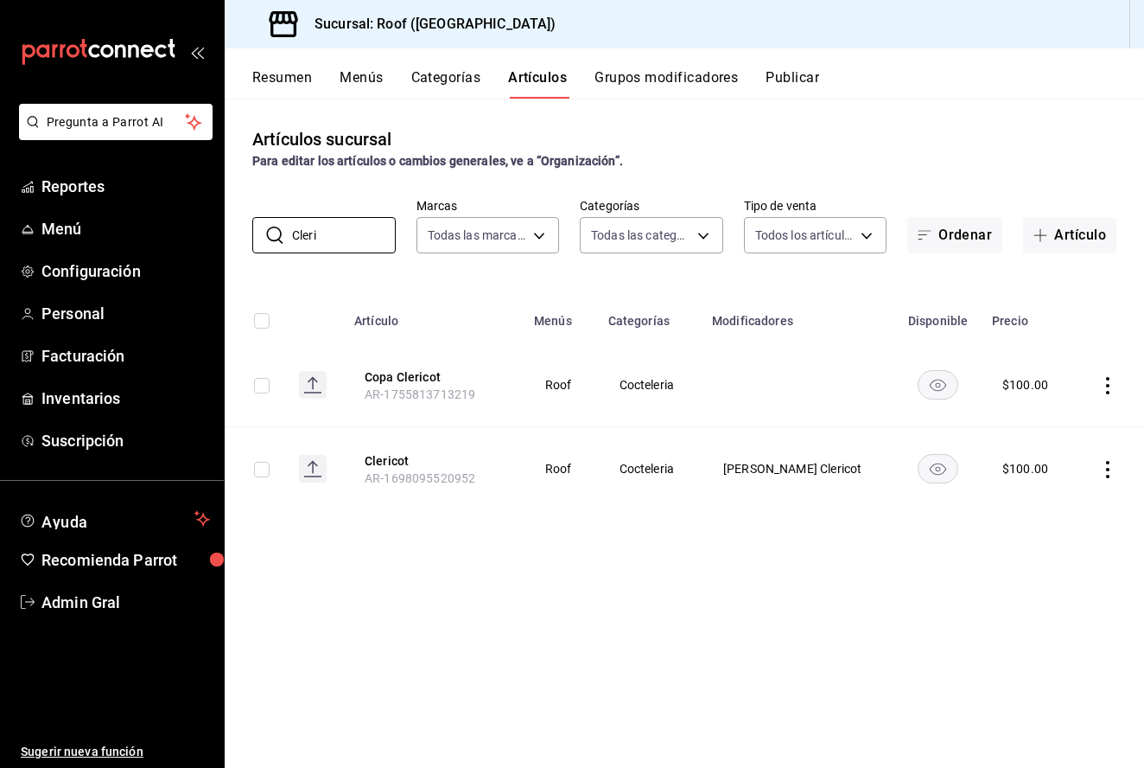
type input "Cleri"
click at [1111, 474] on icon "actions" at bounding box center [1107, 469] width 17 height 17
click at [1061, 496] on li "Editar" at bounding box center [1041, 509] width 104 height 35
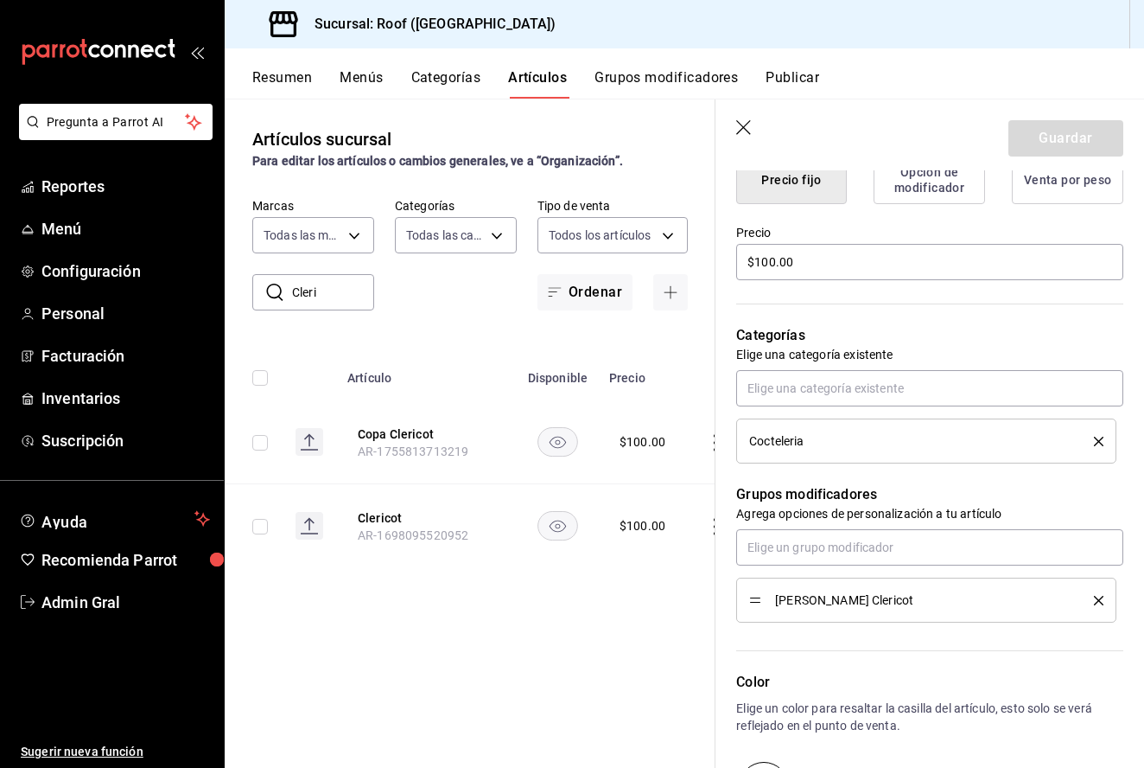
scroll to position [468, 0]
click at [1101, 598] on icon "delete" at bounding box center [1099, 600] width 10 height 10
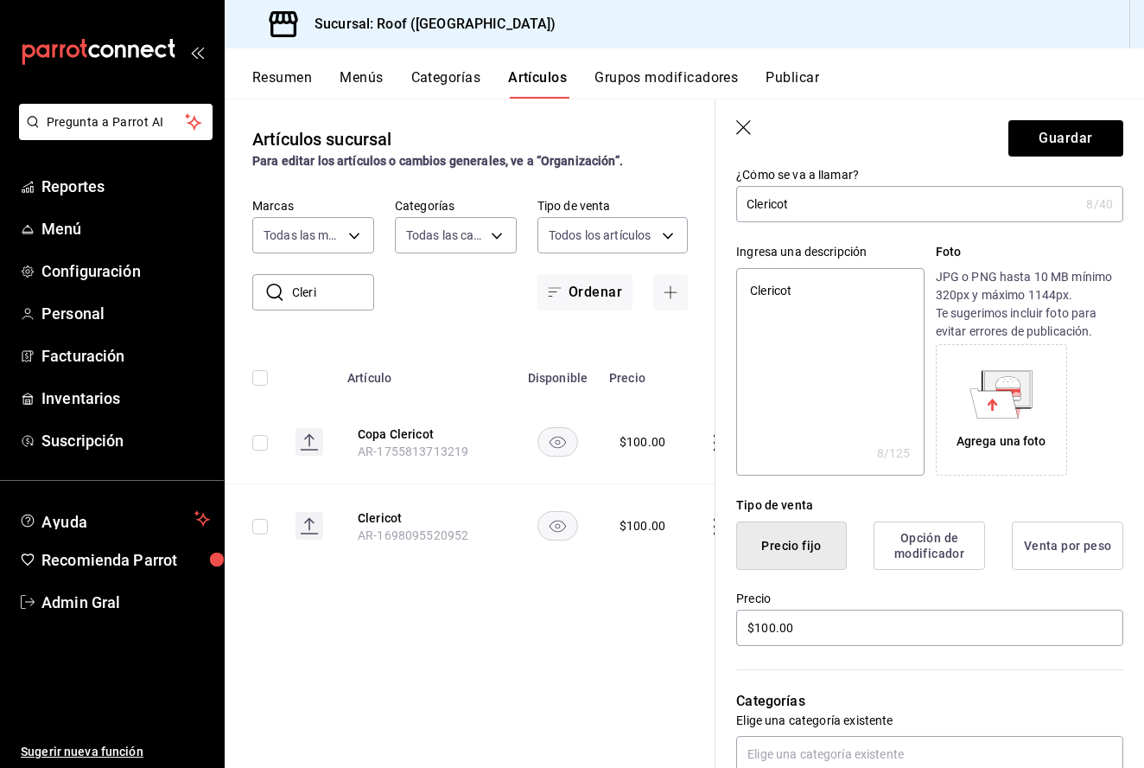
scroll to position [98, 0]
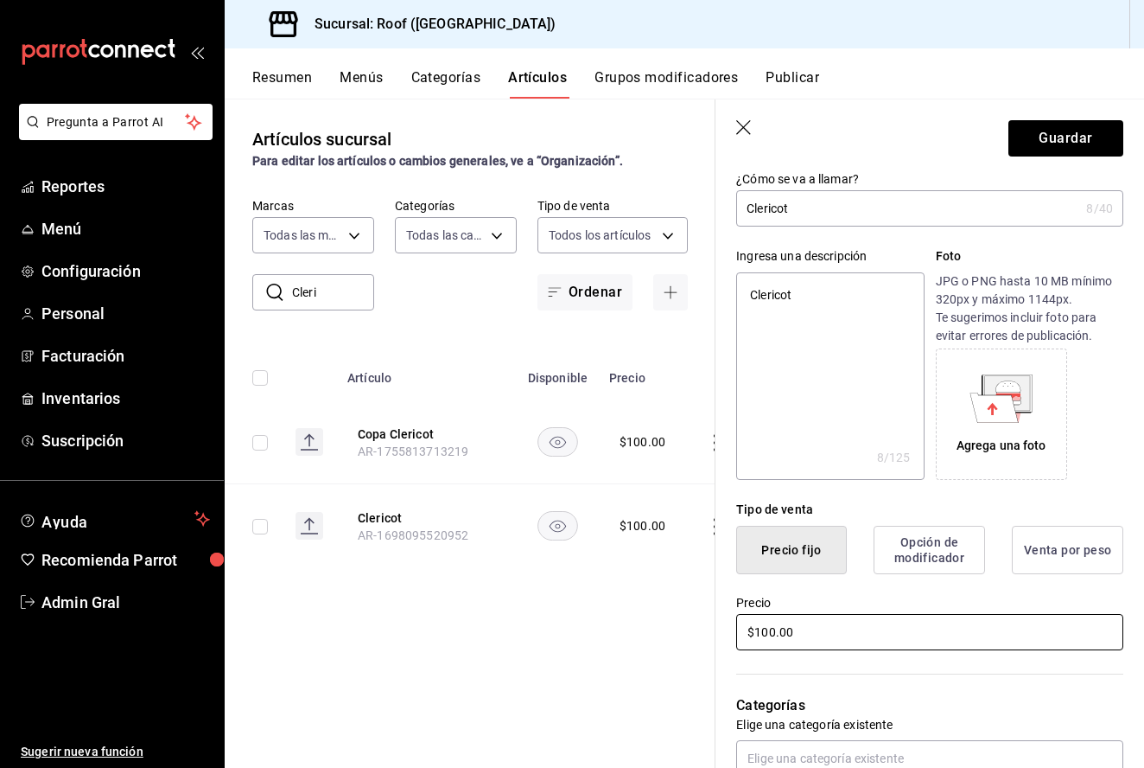
click at [769, 638] on input "$100.00" at bounding box center [929, 632] width 387 height 36
type textarea "x"
type input "$10.00"
type textarea "x"
type input "$0.00"
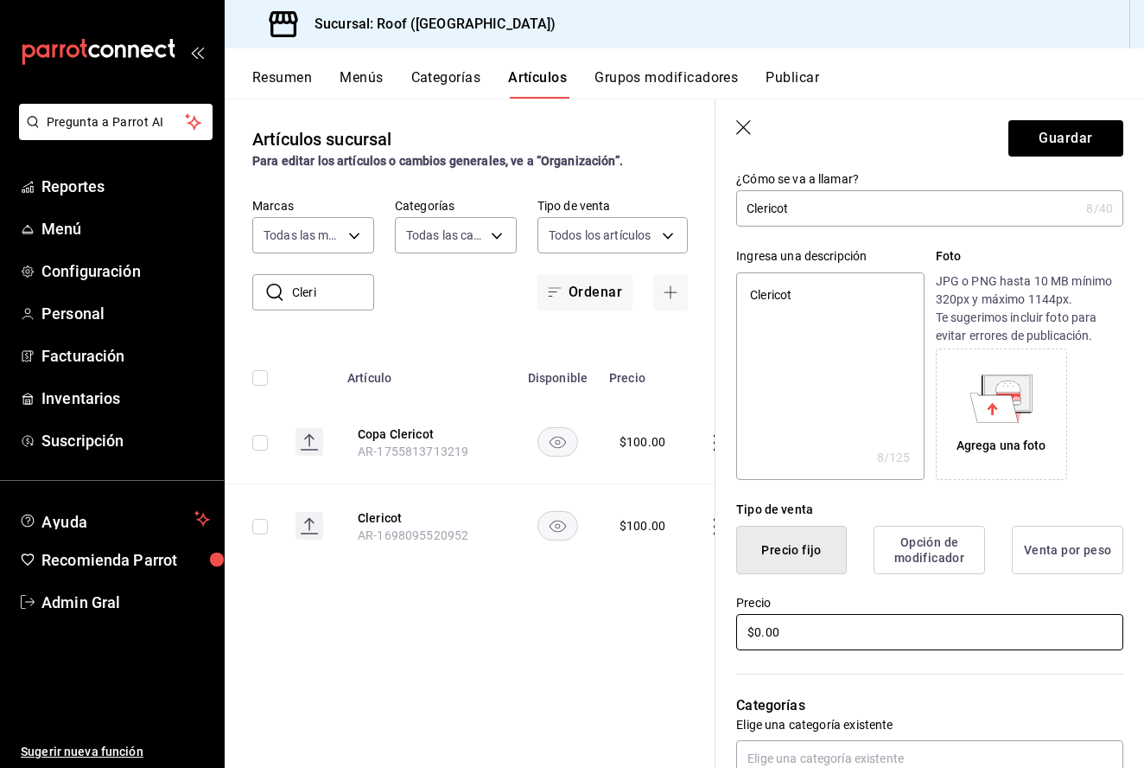
type textarea "x"
type input "$20.00"
type textarea "x"
type input "$250.00"
click at [750, 208] on input "Clericot" at bounding box center [907, 208] width 343 height 35
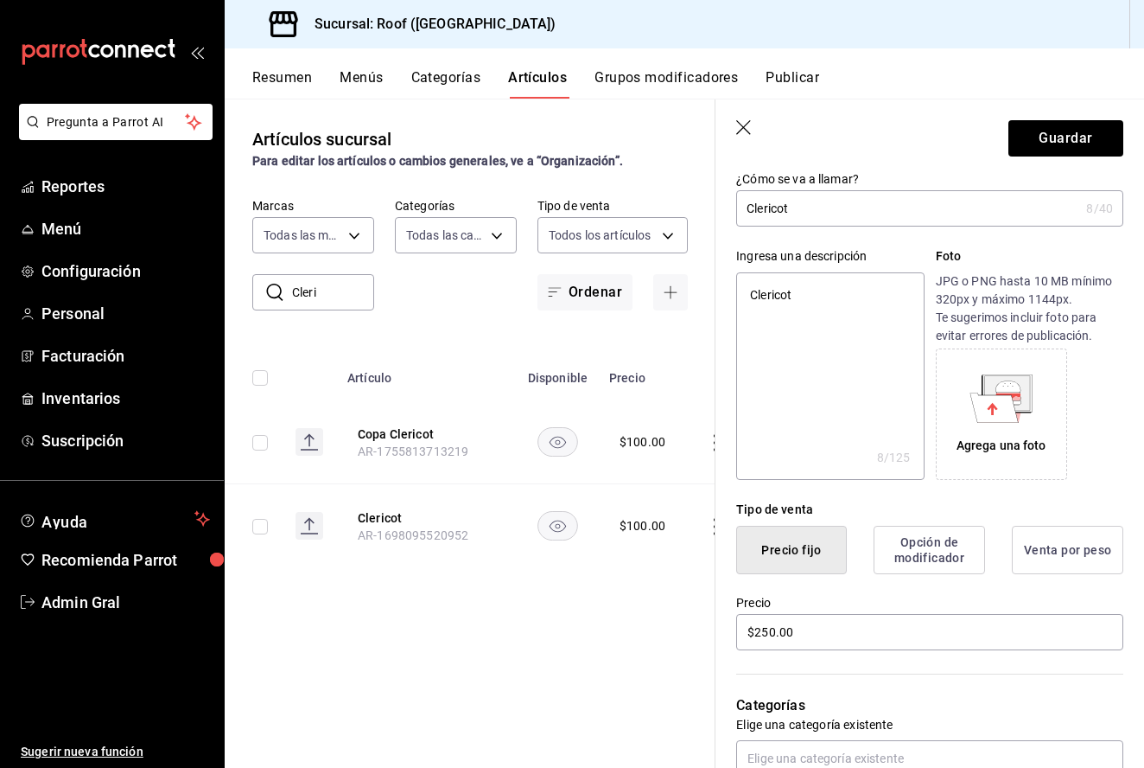
type input "JClericot"
type textarea "x"
type input "JaClericot"
type textarea "x"
type input "JarClericot"
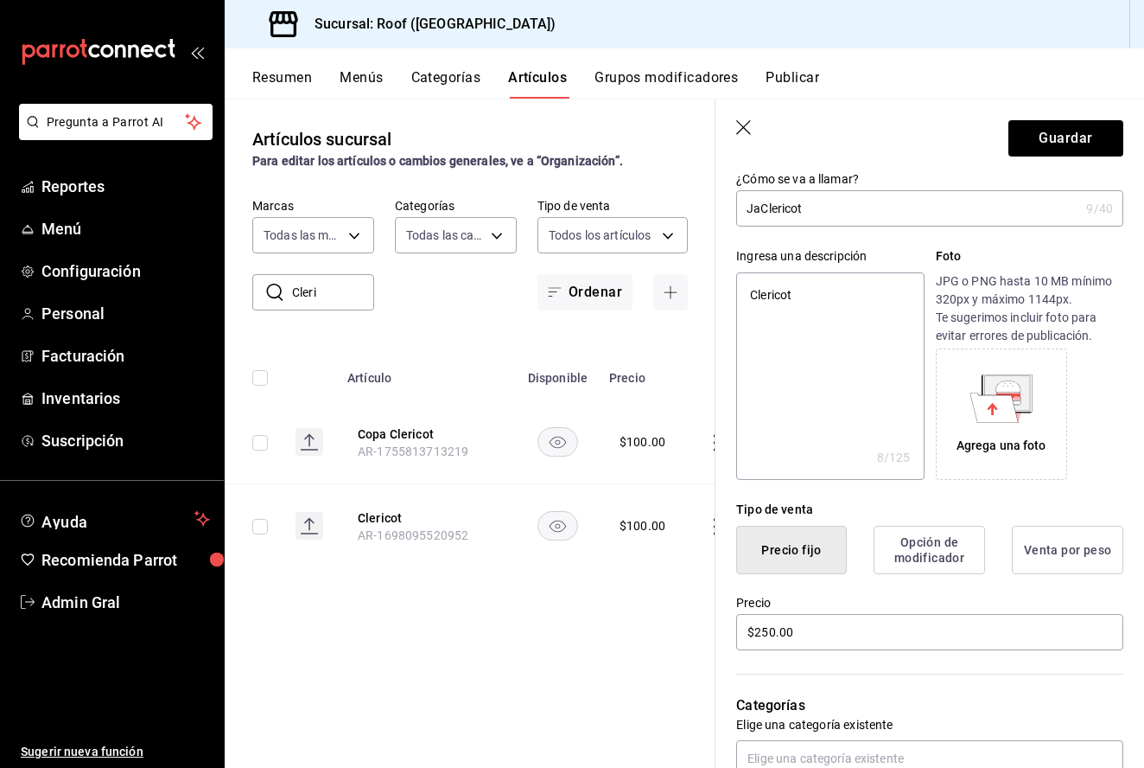
type textarea "x"
type input "JarrClericot"
type textarea "x"
type input "JarraClericot"
type textarea "x"
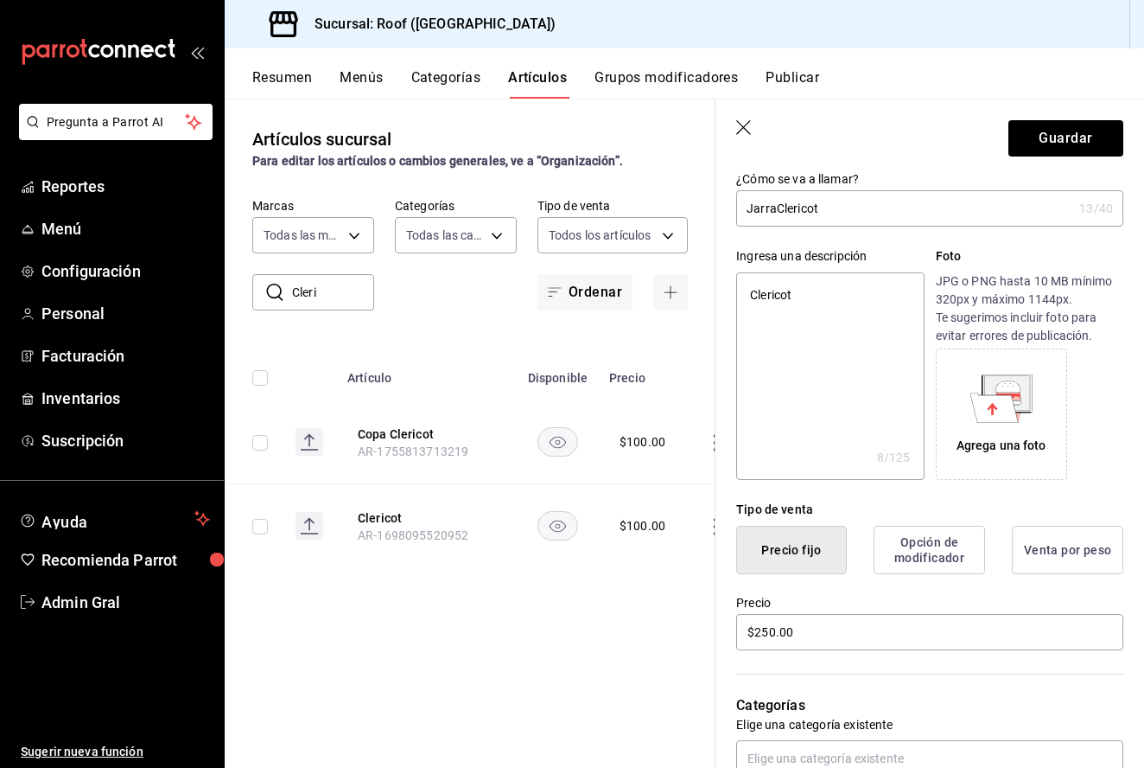
type input "Jarra Clericot"
type textarea "x"
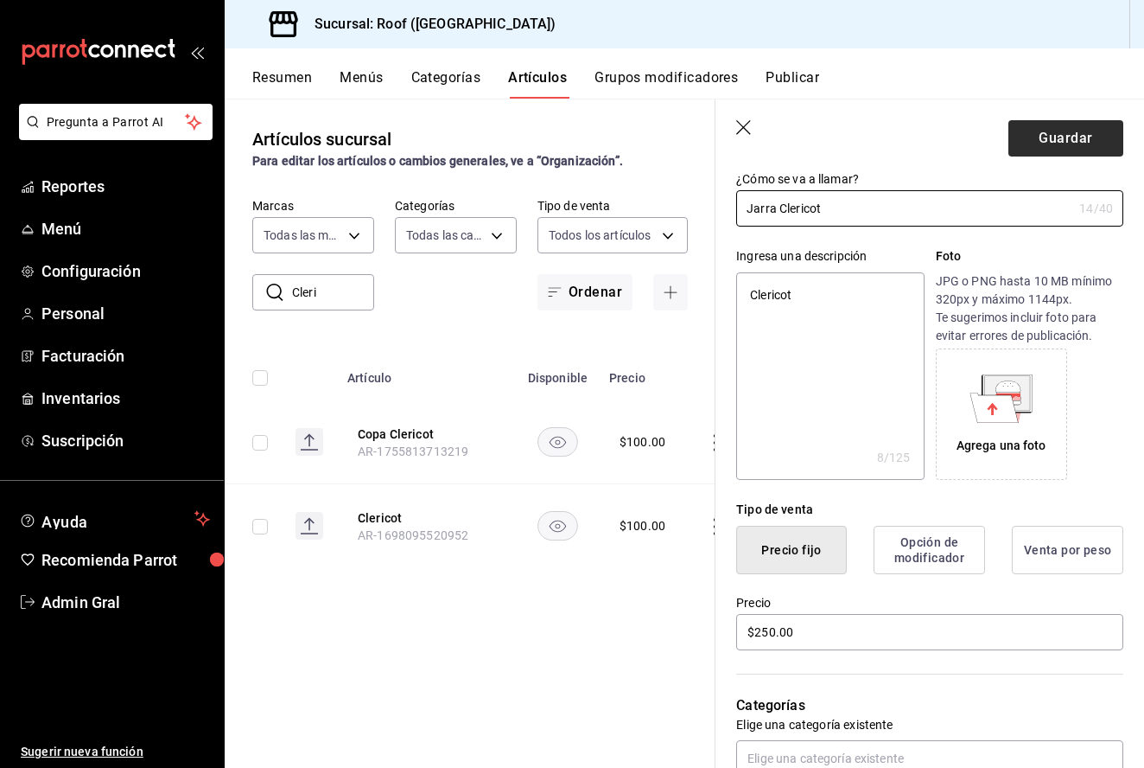
type input "Jarra Clericot"
click at [1026, 147] on button "Guardar" at bounding box center [1066, 138] width 115 height 36
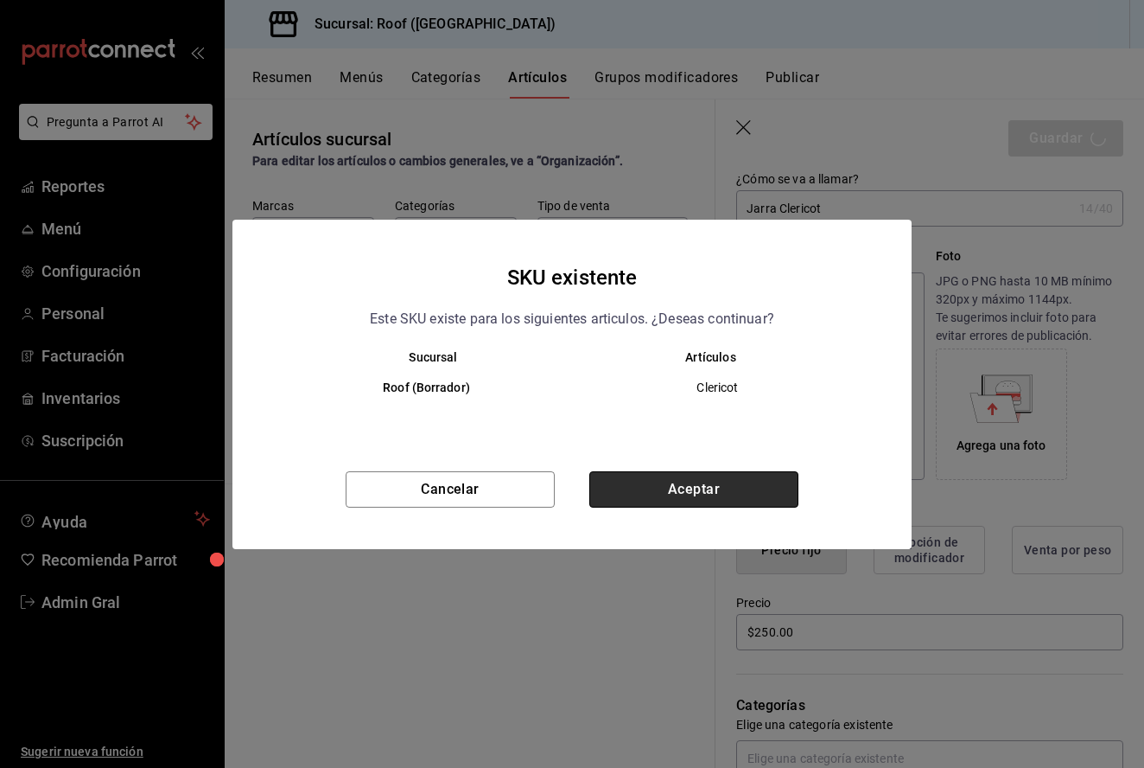
click at [703, 482] on button "Aceptar" at bounding box center [693, 489] width 209 height 36
type textarea "x"
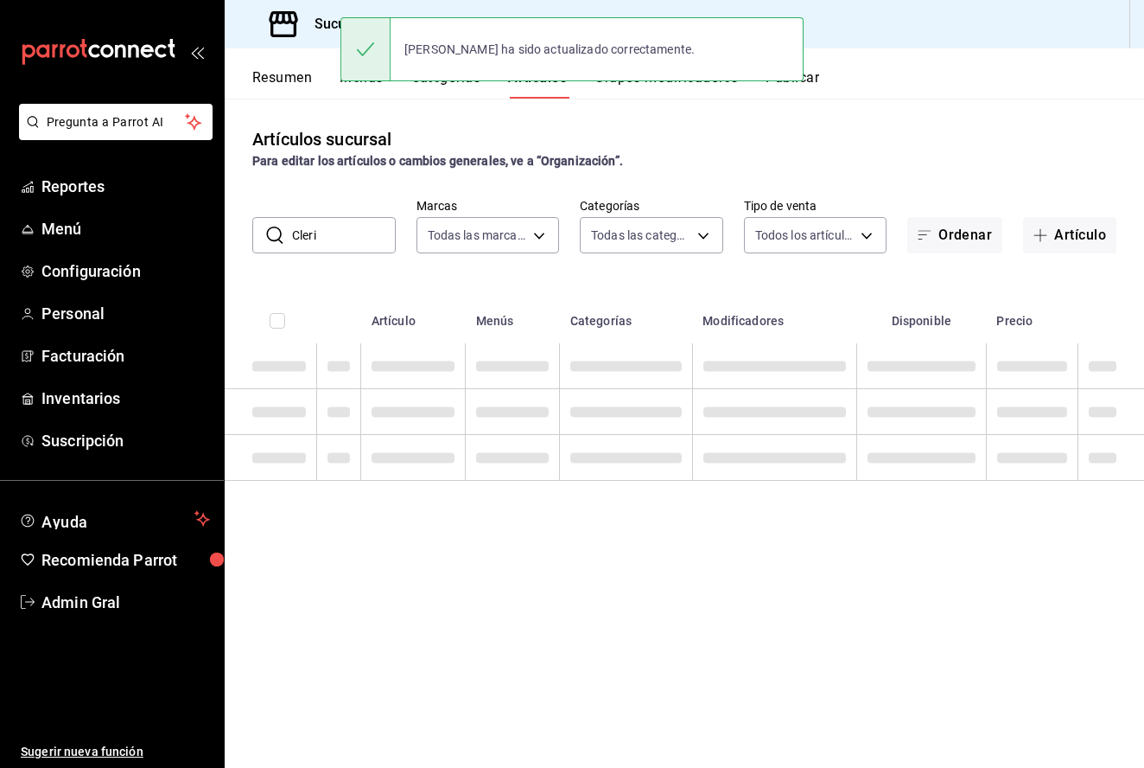
click at [367, 231] on input "Cleri" at bounding box center [344, 235] width 104 height 35
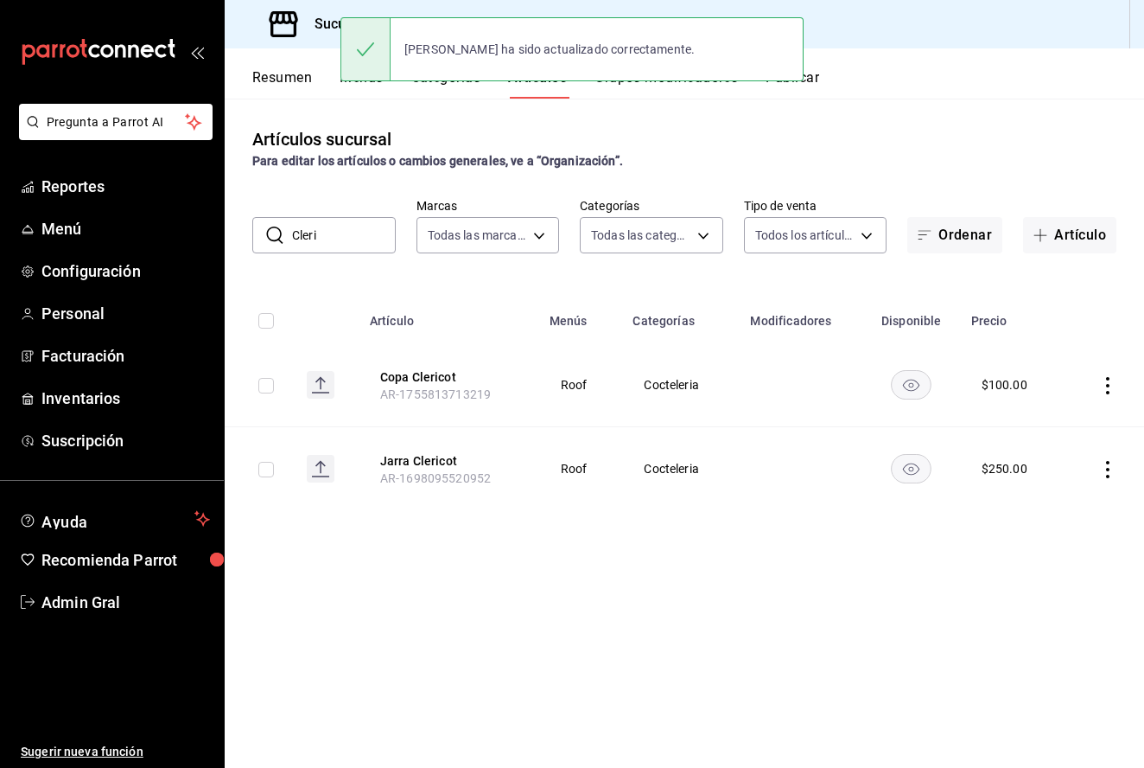
click at [367, 231] on input "Cleri" at bounding box center [344, 235] width 104 height 35
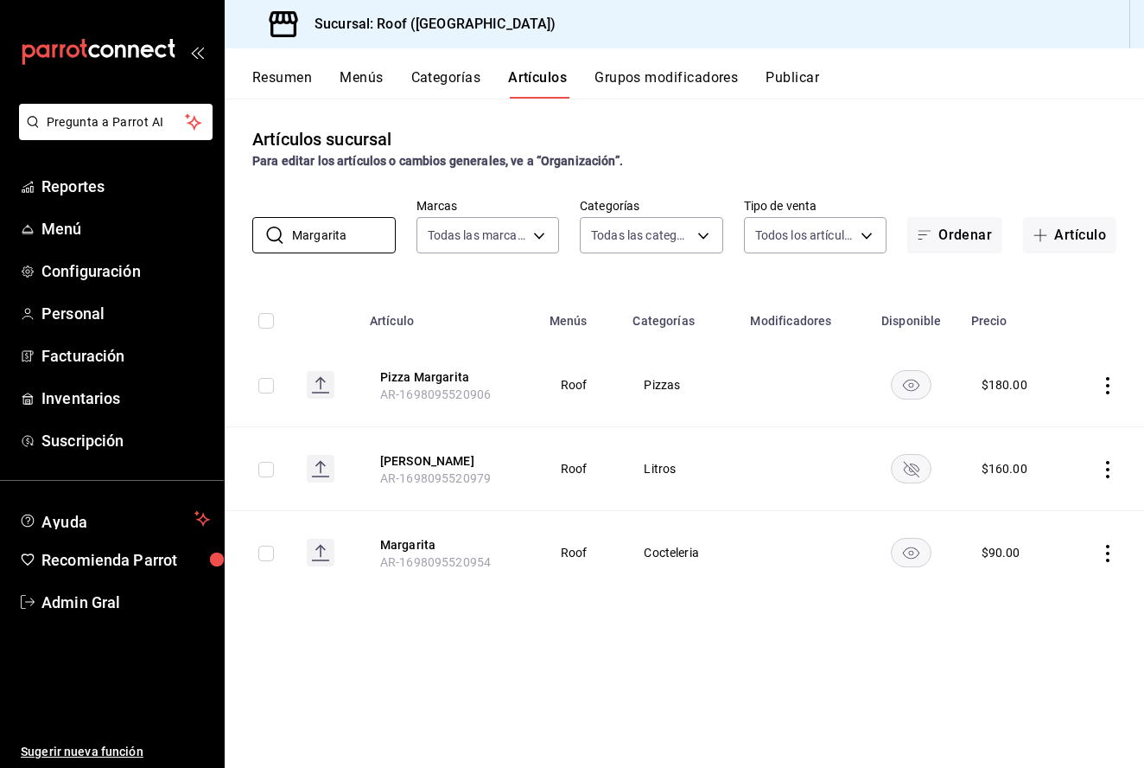
type input "Margarita"
click at [1101, 473] on icon "actions" at bounding box center [1107, 469] width 17 height 17
click at [1061, 584] on span "Eliminar" at bounding box center [1056, 580] width 44 height 14
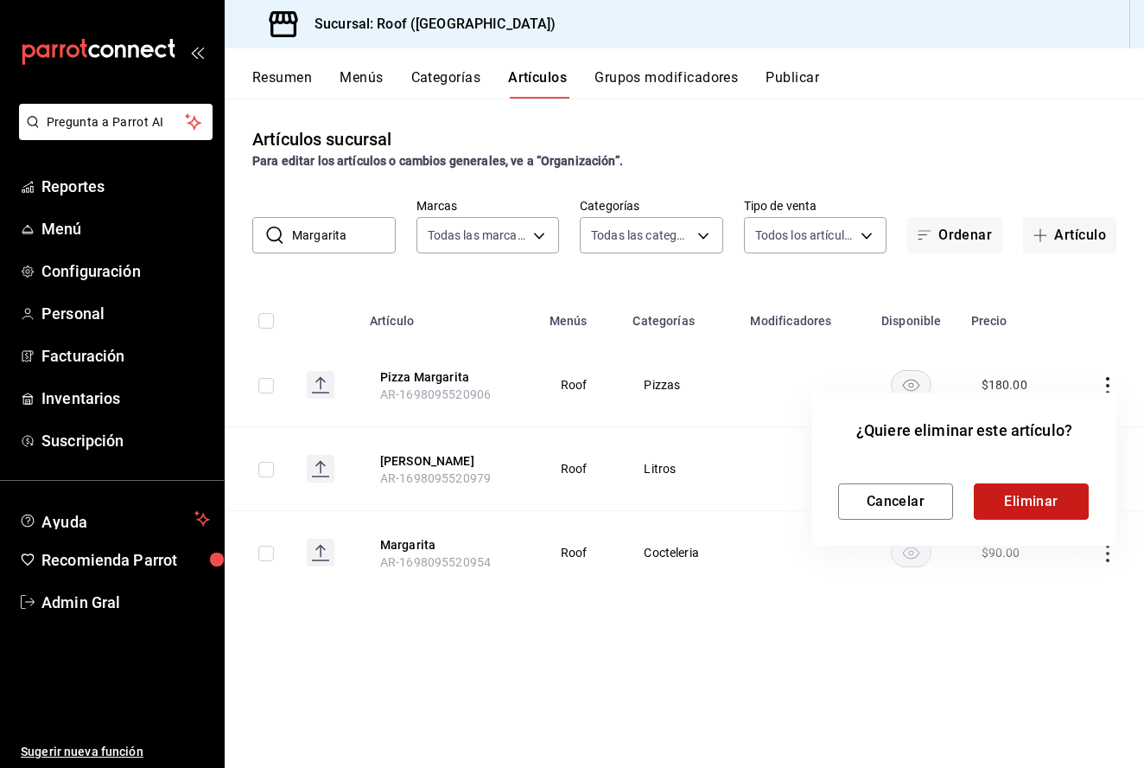
click at [1035, 494] on button "Eliminar" at bounding box center [1031, 501] width 115 height 36
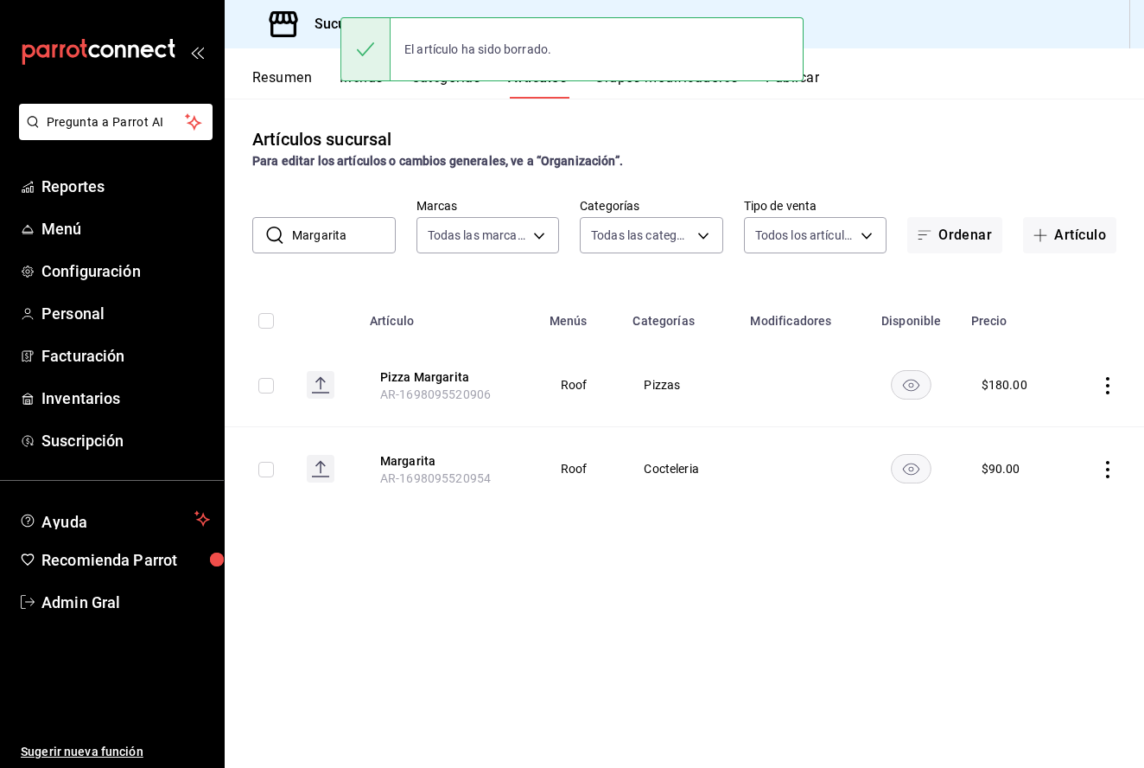
click at [351, 235] on input "Margarita" at bounding box center [344, 235] width 104 height 35
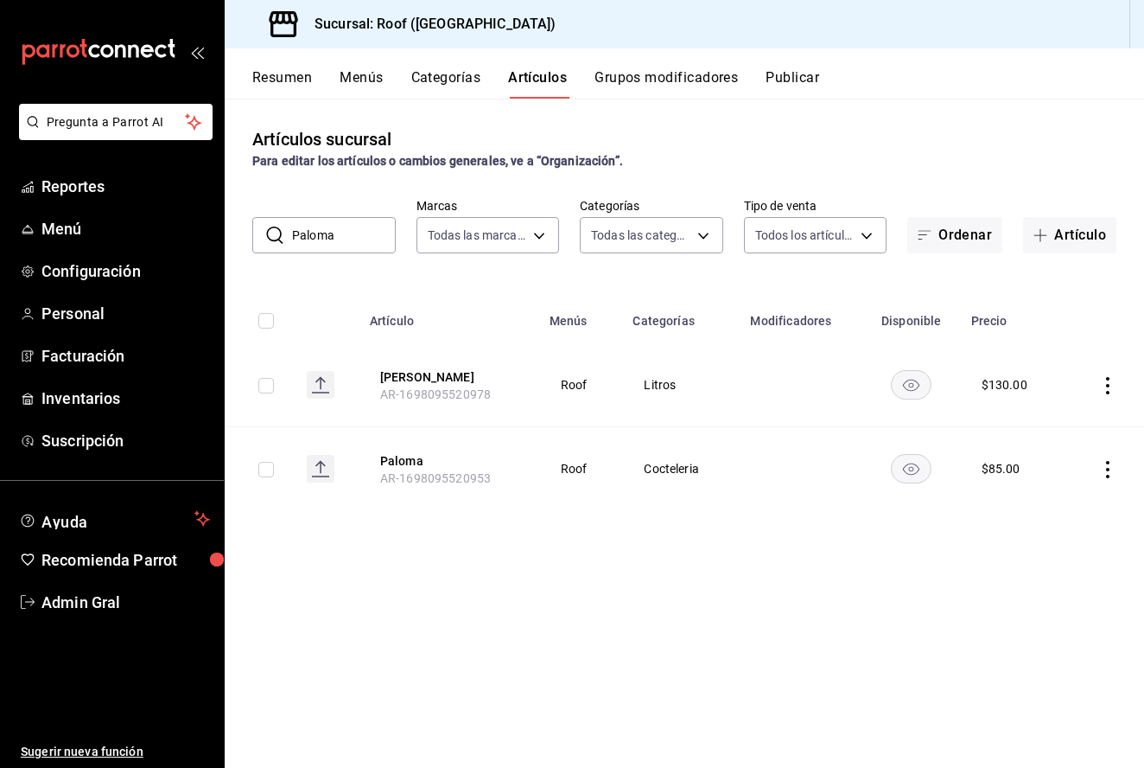
click at [1105, 392] on icon "actions" at bounding box center [1107, 385] width 17 height 17
click at [863, 559] on div at bounding box center [572, 384] width 1144 height 768
click at [1102, 468] on icon "actions" at bounding box center [1107, 469] width 17 height 17
click at [1073, 575] on span "Eliminar" at bounding box center [1056, 580] width 44 height 14
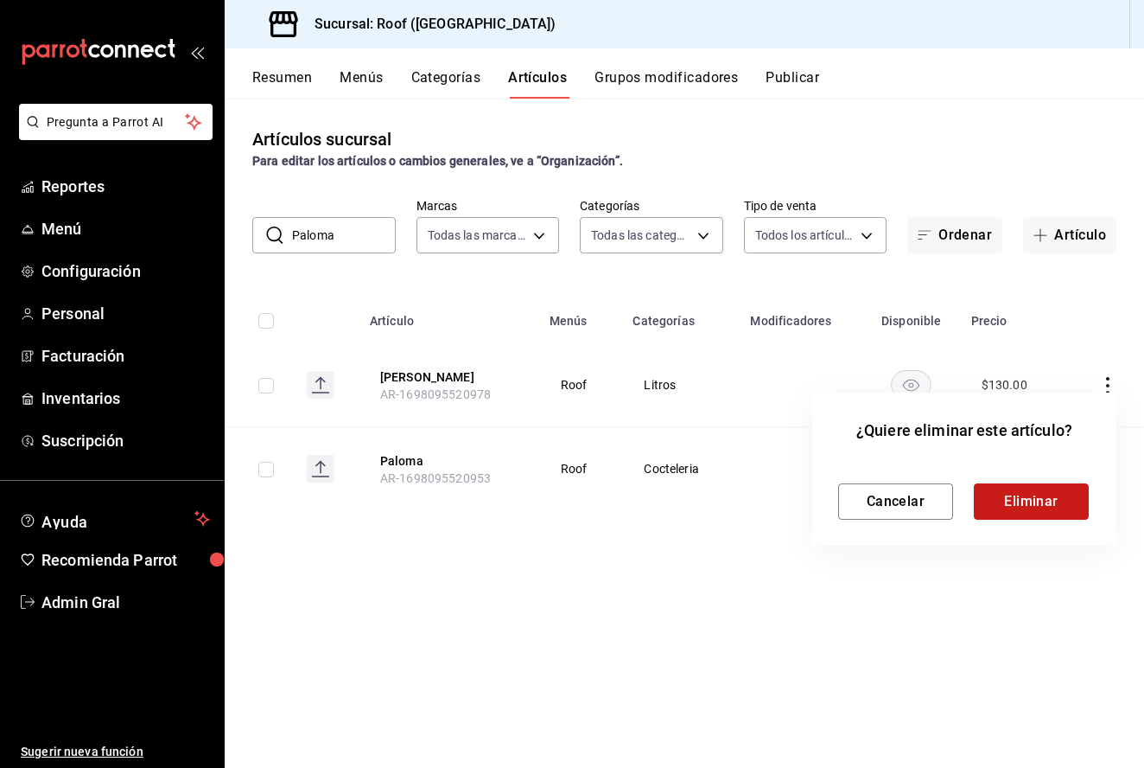
click at [1035, 514] on button "Eliminar" at bounding box center [1031, 501] width 115 height 36
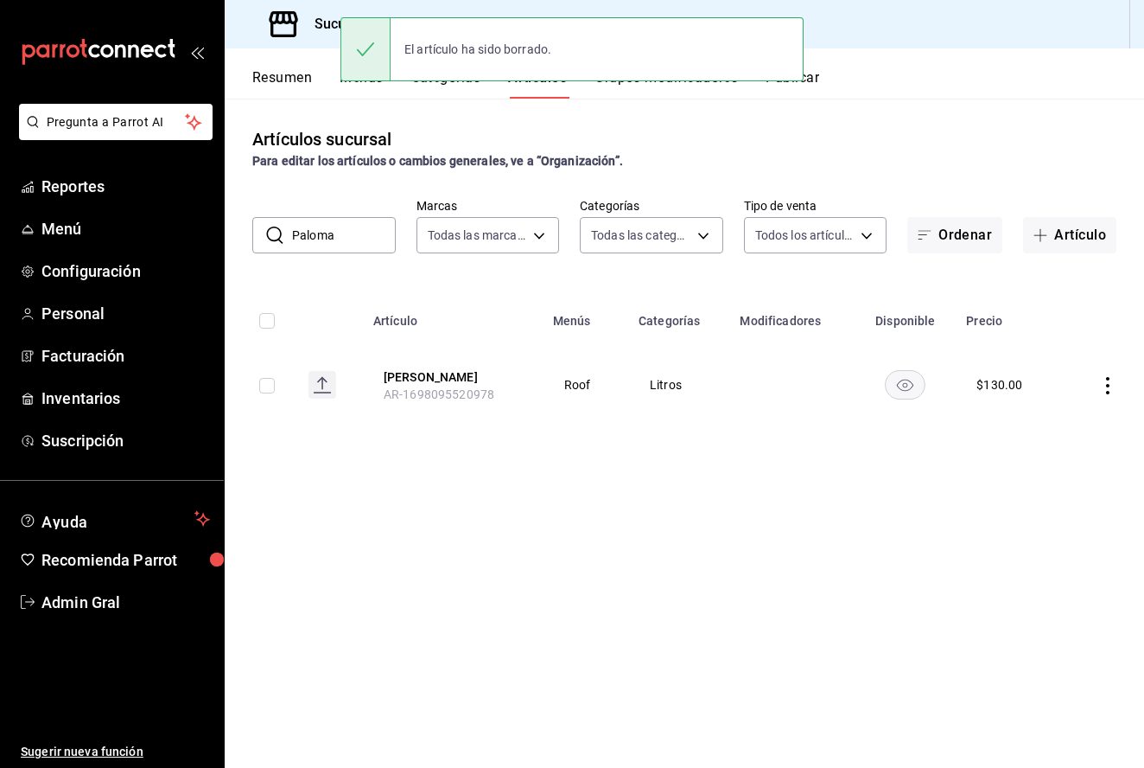
click at [365, 243] on input "Paloma" at bounding box center [344, 235] width 104 height 35
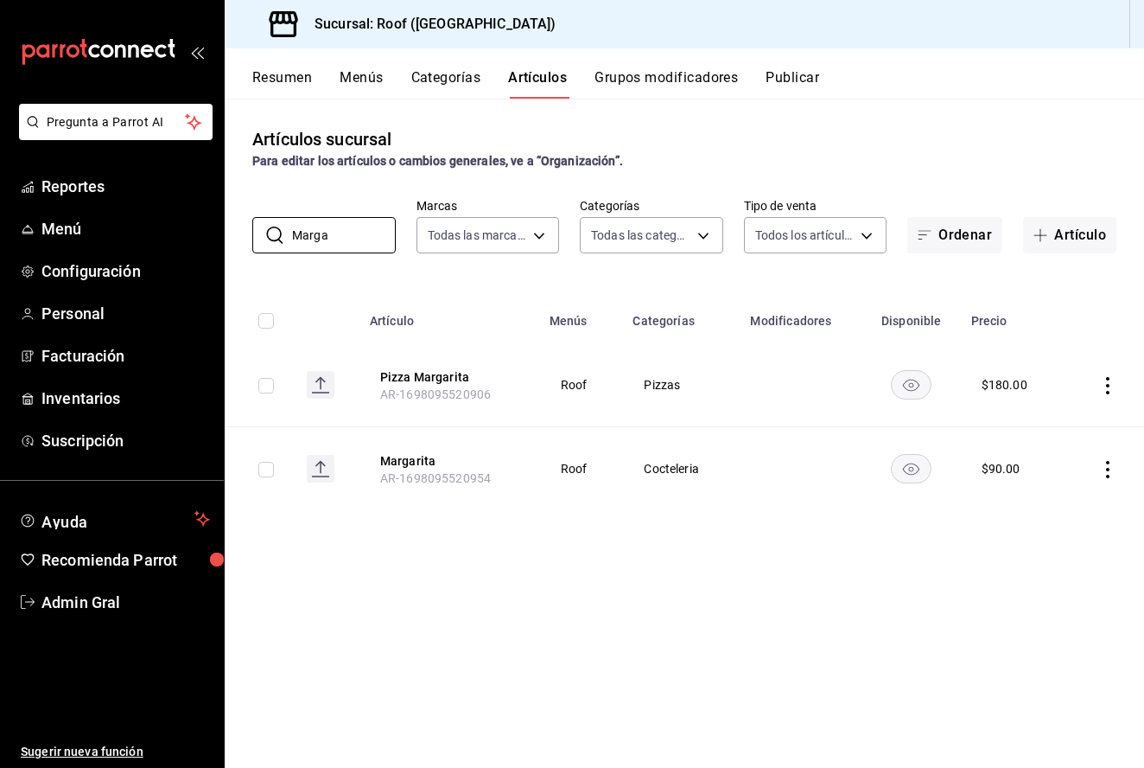
type input "Marga"
click at [1117, 470] on icon "actions" at bounding box center [1107, 469] width 17 height 17
click at [1051, 499] on li "Editar" at bounding box center [1041, 509] width 104 height 35
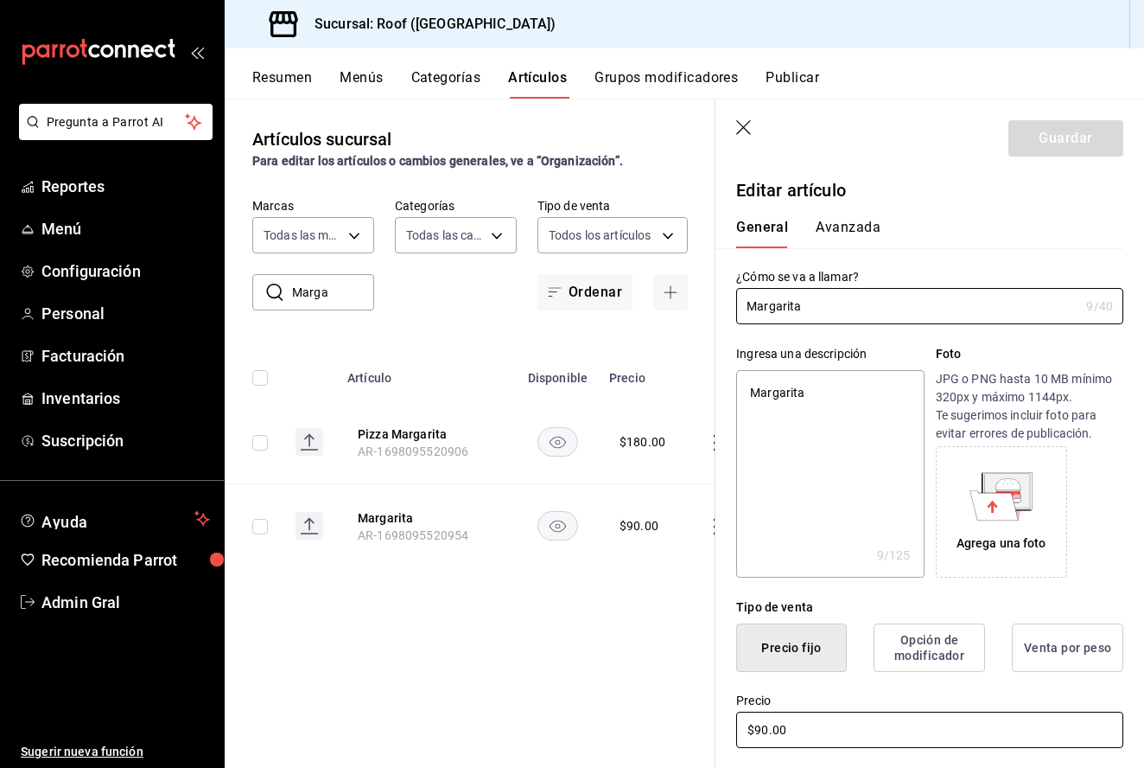
click at [804, 733] on input "$90.00" at bounding box center [929, 729] width 387 height 36
type textarea "x"
type input "$1.00"
type textarea "x"
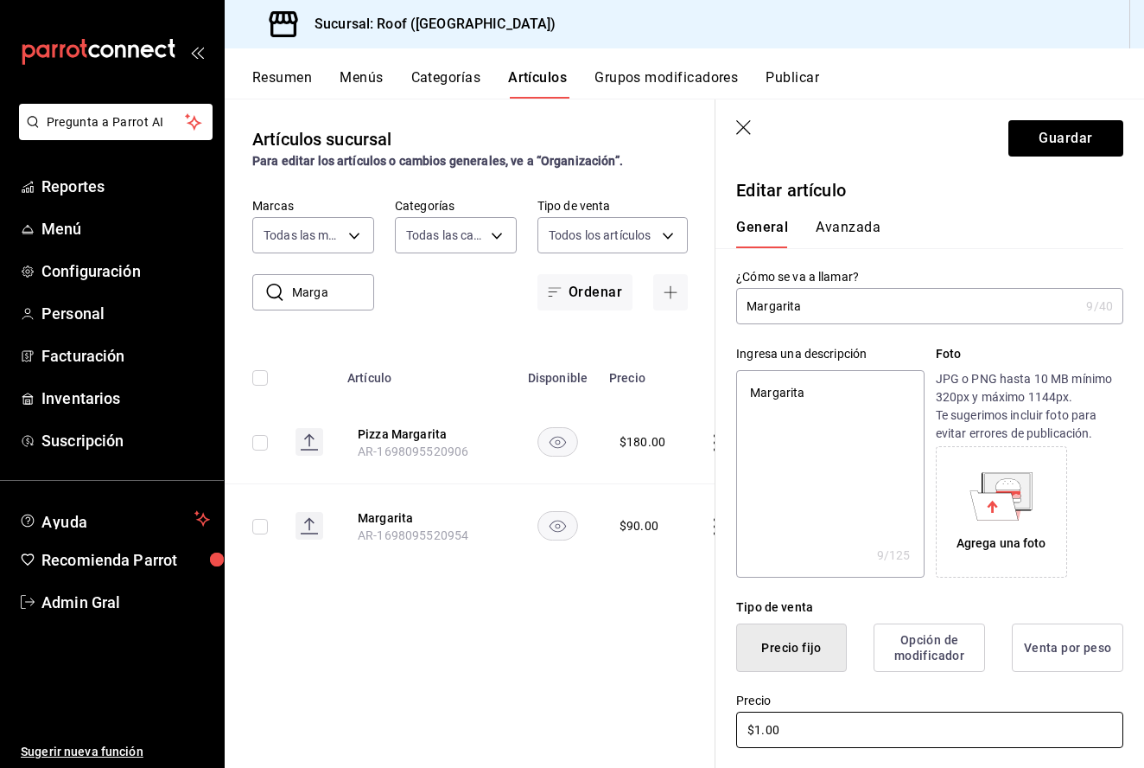
type input "$10.00"
type textarea "x"
type input "$100.00"
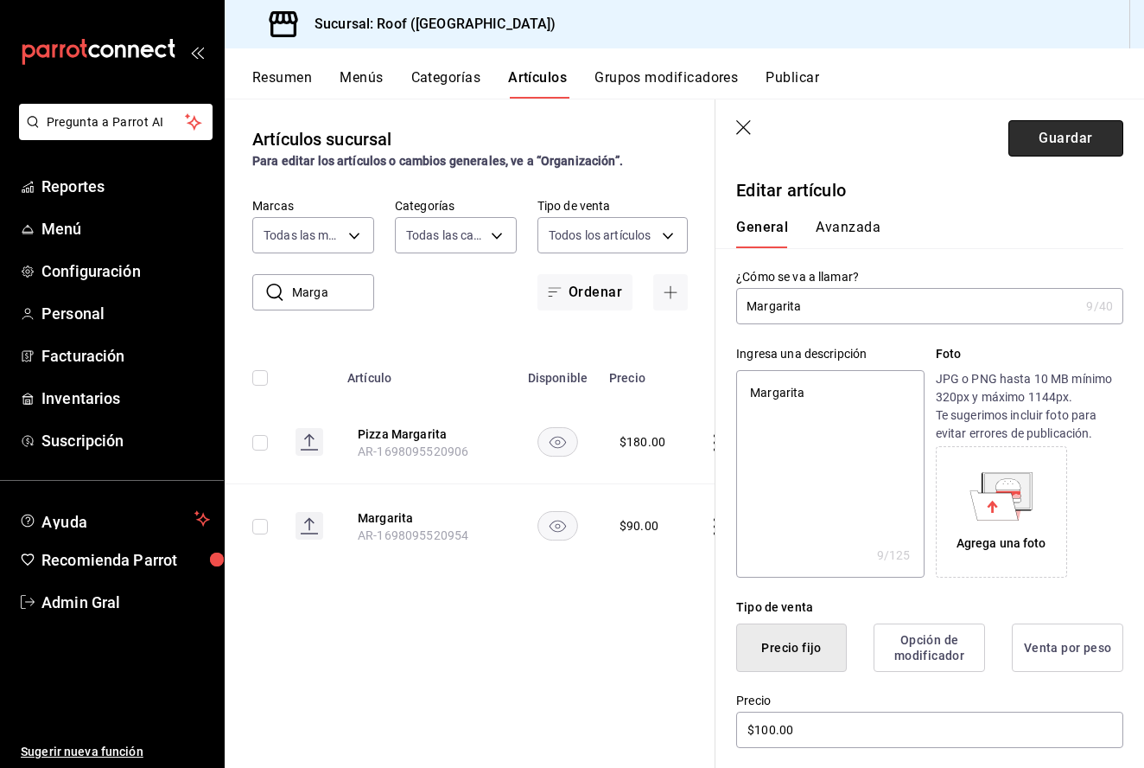
click at [1080, 144] on button "Guardar" at bounding box center [1066, 138] width 115 height 36
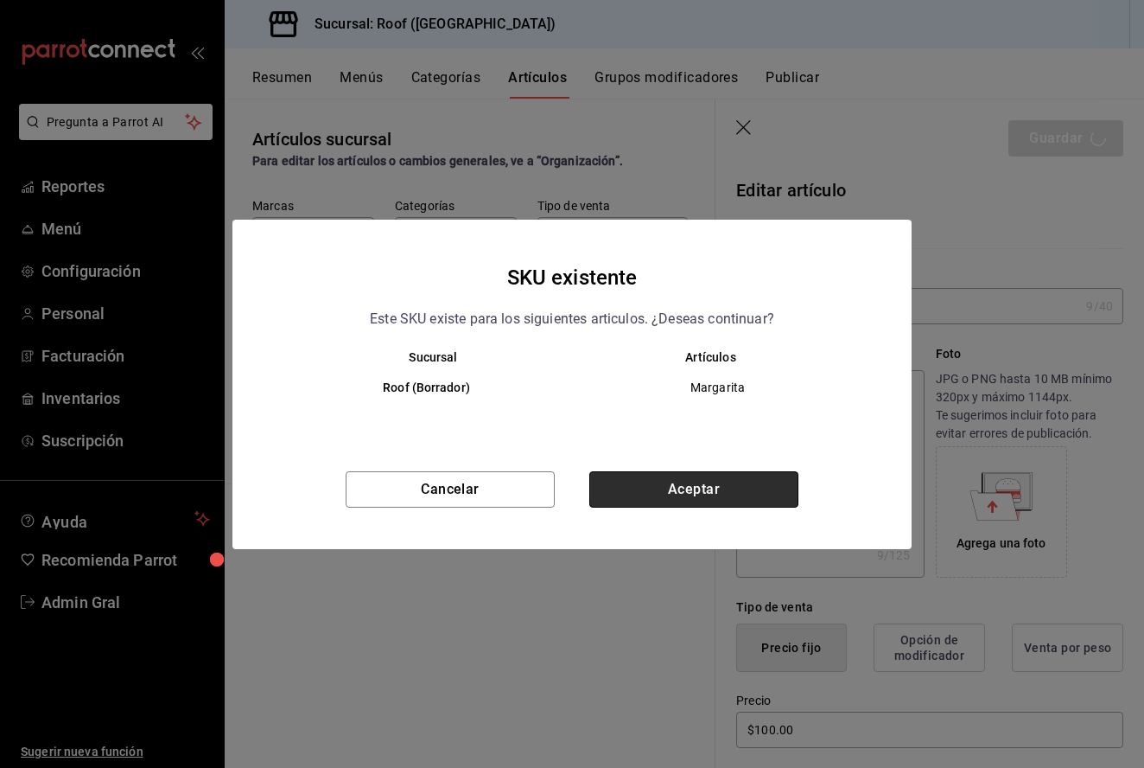
click at [711, 475] on button "Aceptar" at bounding box center [693, 489] width 209 height 36
type textarea "x"
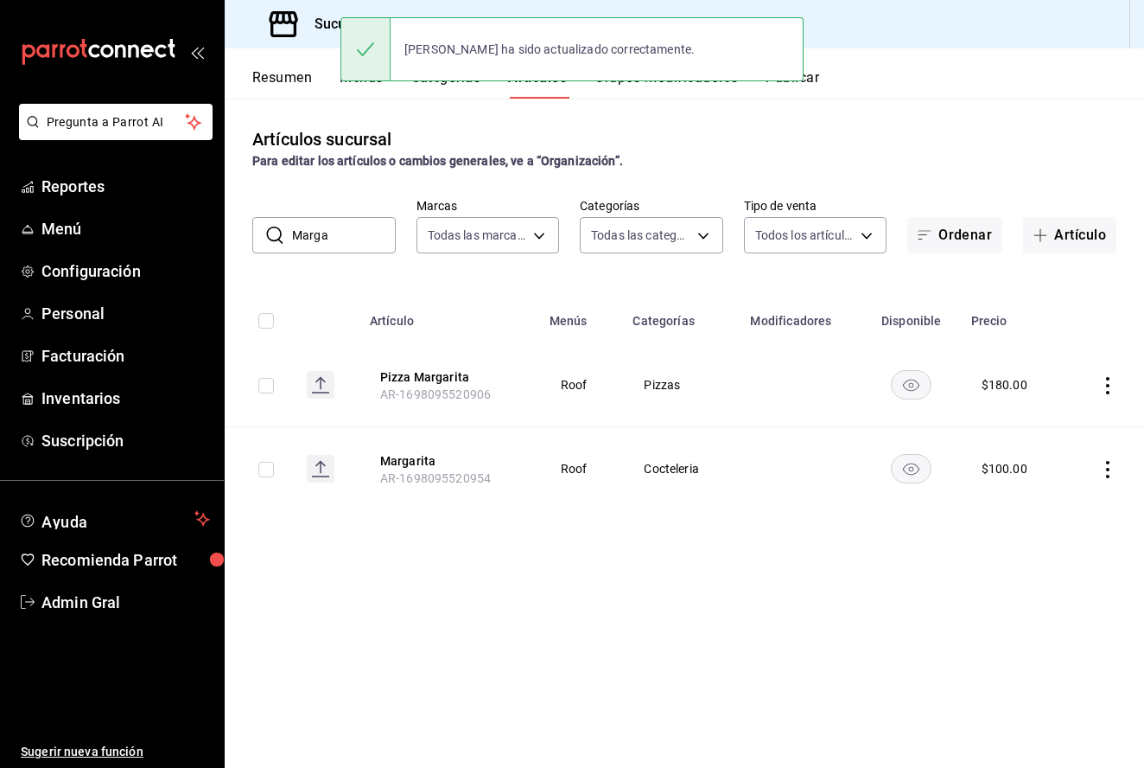
click at [336, 235] on input "Marga" at bounding box center [344, 235] width 104 height 35
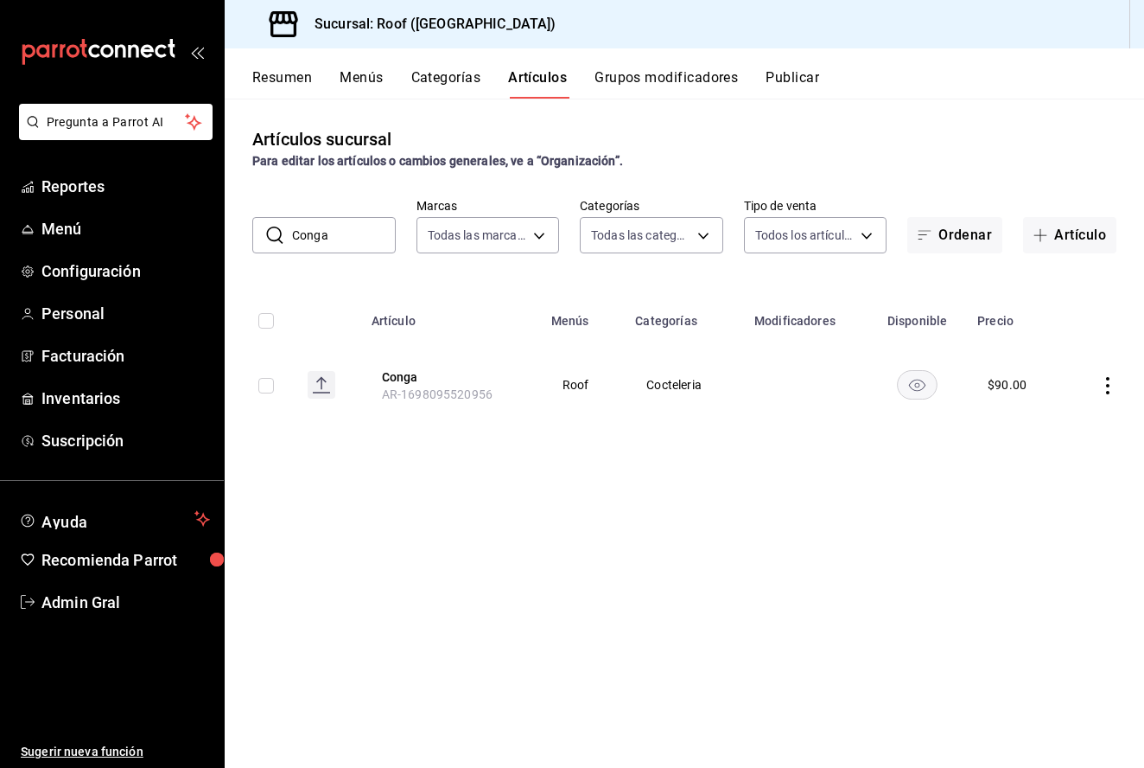
click at [353, 241] on input "Conga" at bounding box center [344, 235] width 104 height 35
type input "Piña Colada"
click at [1107, 400] on td at bounding box center [1105, 384] width 80 height 83
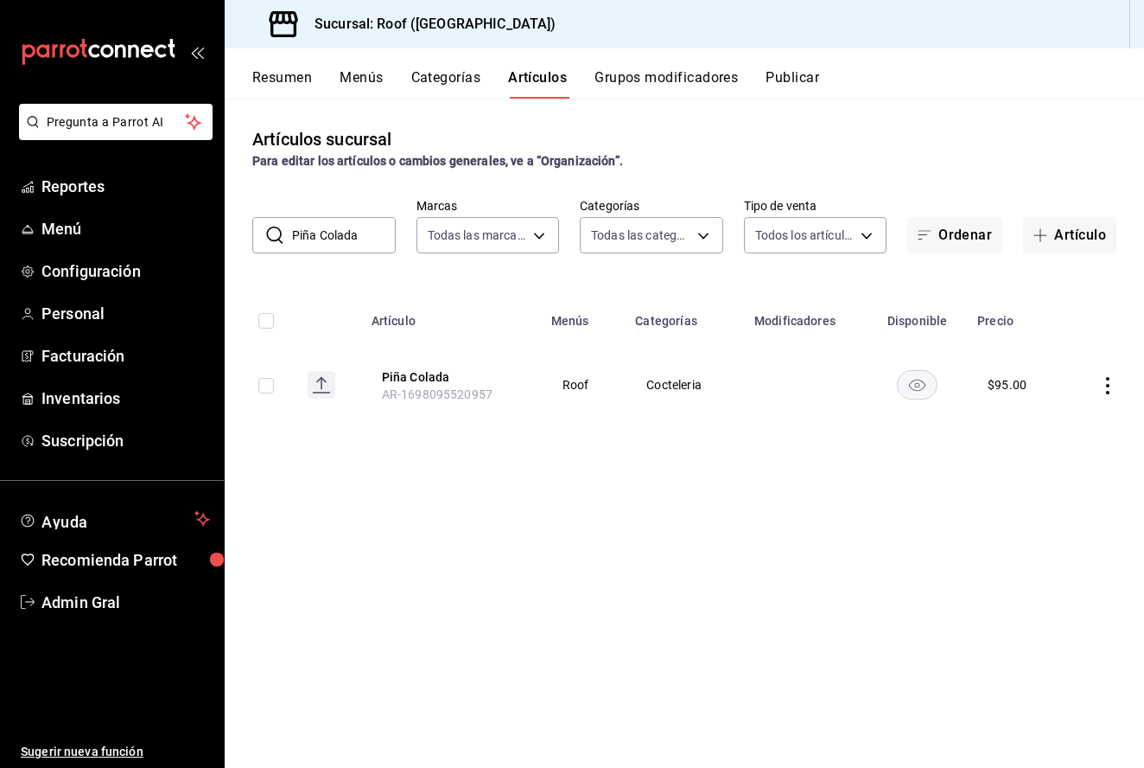
click at [1107, 388] on icon "actions" at bounding box center [1107, 385] width 17 height 17
click at [1065, 429] on span "Editar" at bounding box center [1056, 426] width 45 height 18
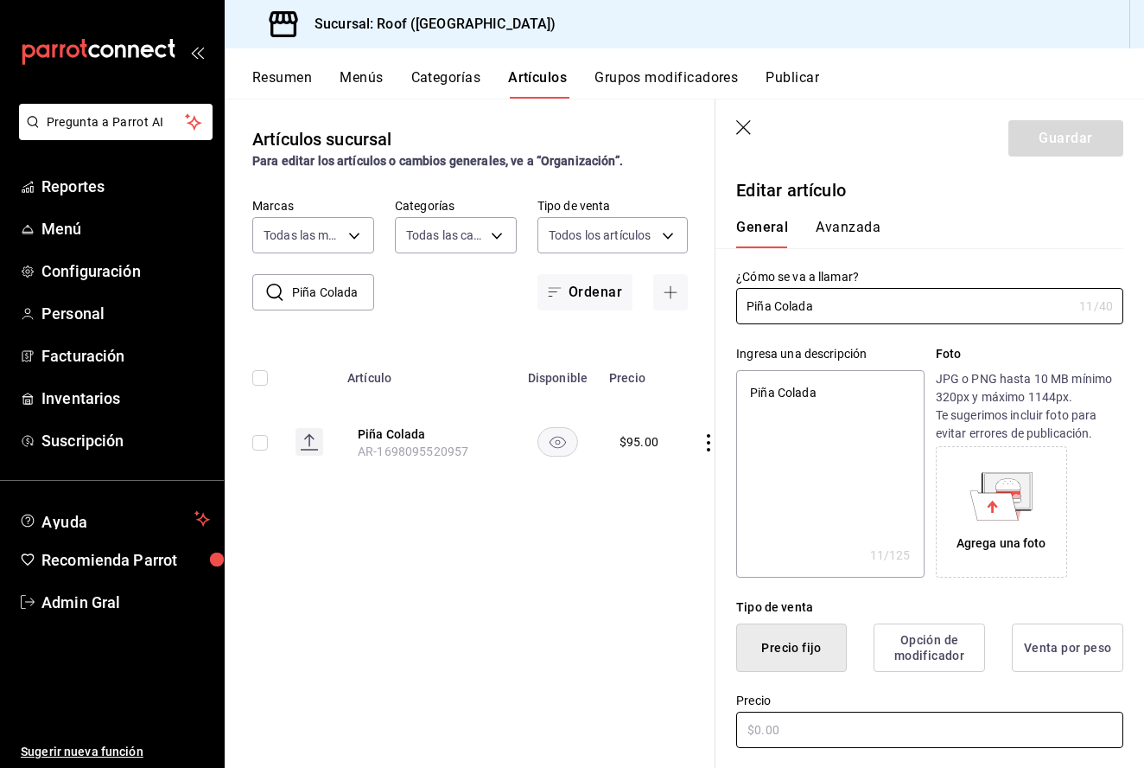
type textarea "x"
type input "$95.00"
click at [764, 729] on input "$95.00" at bounding box center [929, 729] width 387 height 36
type textarea "x"
type input "$9.00"
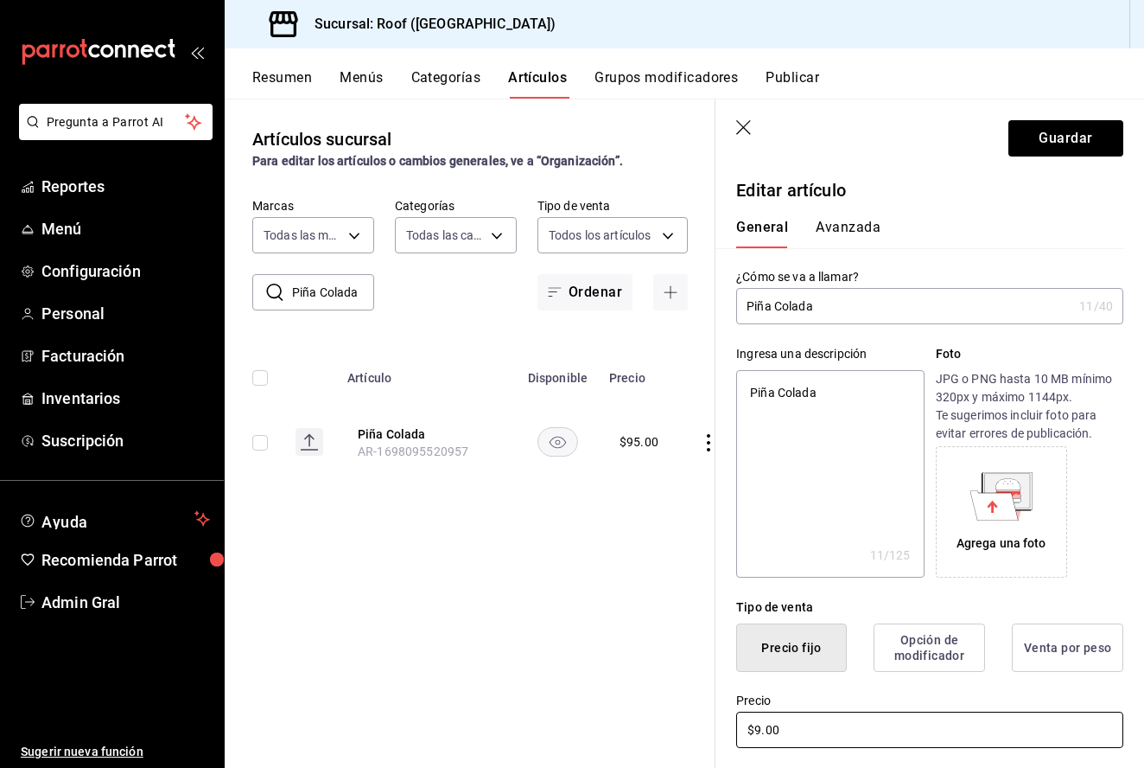
type textarea "x"
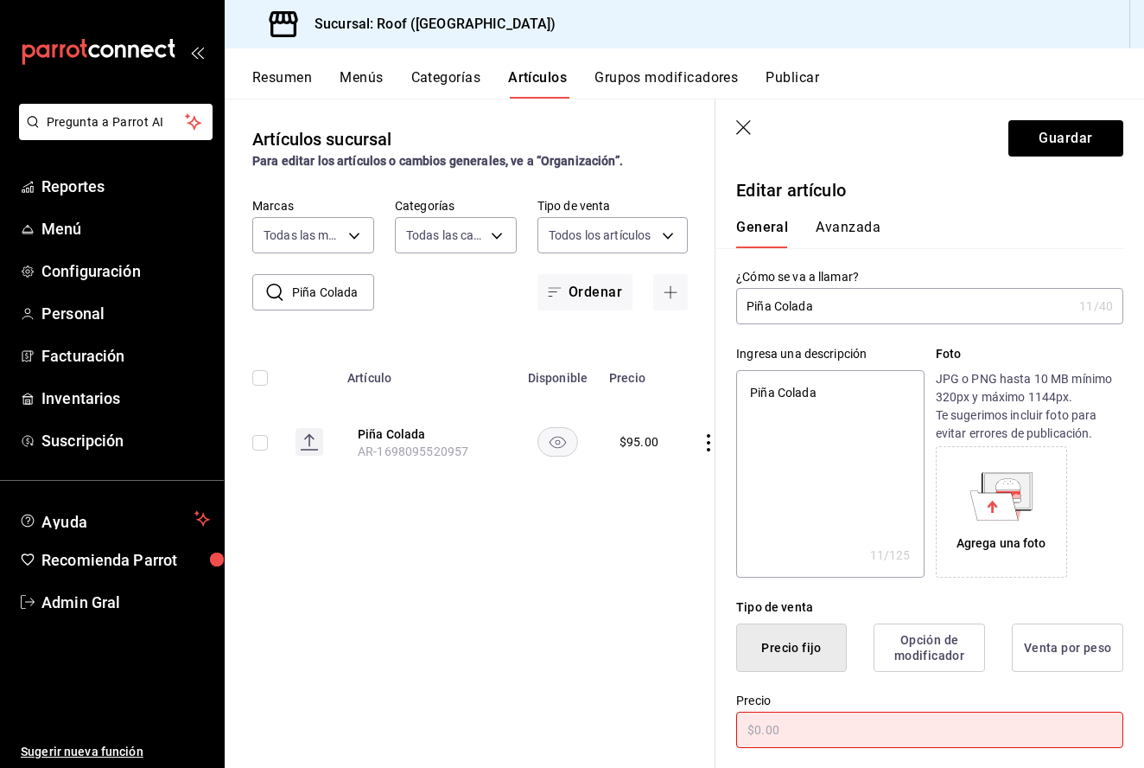
type textarea "x"
type input "$1.00"
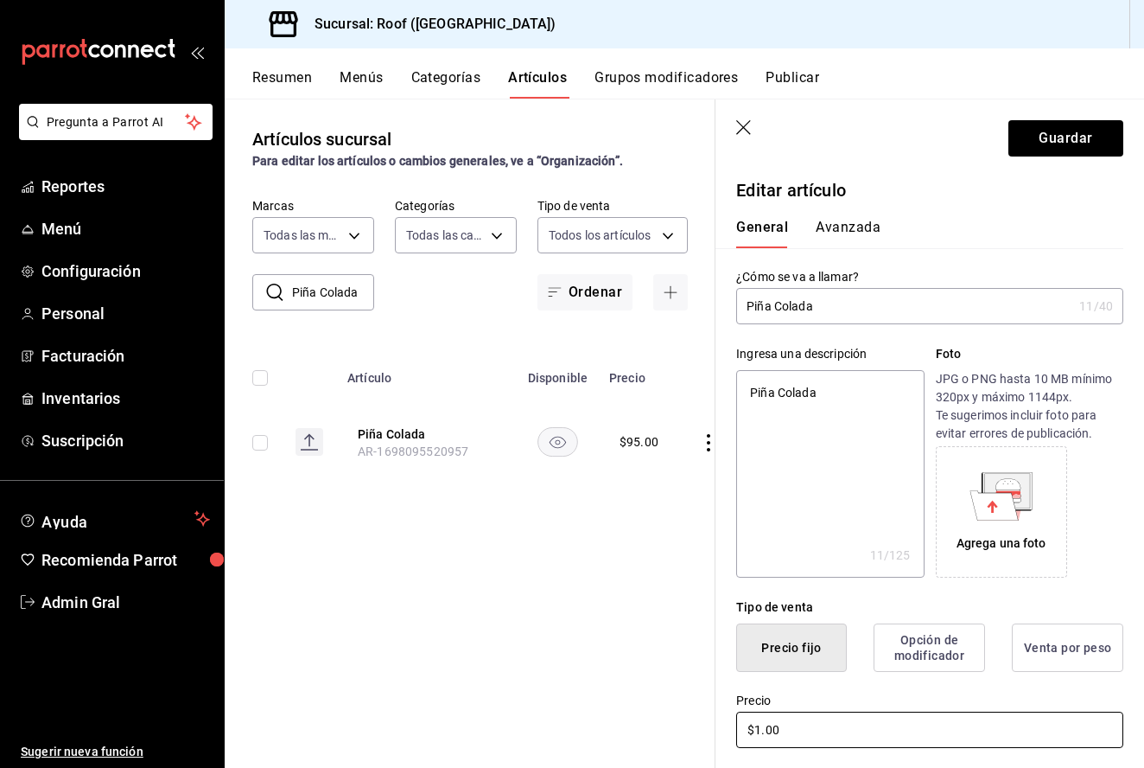
type textarea "x"
type input "$10.00"
type textarea "x"
type input "$105.00"
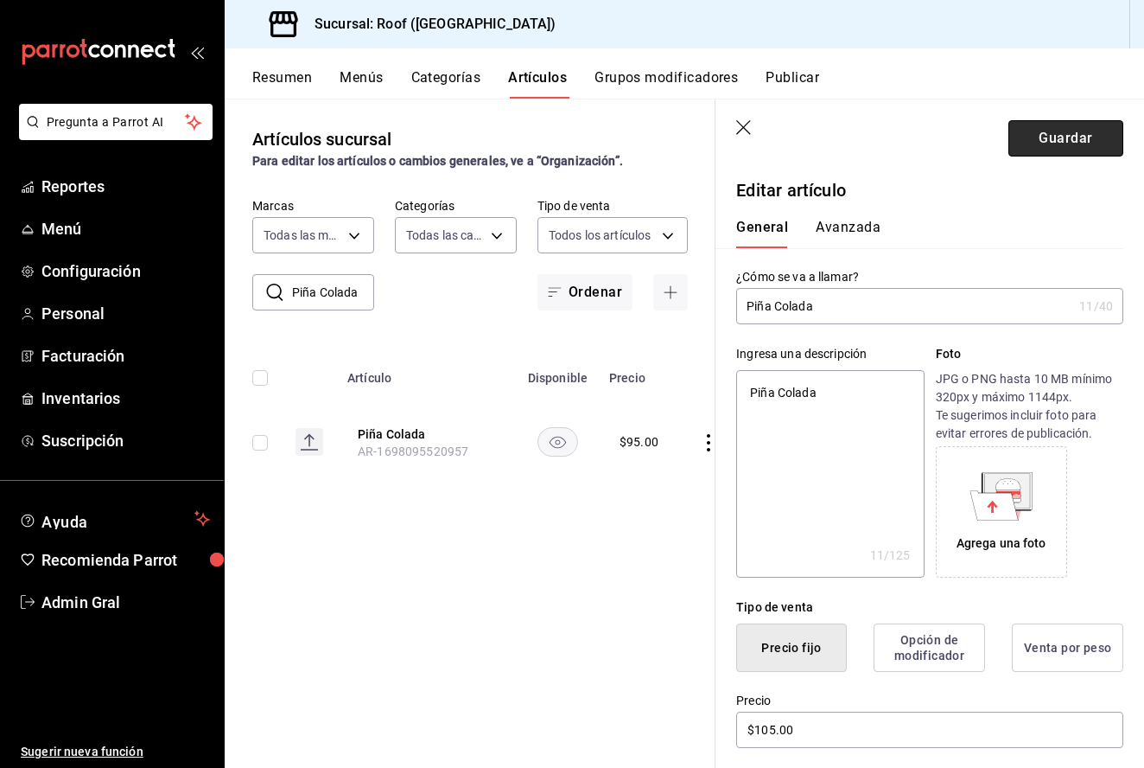
click at [1044, 128] on button "Guardar" at bounding box center [1066, 138] width 115 height 36
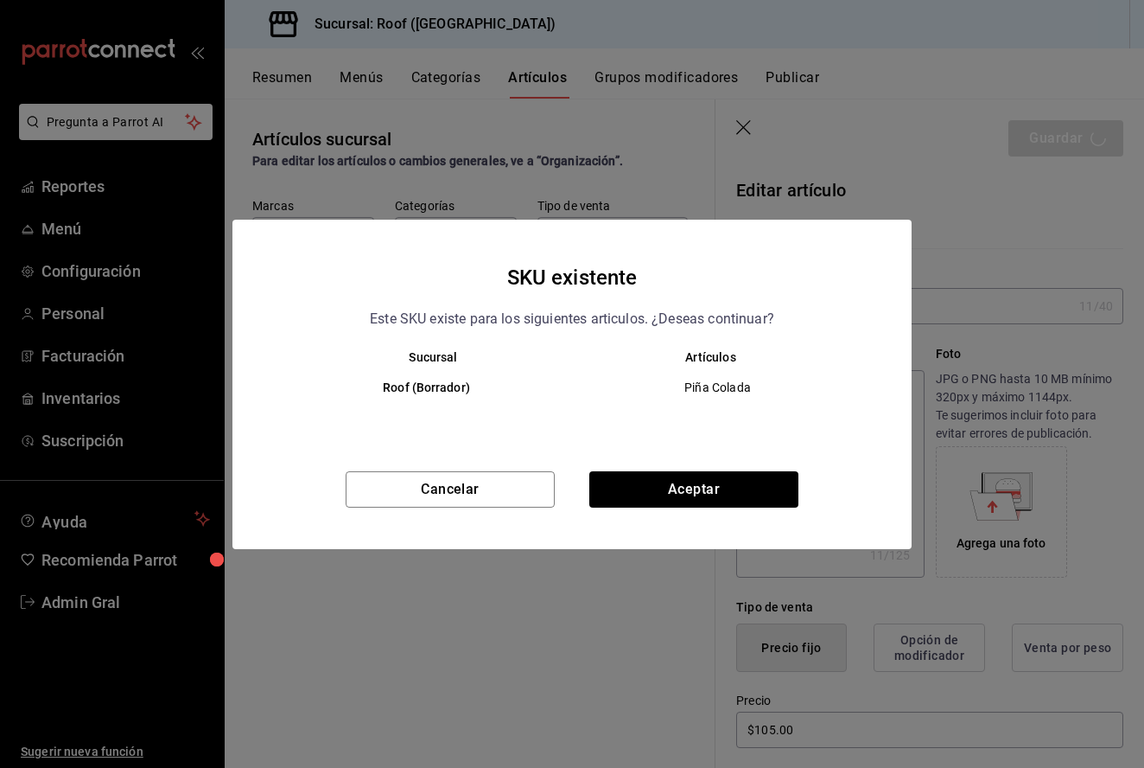
click at [608, 466] on div "SKU existente Este SKU existe para los siguientes articulos. ¿Deseas continuar?…" at bounding box center [572, 384] width 679 height 329
click at [611, 495] on button "Aceptar" at bounding box center [693, 489] width 209 height 36
type textarea "x"
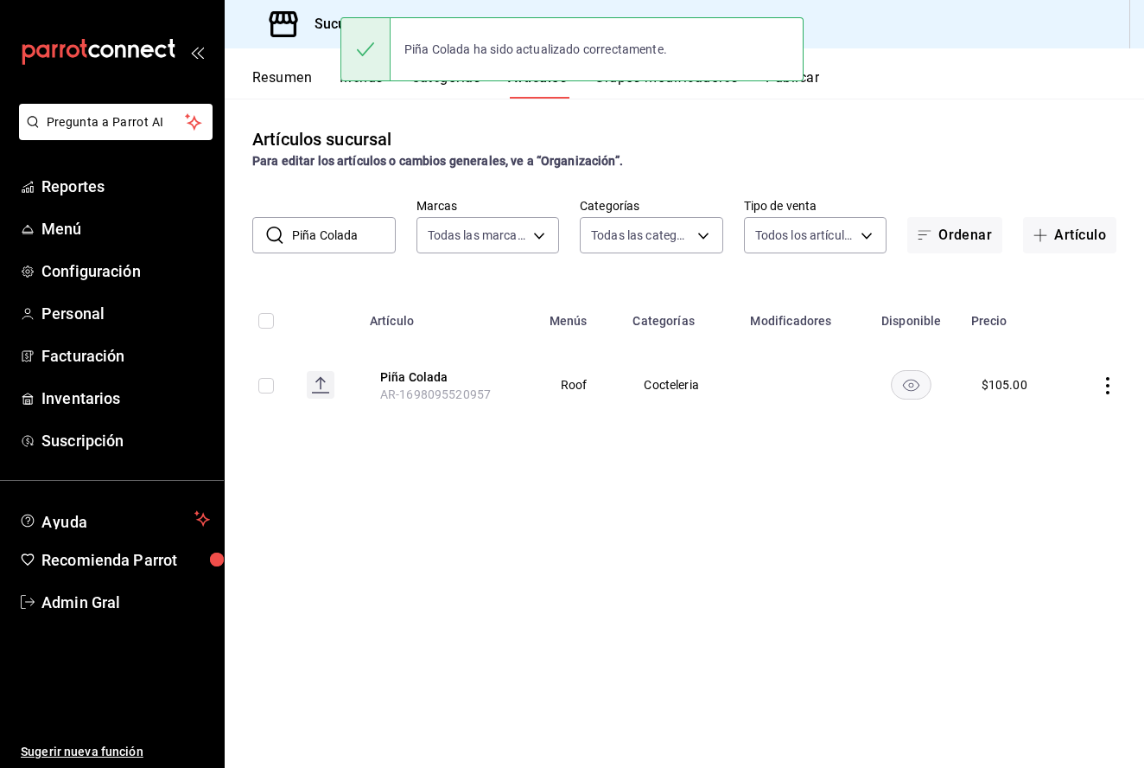
click at [361, 247] on input "Piña Colada" at bounding box center [344, 235] width 104 height 35
type input "P"
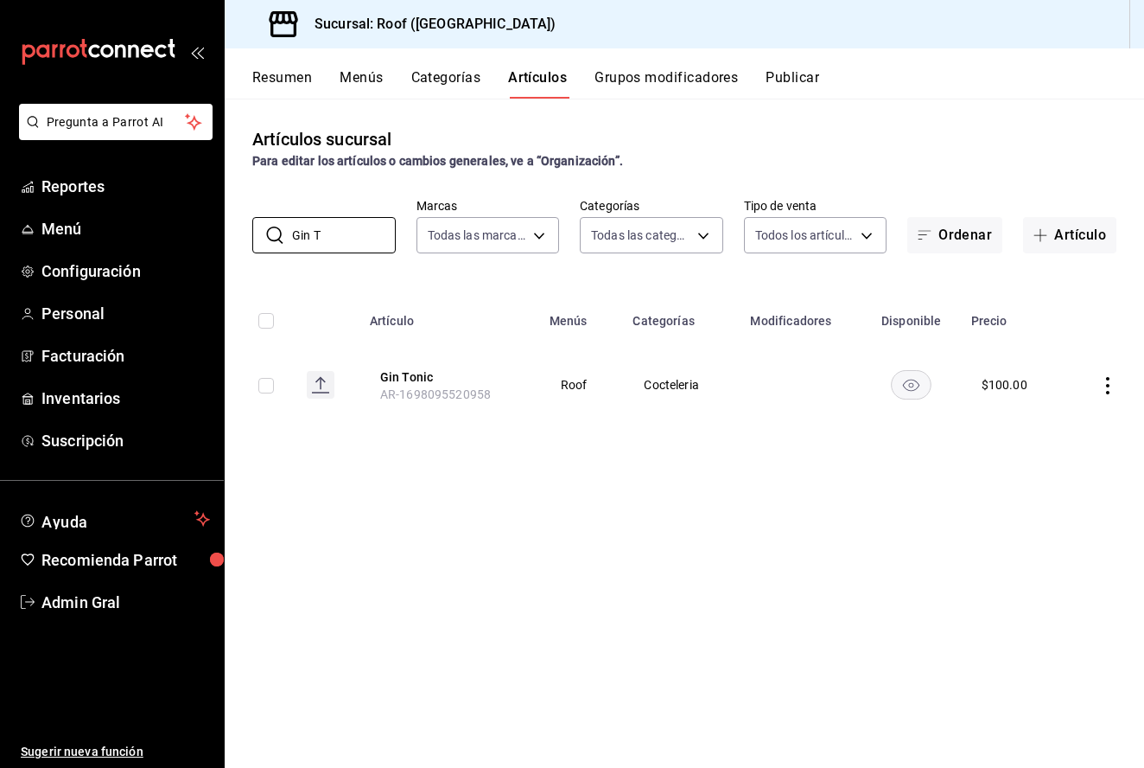
type input "Gin T"
click at [1102, 393] on icon "actions" at bounding box center [1107, 385] width 17 height 17
click at [1071, 432] on span "Editar" at bounding box center [1056, 426] width 45 height 18
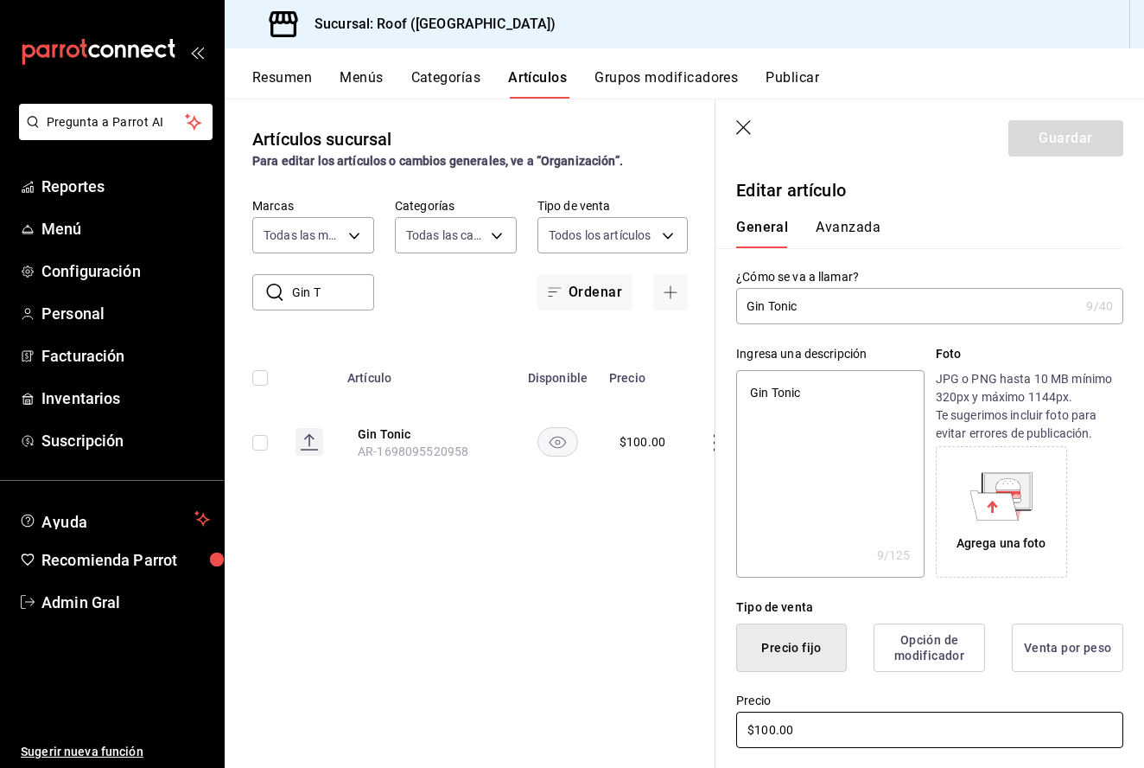
click at [768, 729] on input "$100.00" at bounding box center [929, 729] width 387 height 36
type textarea "x"
type input "$10.00"
type textarea "x"
type input "$110.00"
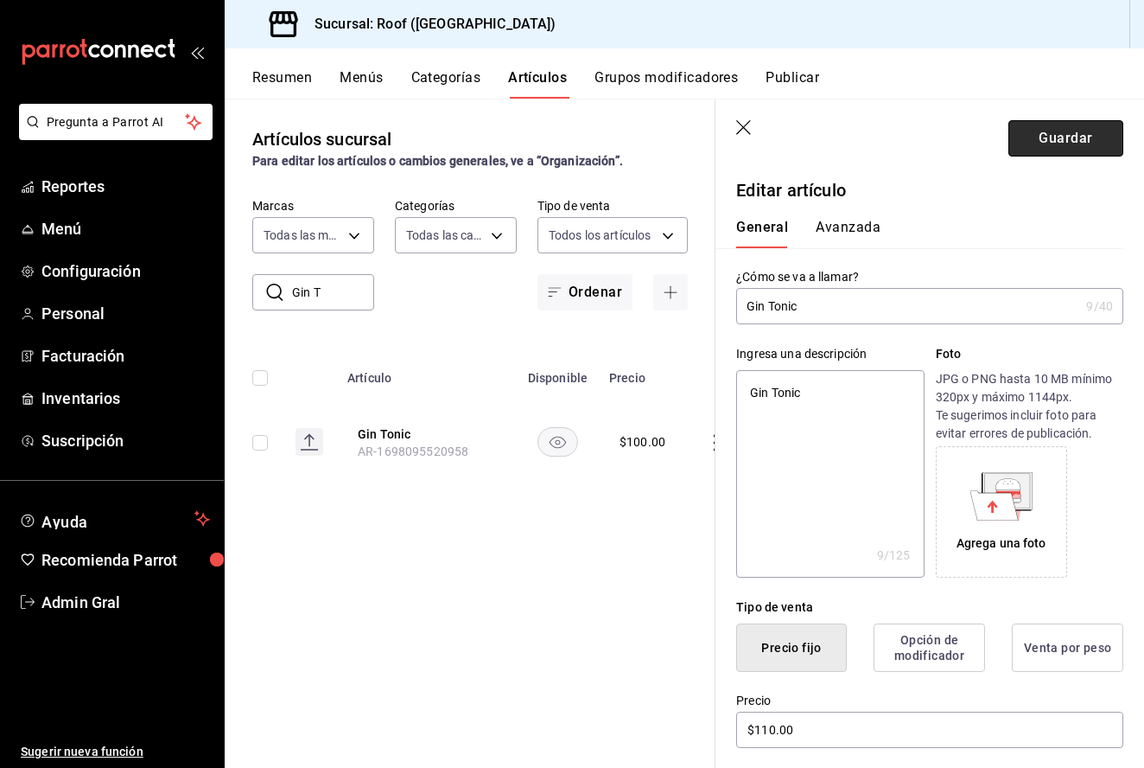
click at [1058, 140] on button "Guardar" at bounding box center [1066, 138] width 115 height 36
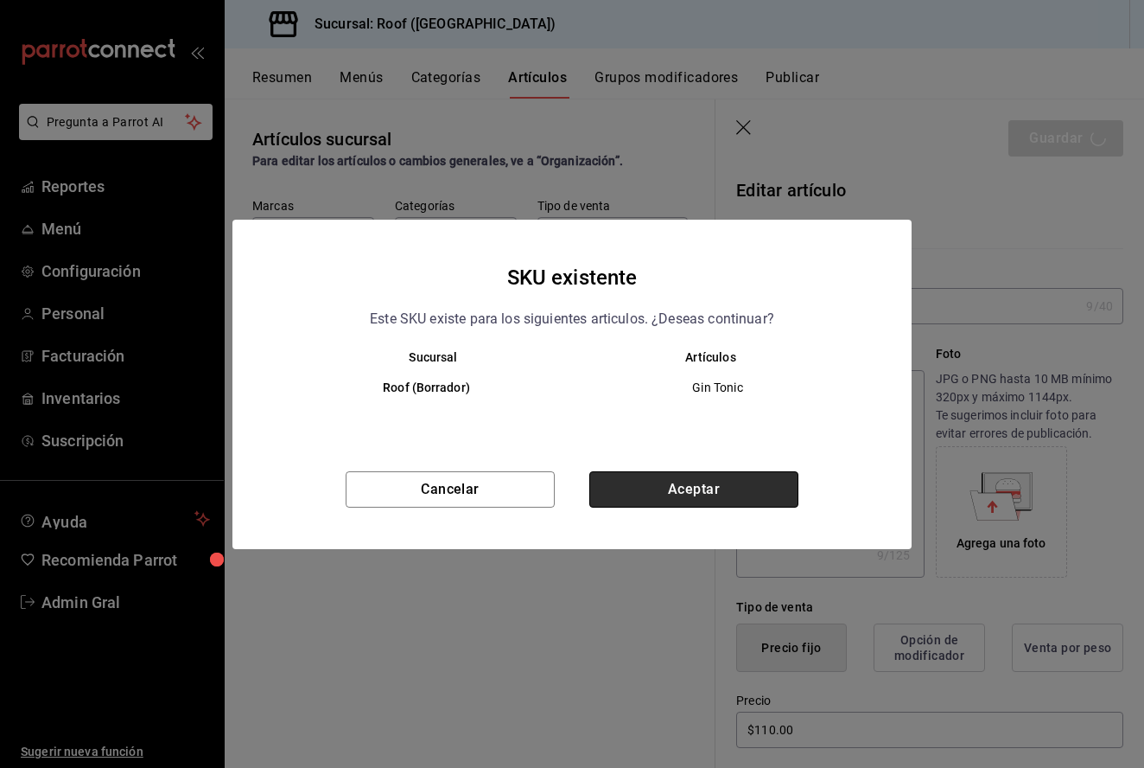
click at [675, 486] on button "Aceptar" at bounding box center [693, 489] width 209 height 36
type textarea "x"
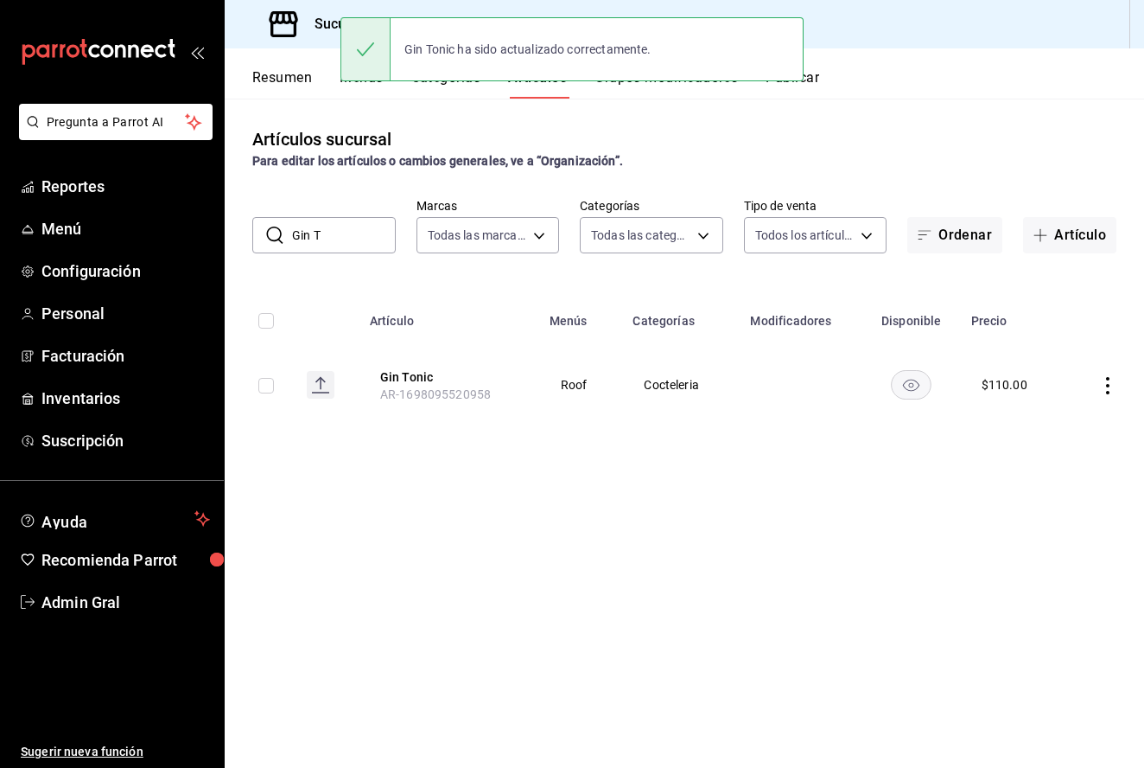
click at [340, 242] on input "Gin T" at bounding box center [344, 235] width 104 height 35
type input "G"
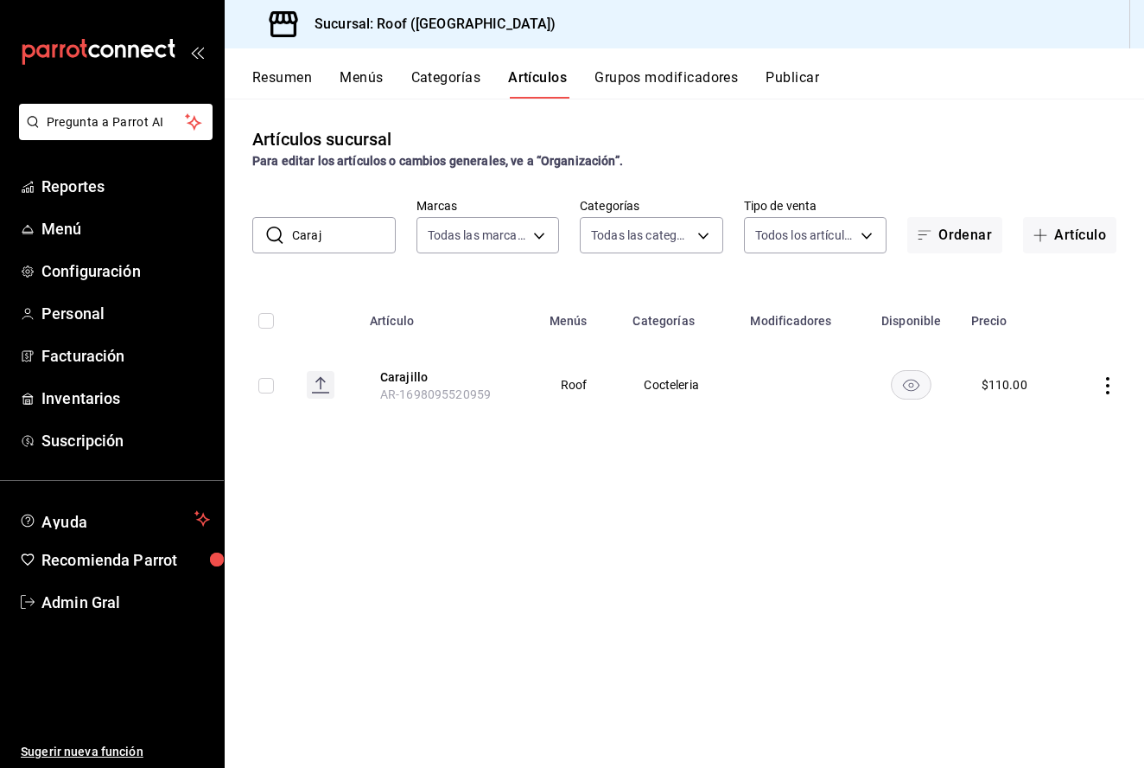
type input "Caraj"
drag, startPoint x: 340, startPoint y: 242, endPoint x: 1104, endPoint y: 386, distance: 777.6
click at [1104, 386] on icon "actions" at bounding box center [1107, 385] width 17 height 17
click at [365, 235] on div at bounding box center [572, 384] width 1144 height 768
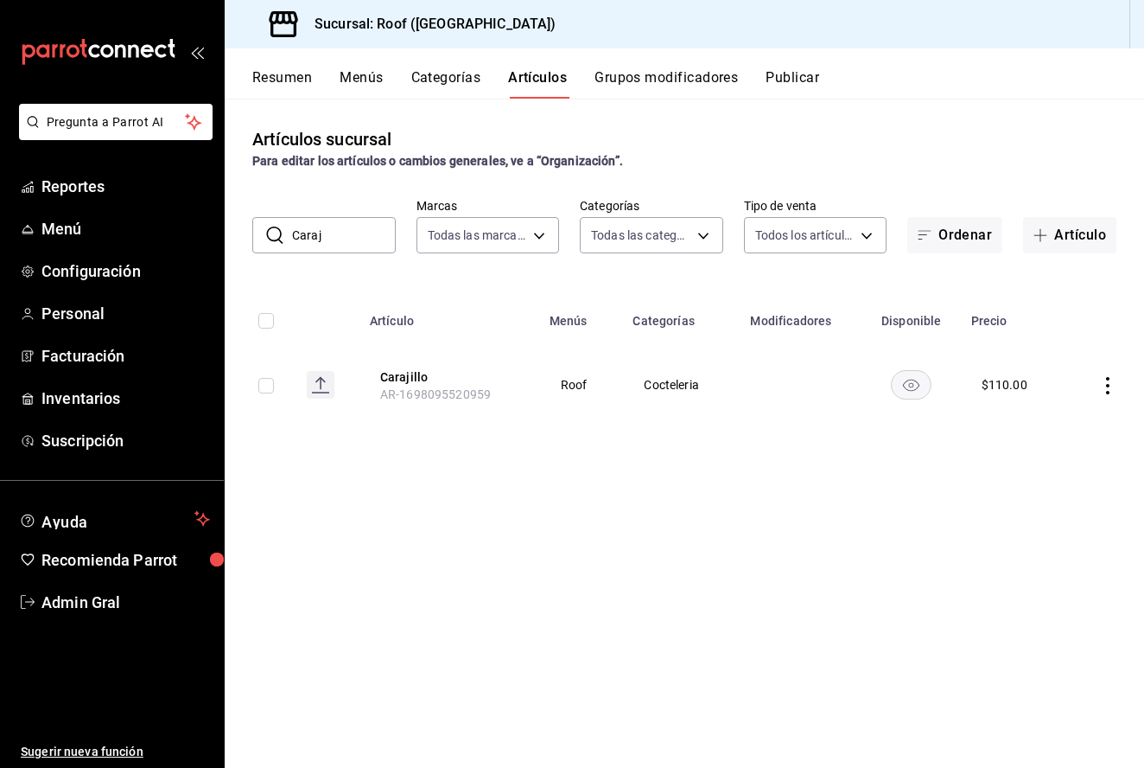
click at [335, 236] on input "Caraj" at bounding box center [344, 235] width 104 height 35
type input "Cosmo"
click at [1106, 385] on icon "actions" at bounding box center [1107, 385] width 17 height 17
click at [1061, 430] on span "Editar" at bounding box center [1056, 426] width 45 height 18
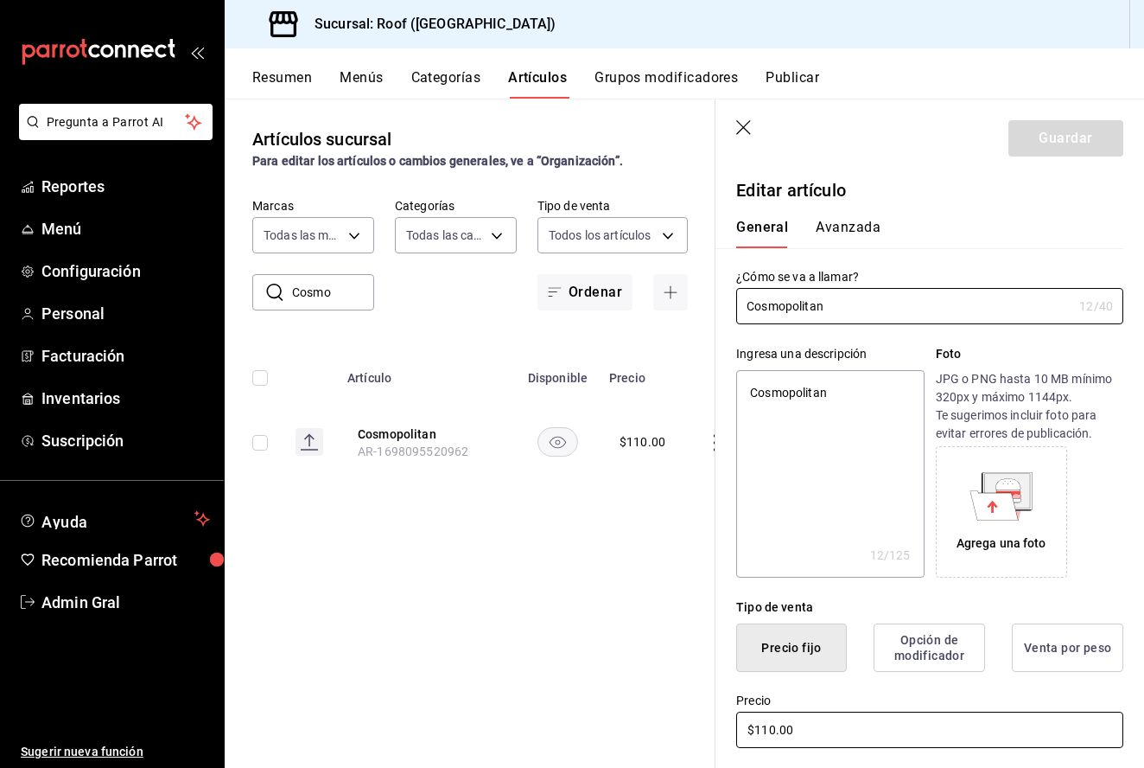
click at [768, 726] on input "$110.00" at bounding box center [929, 729] width 387 height 36
click at [858, 311] on input "Cosmopolitan" at bounding box center [904, 306] width 336 height 35
type input "Cosmopolita"
type textarea "x"
type input "Cosmopolit"
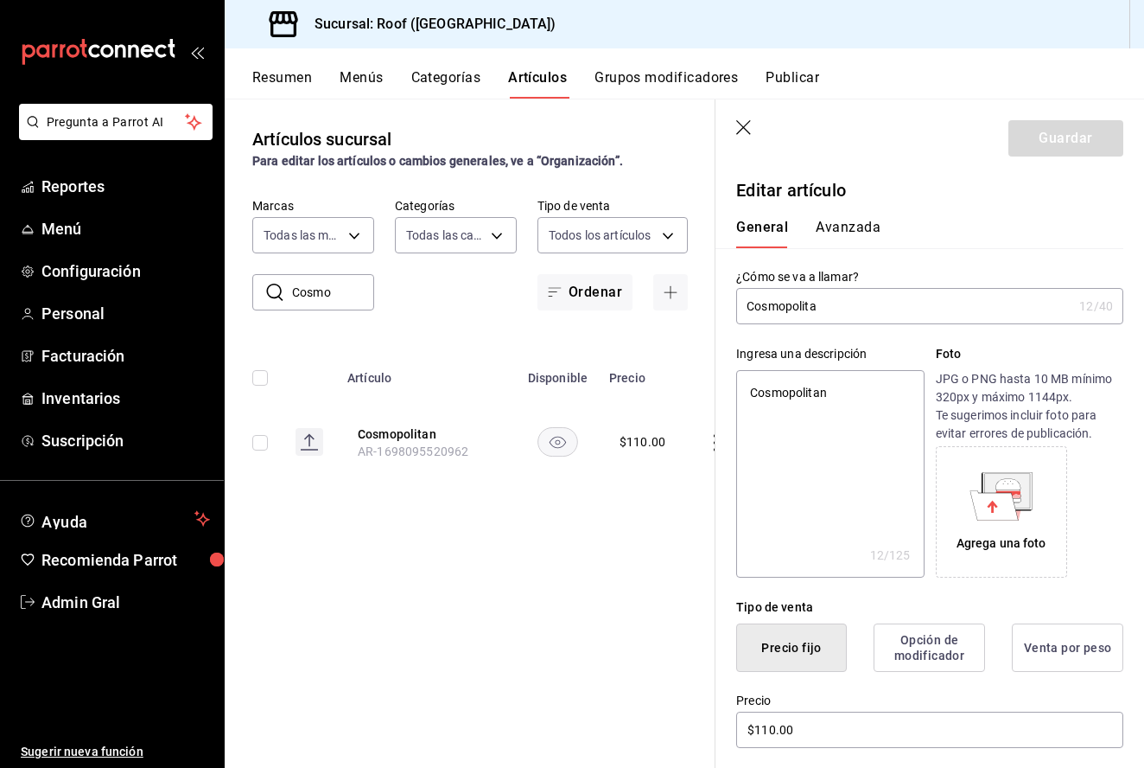
type textarea "x"
type input "Cosmopoli"
type textarea "x"
type input "Cosmopol"
type textarea "x"
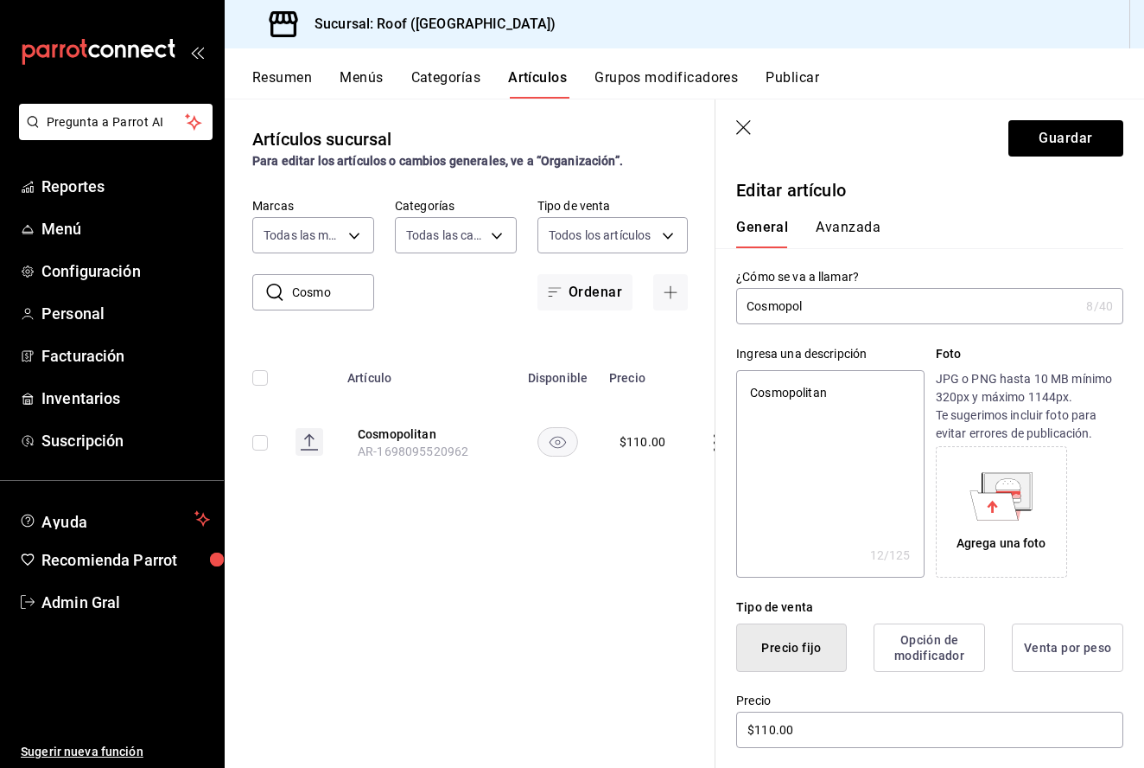
type input "Cosmopo"
type textarea "x"
type input "Cosmop"
type textarea "x"
type input "Cosmo"
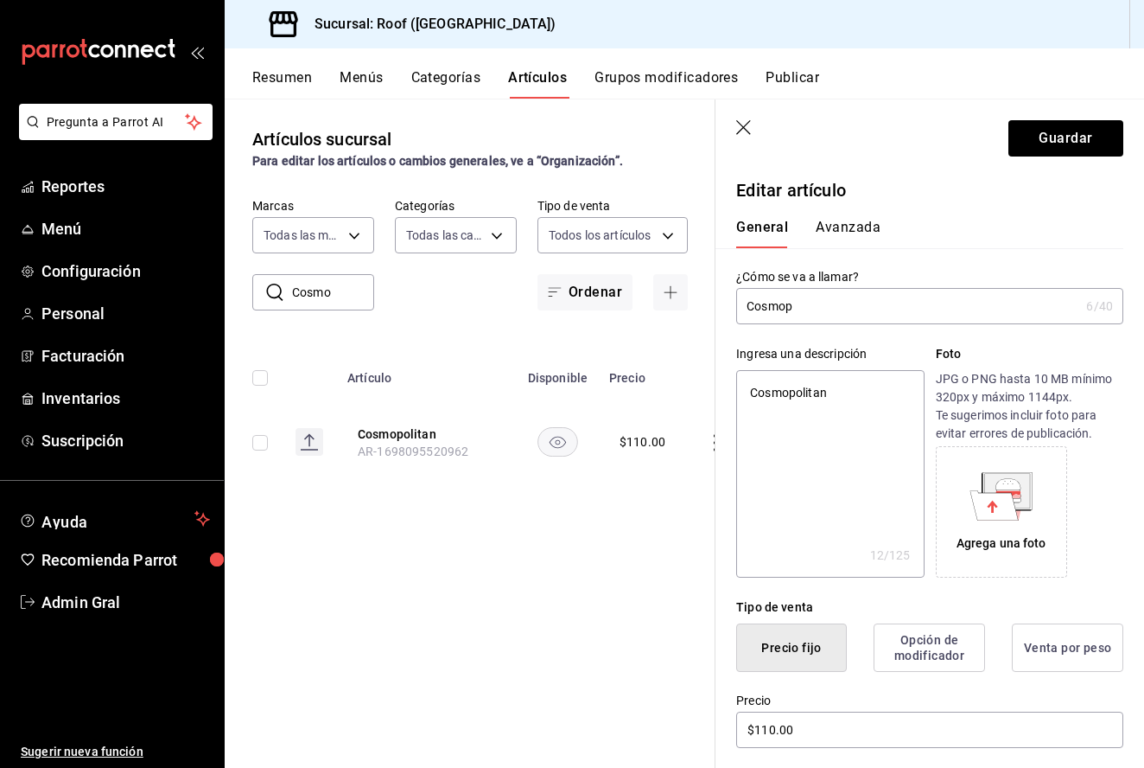
type textarea "x"
type input "Cosmo"
click at [1022, 138] on button "Guardar" at bounding box center [1066, 138] width 115 height 36
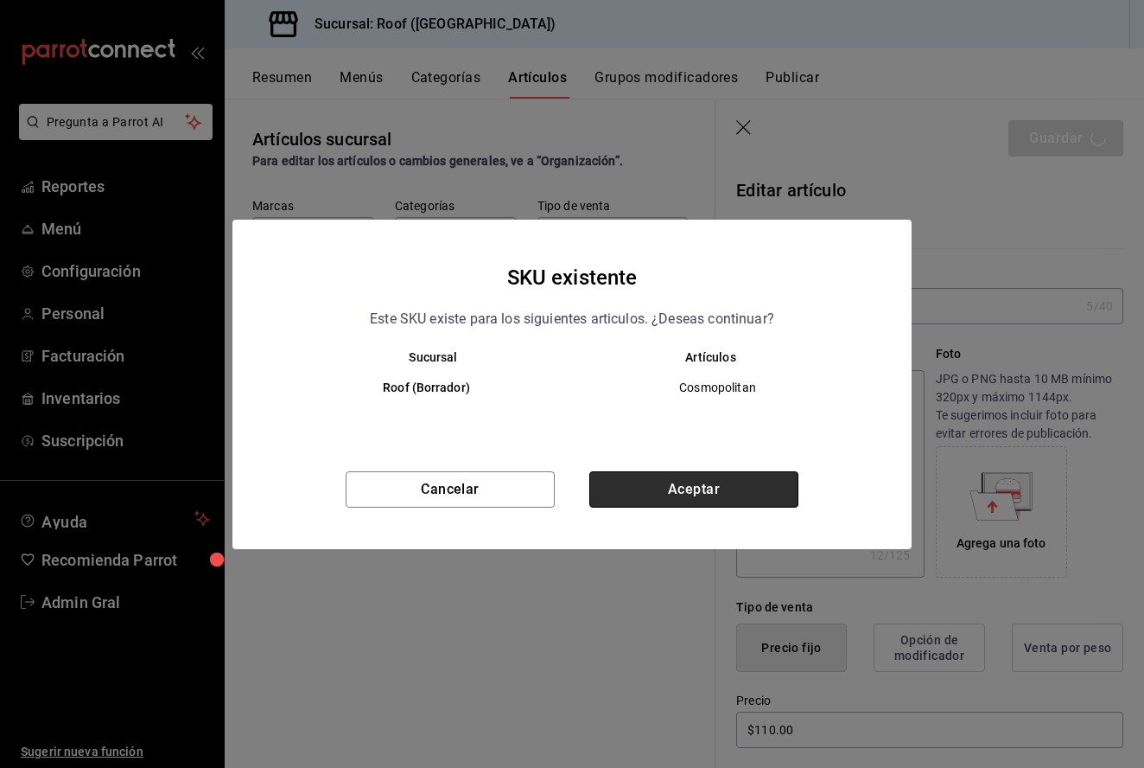
click at [699, 485] on button "Aceptar" at bounding box center [693, 489] width 209 height 36
type textarea "x"
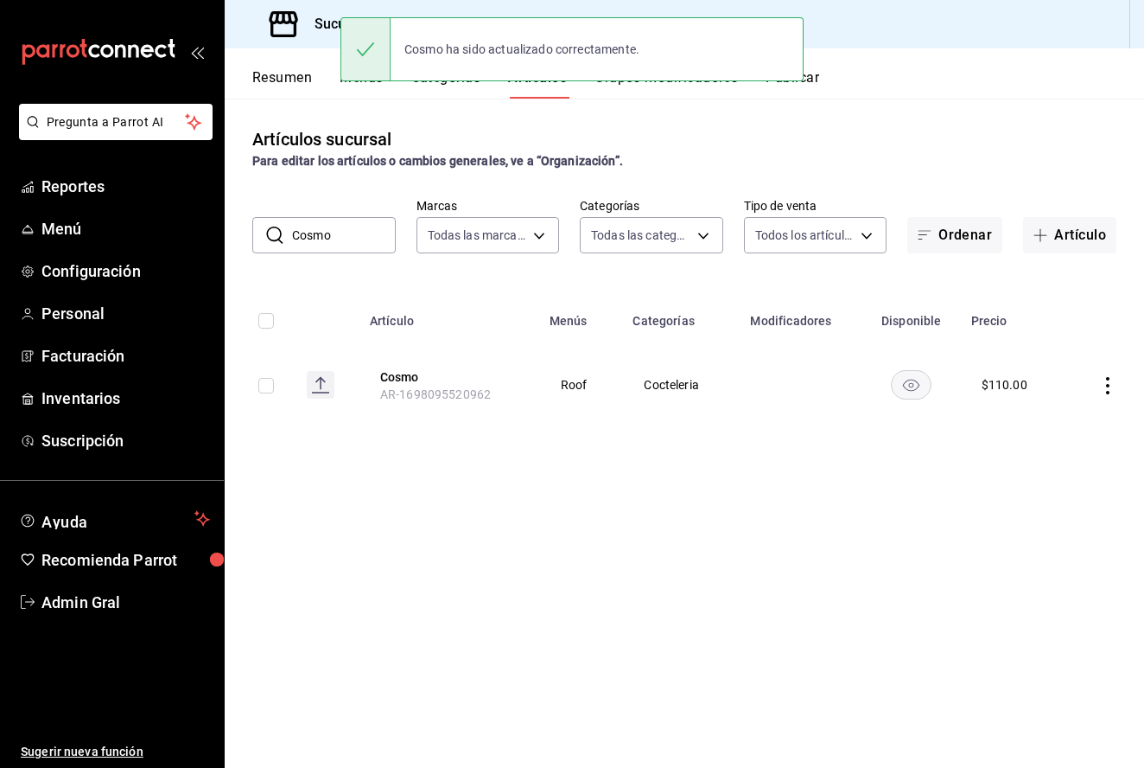
click at [342, 244] on input "Cosmo" at bounding box center [344, 235] width 104 height 35
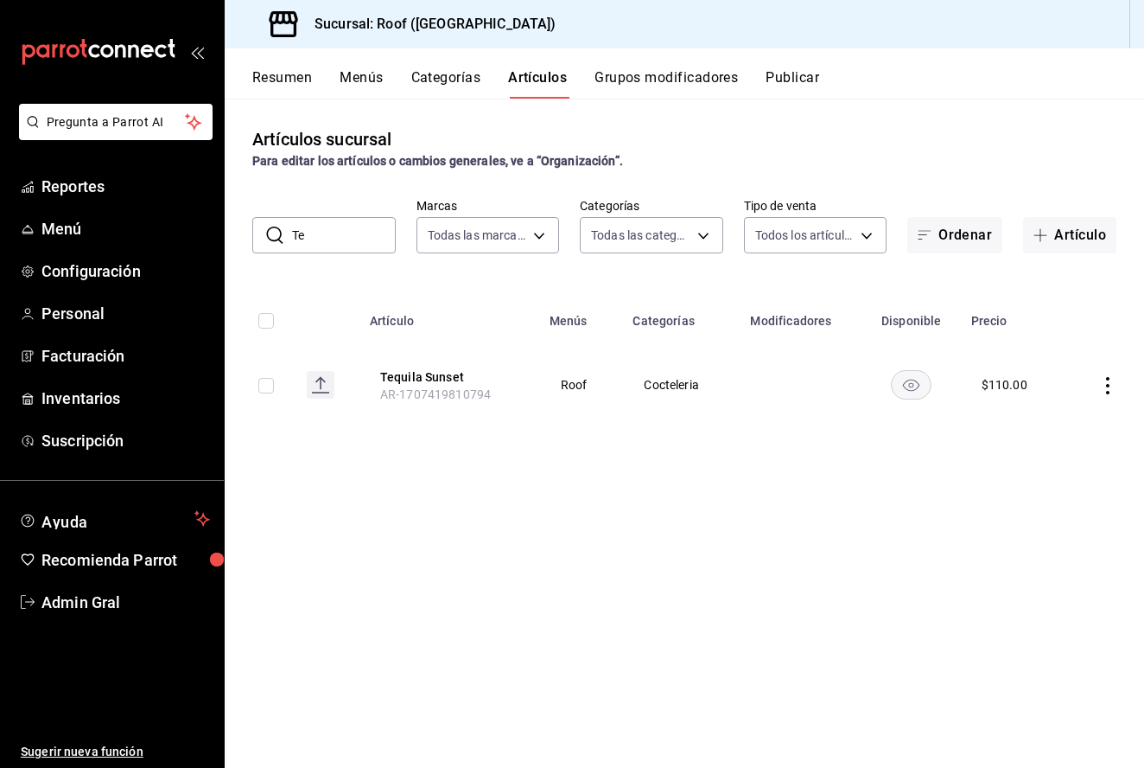
type input "T"
type input "S"
type input "Daiqu"
drag, startPoint x: 334, startPoint y: 241, endPoint x: 1103, endPoint y: 469, distance: 801.5
click at [1103, 469] on icon "actions" at bounding box center [1107, 469] width 17 height 17
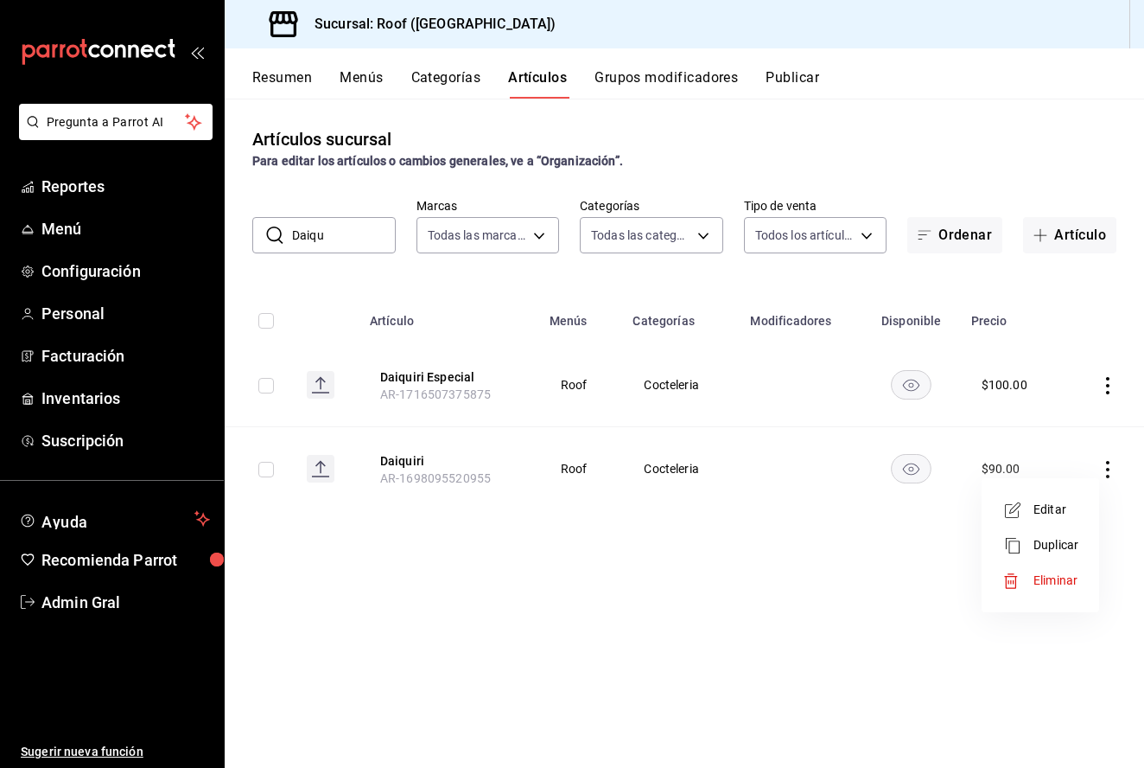
click at [1038, 595] on li "Eliminar" at bounding box center [1041, 580] width 104 height 35
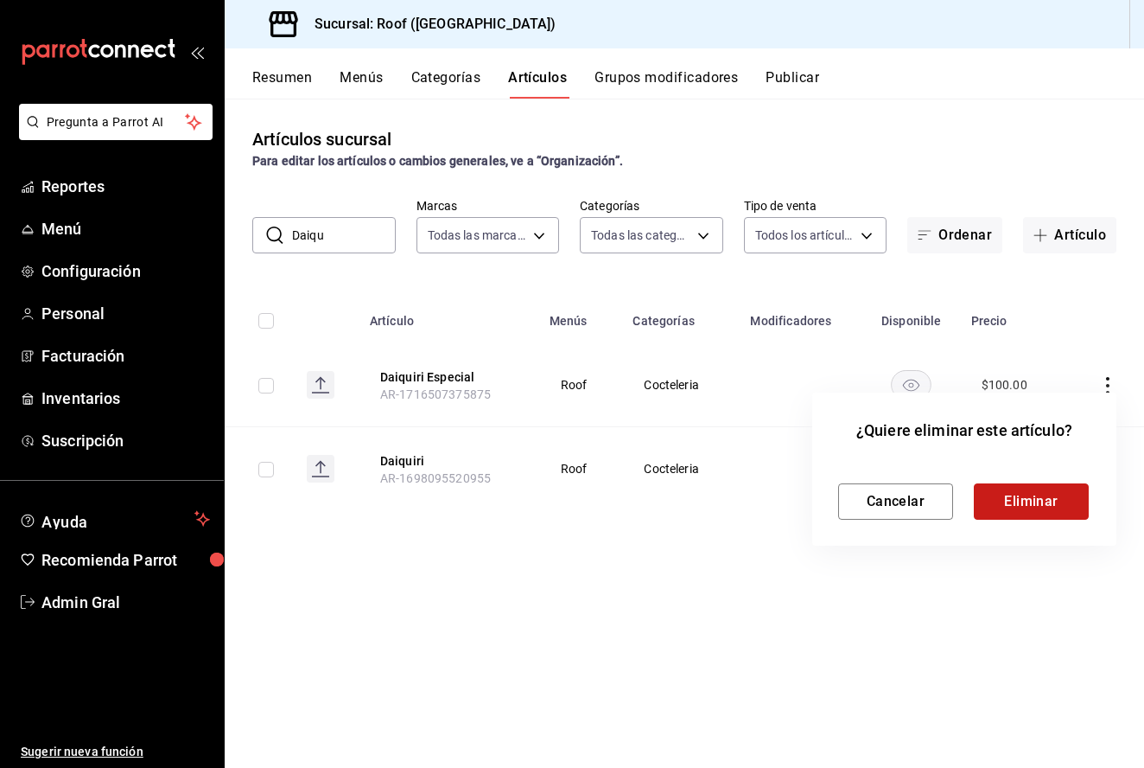
click at [1044, 510] on button "Eliminar" at bounding box center [1031, 501] width 115 height 36
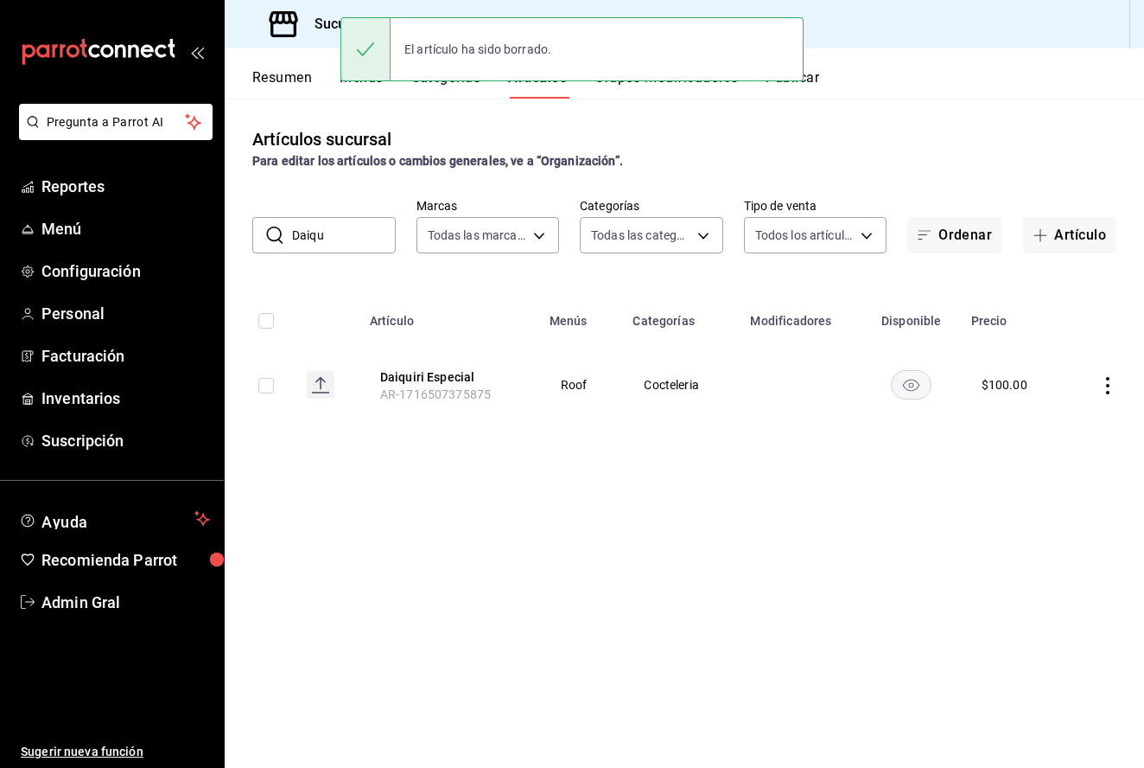
click at [1112, 385] on icon "actions" at bounding box center [1107, 385] width 17 height 17
click at [1069, 426] on span "Editar" at bounding box center [1056, 426] width 45 height 18
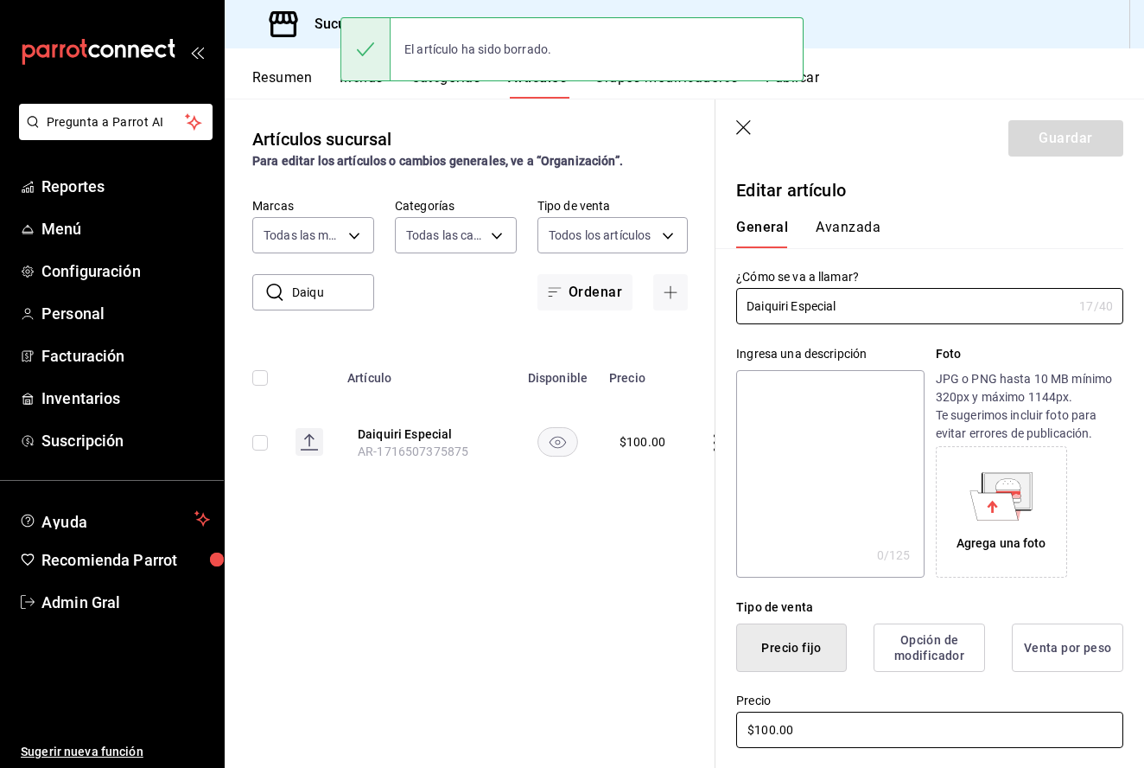
click at [768, 729] on input "$100.00" at bounding box center [929, 729] width 387 height 36
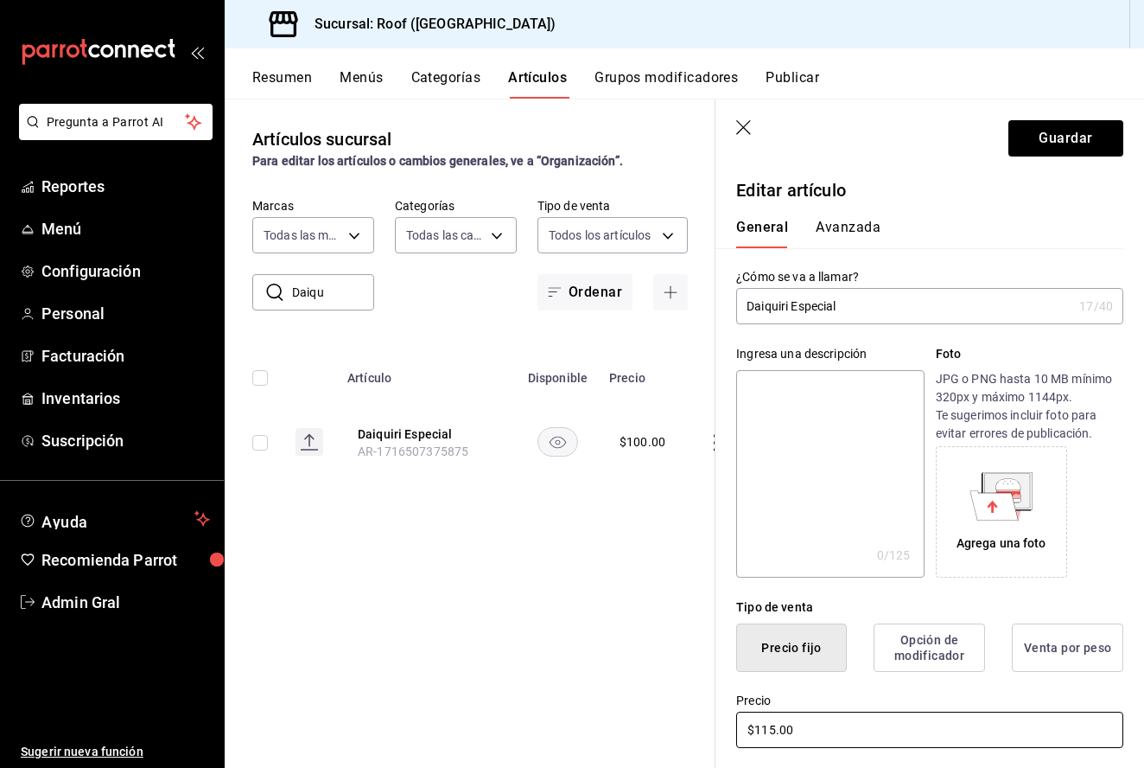
type input "$115.00"
click at [1048, 183] on p "Editar artículo" at bounding box center [929, 190] width 387 height 26
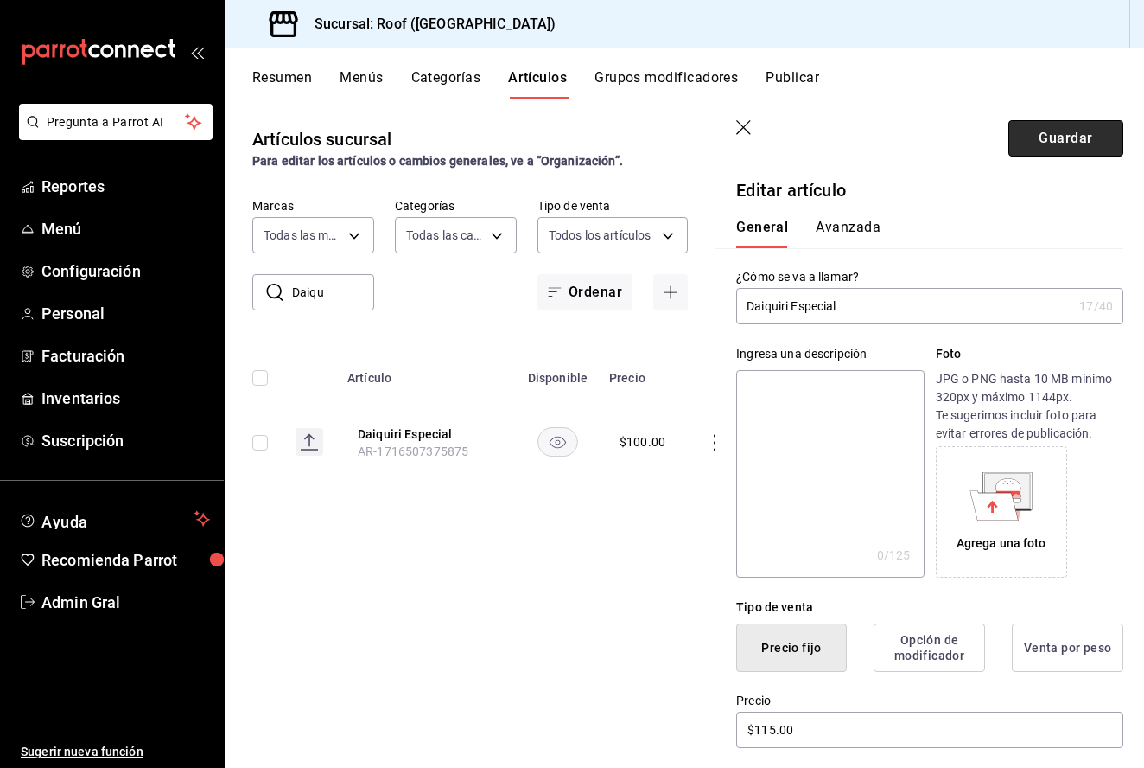
click at [1055, 123] on button "Guardar" at bounding box center [1066, 138] width 115 height 36
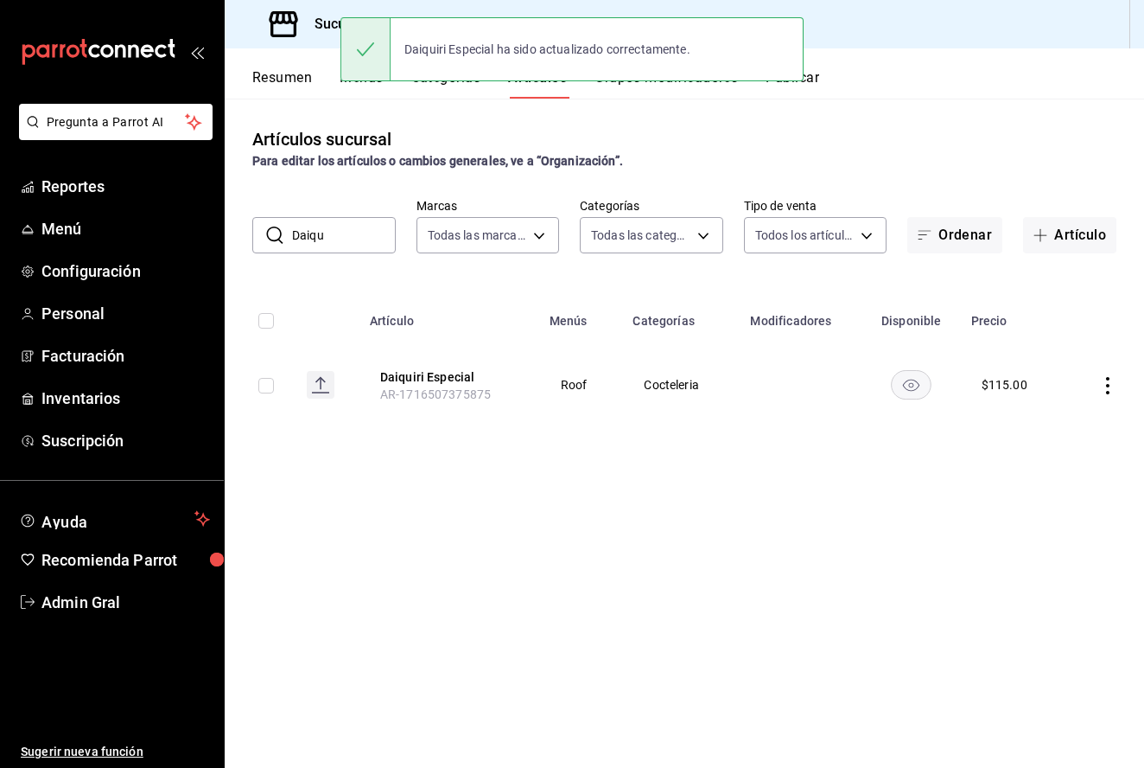
click at [347, 231] on input "Daiqu" at bounding box center [344, 235] width 104 height 35
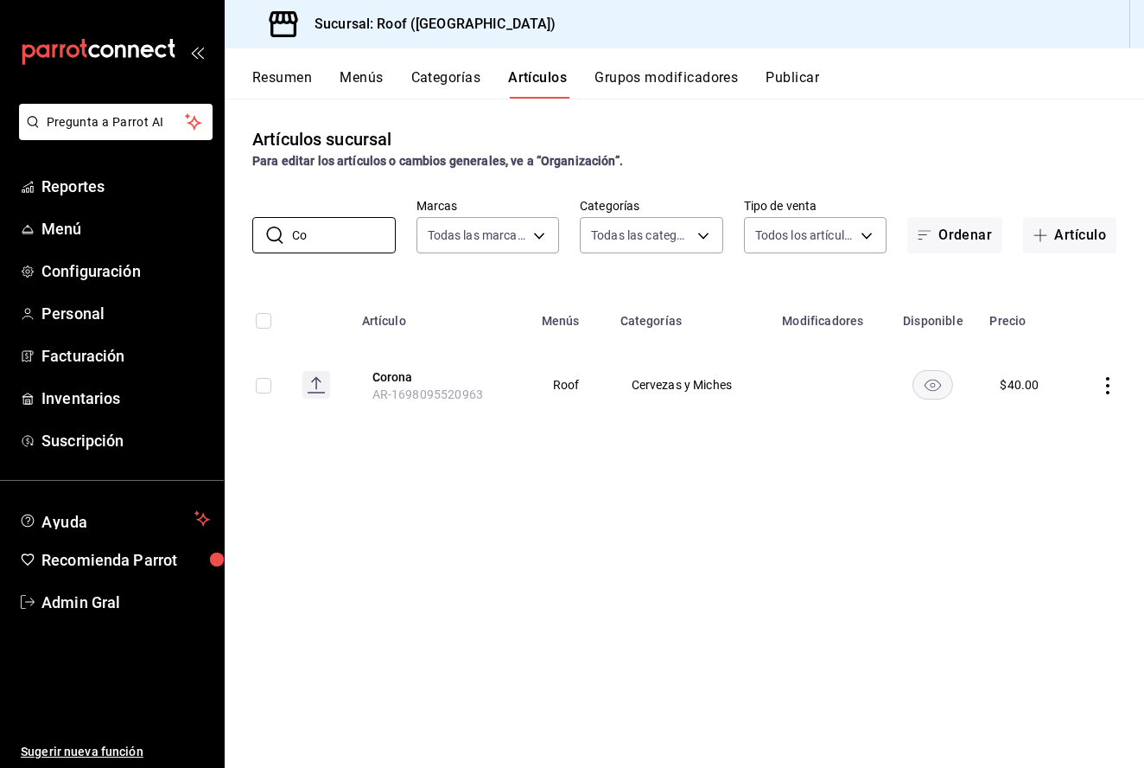
type input "C"
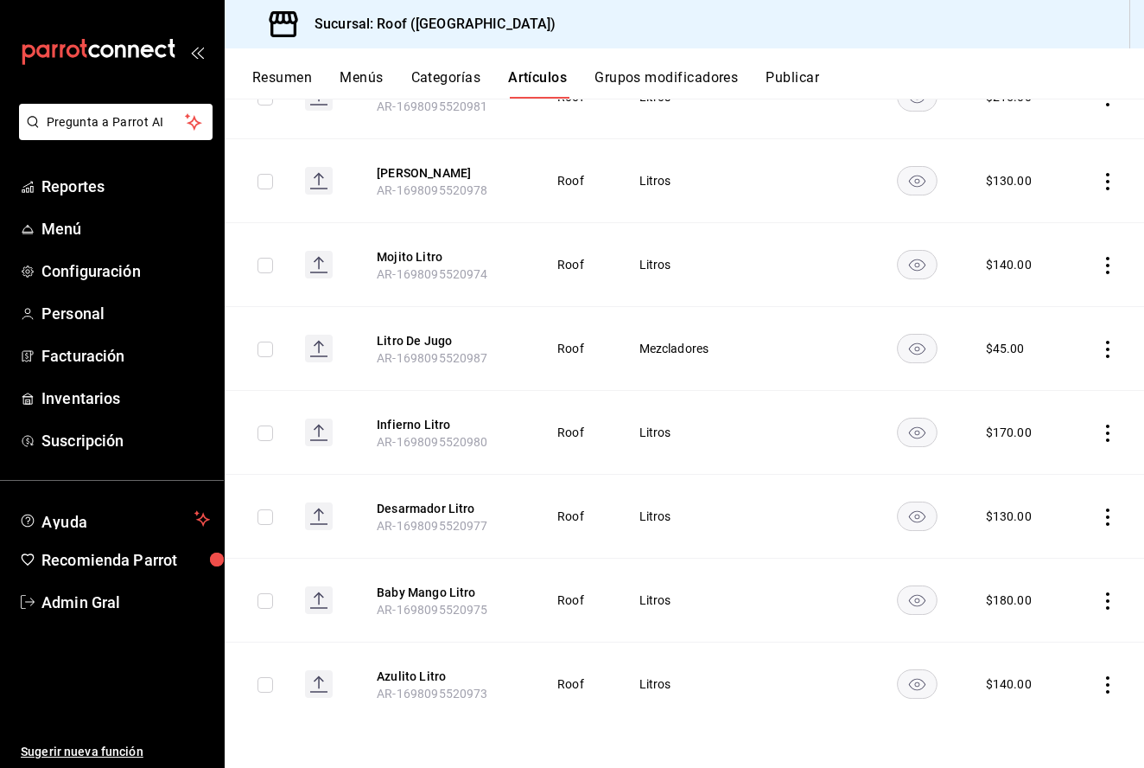
scroll to position [372, 0]
type input "Litro"
click at [1105, 431] on icon "actions" at bounding box center [1107, 432] width 17 height 17
click at [1051, 469] on span "Editar" at bounding box center [1056, 473] width 45 height 18
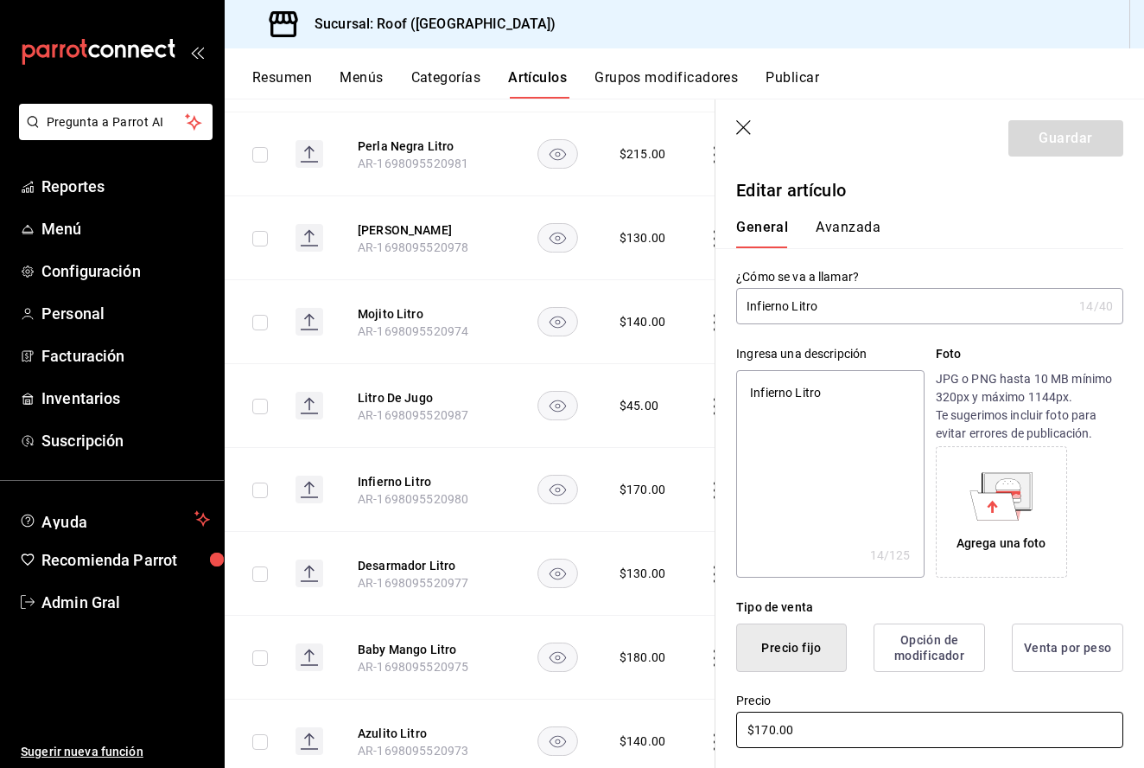
click at [769, 730] on input "$170.00" at bounding box center [929, 729] width 387 height 36
type textarea "x"
type input "$10.00"
type textarea "x"
type input "$180.00"
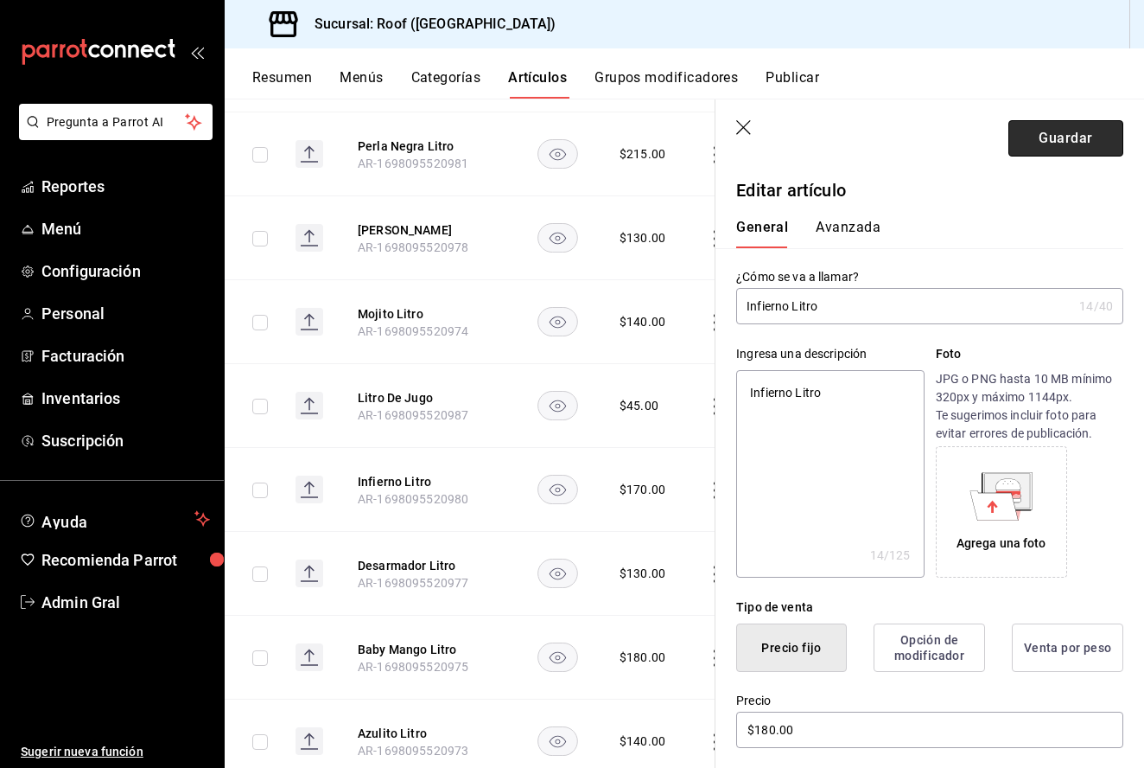
click at [1058, 134] on button "Guardar" at bounding box center [1066, 138] width 115 height 36
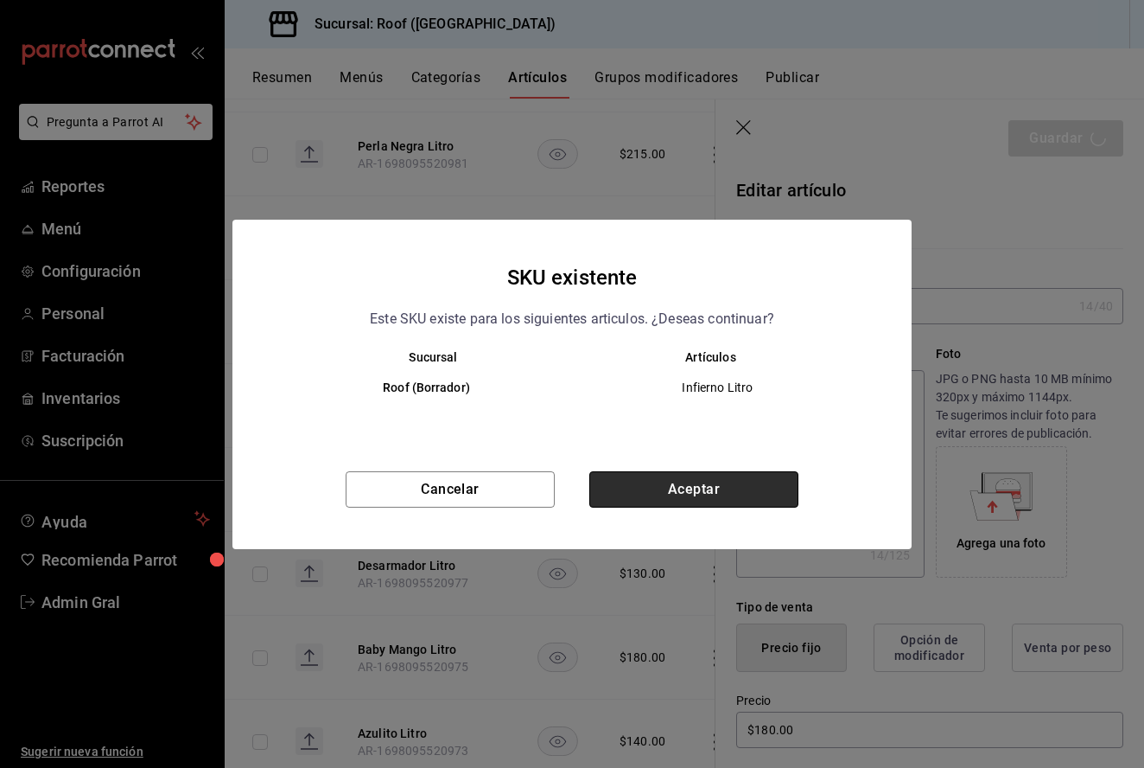
click at [735, 480] on button "Aceptar" at bounding box center [693, 489] width 209 height 36
type textarea "x"
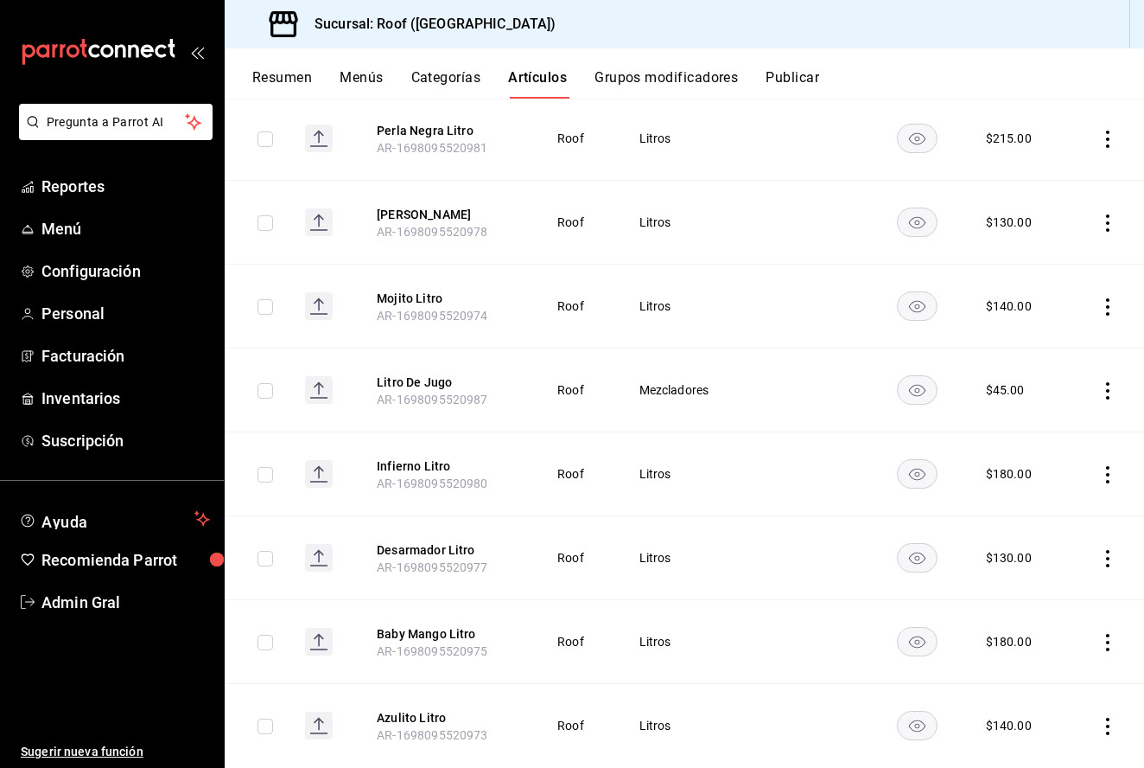
scroll to position [340, 0]
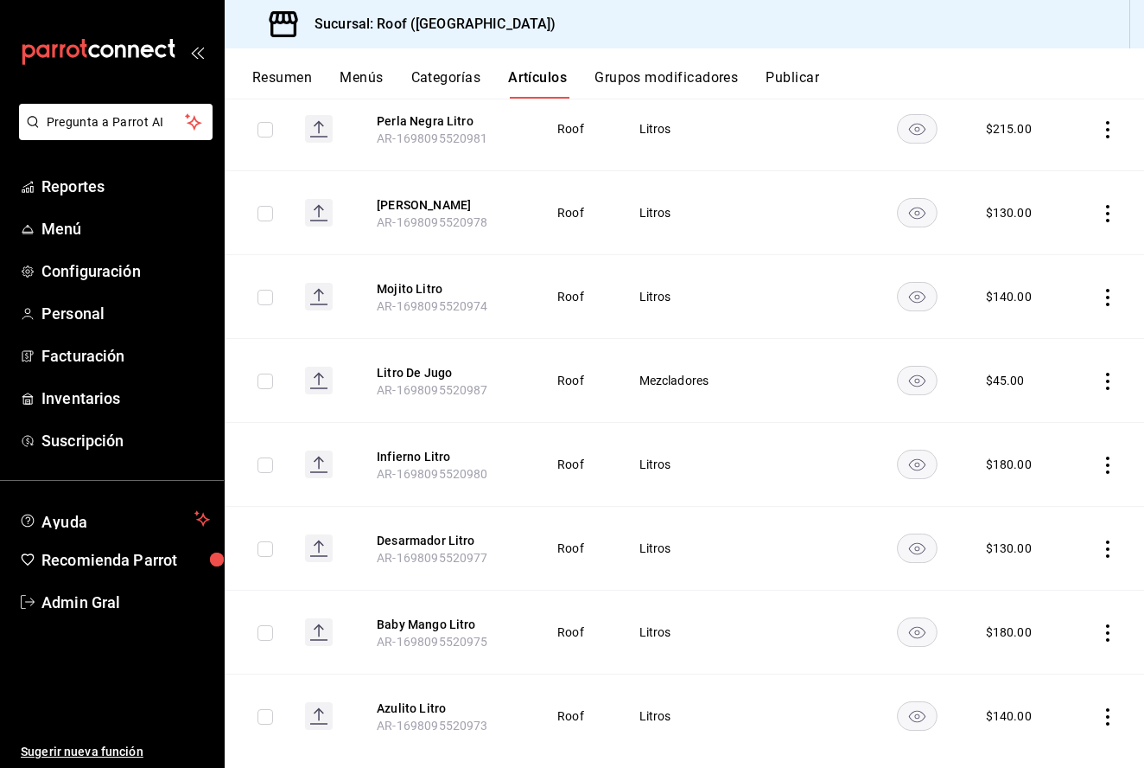
click at [1105, 296] on icon "actions" at bounding box center [1107, 297] width 17 height 17
click at [1048, 346] on span "Editar" at bounding box center [1056, 337] width 45 height 18
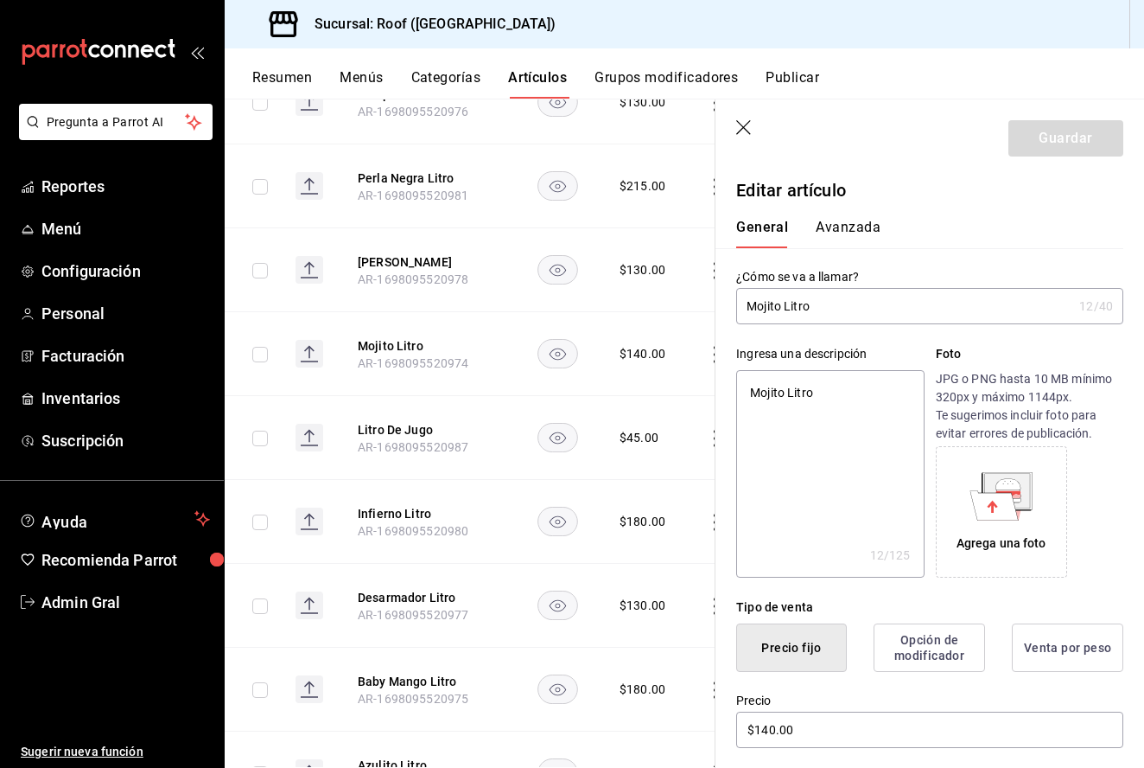
click at [782, 306] on input "Mojito Litro" at bounding box center [904, 306] width 336 height 35
type input "Mojito Litro"
type textarea "x"
type input "Mojito T Litro"
type textarea "x"
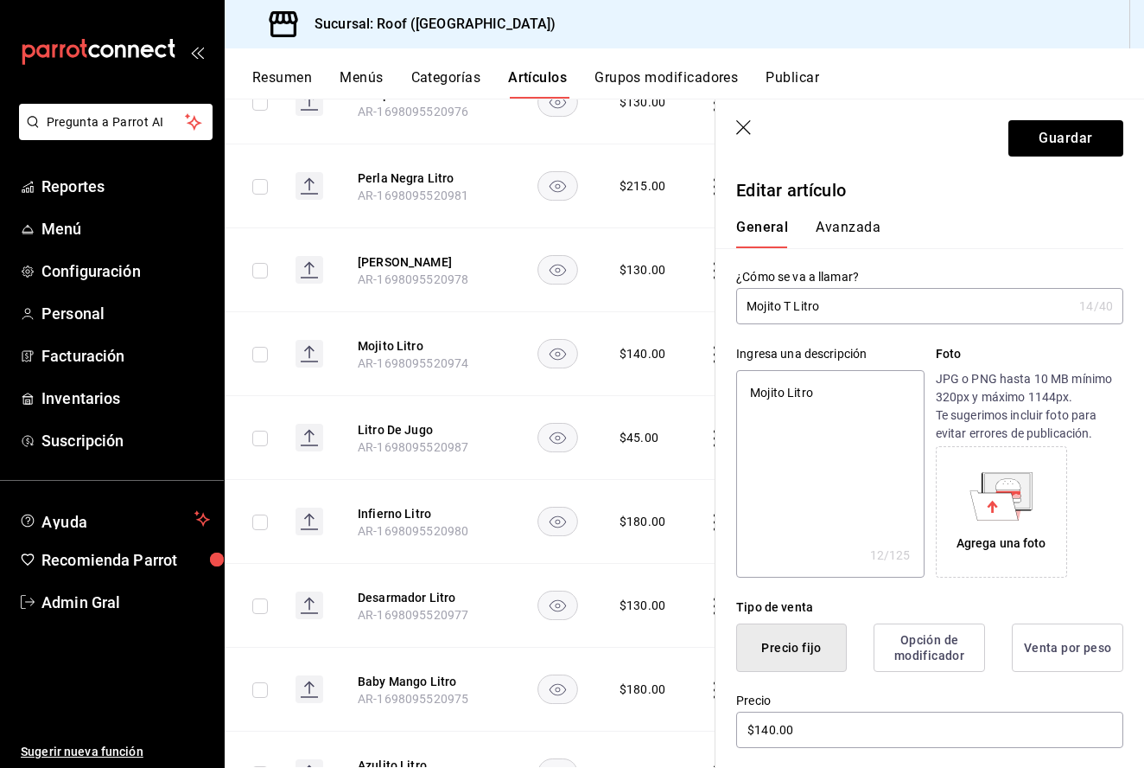
type input "Mojito Tr Litro"
type textarea "x"
type input "Mojito T Litro"
type textarea "x"
type input "Mojito Tr Litro"
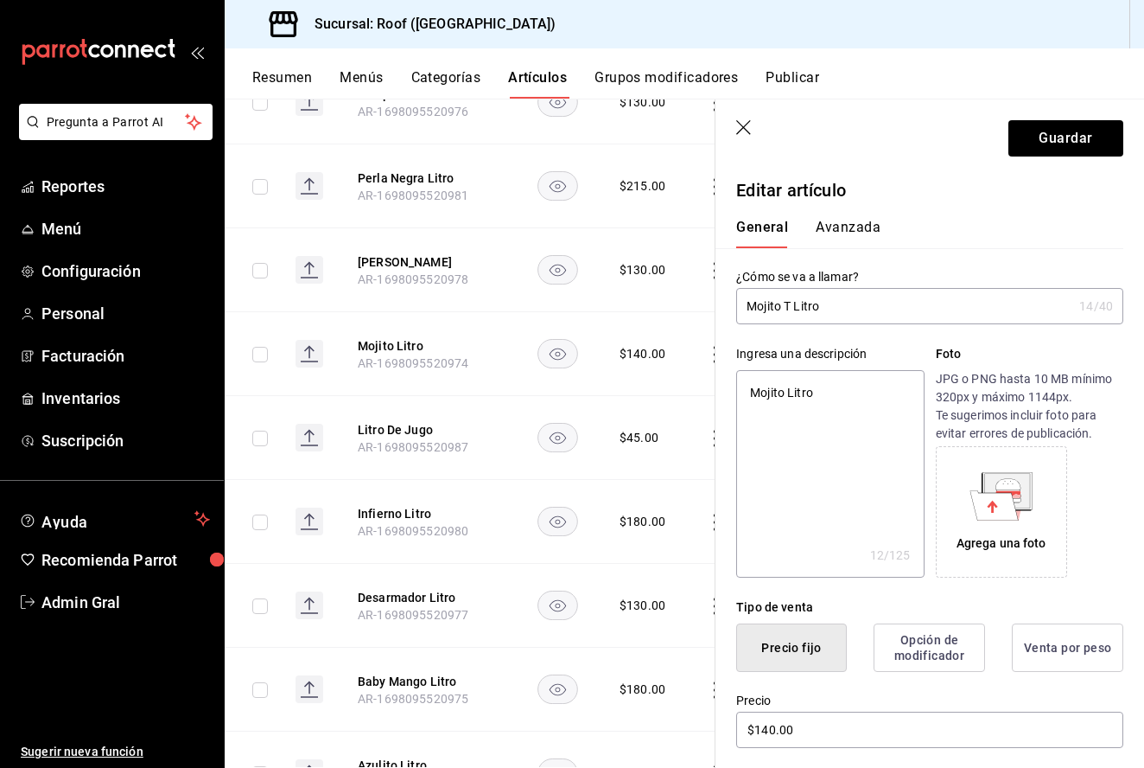
type textarea "x"
type input "Mojito Tra Litro"
type textarea "x"
type input "Mojito Trad Litro"
type textarea "x"
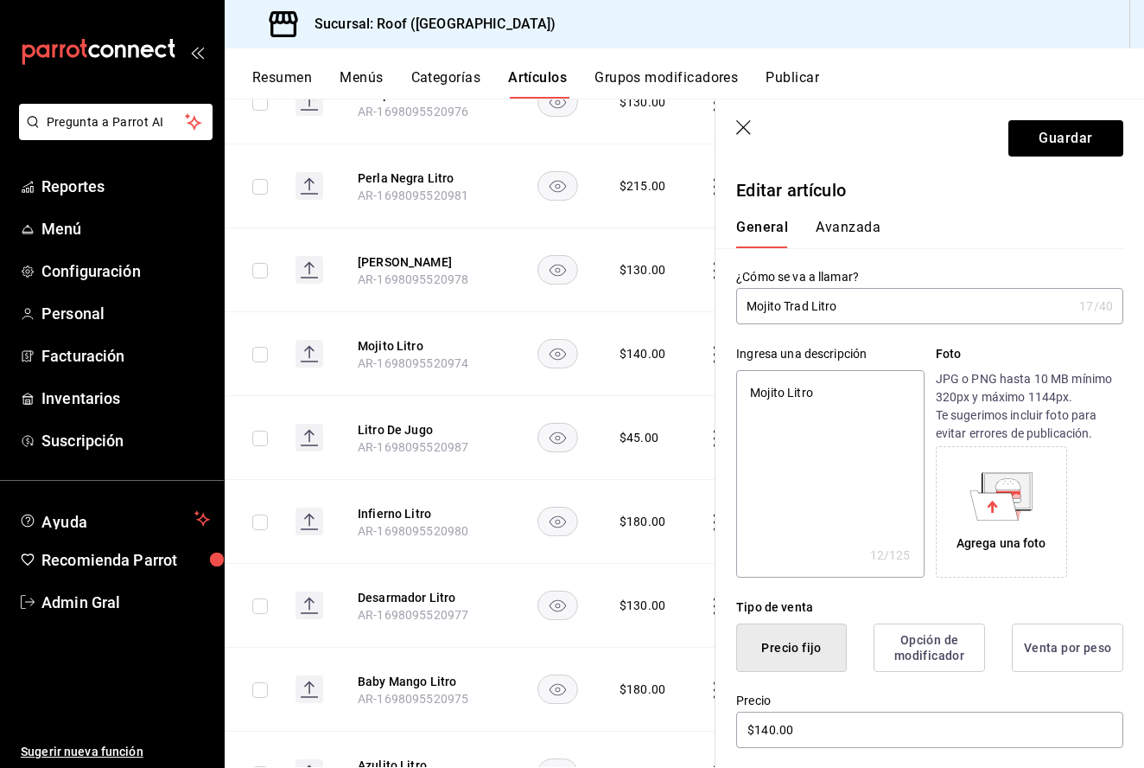
type input "Mojito Tradi Litro"
type textarea "x"
type input "Mojito Tradic Litro"
type textarea "x"
type input "Mojito Tradici Litro"
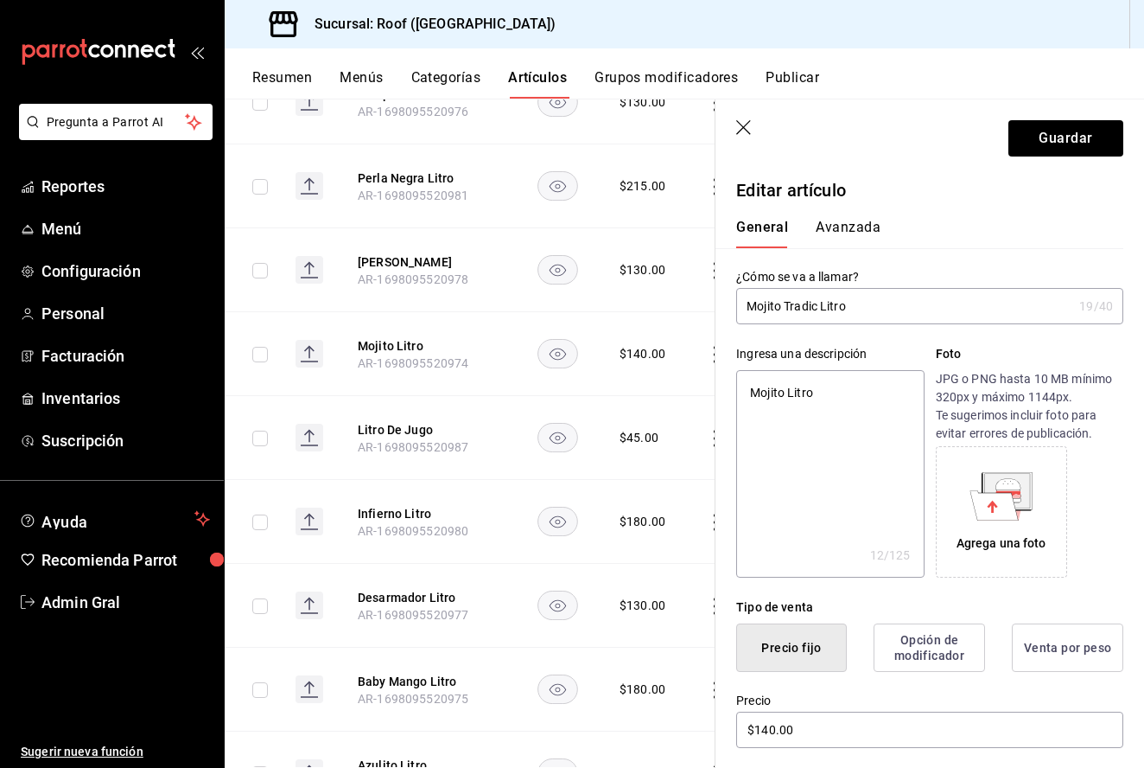
type textarea "x"
type input "Mojito Tradicio Litro"
type textarea "x"
type input "Mojito Tradicion Litro"
type textarea "x"
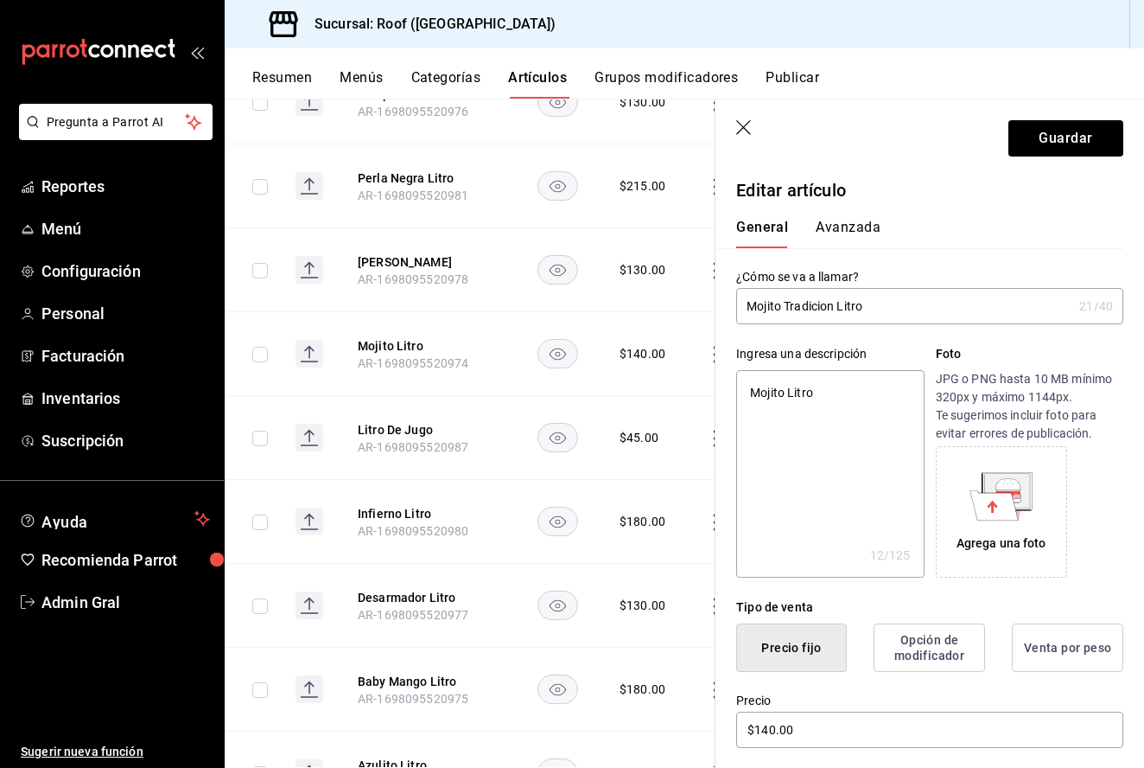
type input "Mojito Tradiciona Litro"
type textarea "x"
type input "Mojito Tradicional Litro"
type textarea "x"
type input "Mojito Tradicional Litro"
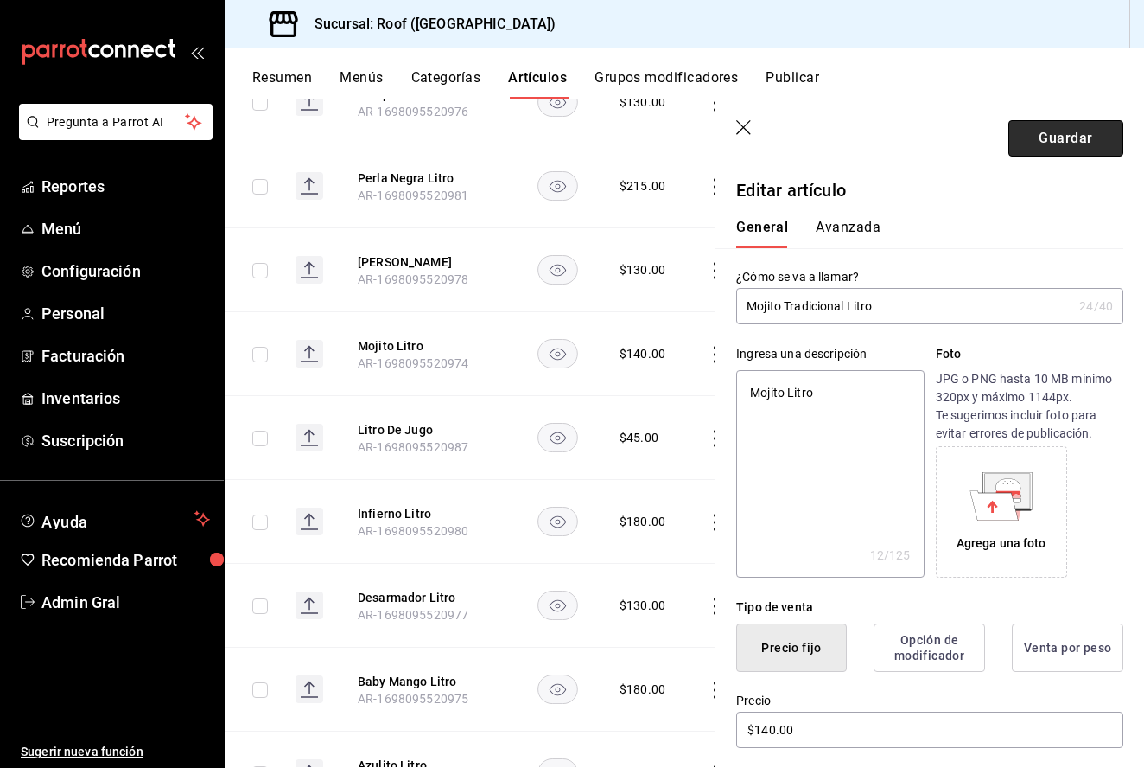
click at [1047, 130] on button "Guardar" at bounding box center [1066, 138] width 115 height 36
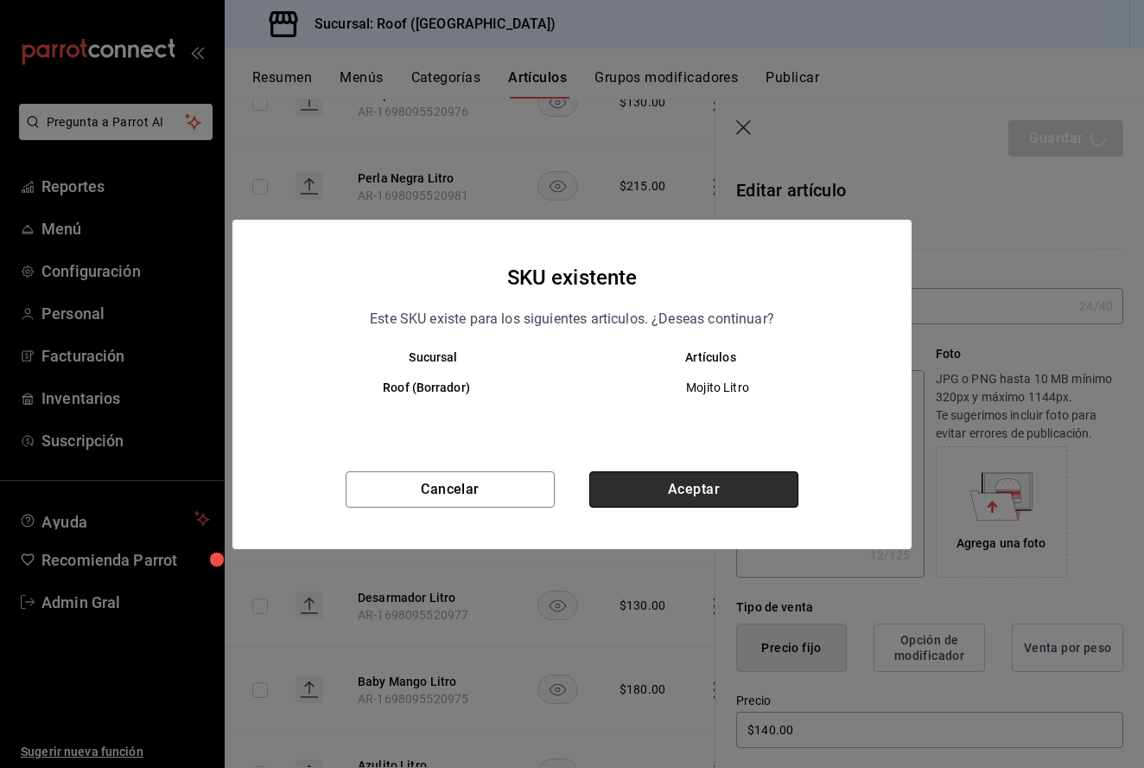
click at [745, 494] on button "Aceptar" at bounding box center [693, 489] width 209 height 36
type textarea "x"
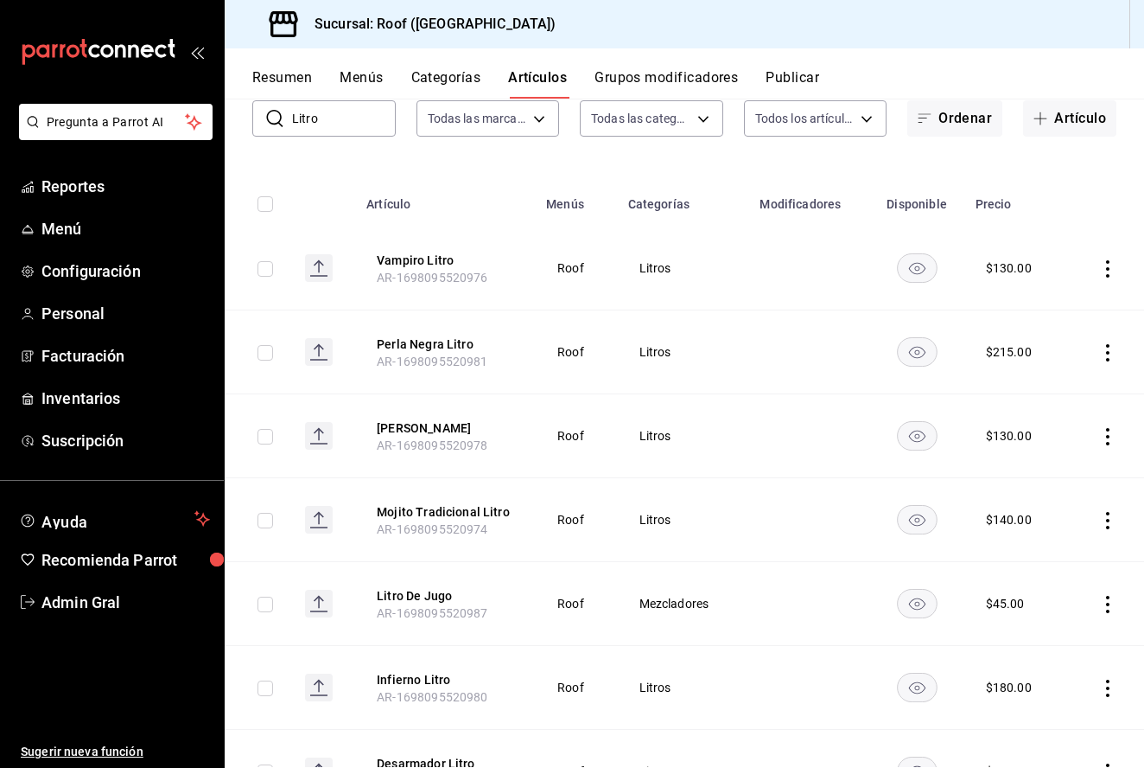
scroll to position [81, 0]
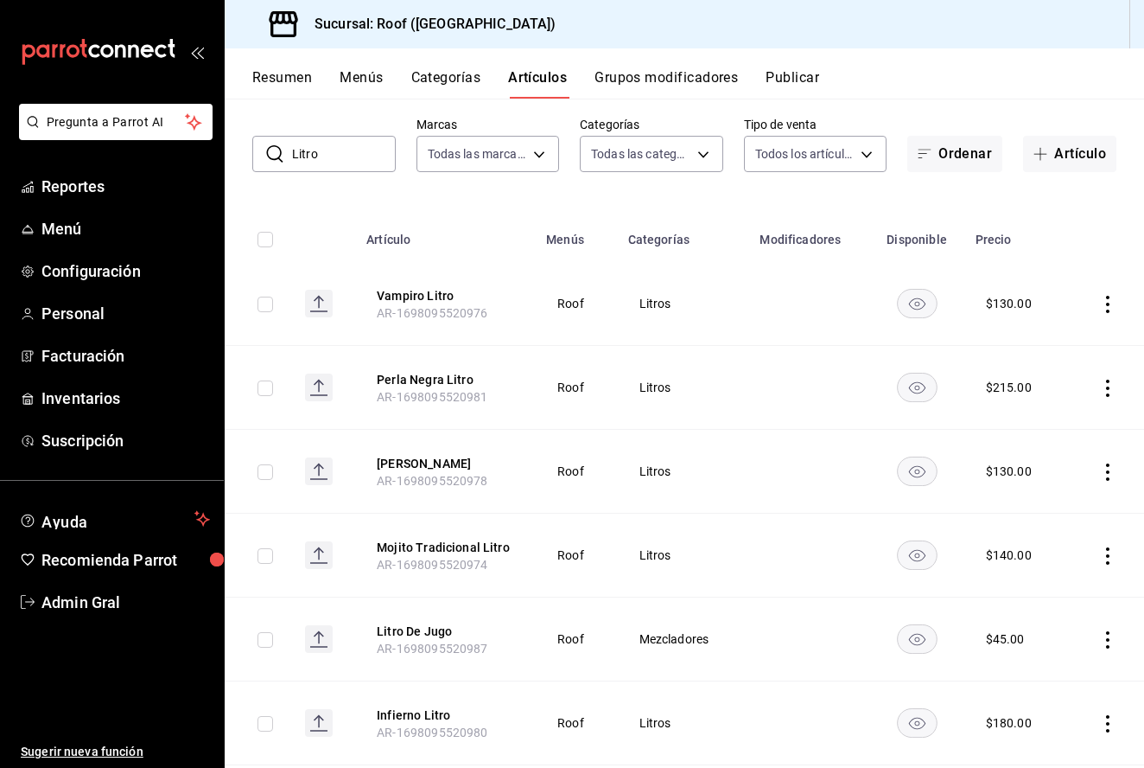
click at [319, 162] on input "Litro" at bounding box center [344, 154] width 104 height 35
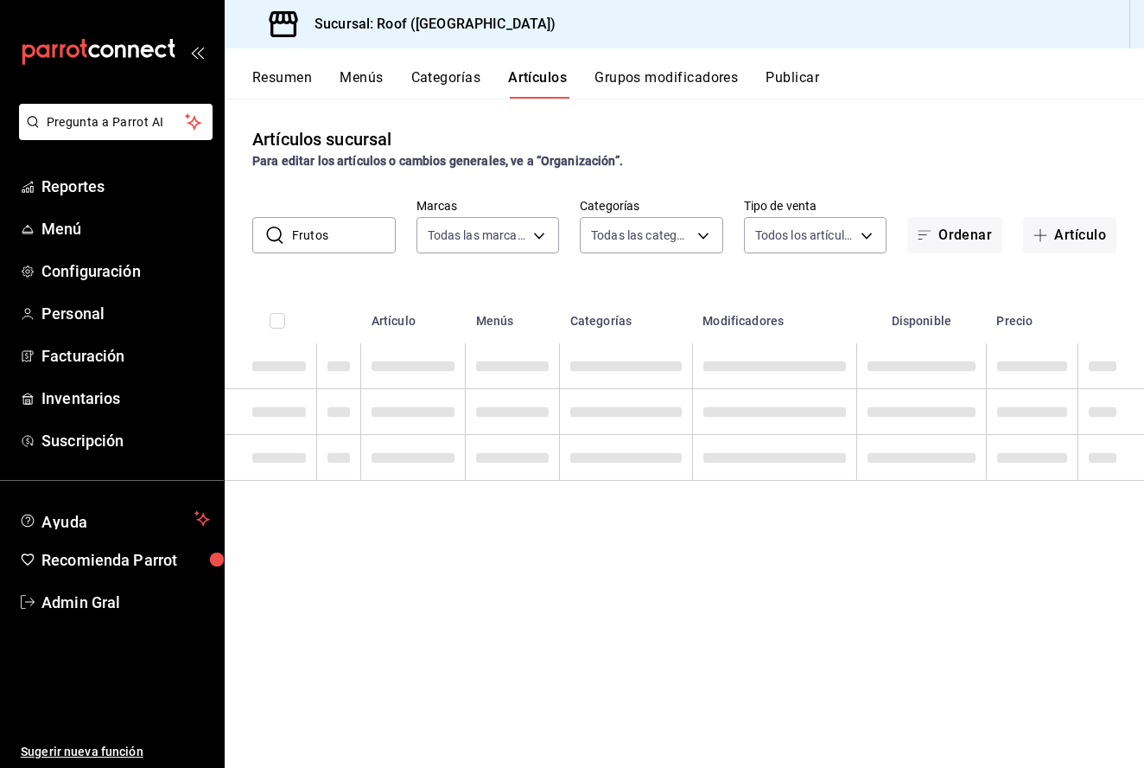
scroll to position [0, 0]
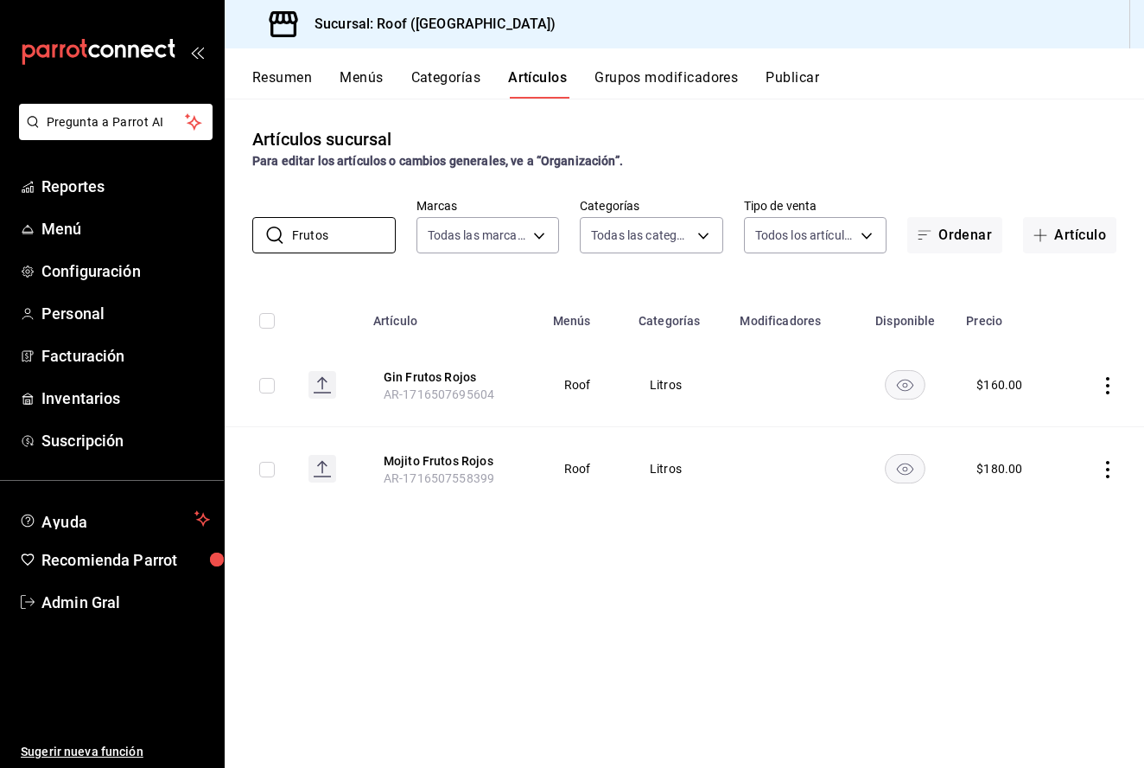
type input "Frutos"
click at [1105, 392] on icon "actions" at bounding box center [1107, 385] width 17 height 17
click at [1085, 419] on li "Editar" at bounding box center [1041, 425] width 104 height 35
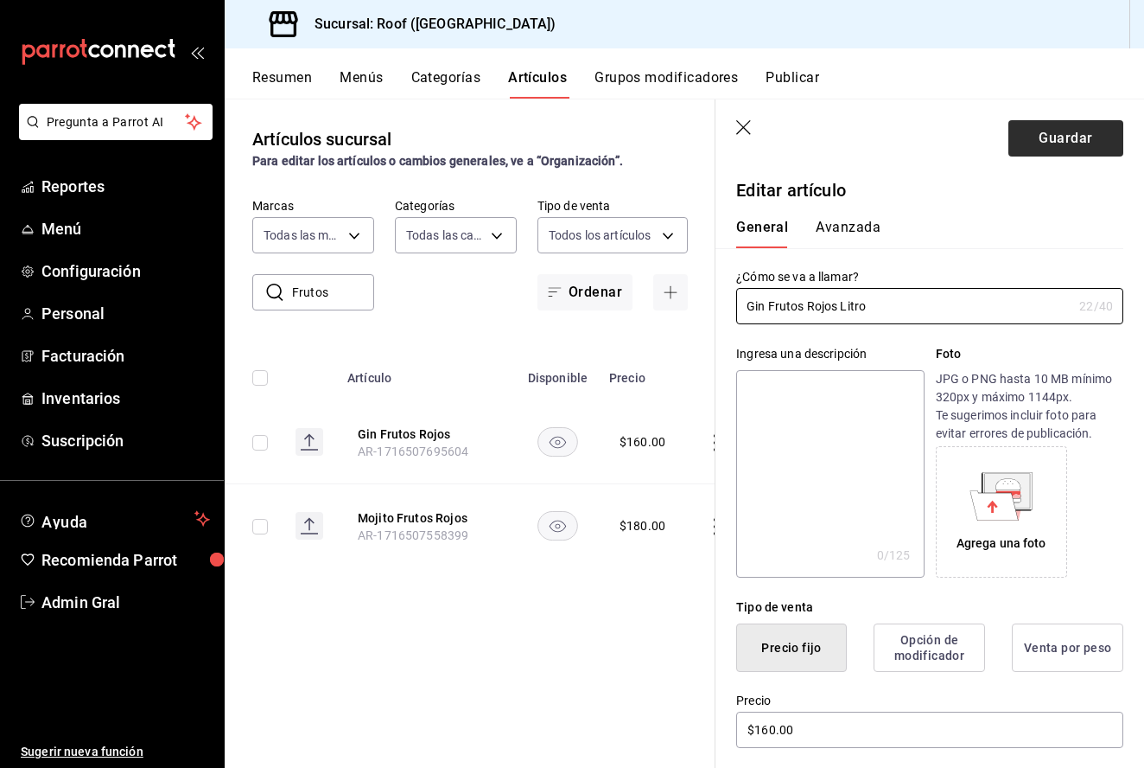
type input "Gin Frutos Rojos Litro"
click at [1033, 130] on button "Guardar" at bounding box center [1066, 138] width 115 height 36
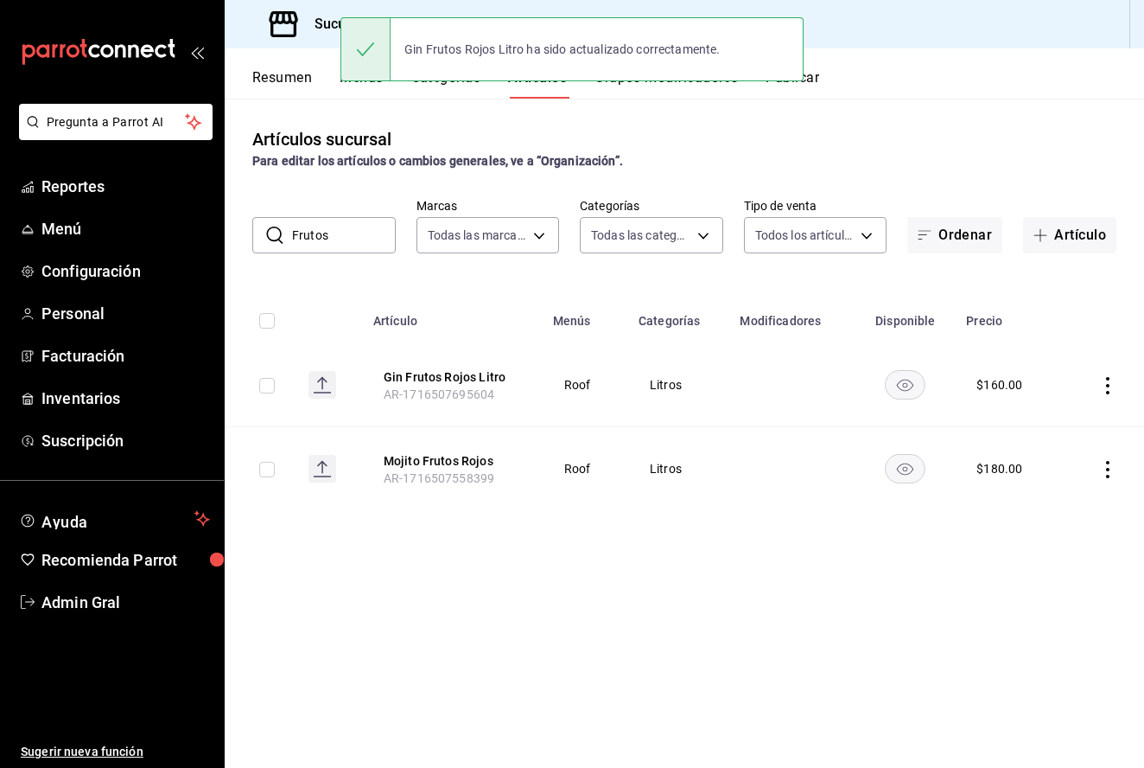
click at [1112, 461] on icon "actions" at bounding box center [1107, 469] width 17 height 17
click at [1069, 497] on li "Editar" at bounding box center [1041, 509] width 104 height 35
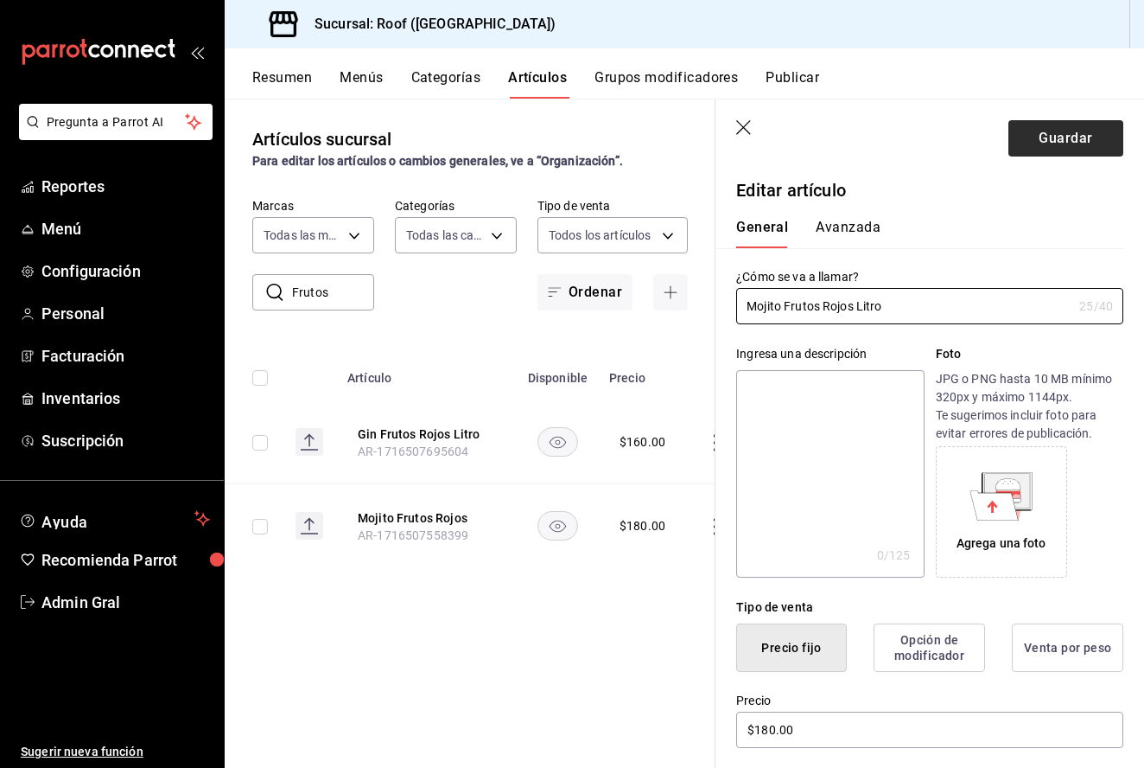
type input "Mojito Frutos Rojos Litro"
click at [1053, 128] on button "Guardar" at bounding box center [1066, 138] width 115 height 36
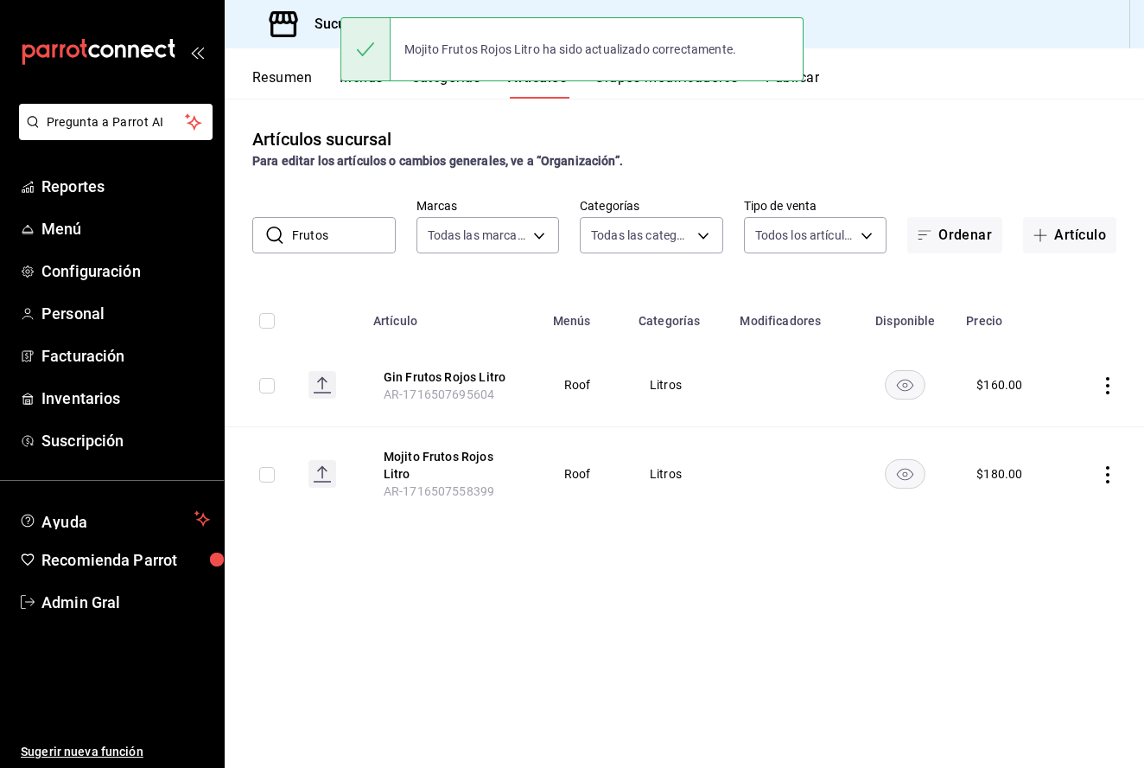
click at [350, 239] on input "Frutos" at bounding box center [344, 235] width 104 height 35
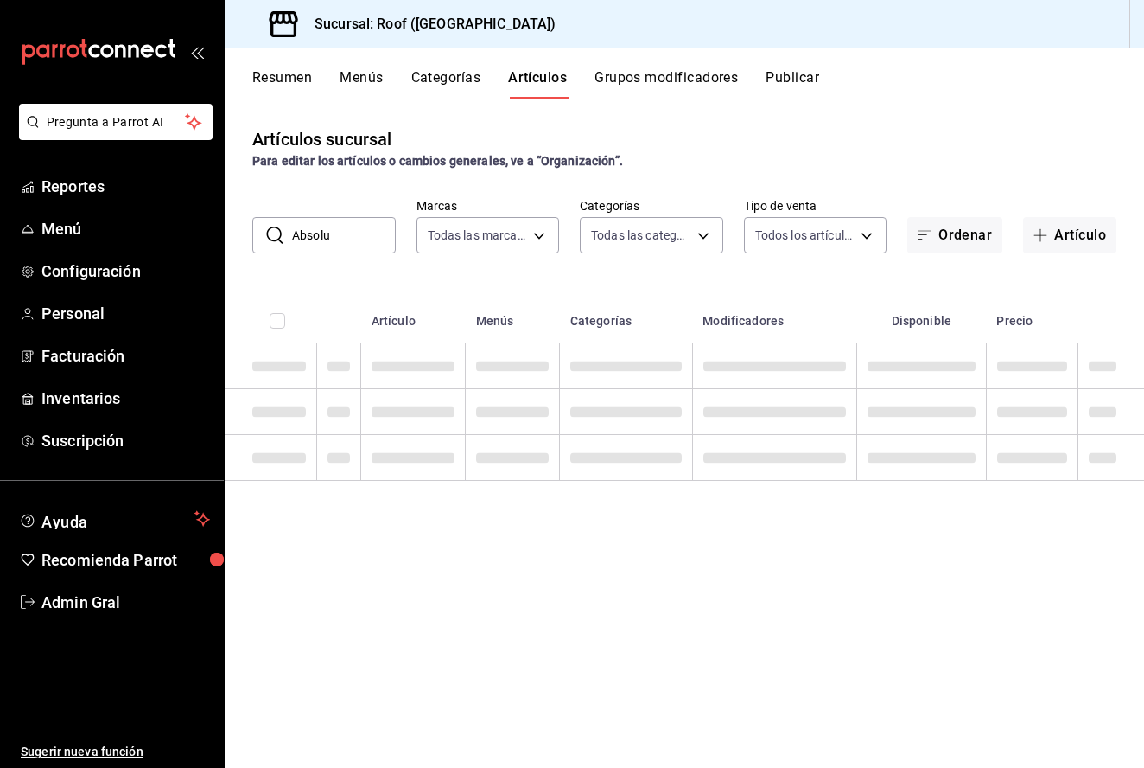
type input "Absolut"
